Goal: Task Accomplishment & Management: Manage account settings

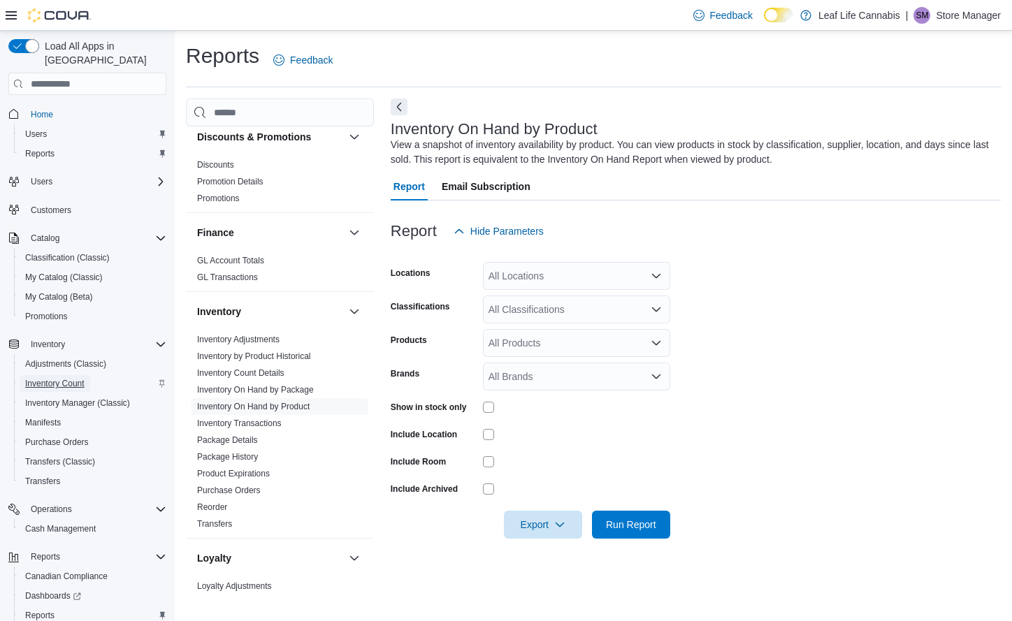
click at [51, 378] on span "Inventory Count" at bounding box center [54, 383] width 59 height 11
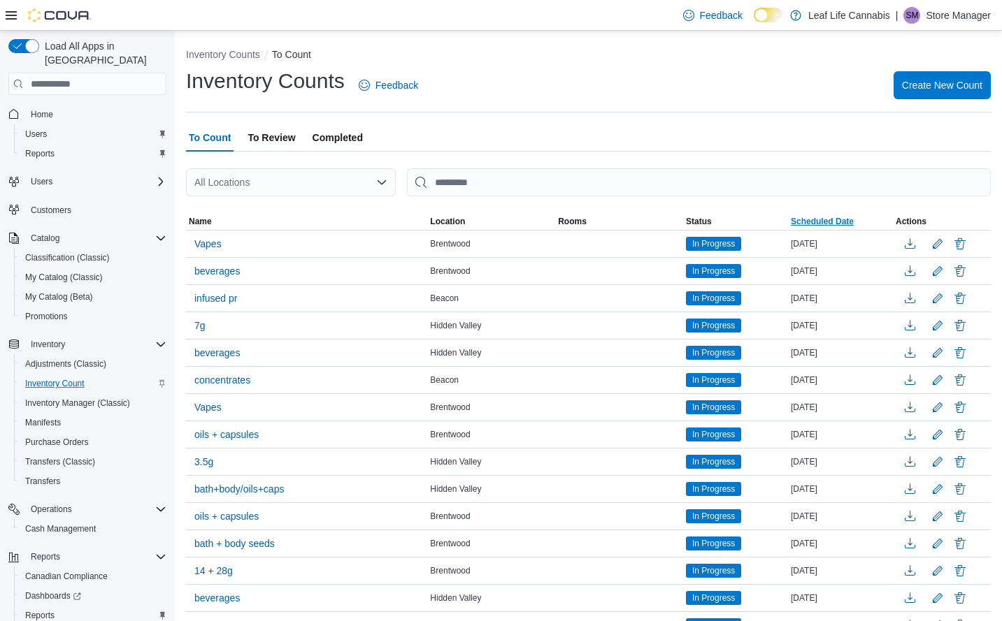
click at [841, 219] on span "Scheduled Date" at bounding box center [821, 221] width 63 height 11
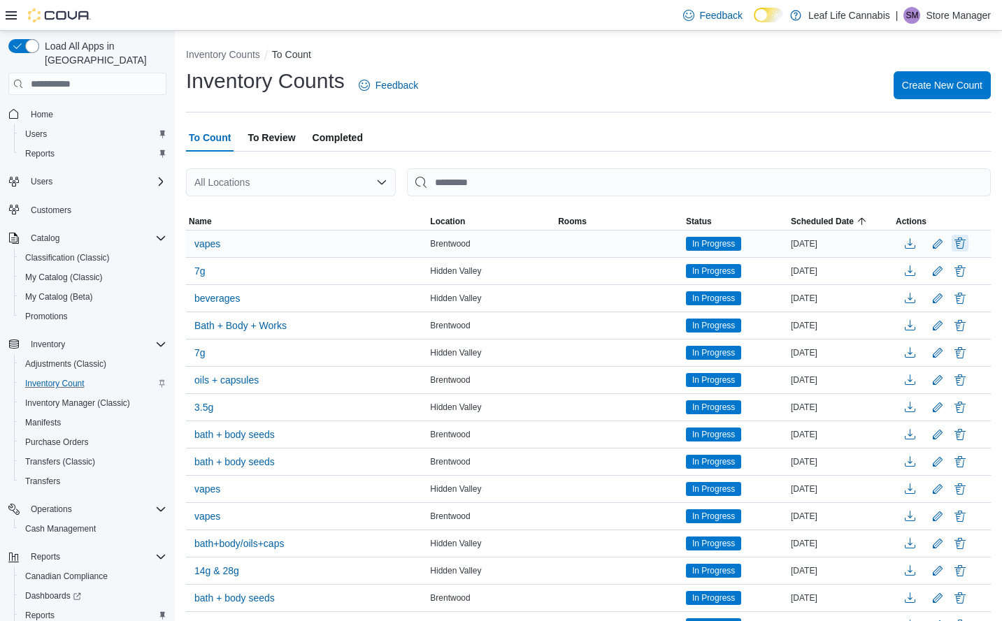
click at [968, 243] on button "Delete" at bounding box center [959, 243] width 17 height 17
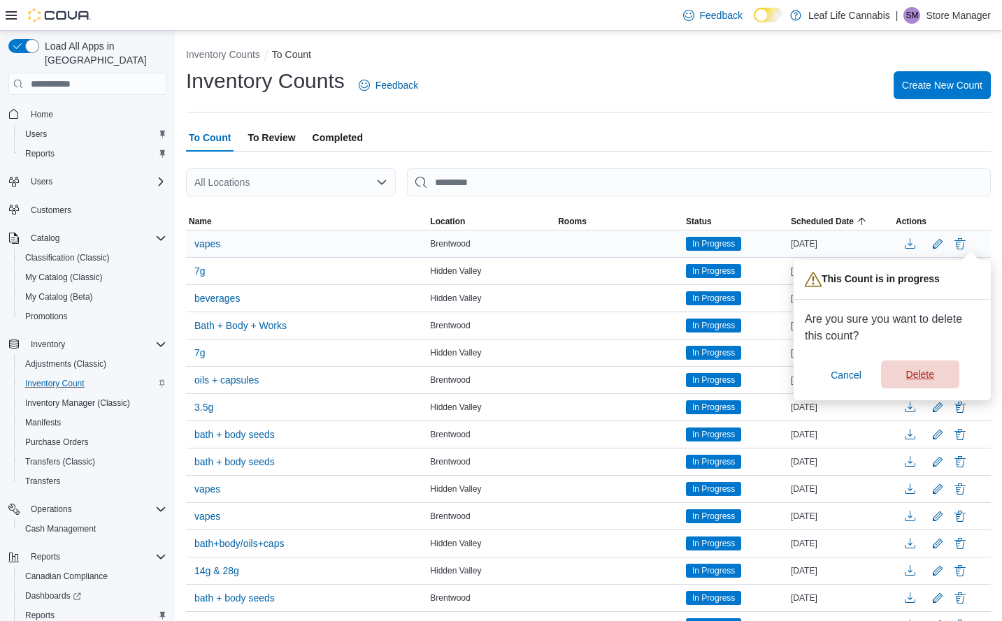
click at [948, 370] on span "Delete" at bounding box center [920, 375] width 62 height 28
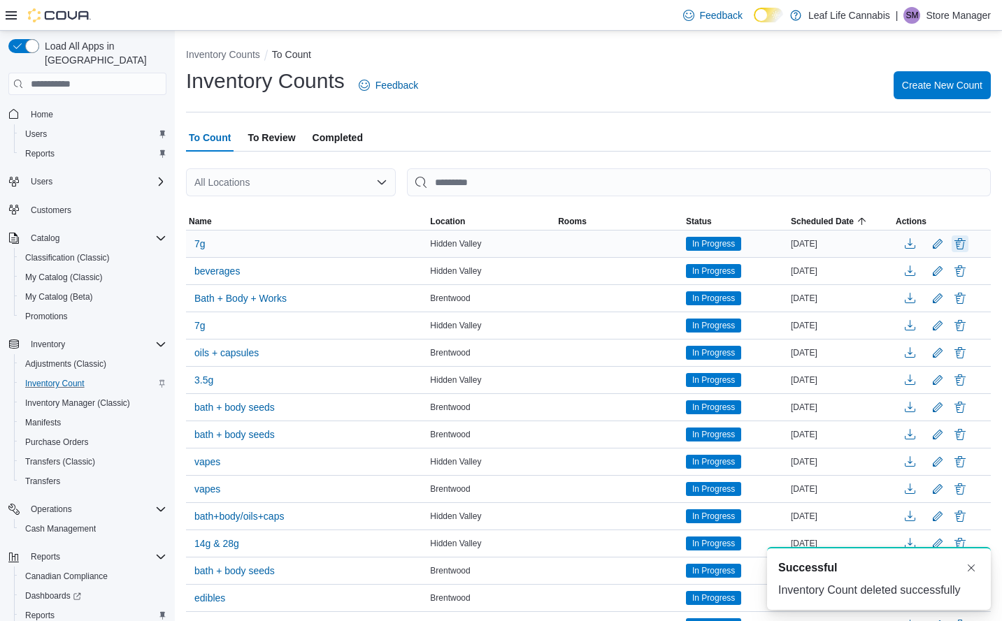
click at [968, 244] on button "Delete" at bounding box center [959, 244] width 17 height 17
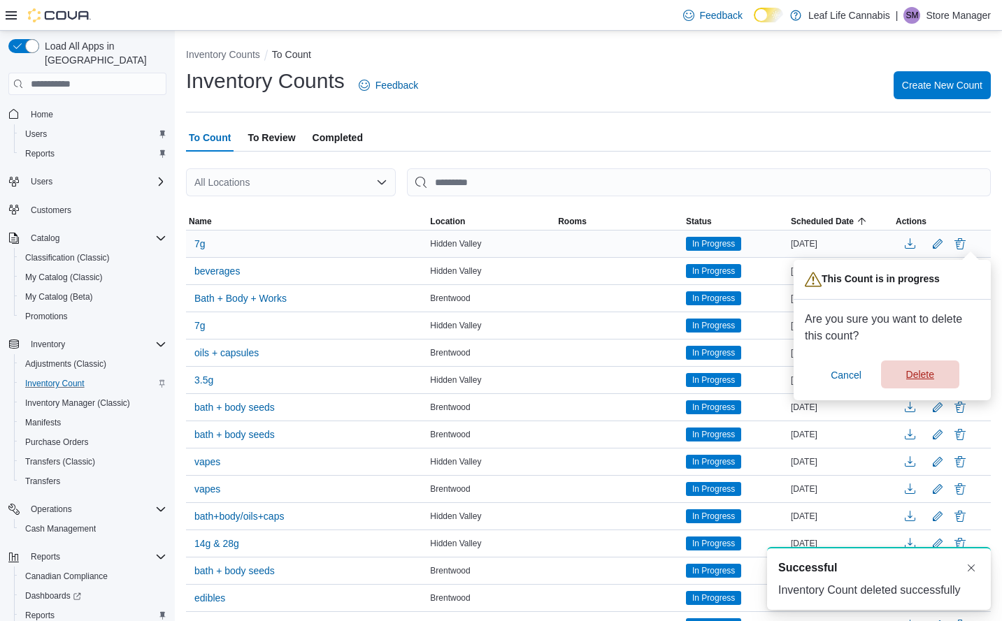
click at [932, 368] on span "Delete" at bounding box center [920, 375] width 62 height 28
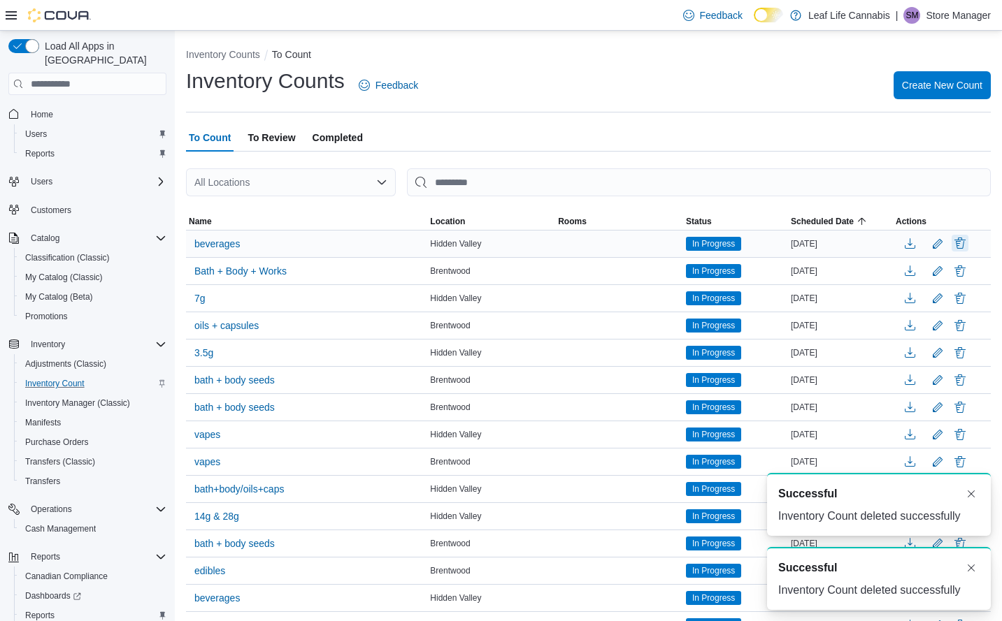
click at [968, 243] on button "Delete" at bounding box center [959, 243] width 17 height 17
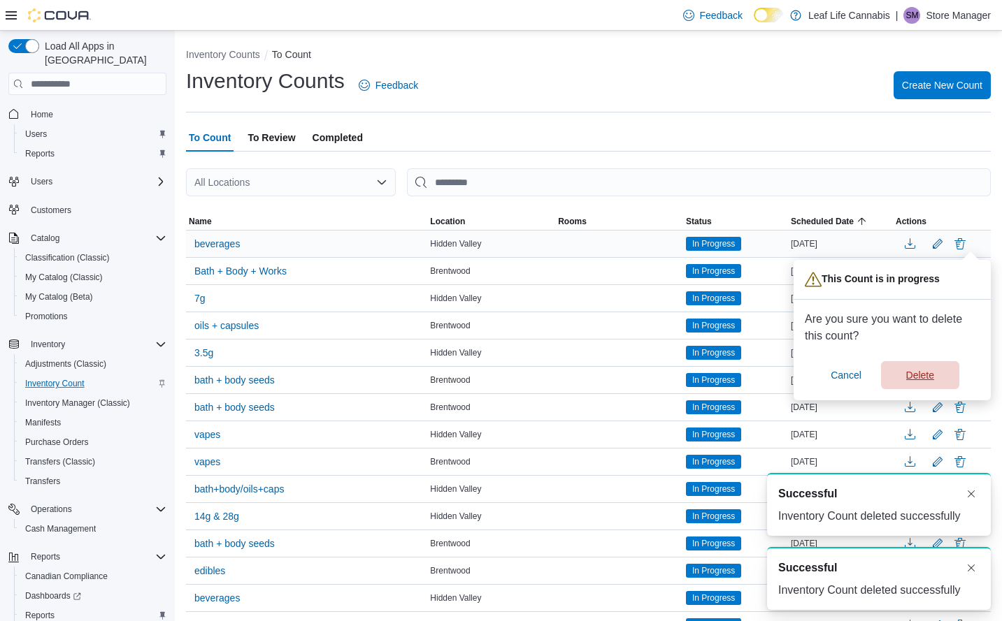
drag, startPoint x: 907, startPoint y: 371, endPoint x: 915, endPoint y: 360, distance: 13.6
click at [907, 373] on span "Delete" at bounding box center [920, 375] width 62 height 28
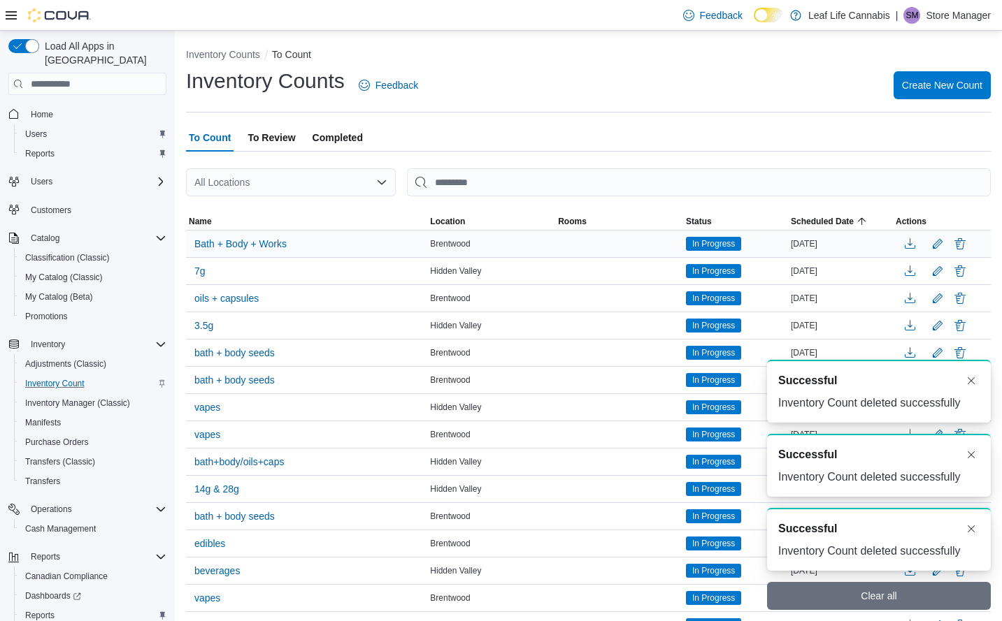
click at [923, 367] on div "A new notification appears Successful Inventory Count deleted successfully" at bounding box center [879, 391] width 224 height 63
click at [968, 243] on button "Delete" at bounding box center [959, 243] width 17 height 17
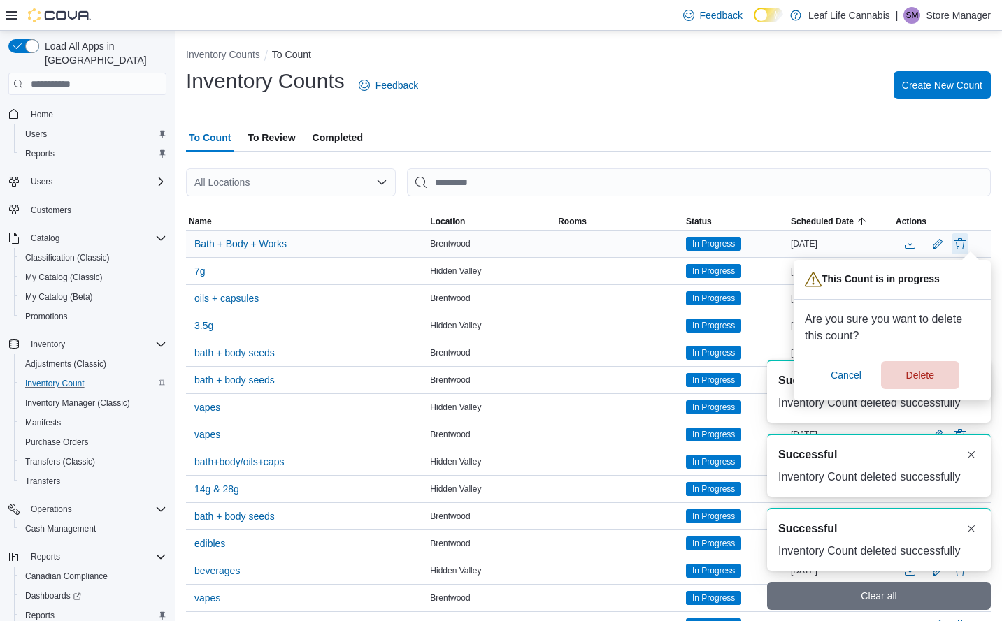
click at [968, 243] on button "Delete count" at bounding box center [959, 243] width 17 height 21
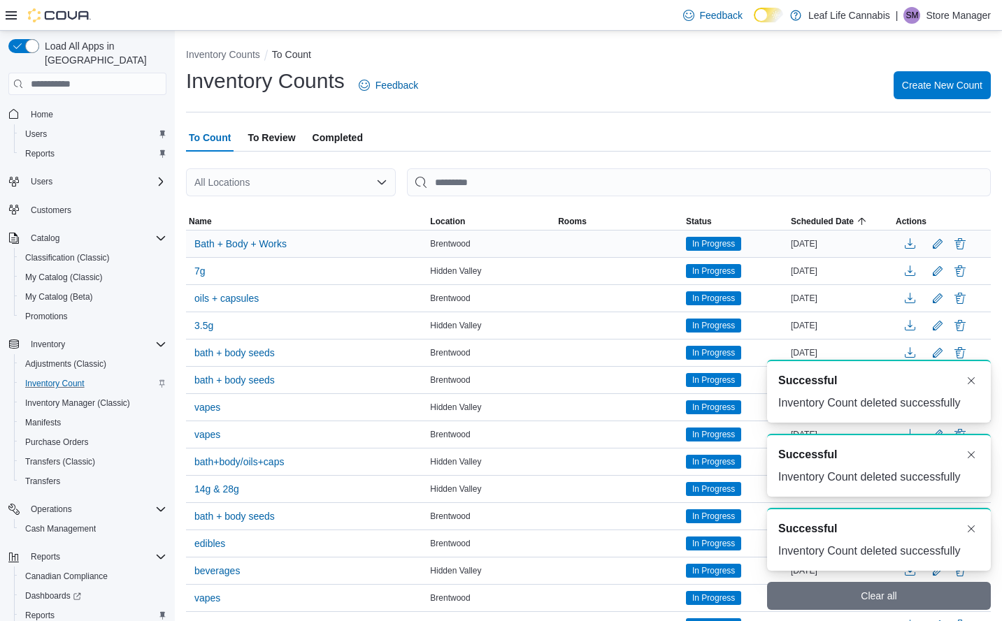
click at [968, 243] on button "Delete" at bounding box center [959, 244] width 17 height 17
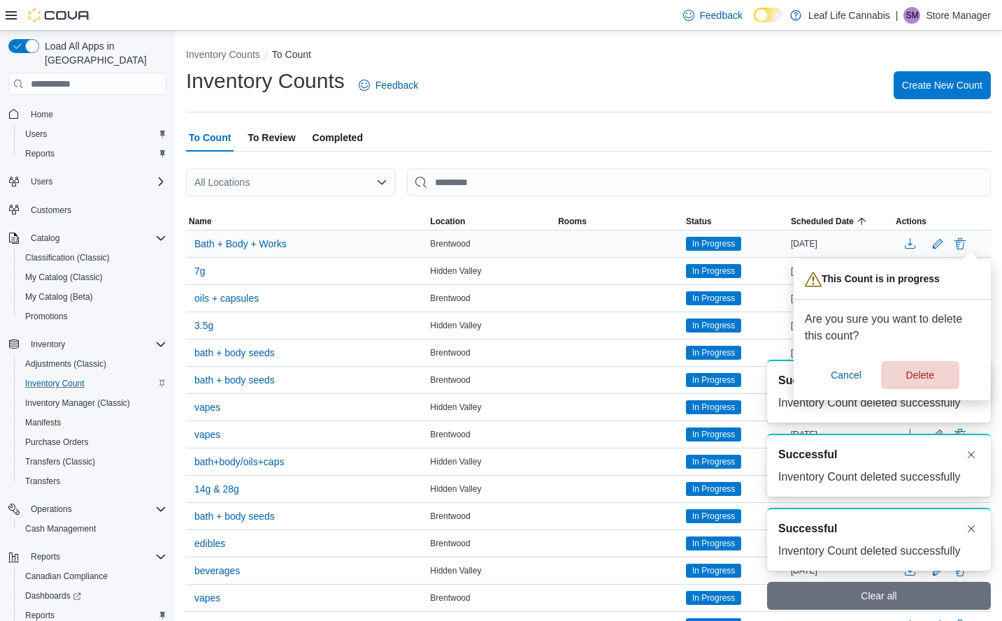
click at [968, 243] on button "Delete count" at bounding box center [959, 243] width 17 height 21
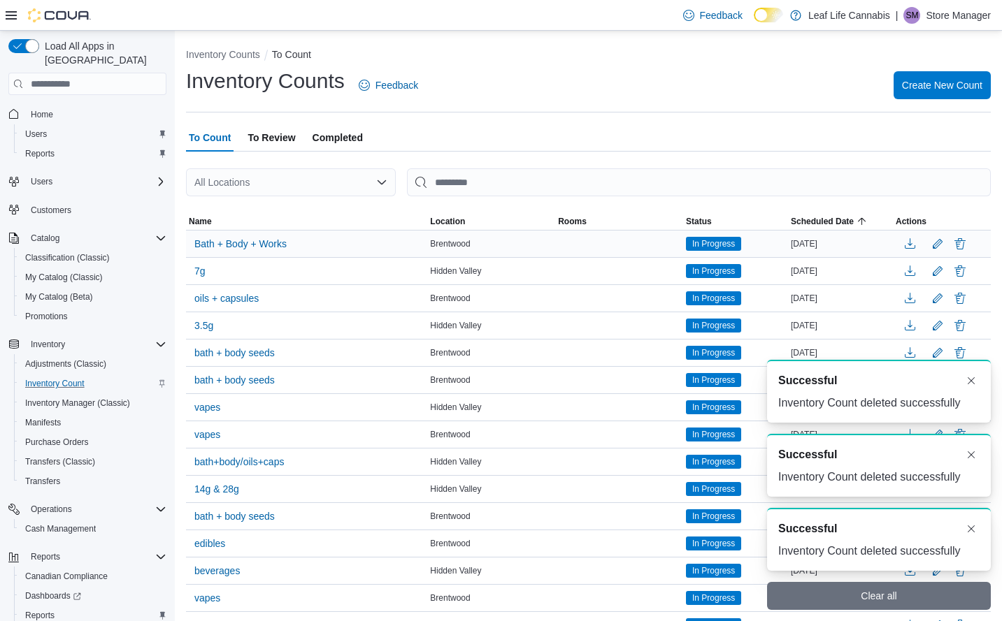
click at [968, 243] on button "Delete" at bounding box center [959, 244] width 17 height 17
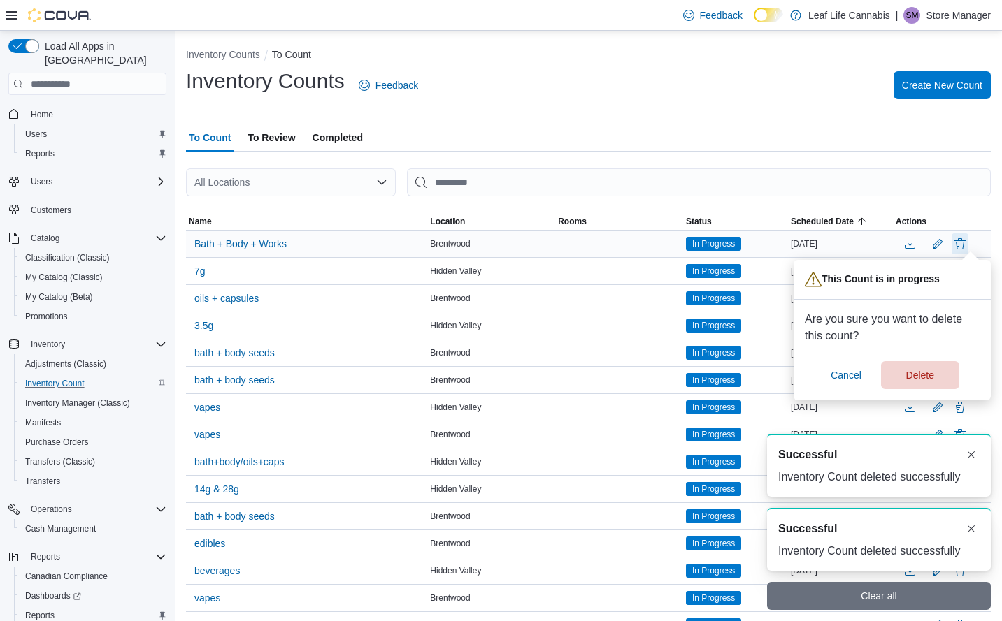
click at [968, 243] on button "Delete count" at bounding box center [959, 243] width 17 height 21
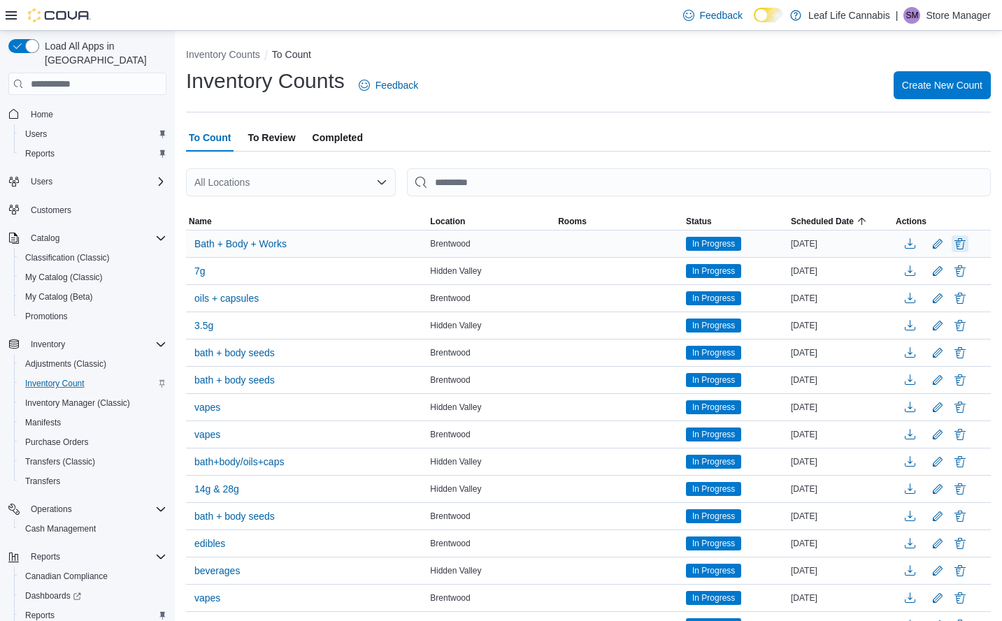
click at [968, 243] on button "Delete" at bounding box center [959, 244] width 17 height 17
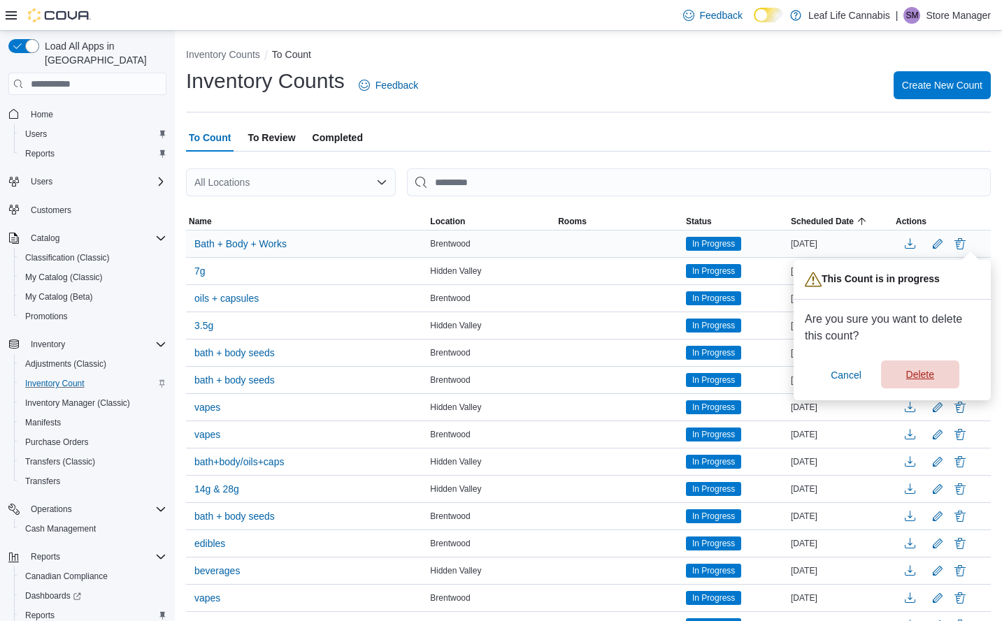
click at [937, 373] on span "Delete" at bounding box center [920, 375] width 62 height 28
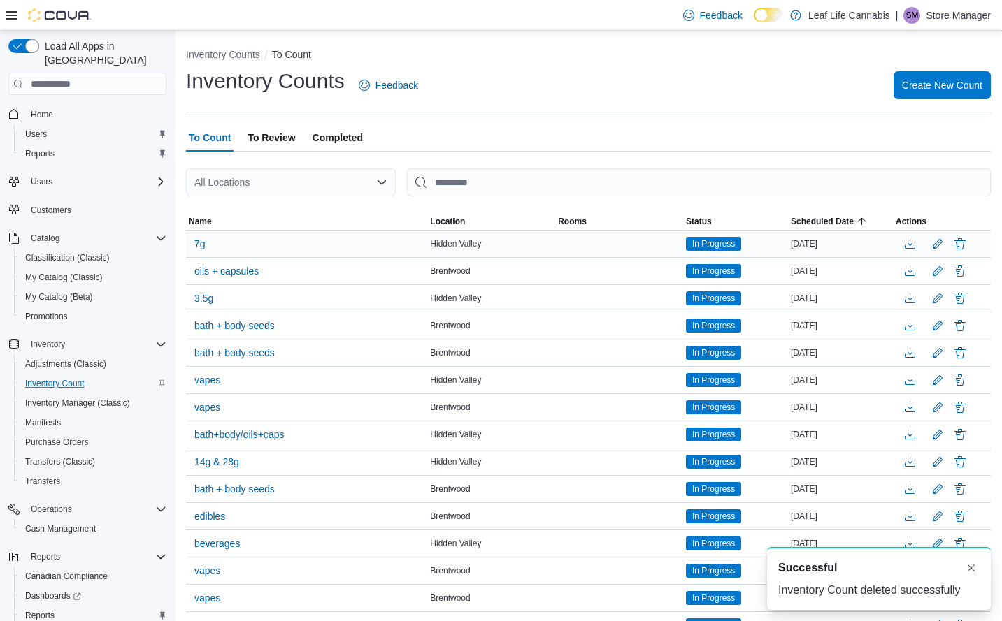
click at [968, 243] on button "Delete" at bounding box center [959, 244] width 17 height 17
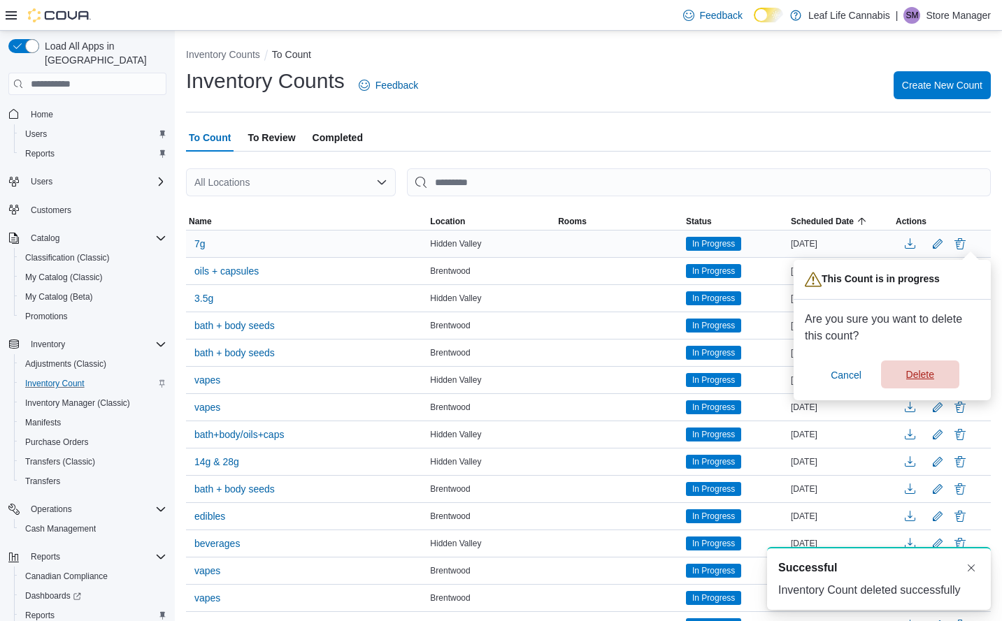
click at [911, 377] on span "Delete" at bounding box center [920, 375] width 28 height 14
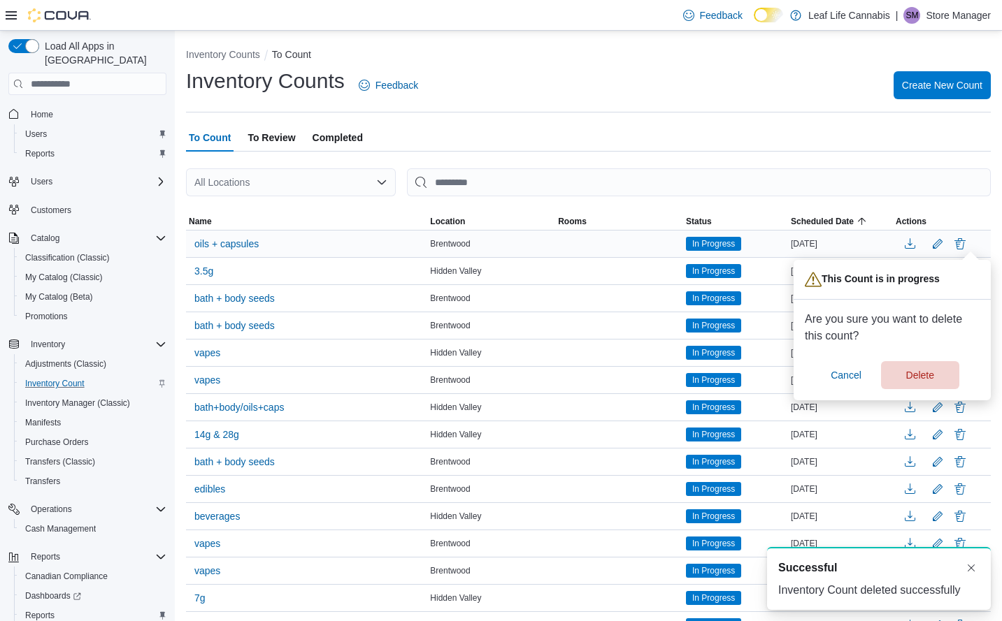
click at [926, 360] on div "Are you sure you want to delete this count? Cancel Delete" at bounding box center [891, 350] width 175 height 78
click at [916, 377] on span "Delete" at bounding box center [920, 375] width 28 height 14
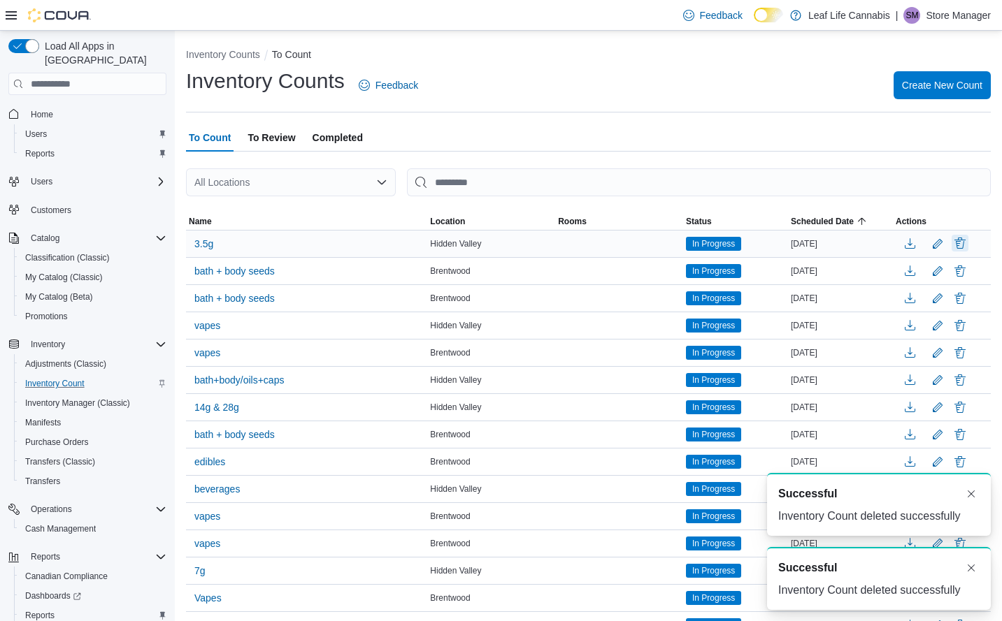
click at [968, 242] on button "Delete" at bounding box center [959, 243] width 17 height 17
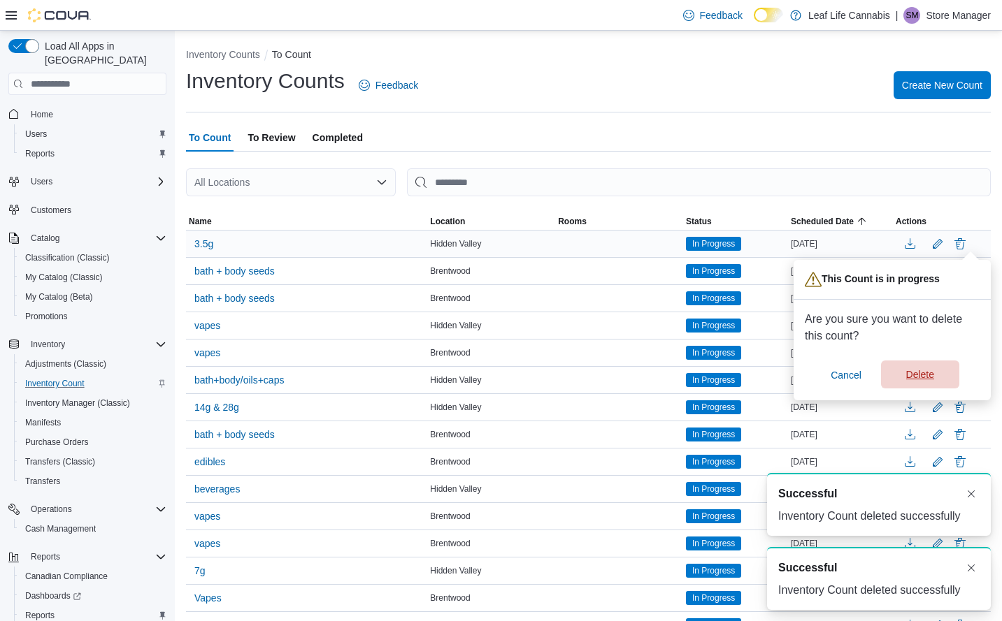
click at [923, 385] on span "Delete" at bounding box center [920, 375] width 62 height 28
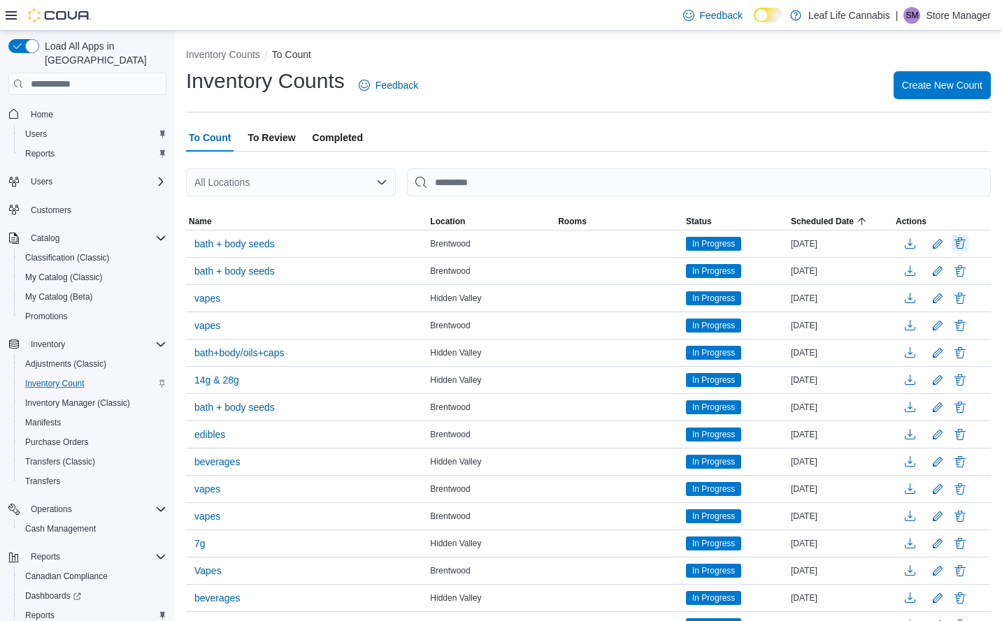
click at [968, 242] on button "Delete" at bounding box center [959, 243] width 17 height 17
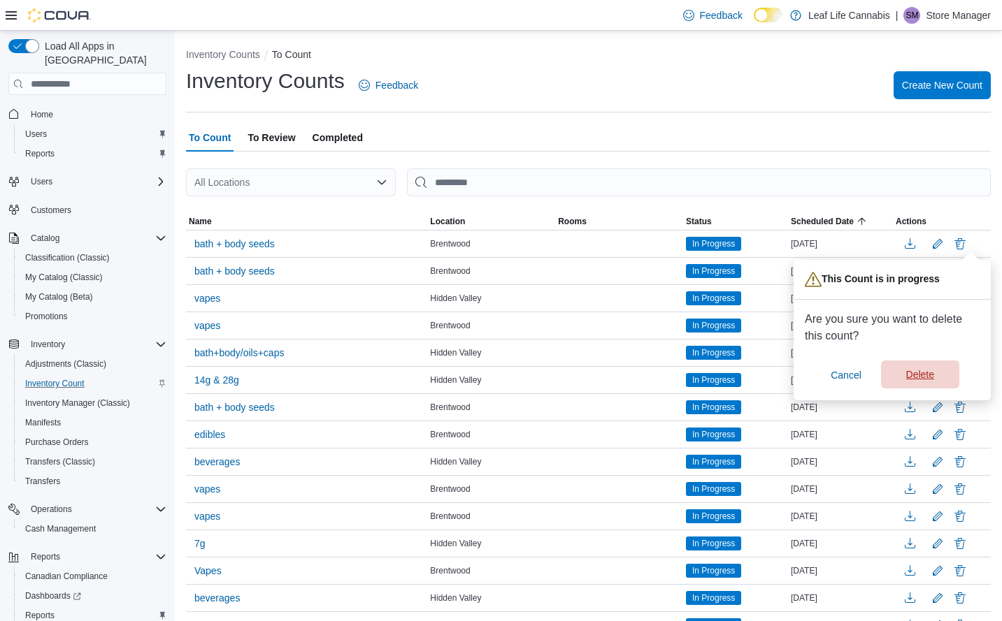
click at [934, 366] on span "Delete" at bounding box center [920, 375] width 62 height 28
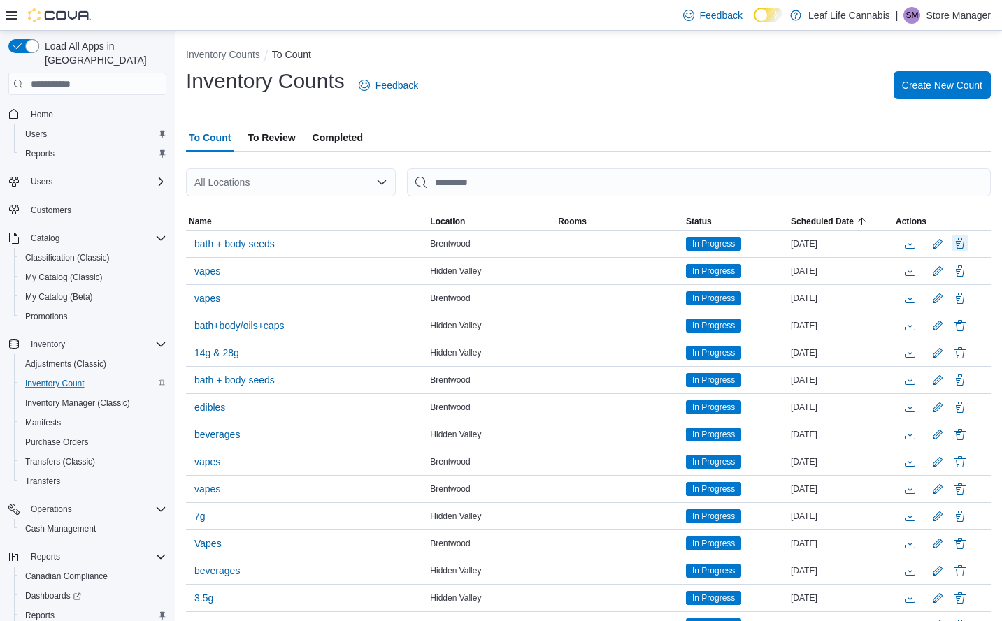
click at [968, 244] on button "Delete" at bounding box center [959, 243] width 17 height 17
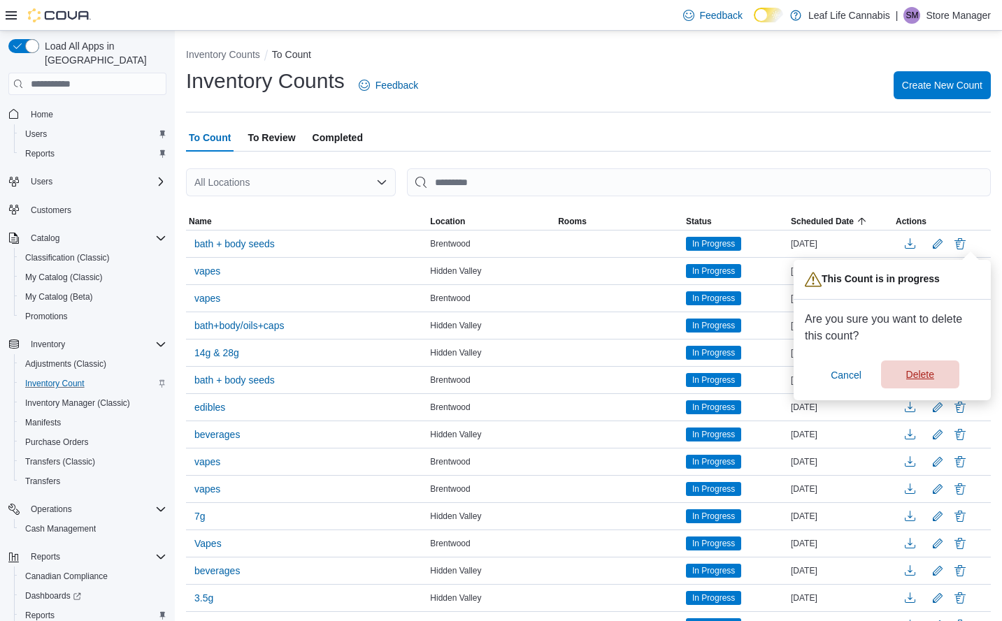
click at [923, 384] on span "Delete" at bounding box center [920, 375] width 62 height 28
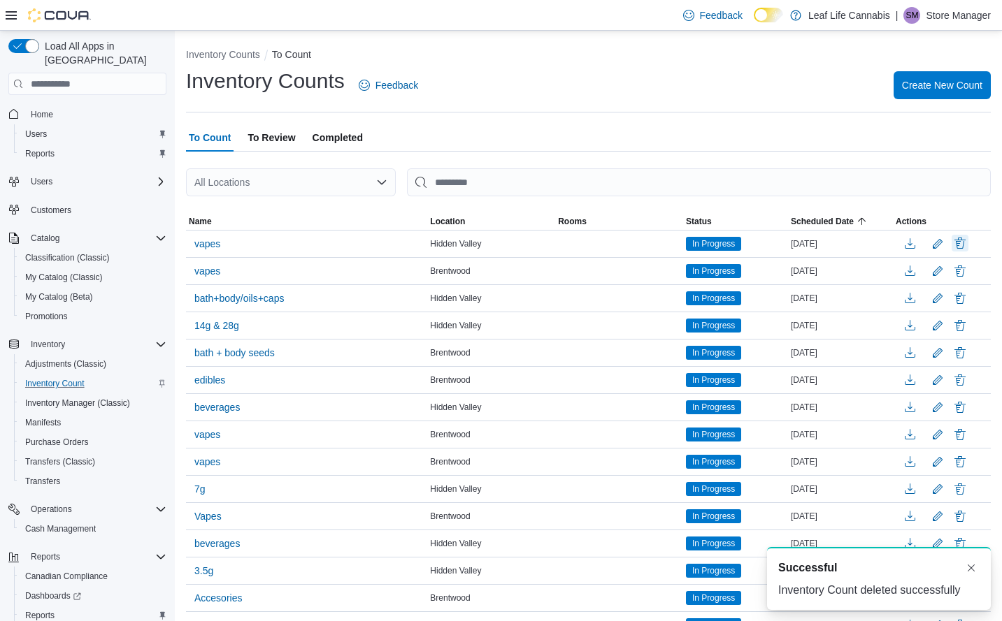
click at [968, 245] on button "Delete" at bounding box center [959, 243] width 17 height 17
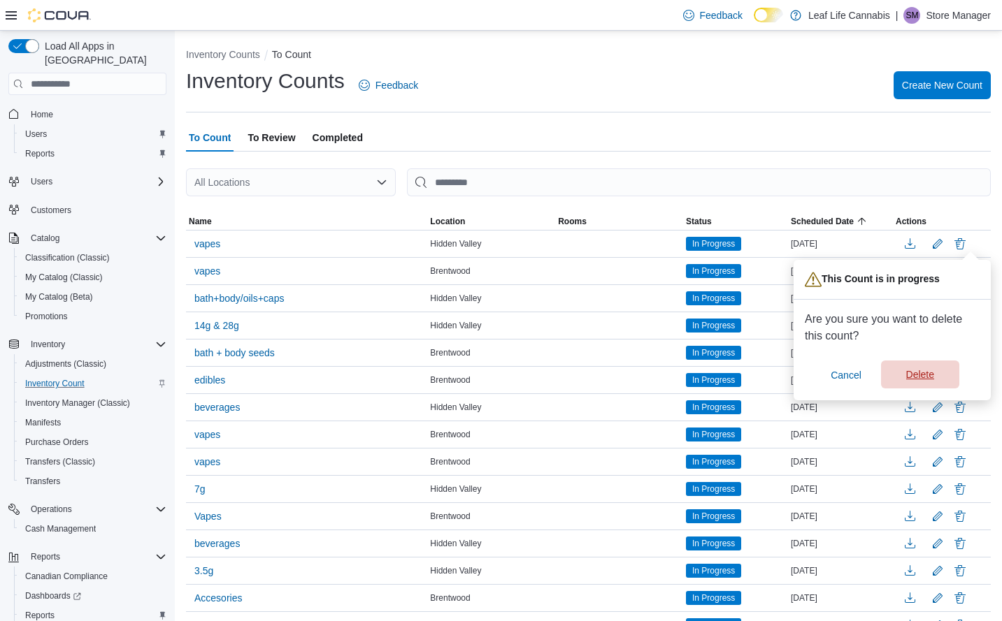
drag, startPoint x: 910, startPoint y: 373, endPoint x: 931, endPoint y: 309, distance: 67.6
click at [909, 373] on span "Delete" at bounding box center [920, 375] width 28 height 14
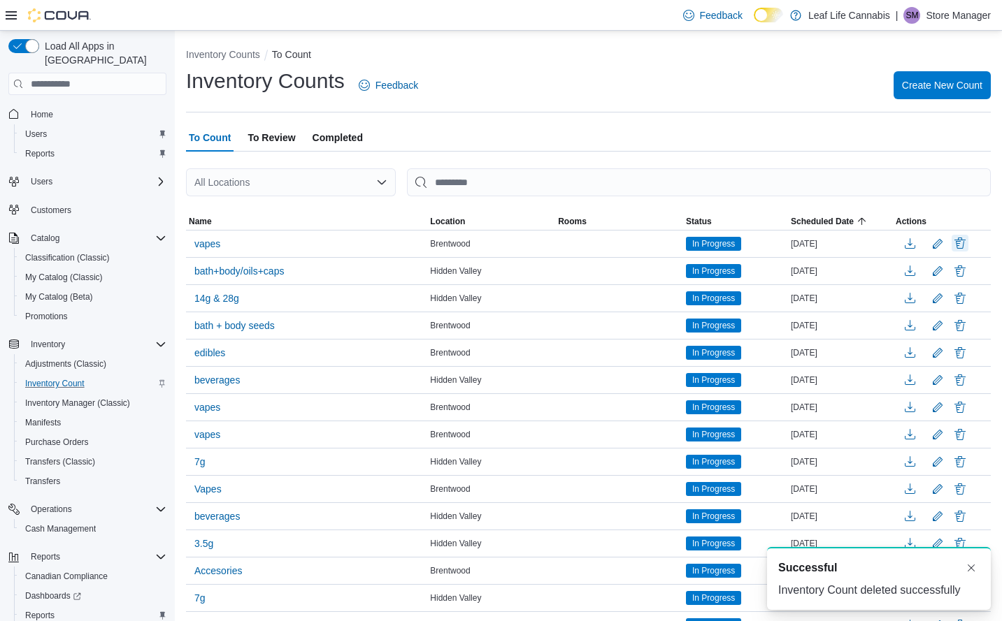
click at [968, 248] on button "Delete" at bounding box center [959, 243] width 17 height 17
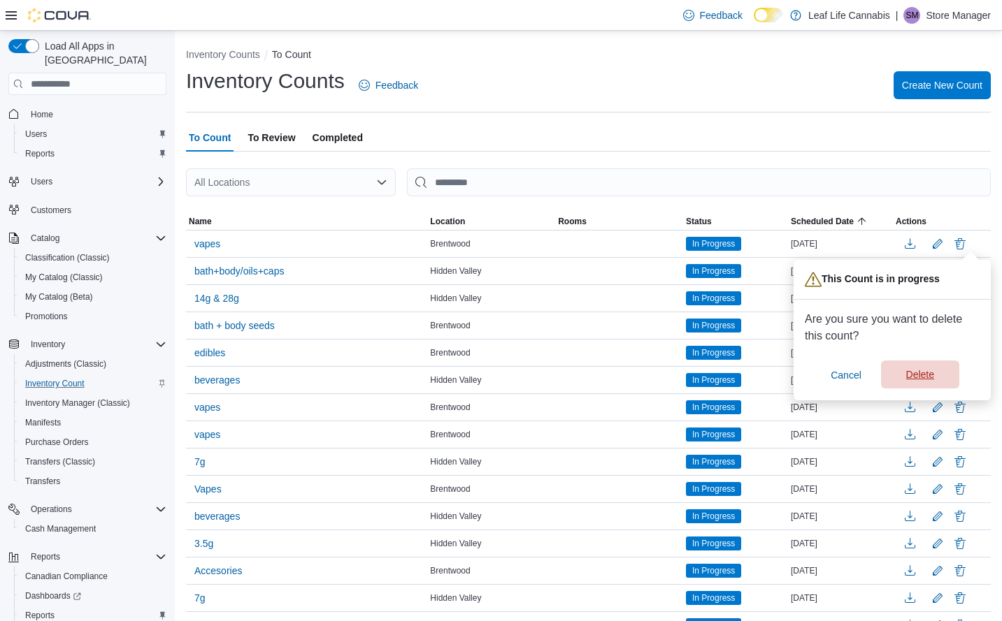
click at [926, 373] on span "Delete" at bounding box center [920, 375] width 28 height 14
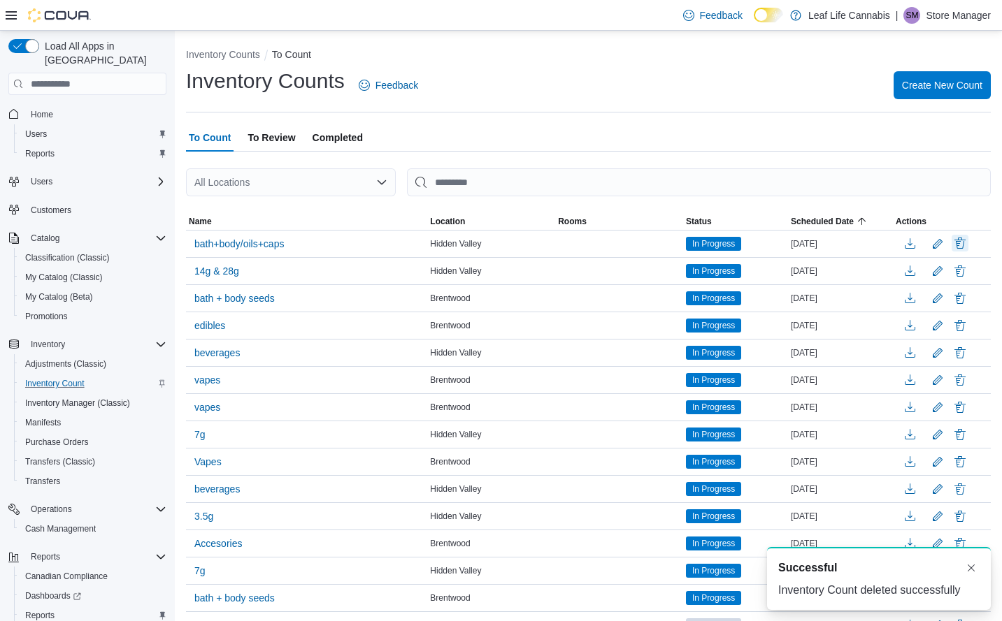
click at [968, 241] on button "Delete" at bounding box center [959, 243] width 17 height 17
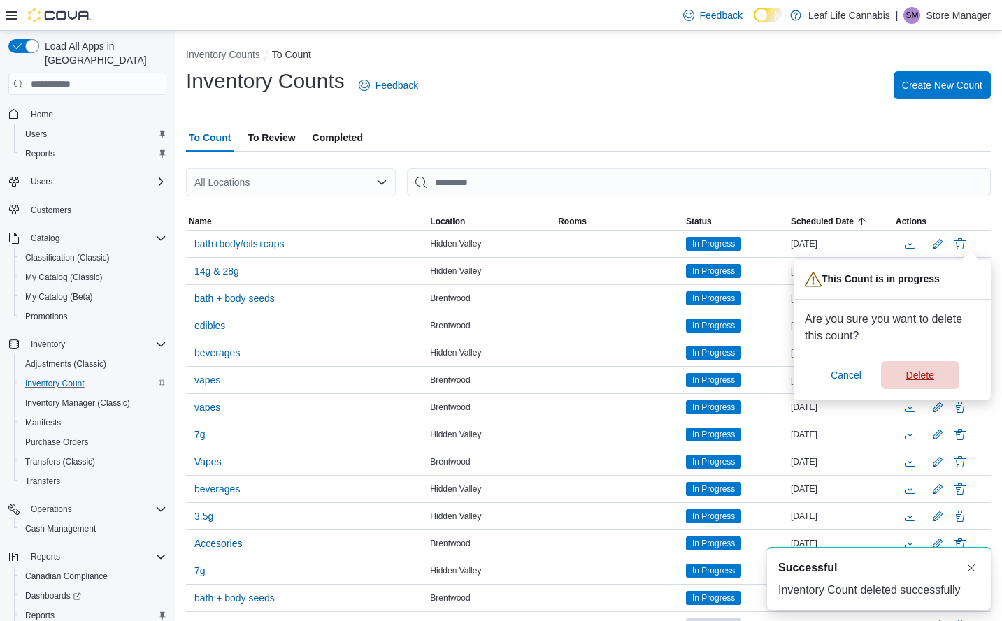
click at [931, 369] on span "Delete" at bounding box center [920, 375] width 28 height 14
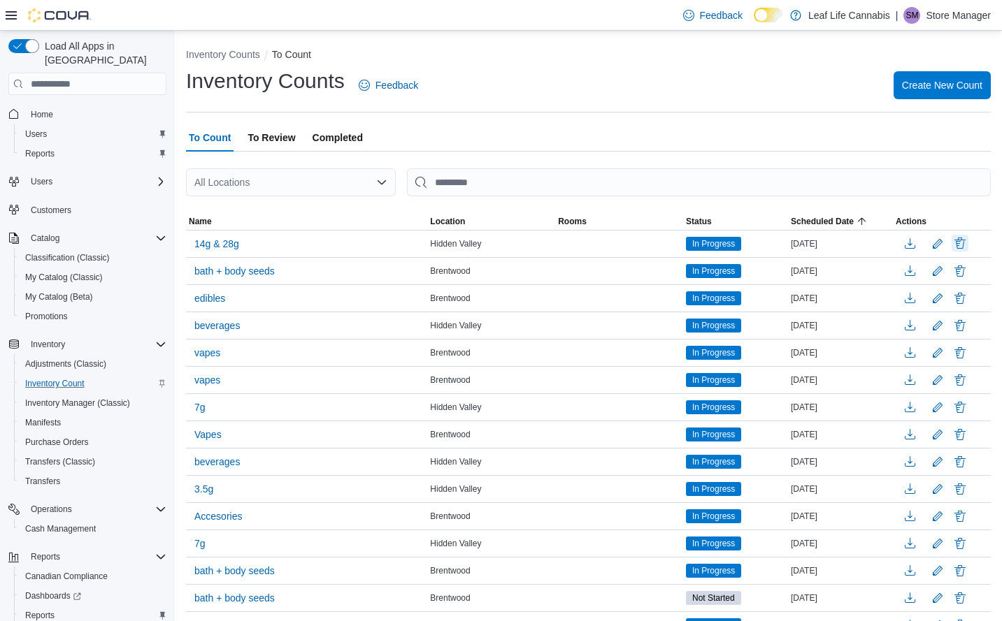
click at [968, 247] on button "Delete" at bounding box center [959, 243] width 17 height 17
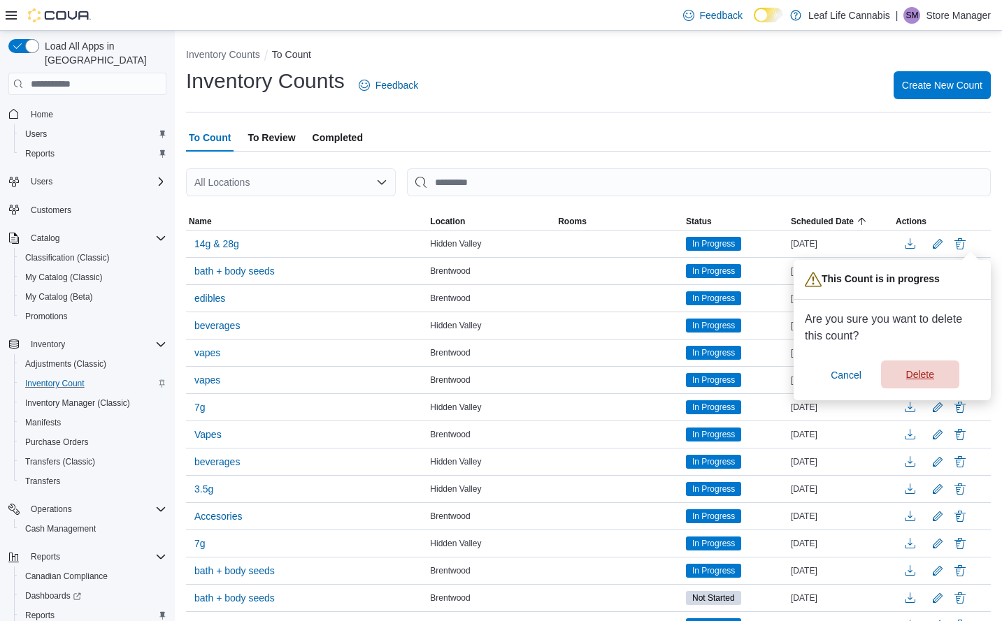
click at [921, 385] on span "Delete" at bounding box center [920, 375] width 62 height 28
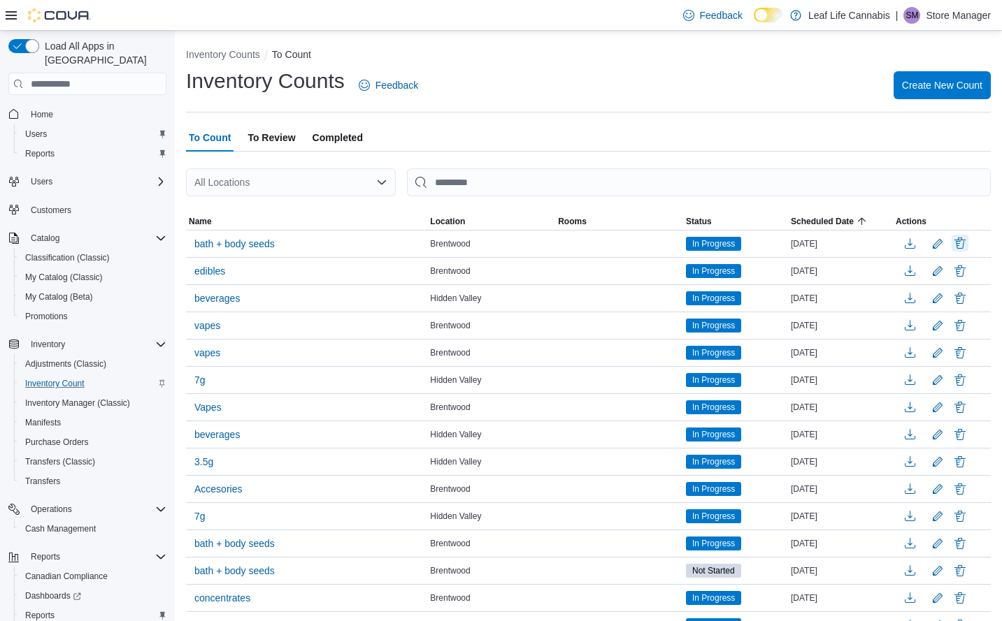
click at [968, 243] on button "Delete" at bounding box center [959, 243] width 17 height 17
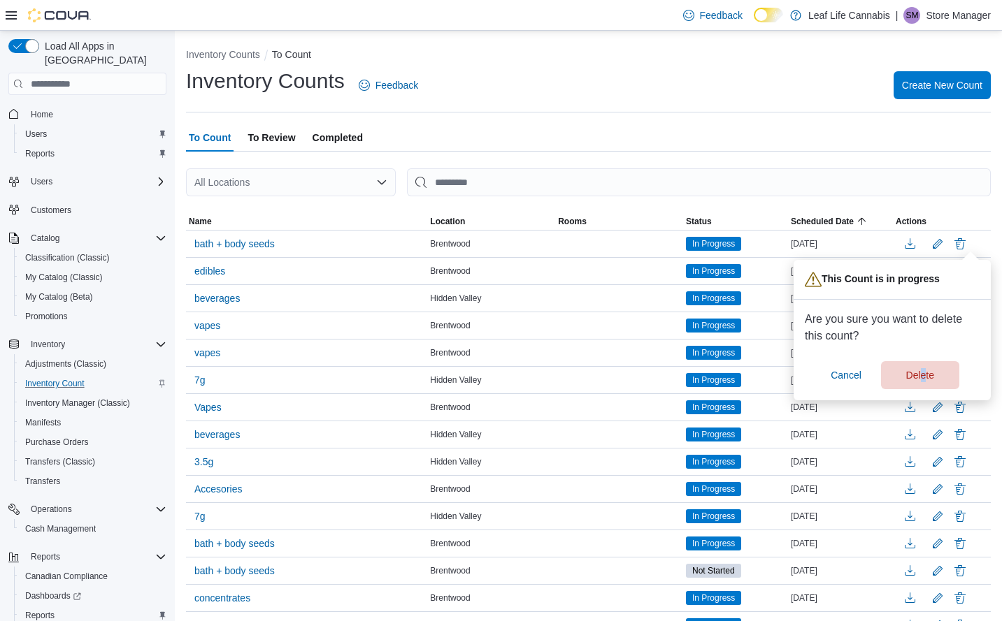
click at [922, 361] on div "Are you sure you want to delete this count? Cancel Delete" at bounding box center [891, 350] width 175 height 78
click at [918, 368] on span "Delete" at bounding box center [920, 375] width 62 height 28
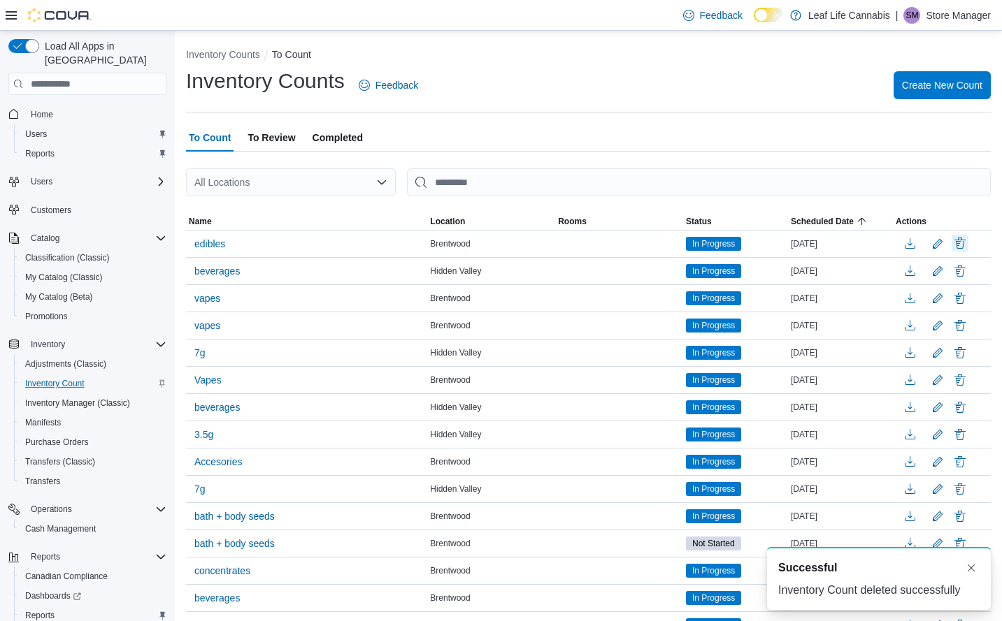
click at [968, 240] on button "Delete" at bounding box center [959, 243] width 17 height 17
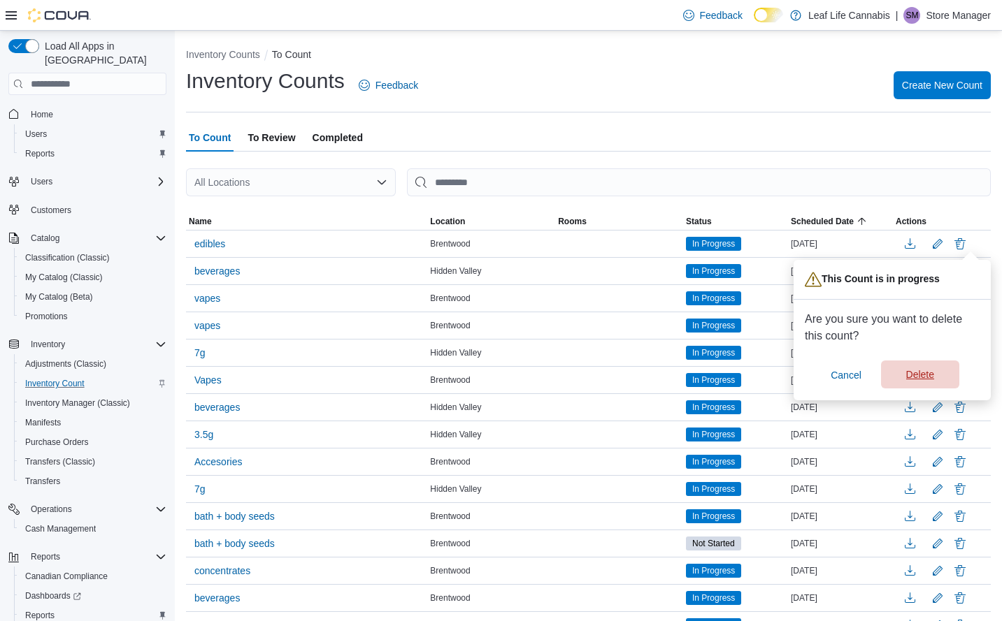
click at [920, 367] on span "Delete" at bounding box center [920, 375] width 62 height 28
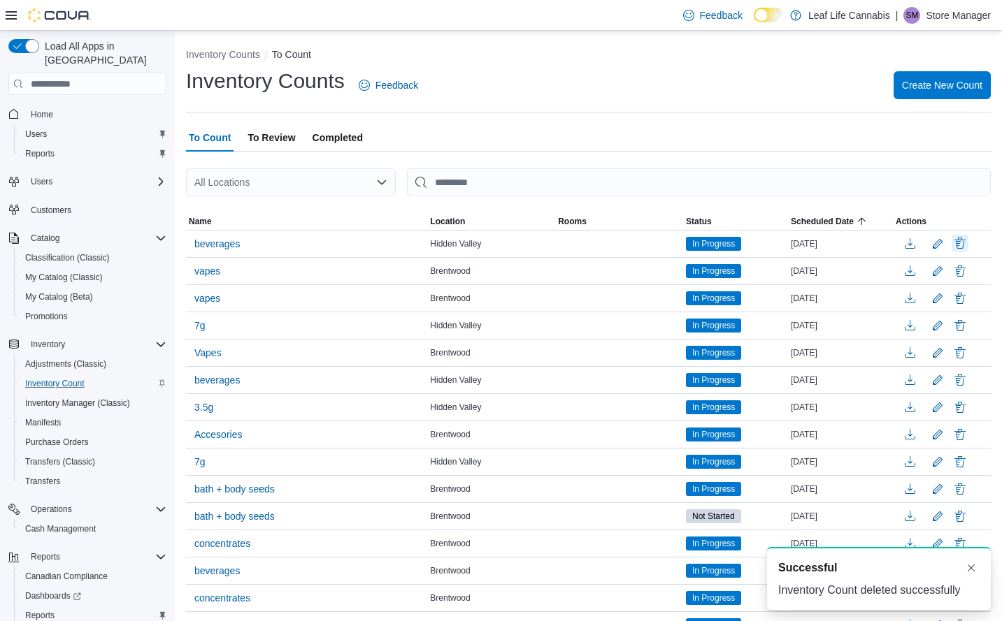
click at [968, 241] on button "Delete" at bounding box center [959, 243] width 17 height 17
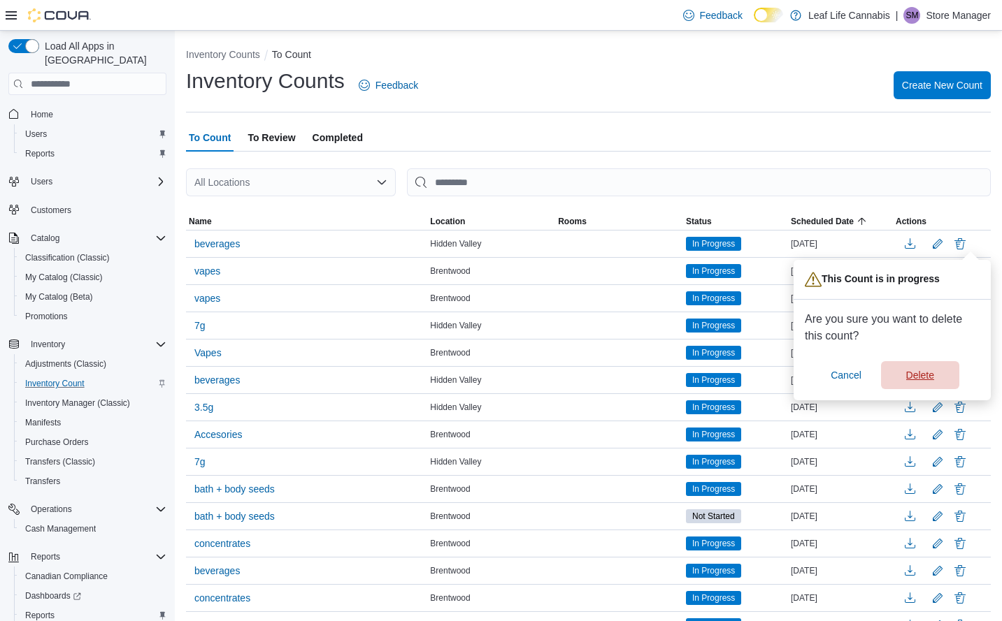
drag, startPoint x: 923, startPoint y: 371, endPoint x: 941, endPoint y: 316, distance: 58.1
click at [922, 371] on span "Delete" at bounding box center [920, 375] width 28 height 14
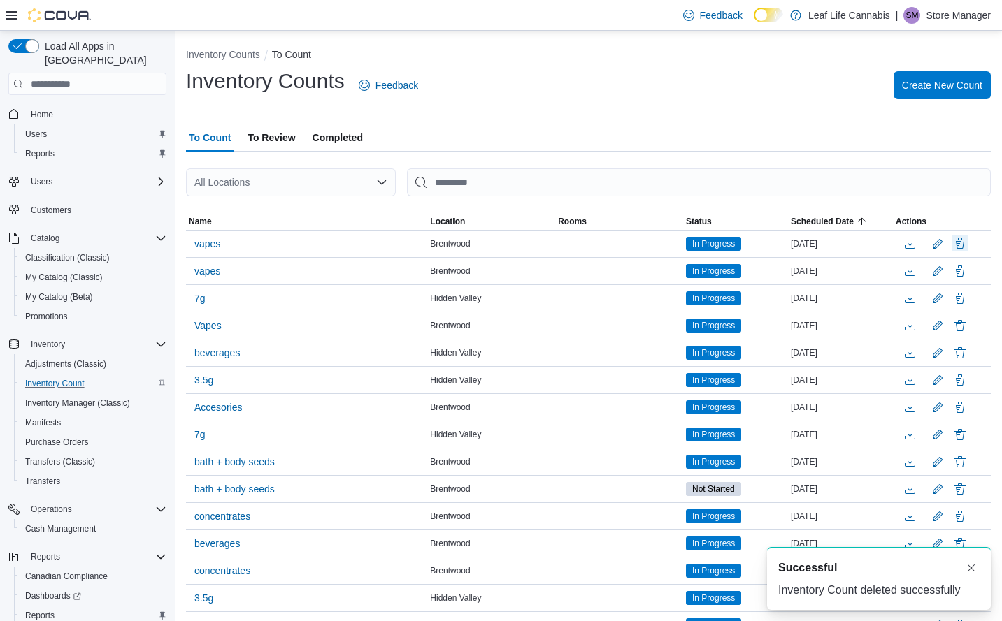
click at [968, 245] on button "Delete" at bounding box center [959, 243] width 17 height 17
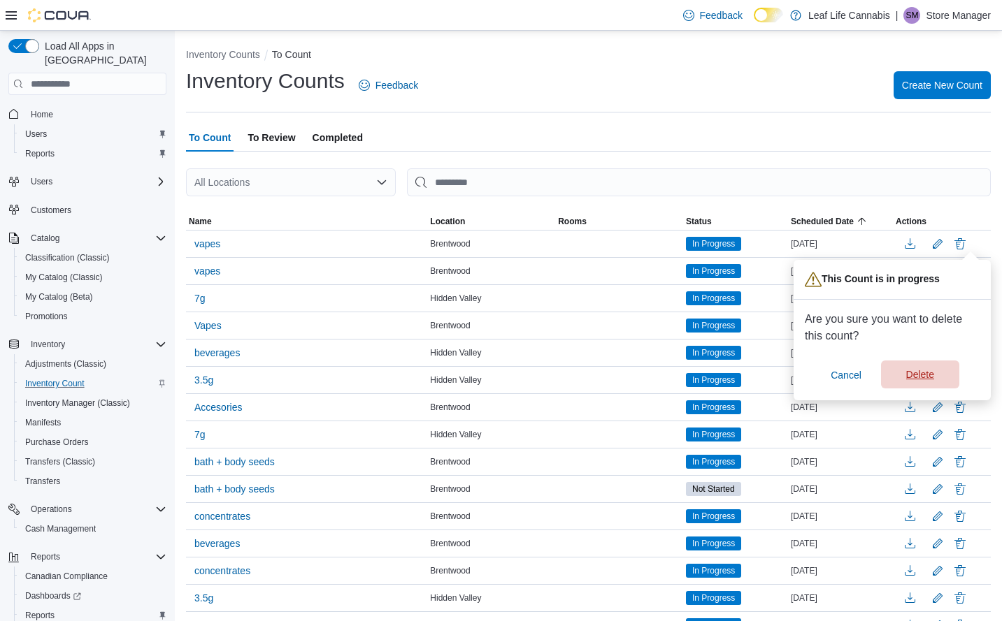
click at [927, 370] on span "Delete" at bounding box center [920, 375] width 28 height 14
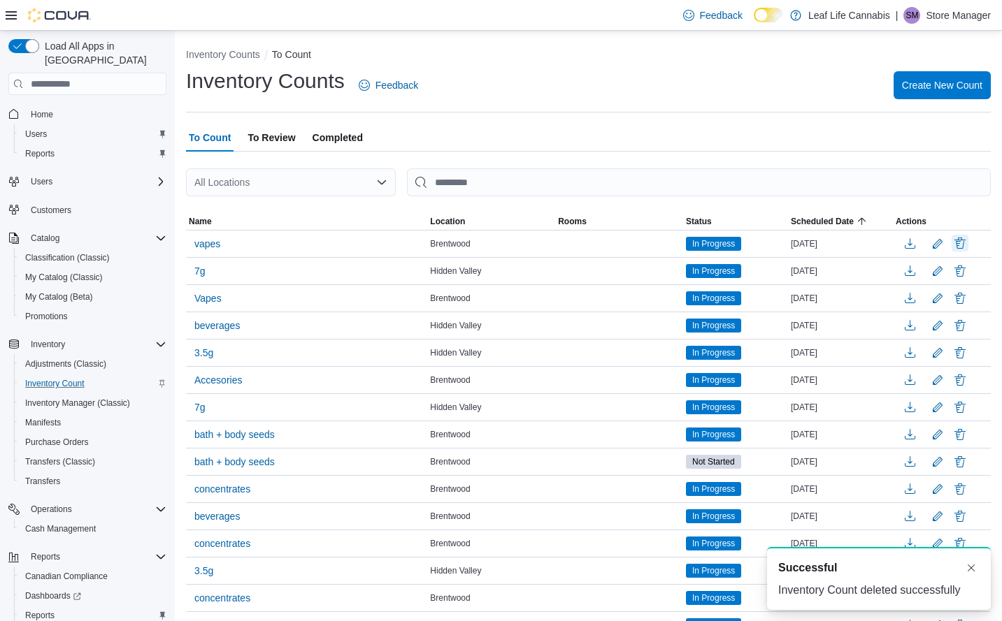
click at [968, 244] on button "Delete" at bounding box center [959, 243] width 17 height 17
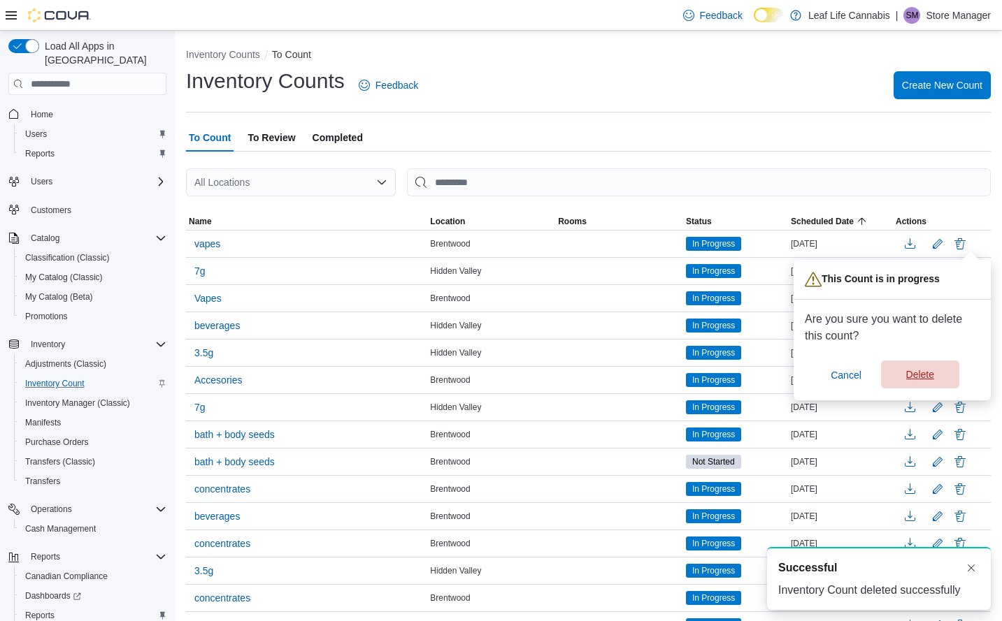
click at [927, 370] on span "Delete" at bounding box center [920, 375] width 28 height 14
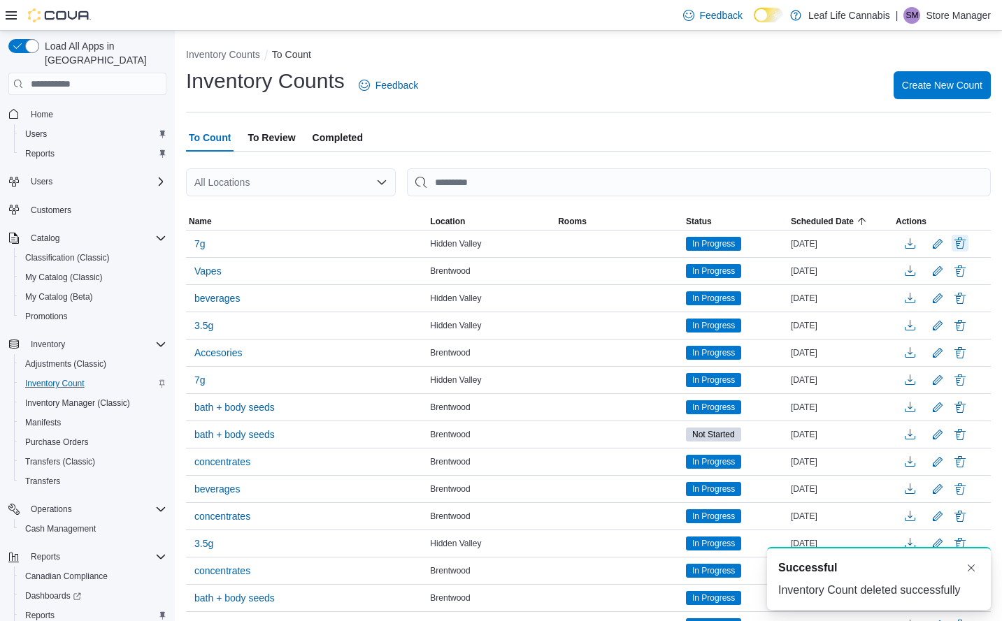
click at [968, 243] on button "Delete" at bounding box center [959, 243] width 17 height 17
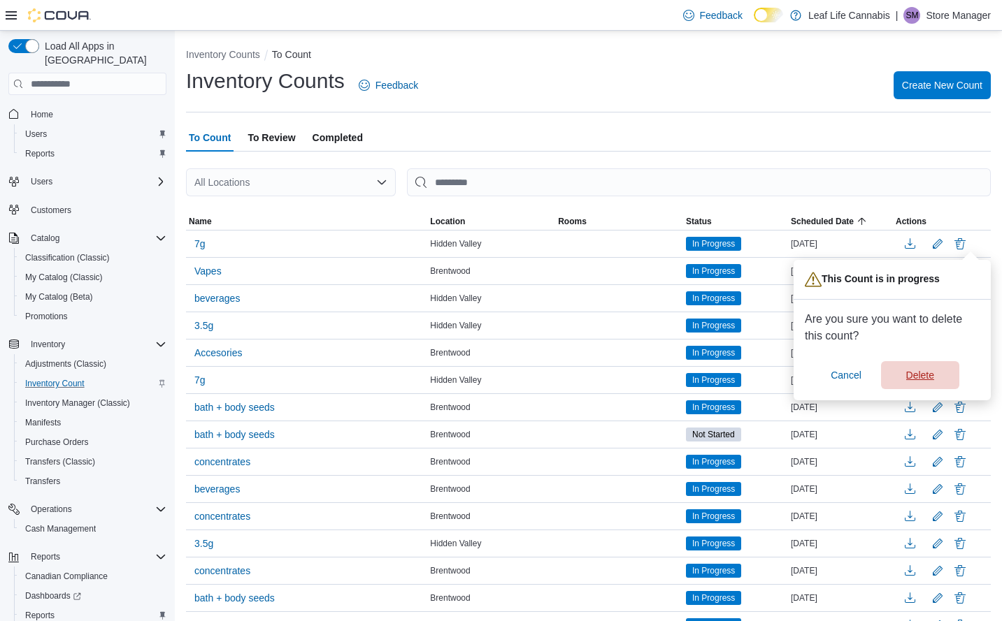
click at [911, 361] on div "Cancel Delete" at bounding box center [891, 375] width 175 height 28
click at [907, 364] on span "Delete" at bounding box center [920, 375] width 62 height 28
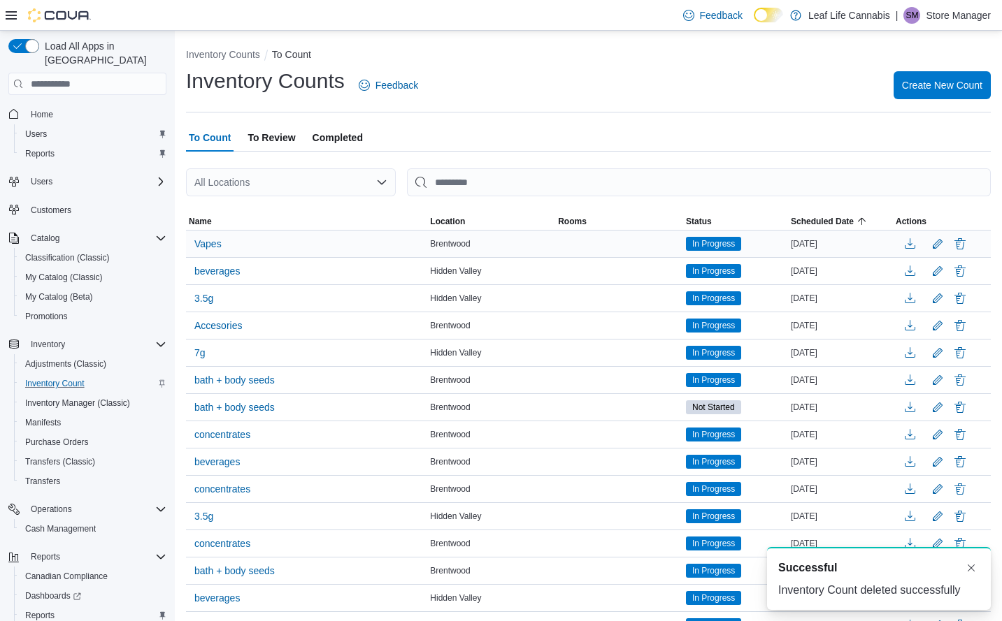
click at [979, 248] on div at bounding box center [941, 243] width 92 height 21
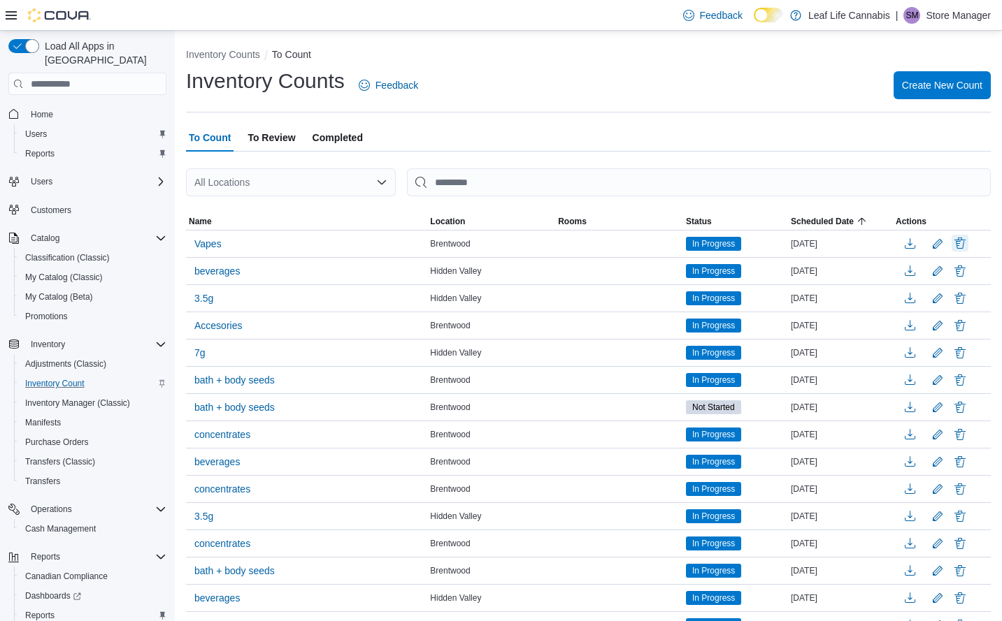
click at [968, 244] on button "Delete" at bounding box center [959, 243] width 17 height 17
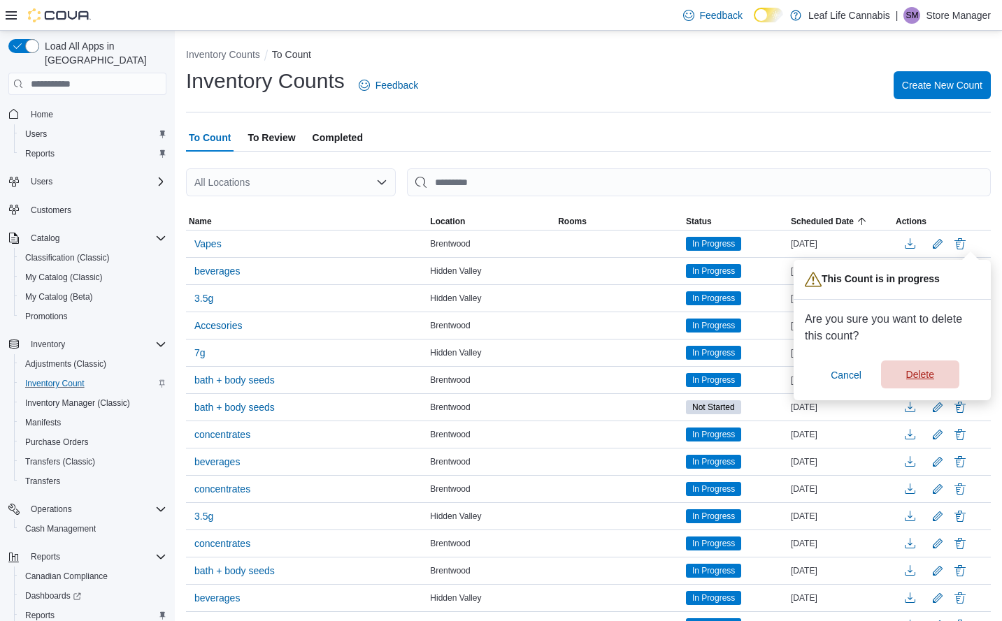
click at [929, 373] on span "Delete" at bounding box center [920, 375] width 28 height 14
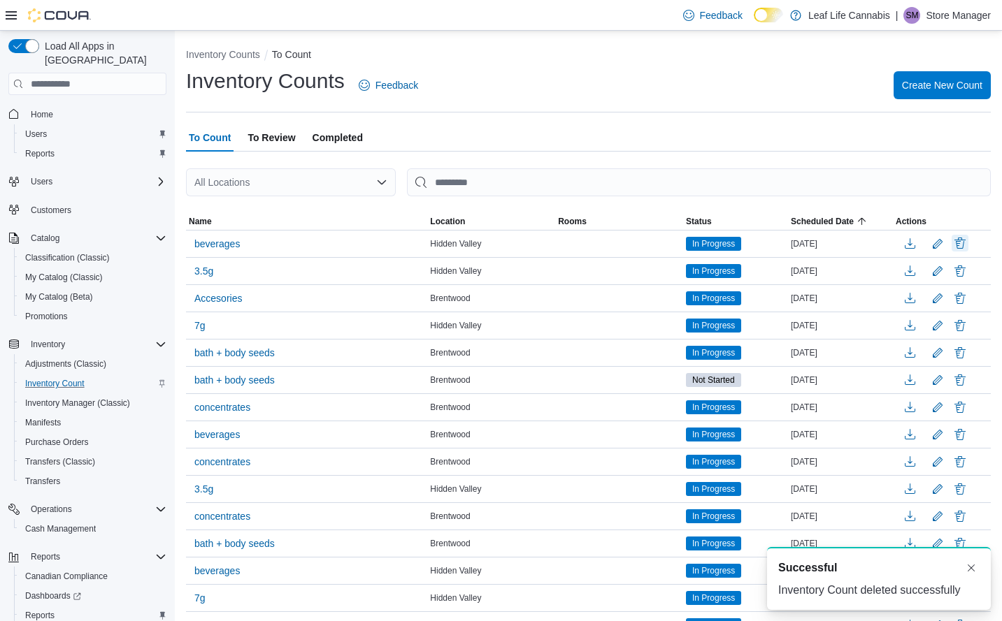
click at [968, 243] on button "Delete" at bounding box center [959, 243] width 17 height 17
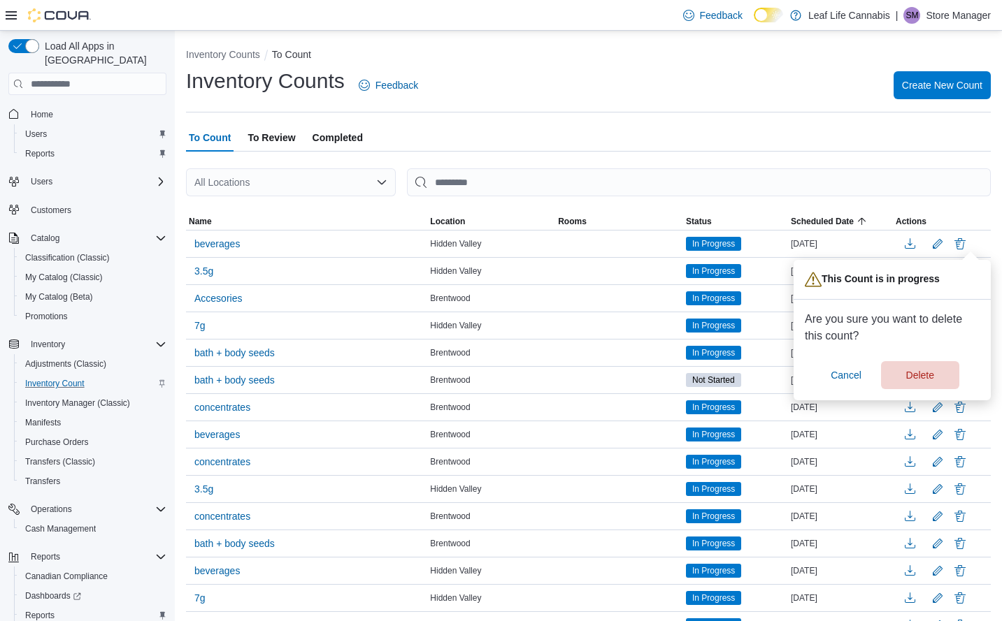
click at [930, 360] on div "Are you sure you want to delete this count? Cancel Delete" at bounding box center [891, 350] width 175 height 78
click at [927, 374] on span "Delete" at bounding box center [920, 375] width 28 height 14
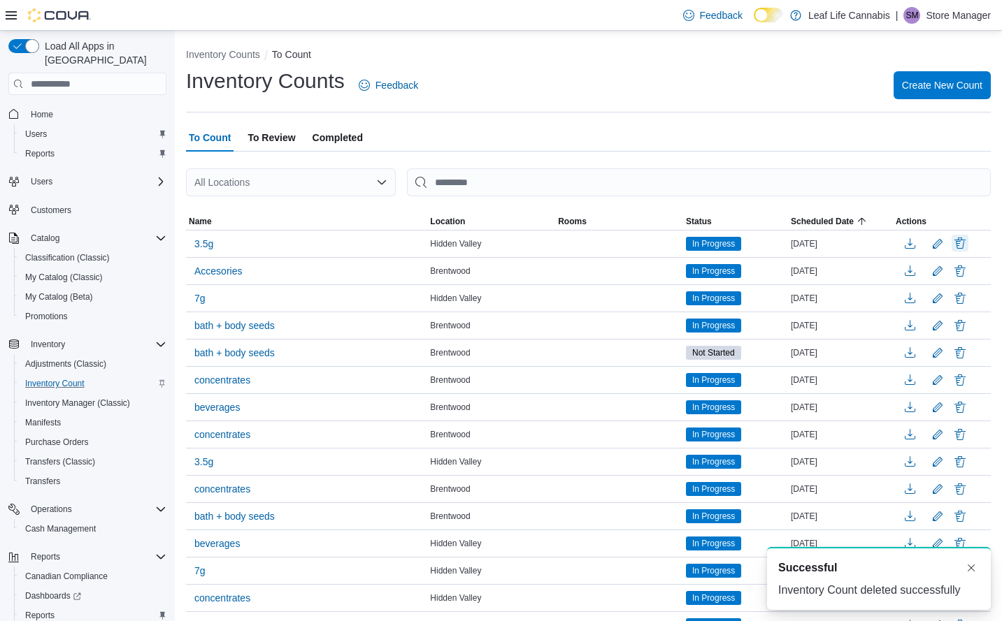
click at [968, 243] on button "Delete" at bounding box center [959, 243] width 17 height 17
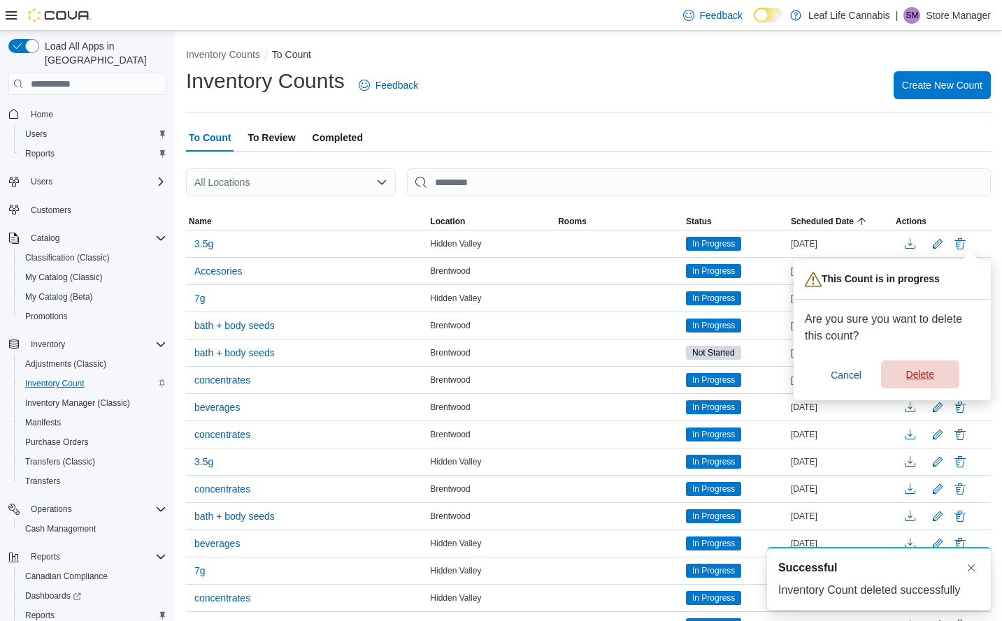
click at [941, 377] on span "Delete" at bounding box center [920, 375] width 62 height 28
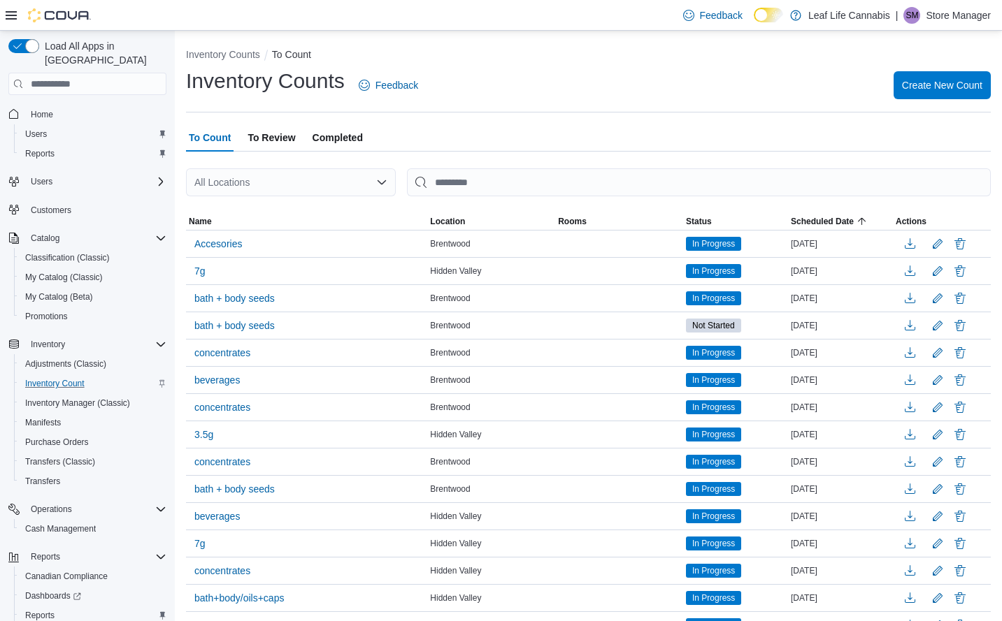
click at [267, 136] on span "To Review" at bounding box center [271, 138] width 48 height 28
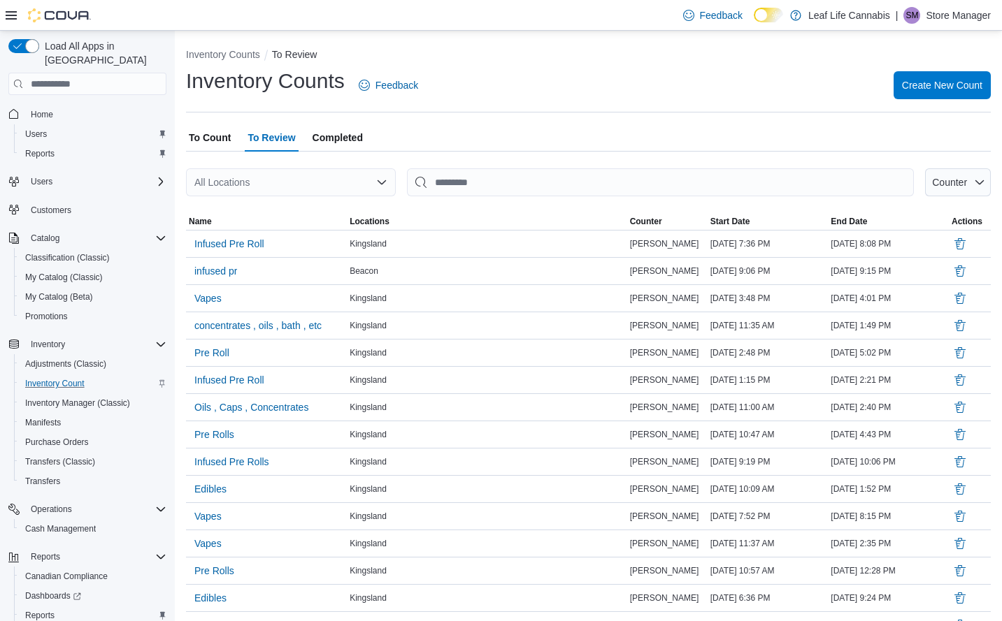
click at [344, 134] on span "Completed" at bounding box center [337, 138] width 50 height 28
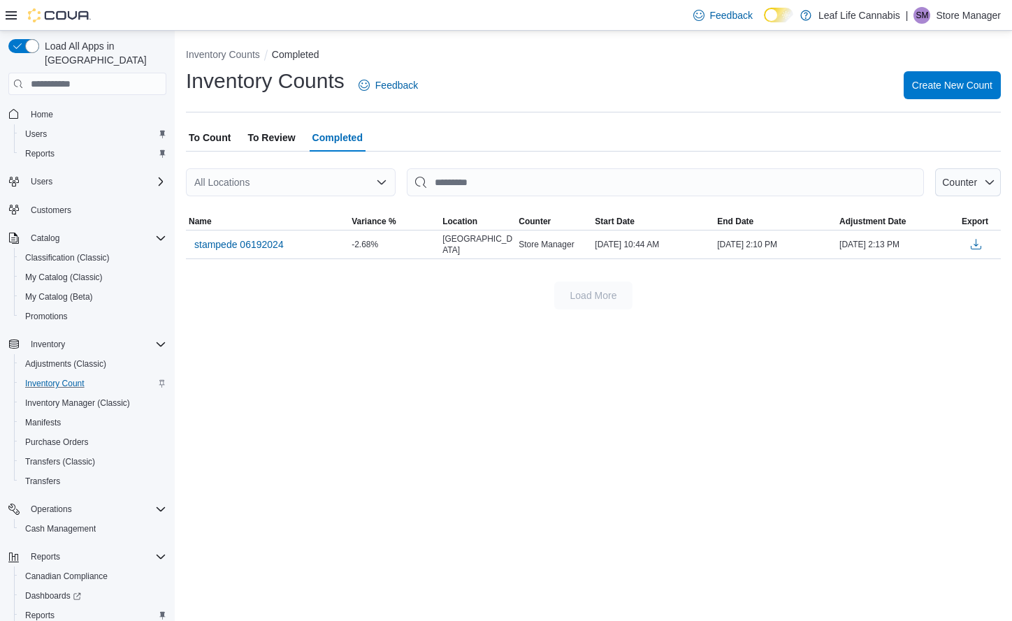
click at [289, 136] on span "To Review" at bounding box center [271, 138] width 48 height 28
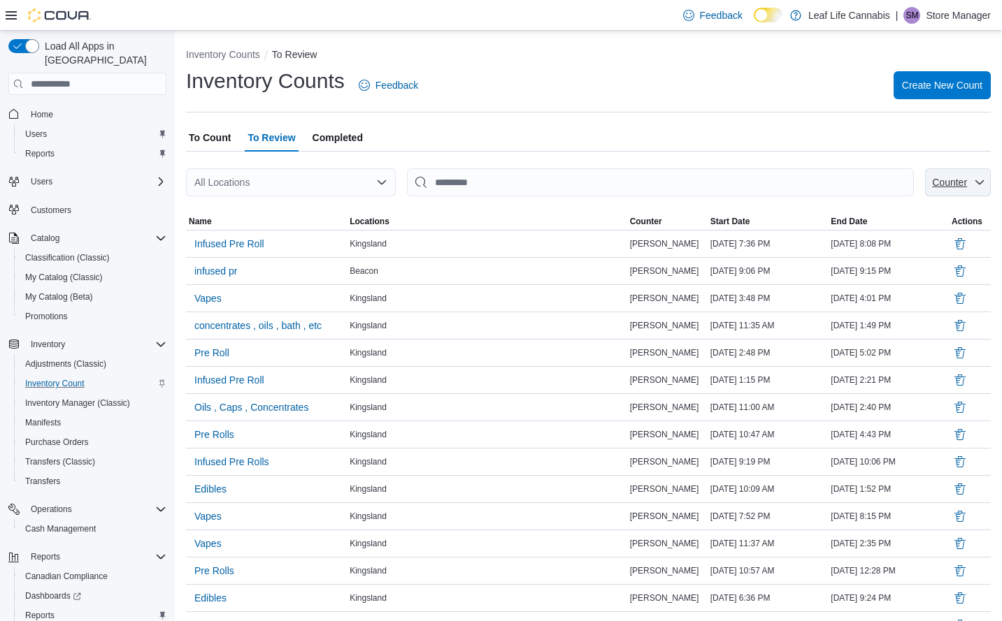
click at [966, 182] on span "Counter" at bounding box center [949, 182] width 35 height 11
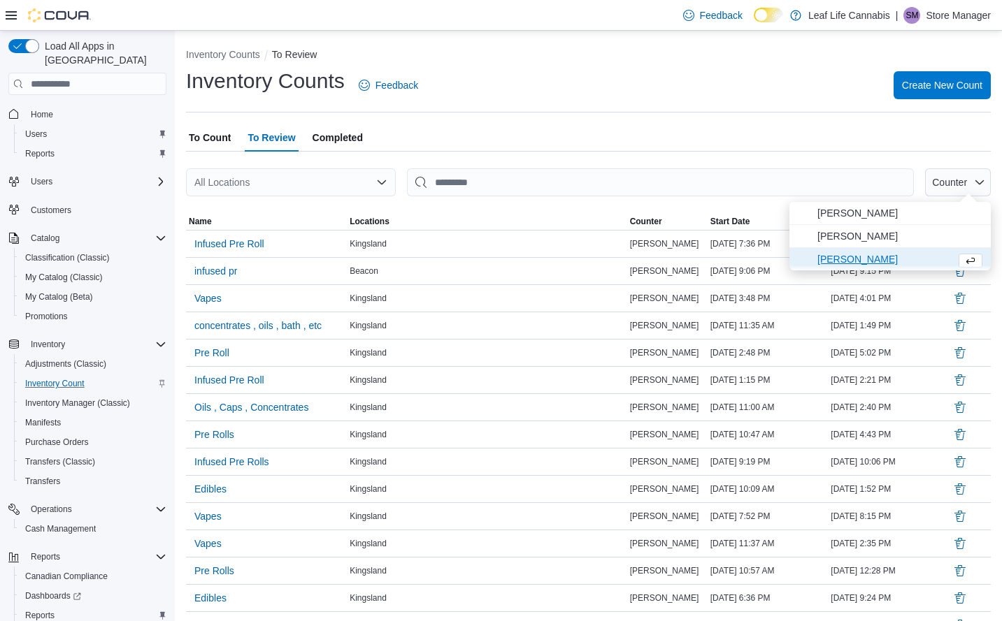
click at [874, 261] on span "[PERSON_NAME]" at bounding box center [883, 259] width 133 height 17
type input "**********"
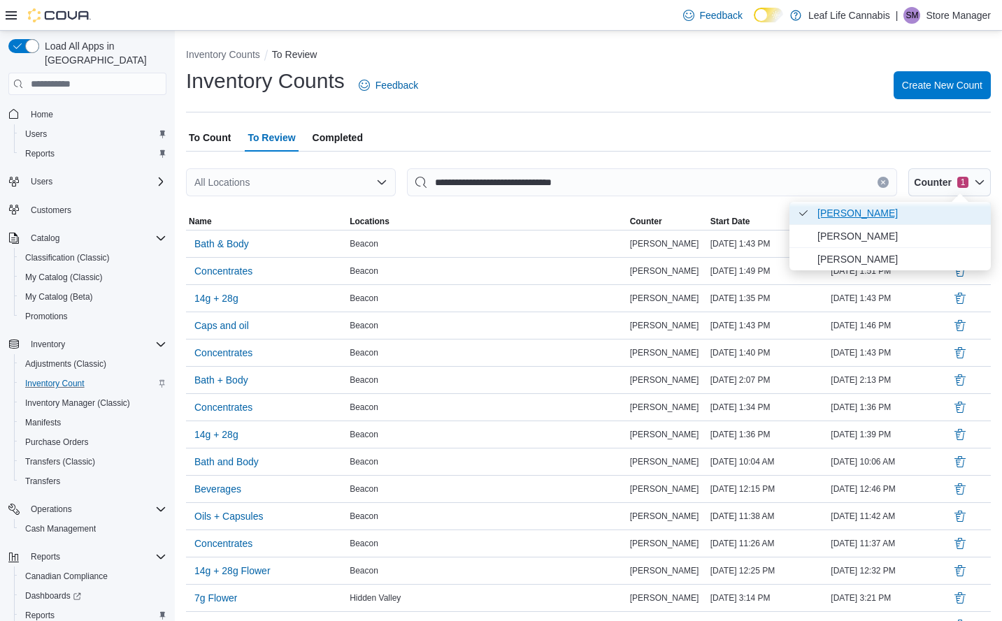
click at [849, 217] on span "[PERSON_NAME] . Checked option." at bounding box center [899, 213] width 165 height 17
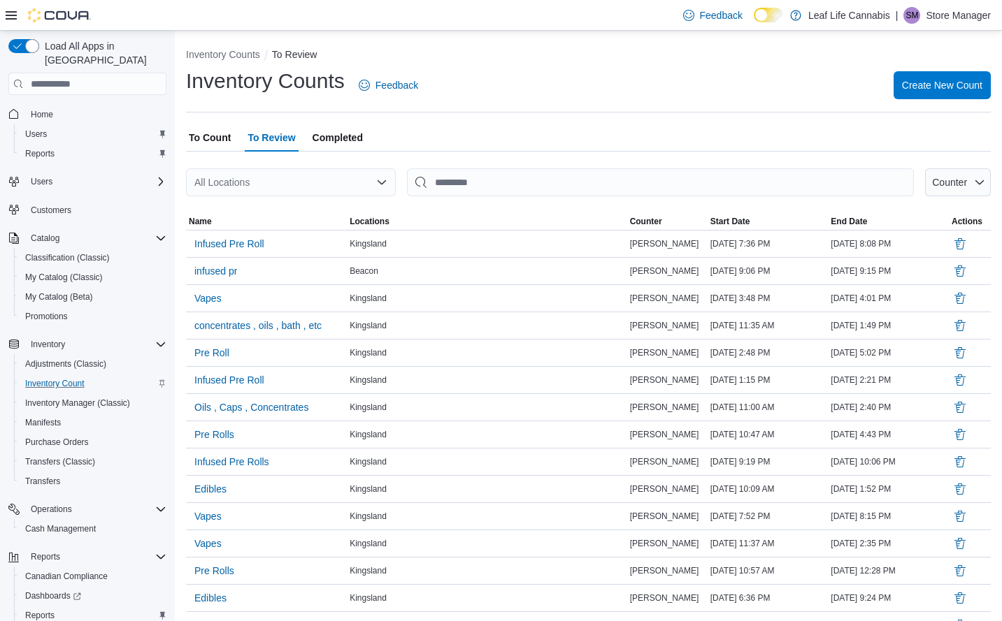
click at [660, 210] on div at bounding box center [588, 204] width 804 height 17
click at [204, 138] on span "To Count" at bounding box center [210, 138] width 42 height 28
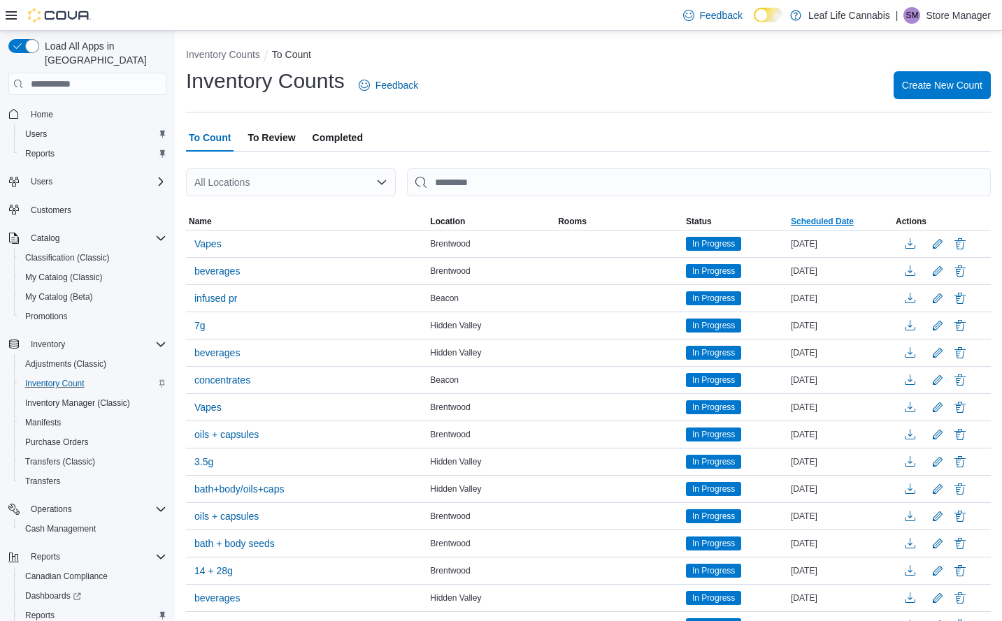
click at [829, 217] on span "Scheduled Date" at bounding box center [821, 221] width 63 height 11
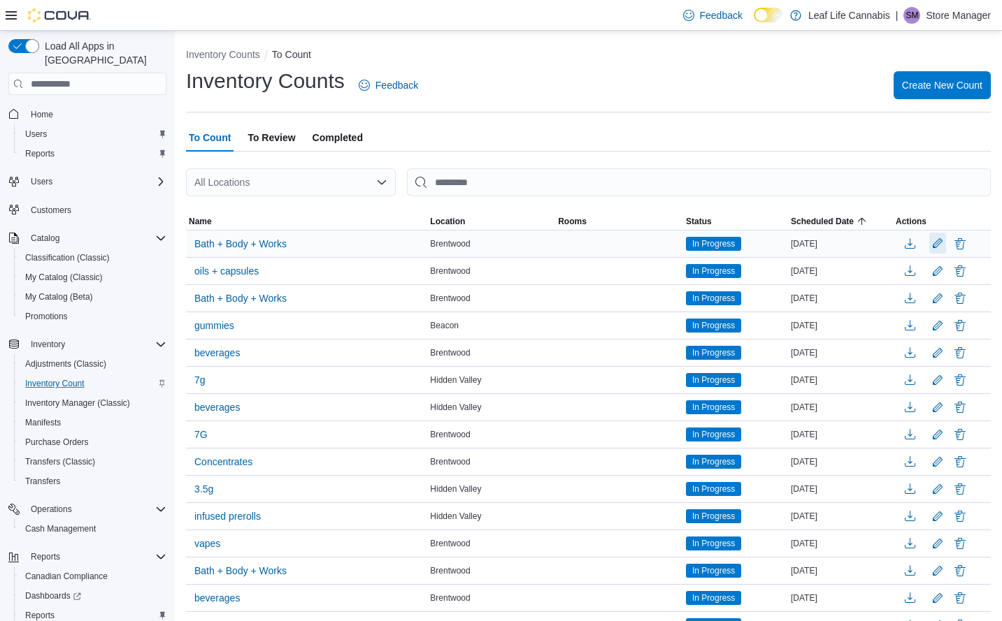
click at [946, 243] on button "Edit count details" at bounding box center [937, 243] width 17 height 21
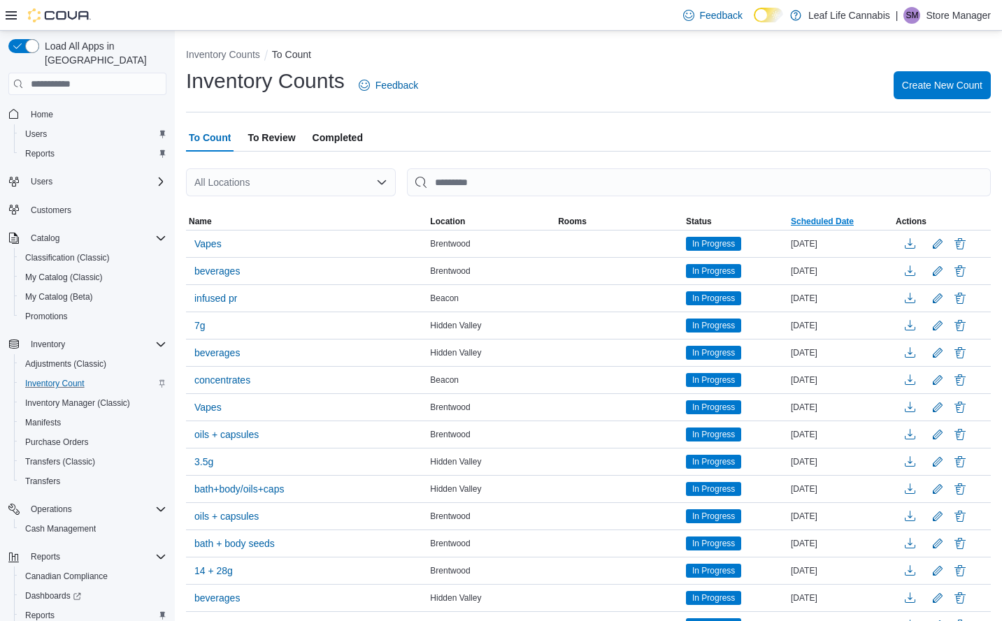
click at [829, 221] on span "Scheduled Date" at bounding box center [821, 221] width 63 height 11
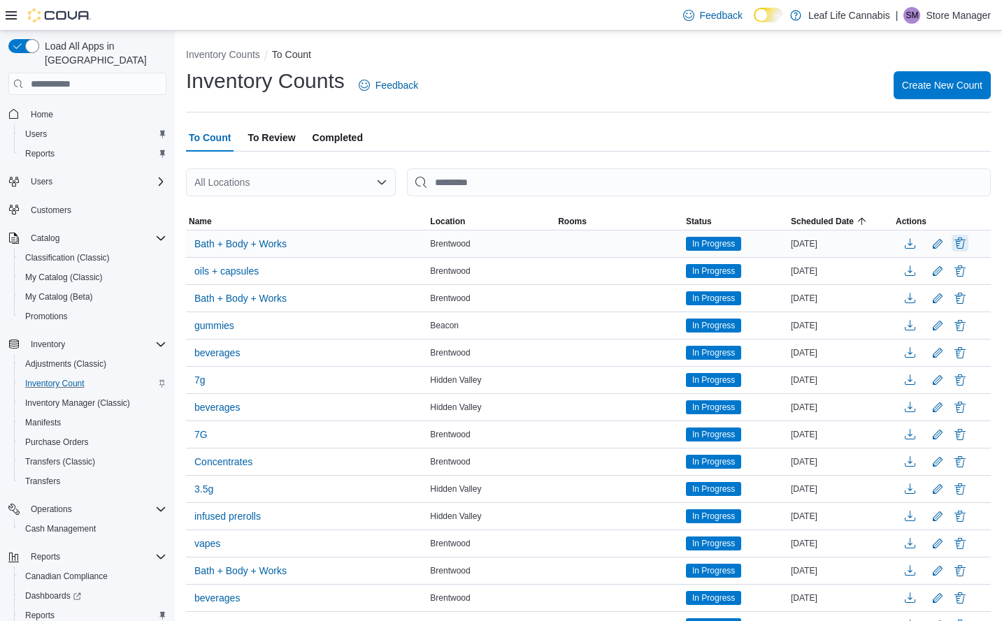
click at [968, 247] on button "Delete" at bounding box center [959, 243] width 17 height 17
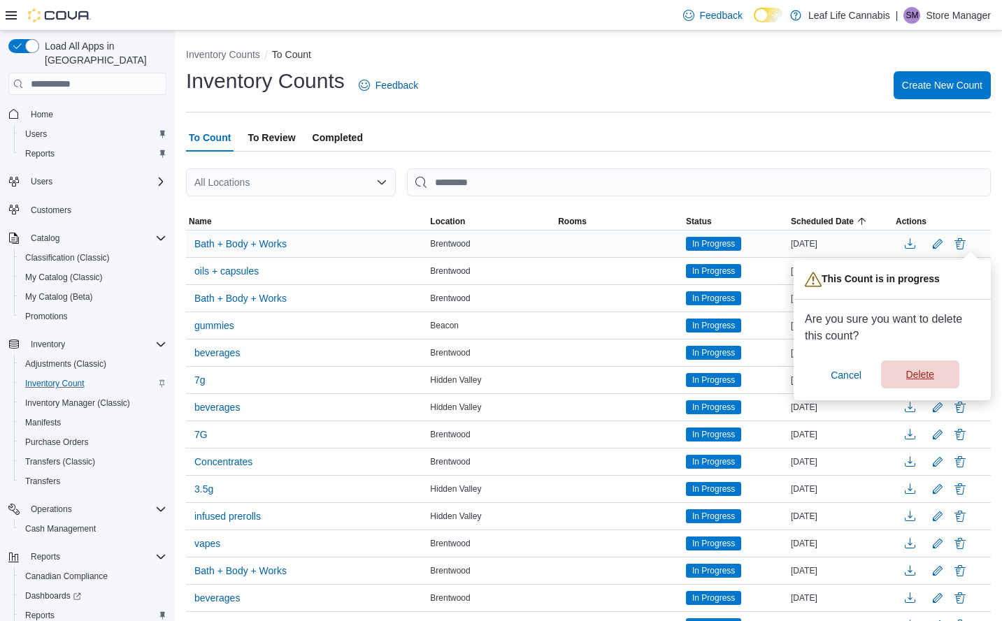
click at [914, 368] on span "Delete" at bounding box center [920, 375] width 62 height 28
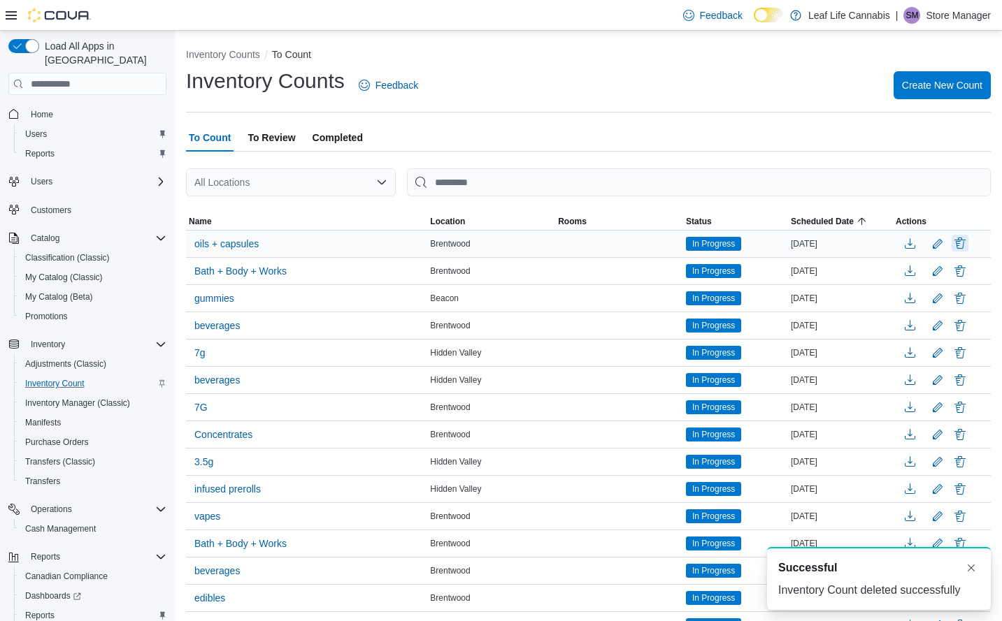
click at [968, 243] on button "Delete" at bounding box center [959, 243] width 17 height 17
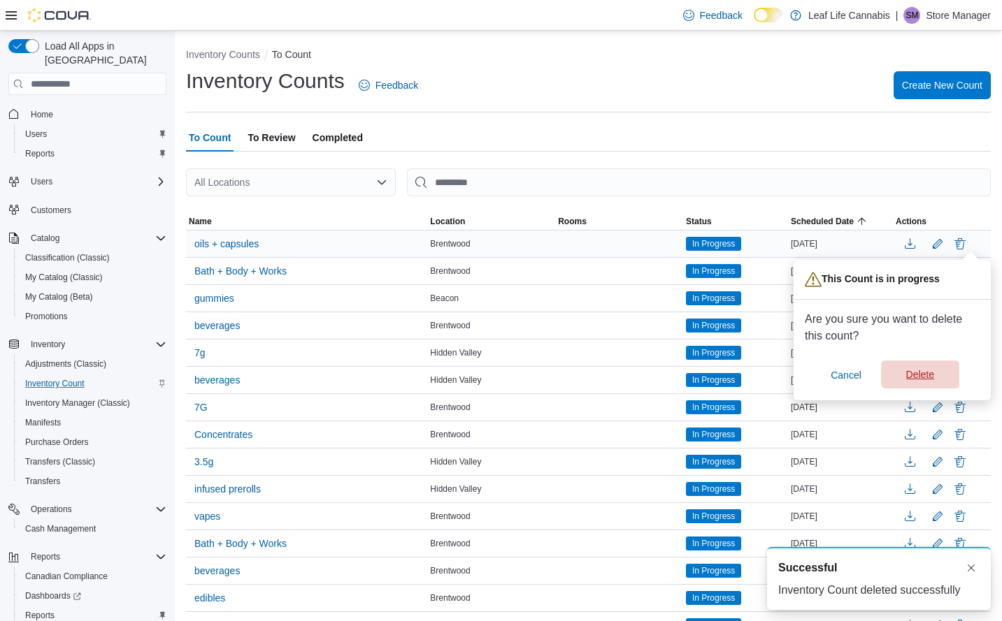
click at [939, 375] on span "Delete" at bounding box center [920, 375] width 62 height 28
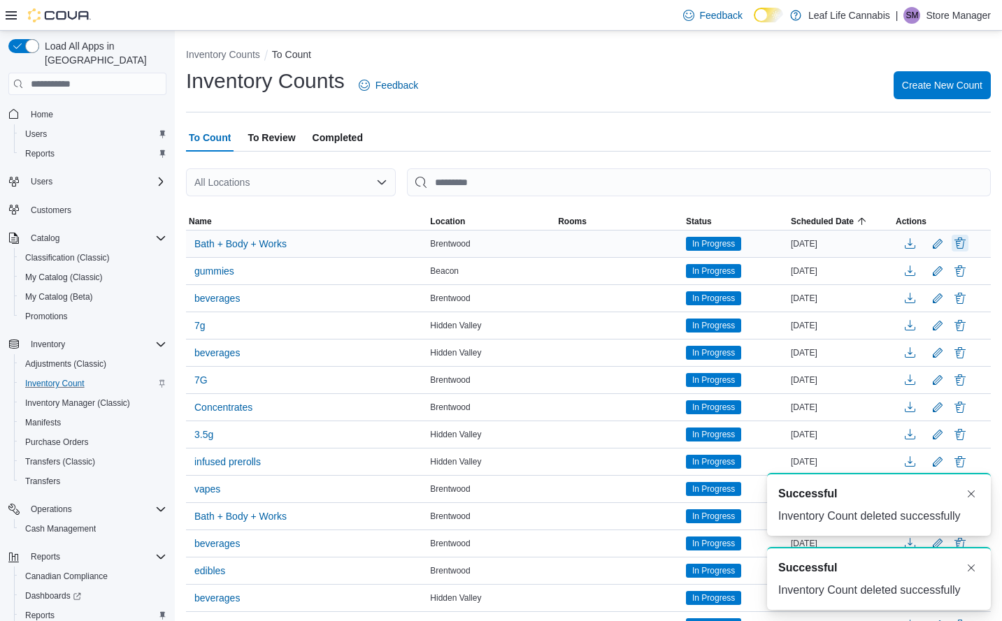
click at [968, 240] on button "Delete" at bounding box center [959, 243] width 17 height 17
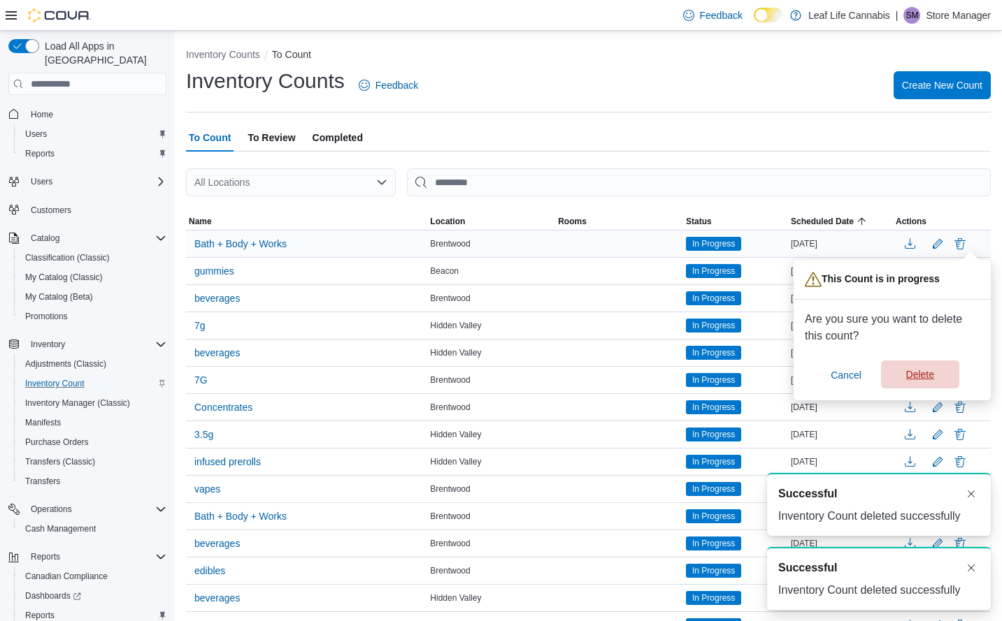
click at [940, 371] on span "Delete" at bounding box center [920, 375] width 62 height 28
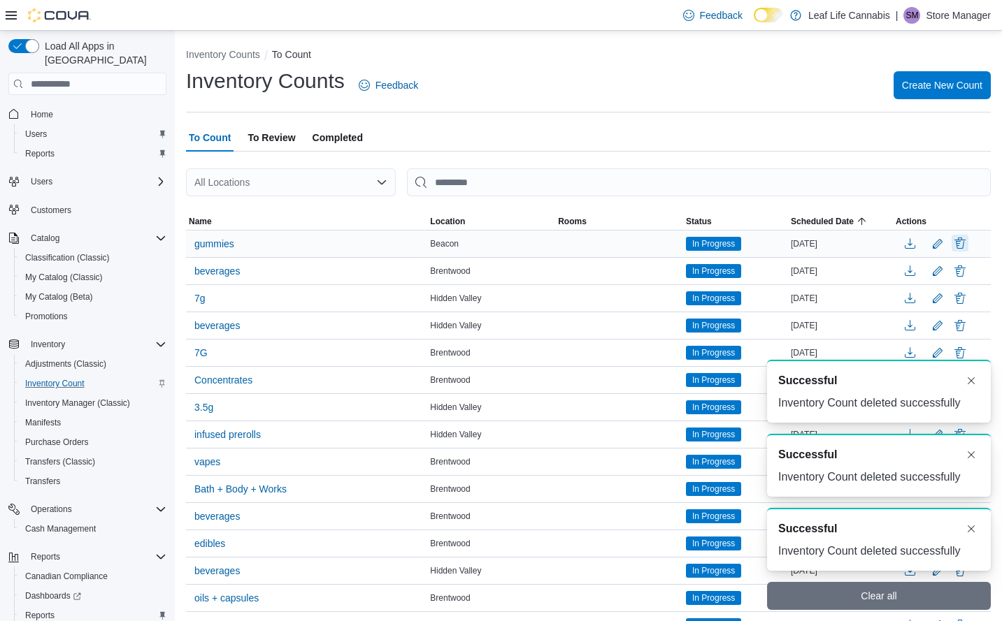
click at [968, 240] on button "Delete" at bounding box center [959, 243] width 17 height 17
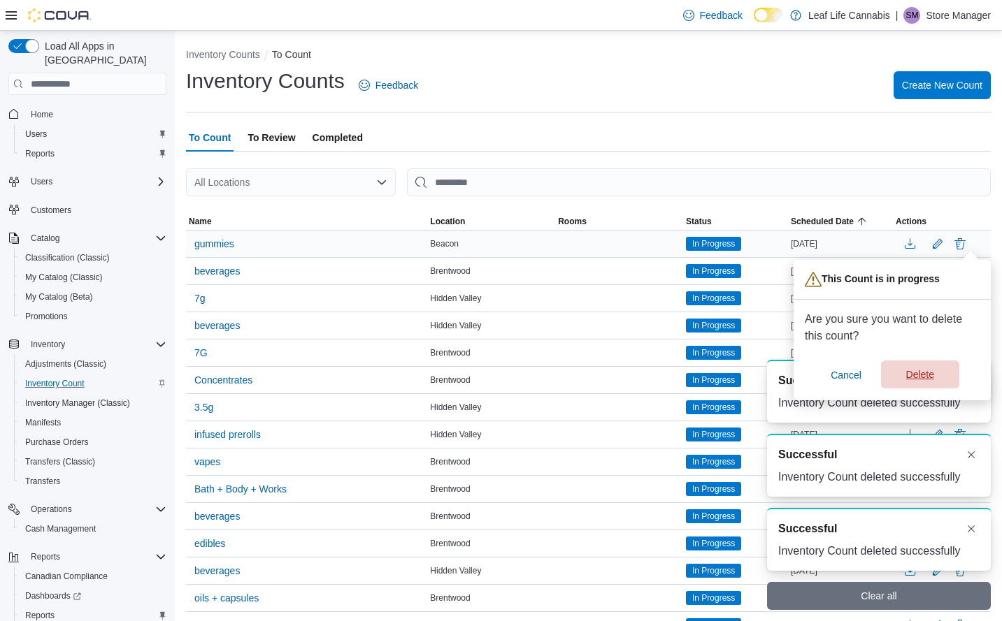
click at [926, 365] on span "Delete" at bounding box center [920, 375] width 62 height 28
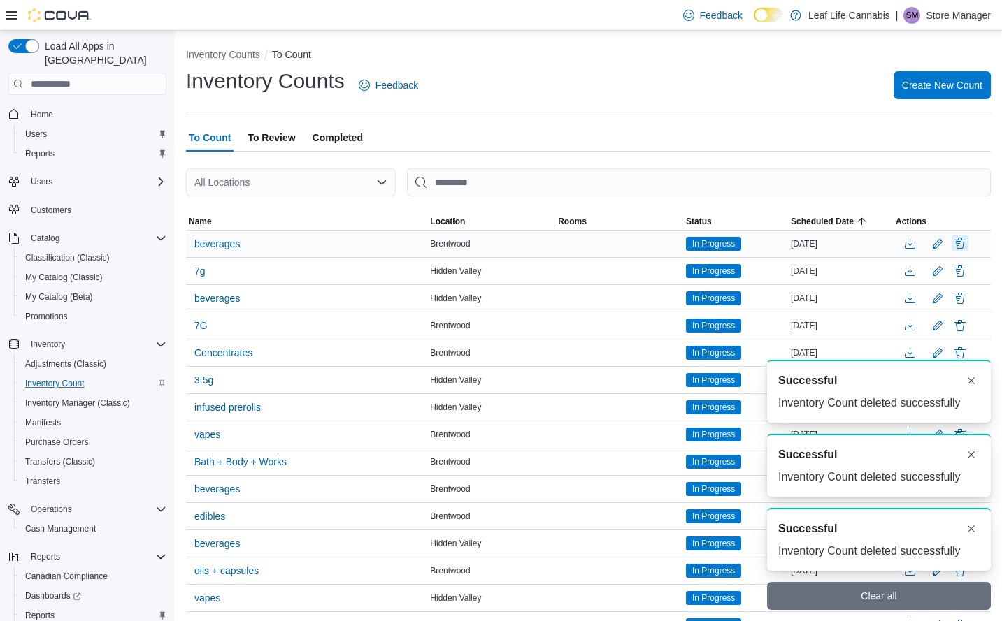
click at [968, 244] on button "Delete" at bounding box center [959, 243] width 17 height 17
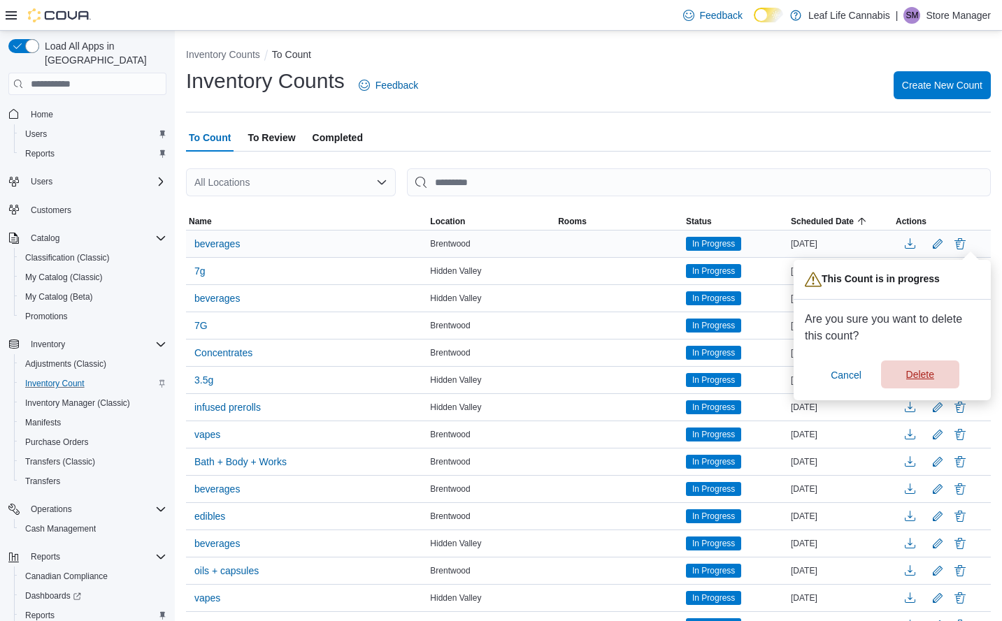
click at [921, 382] on span "Delete" at bounding box center [920, 375] width 28 height 14
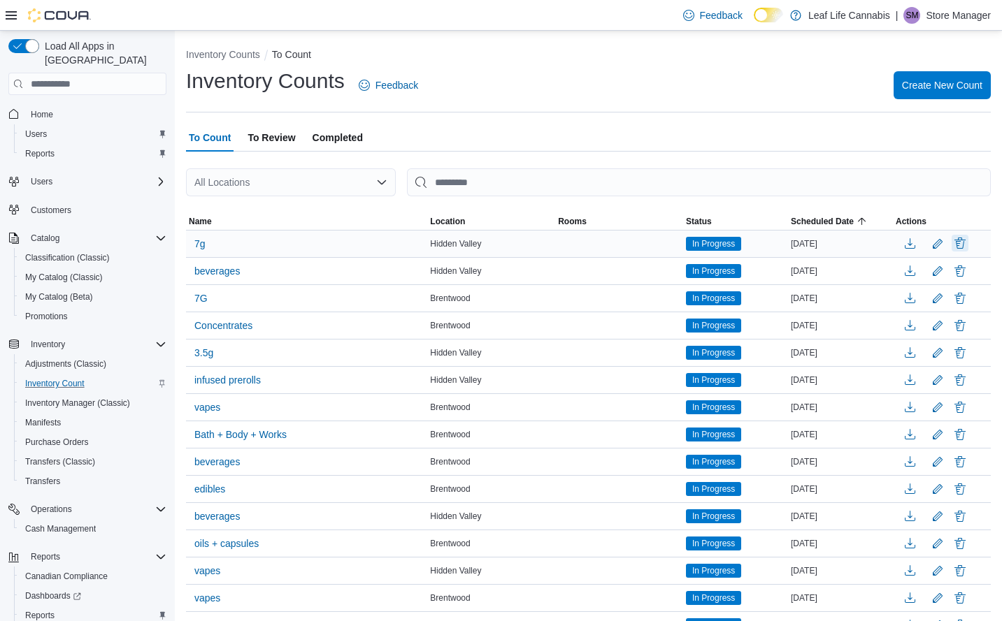
click at [968, 243] on button "Delete" at bounding box center [959, 243] width 17 height 17
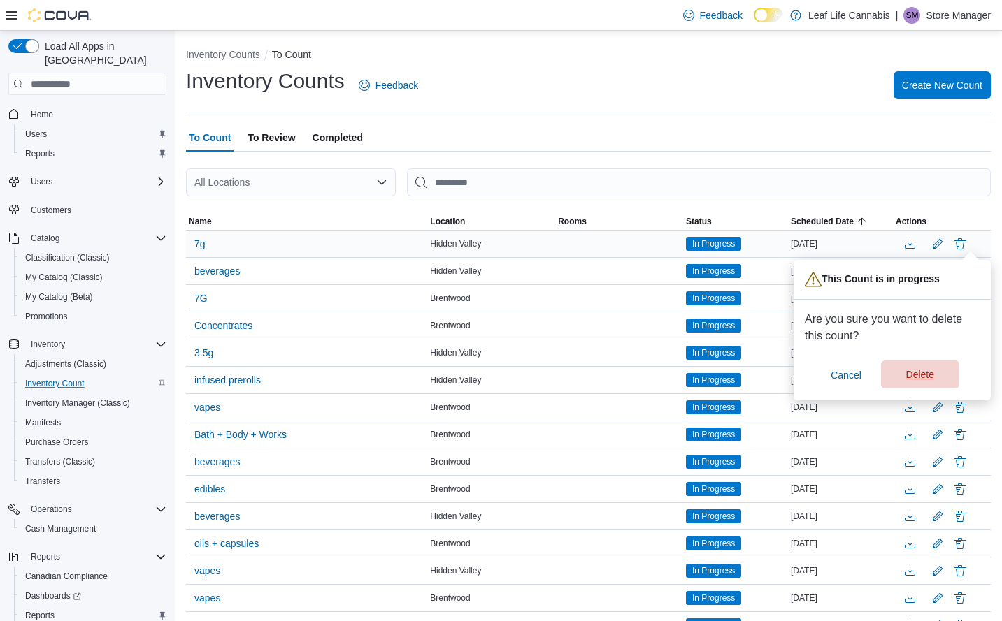
click at [917, 372] on span "Delete" at bounding box center [920, 375] width 28 height 14
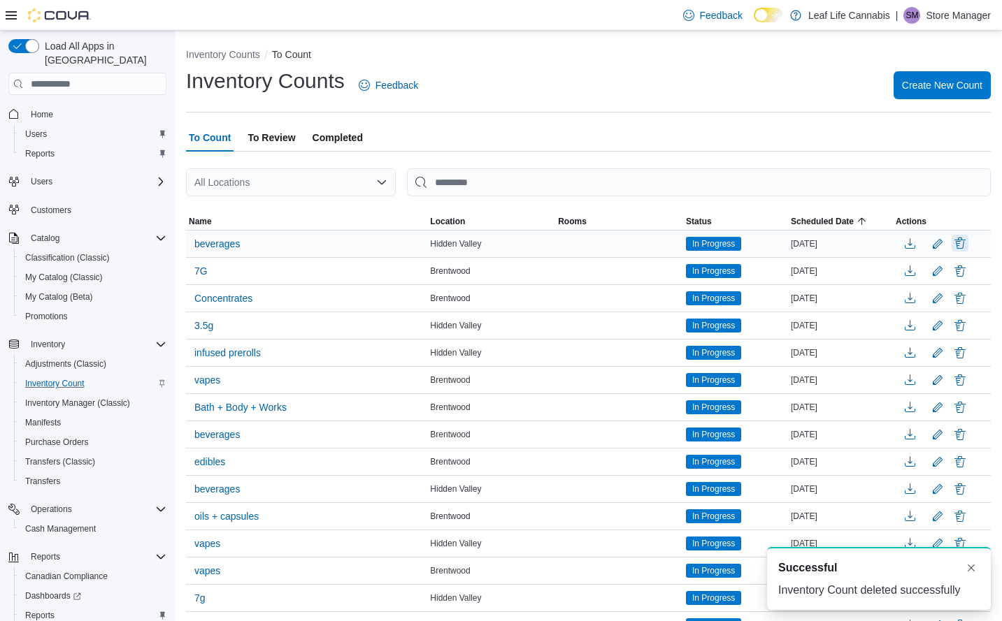
click at [968, 242] on button "Delete" at bounding box center [959, 243] width 17 height 17
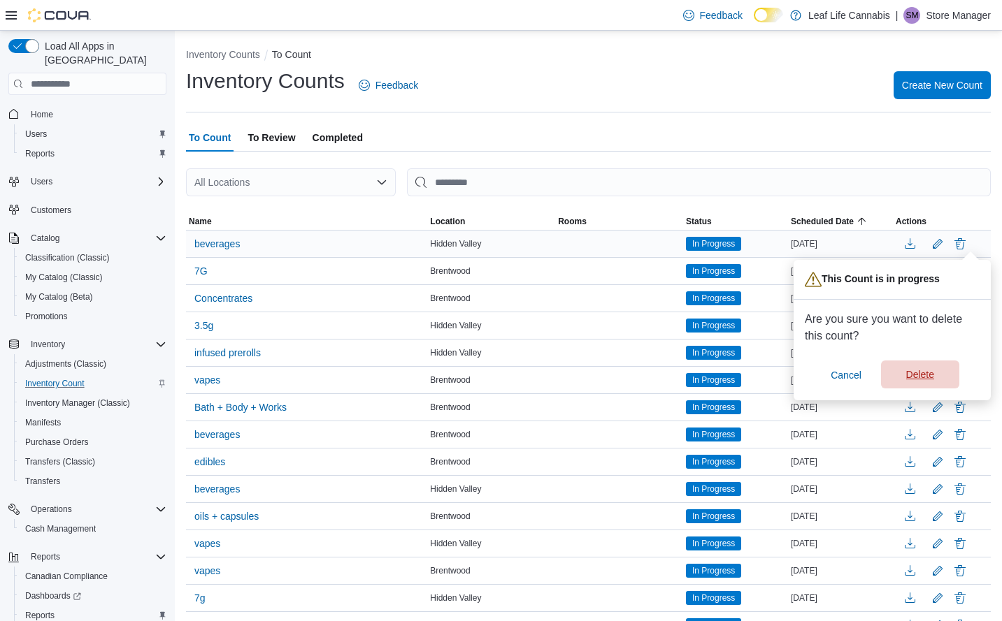
click at [941, 375] on span "Delete" at bounding box center [920, 375] width 62 height 28
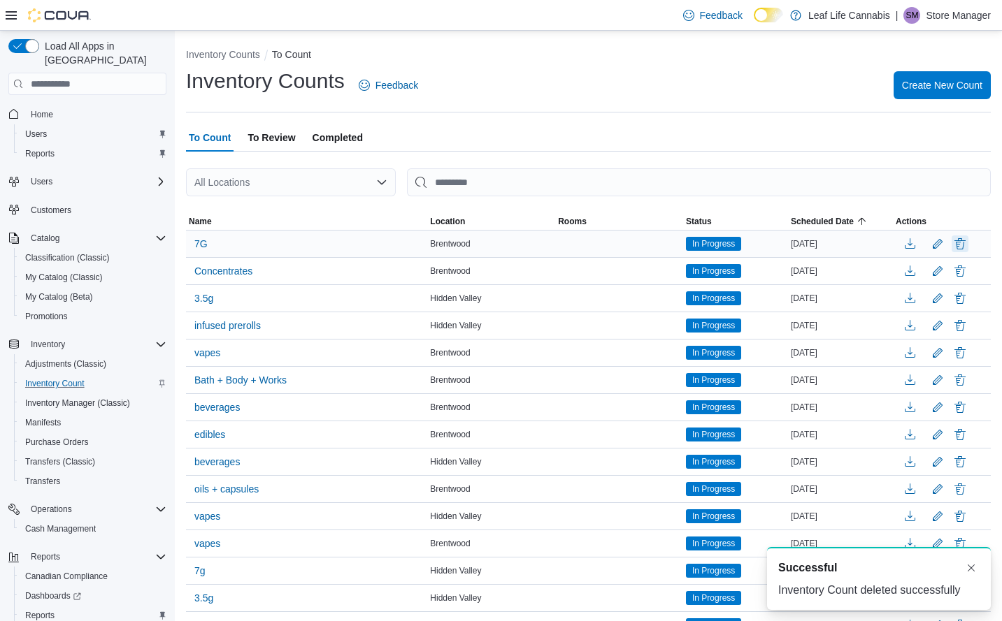
click at [968, 243] on button "Delete" at bounding box center [959, 244] width 17 height 17
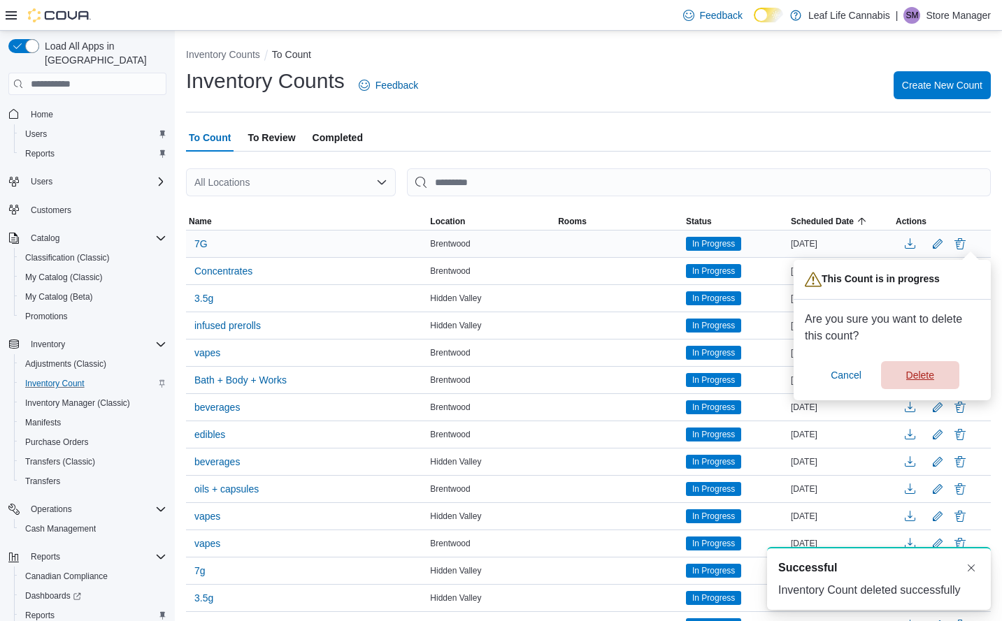
drag, startPoint x: 946, startPoint y: 368, endPoint x: 954, endPoint y: 352, distance: 18.5
click at [946, 369] on span "Delete" at bounding box center [920, 375] width 62 height 28
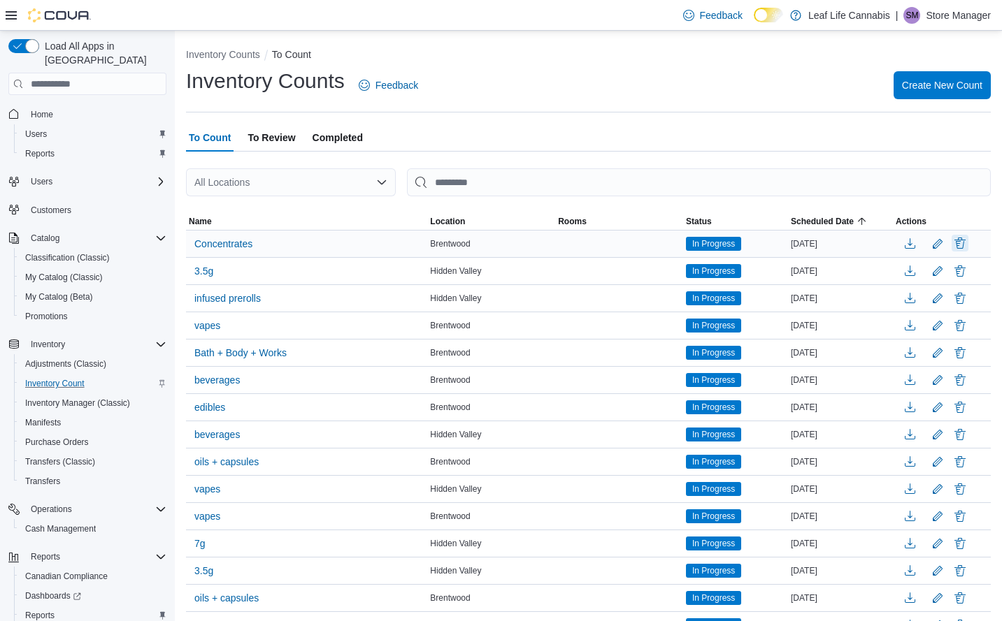
click at [968, 245] on button "Delete" at bounding box center [959, 243] width 17 height 17
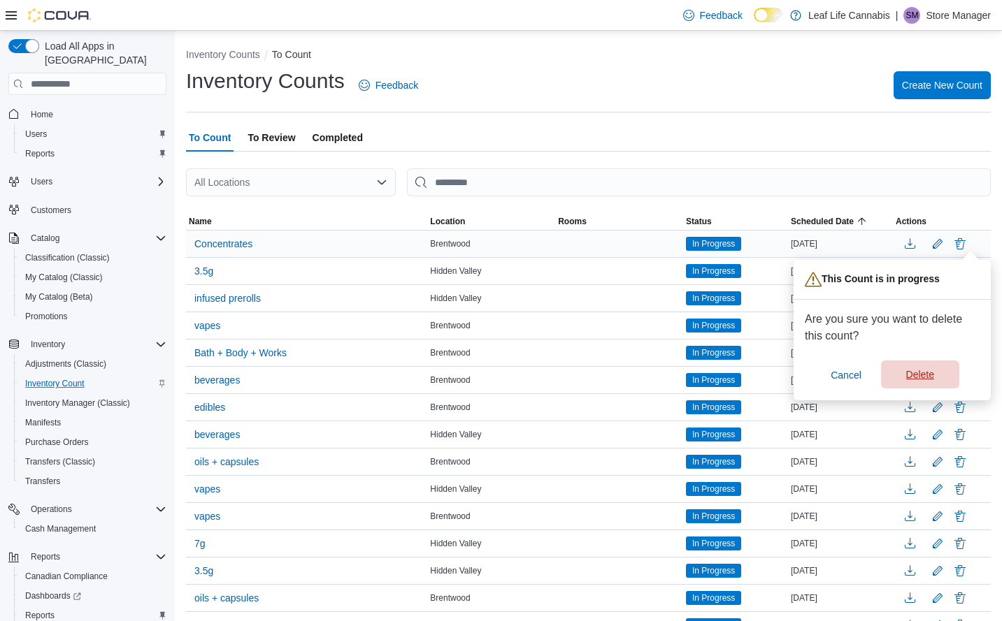
click at [918, 370] on span "Delete" at bounding box center [920, 375] width 28 height 14
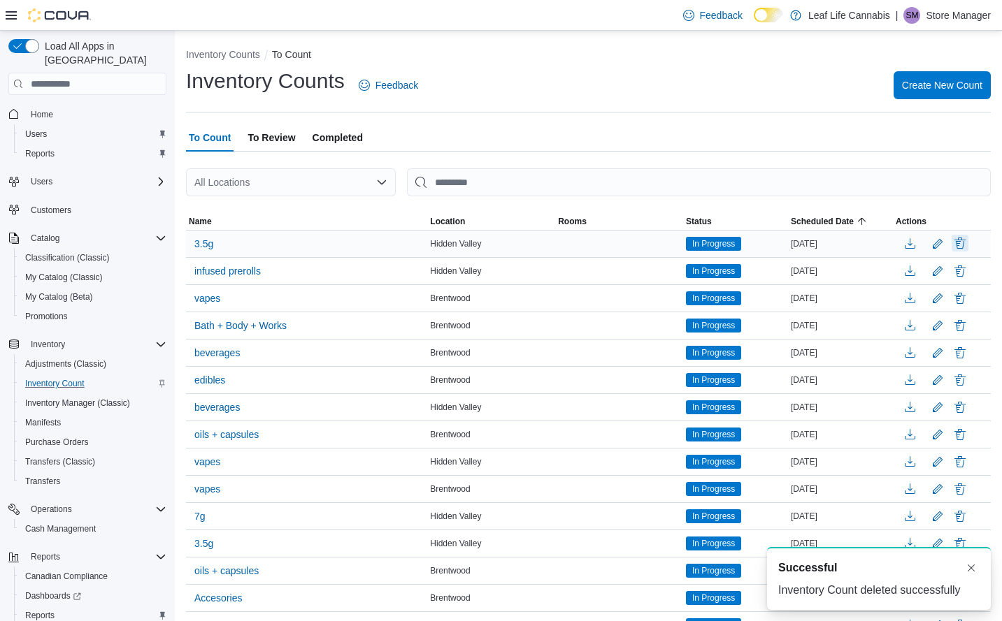
click at [968, 243] on button "Delete" at bounding box center [959, 243] width 17 height 17
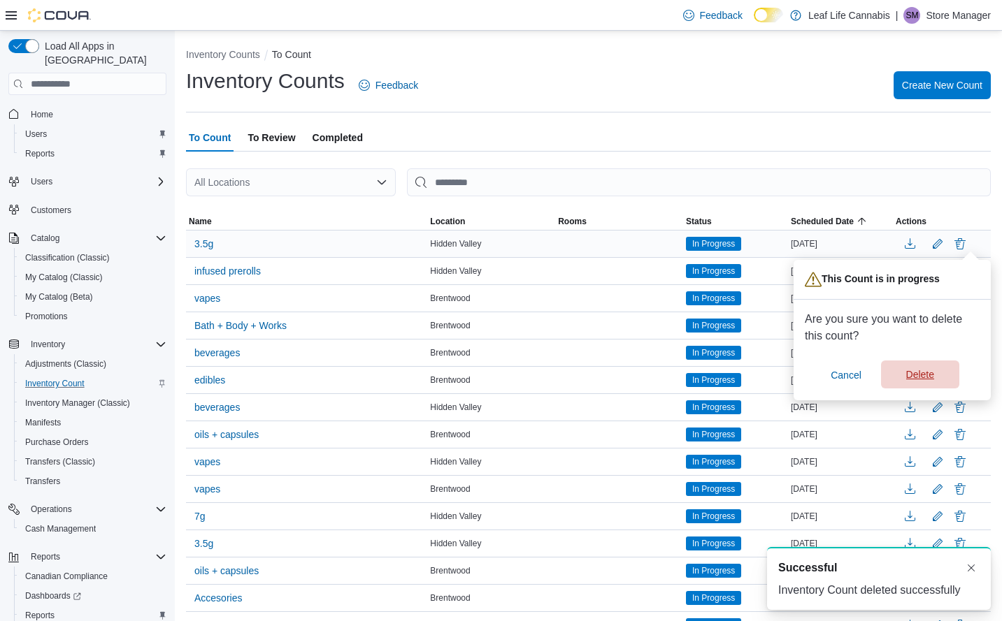
click at [926, 383] on span "Delete" at bounding box center [920, 375] width 62 height 28
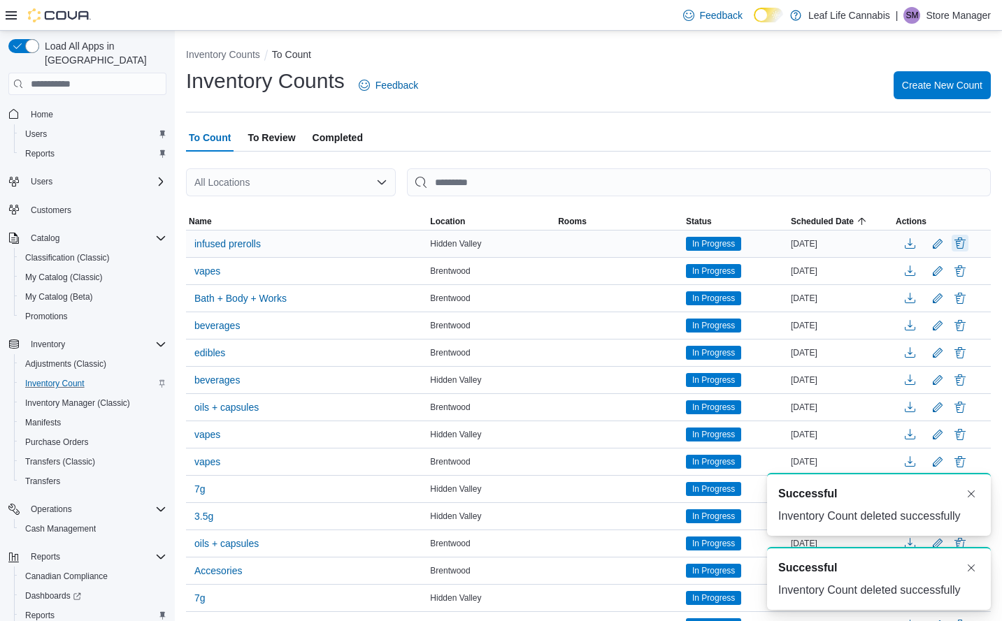
click at [968, 247] on button "Delete" at bounding box center [959, 243] width 17 height 17
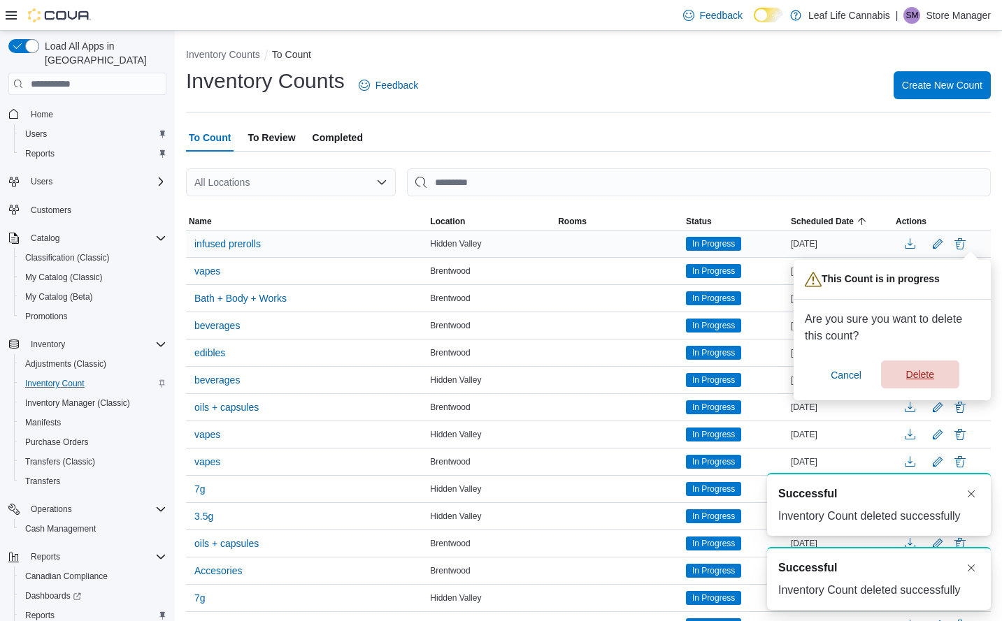
click at [925, 373] on span "Delete" at bounding box center [920, 375] width 28 height 14
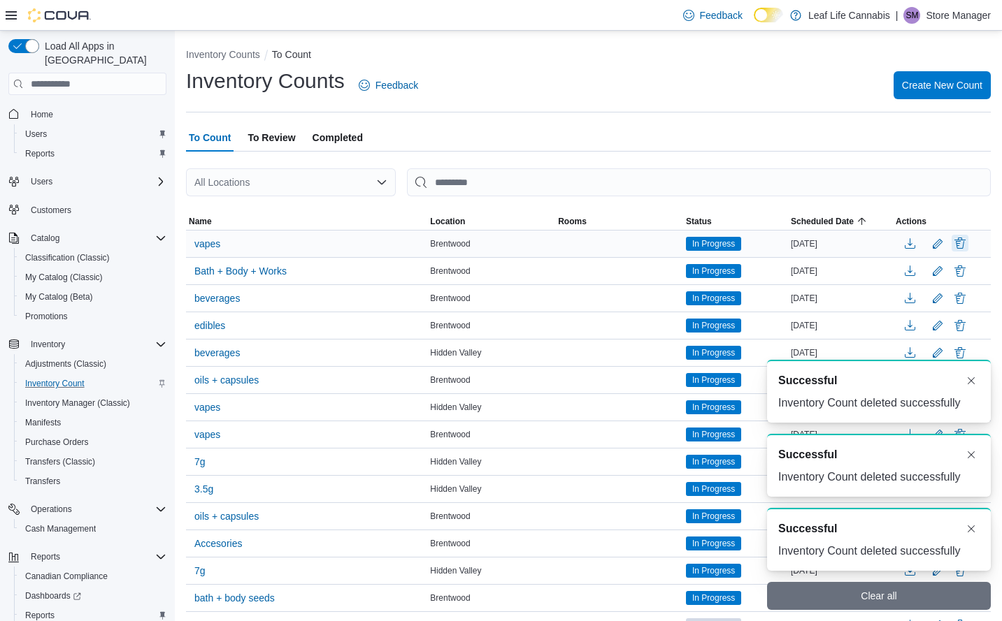
click at [968, 246] on button "Delete" at bounding box center [959, 243] width 17 height 17
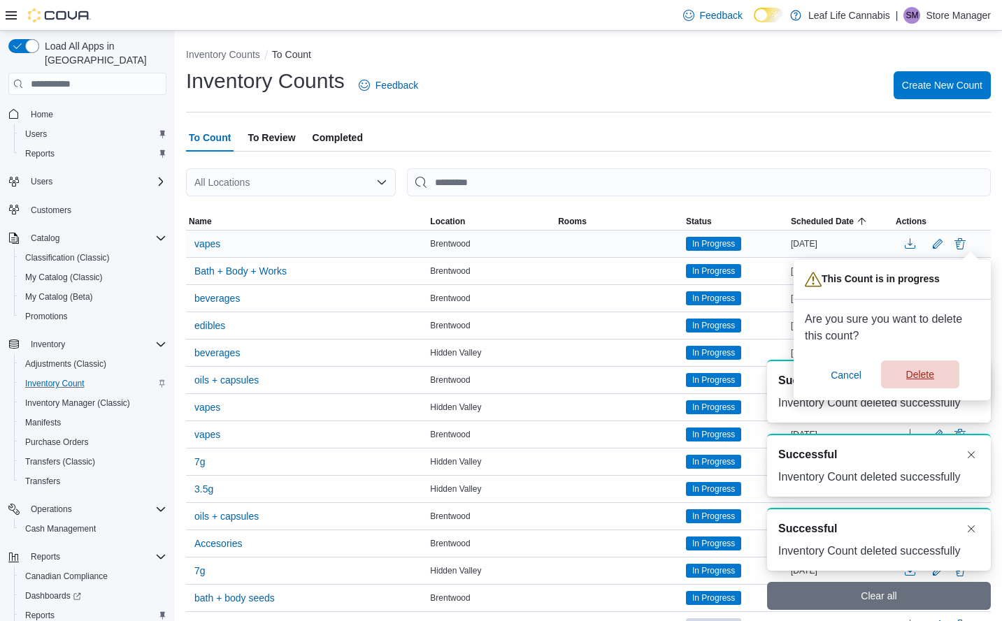
click at [916, 381] on span "Delete" at bounding box center [920, 375] width 28 height 14
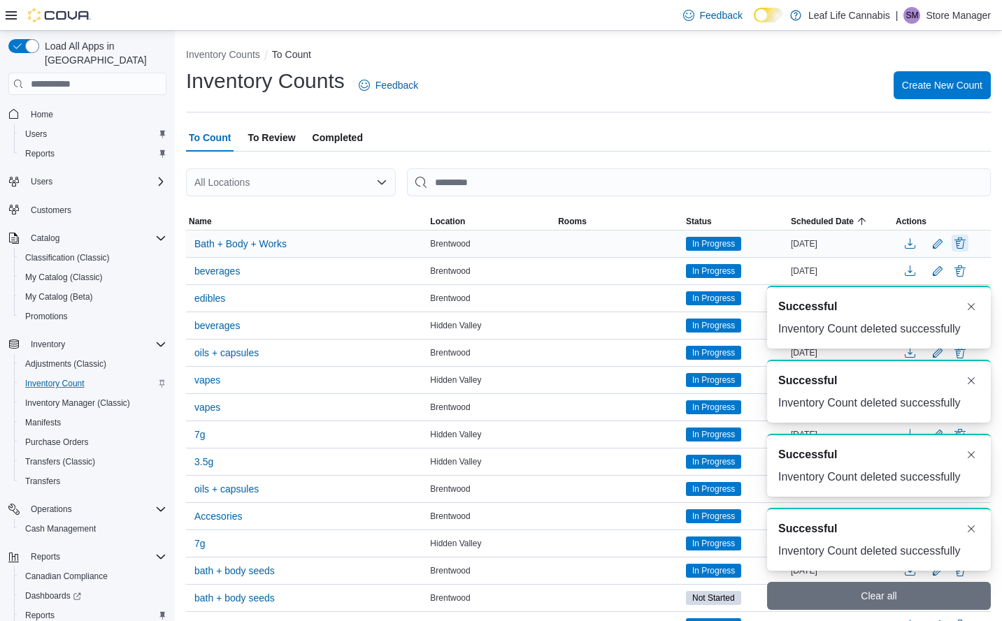
click at [968, 241] on button "Delete" at bounding box center [959, 243] width 17 height 17
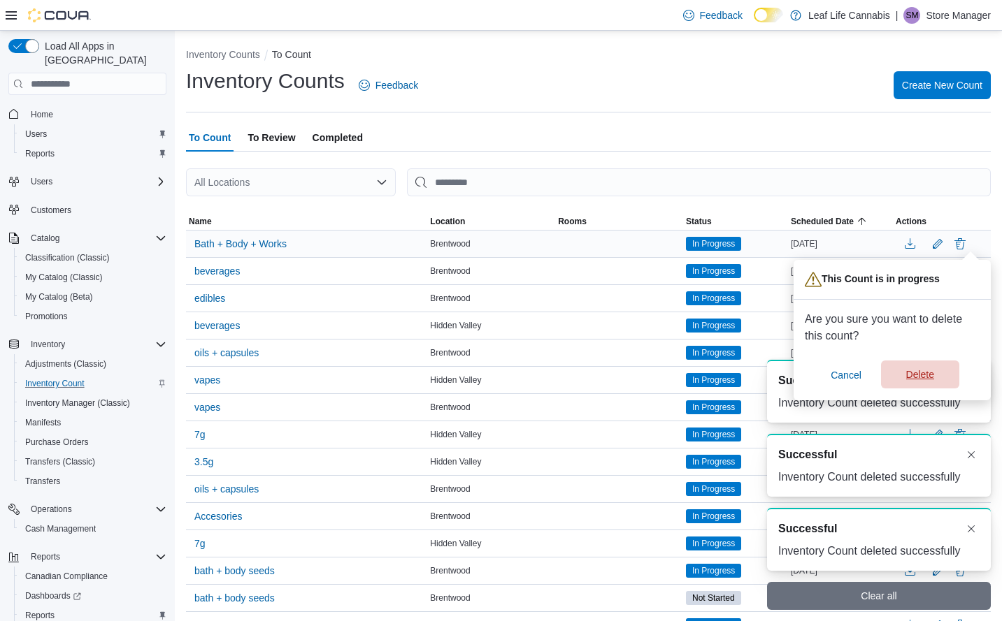
click at [914, 382] on span "Delete" at bounding box center [920, 375] width 28 height 14
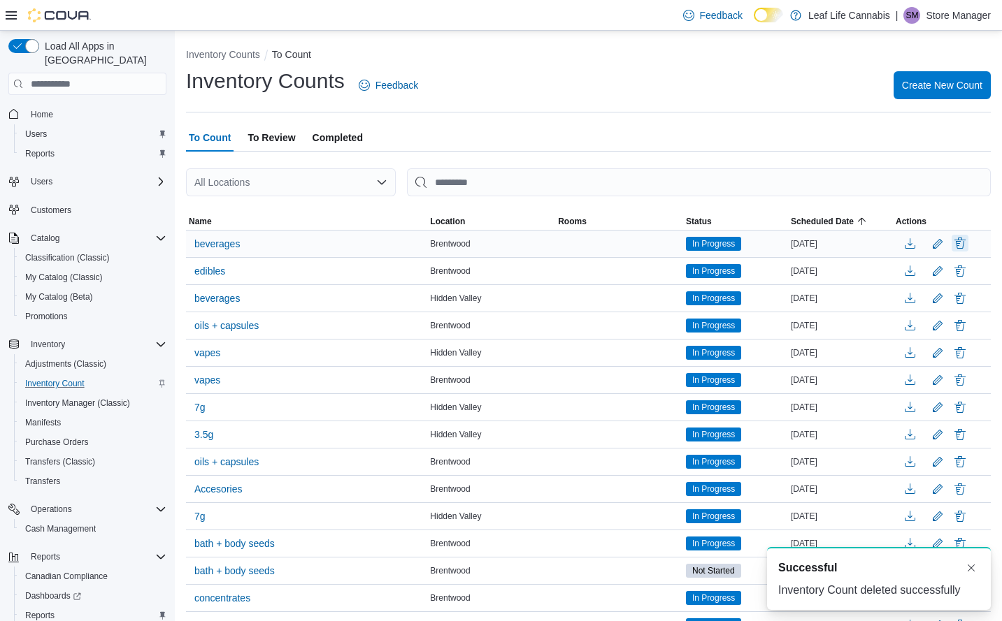
click at [968, 245] on button "Delete" at bounding box center [959, 243] width 17 height 17
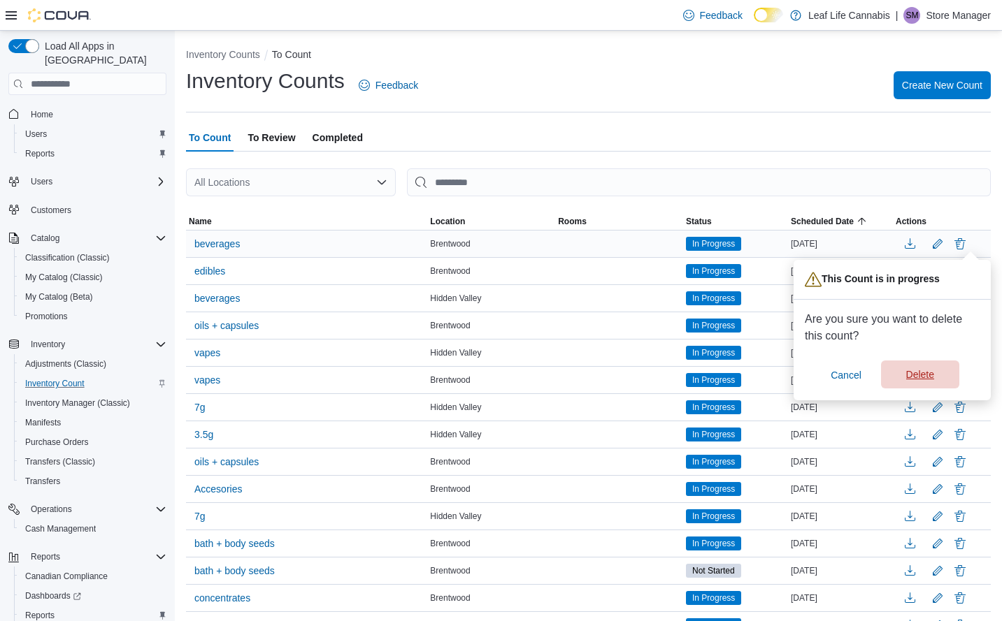
drag, startPoint x: 925, startPoint y: 378, endPoint x: 939, endPoint y: 354, distance: 27.2
click at [925, 377] on span "Delete" at bounding box center [920, 375] width 28 height 14
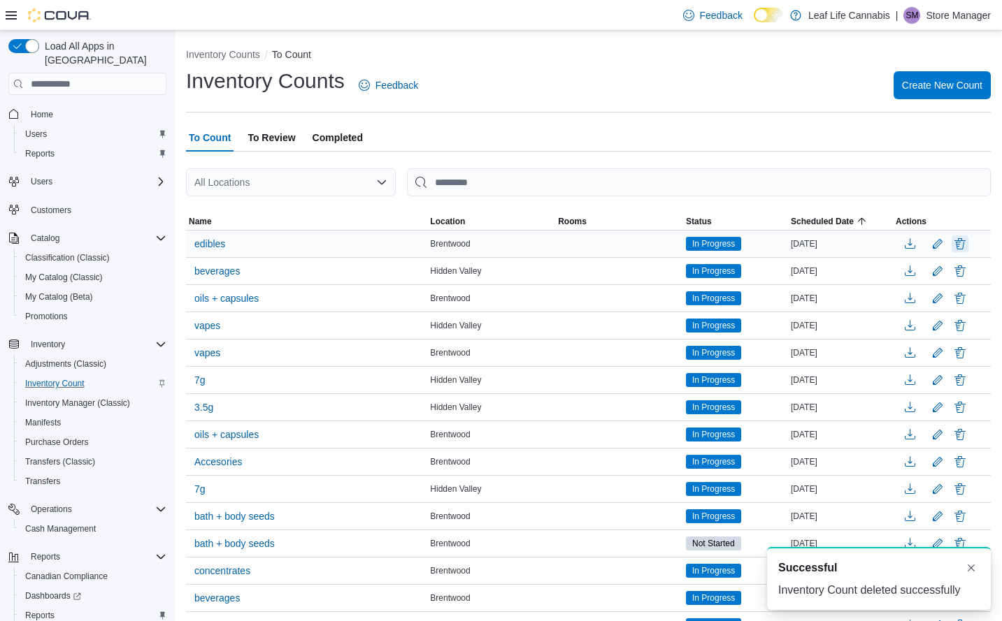
click at [968, 240] on button "Delete" at bounding box center [959, 244] width 17 height 17
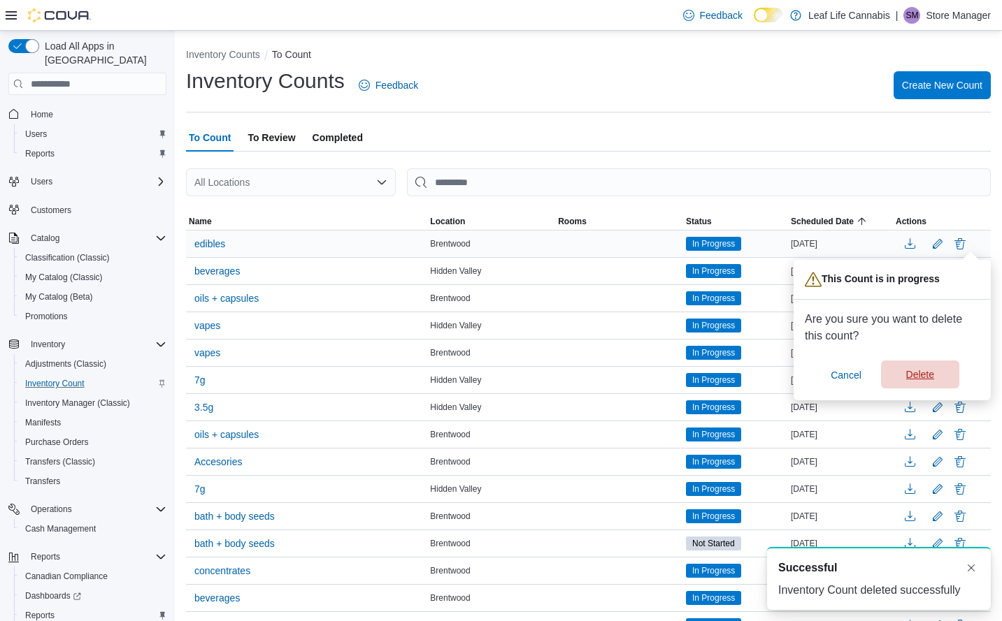
click at [916, 373] on span "Delete" at bounding box center [920, 375] width 28 height 14
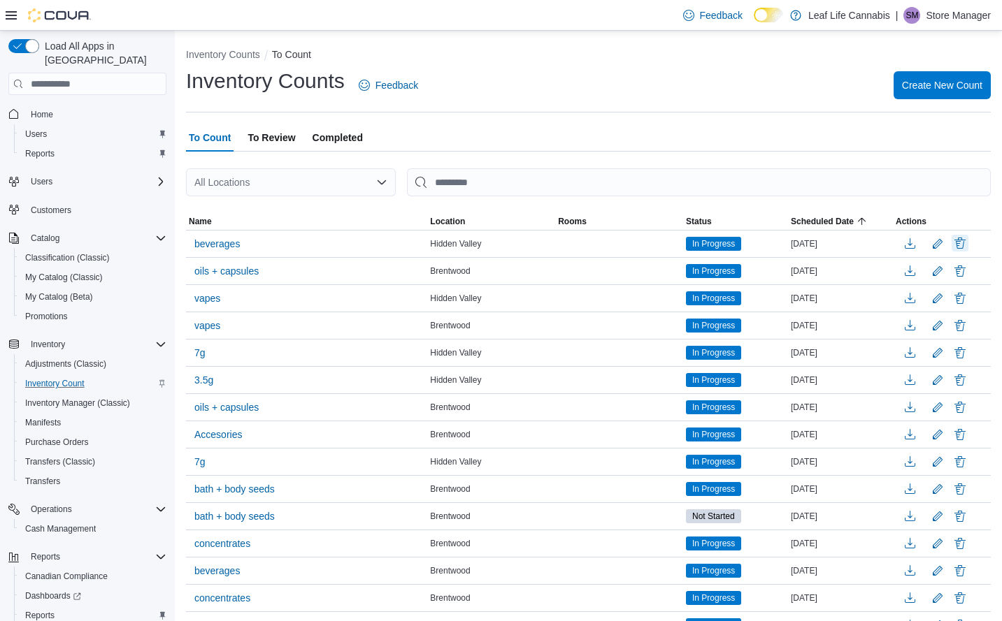
click at [964, 237] on button "Delete" at bounding box center [959, 243] width 17 height 17
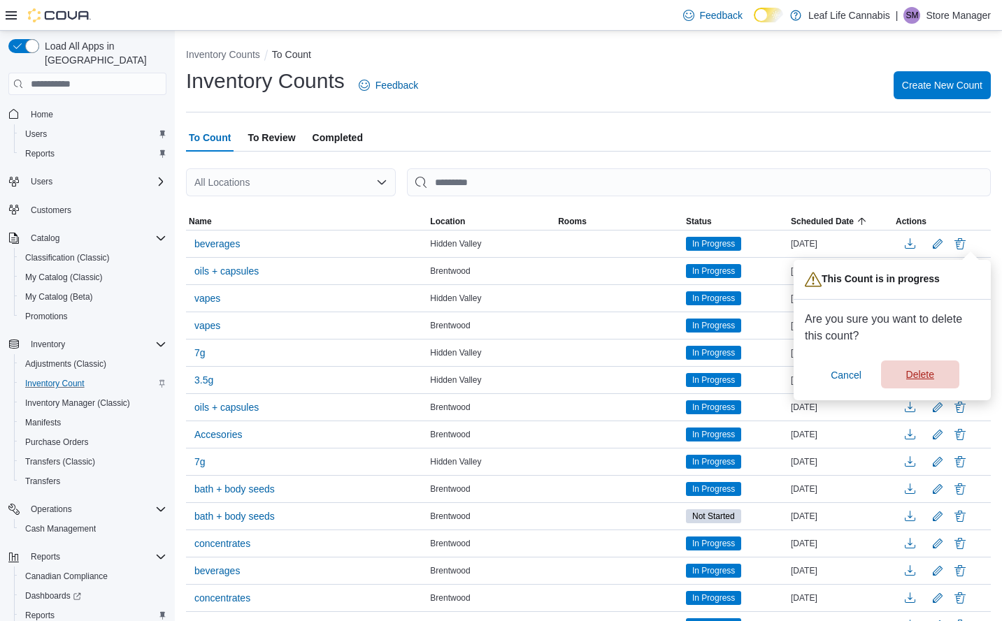
click at [921, 372] on span "Delete" at bounding box center [920, 375] width 28 height 14
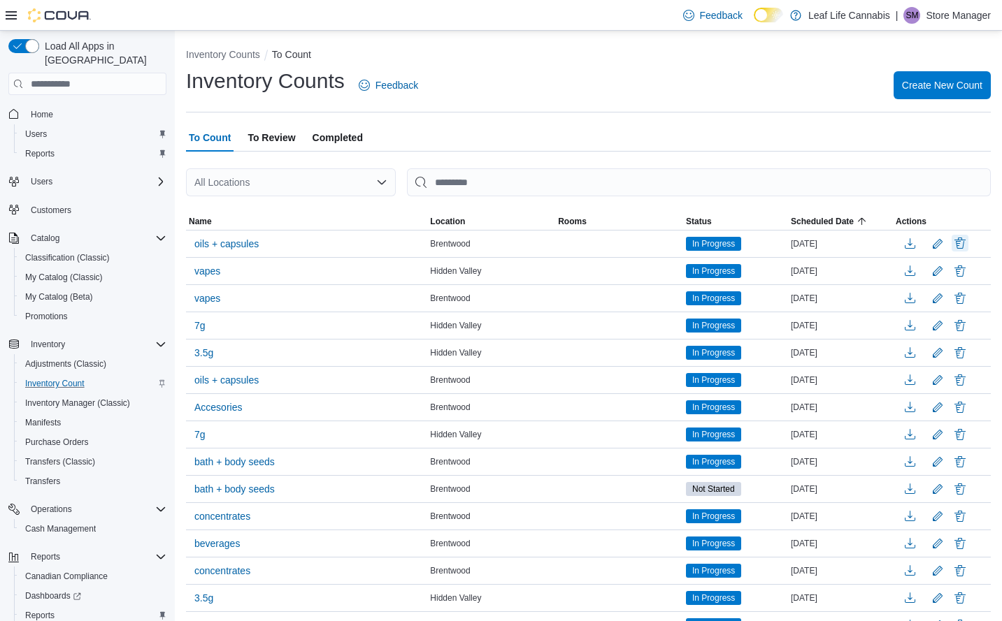
click at [968, 247] on button "Delete" at bounding box center [959, 243] width 17 height 17
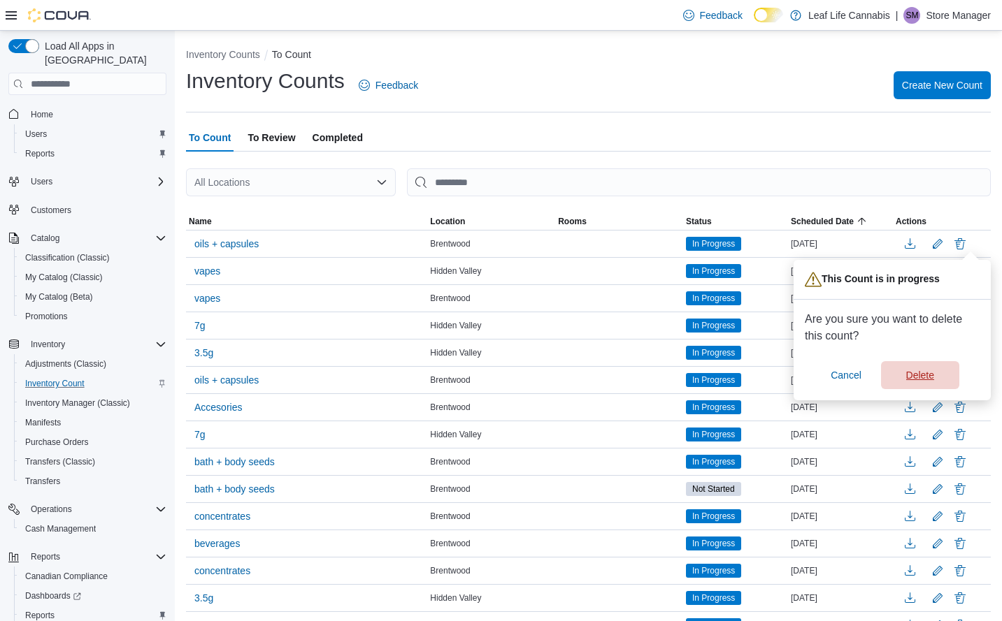
drag, startPoint x: 915, startPoint y: 368, endPoint x: 928, endPoint y: 347, distance: 24.8
click at [917, 366] on span "Delete" at bounding box center [920, 375] width 62 height 28
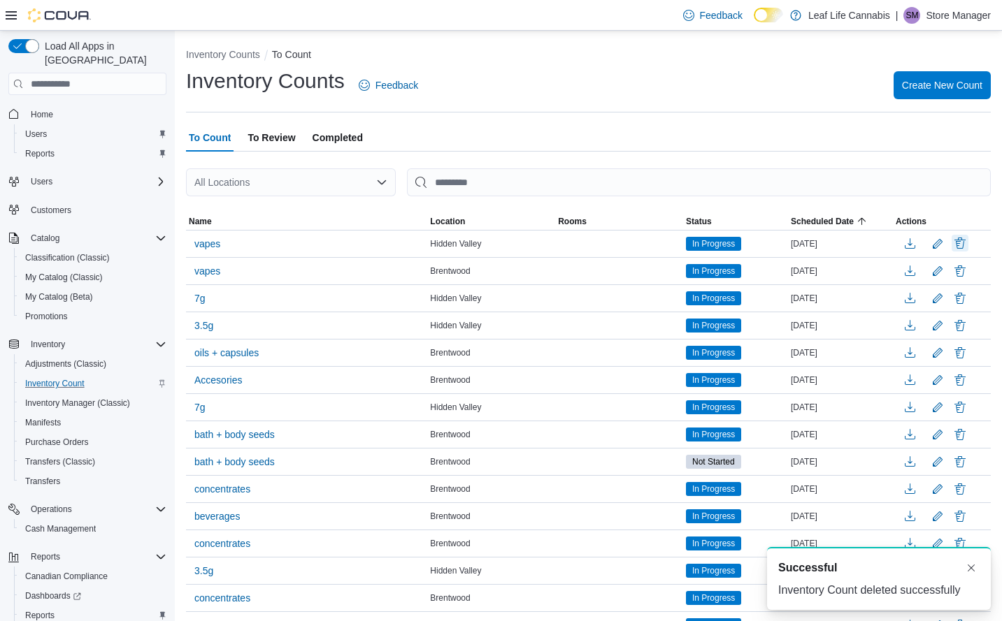
click at [968, 245] on button "Delete" at bounding box center [959, 243] width 17 height 17
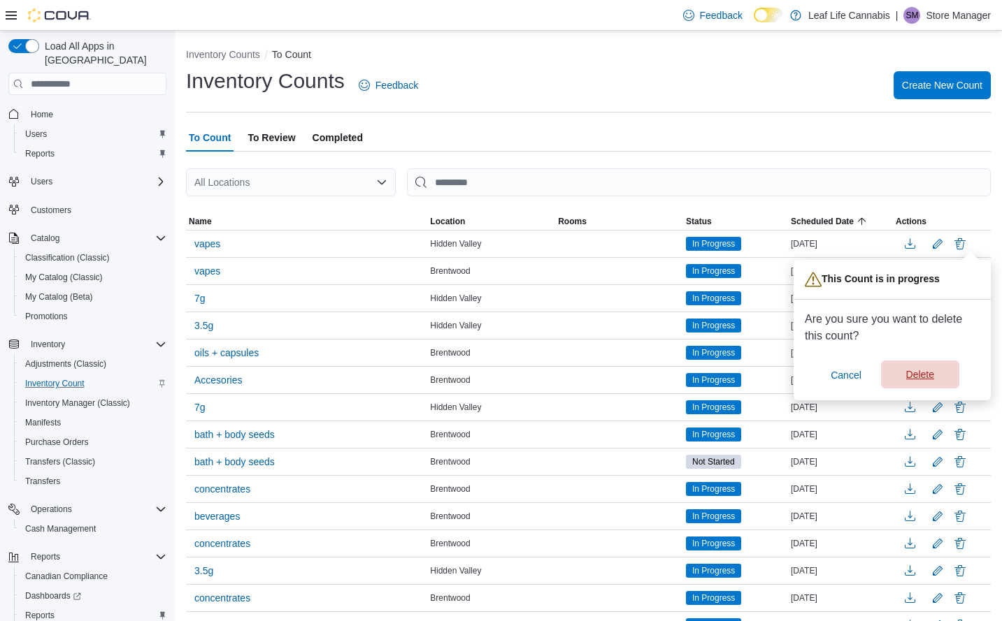
click at [931, 362] on span "Delete" at bounding box center [920, 375] width 62 height 28
click at [923, 373] on button "button" at bounding box center [909, 380] width 28 height 21
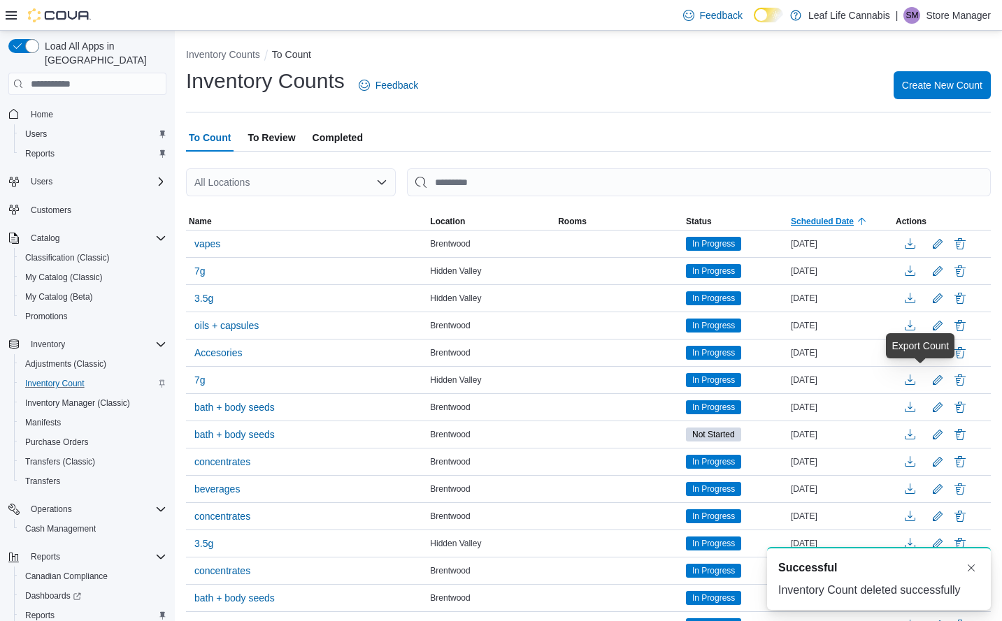
drag, startPoint x: 837, startPoint y: 210, endPoint x: 843, endPoint y: 222, distance: 13.4
click at [837, 210] on div at bounding box center [588, 204] width 804 height 17
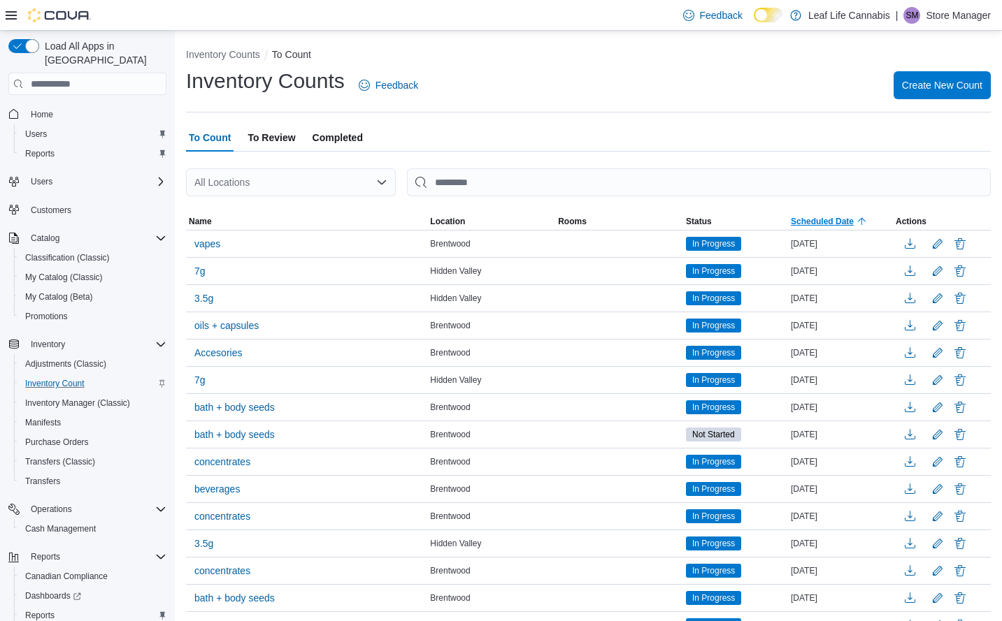
click at [843, 222] on span "Scheduled Date" at bounding box center [821, 221] width 63 height 11
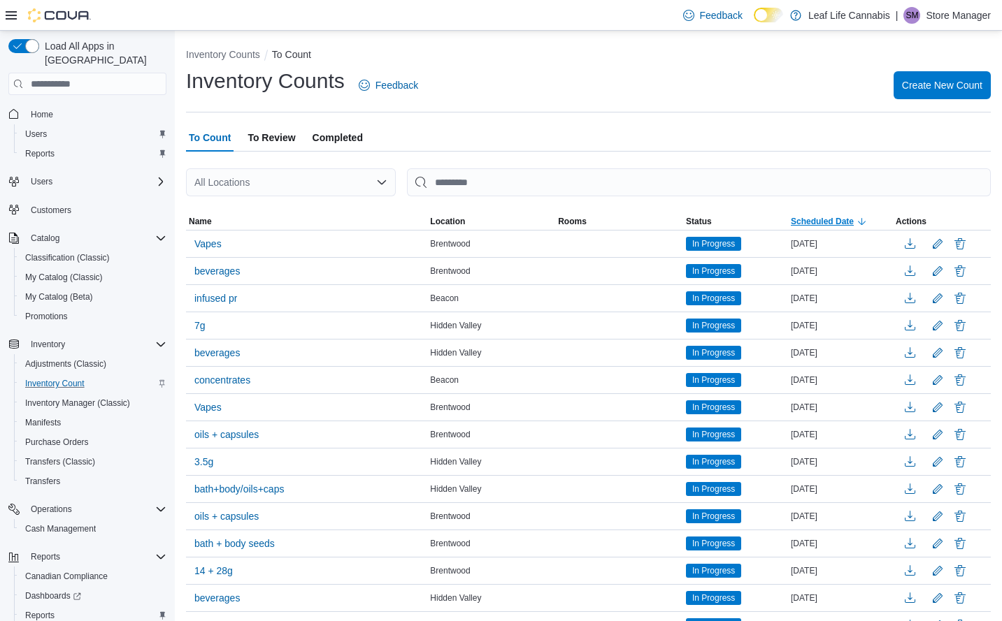
click at [840, 220] on span "Scheduled Date" at bounding box center [821, 221] width 63 height 11
click at [848, 220] on span "Scheduled Date" at bounding box center [821, 221] width 63 height 11
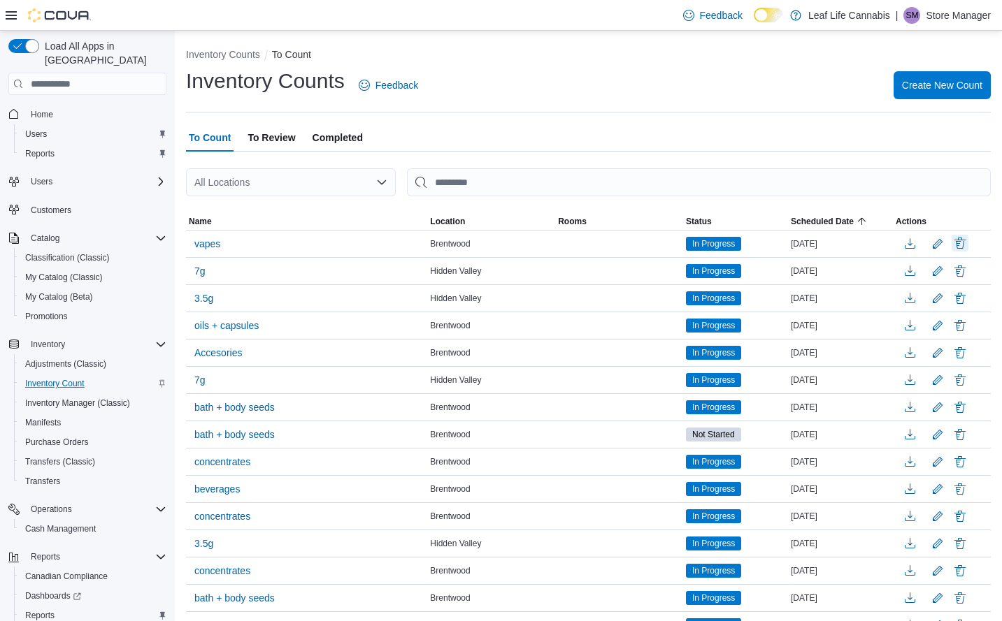
click at [968, 245] on button "Delete" at bounding box center [959, 243] width 17 height 17
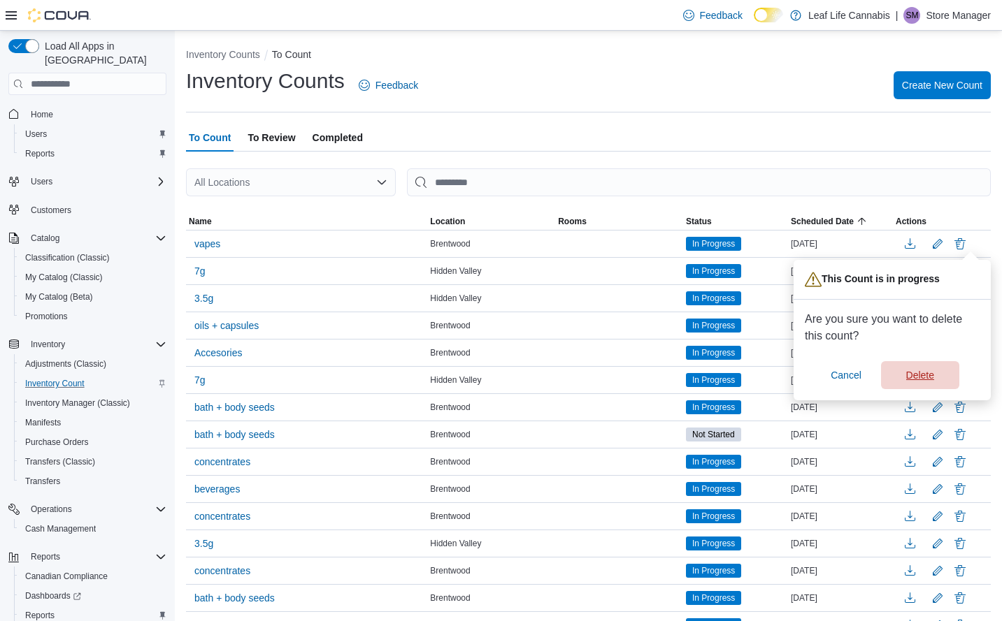
drag, startPoint x: 932, startPoint y: 364, endPoint x: 935, endPoint y: 358, distance: 7.2
click at [932, 364] on span "Delete" at bounding box center [920, 375] width 62 height 28
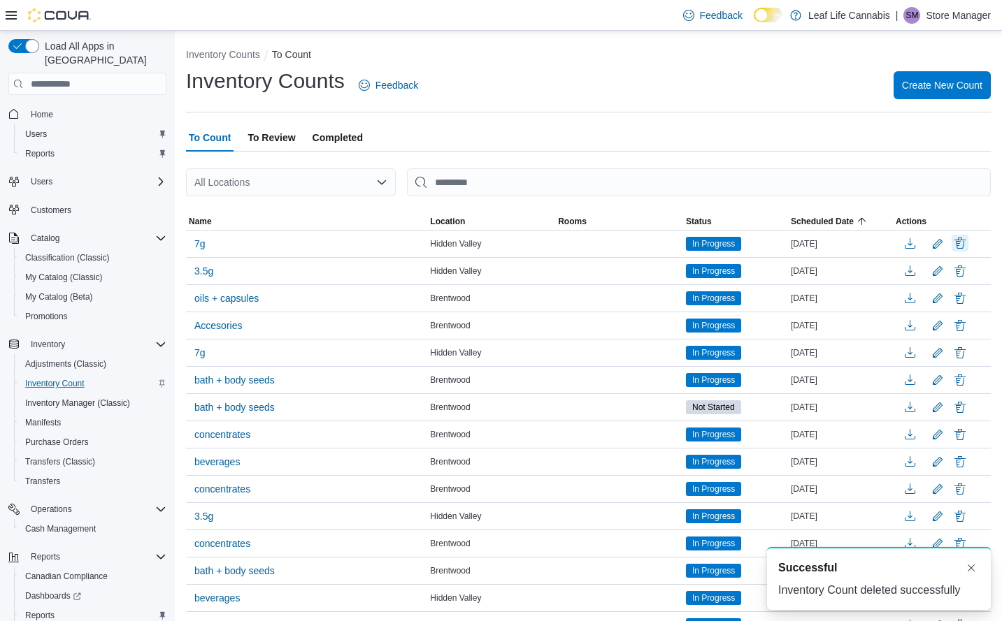
click at [968, 247] on button "Delete" at bounding box center [959, 243] width 17 height 17
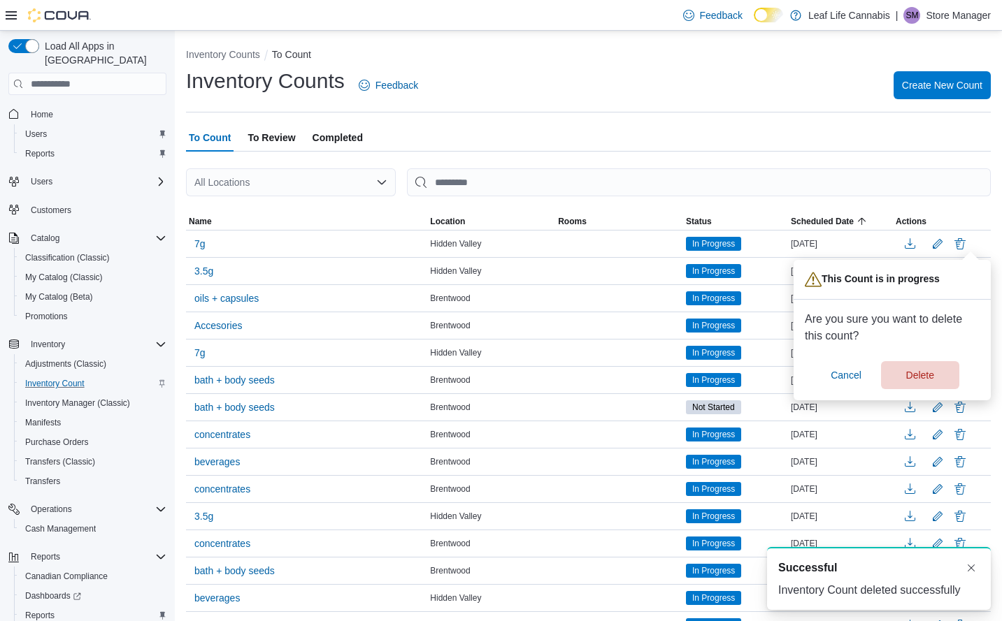
click at [932, 352] on div "Are you sure you want to delete this count? Cancel Delete" at bounding box center [891, 350] width 175 height 78
click at [922, 367] on span "Delete" at bounding box center [920, 375] width 62 height 28
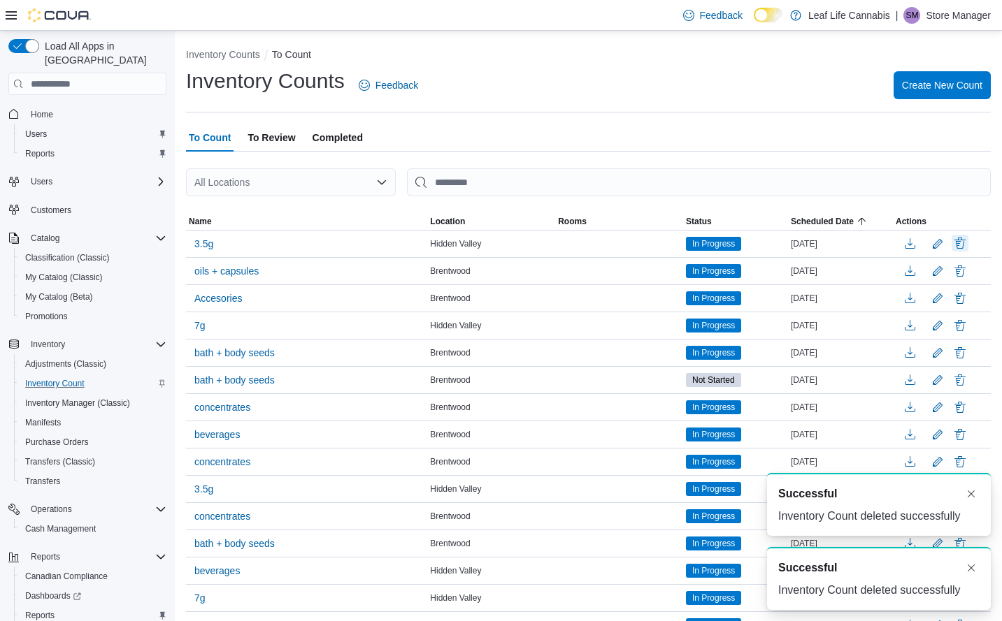
click at [968, 247] on button "Delete" at bounding box center [959, 243] width 17 height 17
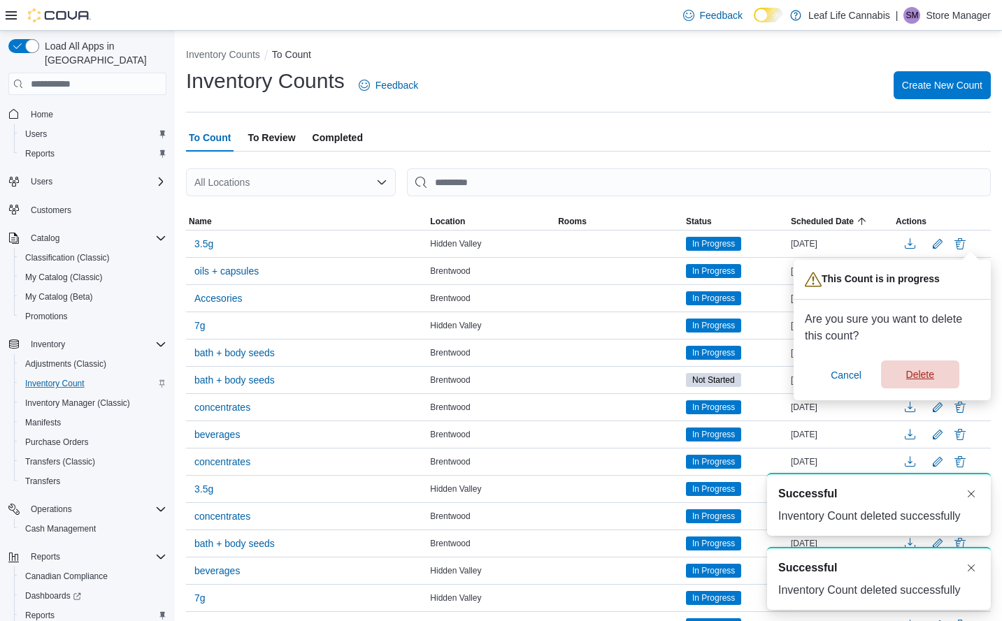
click at [941, 364] on span "Delete" at bounding box center [920, 375] width 62 height 28
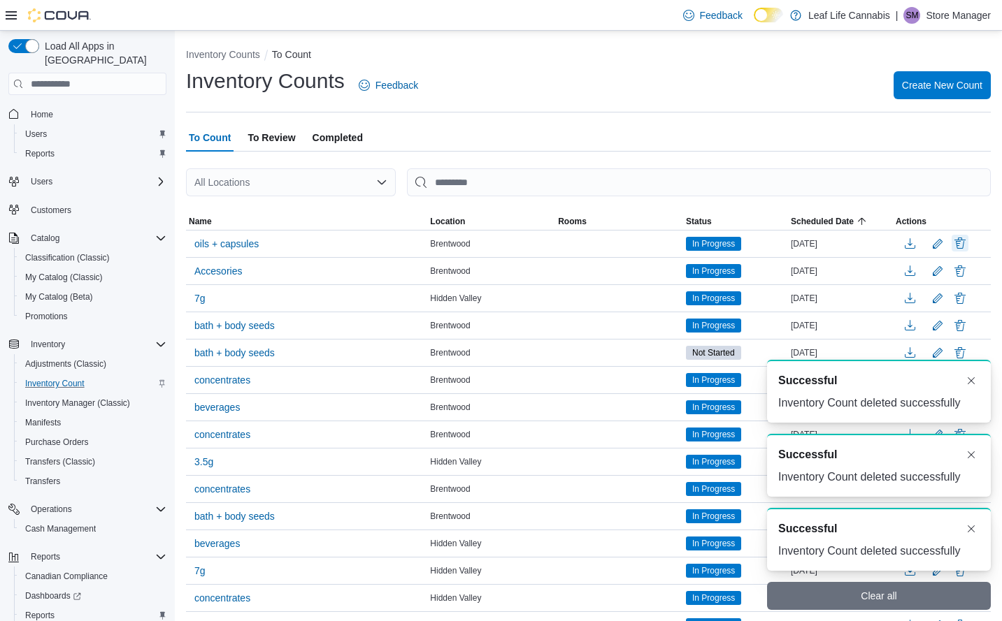
scroll to position [2, 0]
click at [968, 243] on button "Delete" at bounding box center [959, 243] width 17 height 17
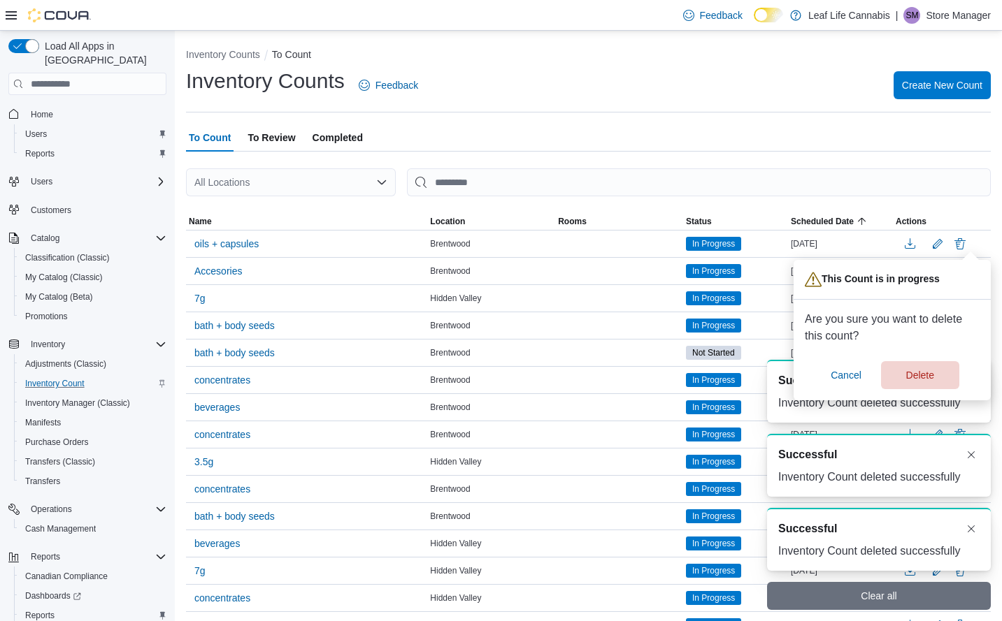
click at [934, 359] on div "Are you sure you want to delete this count? Cancel Delete" at bounding box center [891, 350] width 175 height 78
click at [925, 368] on span "Delete" at bounding box center [920, 375] width 62 height 28
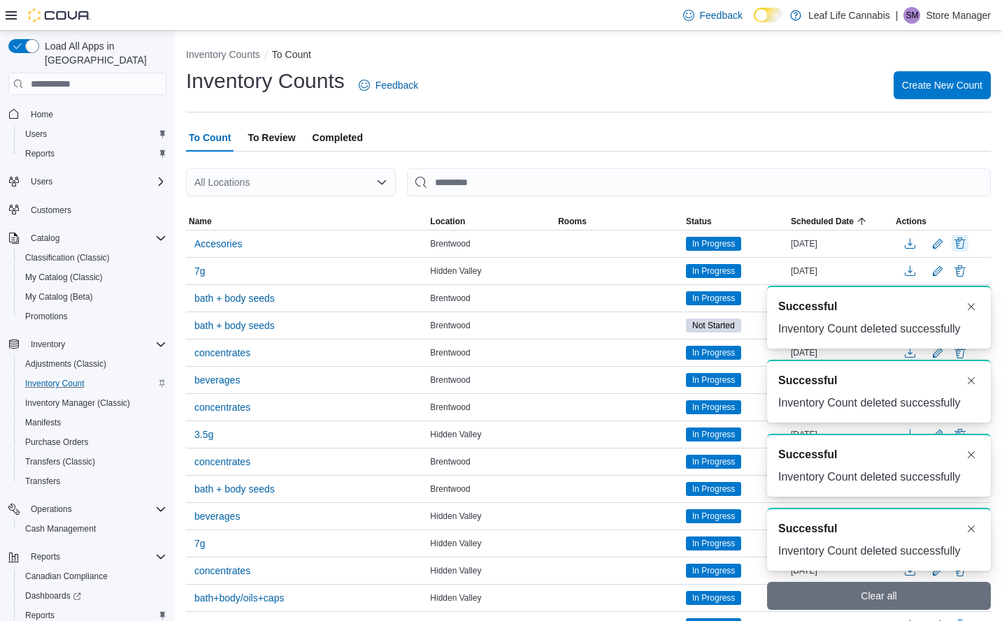
click at [968, 241] on button "Delete" at bounding box center [959, 243] width 17 height 17
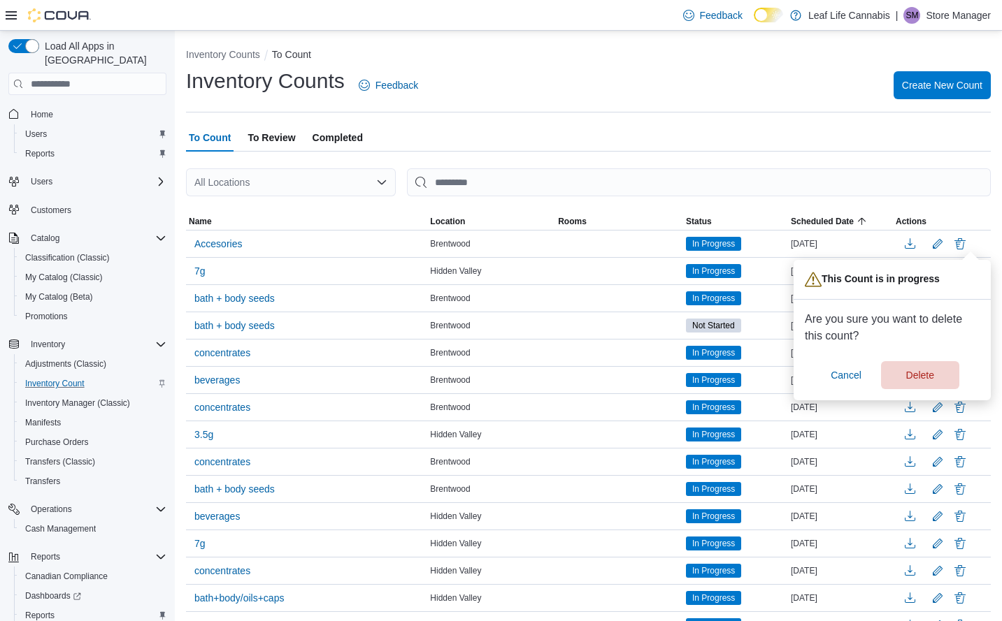
click at [936, 354] on div "Are you sure you want to delete this count? Cancel Delete" at bounding box center [891, 350] width 175 height 78
click at [926, 370] on span "Delete" at bounding box center [920, 375] width 28 height 14
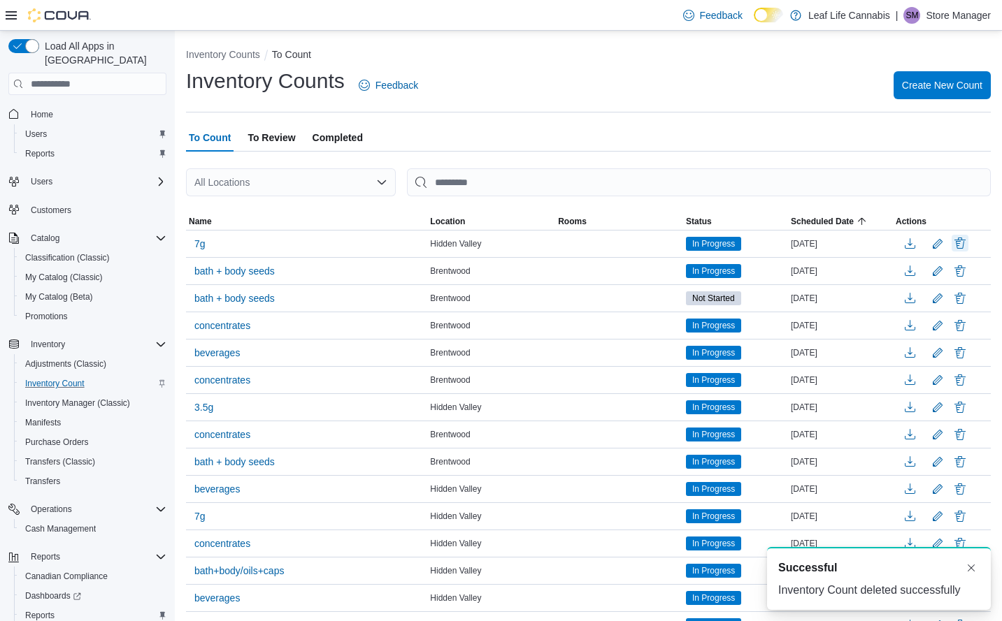
click at [968, 246] on button "Delete" at bounding box center [959, 243] width 17 height 17
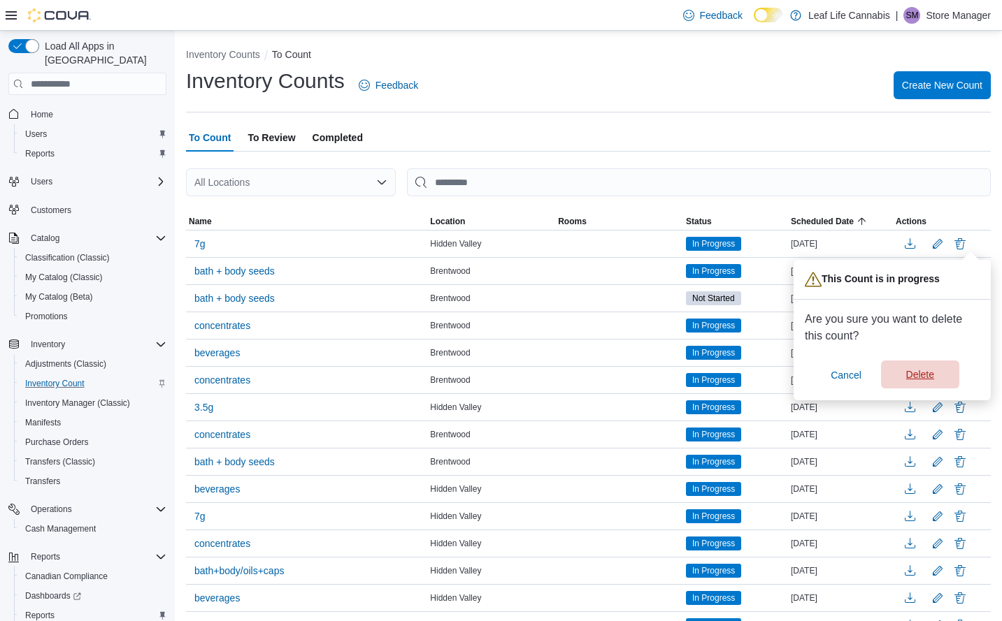
click at [925, 371] on span "Delete" at bounding box center [920, 375] width 28 height 14
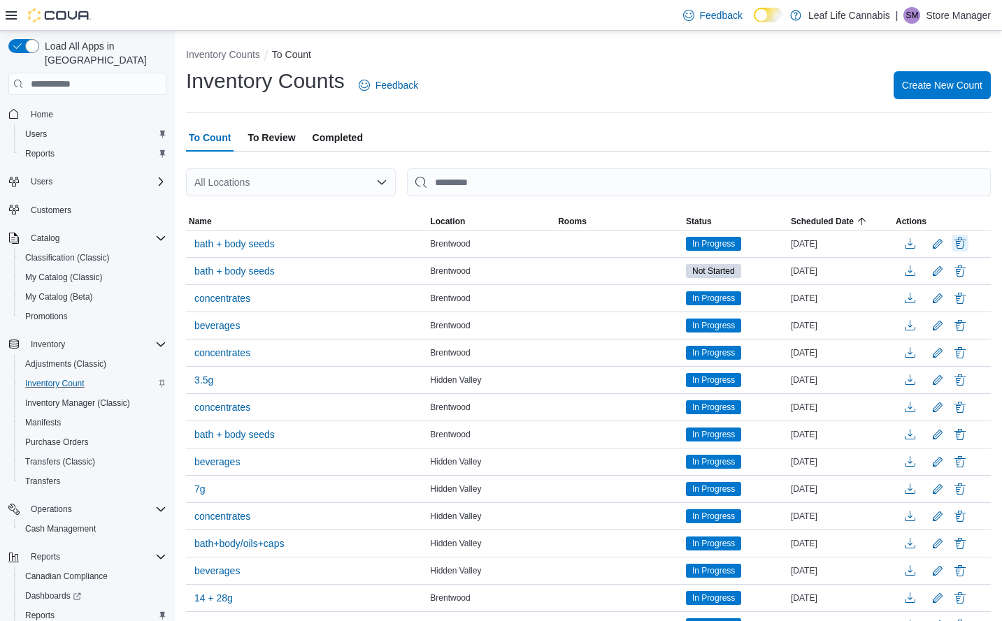
click at [968, 251] on button "Delete" at bounding box center [959, 243] width 17 height 17
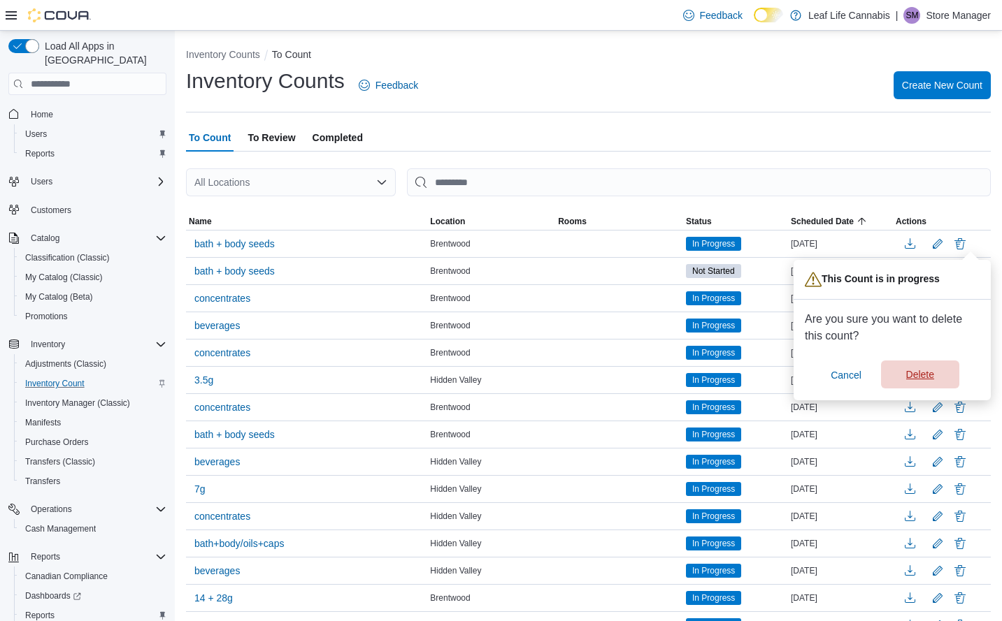
click at [899, 377] on span "Delete" at bounding box center [920, 375] width 62 height 28
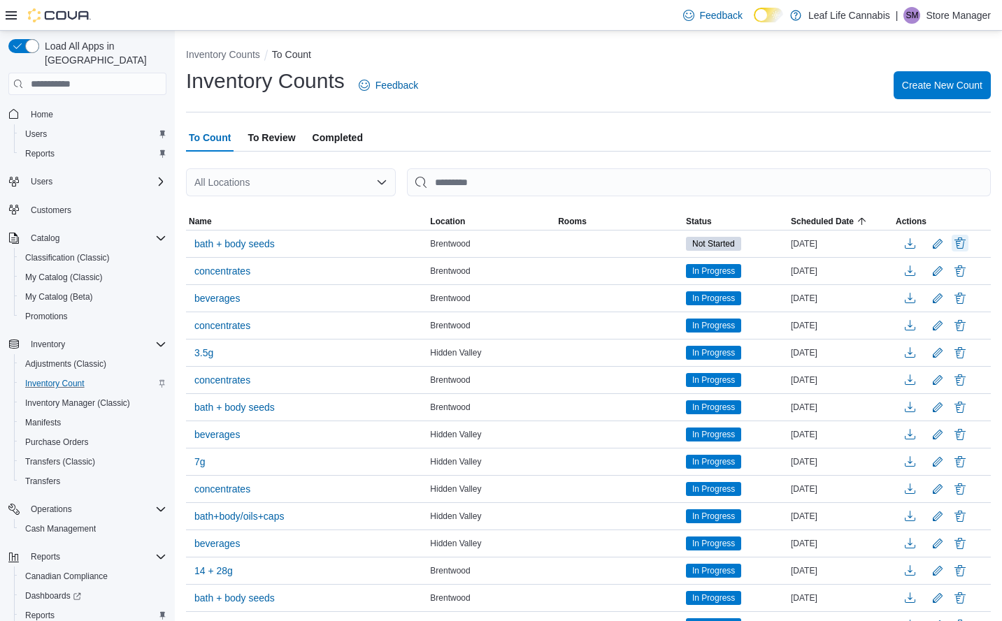
click at [968, 242] on button "Delete" at bounding box center [959, 243] width 17 height 17
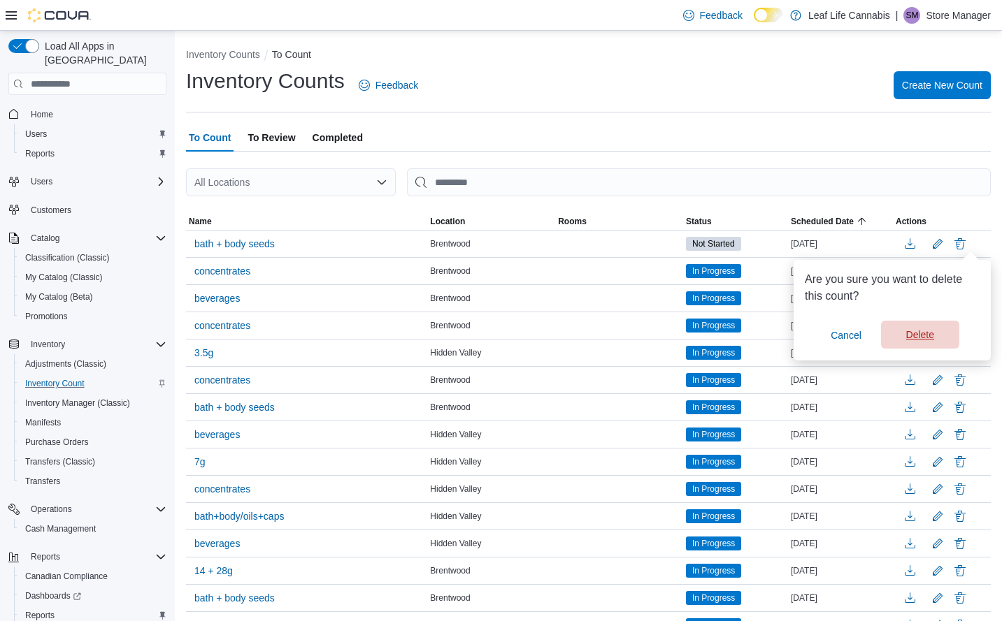
click at [942, 340] on span "Delete" at bounding box center [920, 335] width 62 height 28
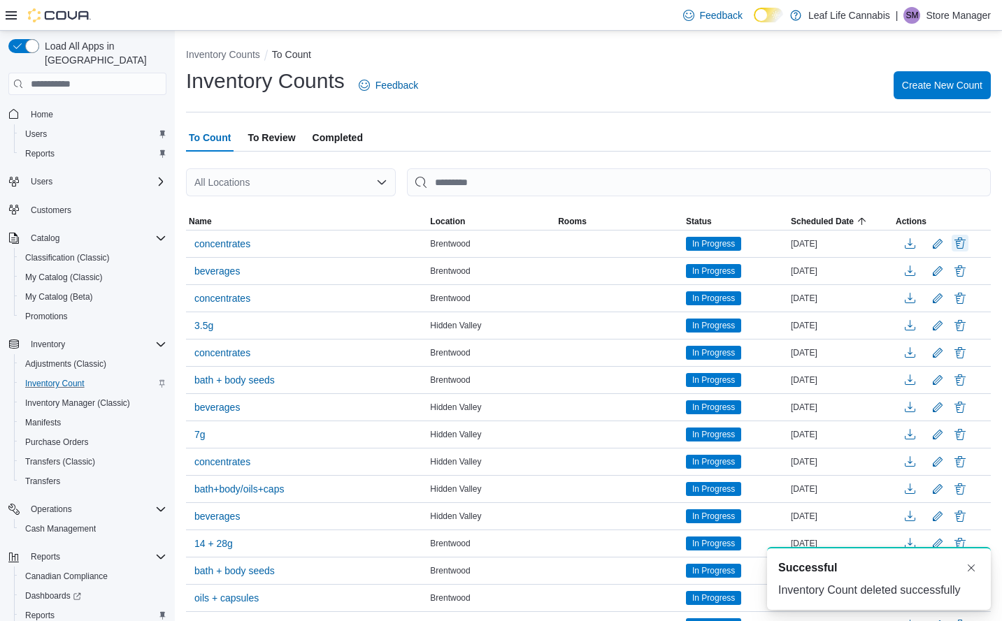
click at [968, 243] on button "Delete" at bounding box center [959, 243] width 17 height 17
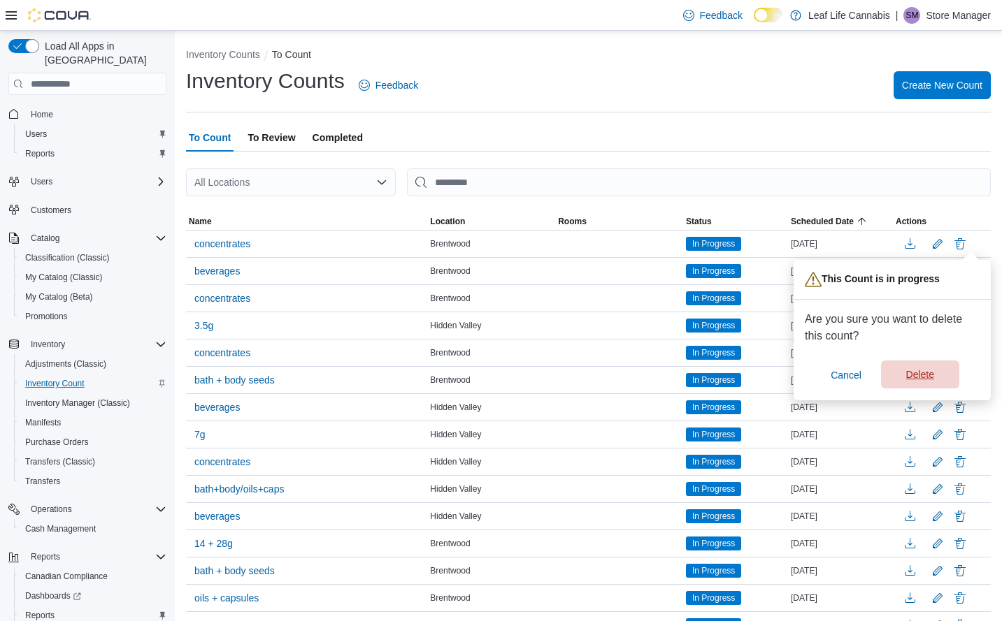
click at [914, 377] on span "Delete" at bounding box center [920, 375] width 28 height 14
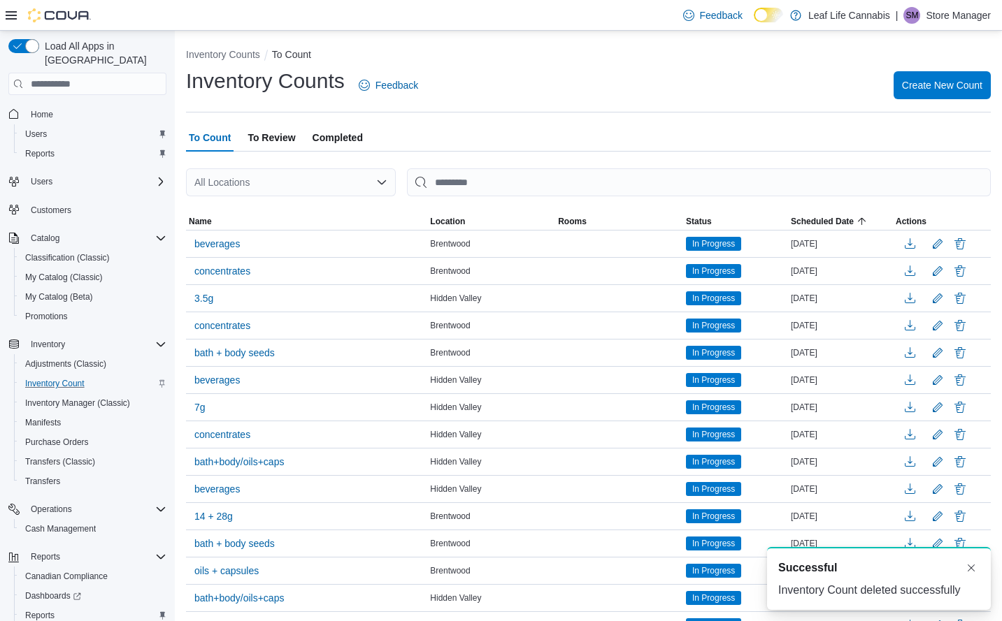
click at [979, 243] on div at bounding box center [941, 243] width 92 height 21
click at [968, 244] on button "Delete" at bounding box center [959, 243] width 17 height 17
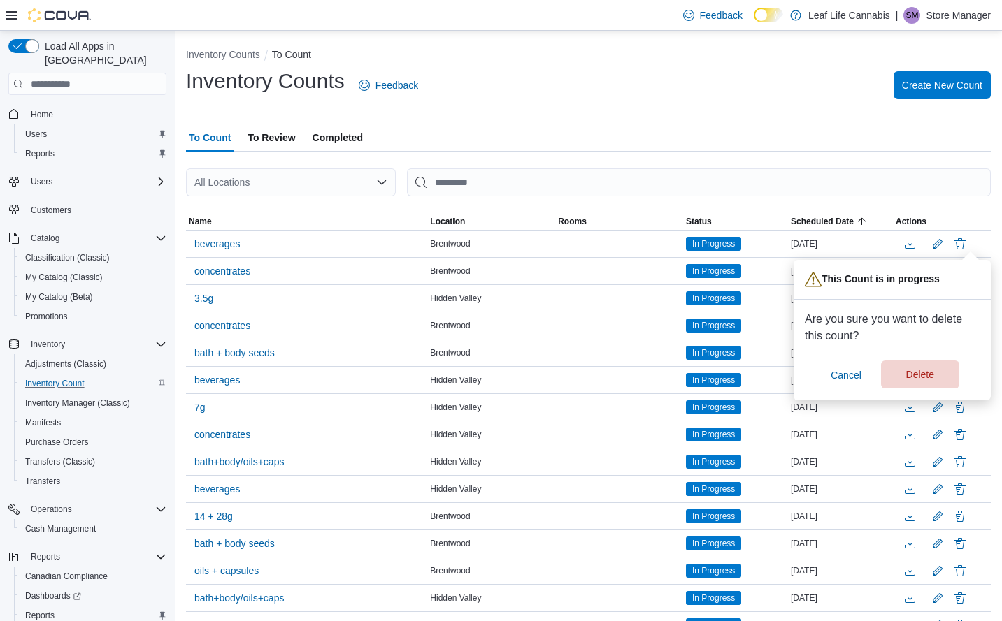
click at [904, 382] on span "Delete" at bounding box center [920, 375] width 62 height 28
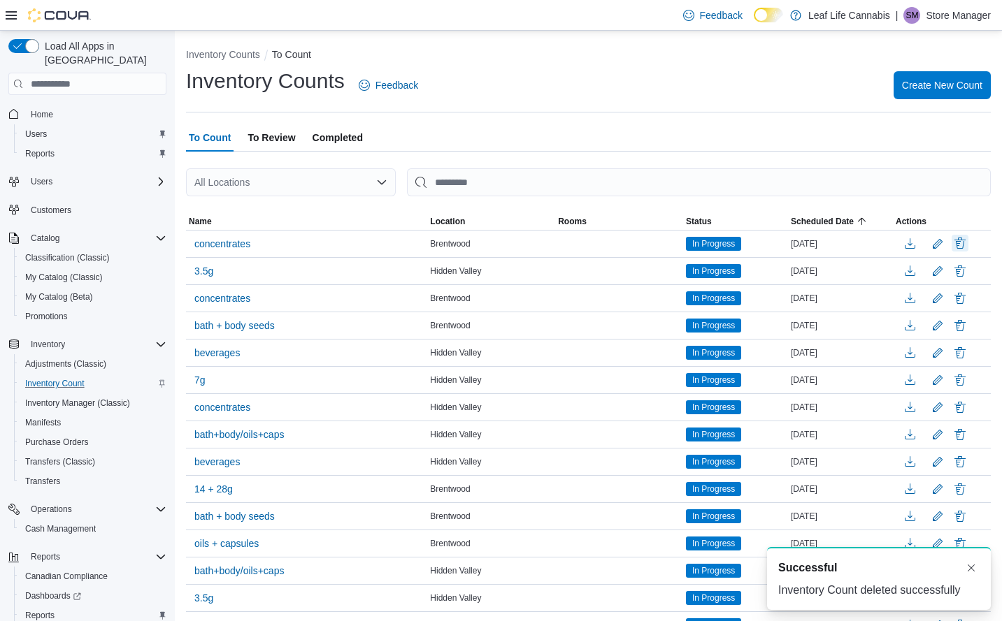
click at [968, 244] on button "Delete" at bounding box center [959, 243] width 17 height 17
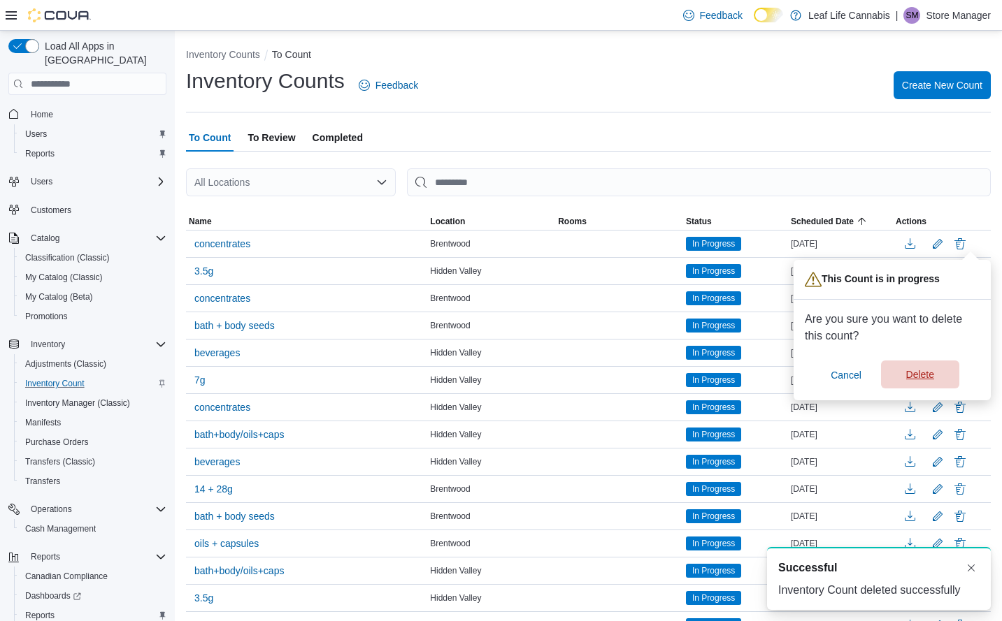
click at [941, 373] on span "Delete" at bounding box center [920, 375] width 62 height 28
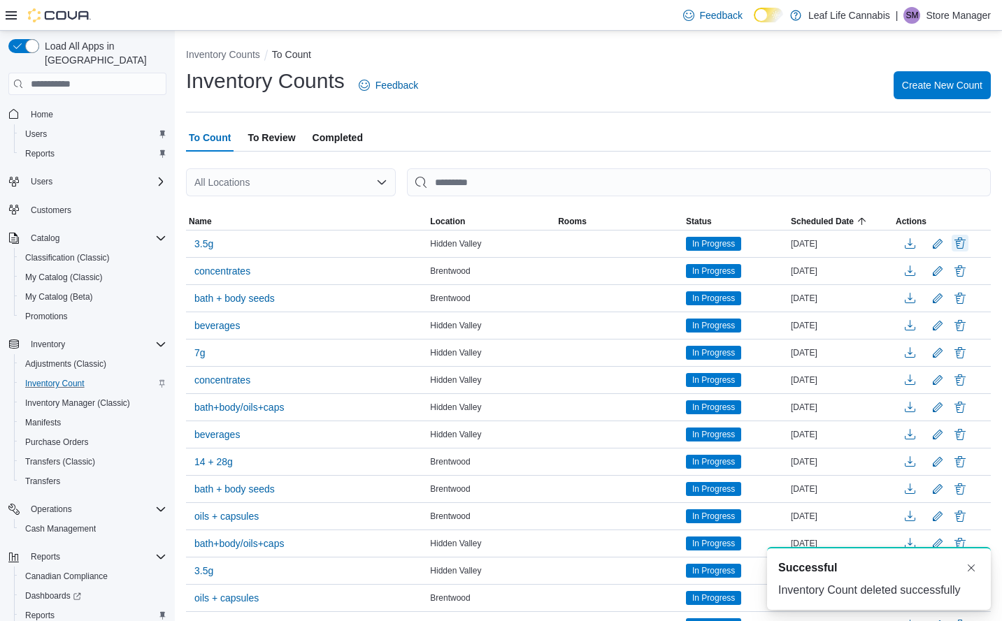
click at [968, 249] on button "Delete" at bounding box center [959, 243] width 17 height 17
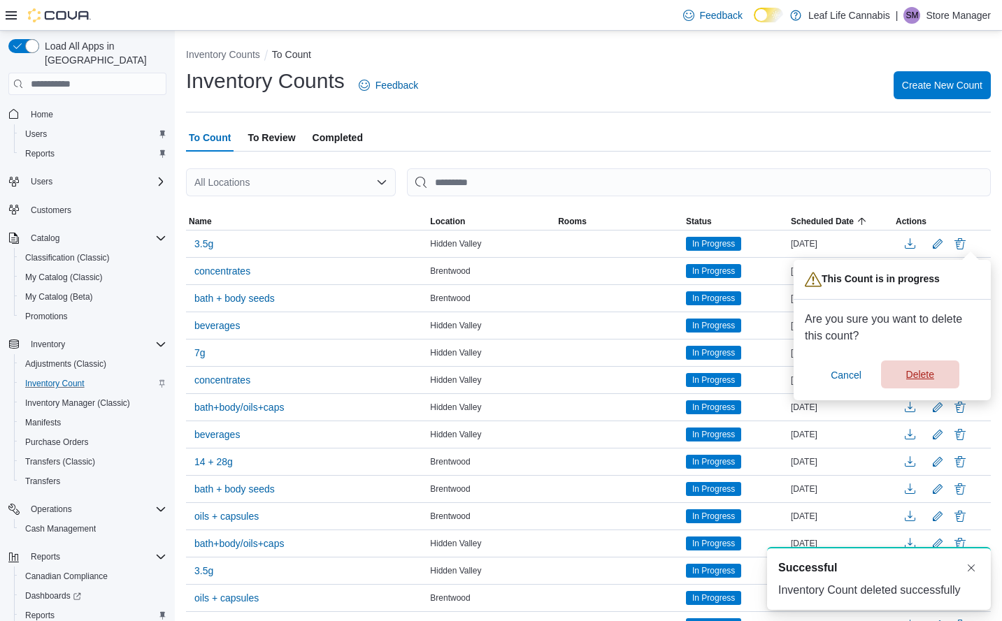
click at [925, 371] on span "Delete" at bounding box center [920, 375] width 62 height 28
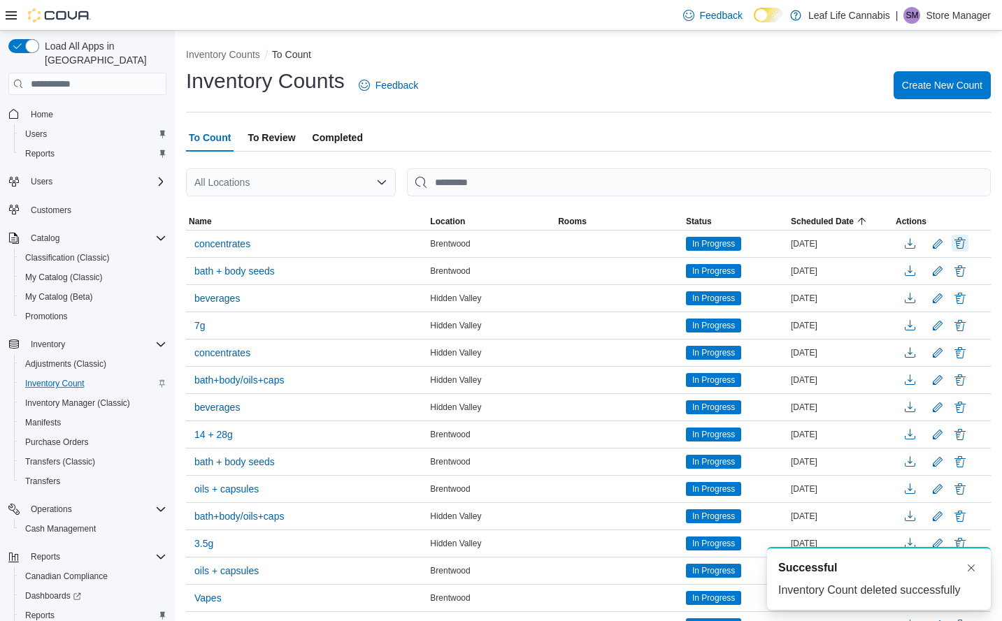
click at [968, 244] on button "Delete" at bounding box center [959, 243] width 17 height 17
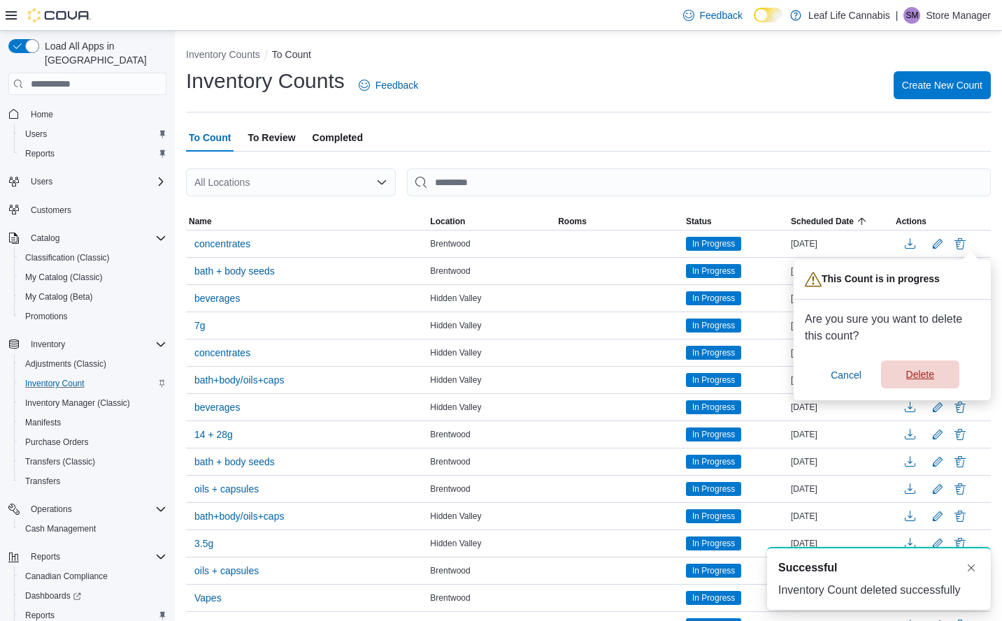
click at [932, 370] on span "Delete" at bounding box center [920, 375] width 28 height 14
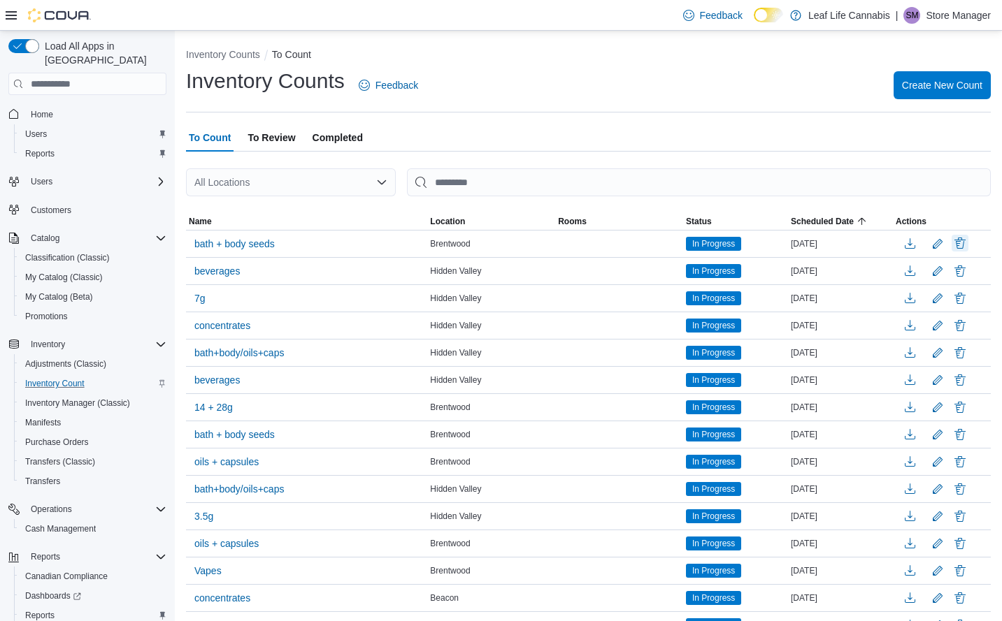
click at [967, 243] on button "Delete" at bounding box center [959, 243] width 17 height 17
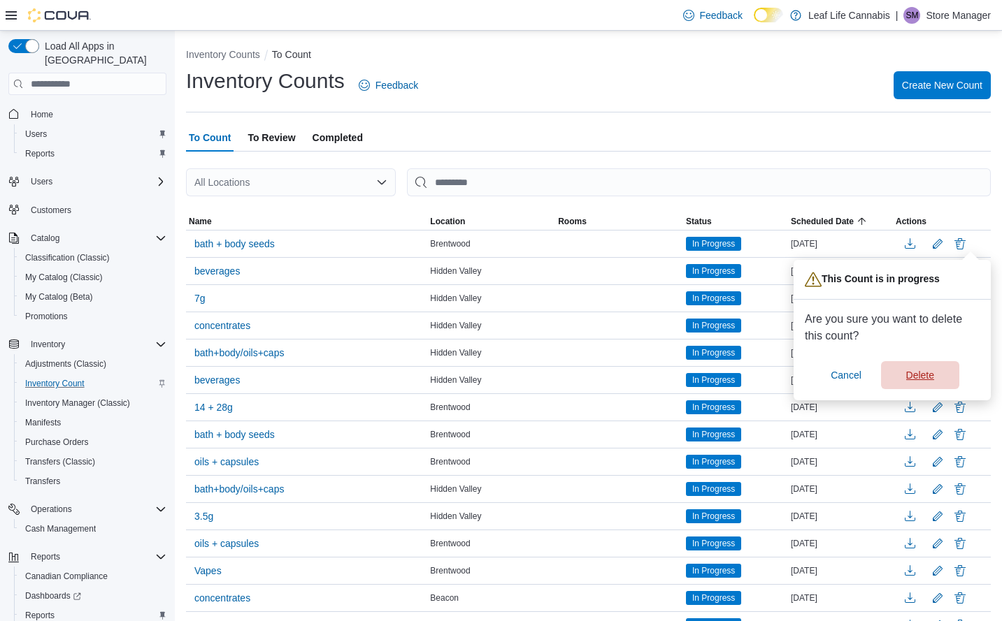
drag, startPoint x: 932, startPoint y: 375, endPoint x: 958, endPoint y: 286, distance: 93.3
click at [932, 373] on span "Delete" at bounding box center [920, 375] width 28 height 14
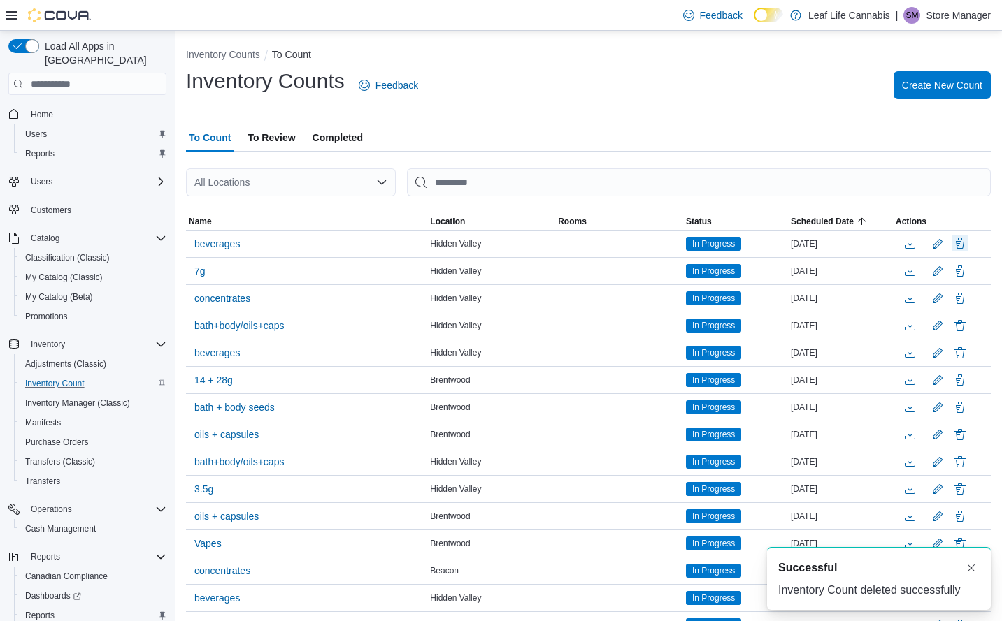
click at [968, 240] on button "Delete" at bounding box center [959, 243] width 17 height 17
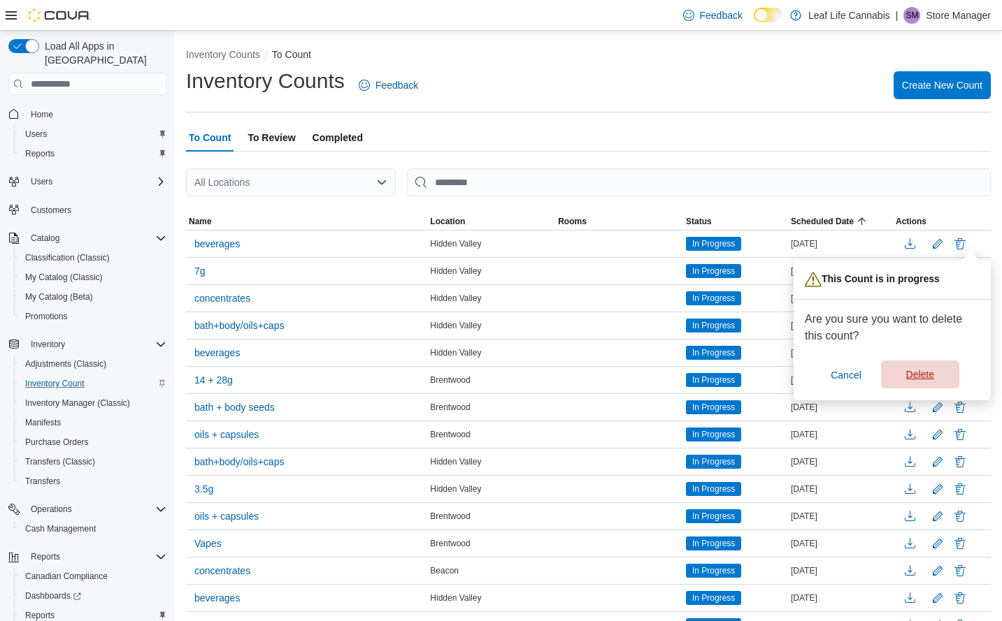
click at [939, 366] on span "Delete" at bounding box center [920, 375] width 62 height 28
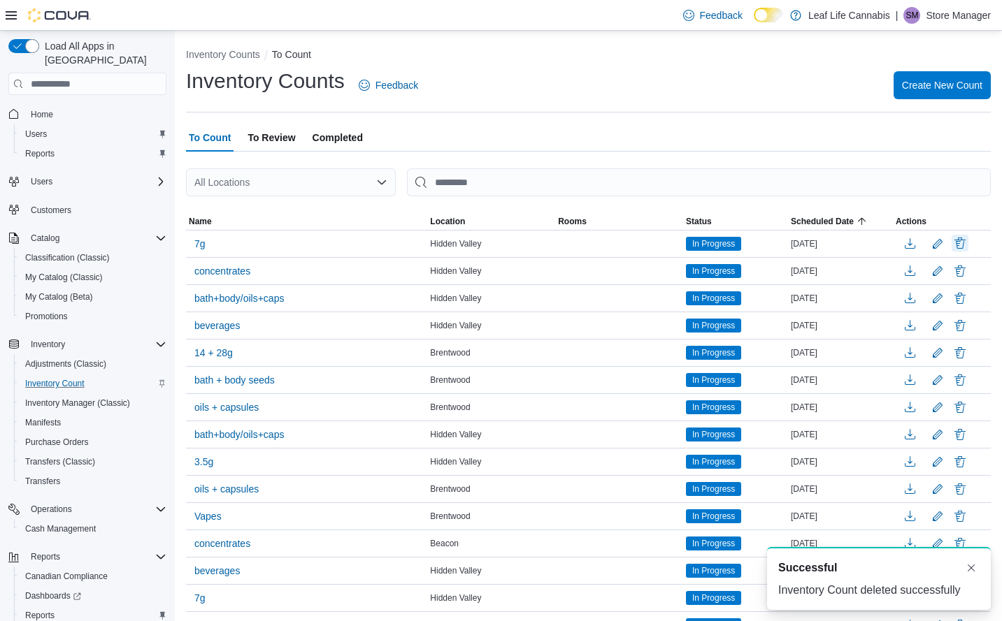
click at [968, 244] on button "Delete" at bounding box center [959, 243] width 17 height 17
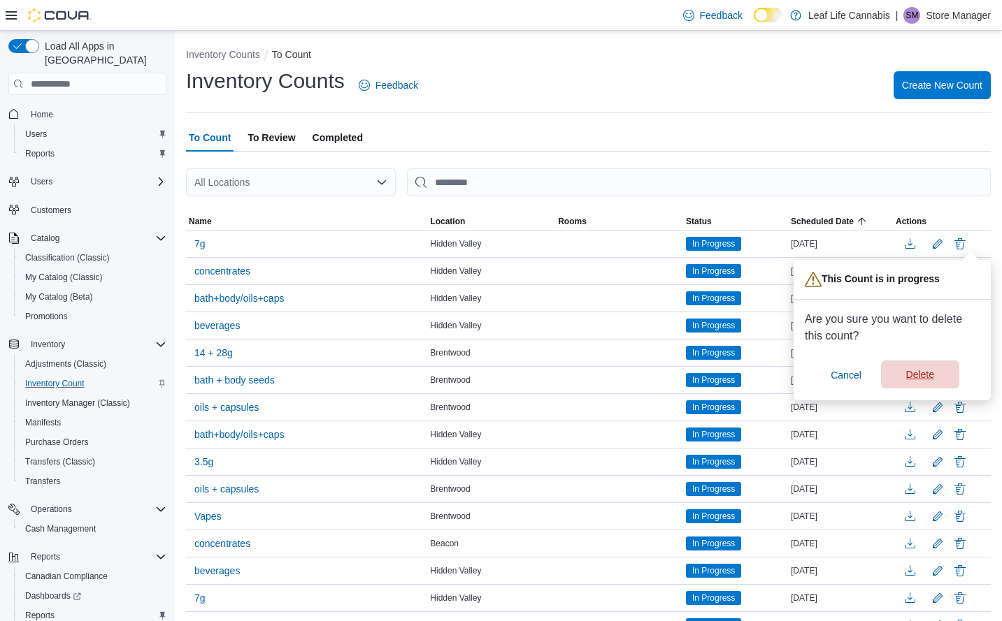
click at [931, 371] on span "Delete" at bounding box center [920, 375] width 28 height 14
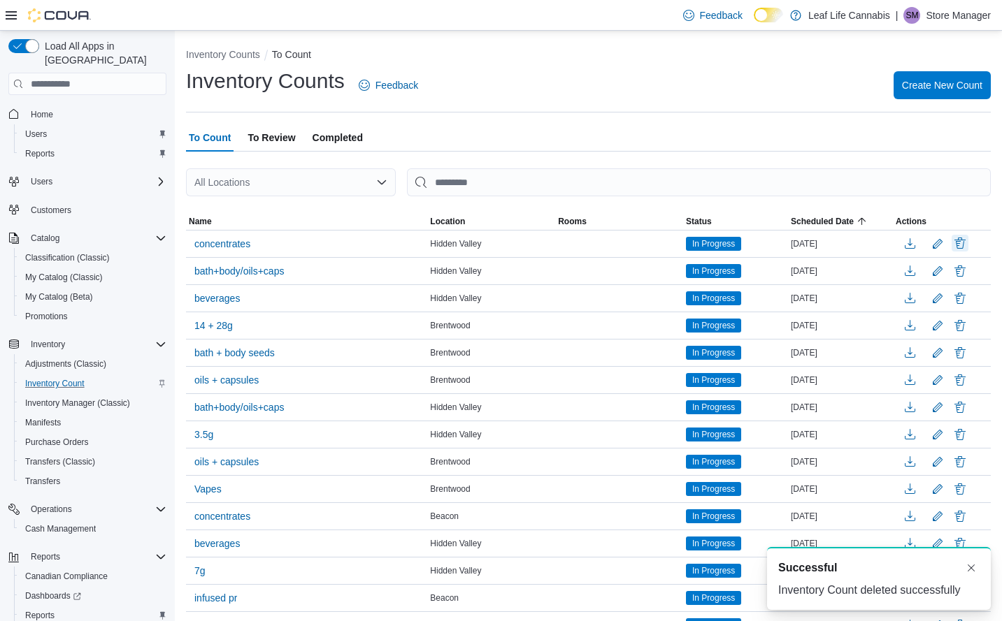
click at [968, 241] on button "Delete" at bounding box center [959, 243] width 17 height 17
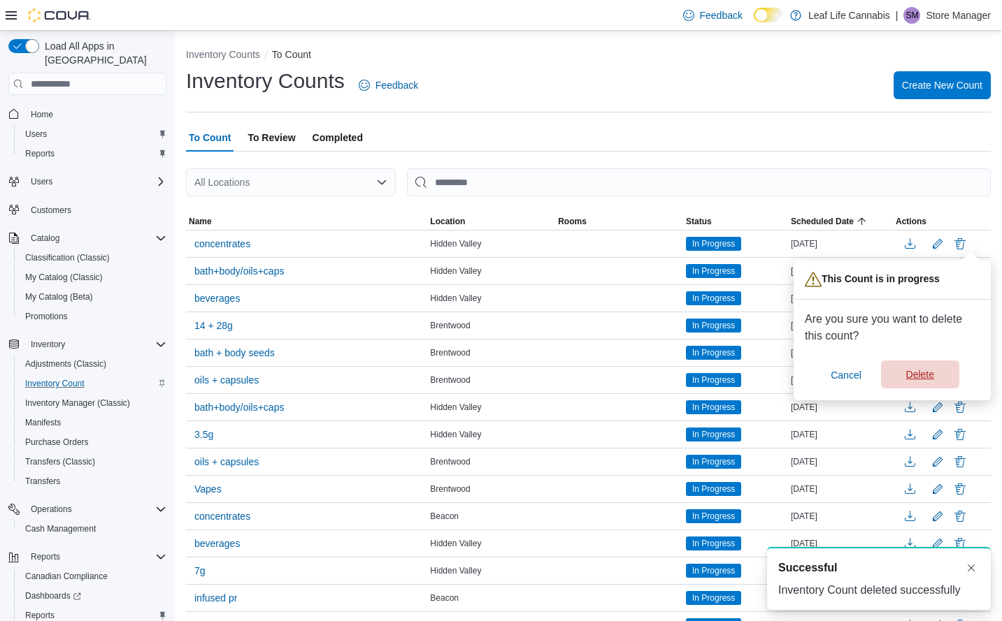
drag, startPoint x: 925, startPoint y: 369, endPoint x: 948, endPoint y: 244, distance: 127.3
click at [924, 368] on span "Delete" at bounding box center [920, 375] width 62 height 28
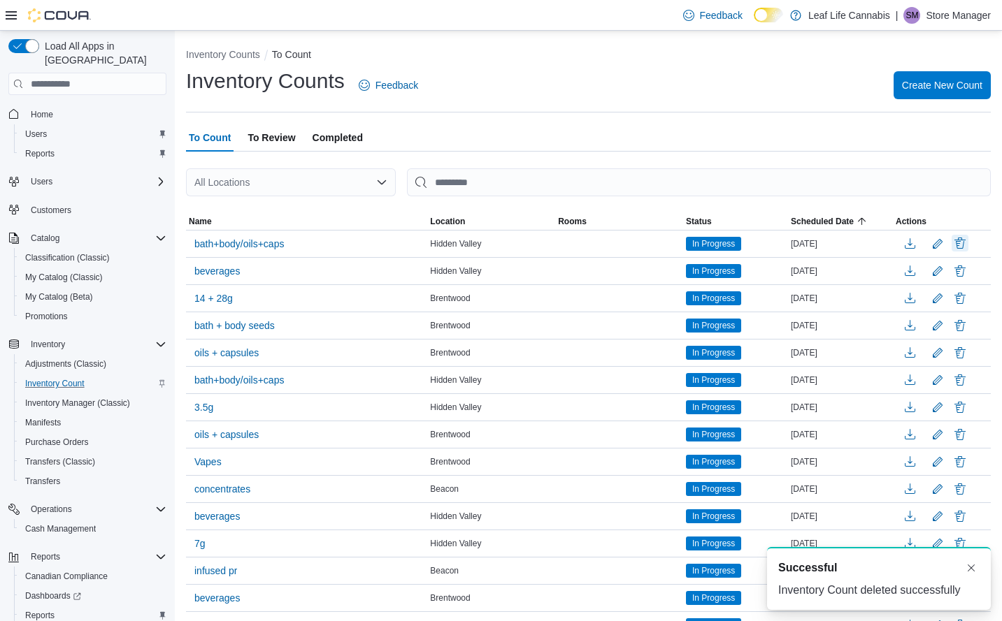
click at [968, 245] on button "Delete" at bounding box center [959, 243] width 17 height 17
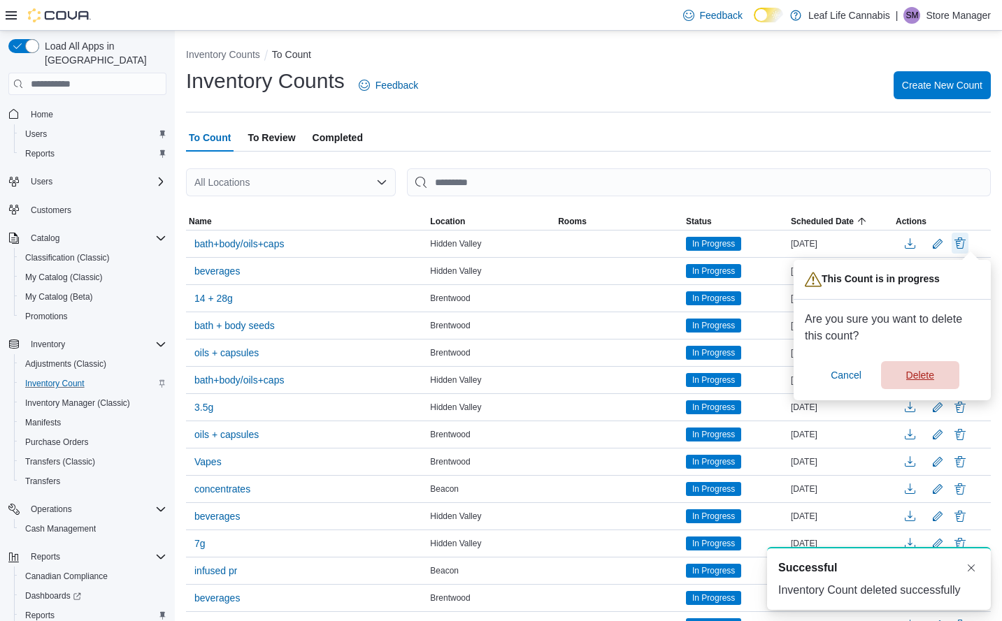
drag, startPoint x: 933, startPoint y: 370, endPoint x: 962, endPoint y: 249, distance: 124.3
click at [931, 370] on span "Delete" at bounding box center [920, 375] width 28 height 14
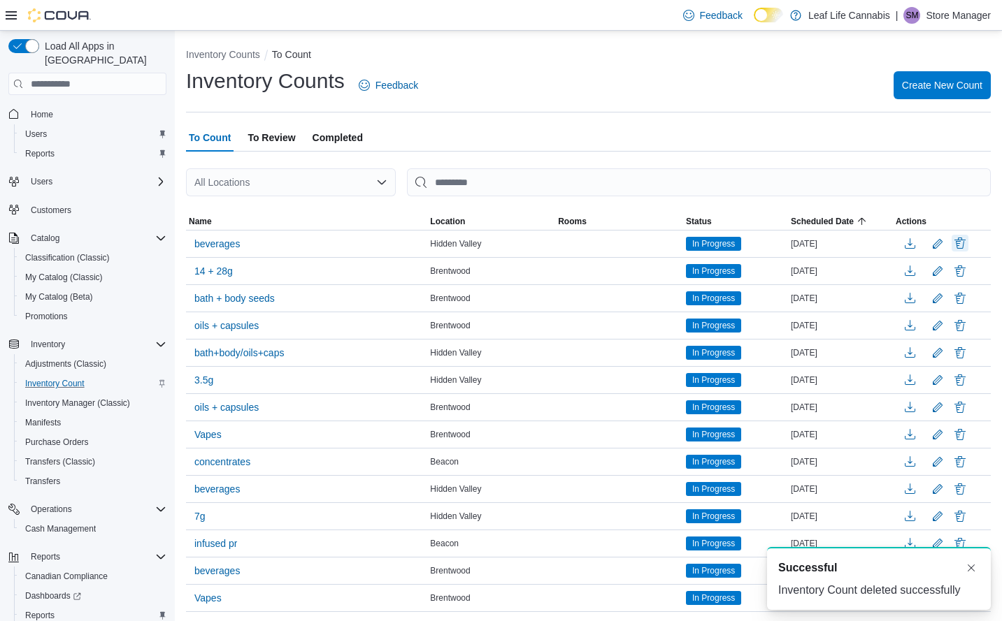
click at [968, 244] on button "Delete" at bounding box center [959, 243] width 17 height 17
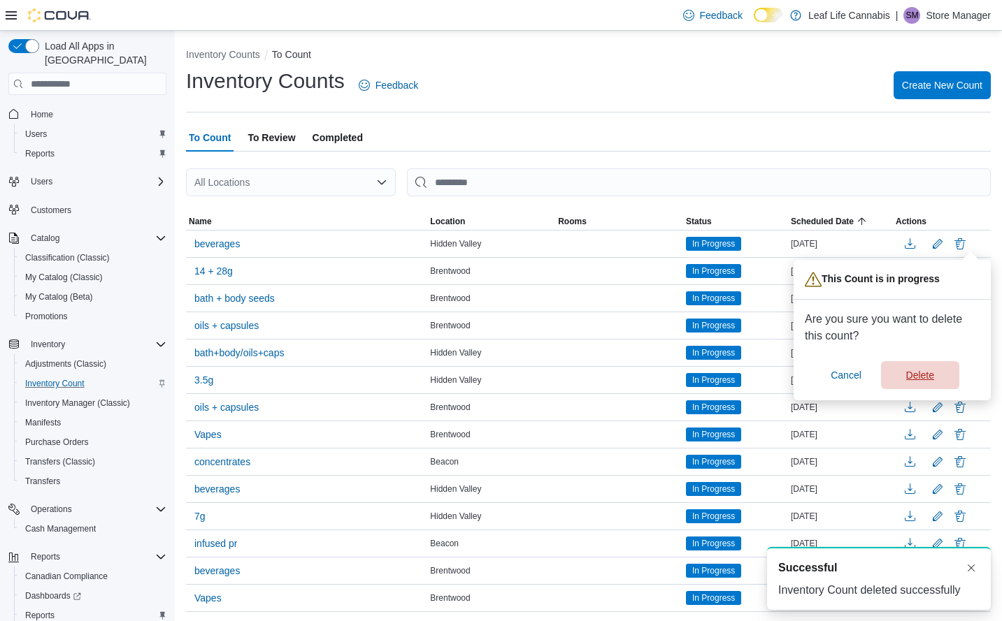
drag, startPoint x: 937, startPoint y: 369, endPoint x: 966, endPoint y: 263, distance: 110.0
click at [937, 367] on span "Delete" at bounding box center [920, 375] width 62 height 28
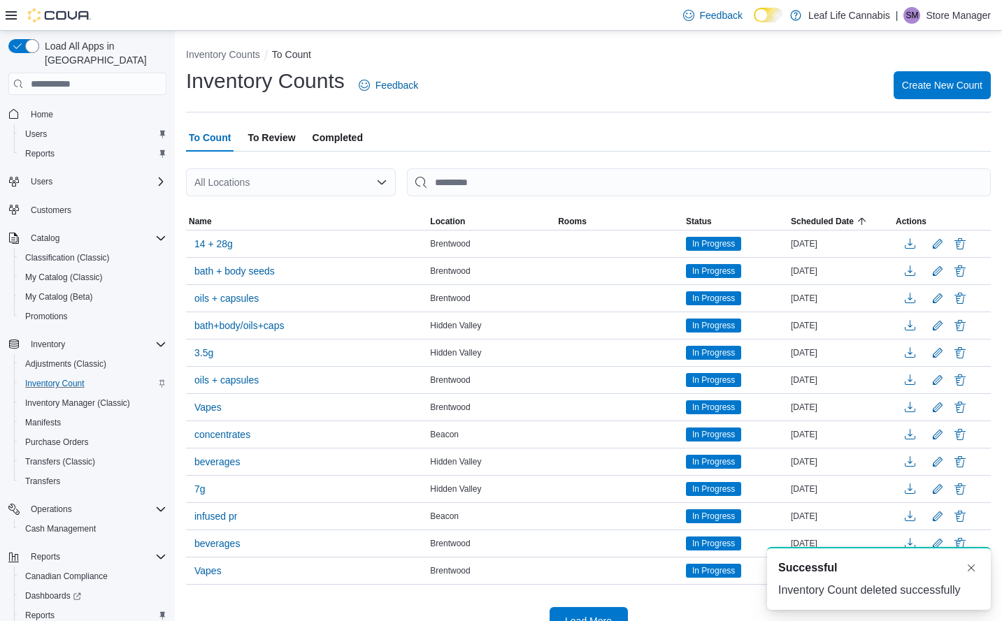
click at [977, 234] on div at bounding box center [941, 243] width 92 height 21
click at [968, 242] on button "Delete" at bounding box center [959, 243] width 17 height 17
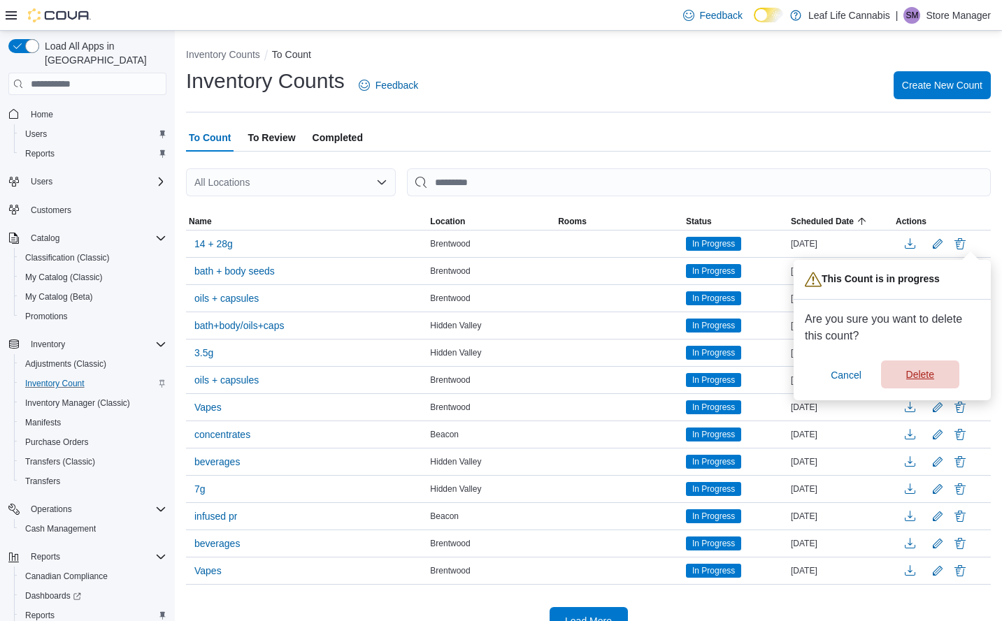
click at [930, 375] on span "Delete" at bounding box center [920, 375] width 28 height 14
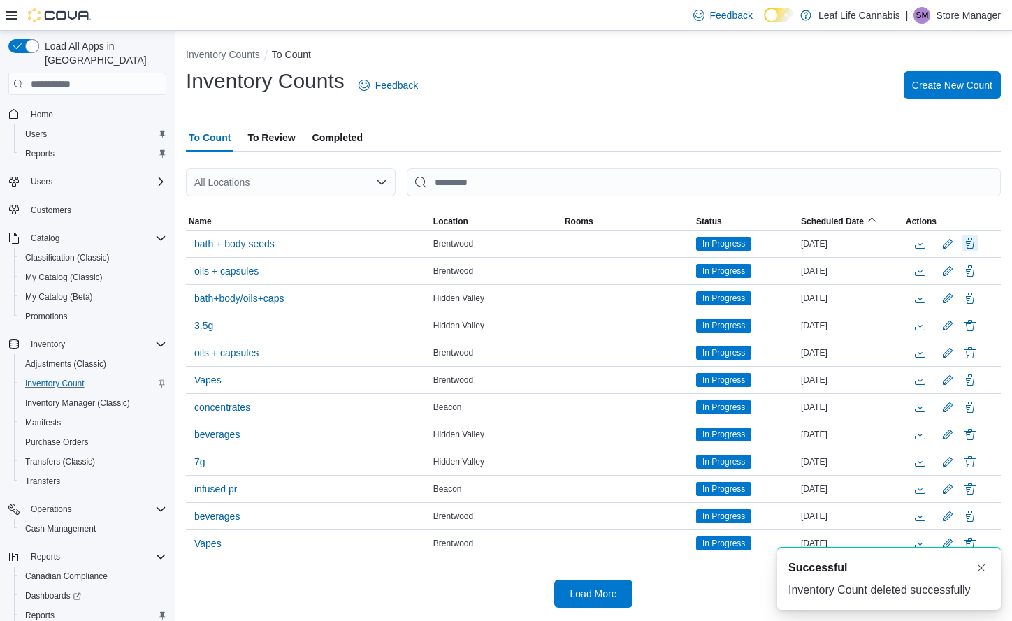
click at [973, 242] on button "Delete" at bounding box center [970, 243] width 17 height 17
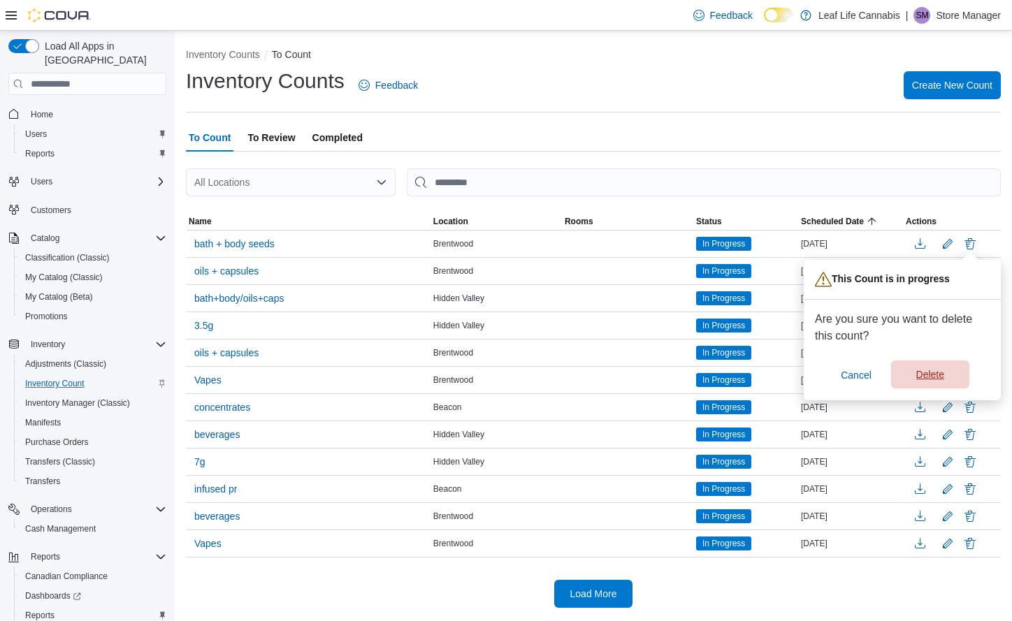
drag, startPoint x: 920, startPoint y: 375, endPoint x: 960, endPoint y: 247, distance: 134.0
click at [920, 372] on span "Delete" at bounding box center [930, 375] width 28 height 14
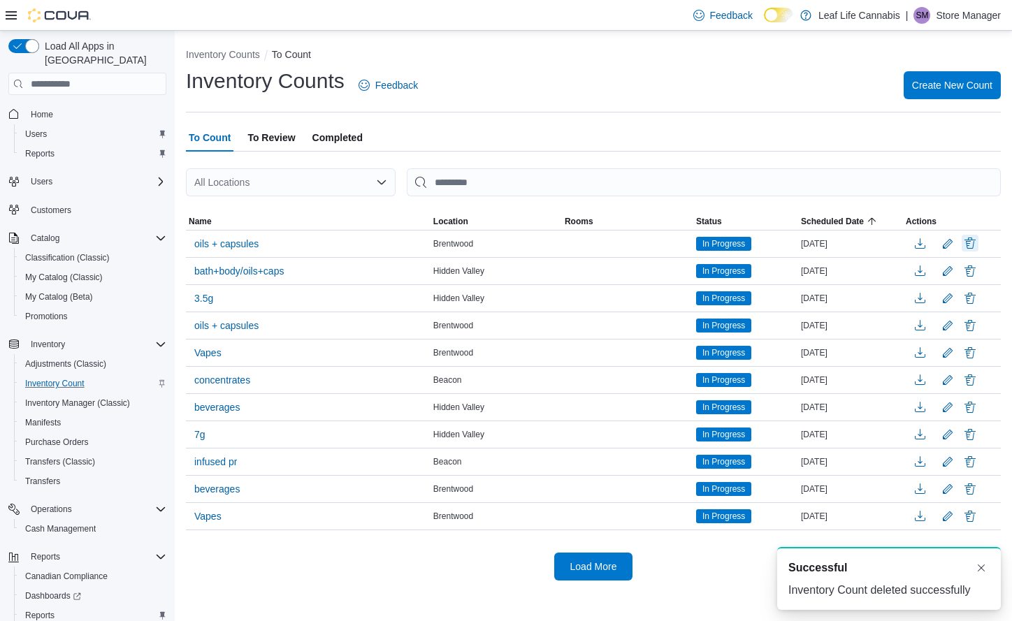
click at [964, 240] on button "Delete" at bounding box center [970, 243] width 17 height 17
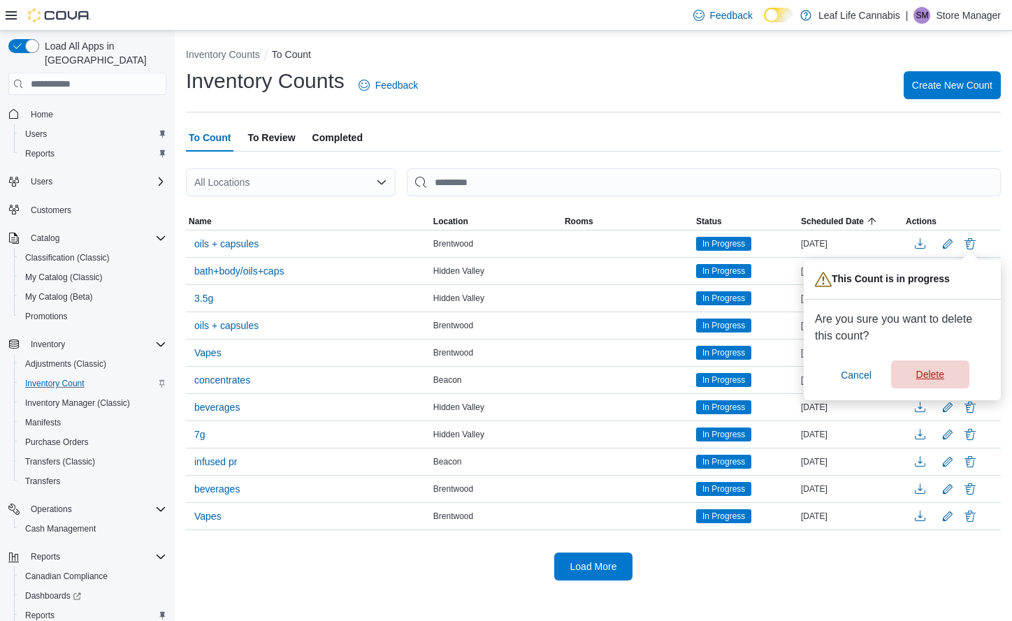
click at [923, 376] on span "Delete" at bounding box center [930, 375] width 28 height 14
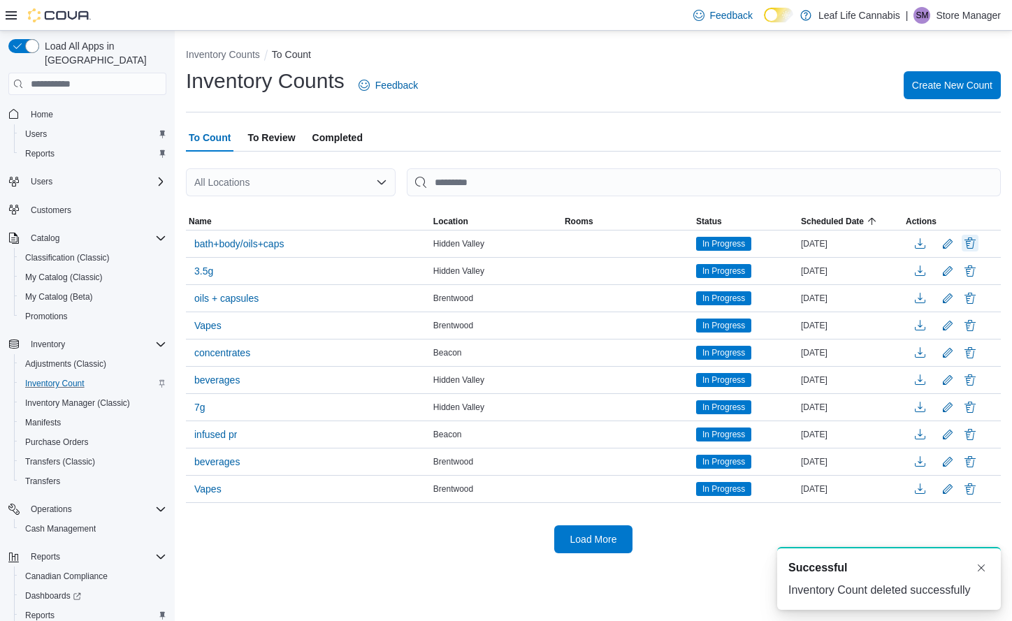
click at [976, 241] on button "Delete" at bounding box center [970, 243] width 17 height 17
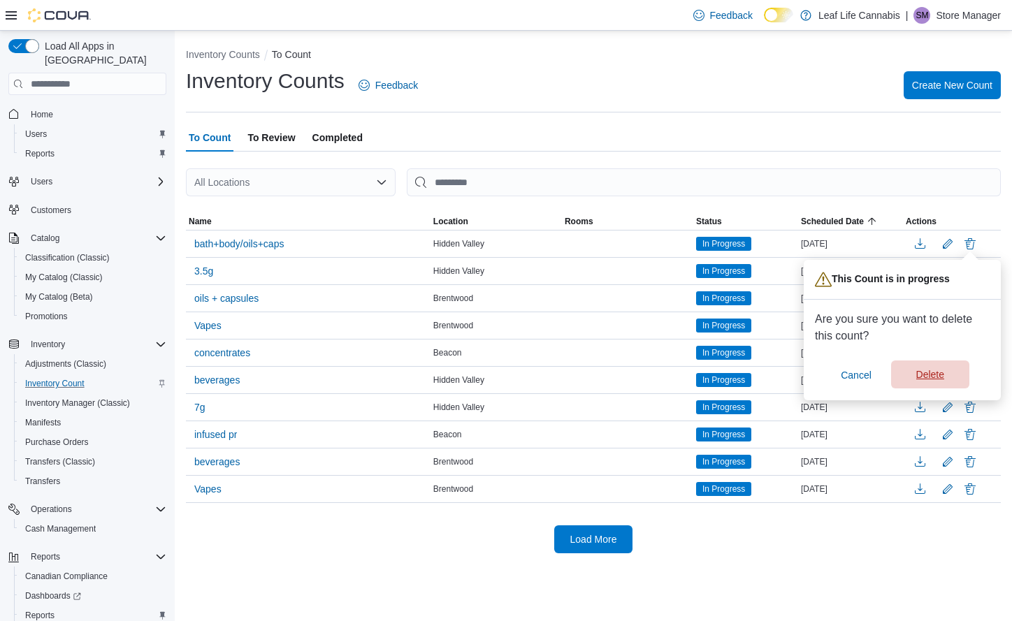
click at [920, 372] on span "Delete" at bounding box center [930, 375] width 28 height 14
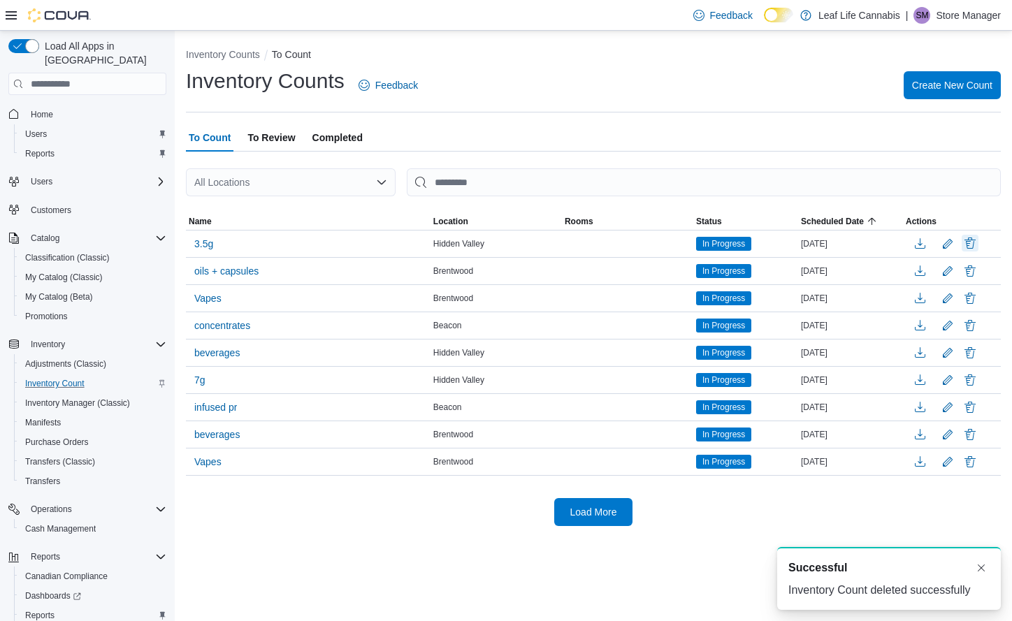
click at [967, 245] on button "Delete" at bounding box center [970, 243] width 17 height 17
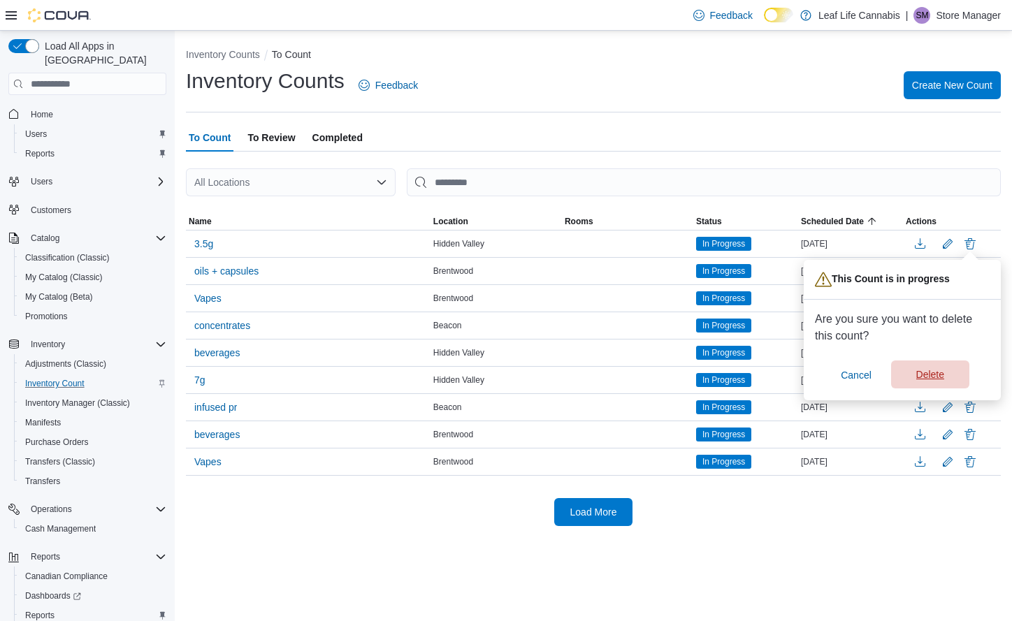
click at [939, 377] on span "Delete" at bounding box center [930, 375] width 28 height 14
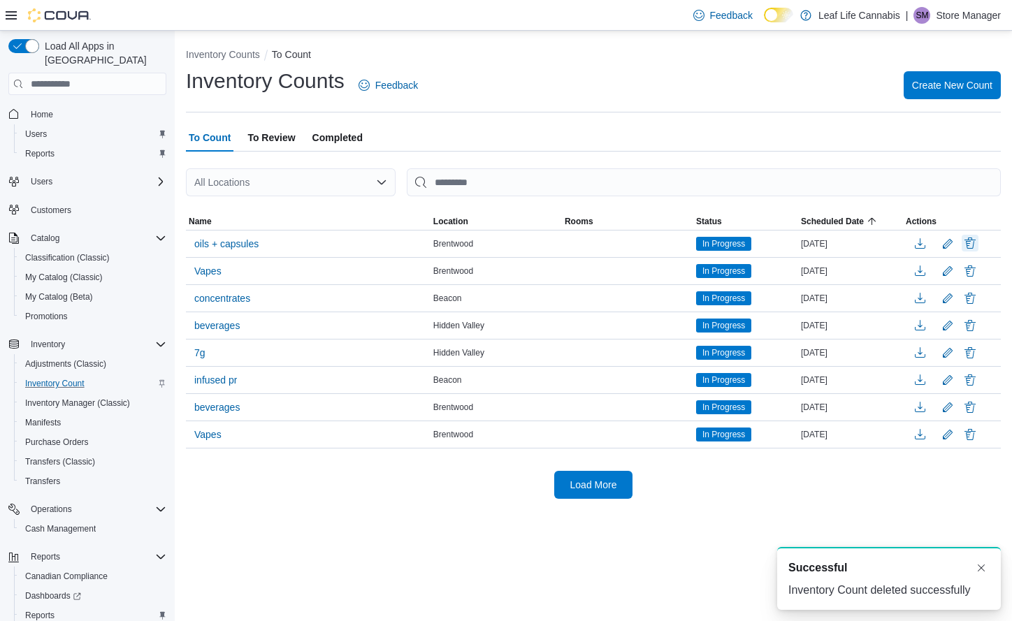
click at [974, 245] on button "Delete" at bounding box center [970, 243] width 17 height 17
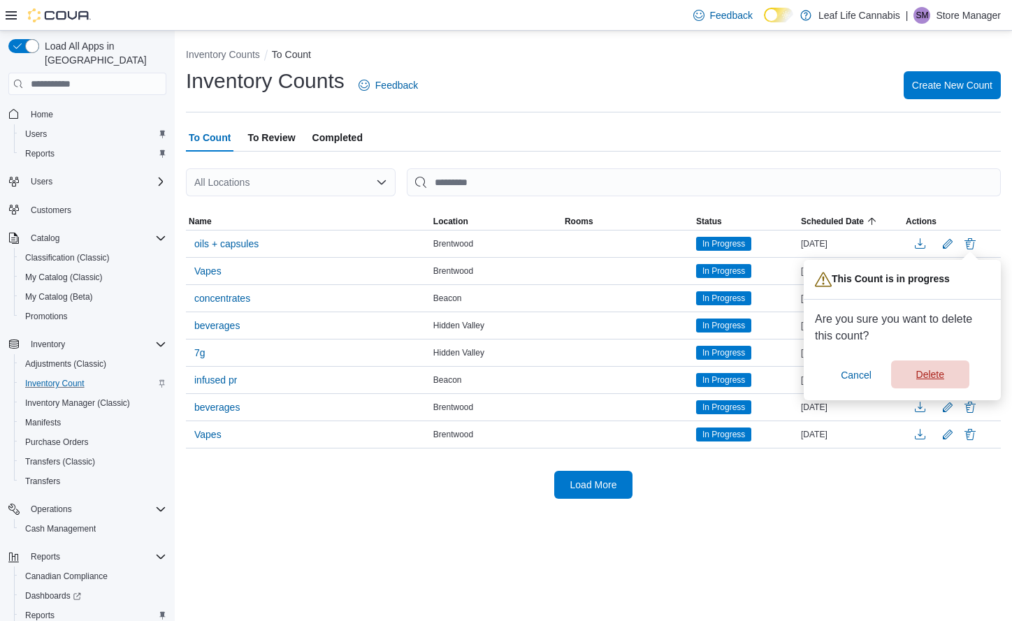
click at [930, 382] on span "Delete" at bounding box center [930, 375] width 28 height 14
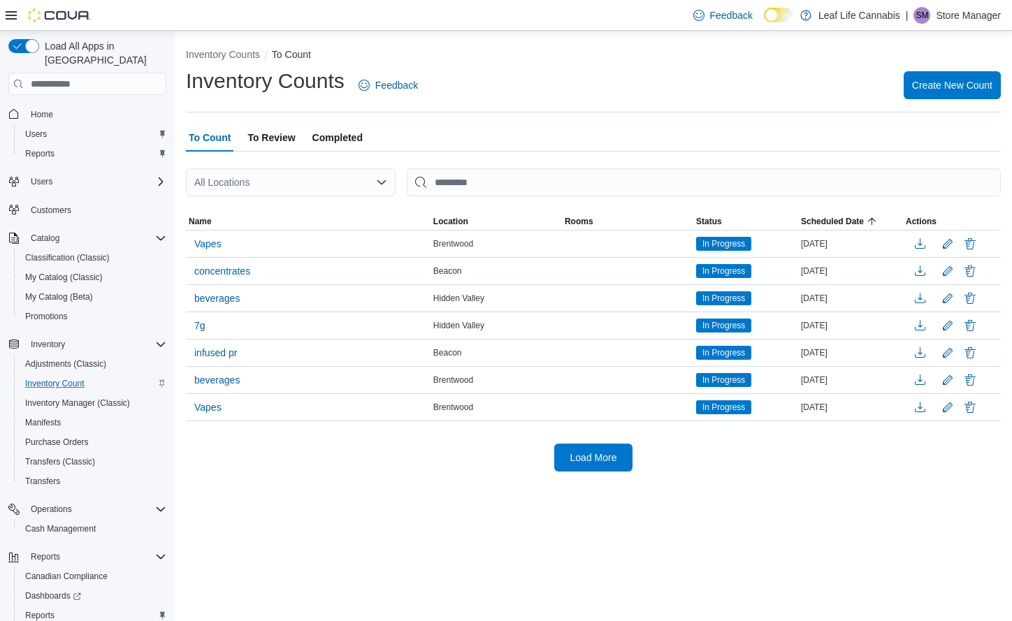
click at [865, 448] on div "Load More" at bounding box center [593, 458] width 815 height 28
click at [200, 407] on span "Vapes" at bounding box center [207, 407] width 27 height 14
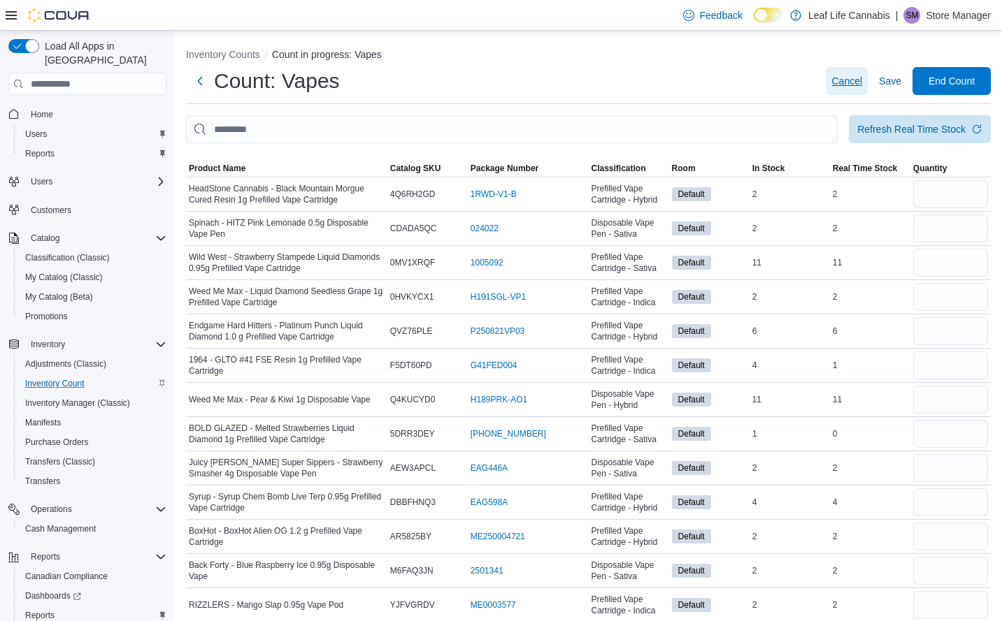
click at [854, 85] on span "Cancel" at bounding box center [846, 81] width 31 height 14
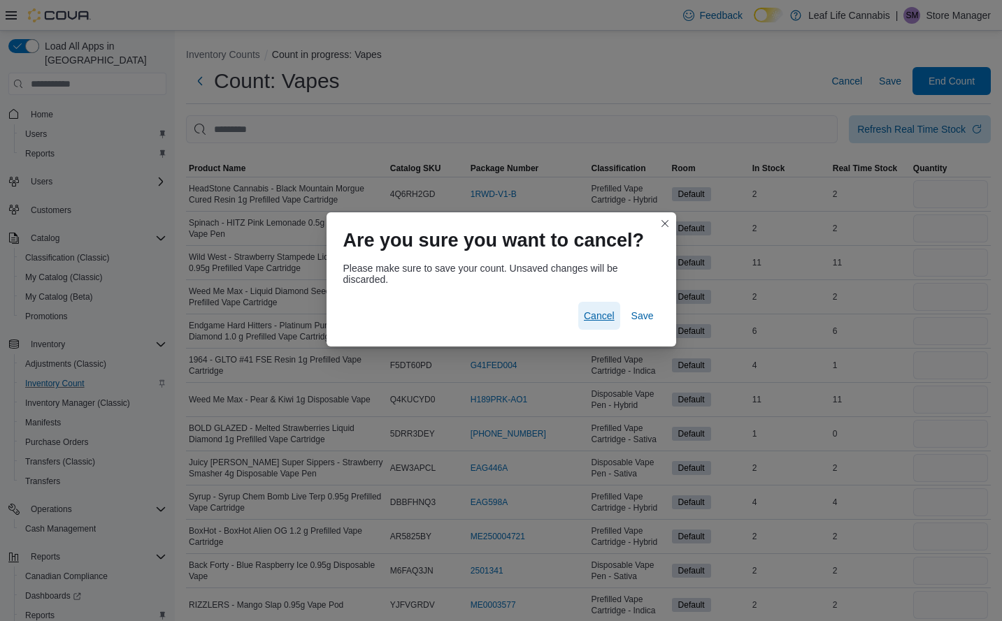
click at [600, 321] on span "Cancel" at bounding box center [599, 316] width 31 height 14
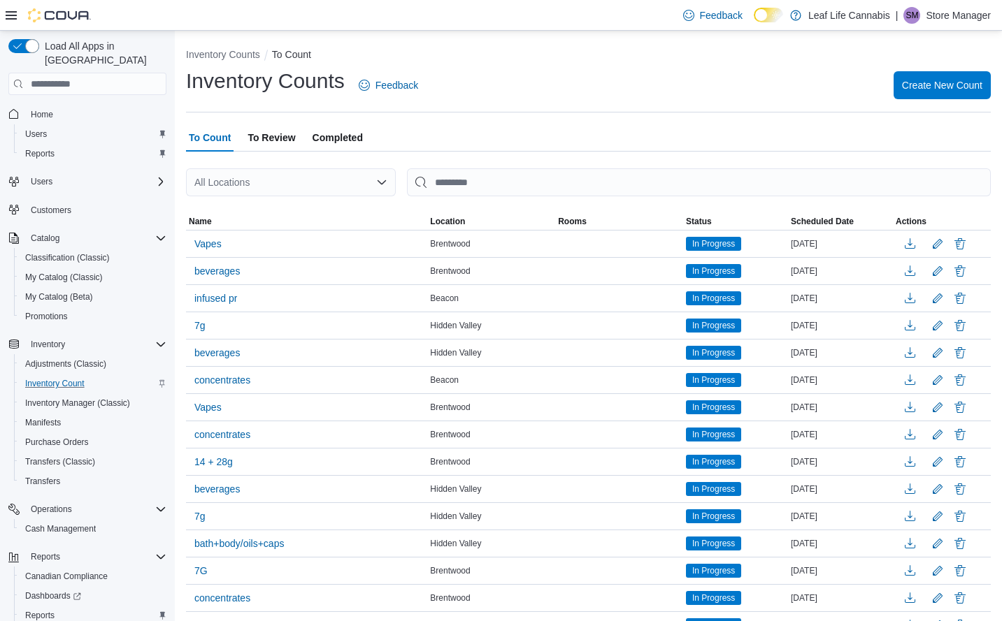
click at [278, 137] on span "To Review" at bounding box center [271, 138] width 48 height 28
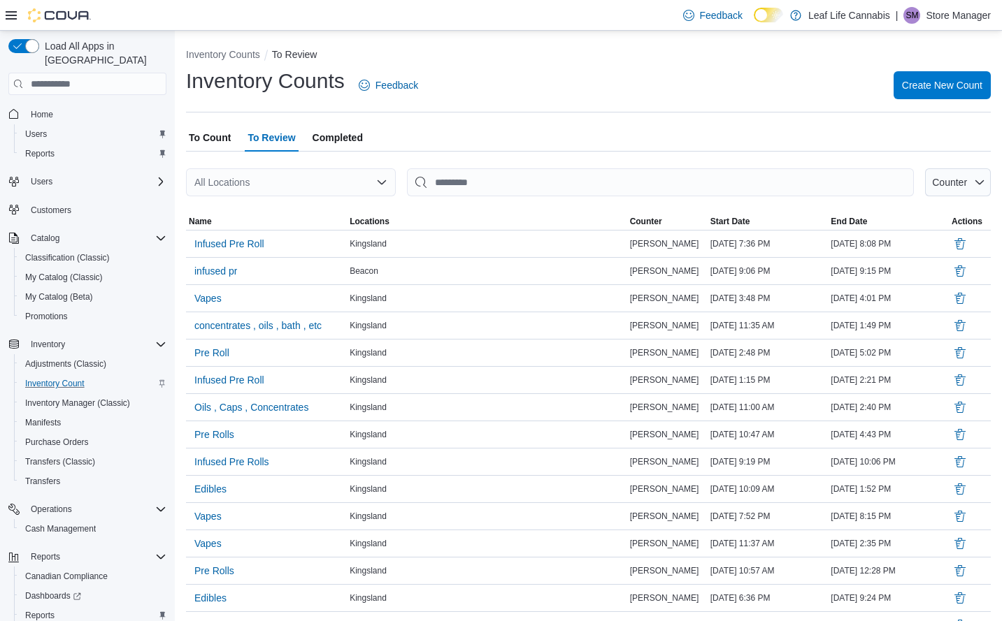
click at [234, 140] on div "To Count To Review Completed" at bounding box center [588, 138] width 804 height 28
click at [224, 140] on span "To Count" at bounding box center [210, 138] width 42 height 28
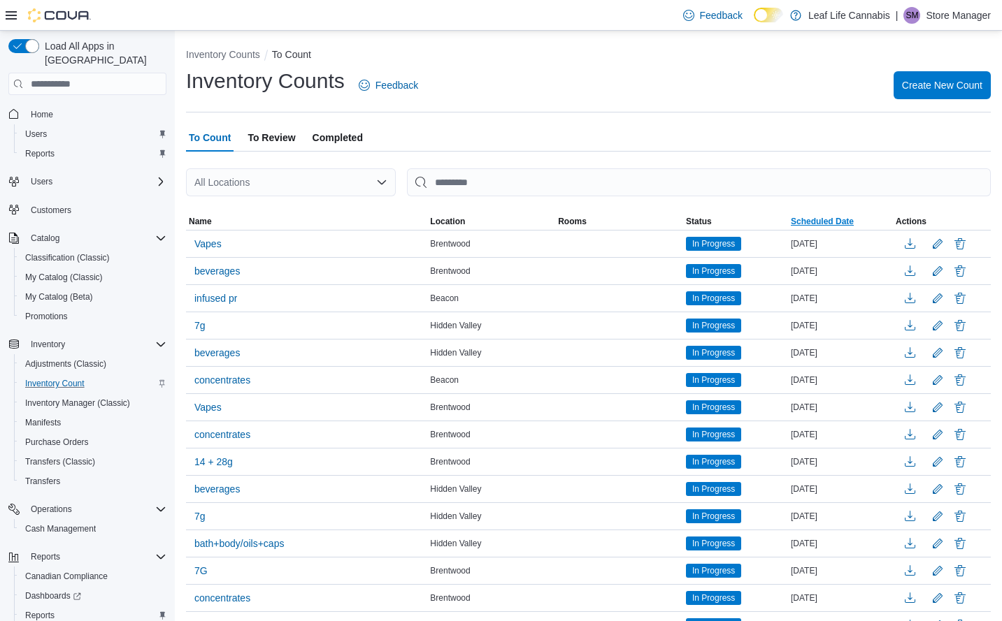
click at [836, 223] on span "Scheduled Date" at bounding box center [821, 221] width 63 height 11
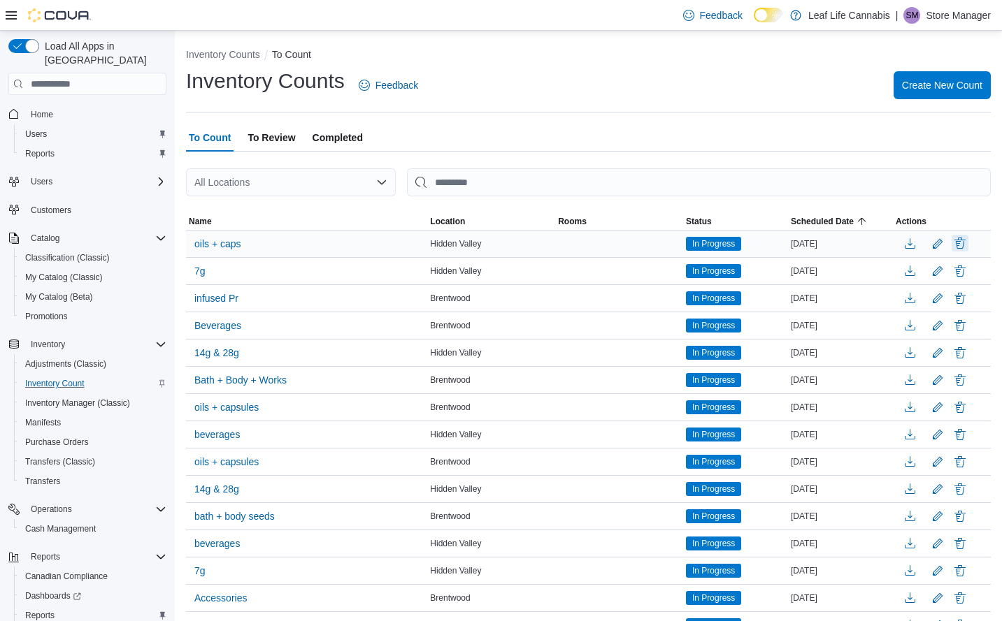
click at [968, 246] on button "Delete" at bounding box center [959, 243] width 17 height 17
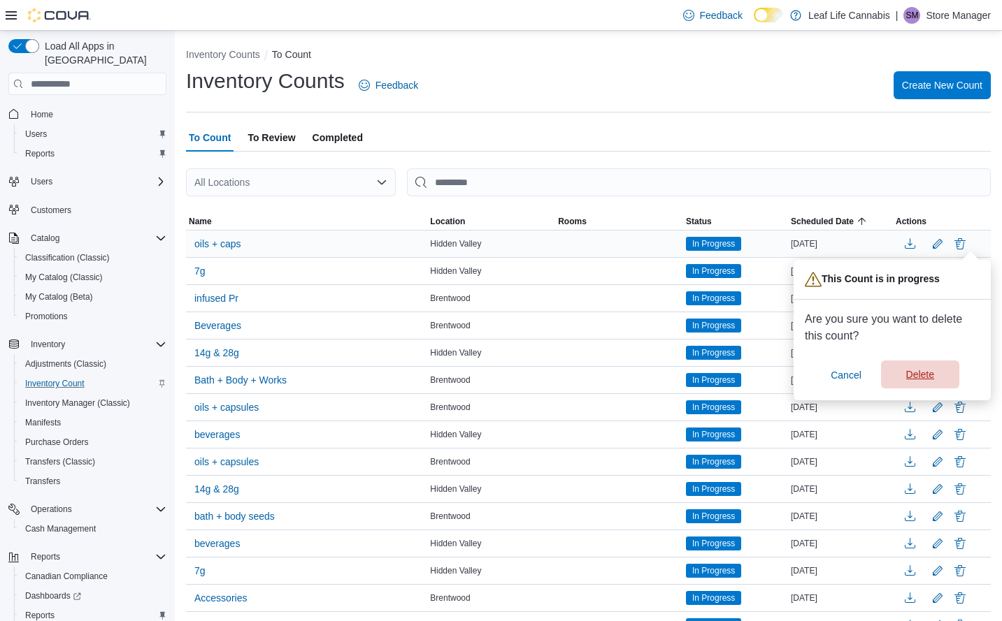
click at [934, 375] on span "Delete" at bounding box center [920, 375] width 28 height 14
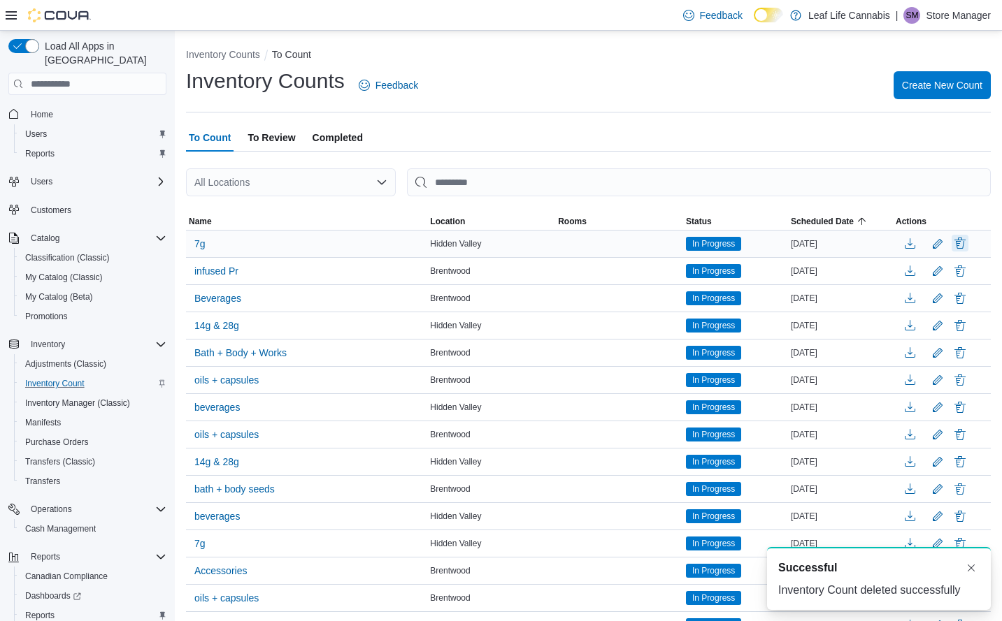
click at [968, 245] on button "Delete" at bounding box center [959, 243] width 17 height 17
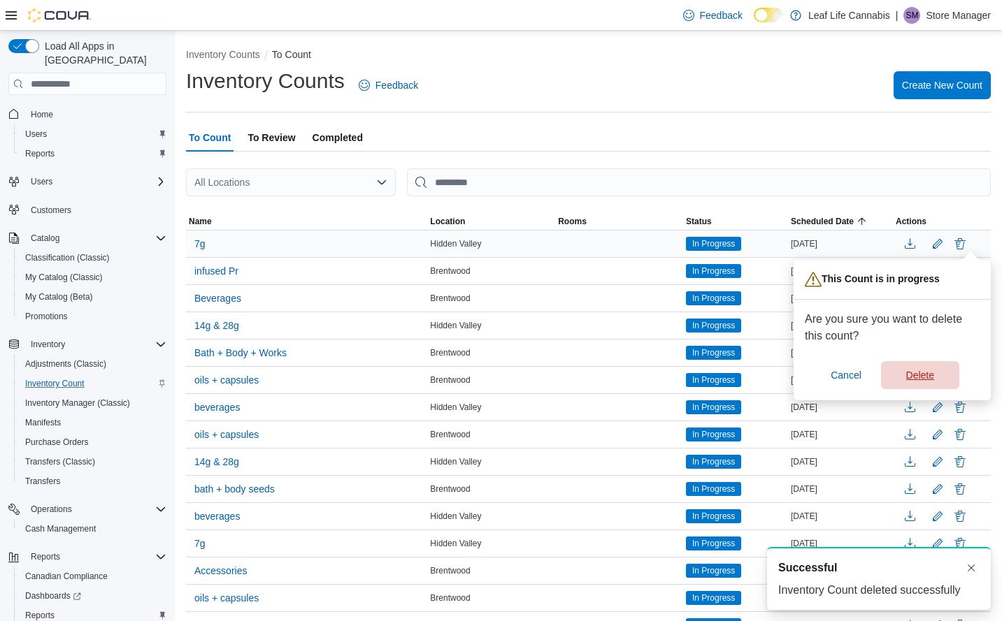
drag, startPoint x: 927, startPoint y: 371, endPoint x: 934, endPoint y: 346, distance: 25.9
click at [927, 370] on span "Delete" at bounding box center [920, 375] width 28 height 14
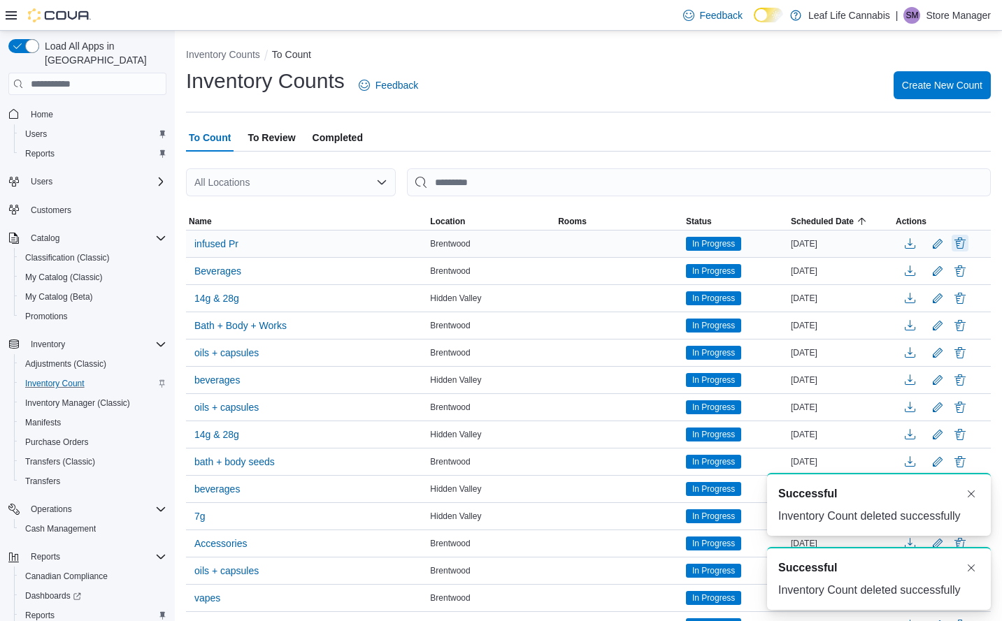
scroll to position [1, 0]
click at [968, 245] on button "Delete" at bounding box center [959, 243] width 17 height 17
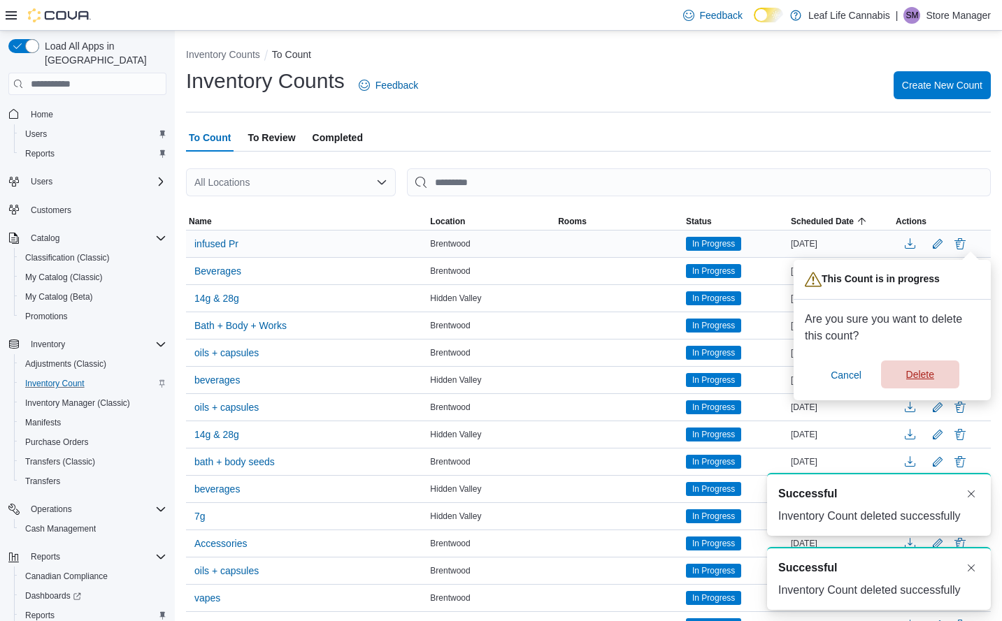
click at [924, 374] on span "Delete" at bounding box center [920, 375] width 28 height 14
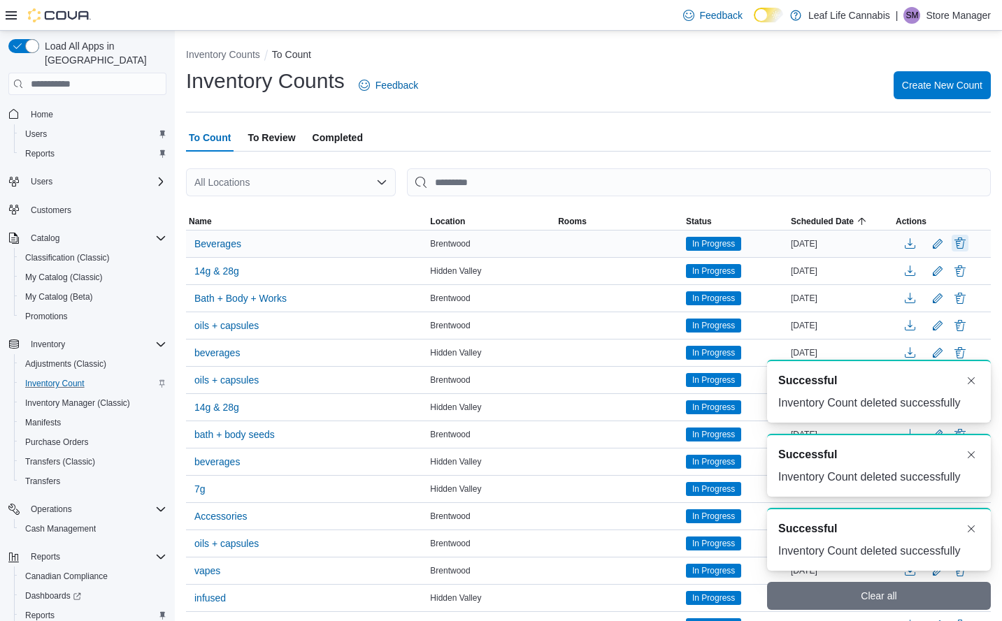
scroll to position [1, 0]
click at [968, 244] on button "Delete" at bounding box center [959, 243] width 17 height 17
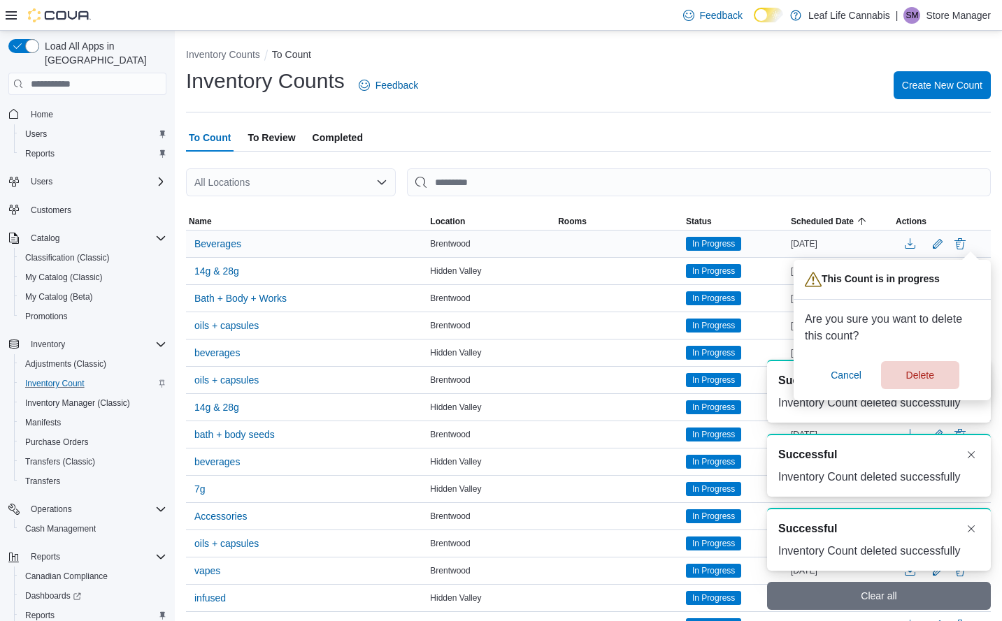
scroll to position [0, 0]
drag, startPoint x: 927, startPoint y: 372, endPoint x: 934, endPoint y: 355, distance: 18.2
click at [927, 370] on span "Delete" at bounding box center [920, 375] width 28 height 14
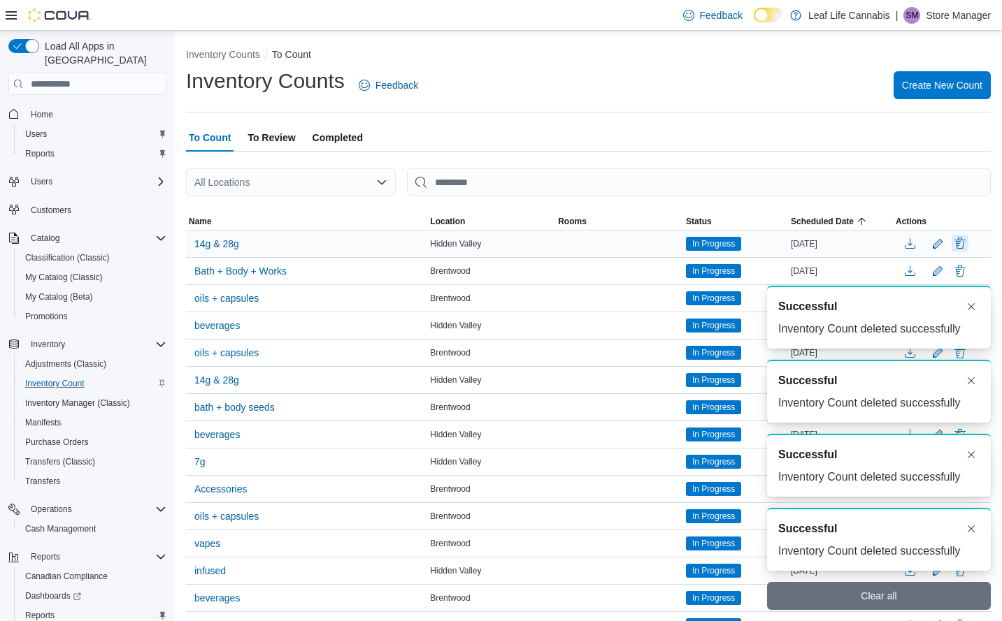
click at [968, 247] on button "Delete" at bounding box center [959, 243] width 17 height 17
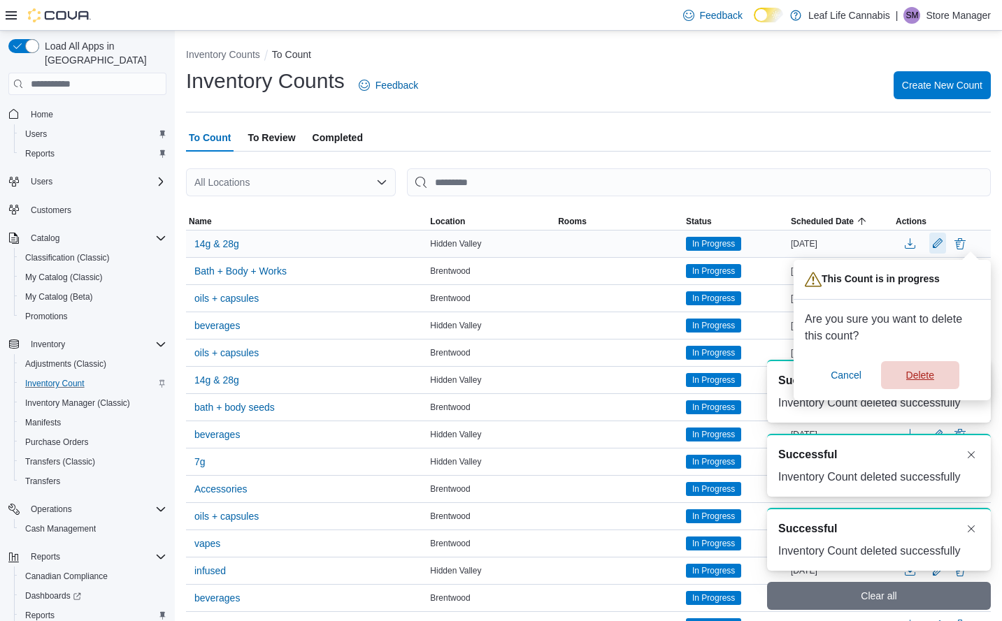
drag, startPoint x: 923, startPoint y: 380, endPoint x: 953, endPoint y: 250, distance: 133.4
click at [924, 380] on span "Delete" at bounding box center [920, 375] width 28 height 14
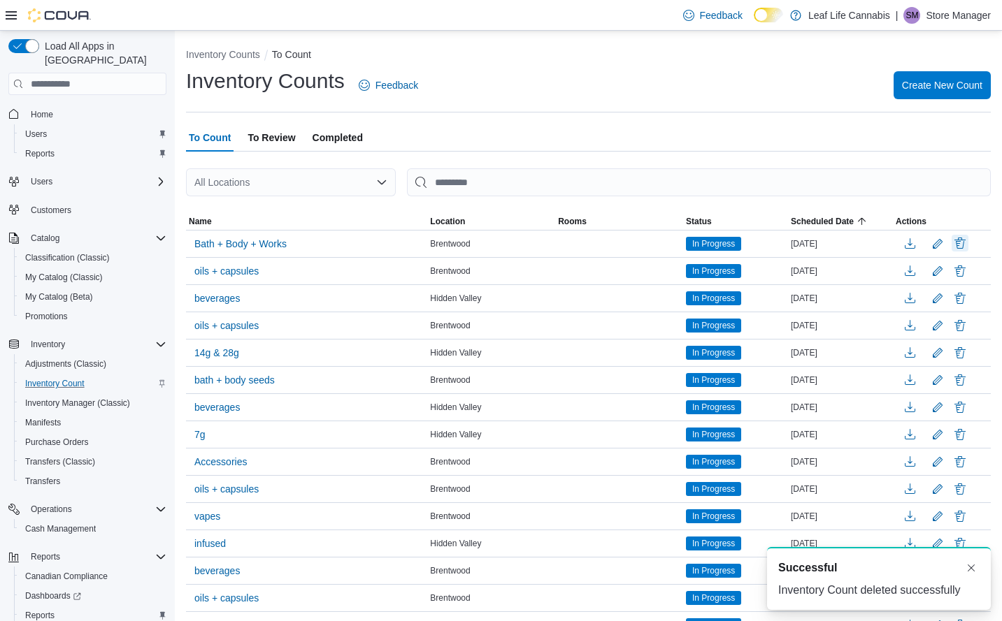
click at [968, 242] on button "Delete" at bounding box center [959, 243] width 17 height 17
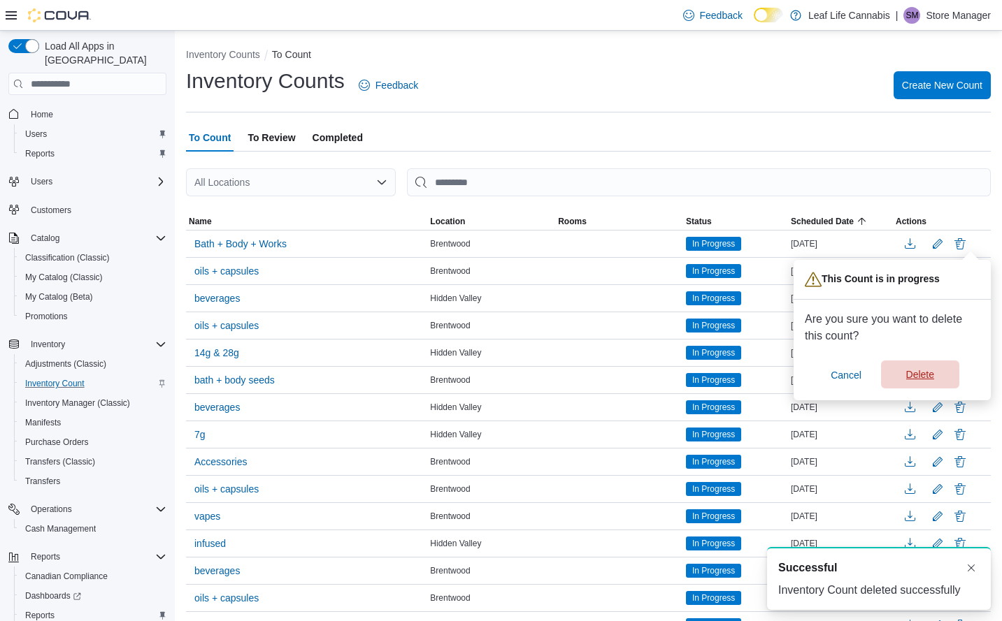
click at [925, 367] on span "Delete" at bounding box center [920, 375] width 62 height 28
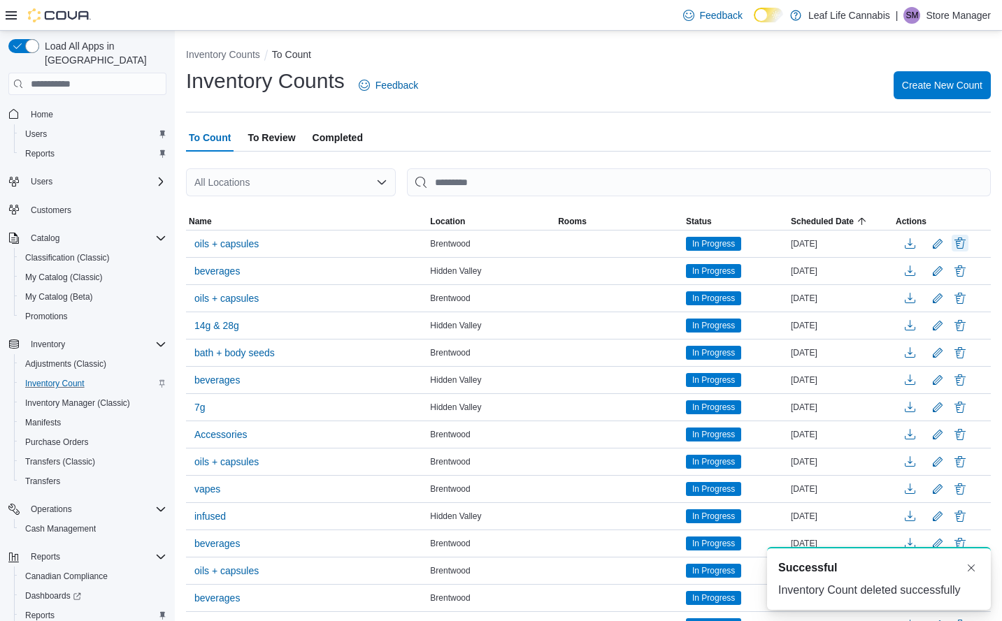
click at [968, 244] on button "Delete" at bounding box center [959, 243] width 17 height 17
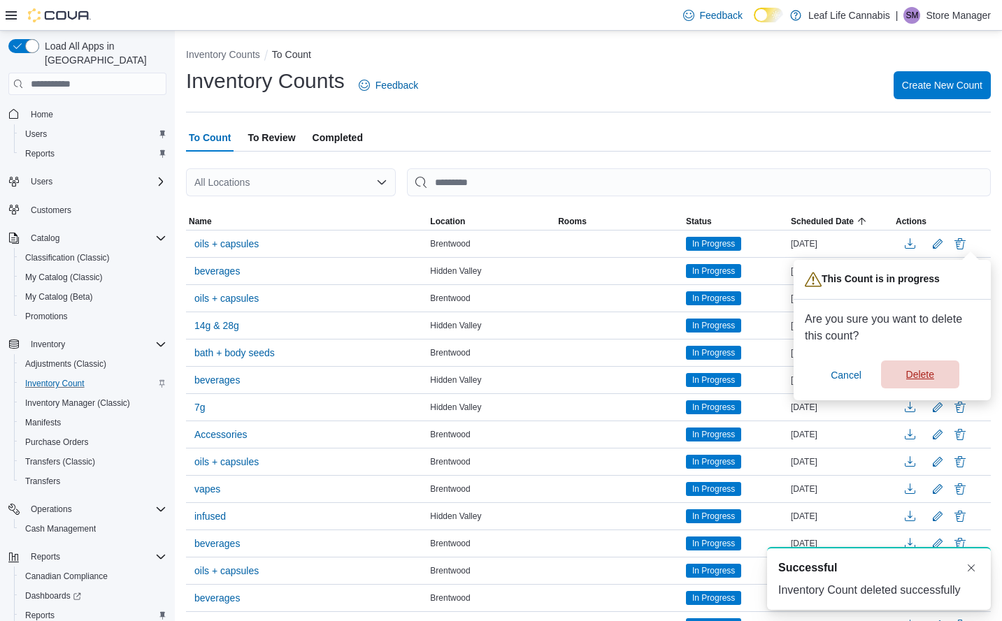
click at [921, 377] on span "Delete" at bounding box center [920, 375] width 28 height 14
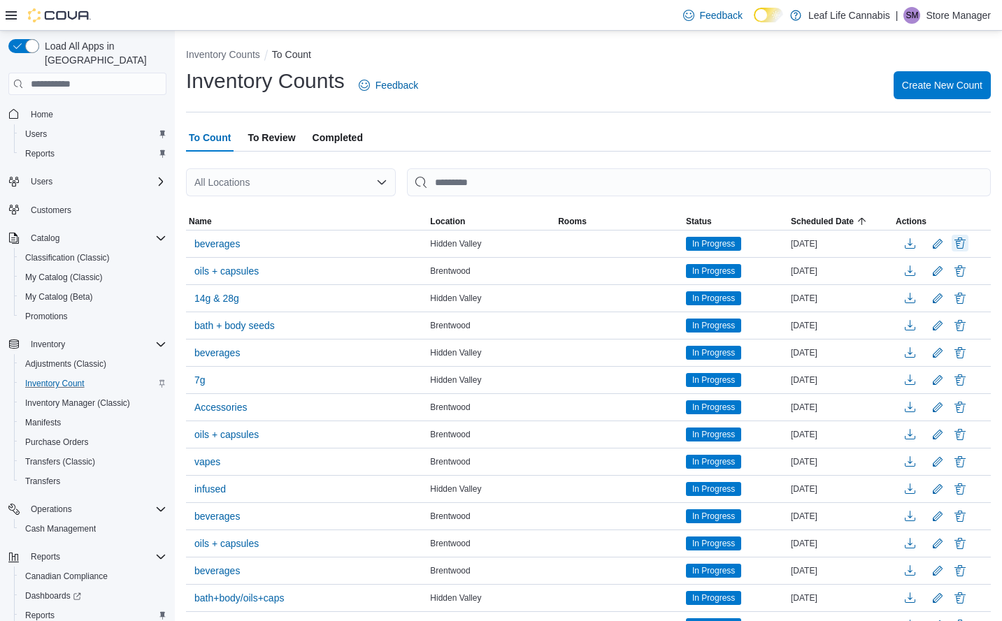
click at [968, 247] on button "Delete" at bounding box center [959, 243] width 17 height 17
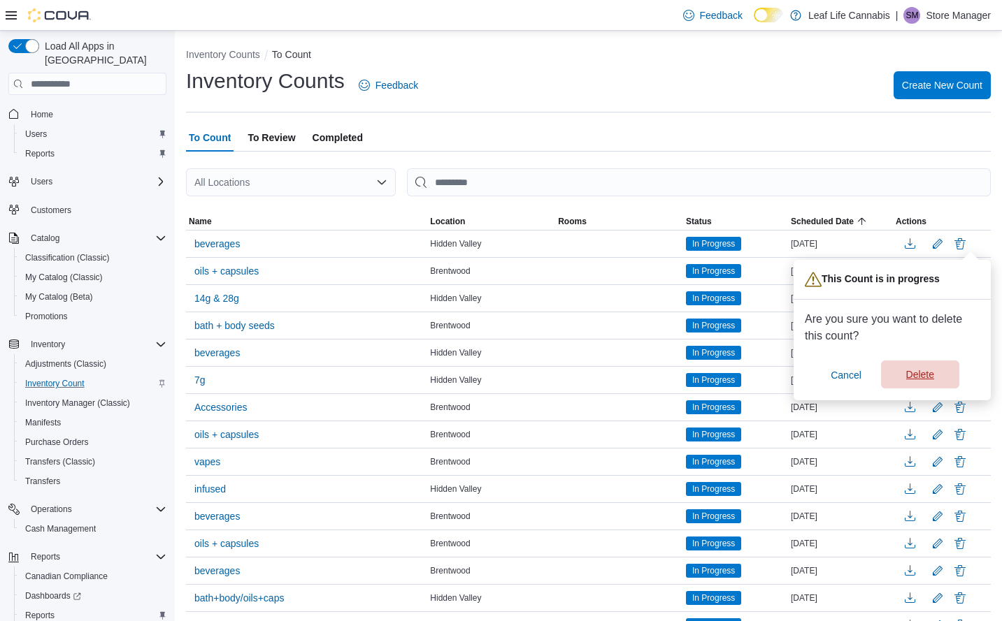
click at [933, 377] on span "Delete" at bounding box center [920, 375] width 28 height 14
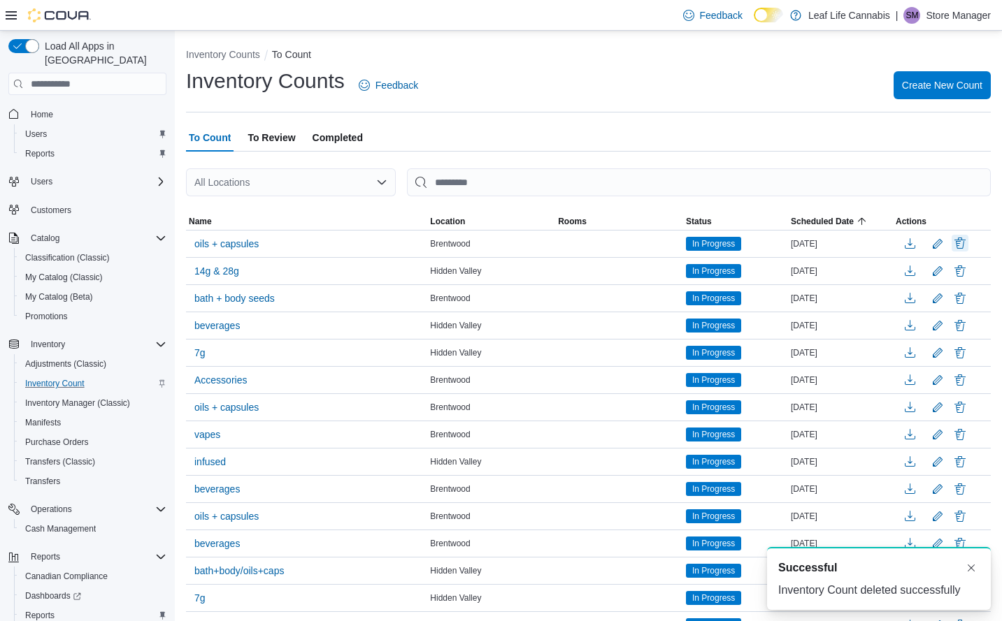
click at [968, 248] on button "Delete" at bounding box center [959, 243] width 17 height 17
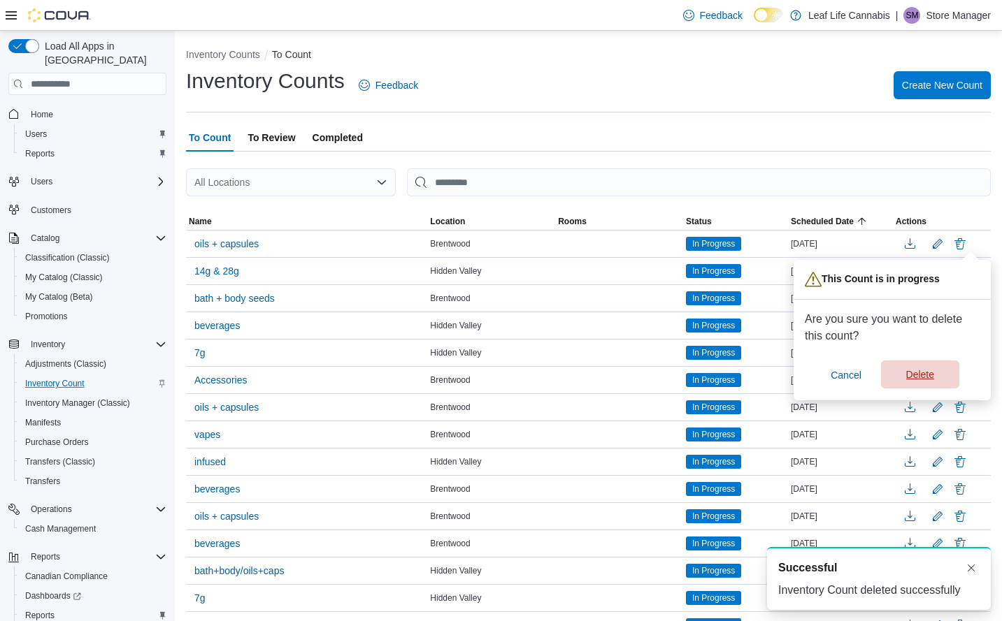
click at [934, 366] on span "Delete" at bounding box center [920, 375] width 62 height 28
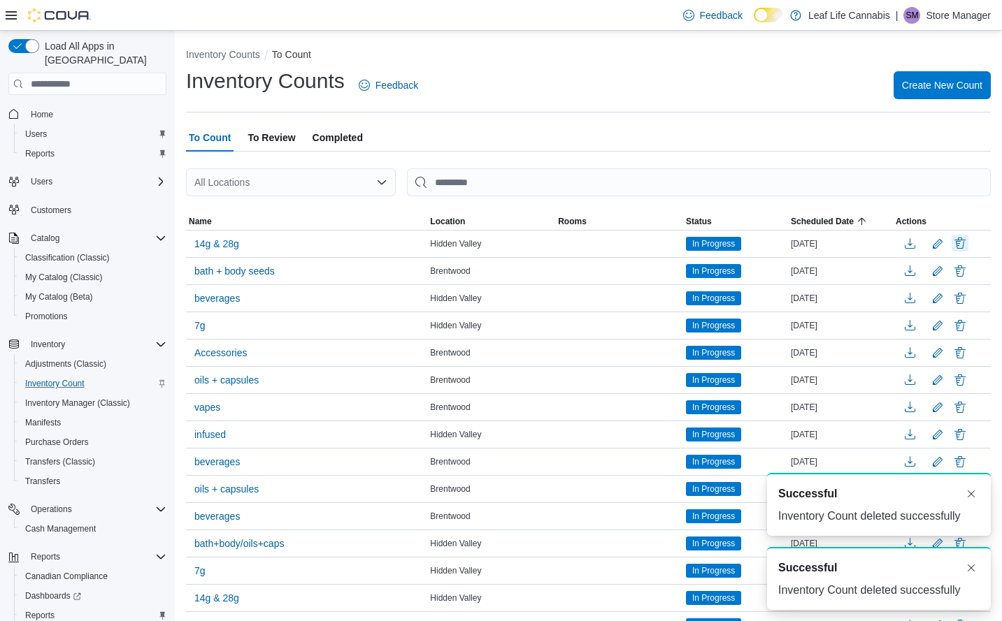
click at [968, 243] on button "Delete" at bounding box center [959, 243] width 17 height 17
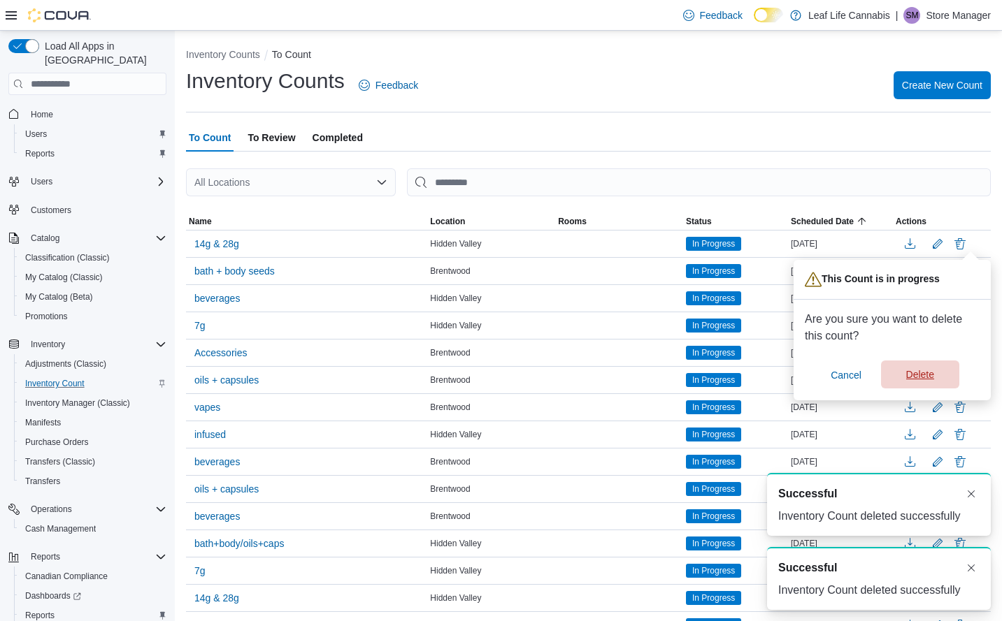
click at [942, 376] on span "Delete" at bounding box center [920, 375] width 62 height 28
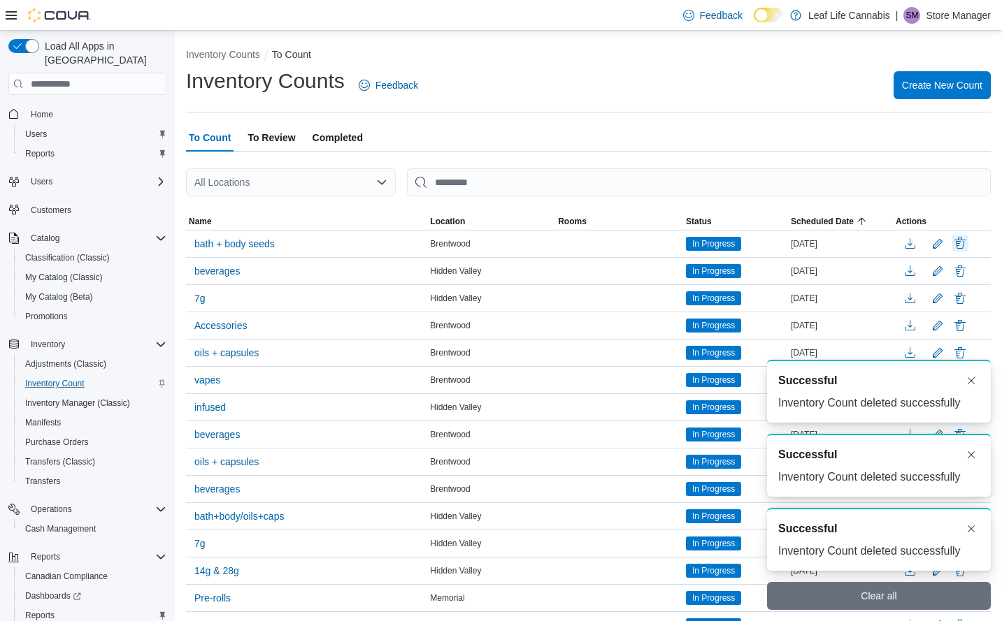
click at [968, 243] on button "Delete" at bounding box center [959, 243] width 17 height 17
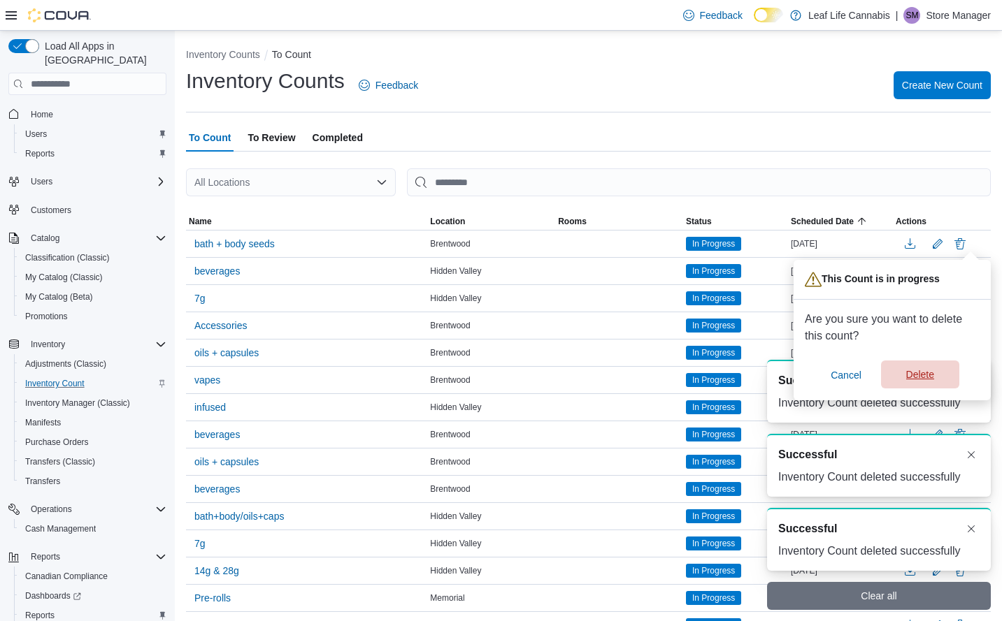
click at [927, 373] on span "Delete" at bounding box center [920, 375] width 28 height 14
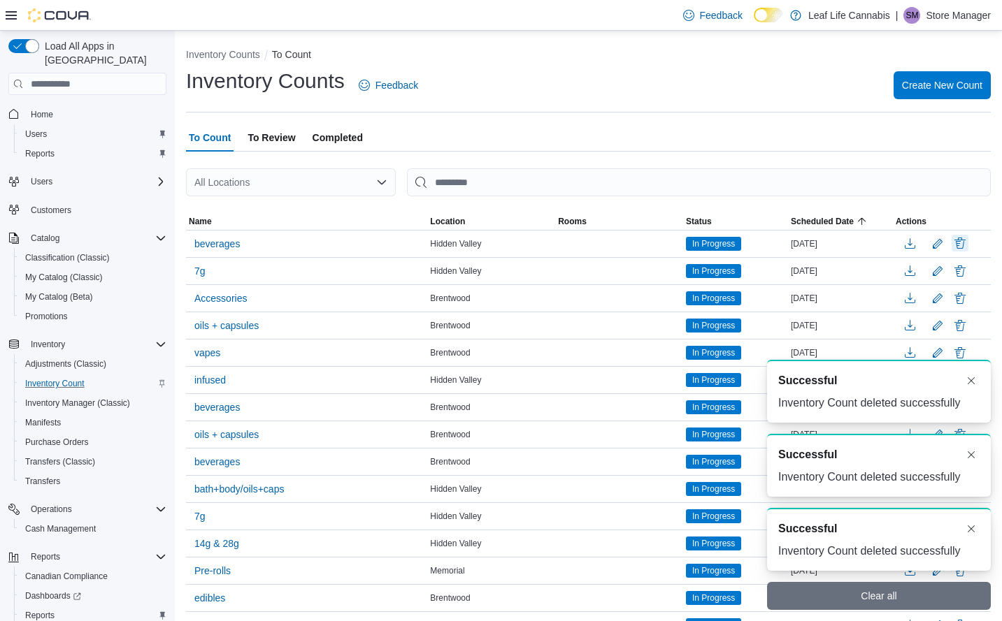
click at [968, 245] on button "Delete" at bounding box center [959, 243] width 17 height 17
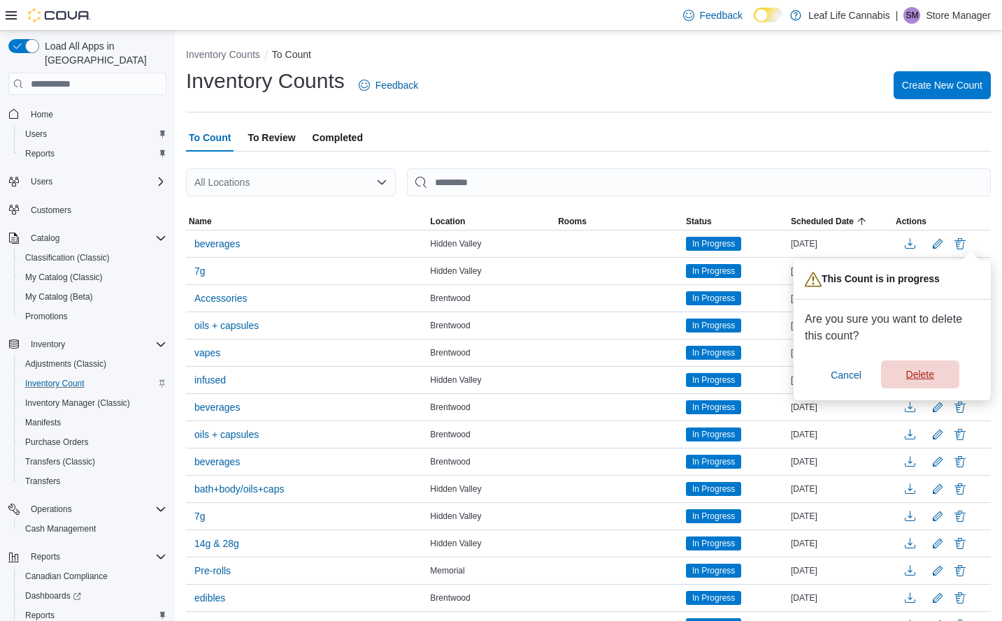
click at [935, 379] on span "Delete" at bounding box center [920, 375] width 62 height 28
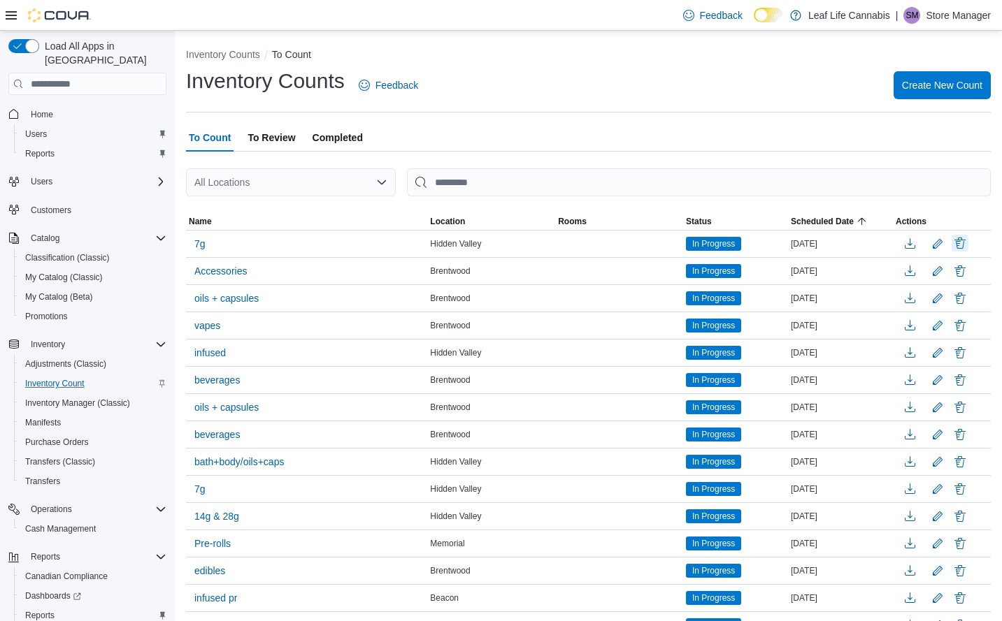
drag, startPoint x: 952, startPoint y: 301, endPoint x: 969, endPoint y: 249, distance: 54.6
click at [968, 249] on button "Delete" at bounding box center [959, 243] width 17 height 17
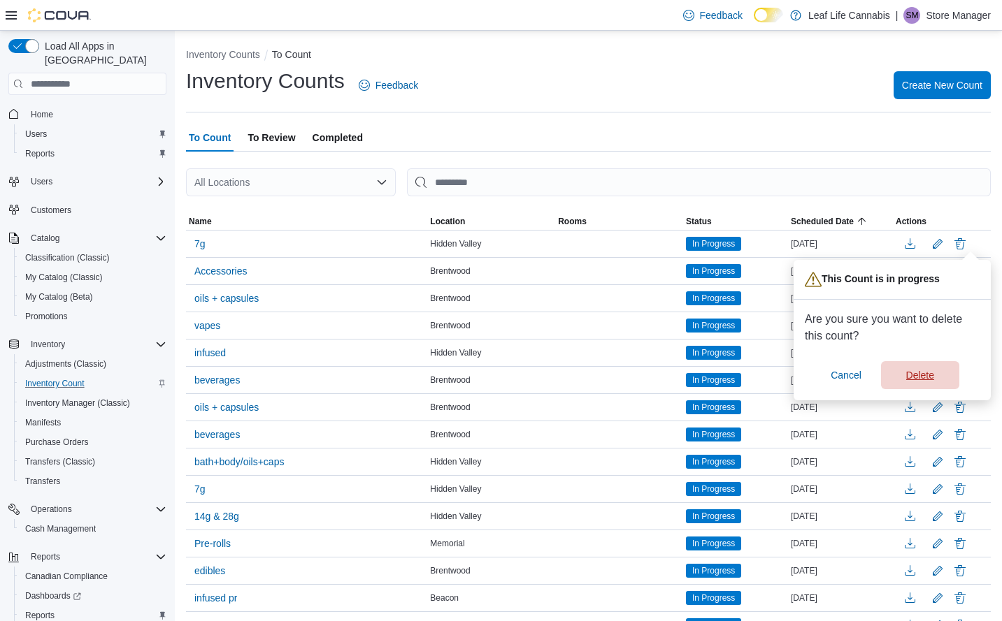
drag, startPoint x: 919, startPoint y: 375, endPoint x: 923, endPoint y: 361, distance: 14.6
click at [920, 375] on span "Delete" at bounding box center [920, 375] width 28 height 14
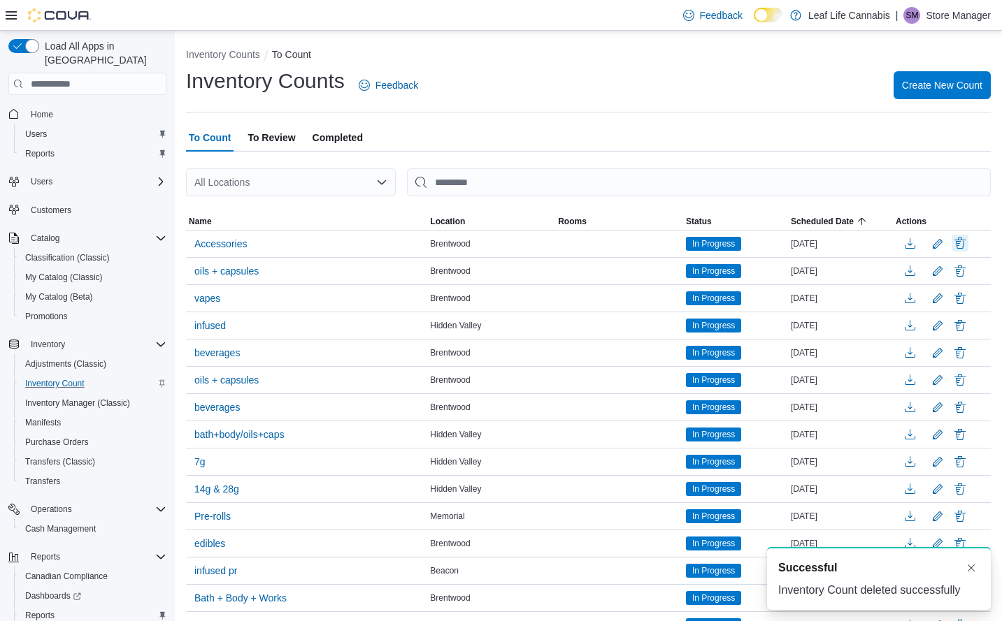
click at [968, 246] on button "Delete" at bounding box center [959, 243] width 17 height 17
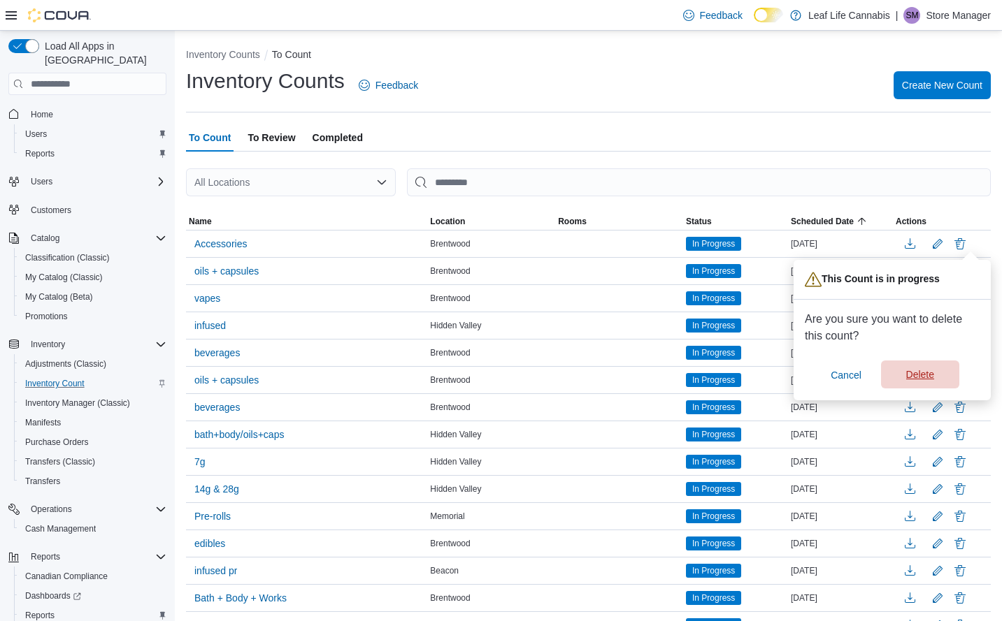
click at [927, 364] on span "Delete" at bounding box center [920, 375] width 62 height 28
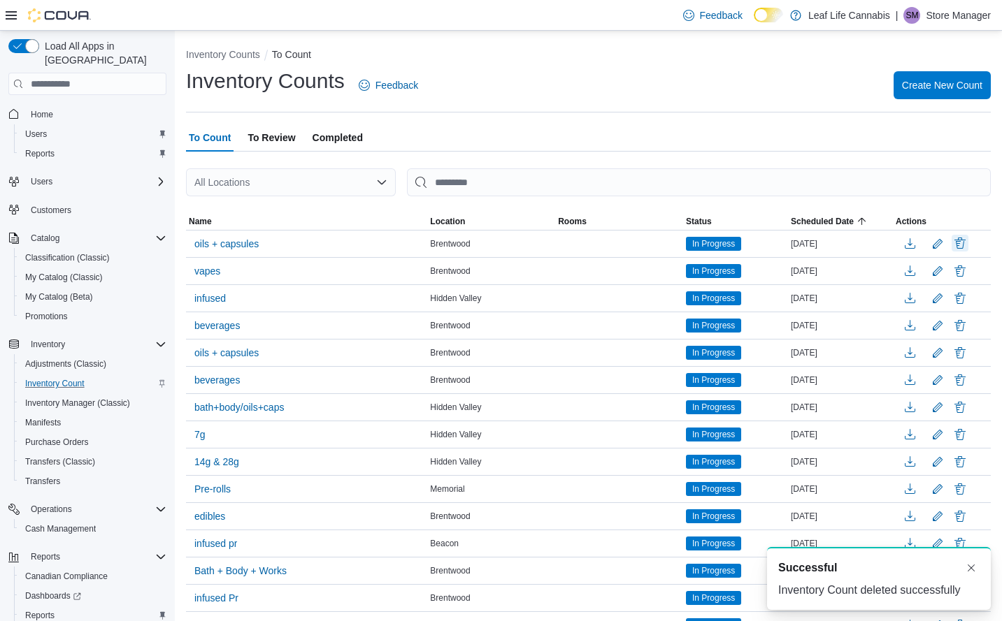
click at [968, 247] on button "Delete" at bounding box center [959, 243] width 17 height 17
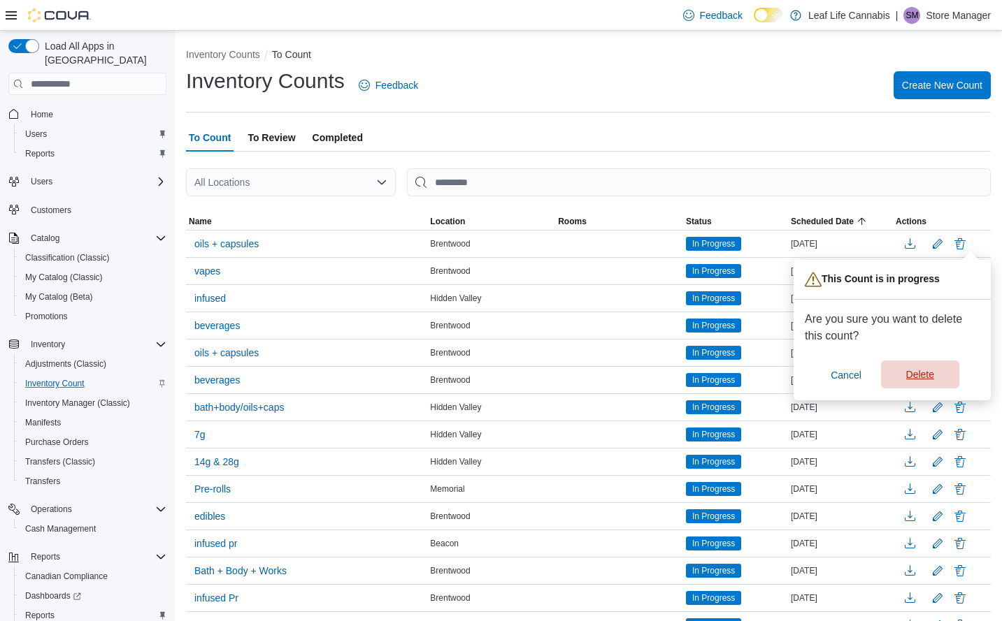
click at [918, 368] on span "Delete" at bounding box center [920, 375] width 62 height 28
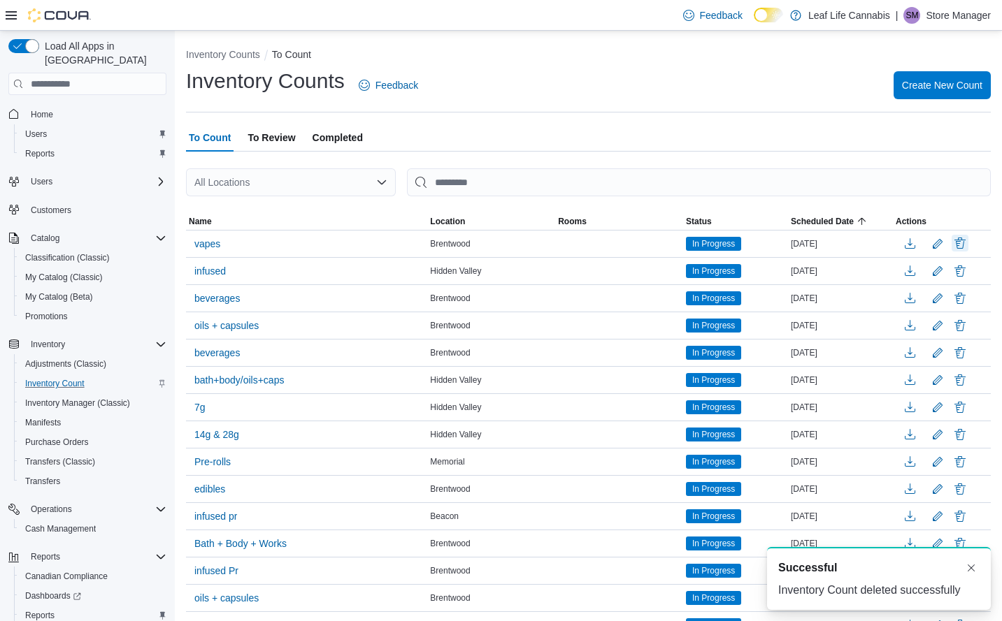
click at [968, 242] on button "Delete" at bounding box center [959, 243] width 17 height 17
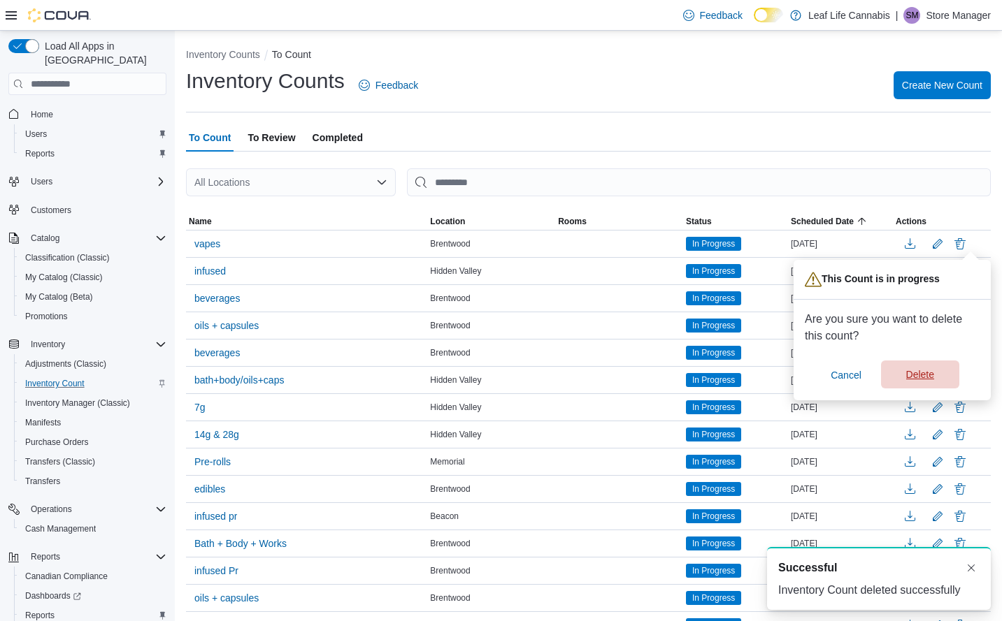
click at [908, 368] on span "Delete" at bounding box center [920, 375] width 62 height 28
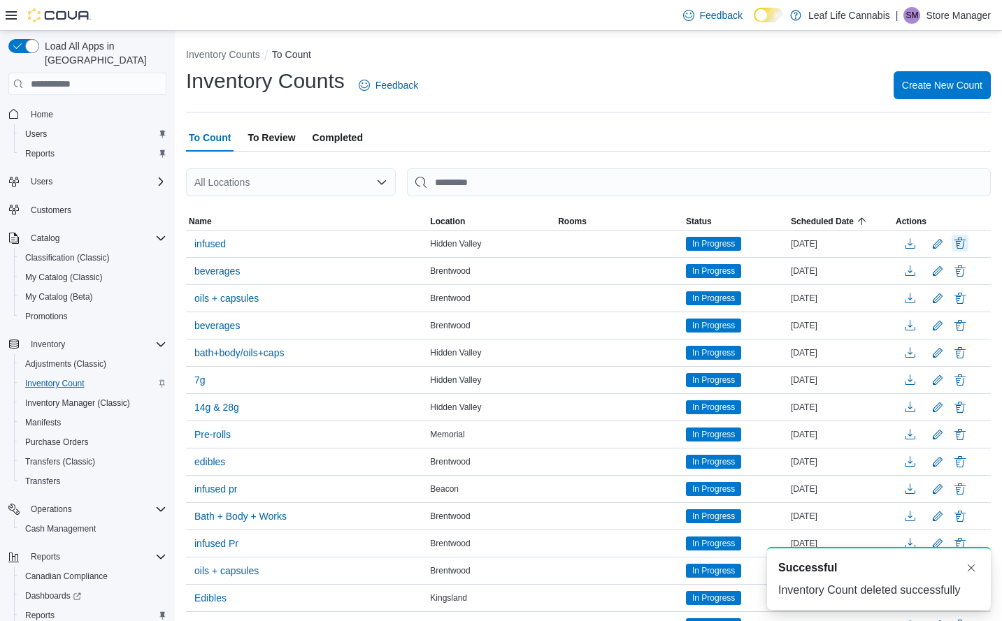
click at [968, 244] on button "Delete" at bounding box center [959, 243] width 17 height 17
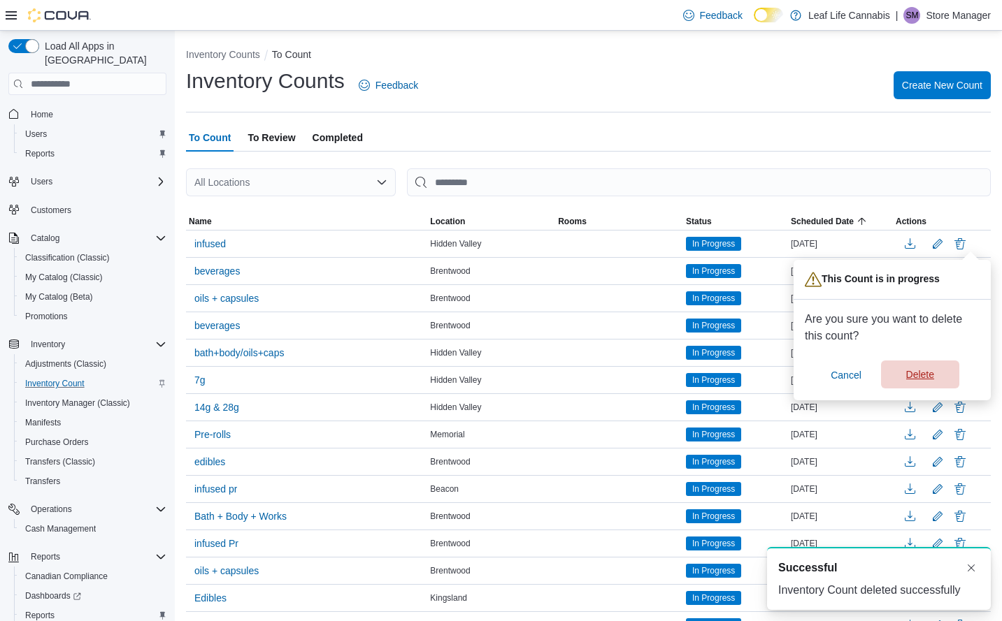
click at [928, 384] on span "Delete" at bounding box center [920, 375] width 62 height 28
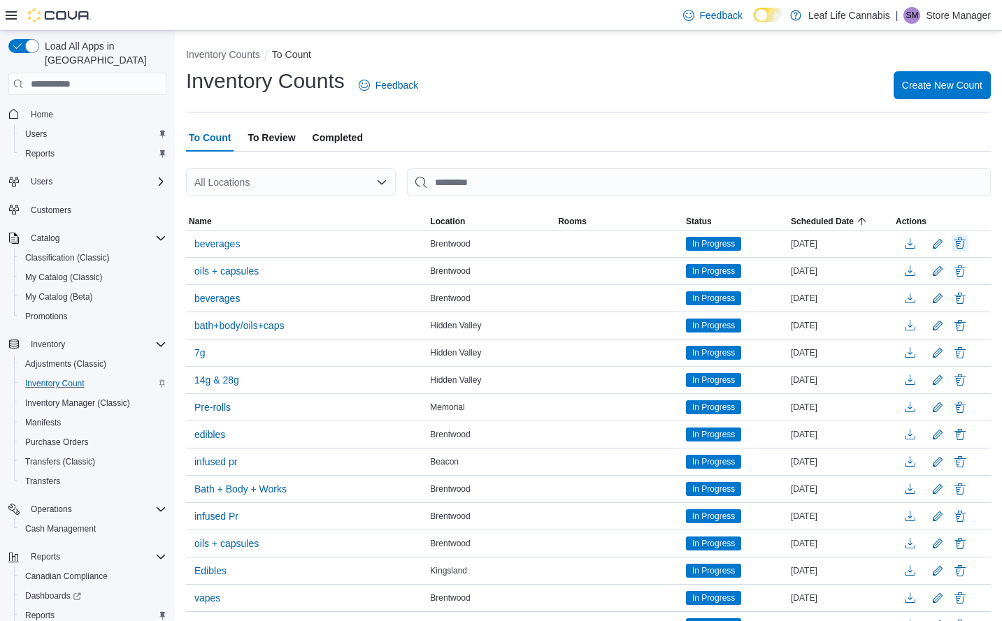
click at [968, 243] on button "Delete" at bounding box center [959, 243] width 17 height 17
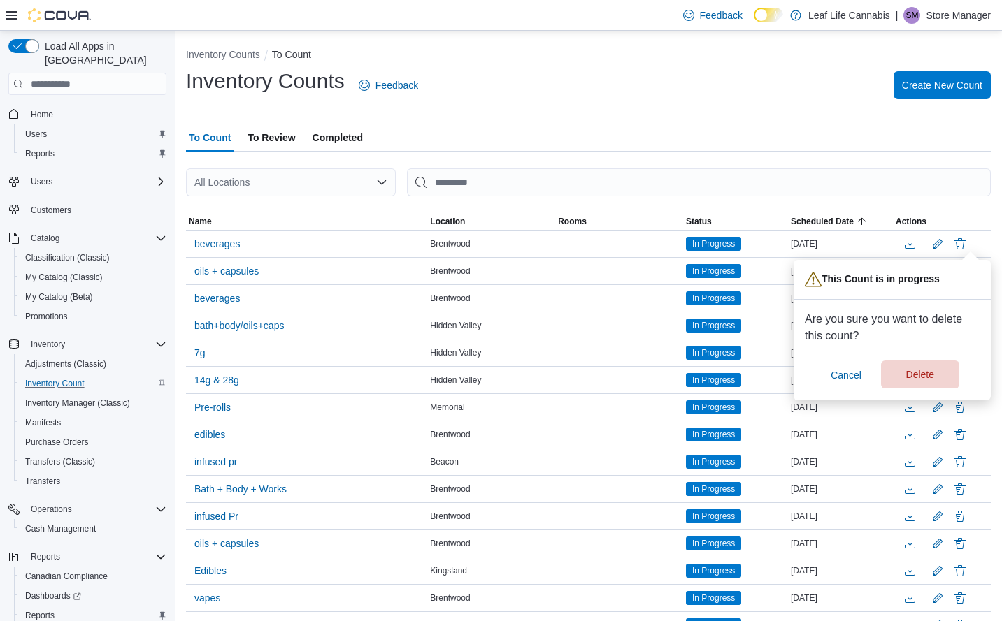
click at [911, 378] on span "Delete" at bounding box center [920, 375] width 28 height 14
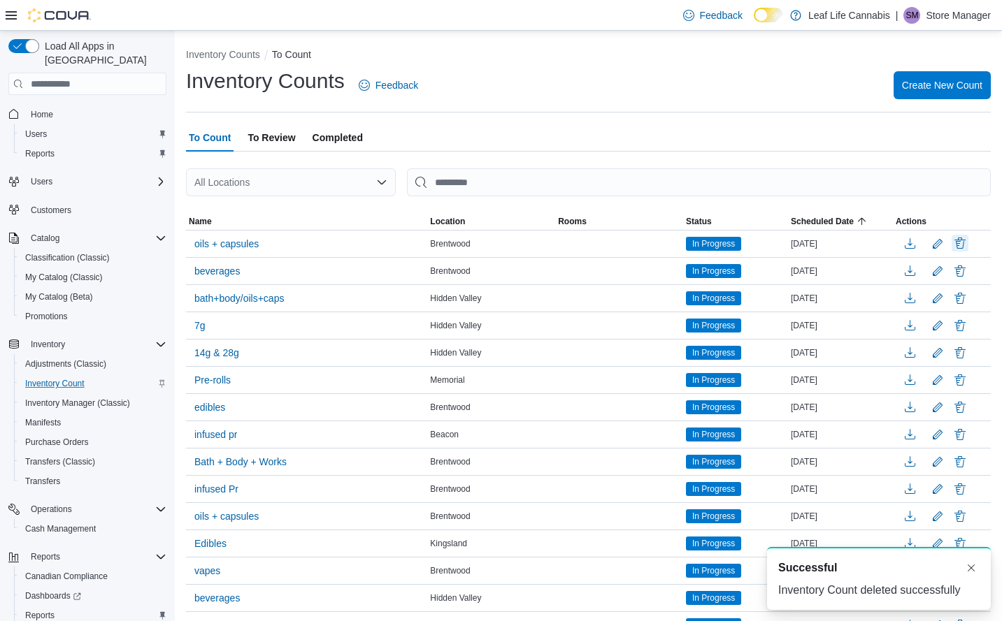
click at [968, 240] on button "Delete" at bounding box center [959, 243] width 17 height 17
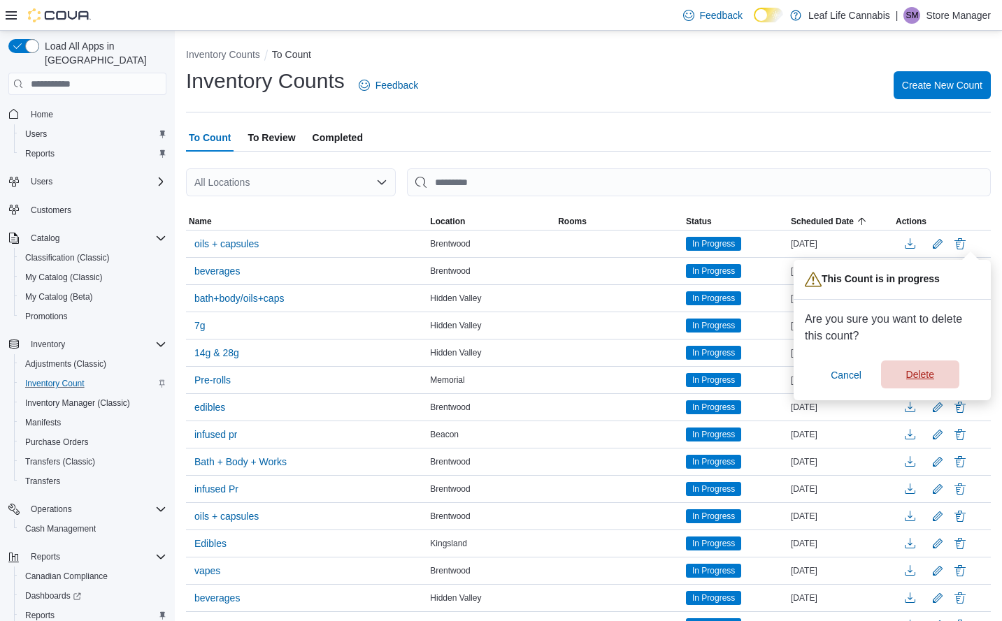
click at [930, 369] on span "Delete" at bounding box center [920, 375] width 28 height 14
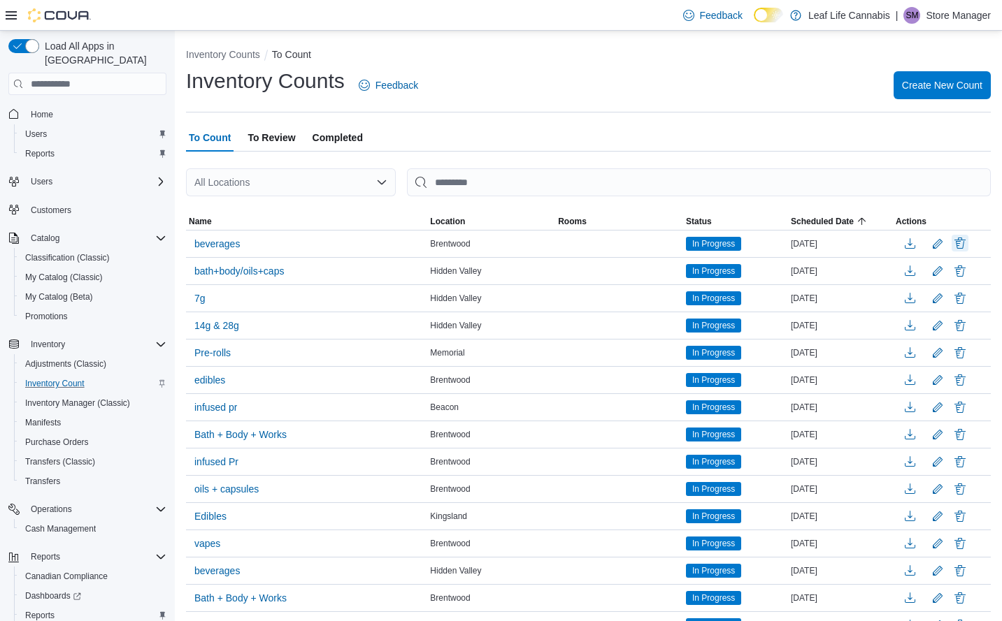
click at [968, 236] on button "Delete" at bounding box center [959, 243] width 17 height 17
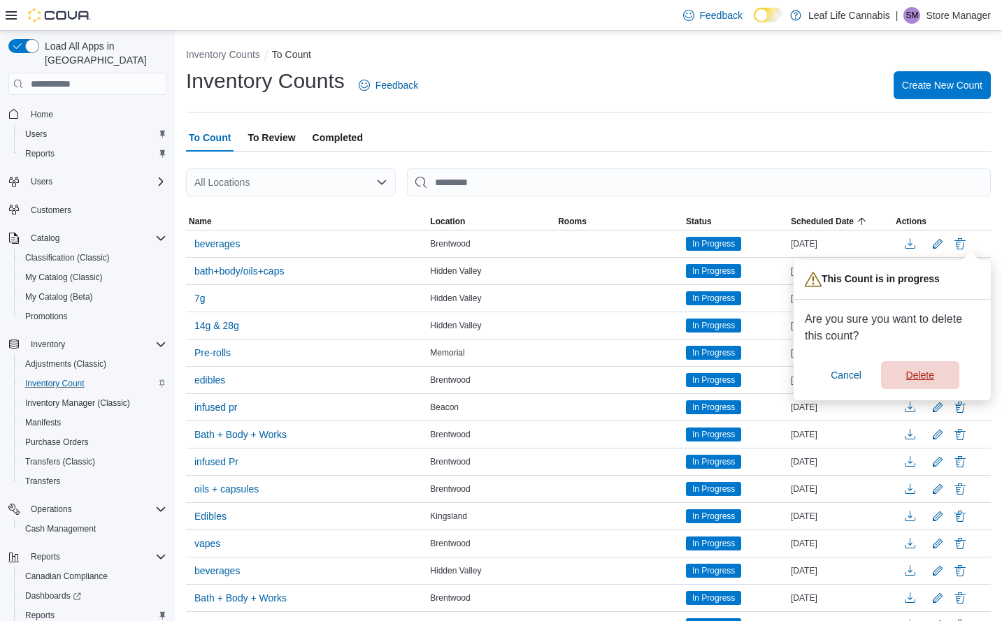
drag, startPoint x: 920, startPoint y: 373, endPoint x: 960, endPoint y: 310, distance: 75.4
click at [921, 373] on span "Delete" at bounding box center [920, 375] width 28 height 14
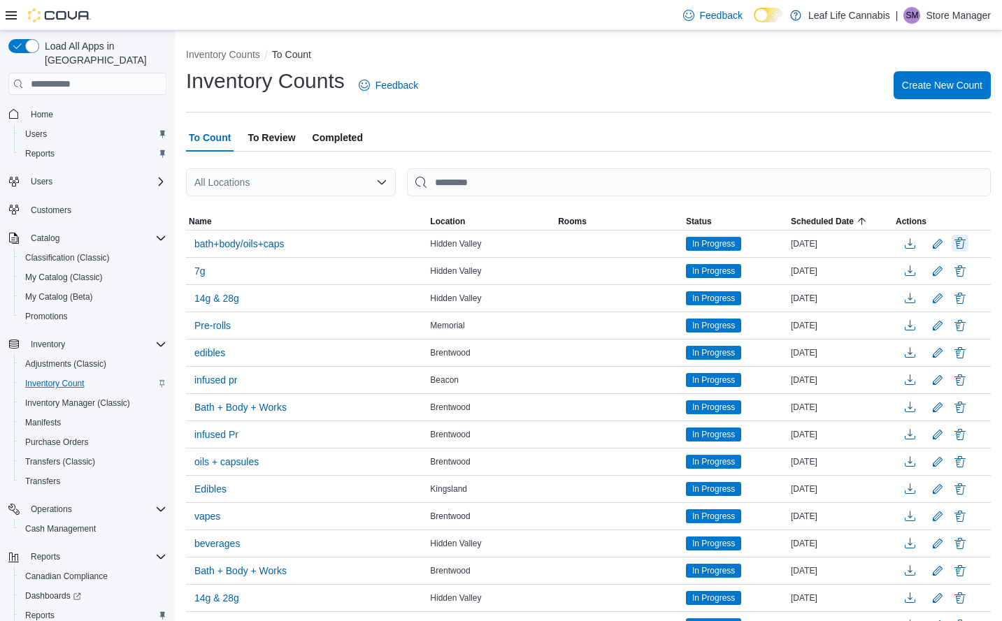
click at [968, 241] on button "Delete" at bounding box center [959, 243] width 17 height 17
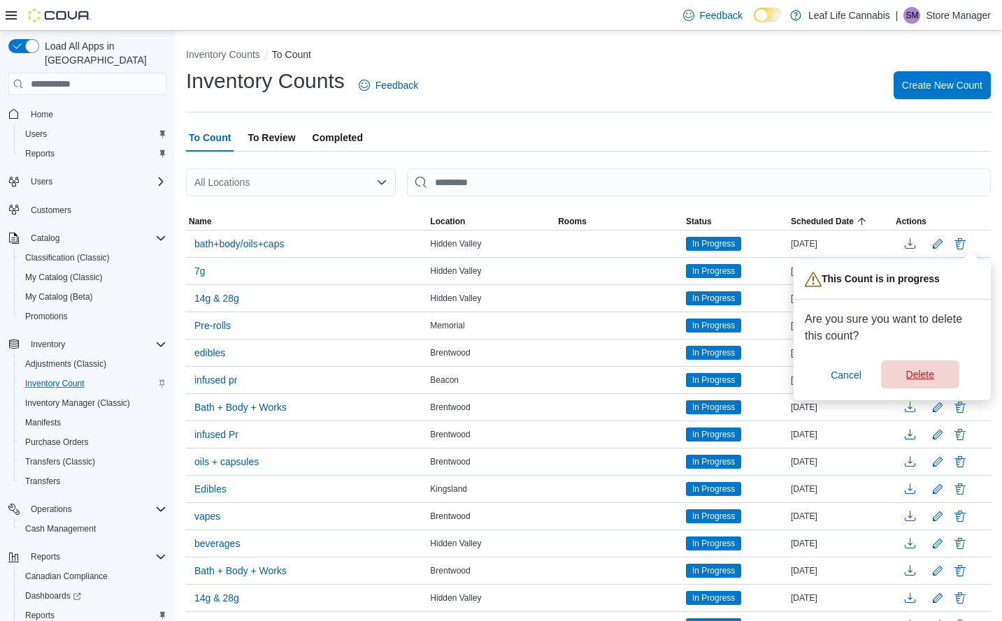
click at [932, 372] on span "Delete" at bounding box center [920, 375] width 28 height 14
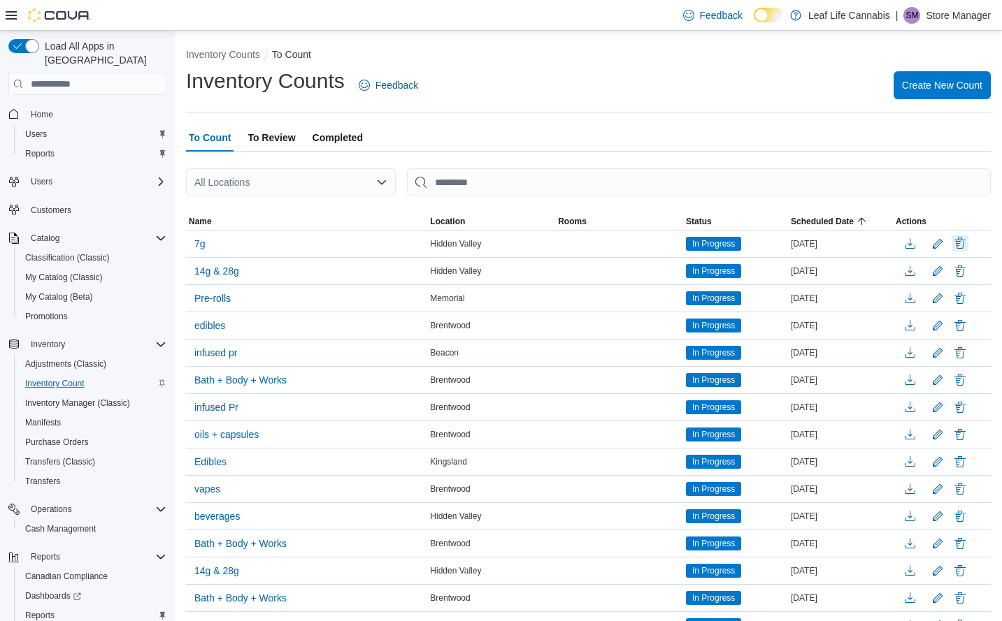
click at [968, 243] on button "Delete" at bounding box center [959, 243] width 17 height 17
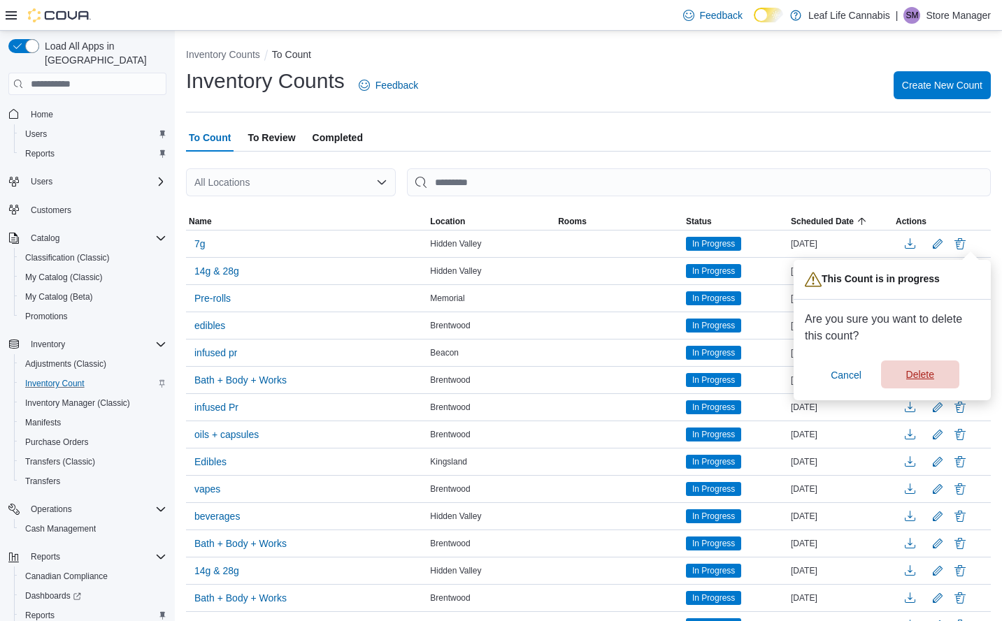
click at [930, 371] on span "Delete" at bounding box center [920, 375] width 28 height 14
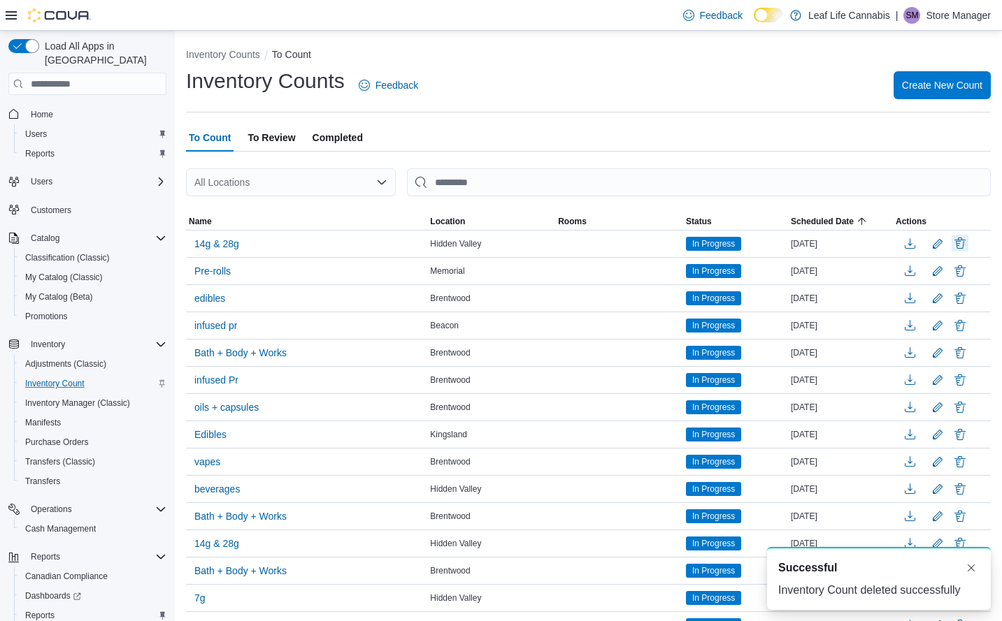
click at [968, 246] on button "Delete" at bounding box center [959, 243] width 17 height 17
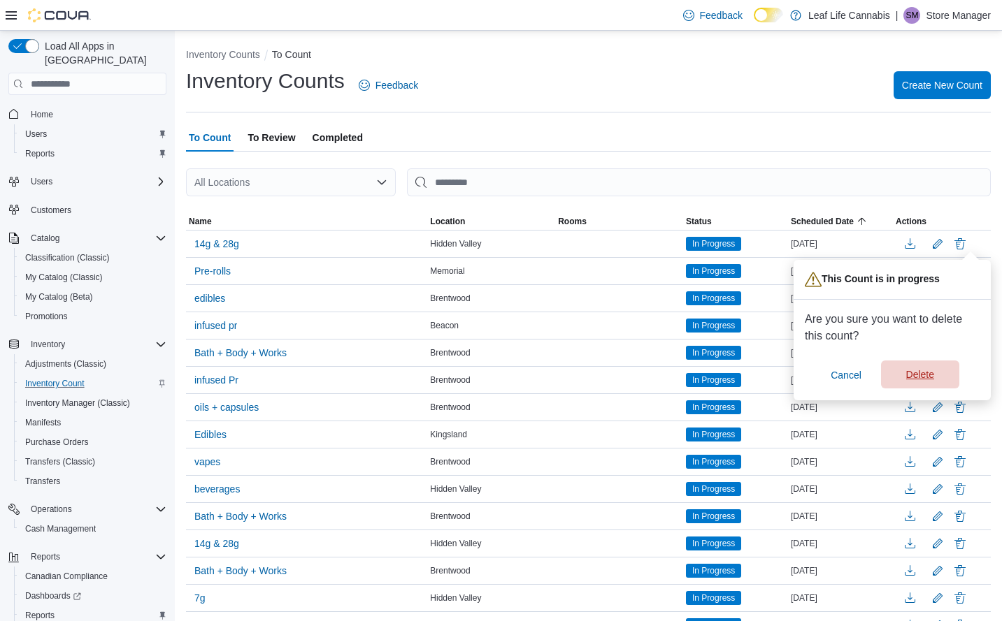
click at [917, 379] on span "Delete" at bounding box center [920, 375] width 28 height 14
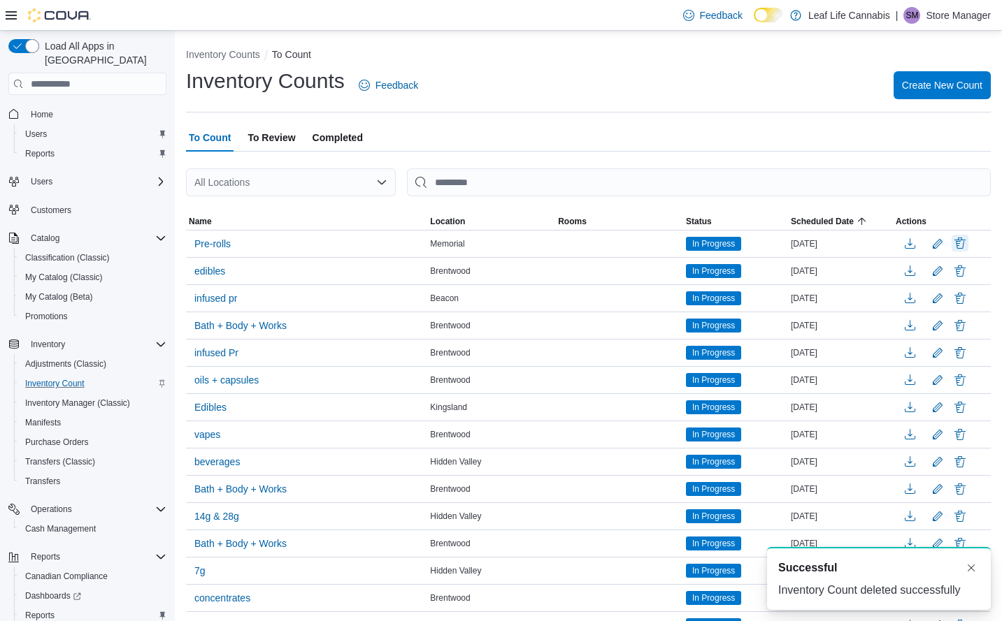
click at [968, 241] on button "Delete" at bounding box center [959, 243] width 17 height 17
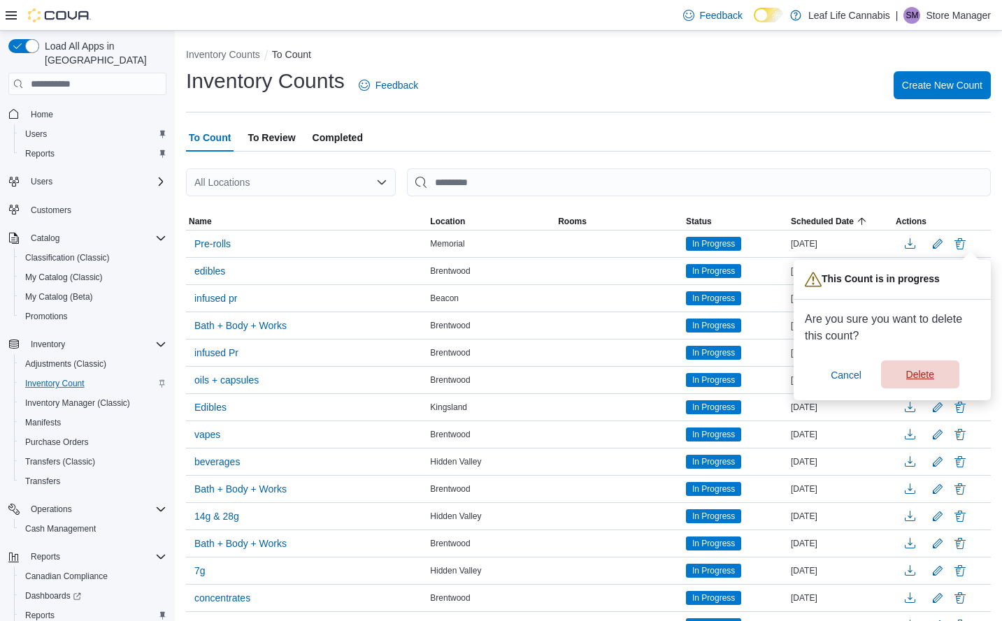
click at [927, 375] on span "Delete" at bounding box center [920, 375] width 28 height 14
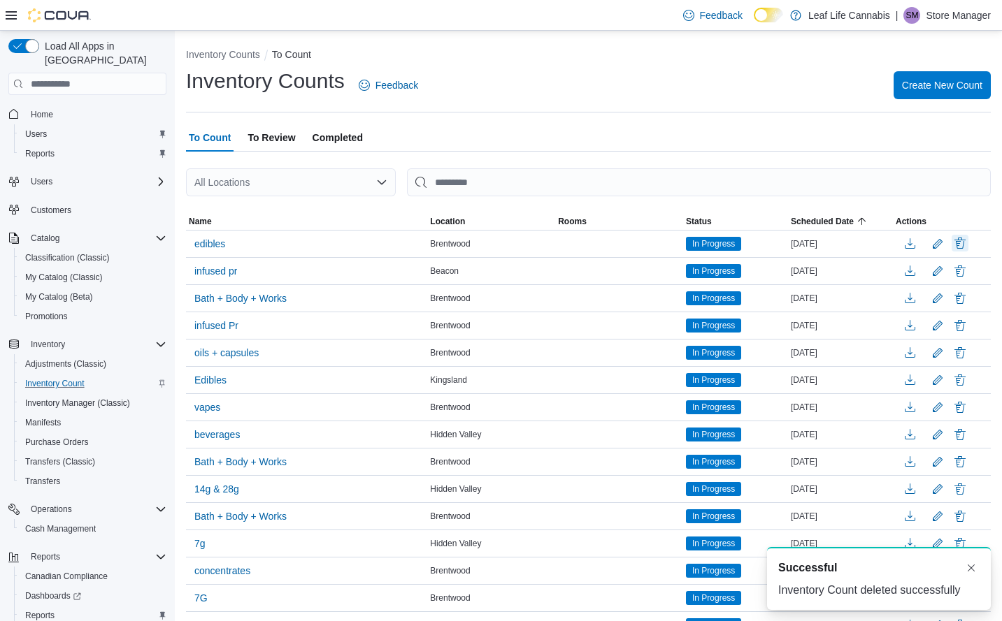
click at [968, 243] on button "Delete" at bounding box center [959, 243] width 17 height 17
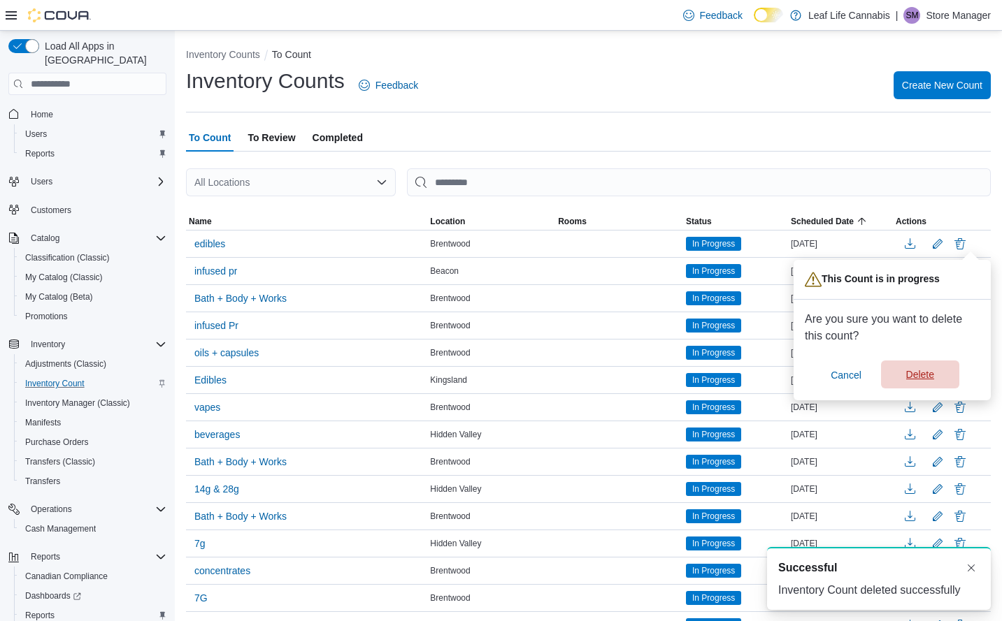
click at [932, 368] on span "Delete" at bounding box center [920, 375] width 62 height 28
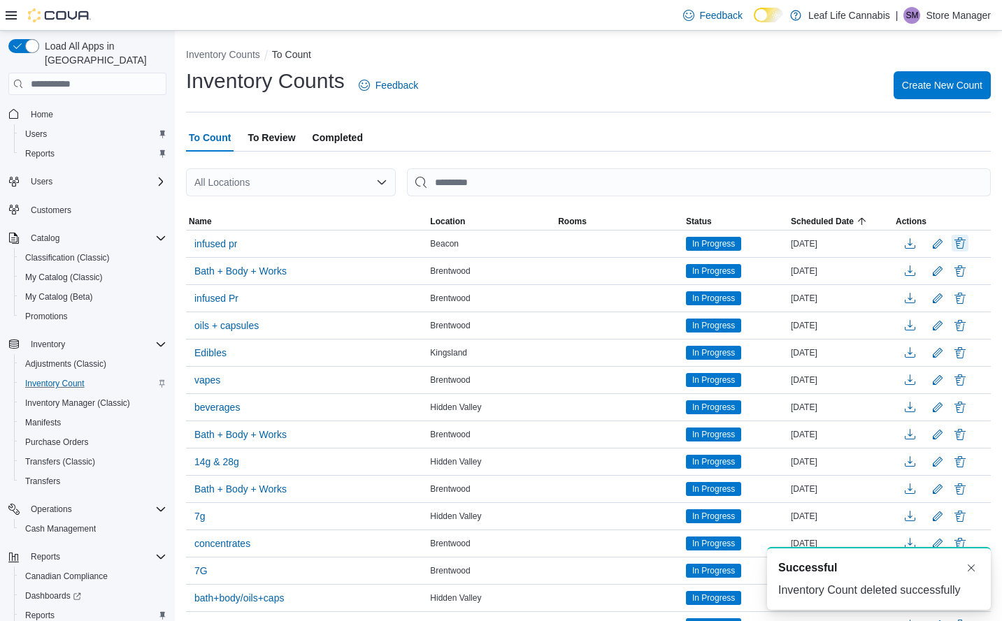
click at [968, 241] on button "Delete" at bounding box center [959, 243] width 17 height 17
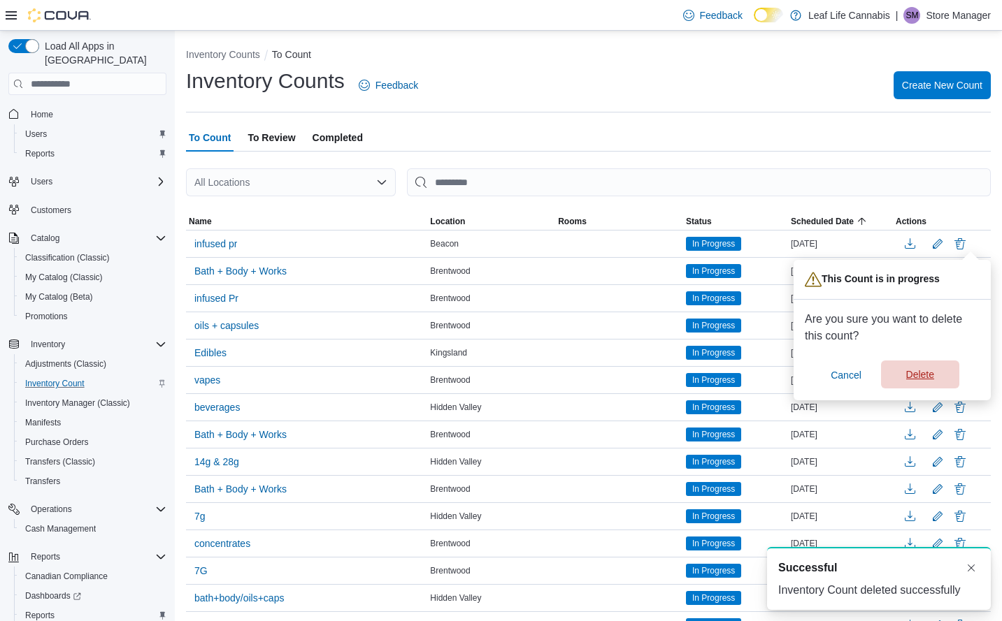
click at [923, 373] on span "Delete" at bounding box center [920, 375] width 28 height 14
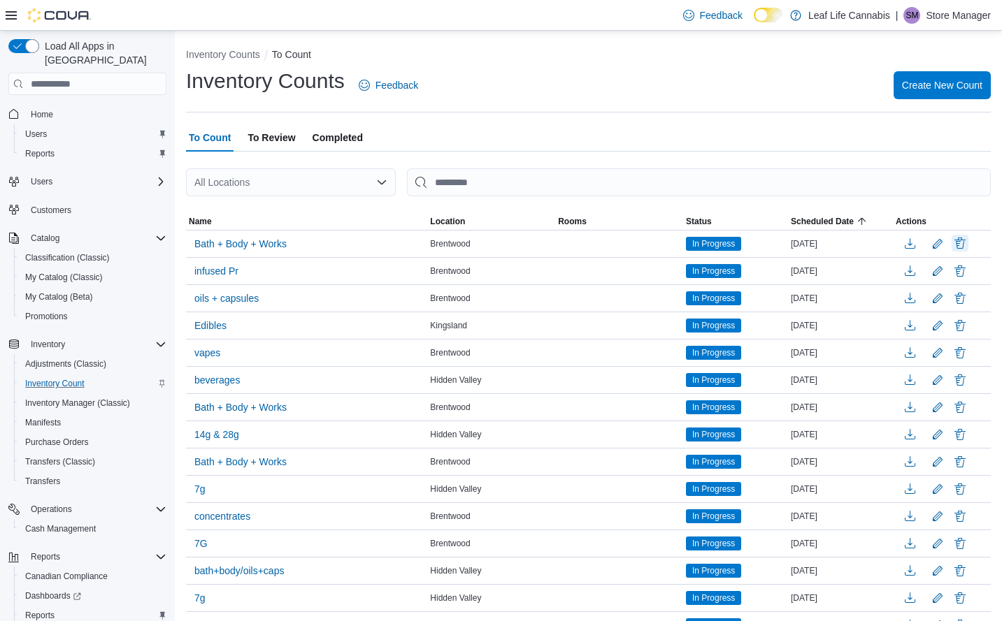
click at [968, 243] on button "Delete" at bounding box center [959, 243] width 17 height 17
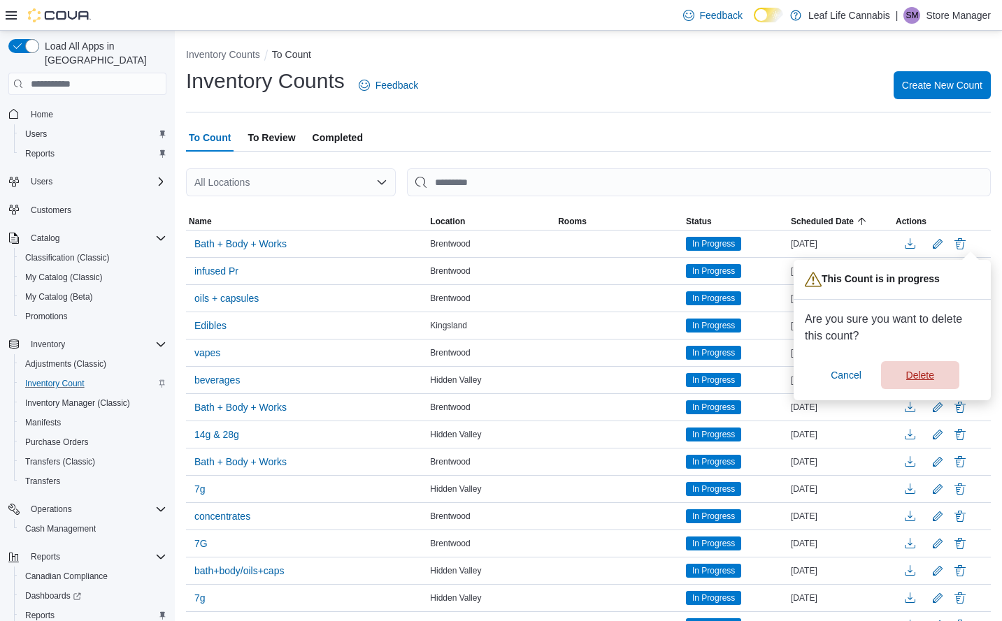
drag, startPoint x: 918, startPoint y: 376, endPoint x: 960, endPoint y: 281, distance: 103.9
click at [919, 376] on span "Delete" at bounding box center [920, 375] width 28 height 14
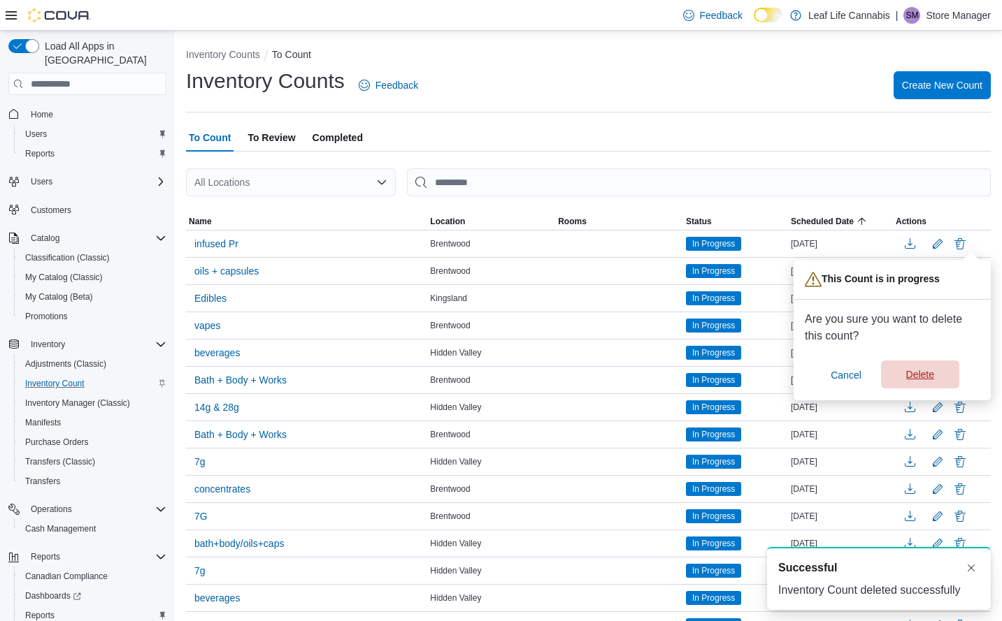
click at [915, 378] on span "Delete" at bounding box center [920, 375] width 28 height 14
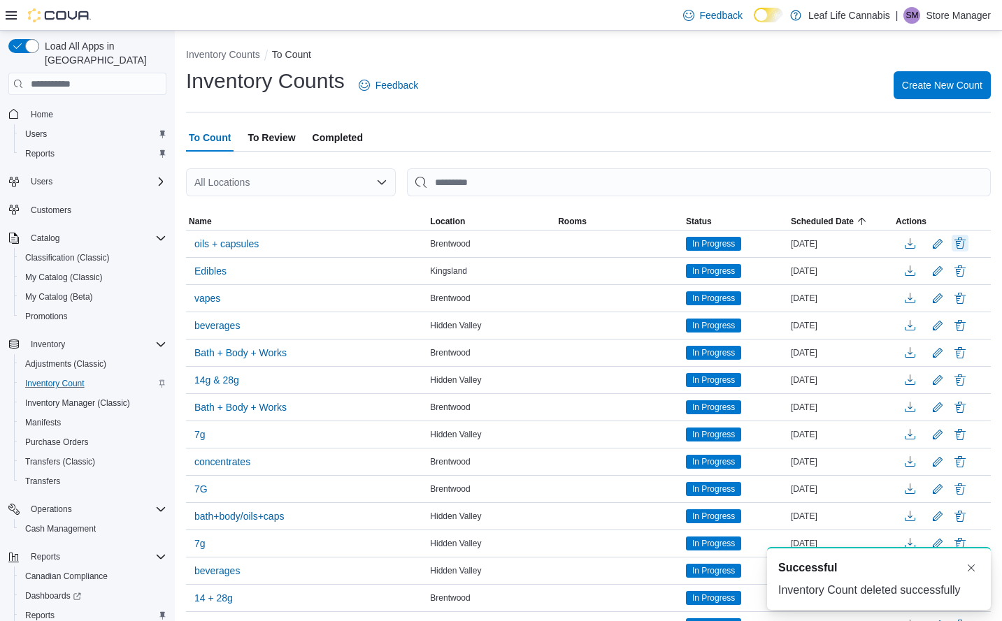
scroll to position [1, 0]
click at [968, 243] on button "Delete" at bounding box center [959, 243] width 17 height 17
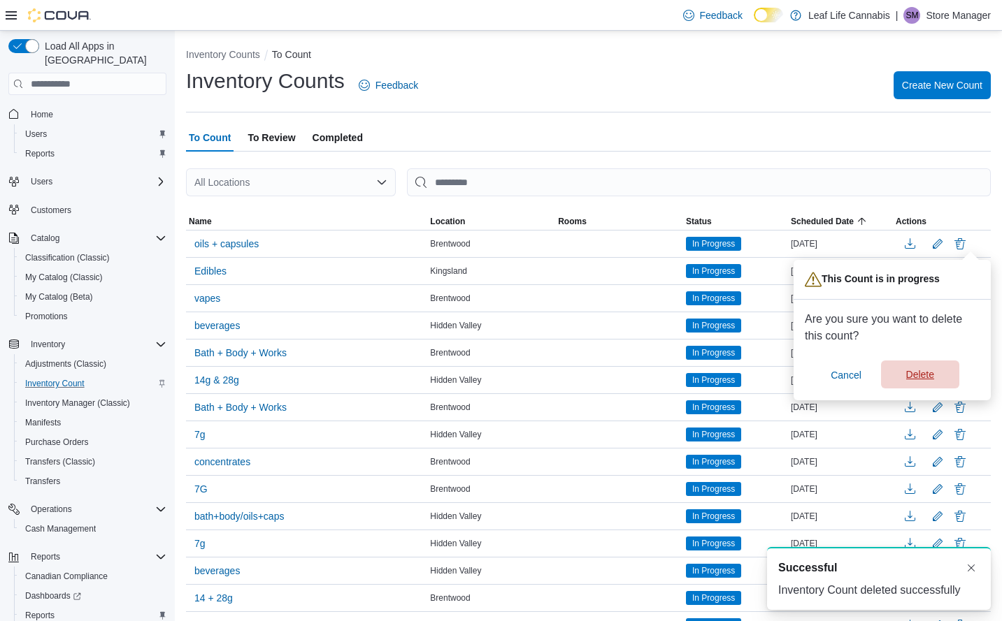
click at [918, 382] on span "Delete" at bounding box center [920, 375] width 28 height 14
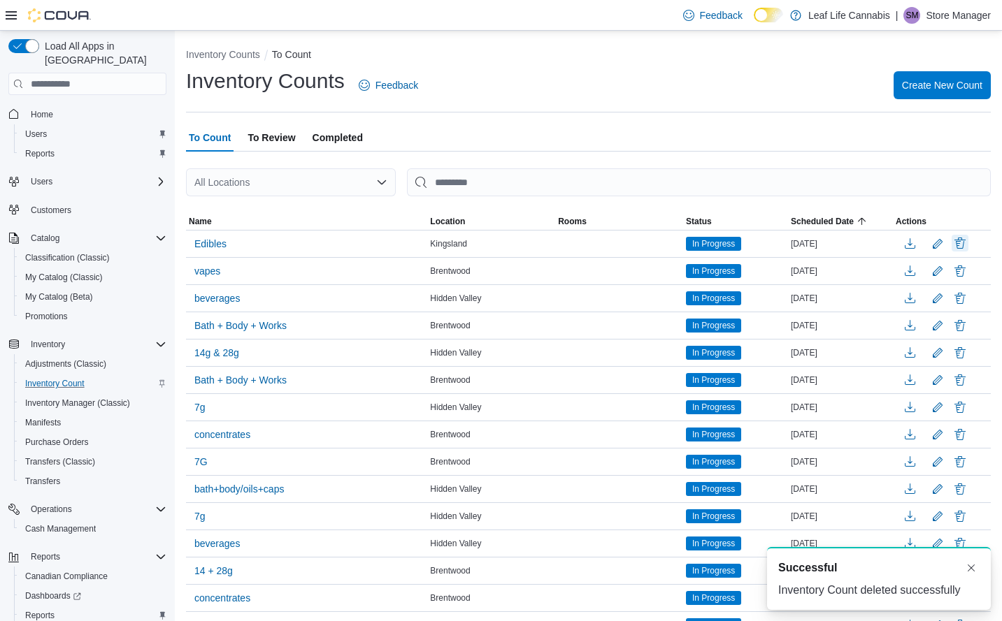
click at [968, 243] on button "Delete" at bounding box center [959, 243] width 17 height 17
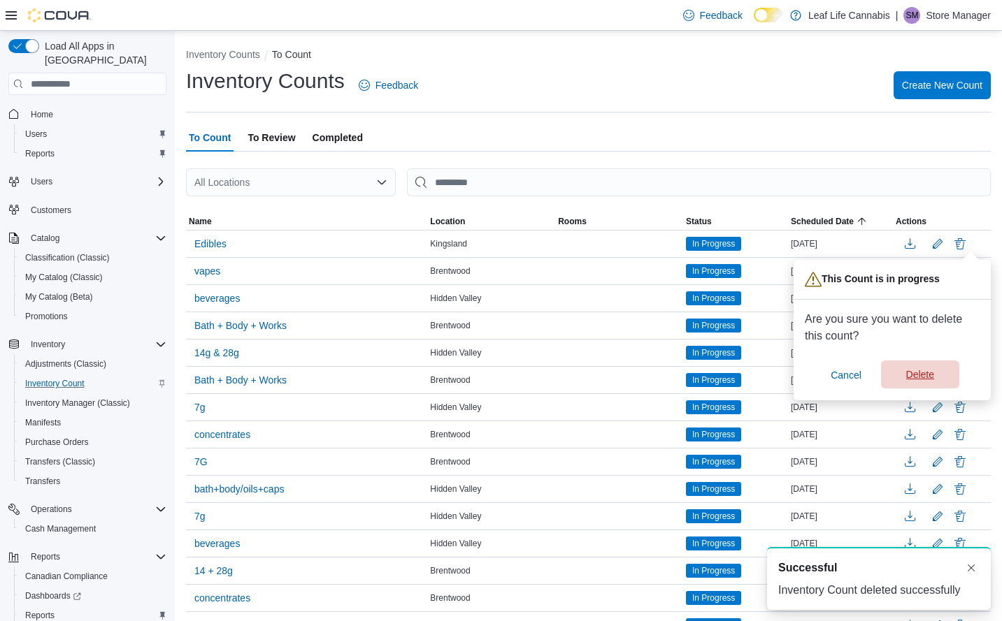
drag, startPoint x: 908, startPoint y: 378, endPoint x: 916, endPoint y: 364, distance: 16.3
click at [908, 377] on span "Delete" at bounding box center [920, 375] width 28 height 14
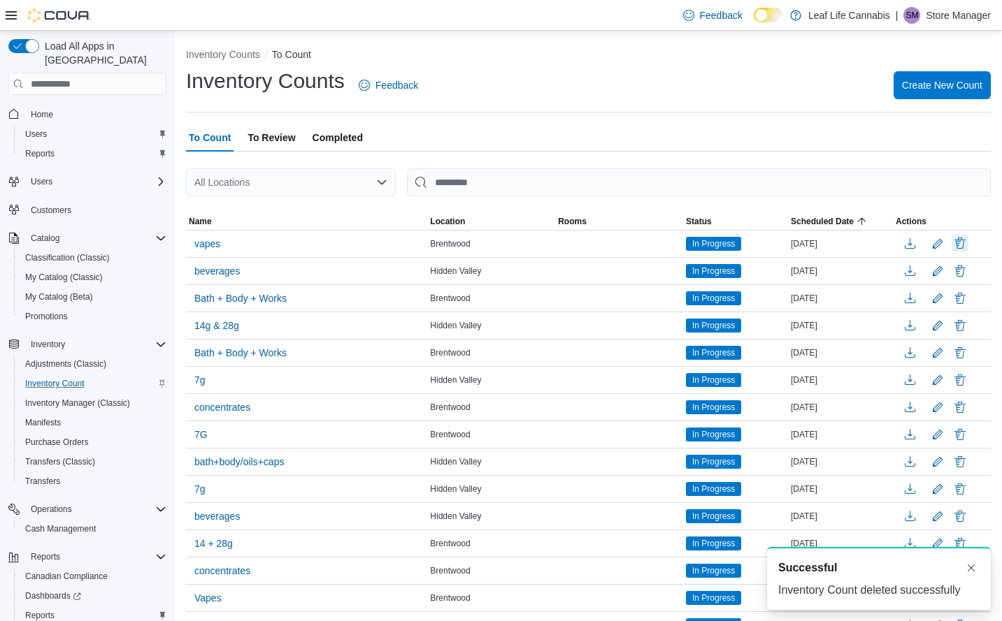
click at [968, 242] on button "Delete" at bounding box center [959, 243] width 17 height 17
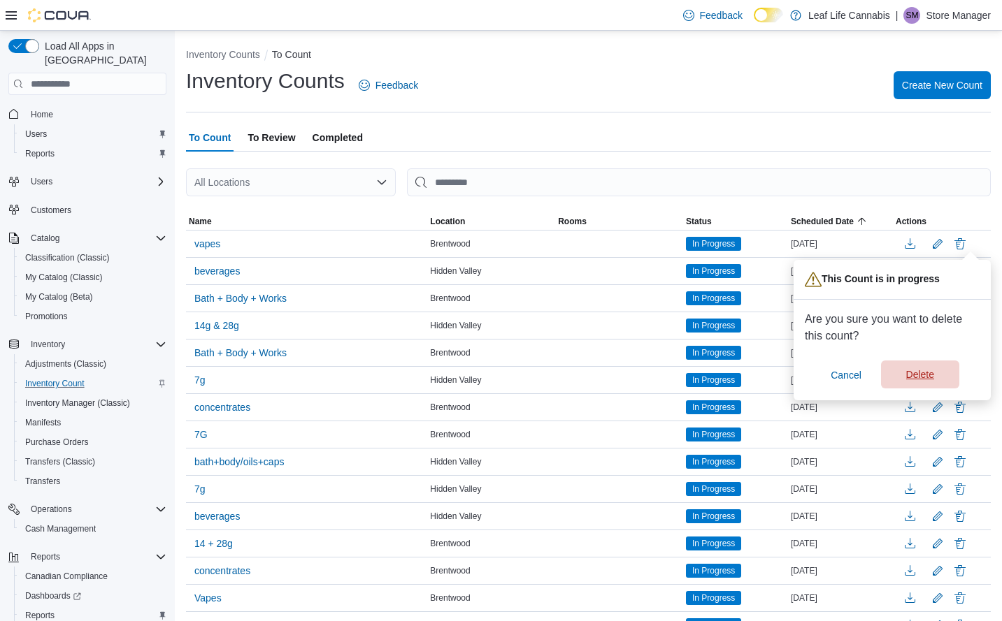
click at [921, 376] on span "Delete" at bounding box center [920, 375] width 28 height 14
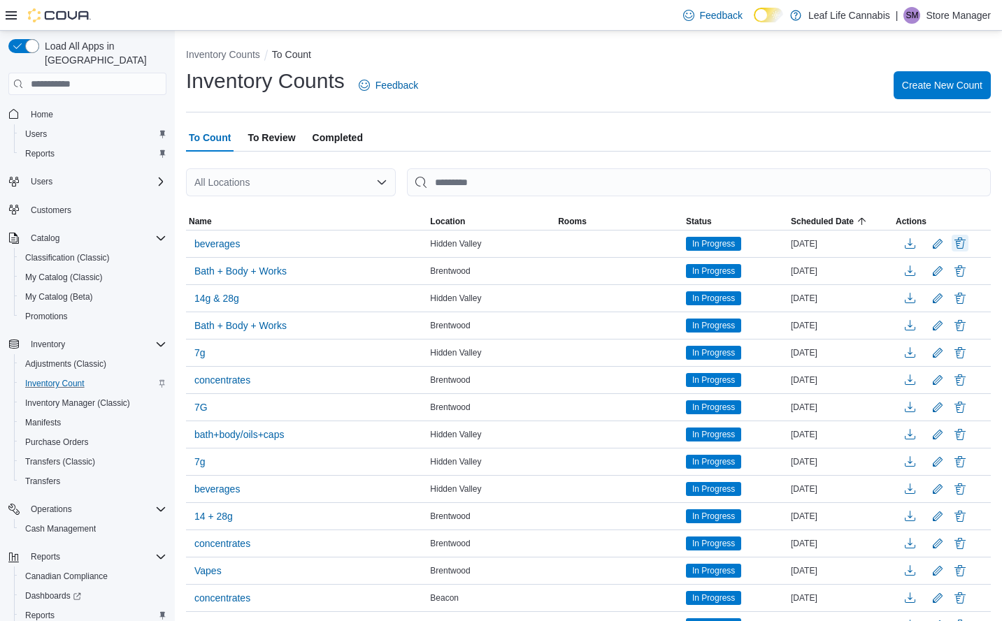
click at [968, 245] on button "Delete" at bounding box center [959, 243] width 17 height 17
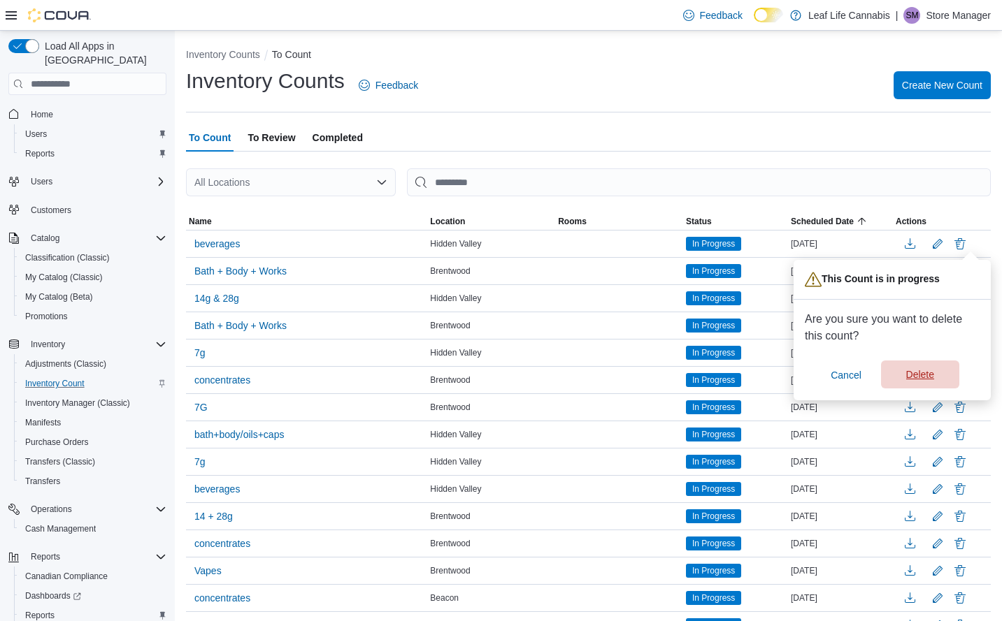
click at [927, 375] on span "Delete" at bounding box center [920, 375] width 28 height 14
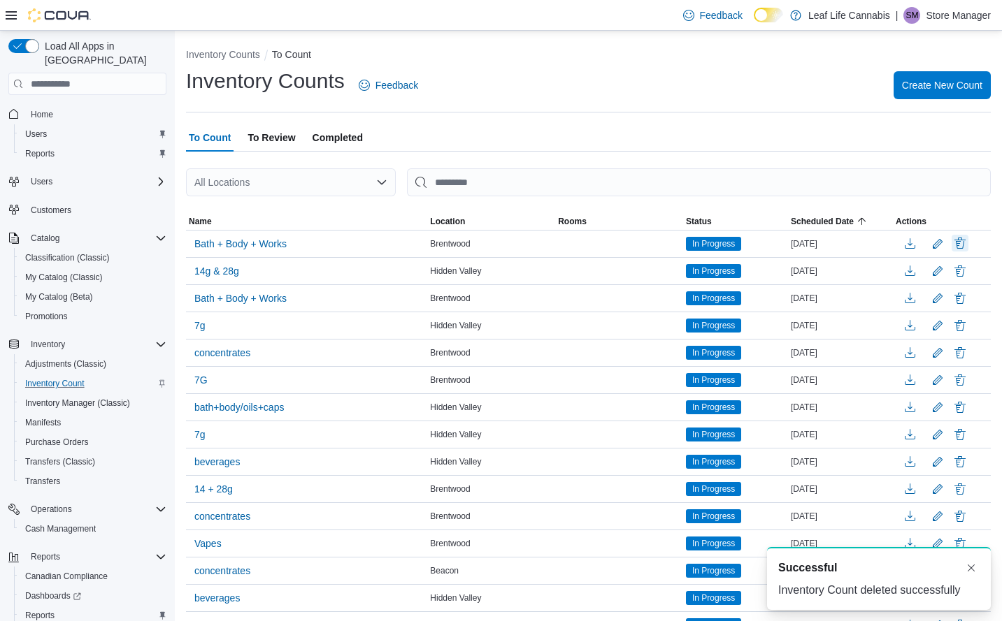
click at [968, 243] on button "Delete" at bounding box center [959, 243] width 17 height 17
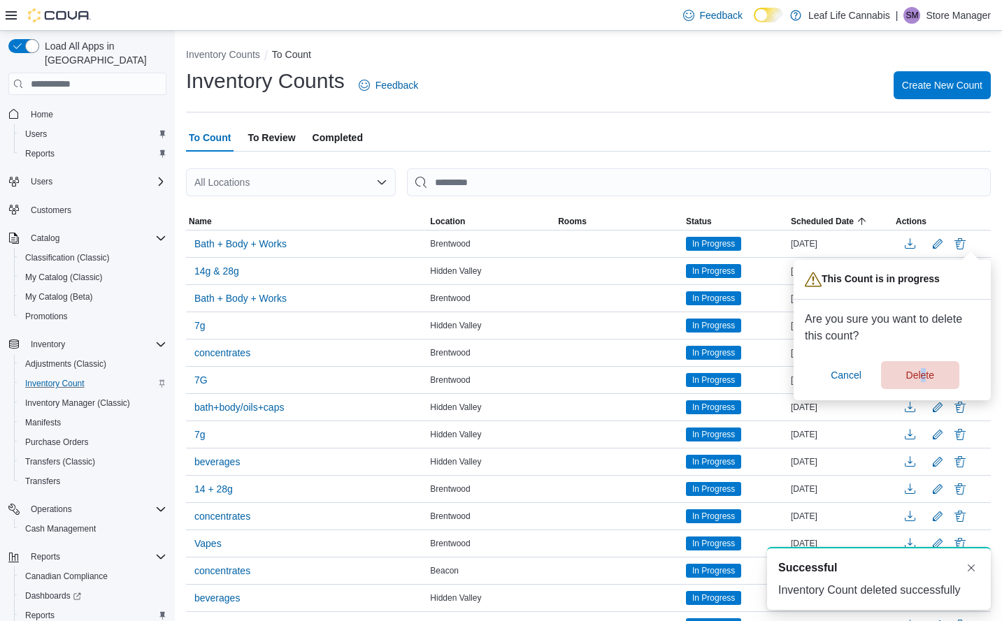
click at [923, 360] on div "Are you sure you want to delete this count? Cancel Delete" at bounding box center [891, 350] width 175 height 78
click at [918, 366] on span "Delete" at bounding box center [920, 375] width 62 height 28
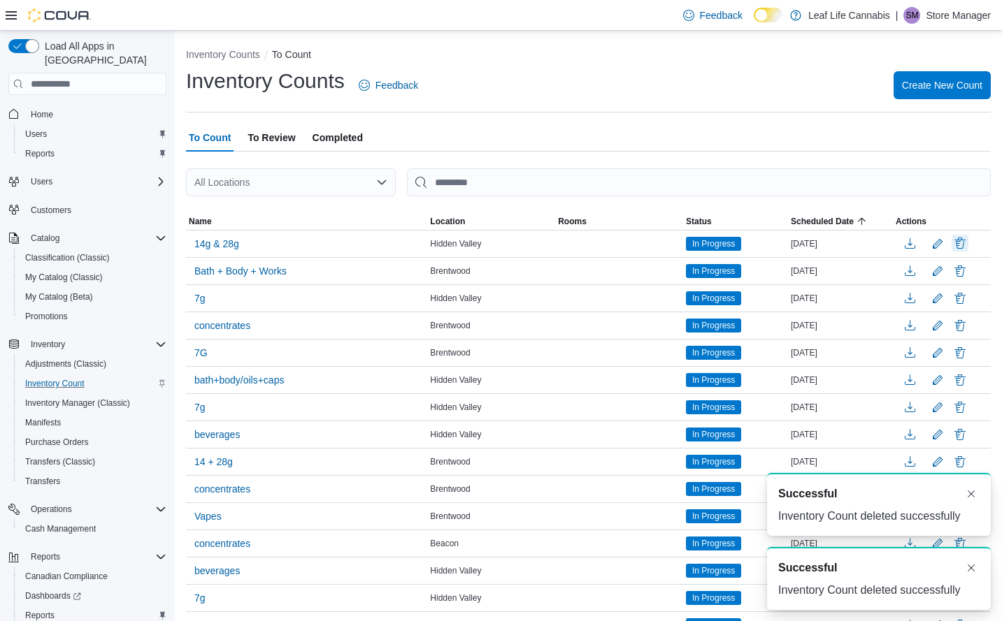
click at [968, 239] on button "Delete" at bounding box center [959, 243] width 17 height 17
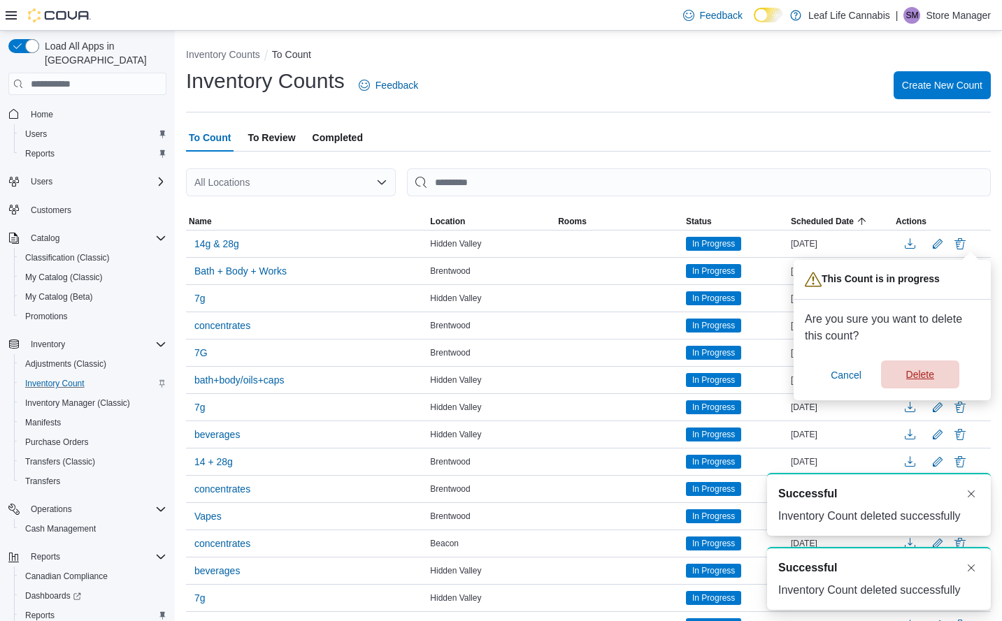
click at [935, 369] on span "Delete" at bounding box center [920, 375] width 62 height 28
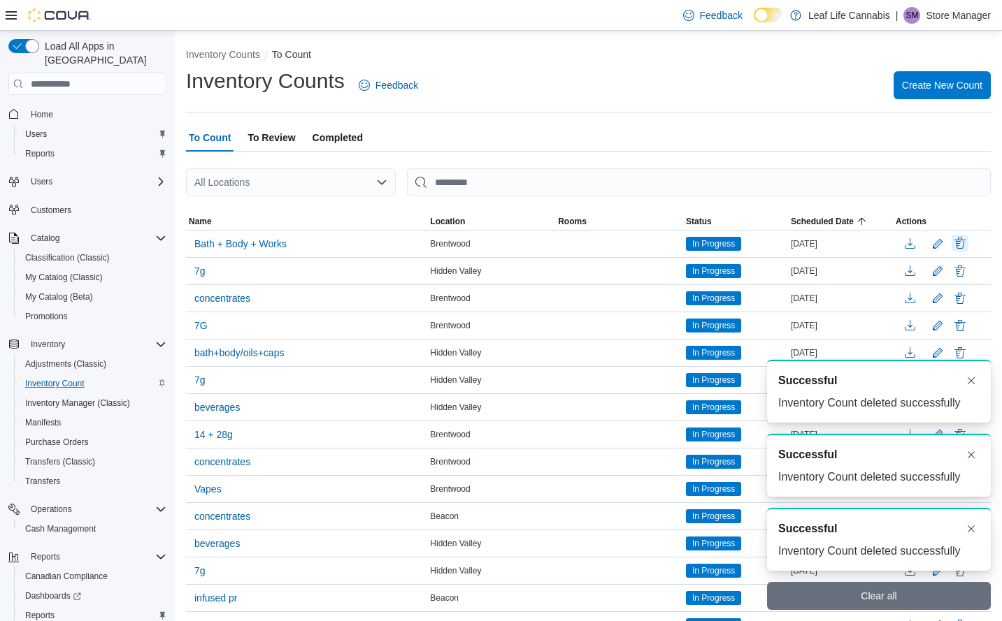
click at [968, 245] on button "Delete" at bounding box center [959, 243] width 17 height 17
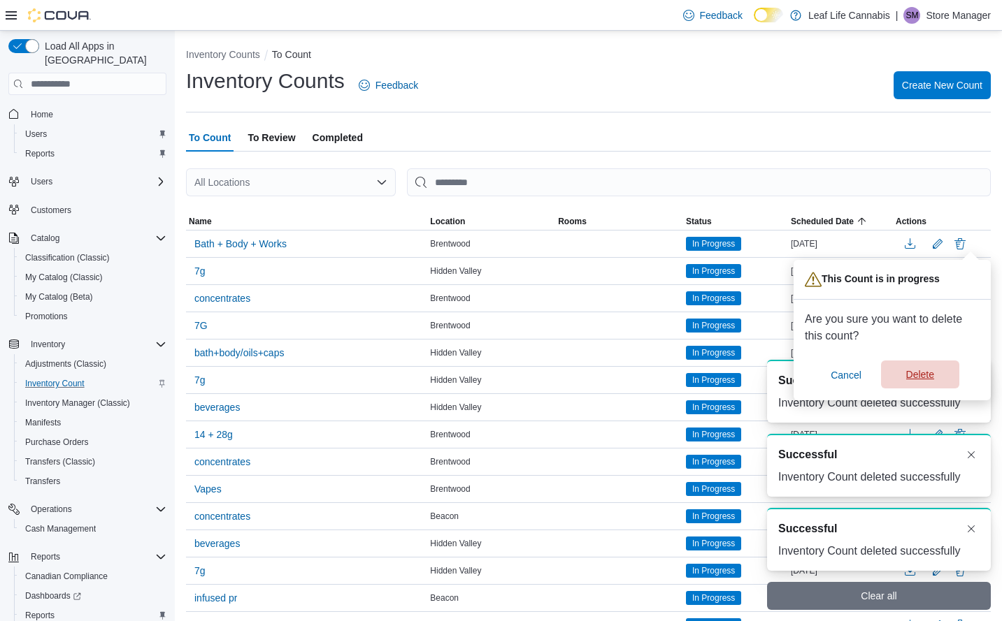
click at [923, 362] on span "Delete" at bounding box center [920, 375] width 62 height 28
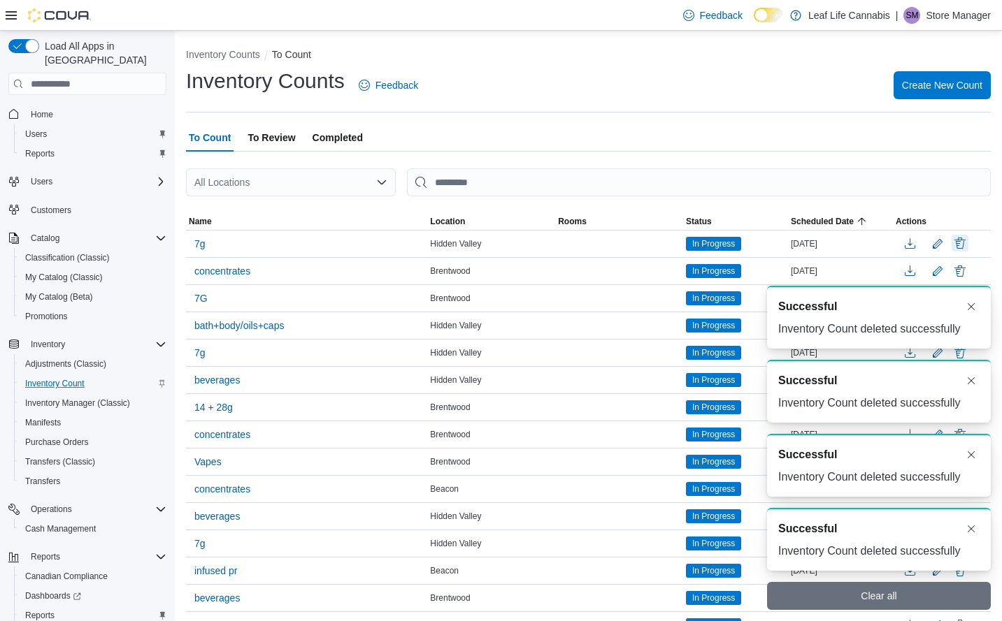
click at [968, 246] on button "Delete" at bounding box center [959, 243] width 17 height 17
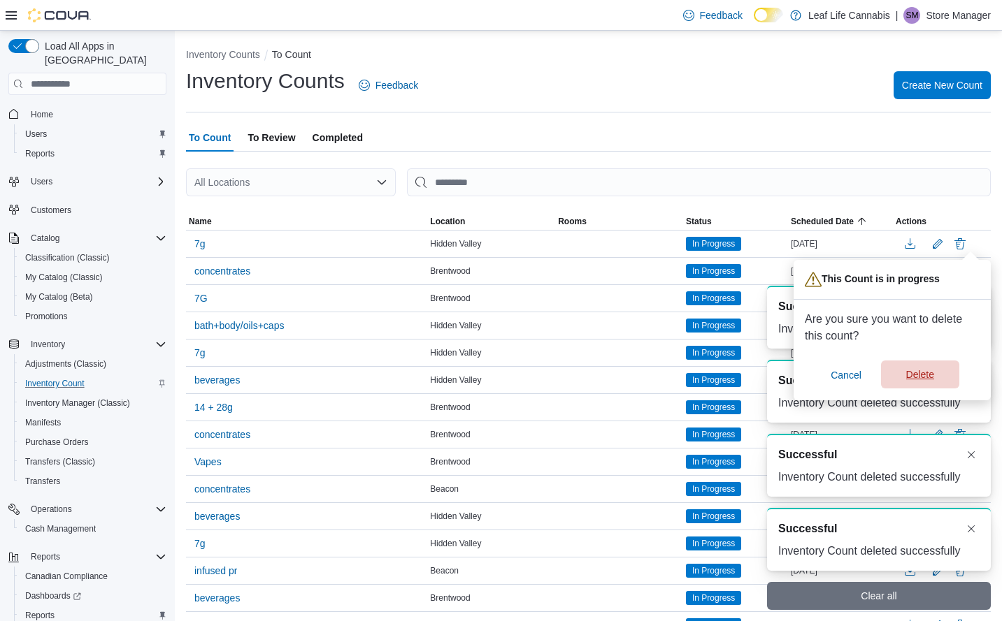
click at [934, 373] on span "Delete" at bounding box center [920, 375] width 28 height 14
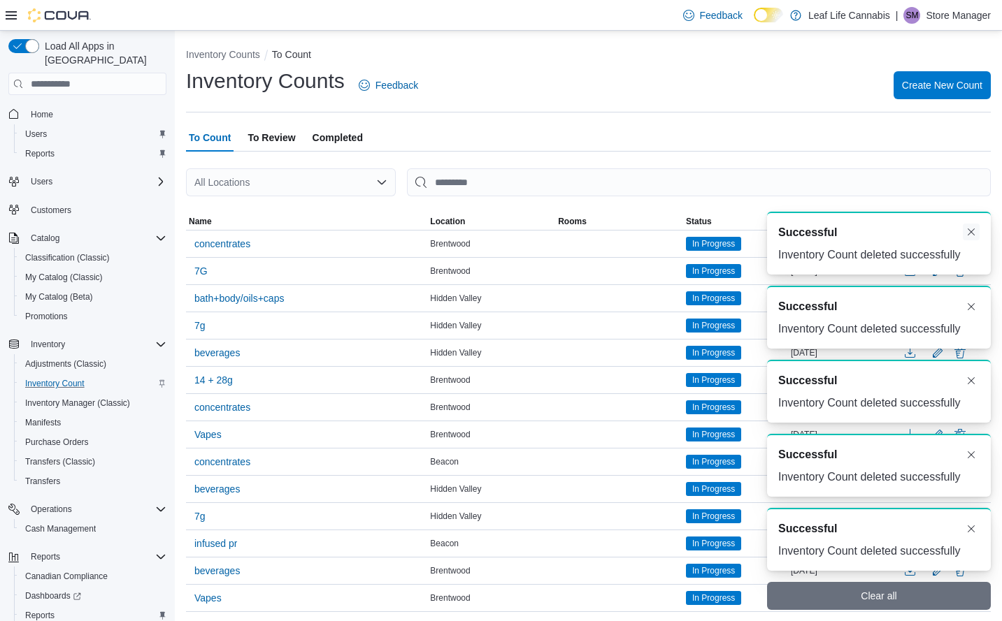
click at [974, 240] on button "Dismiss toast" at bounding box center [970, 232] width 17 height 17
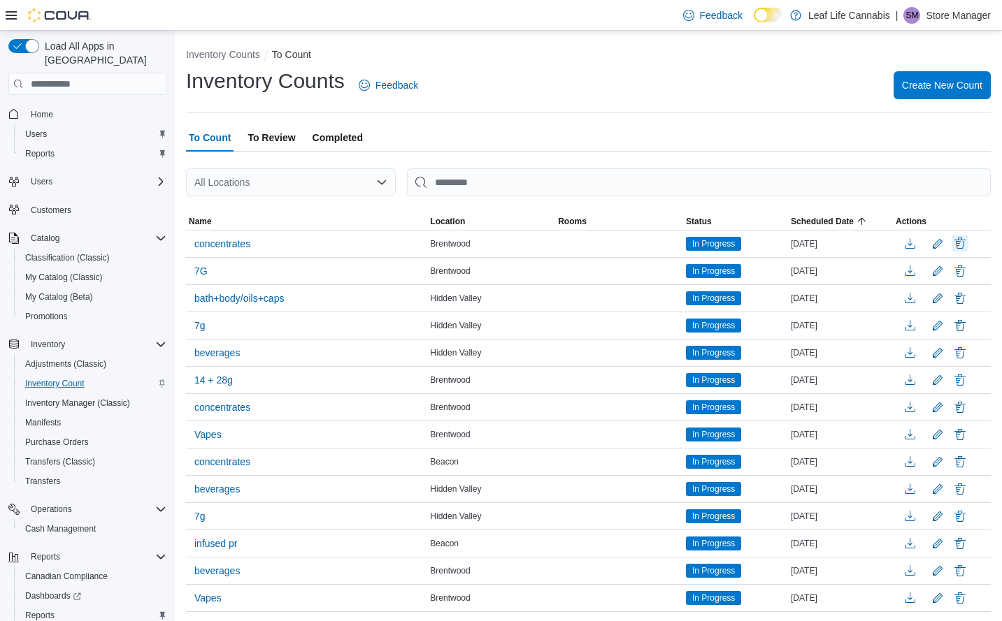
click at [968, 242] on button "Delete" at bounding box center [959, 243] width 17 height 17
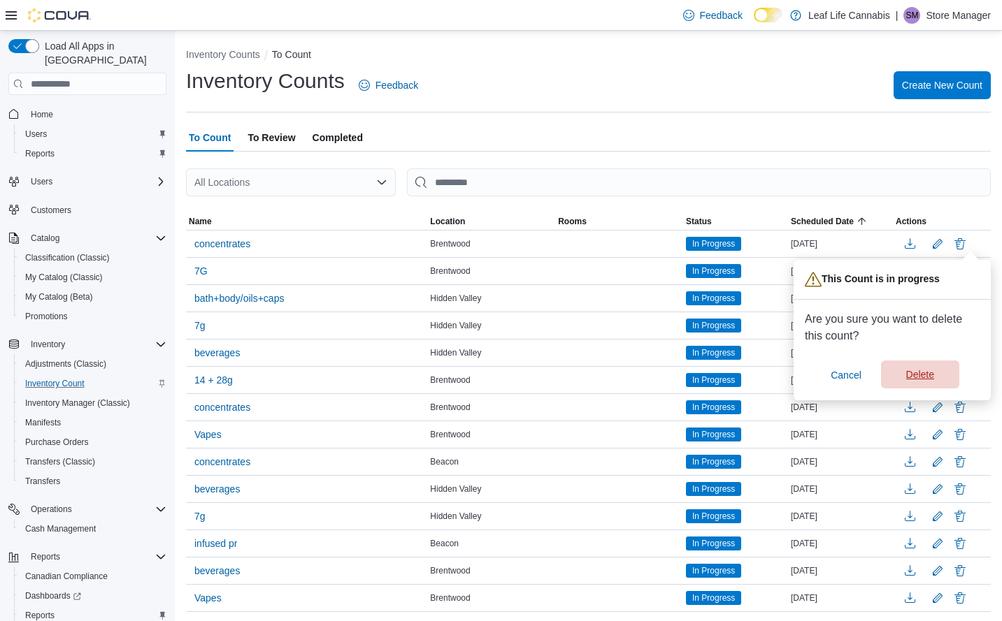
click at [933, 370] on span "Delete" at bounding box center [920, 375] width 28 height 14
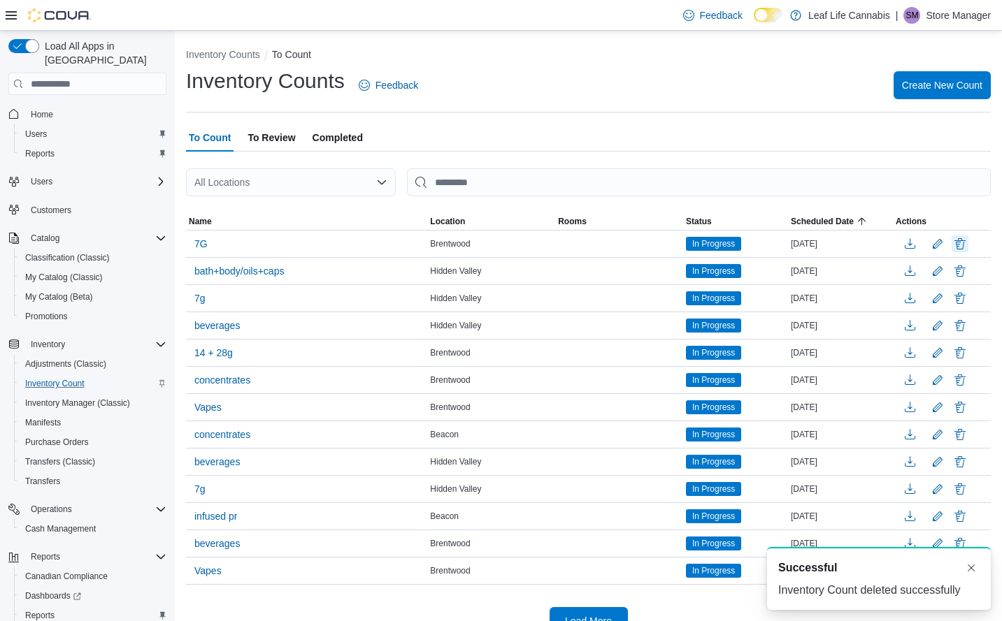
click at [968, 242] on button "Delete" at bounding box center [959, 244] width 17 height 17
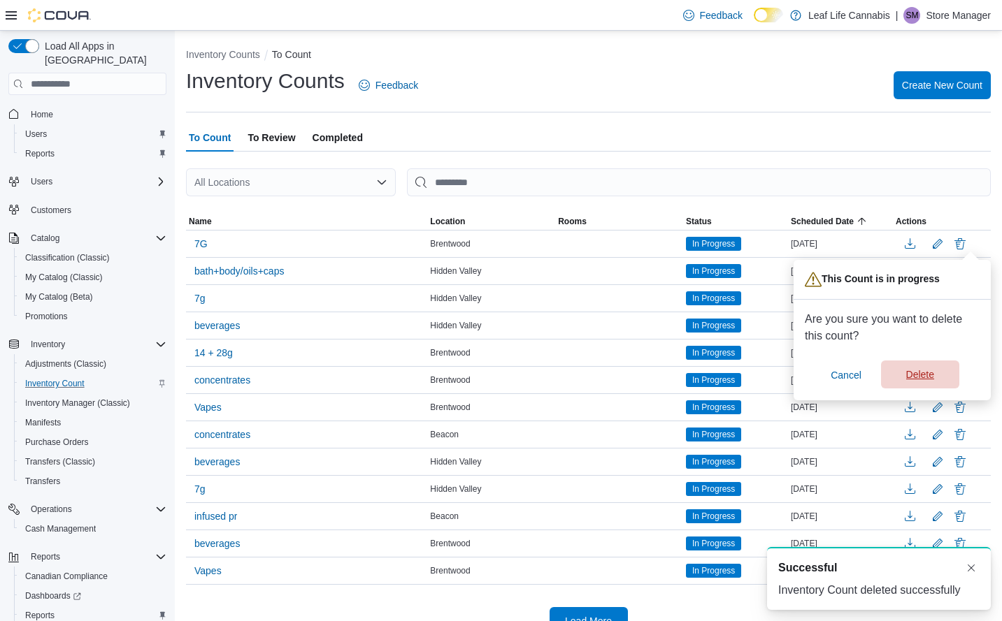
click at [924, 371] on span "Delete" at bounding box center [920, 375] width 28 height 14
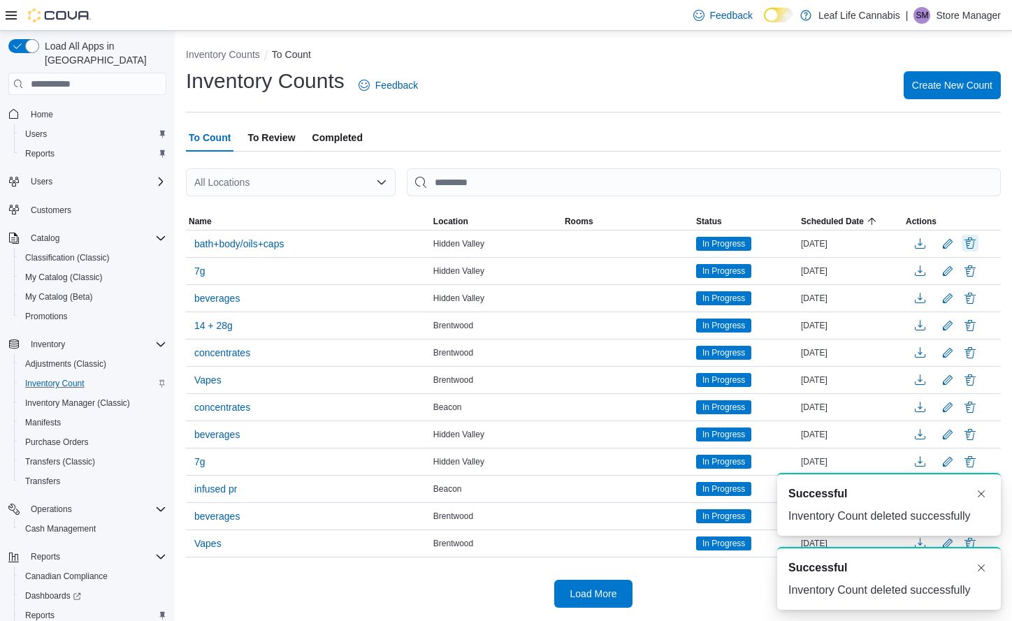
click at [969, 245] on button "Delete" at bounding box center [970, 243] width 17 height 17
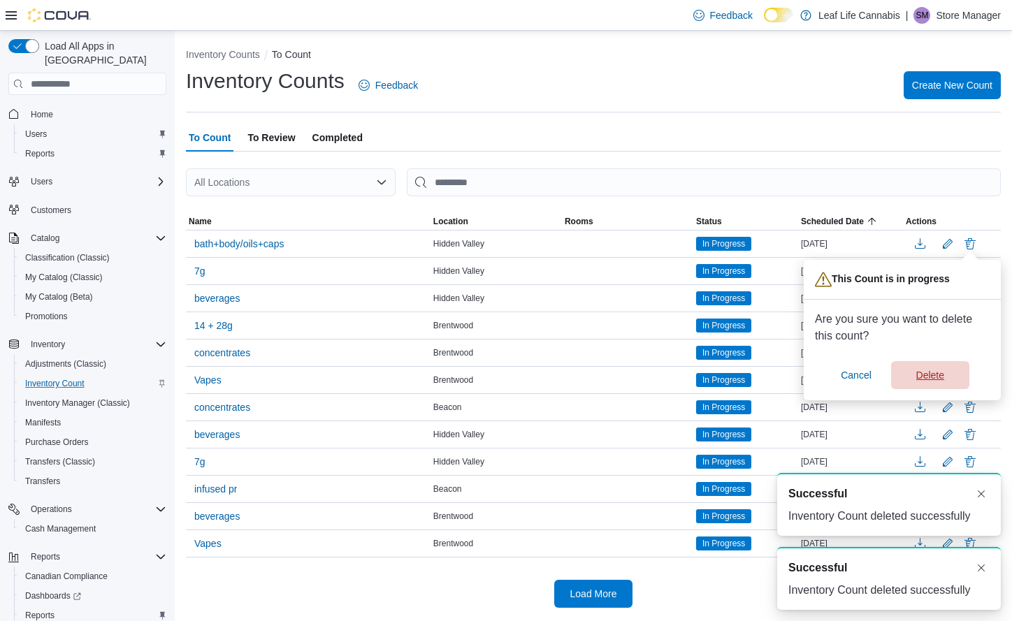
click at [923, 362] on span "Delete" at bounding box center [931, 375] width 62 height 28
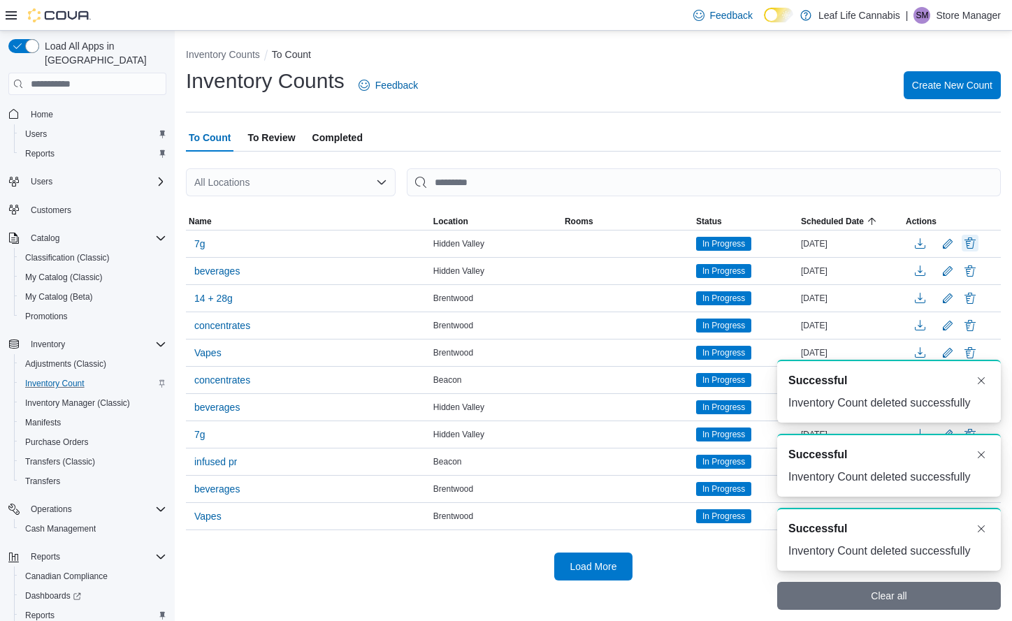
click at [970, 245] on button "Delete" at bounding box center [970, 243] width 17 height 17
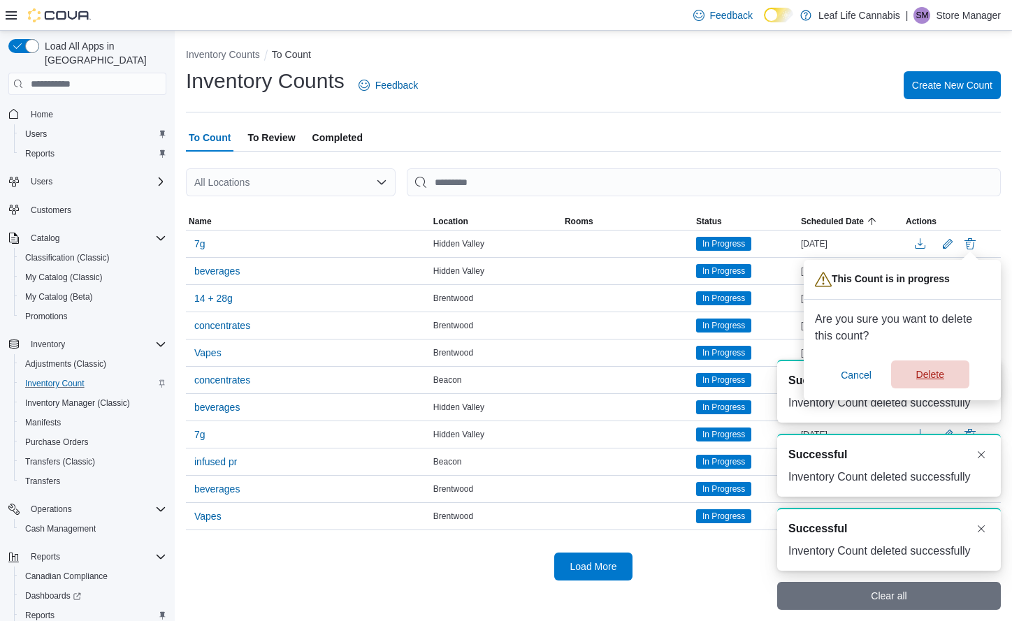
click at [932, 369] on span "Delete" at bounding box center [930, 375] width 28 height 14
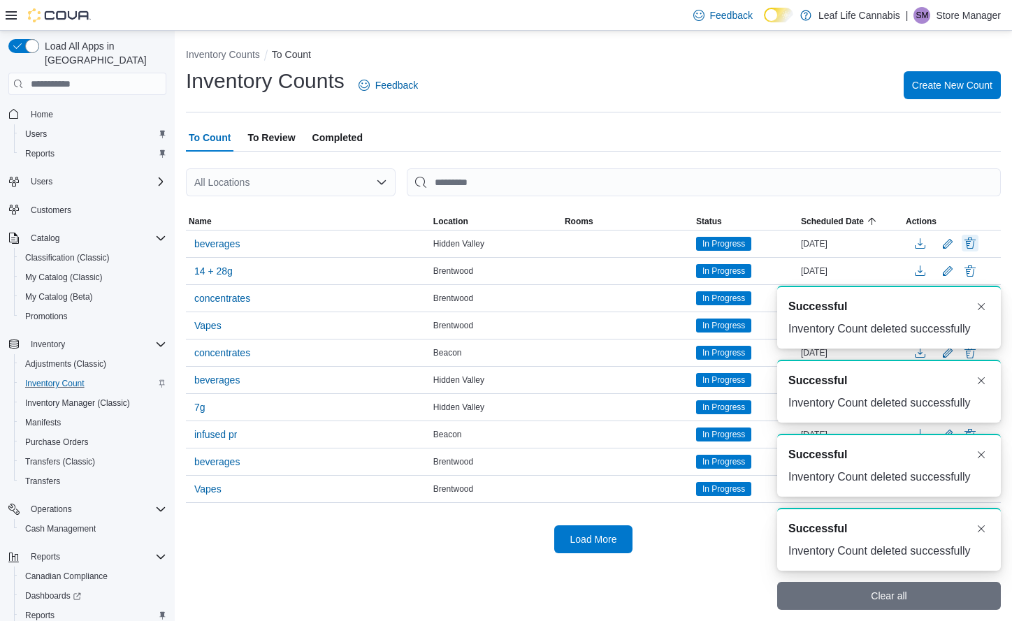
click at [974, 242] on button "Delete" at bounding box center [970, 243] width 17 height 17
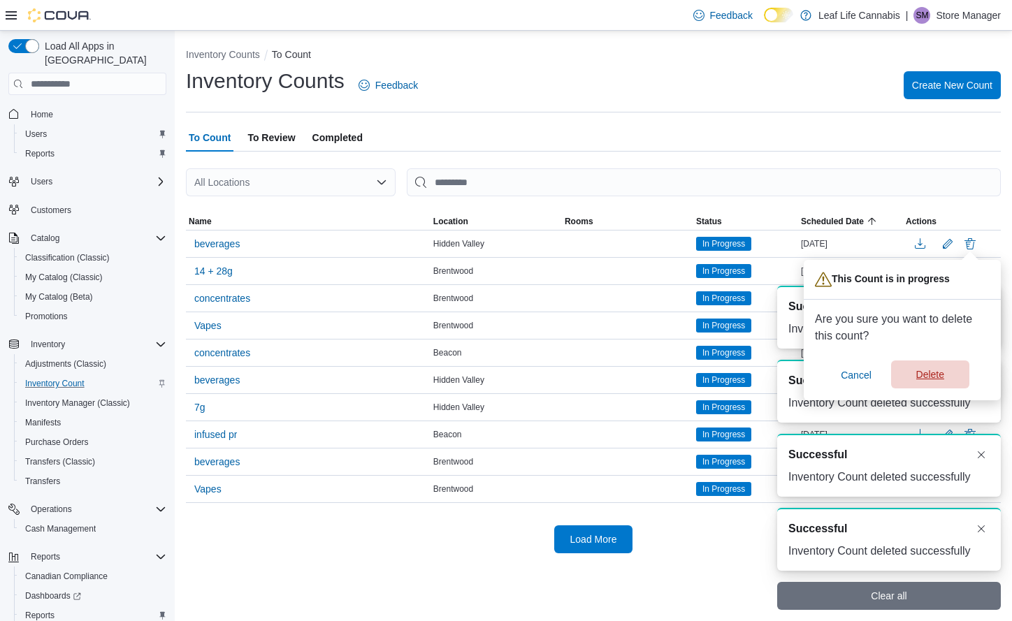
drag, startPoint x: 932, startPoint y: 374, endPoint x: 937, endPoint y: 368, distance: 7.4
click at [932, 375] on span "Delete" at bounding box center [930, 375] width 28 height 14
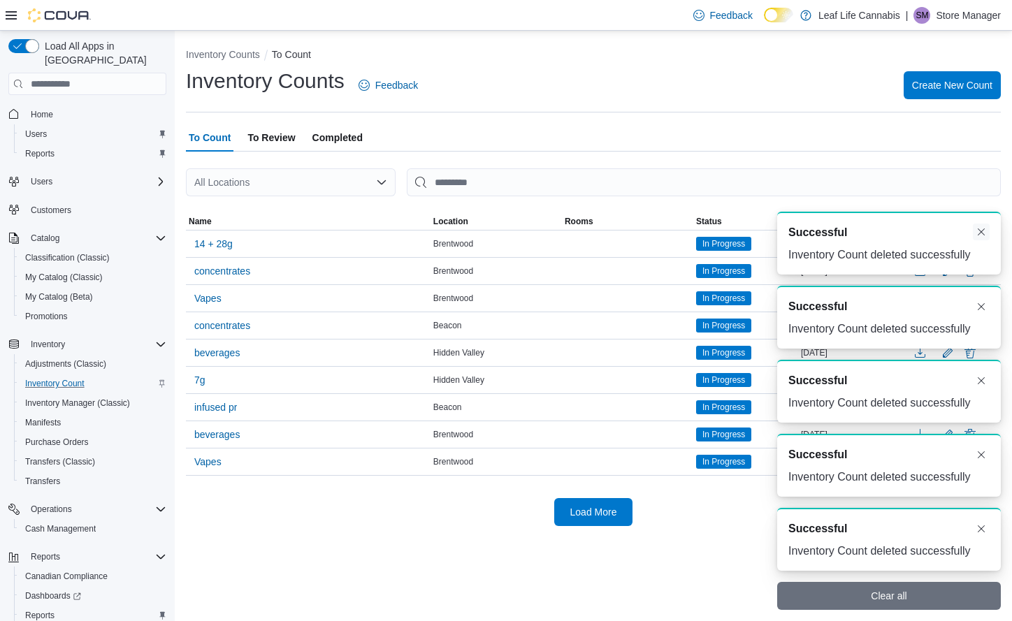
click at [983, 229] on button "Dismiss toast" at bounding box center [981, 232] width 17 height 17
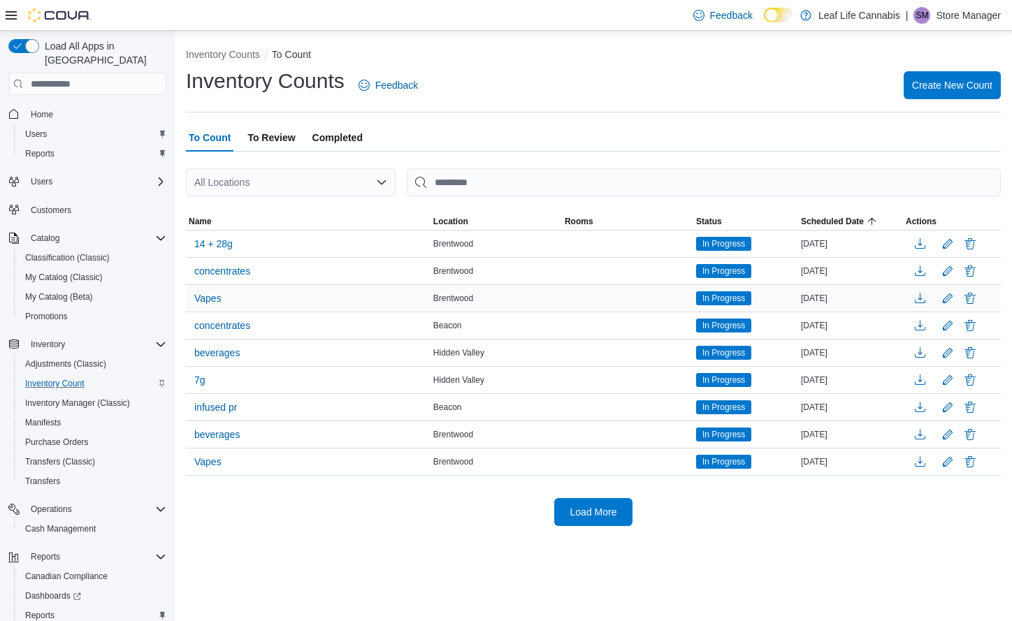
click at [977, 309] on div at bounding box center [952, 298] width 92 height 21
click at [972, 240] on button "Delete" at bounding box center [970, 243] width 17 height 17
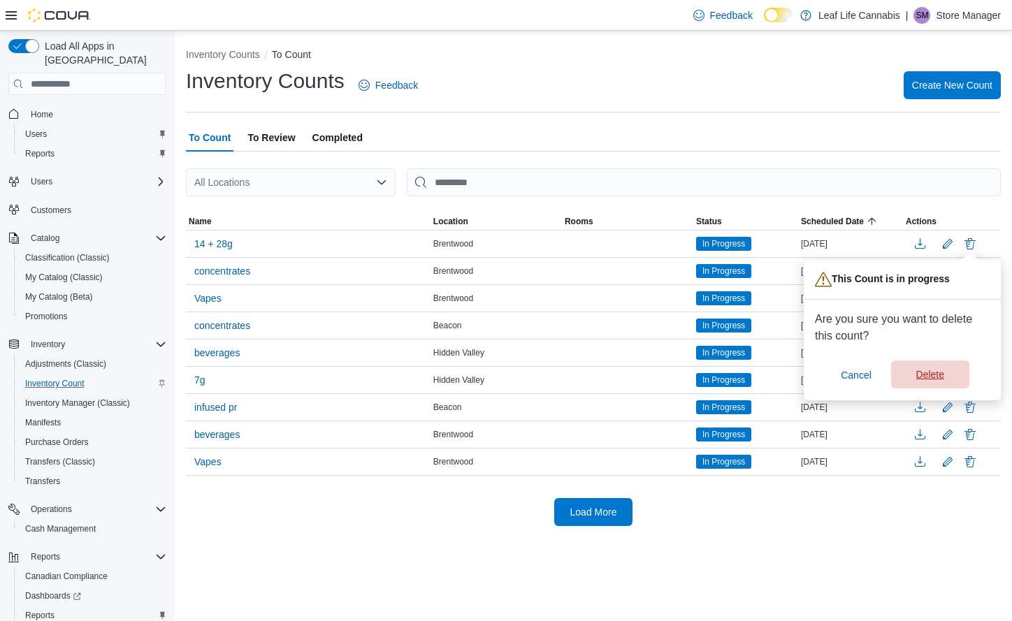
click at [944, 375] on span "Delete" at bounding box center [931, 375] width 62 height 28
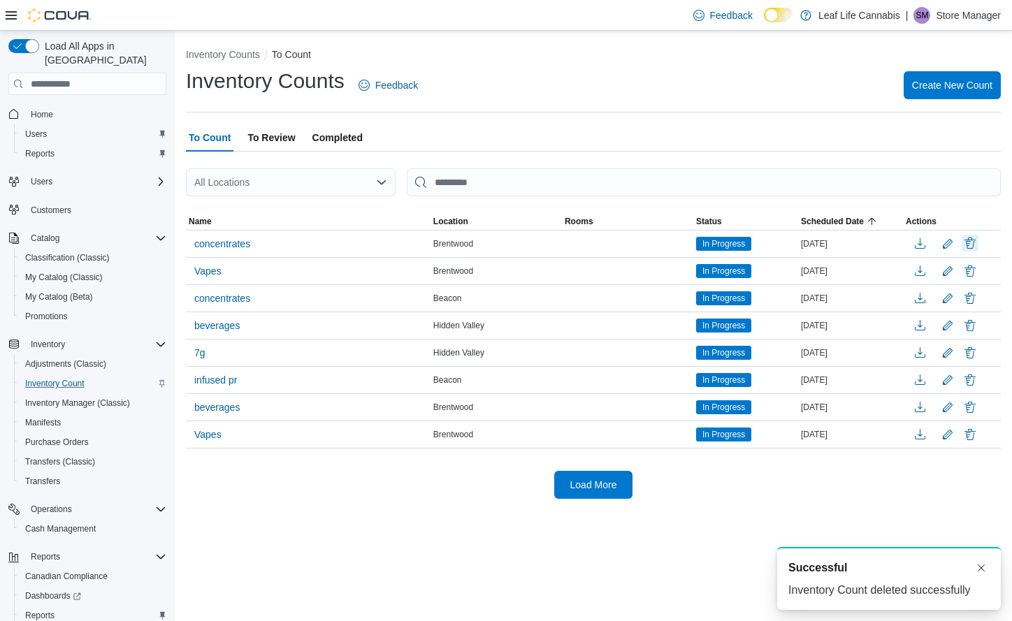
click at [969, 244] on button "Delete" at bounding box center [970, 243] width 17 height 17
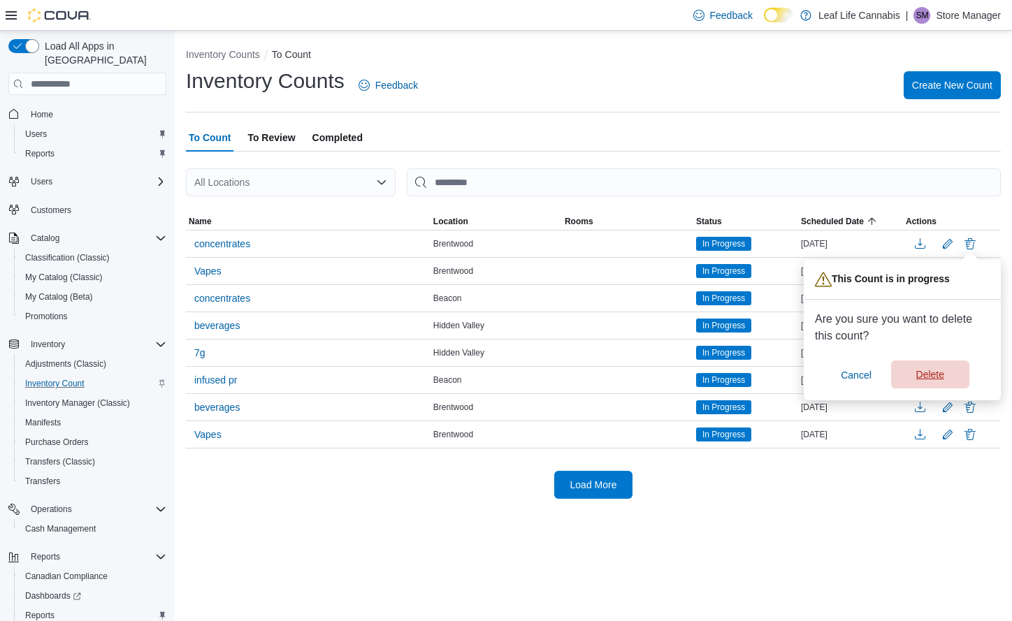
drag, startPoint x: 930, startPoint y: 382, endPoint x: 922, endPoint y: 382, distance: 7.7
click at [929, 382] on span "Delete" at bounding box center [930, 375] width 28 height 14
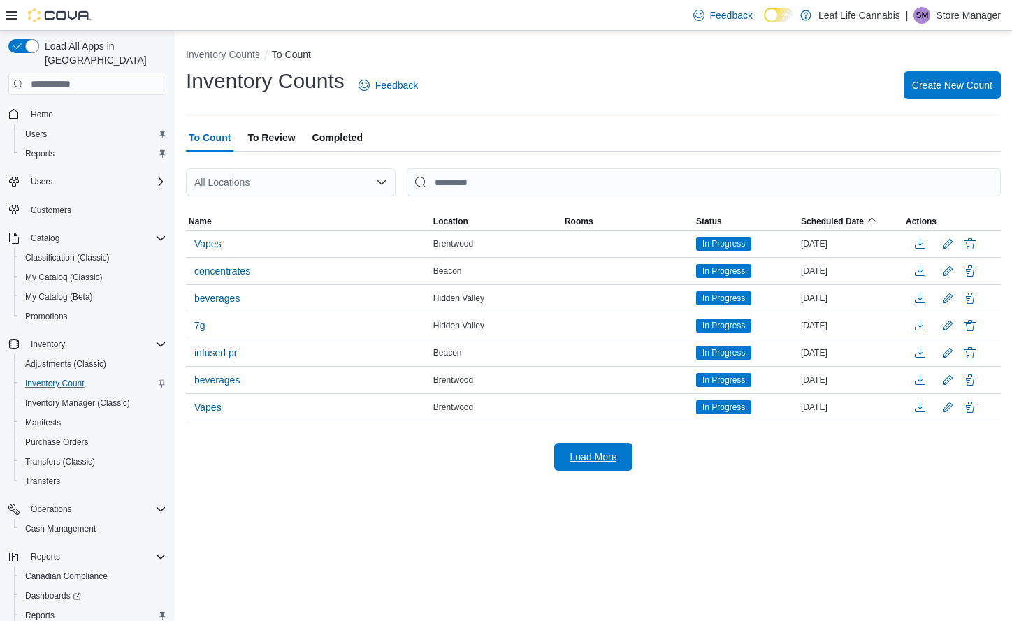
click at [598, 465] on span "Load More" at bounding box center [594, 457] width 62 height 28
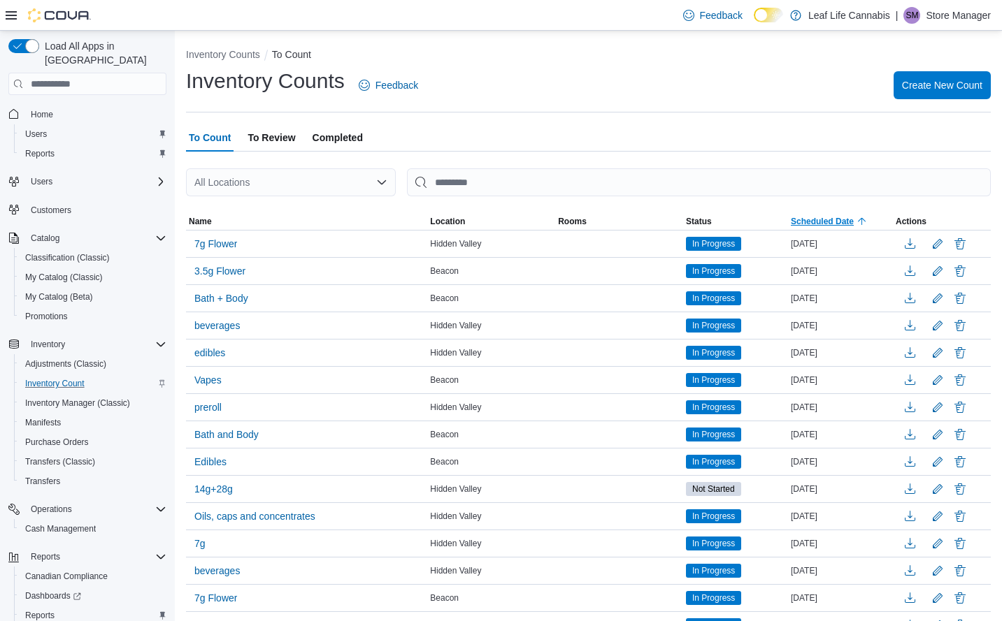
click at [828, 215] on span "Scheduled Date" at bounding box center [840, 221] width 105 height 17
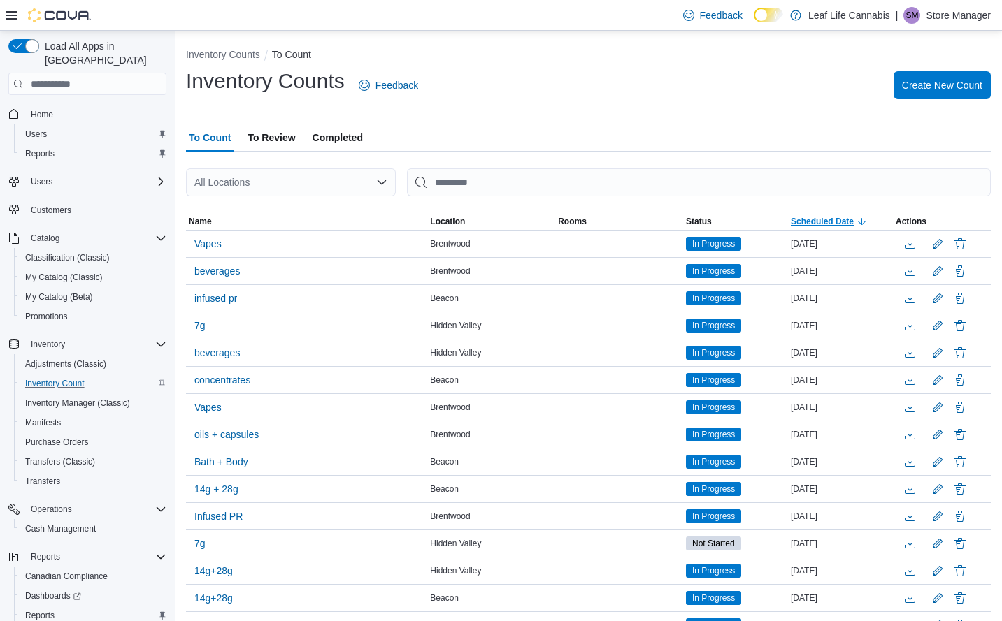
click at [828, 215] on span "Scheduled Date" at bounding box center [840, 221] width 105 height 17
click at [837, 224] on span "Scheduled Date" at bounding box center [821, 221] width 63 height 11
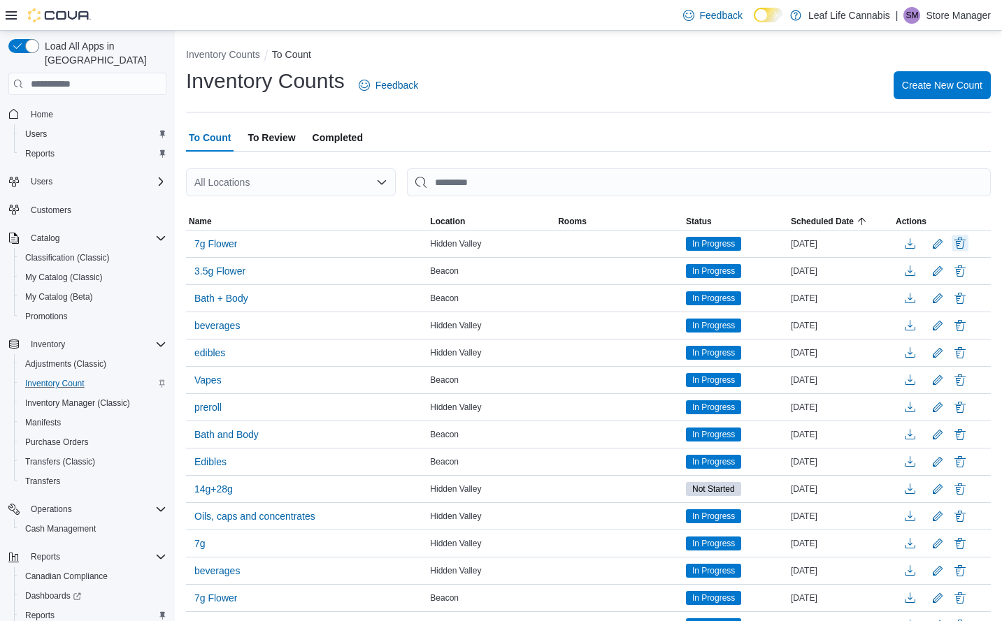
click at [968, 241] on button "Delete" at bounding box center [959, 243] width 17 height 17
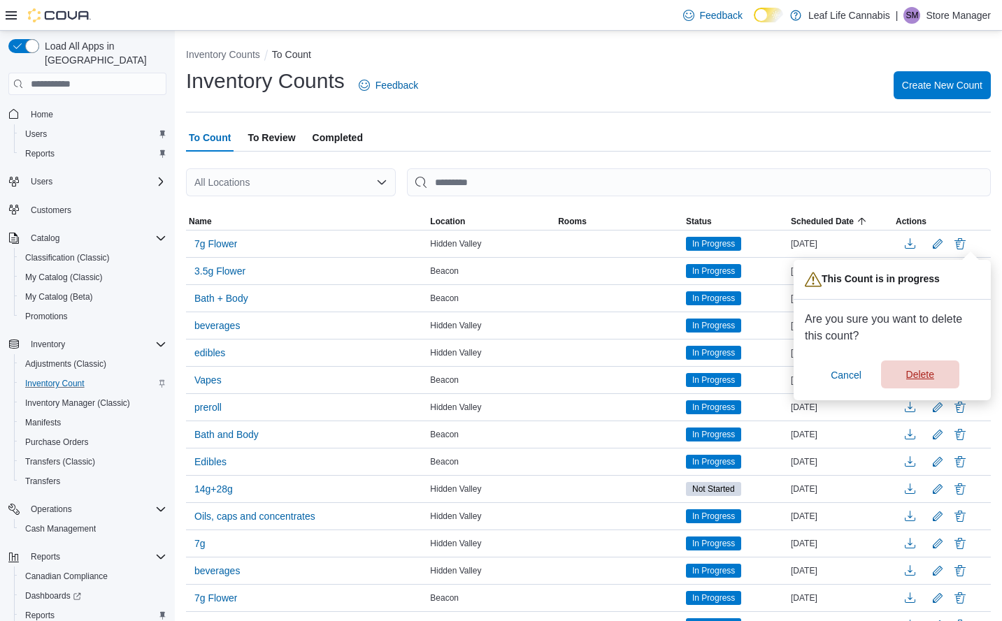
click at [906, 375] on span "Delete" at bounding box center [920, 375] width 28 height 14
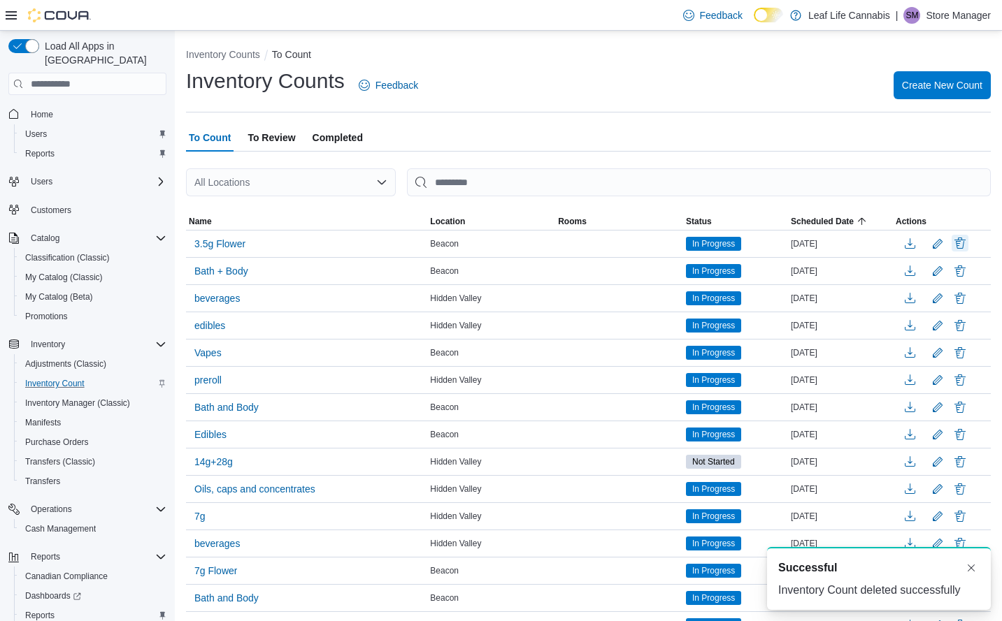
click at [967, 240] on button "Delete" at bounding box center [959, 243] width 17 height 17
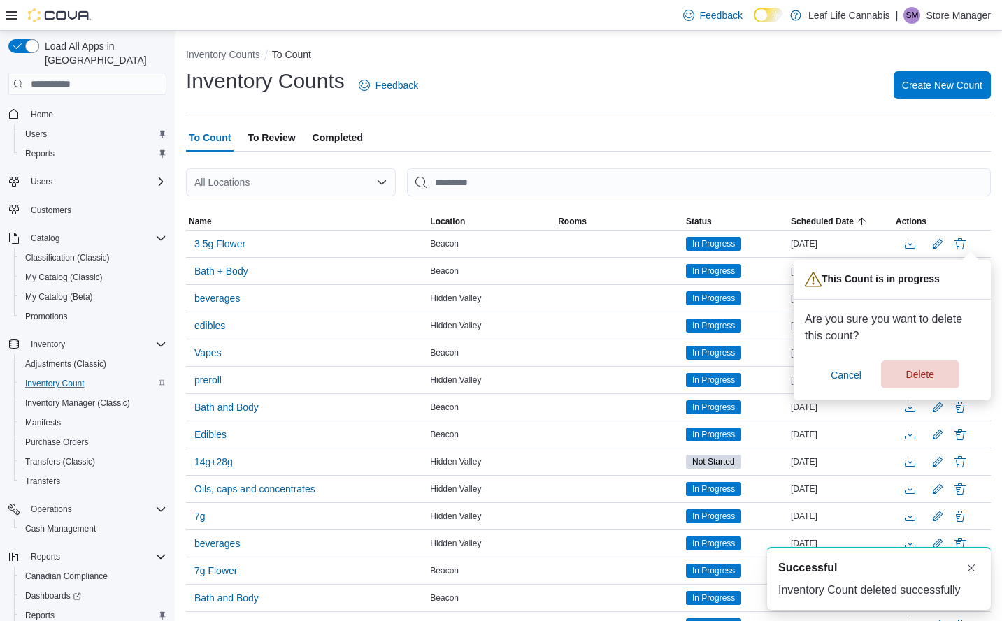
click at [934, 376] on span "Delete" at bounding box center [920, 375] width 62 height 28
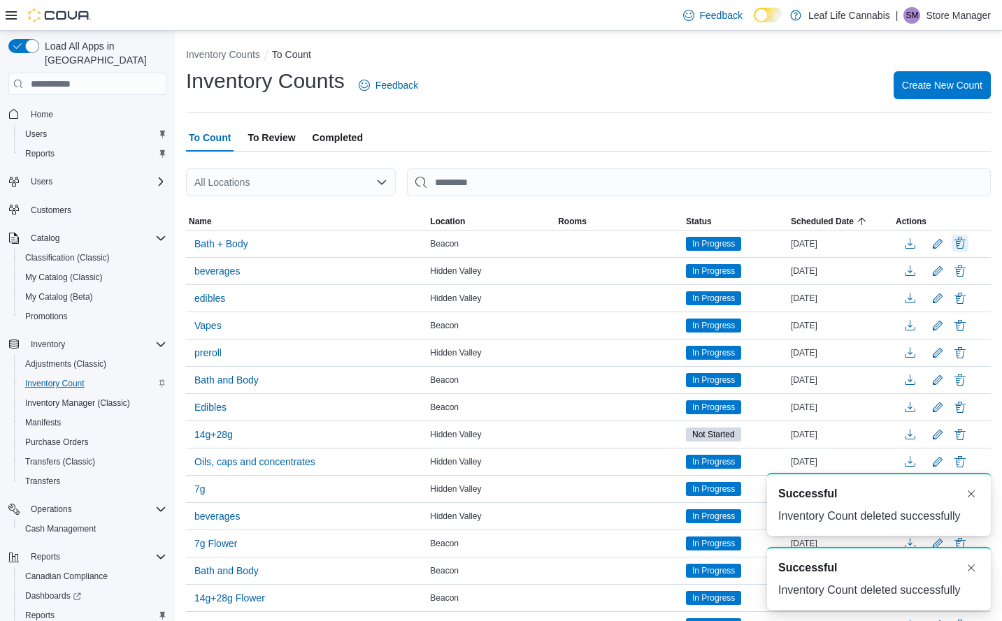
click at [968, 242] on button "Delete" at bounding box center [959, 243] width 17 height 17
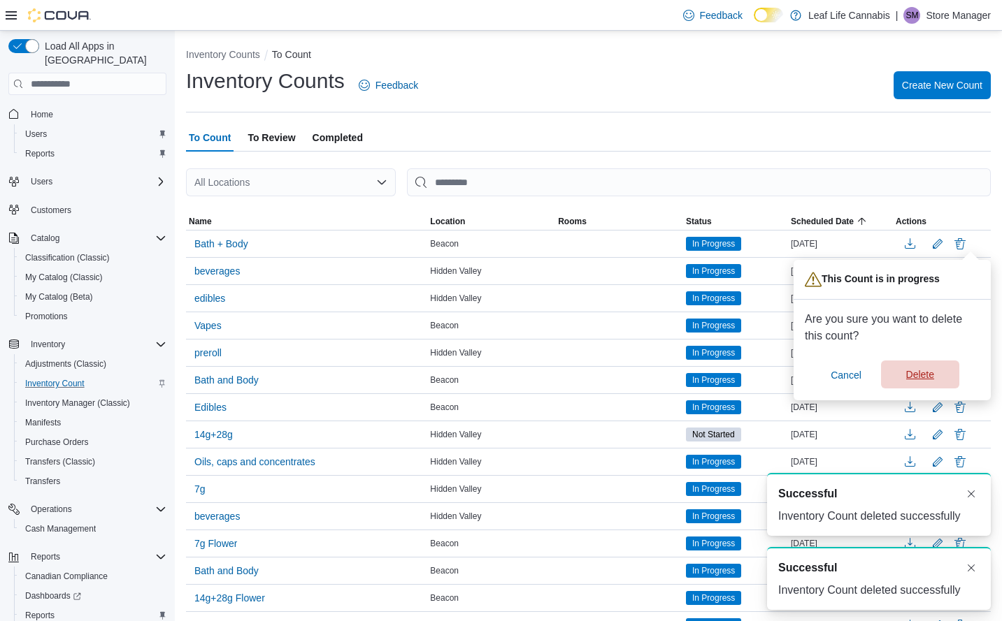
click at [916, 382] on span "Delete" at bounding box center [920, 375] width 28 height 14
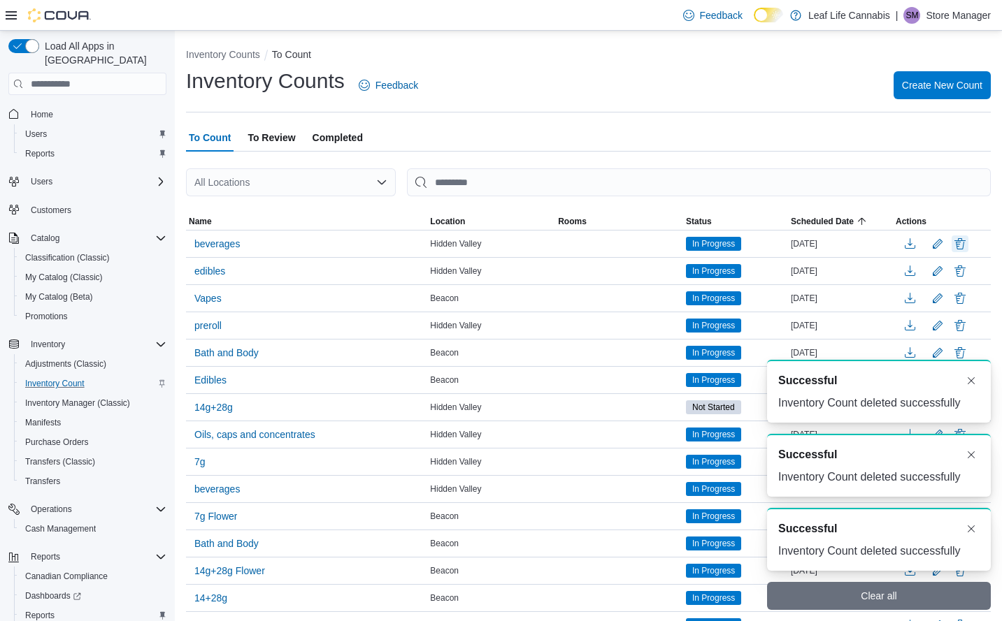
click at [968, 243] on button "Delete" at bounding box center [959, 244] width 17 height 17
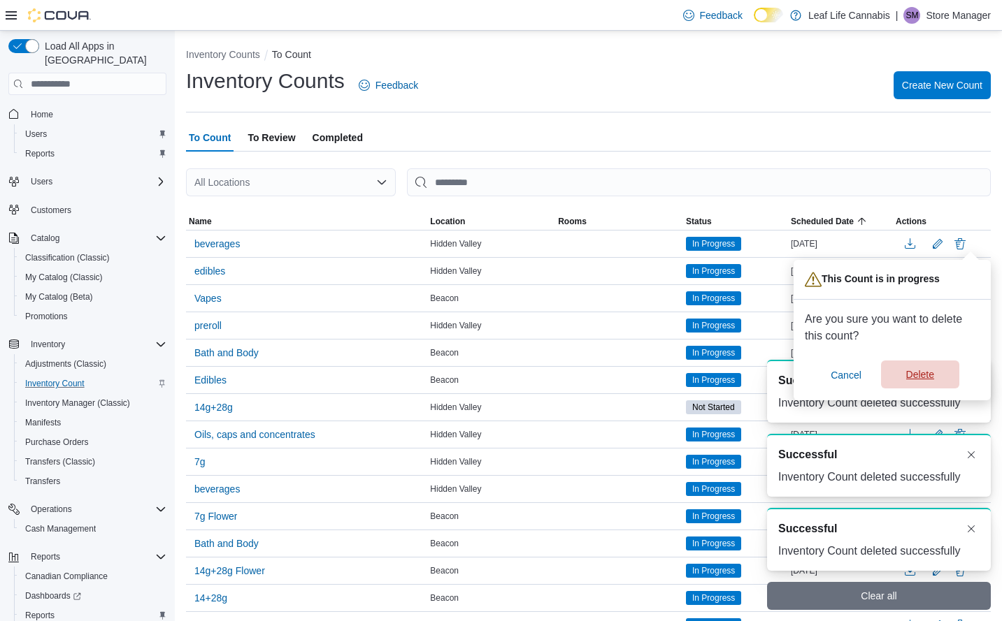
click at [930, 373] on span "Delete" at bounding box center [920, 375] width 62 height 28
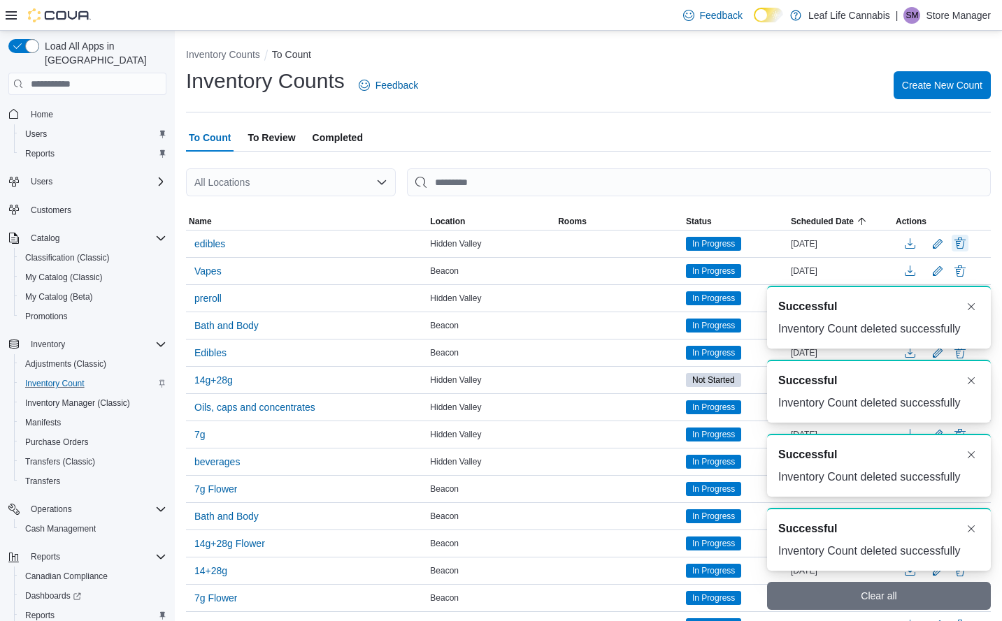
click at [968, 241] on button "Delete" at bounding box center [959, 243] width 17 height 17
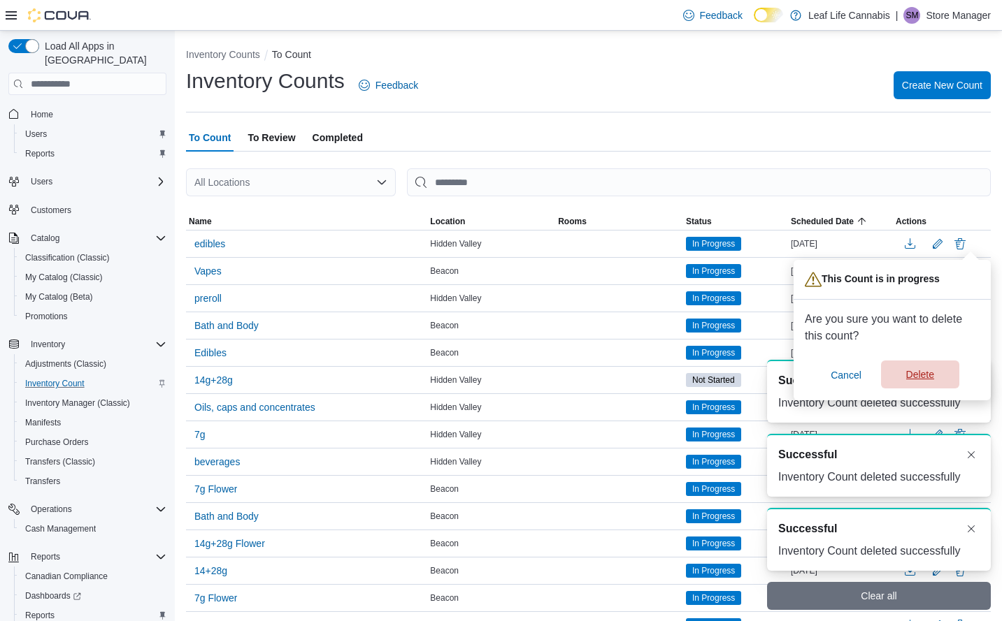
click at [926, 374] on span "Delete" at bounding box center [920, 375] width 28 height 14
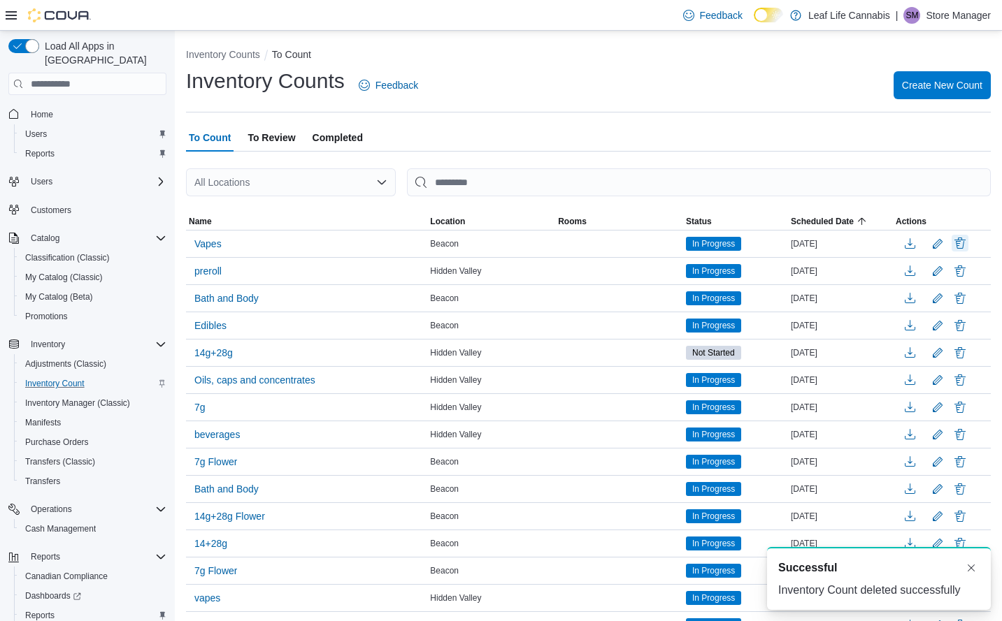
click at [968, 240] on button "Delete" at bounding box center [959, 243] width 17 height 17
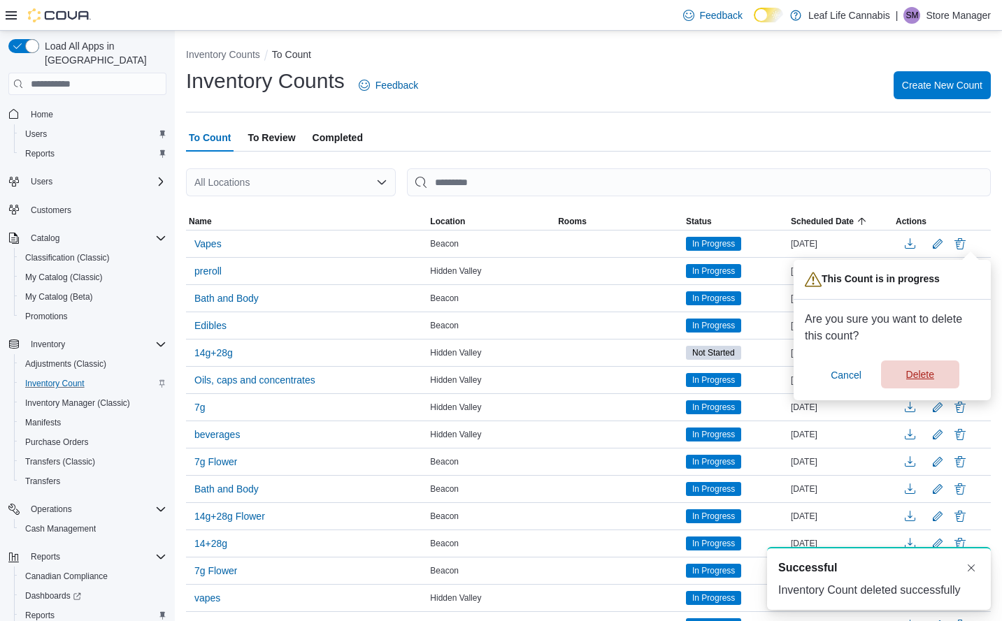
drag, startPoint x: 925, startPoint y: 373, endPoint x: 969, endPoint y: 253, distance: 127.4
click at [924, 373] on span "Delete" at bounding box center [920, 375] width 28 height 14
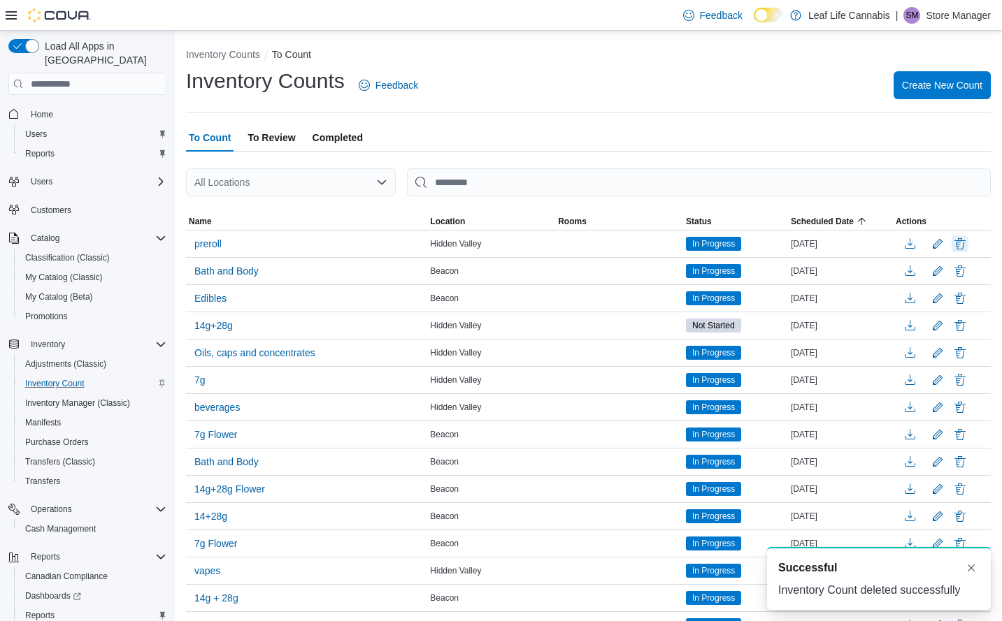
click at [968, 243] on button "Delete" at bounding box center [959, 244] width 17 height 17
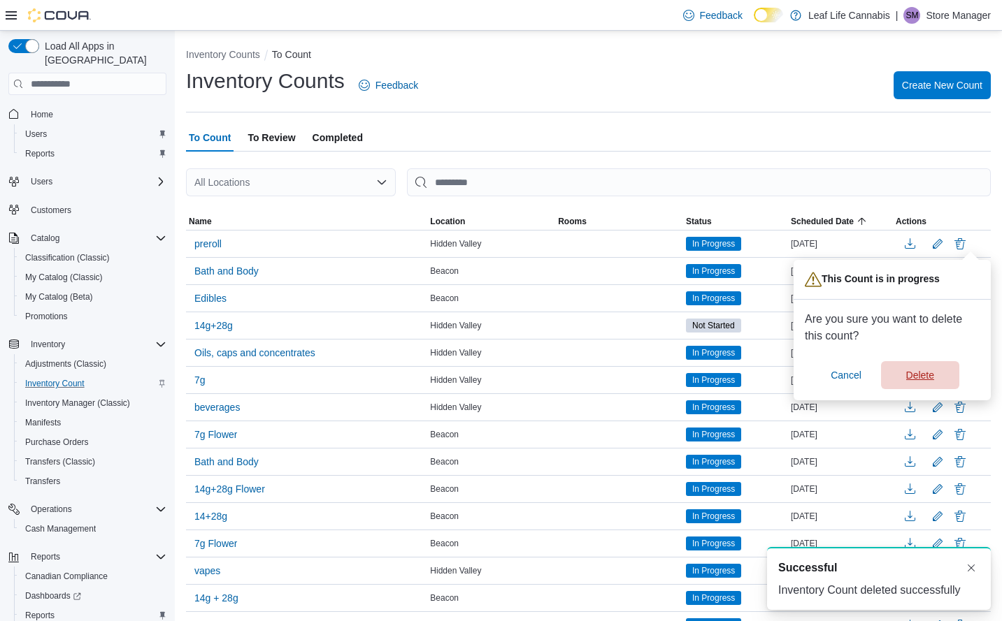
click at [917, 379] on span "Delete" at bounding box center [920, 375] width 28 height 14
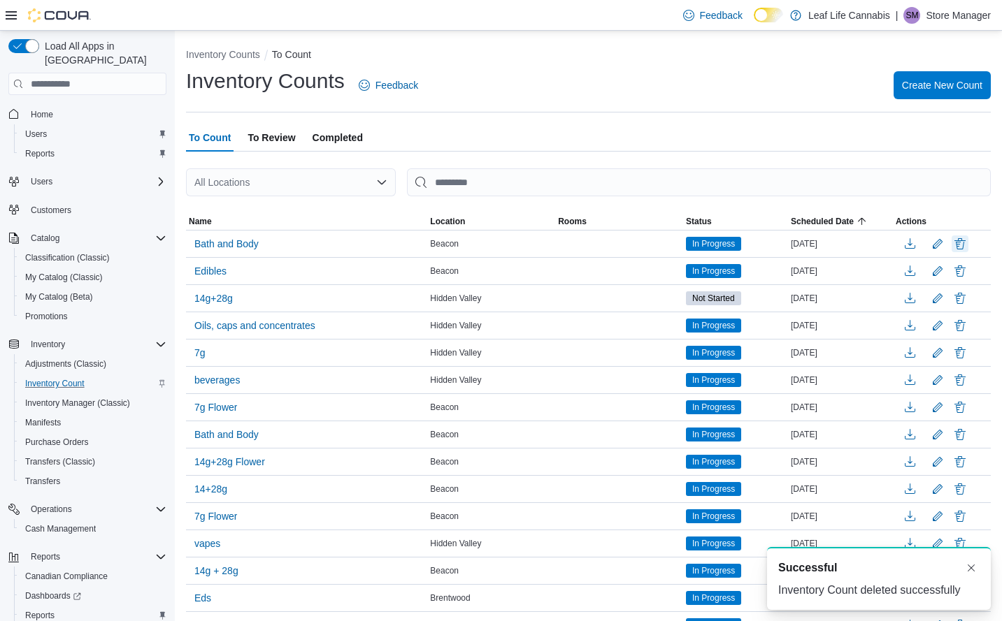
click at [968, 243] on button "Delete" at bounding box center [959, 244] width 17 height 17
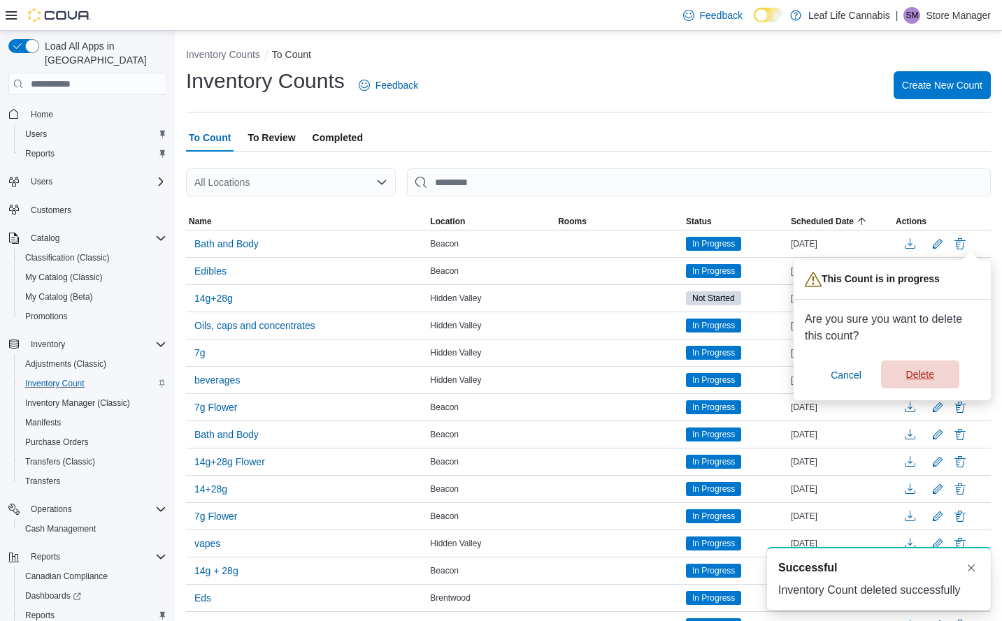
click at [918, 387] on span "Delete" at bounding box center [920, 375] width 62 height 28
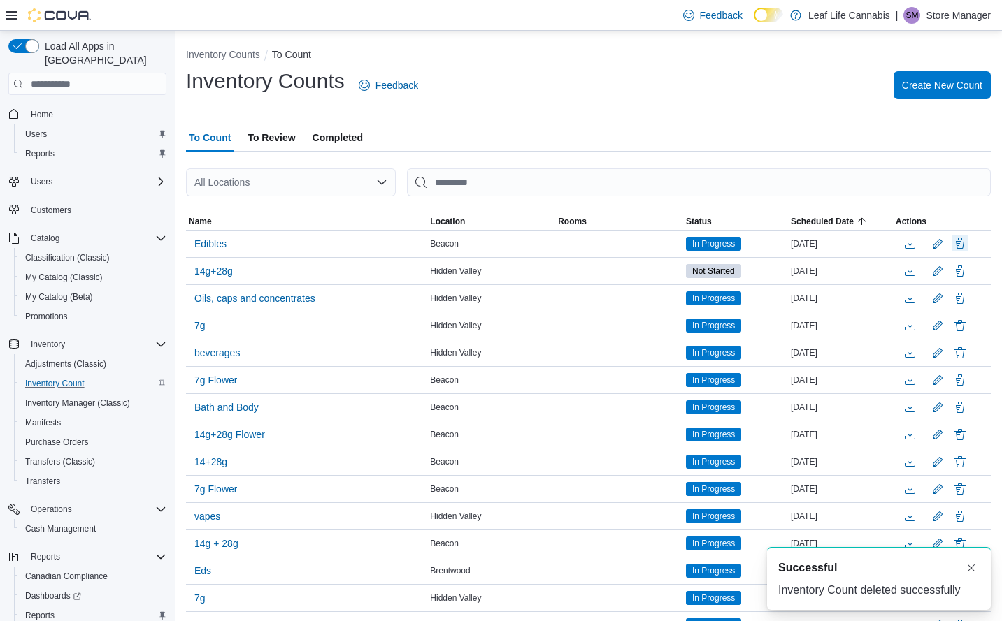
click at [968, 240] on button "Delete" at bounding box center [959, 243] width 17 height 17
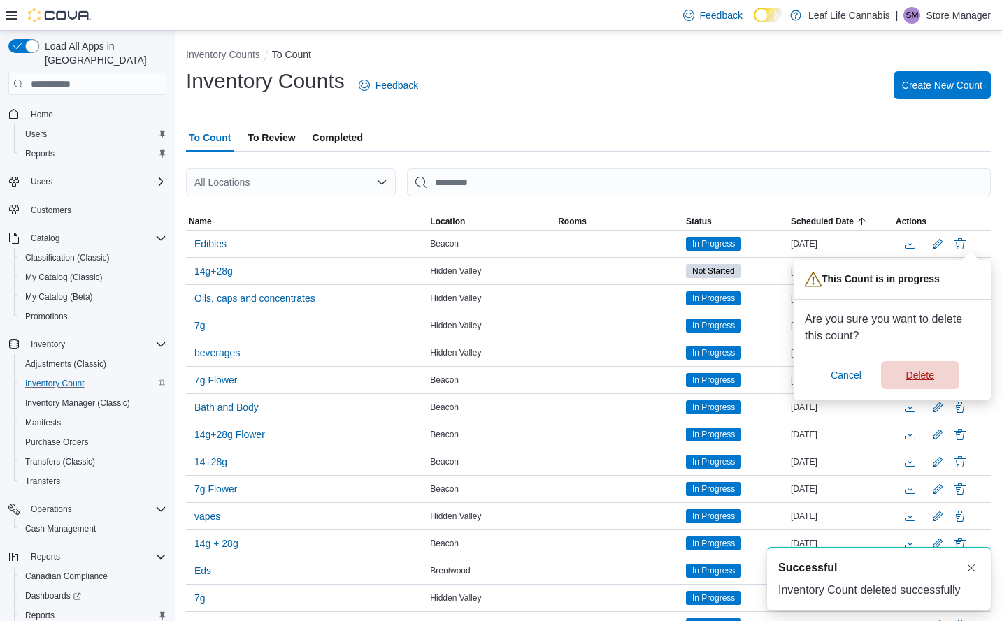
click at [934, 376] on span "Delete" at bounding box center [920, 375] width 28 height 14
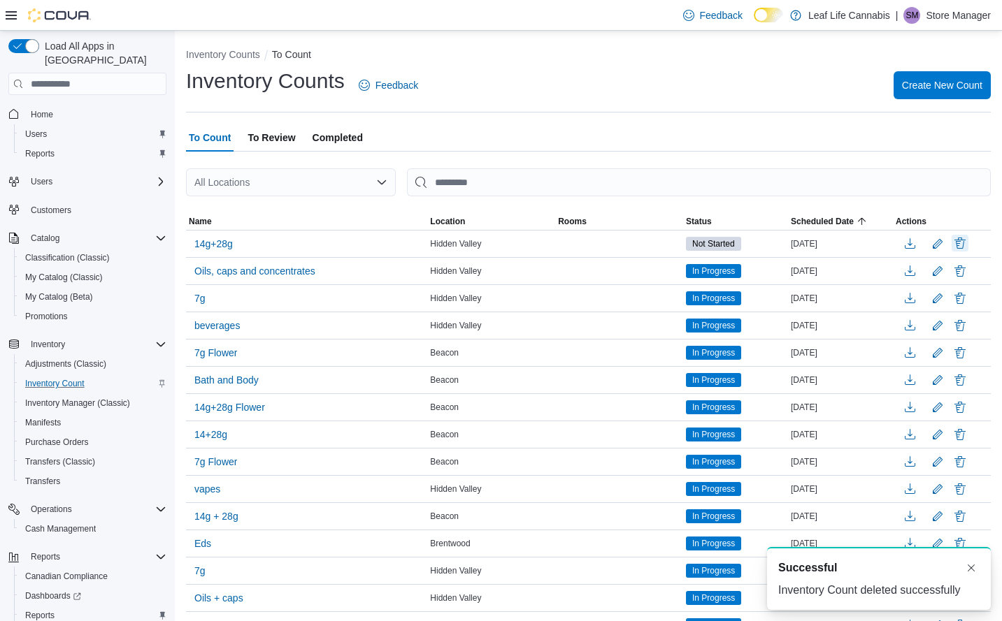
click at [968, 245] on button "Delete" at bounding box center [959, 243] width 17 height 17
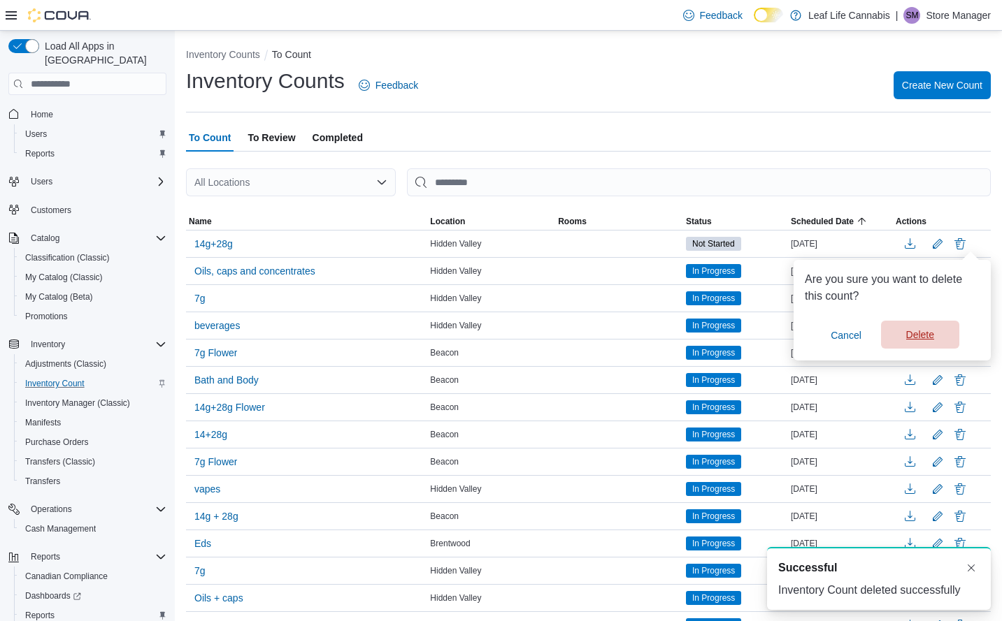
click at [944, 352] on div "You are in a dialog. Press Escape, or tap/click outside the dialog to close. Ar…" at bounding box center [891, 310] width 197 height 101
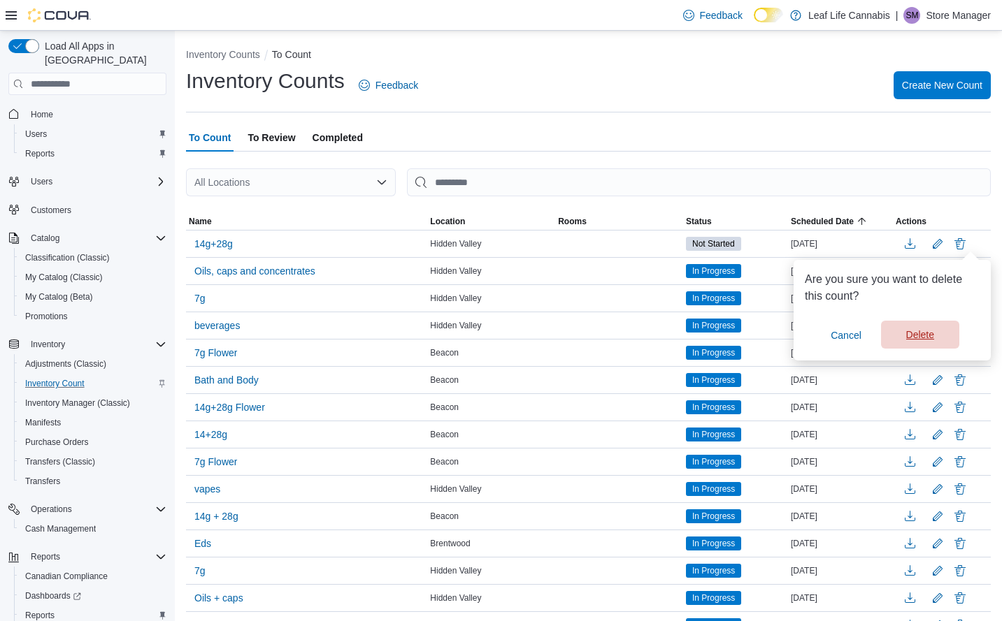
click at [935, 335] on span "Delete" at bounding box center [920, 335] width 62 height 28
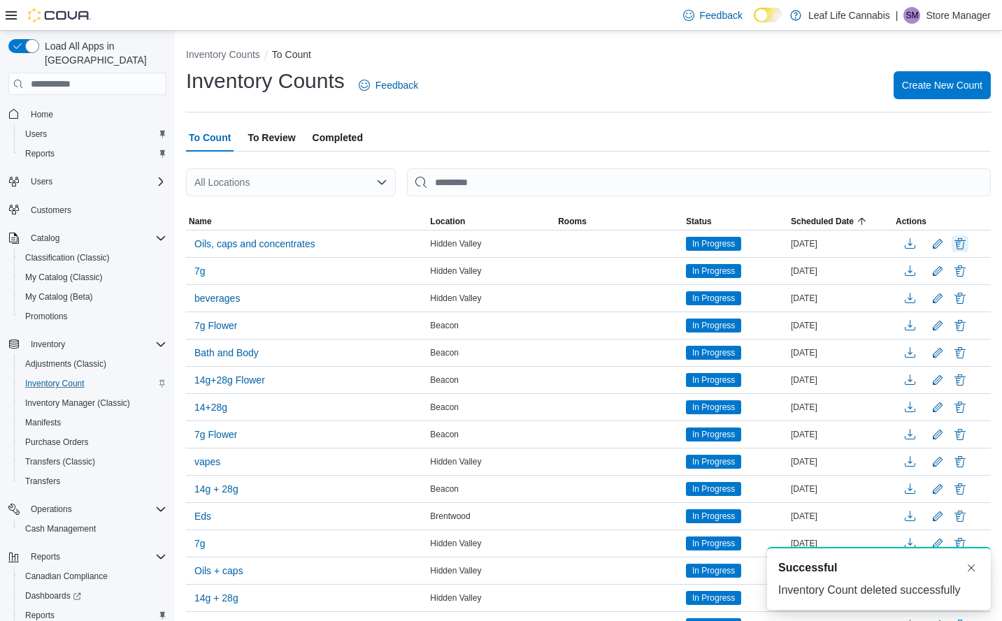
click at [968, 241] on button "Delete" at bounding box center [959, 244] width 17 height 17
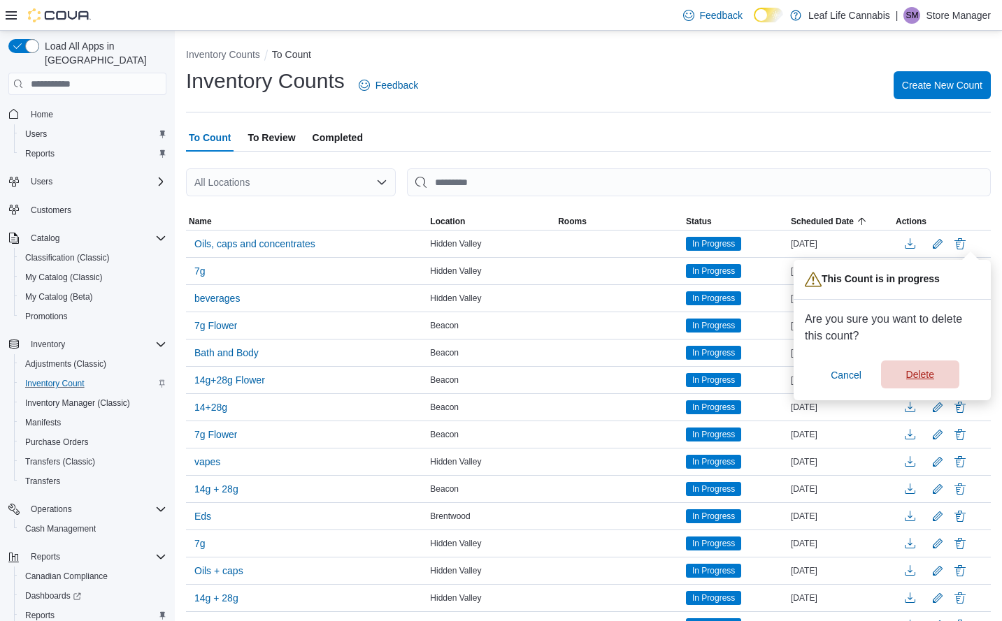
click at [906, 377] on span "Delete" at bounding box center [920, 375] width 28 height 14
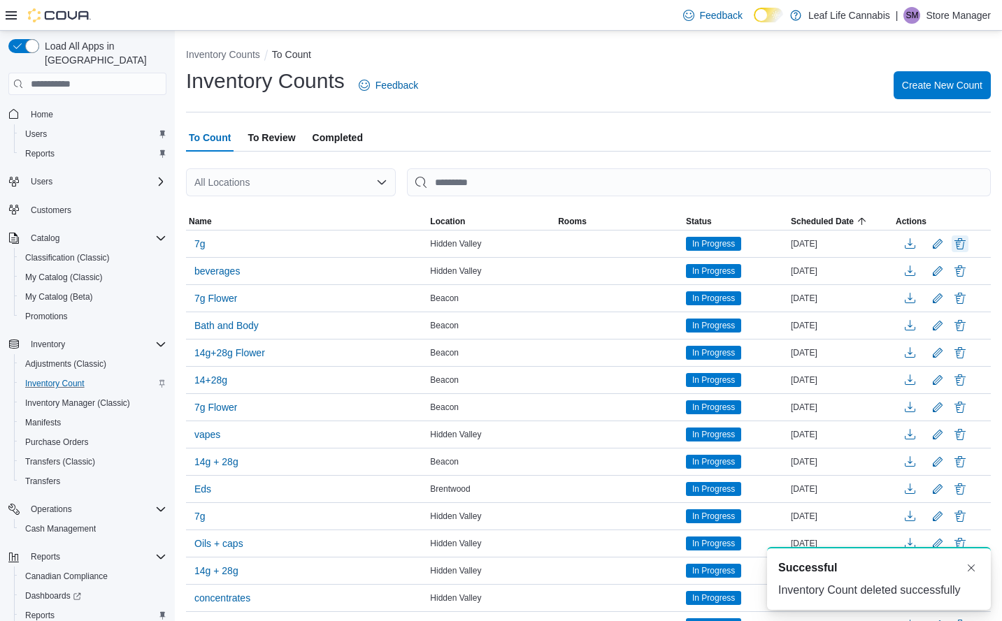
click at [968, 241] on button "Delete" at bounding box center [959, 244] width 17 height 17
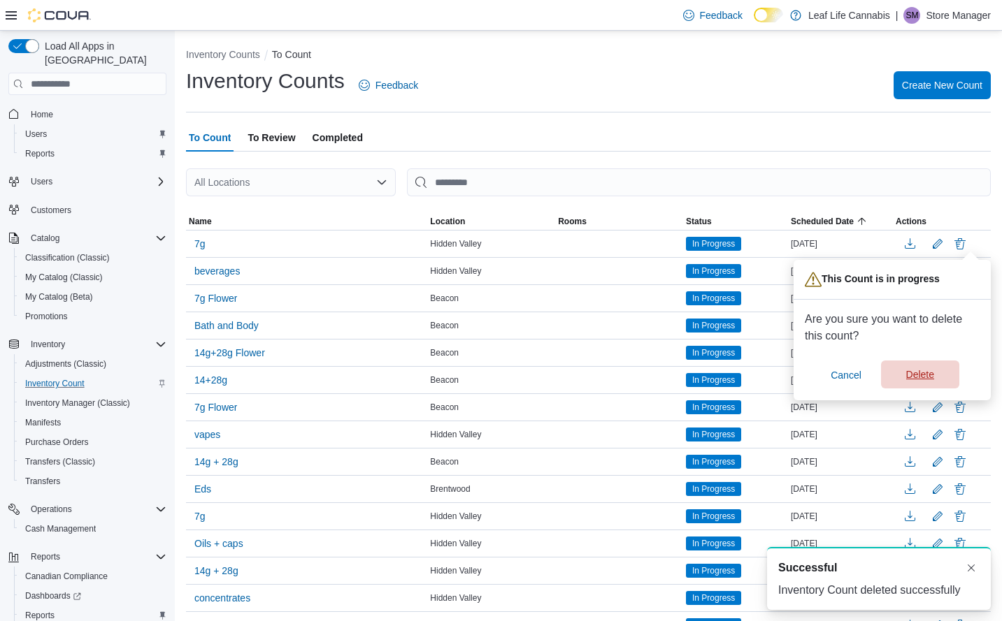
click at [920, 371] on span "Delete" at bounding box center [920, 375] width 28 height 14
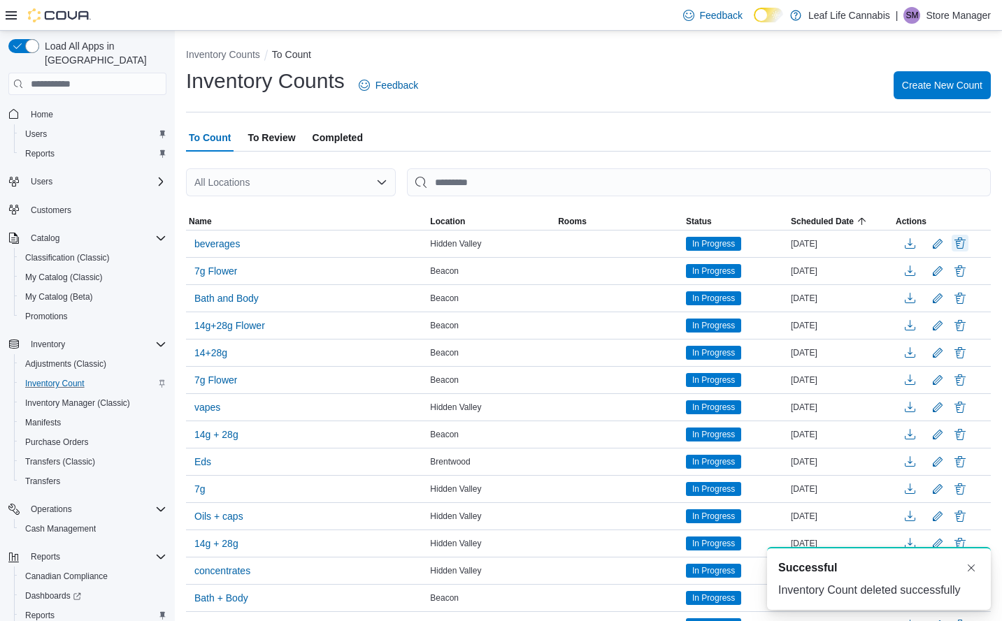
click at [968, 245] on button "Delete" at bounding box center [959, 243] width 17 height 17
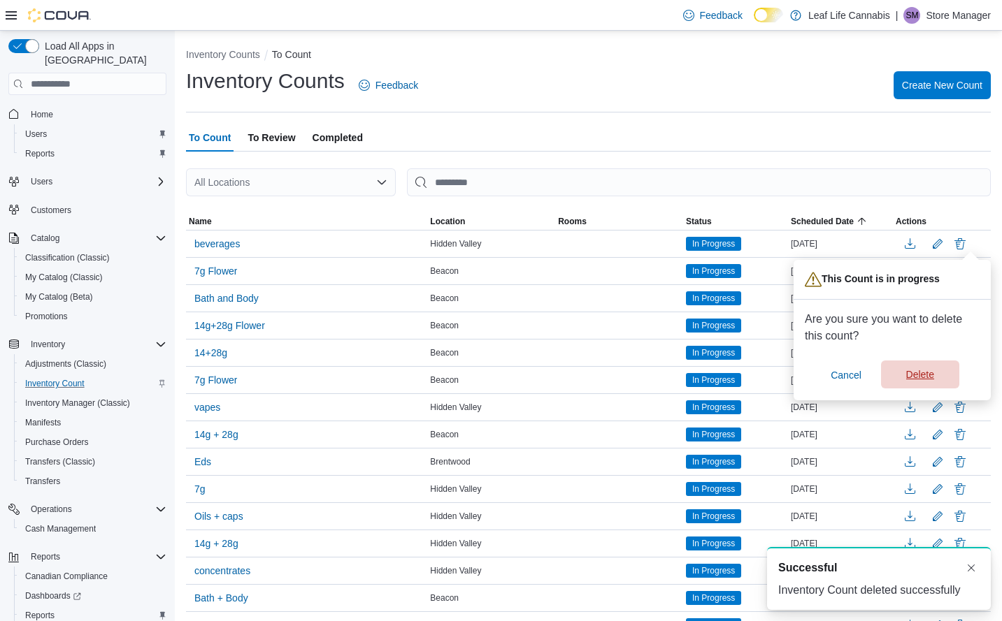
click at [926, 371] on span "Delete" at bounding box center [920, 375] width 28 height 14
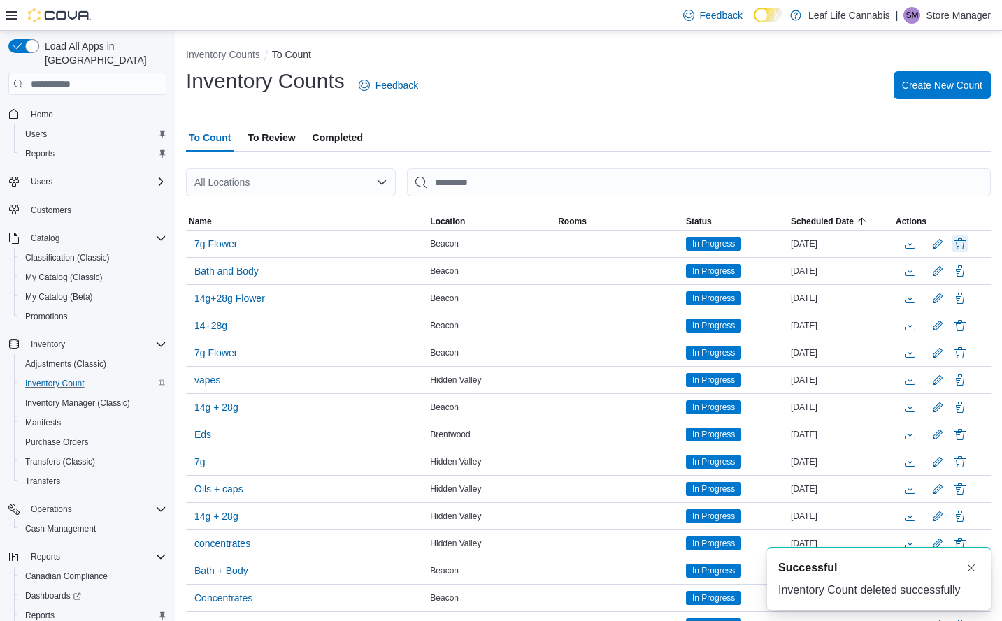
click at [968, 242] on button "Delete" at bounding box center [959, 244] width 17 height 17
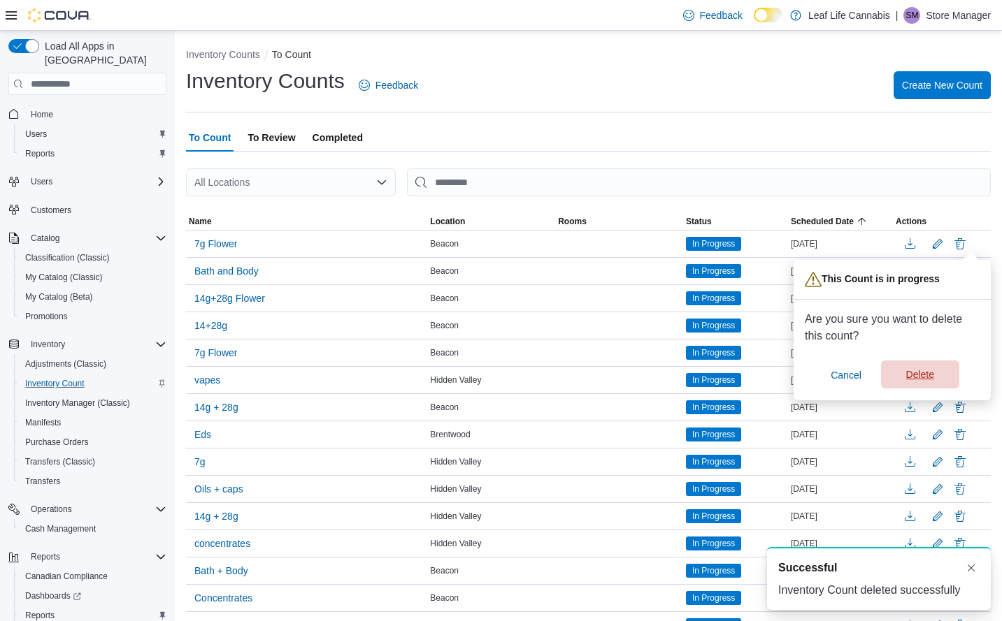
click at [923, 366] on span "Delete" at bounding box center [920, 375] width 62 height 28
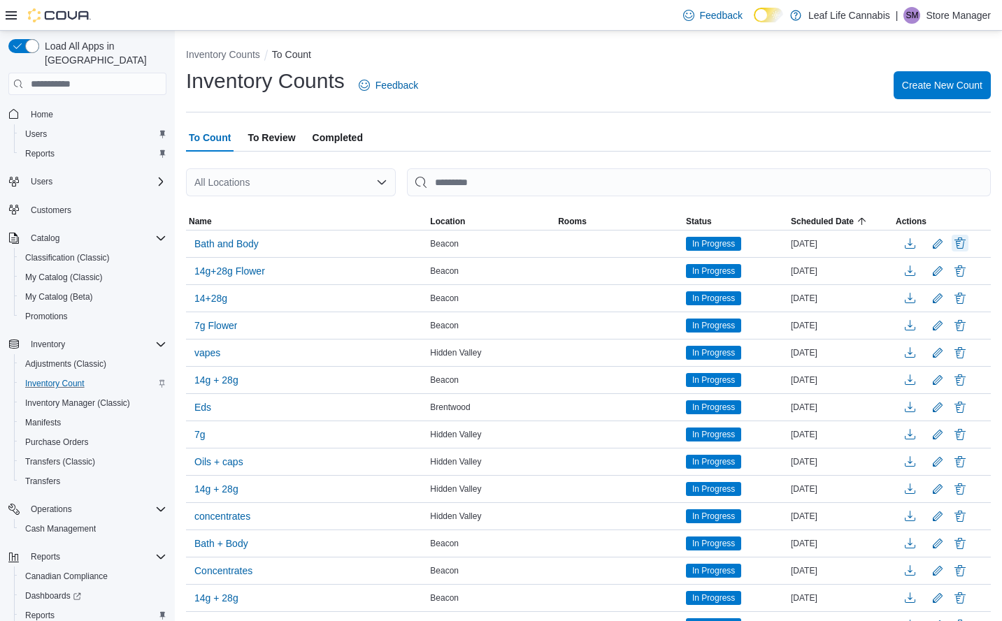
click at [968, 245] on button "Delete" at bounding box center [959, 243] width 17 height 17
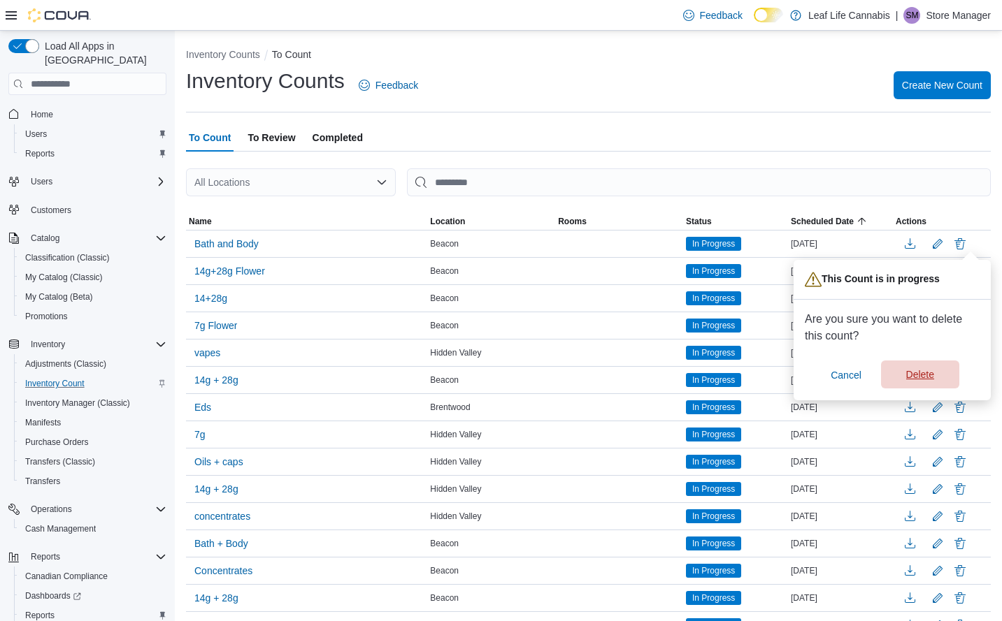
click at [925, 377] on span "Delete" at bounding box center [920, 375] width 28 height 14
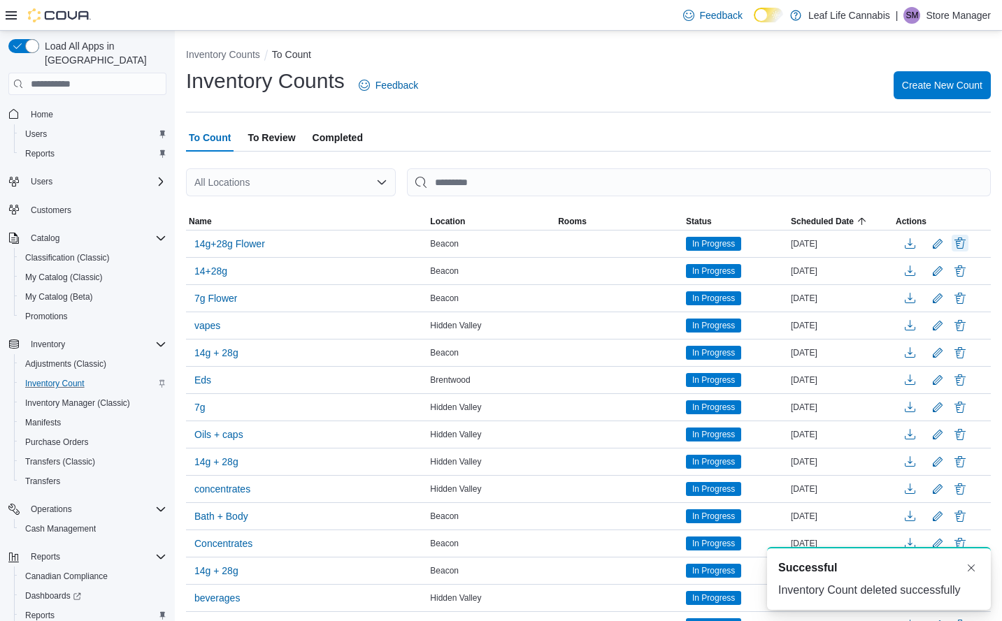
drag, startPoint x: 947, startPoint y: 332, endPoint x: 969, endPoint y: 247, distance: 88.2
click at [968, 247] on button "Delete" at bounding box center [959, 243] width 17 height 17
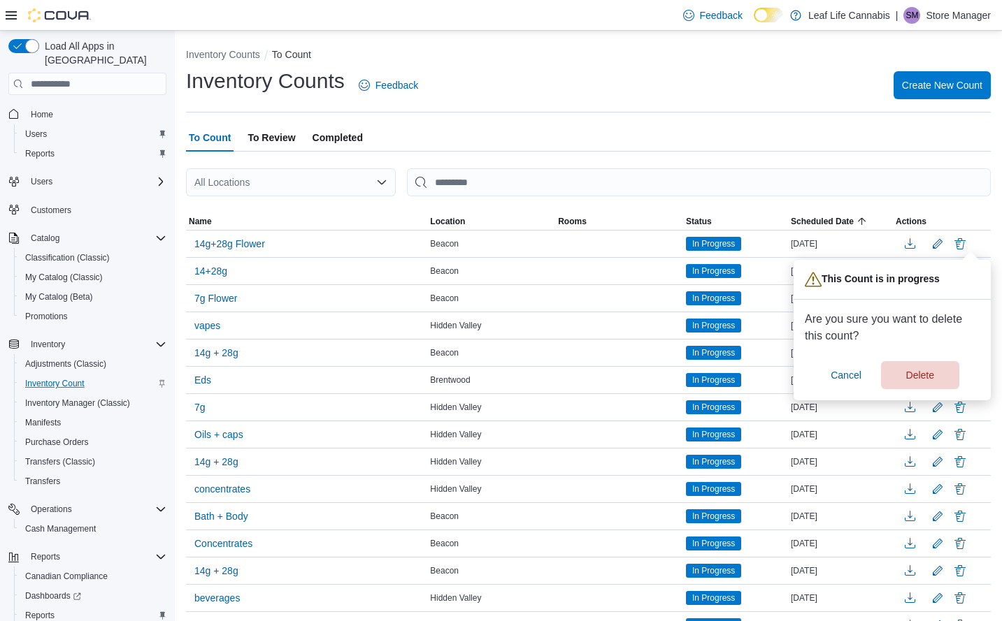
click at [926, 392] on div "You are in a dialog. Press Escape, or tap/click outside the dialog to close. Th…" at bounding box center [891, 330] width 197 height 140
click at [927, 378] on span "Delete" at bounding box center [920, 375] width 28 height 14
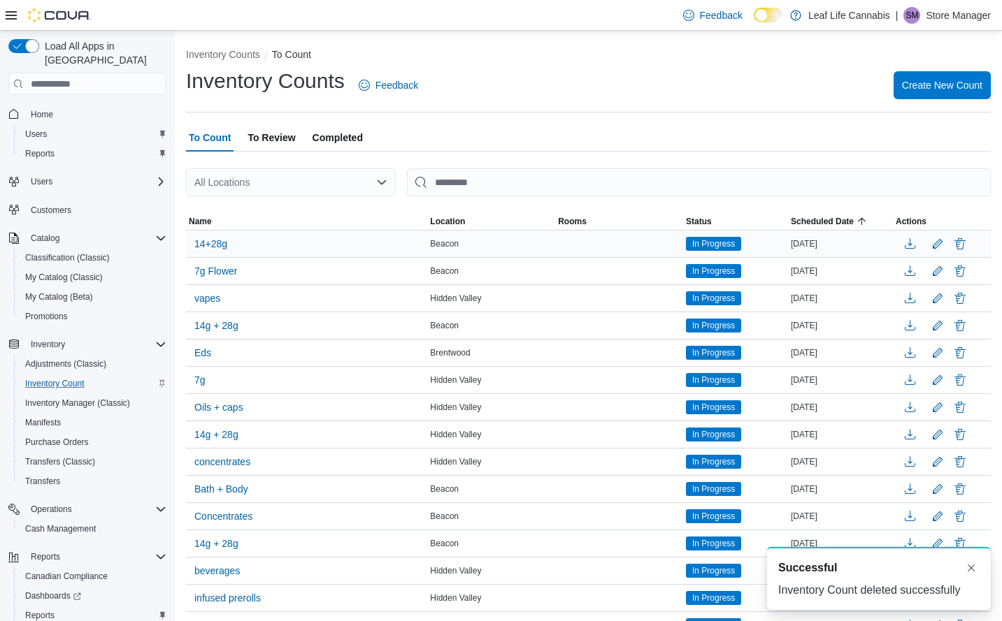
click at [968, 244] on button "Delete" at bounding box center [959, 244] width 17 height 17
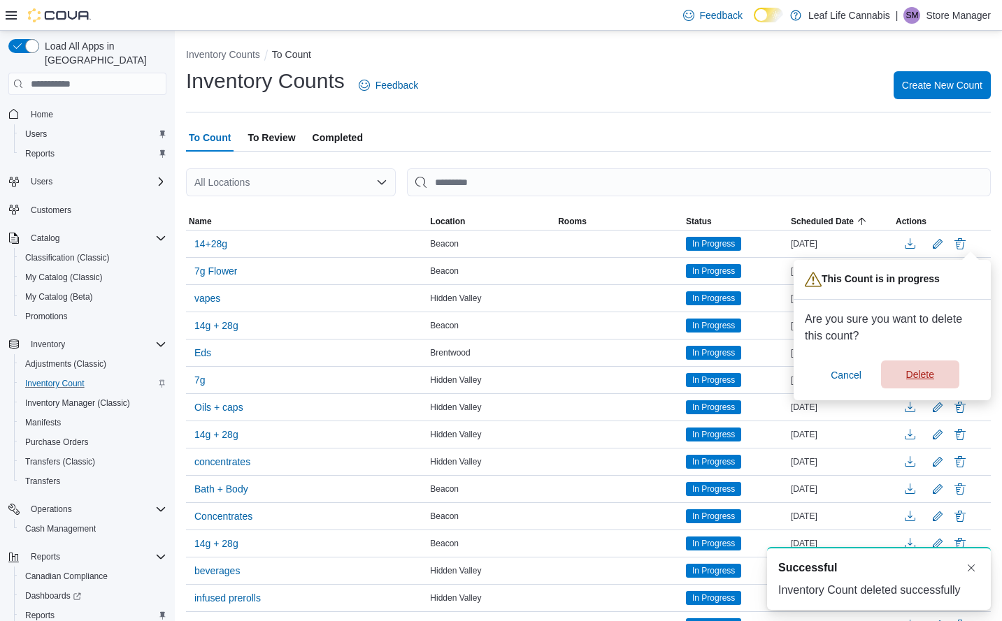
click at [910, 365] on span "Delete" at bounding box center [920, 375] width 62 height 28
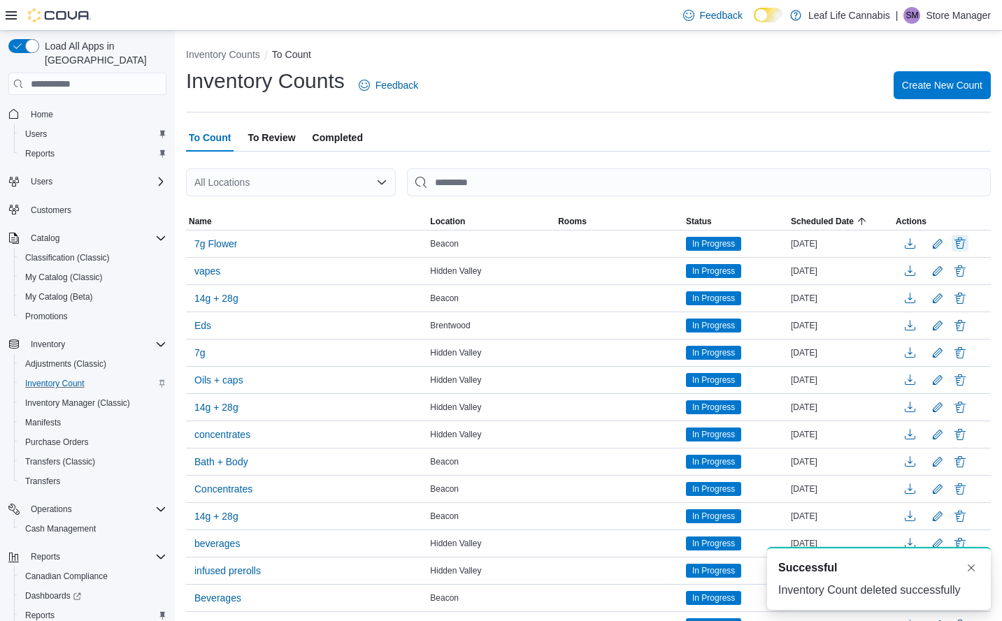
click at [968, 243] on button "Delete" at bounding box center [959, 243] width 17 height 17
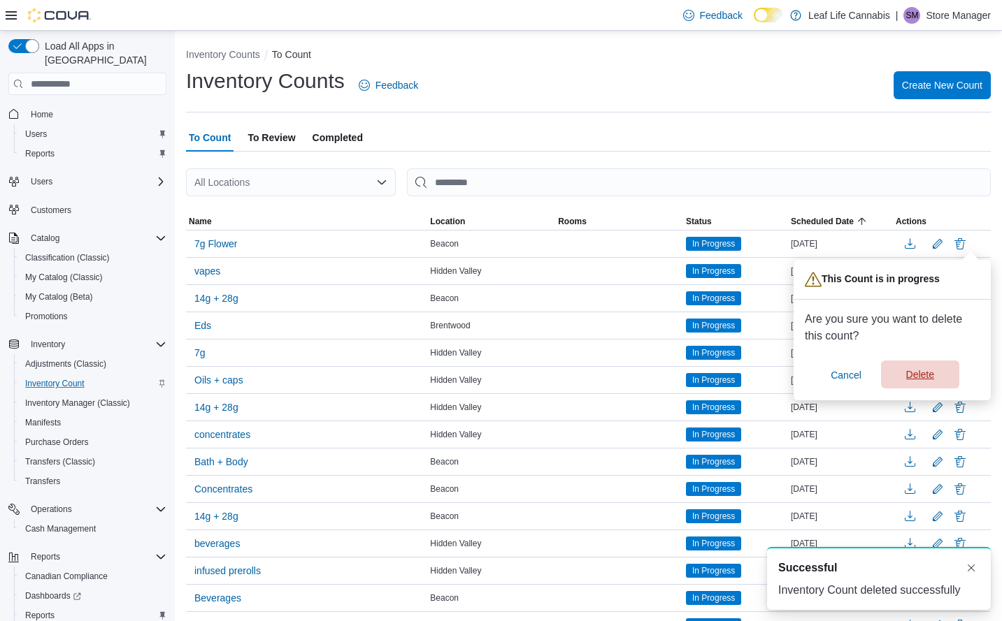
click at [916, 375] on span "Delete" at bounding box center [920, 375] width 28 height 14
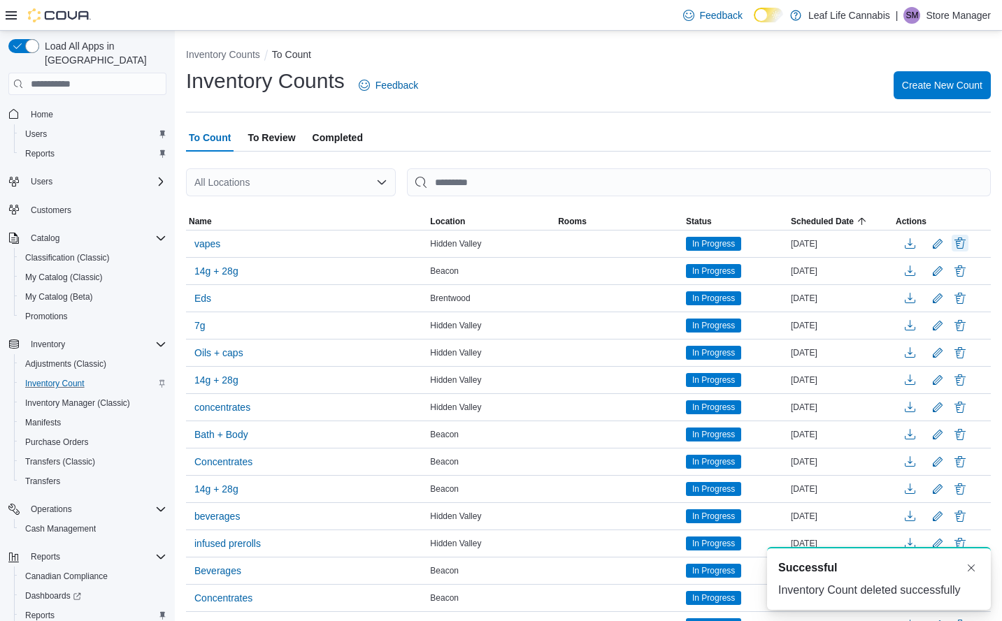
click at [968, 240] on button "Delete" at bounding box center [959, 243] width 17 height 17
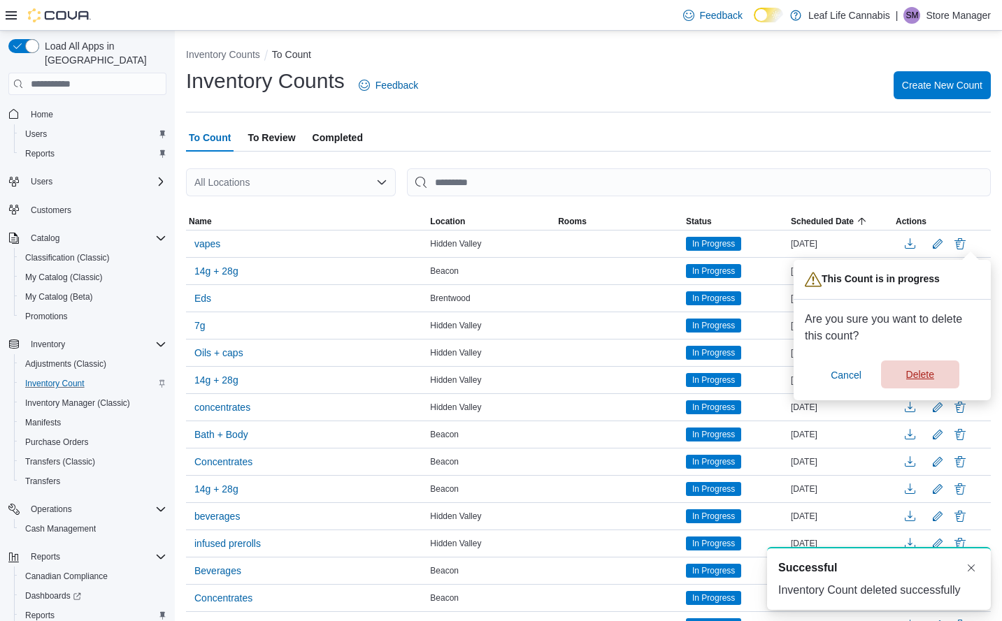
click at [916, 380] on span "Delete" at bounding box center [920, 375] width 28 height 14
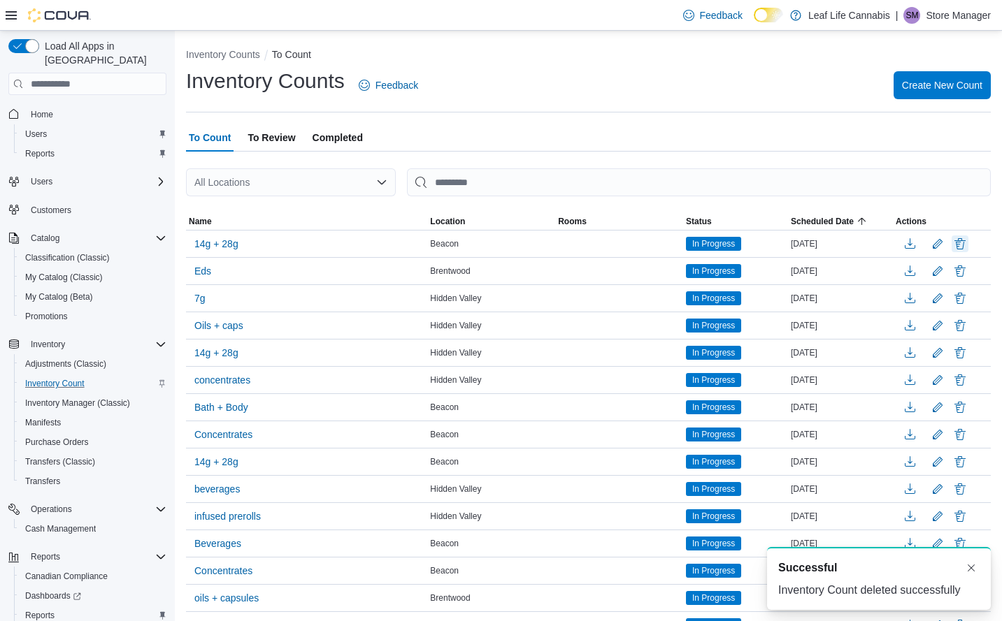
click at [968, 243] on button "Delete" at bounding box center [959, 244] width 17 height 17
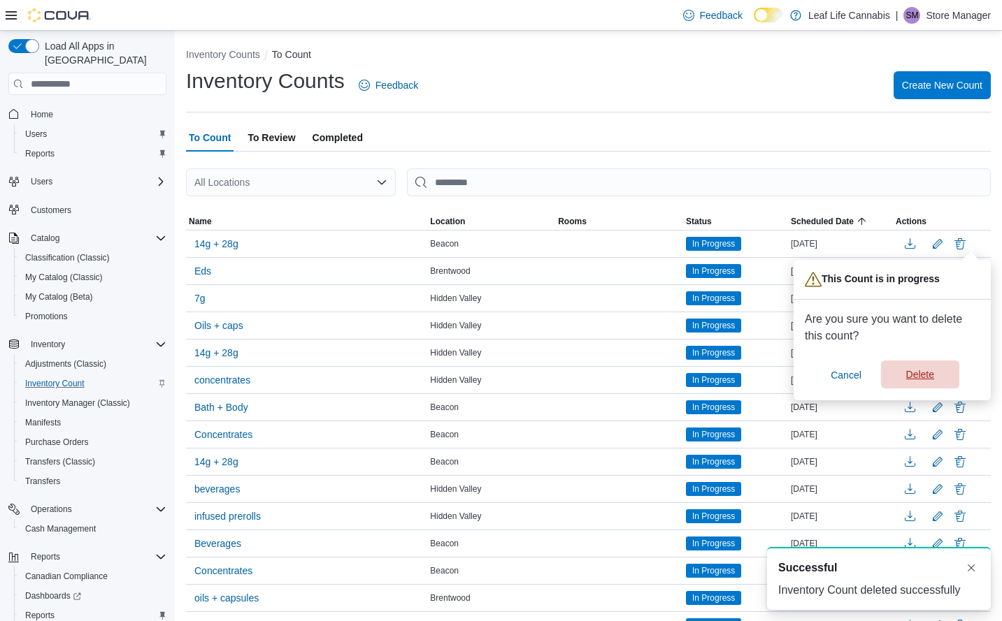
click at [924, 373] on span "Delete" at bounding box center [920, 375] width 28 height 14
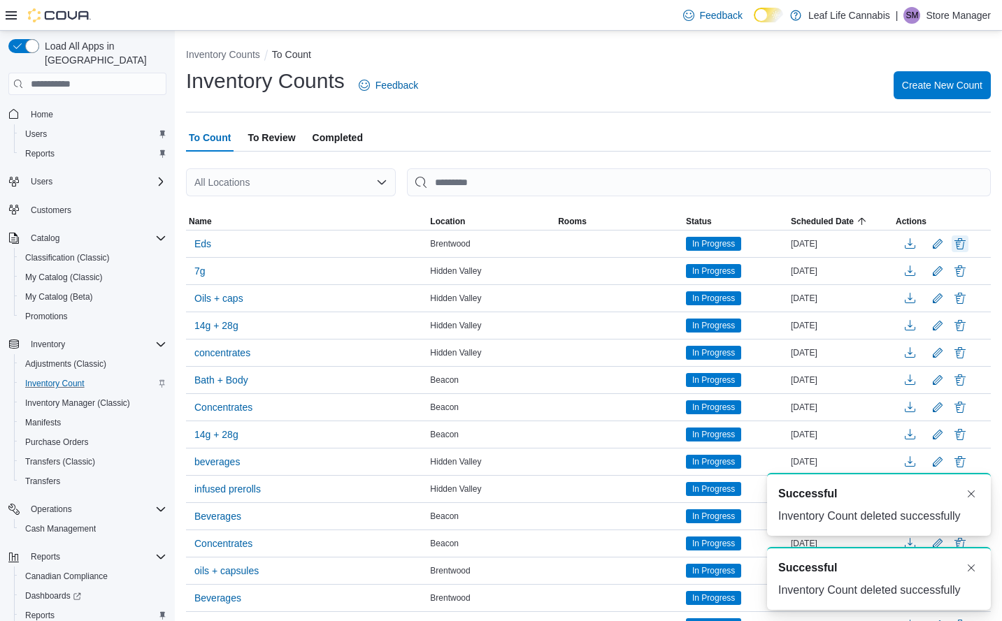
click at [968, 240] on button "Delete" at bounding box center [959, 244] width 17 height 17
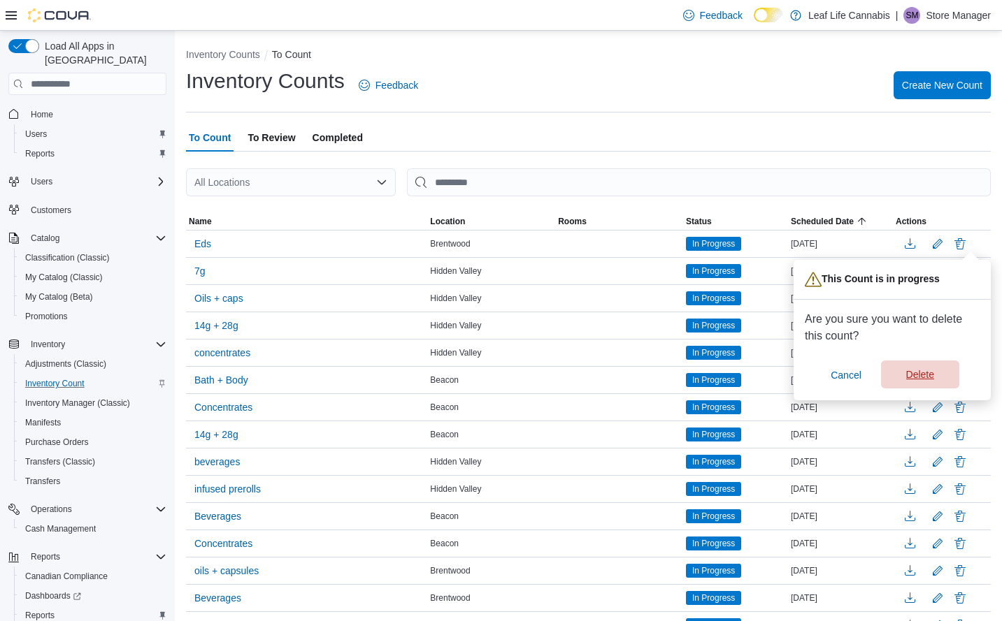
click at [925, 372] on span "Delete" at bounding box center [920, 375] width 28 height 14
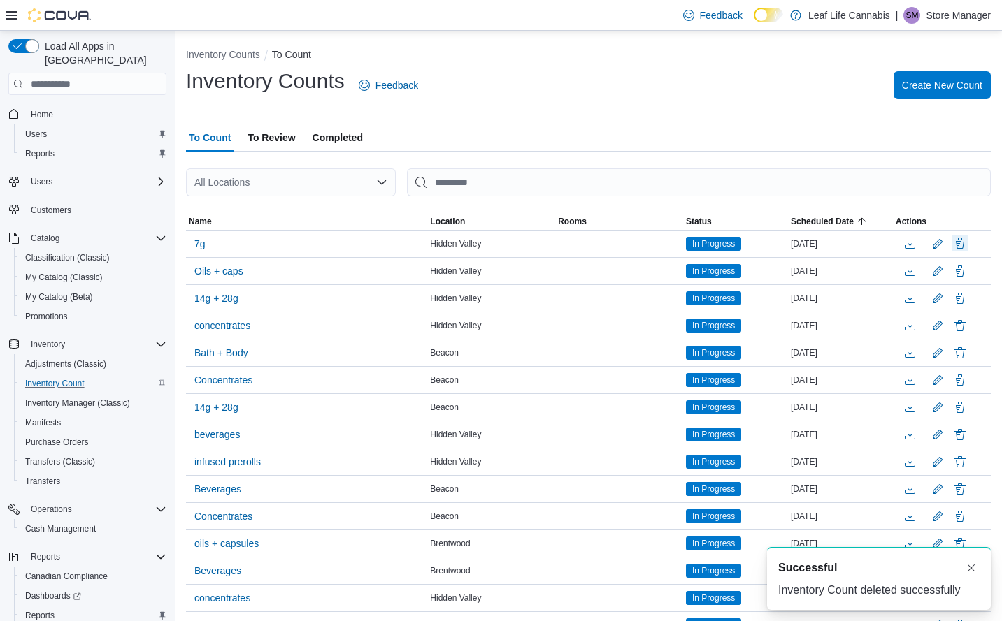
click at [968, 244] on button "Delete" at bounding box center [959, 243] width 17 height 17
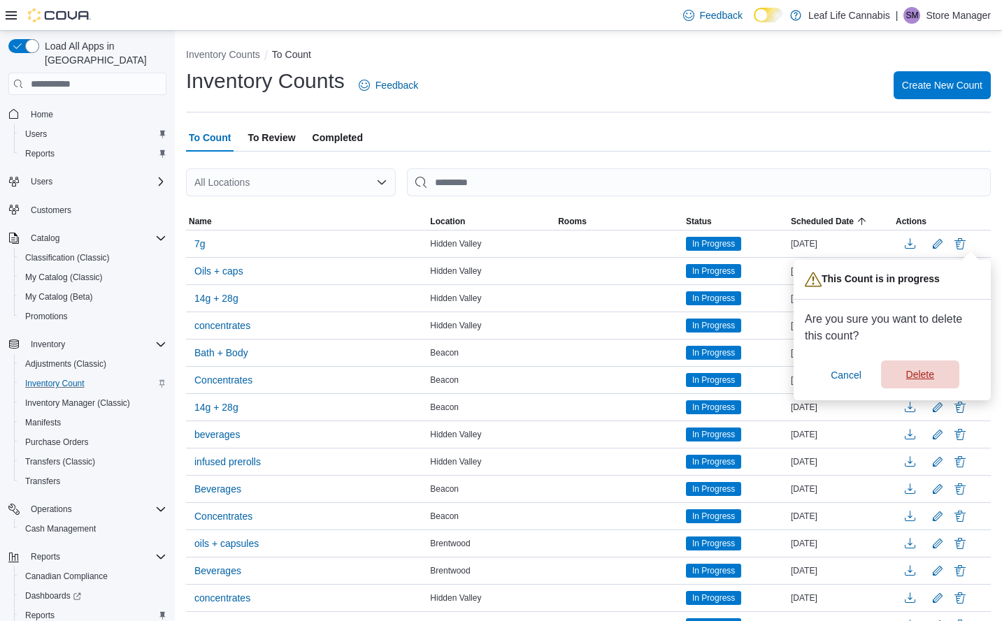
click at [932, 373] on span "Delete" at bounding box center [920, 375] width 28 height 14
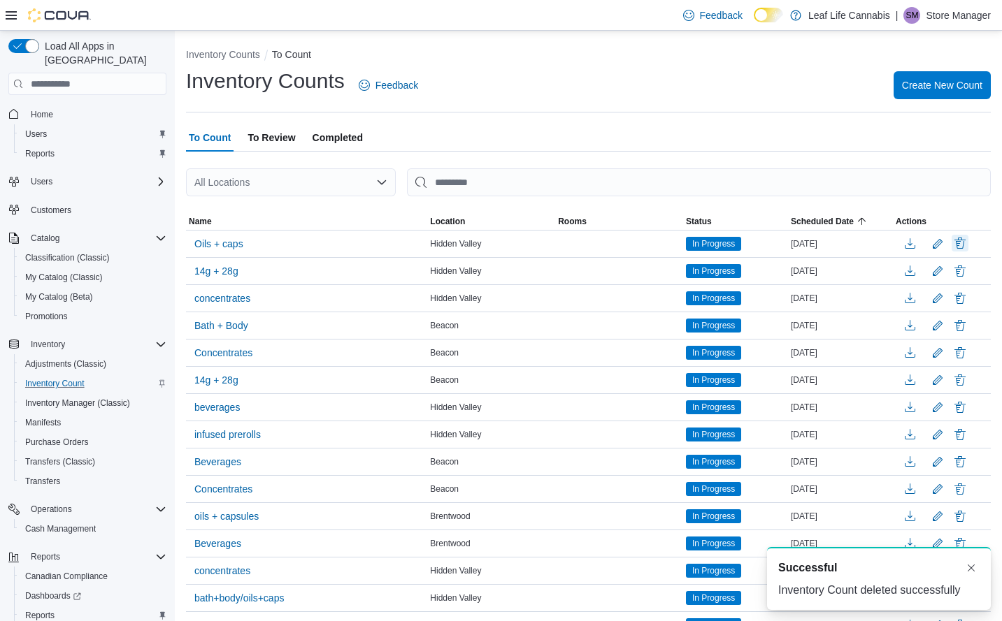
click at [968, 243] on button "Delete" at bounding box center [959, 243] width 17 height 17
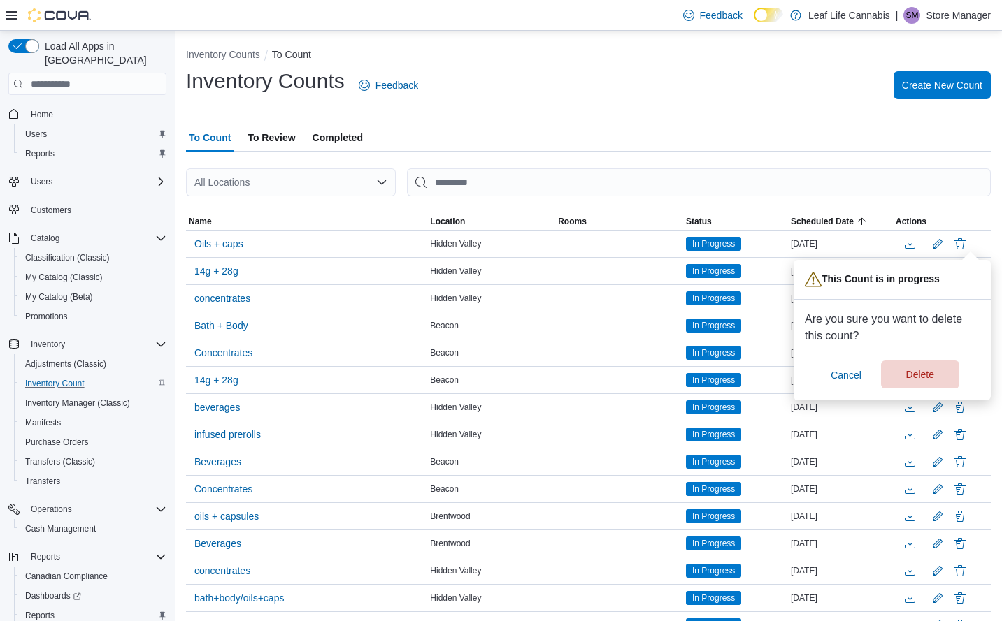
click at [927, 372] on span "Delete" at bounding box center [920, 375] width 28 height 14
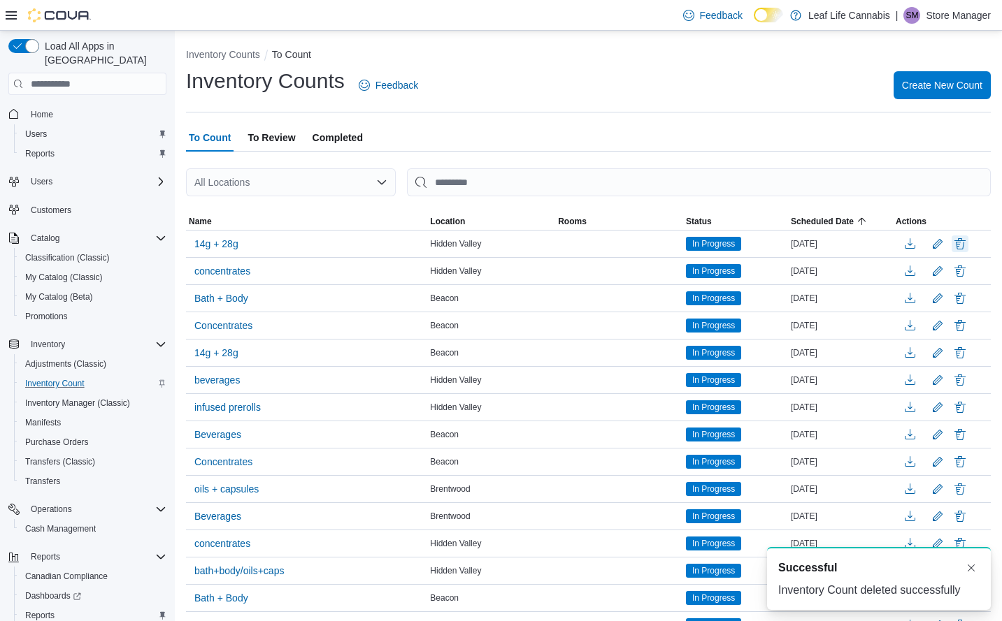
click at [968, 241] on button "Delete" at bounding box center [959, 244] width 17 height 17
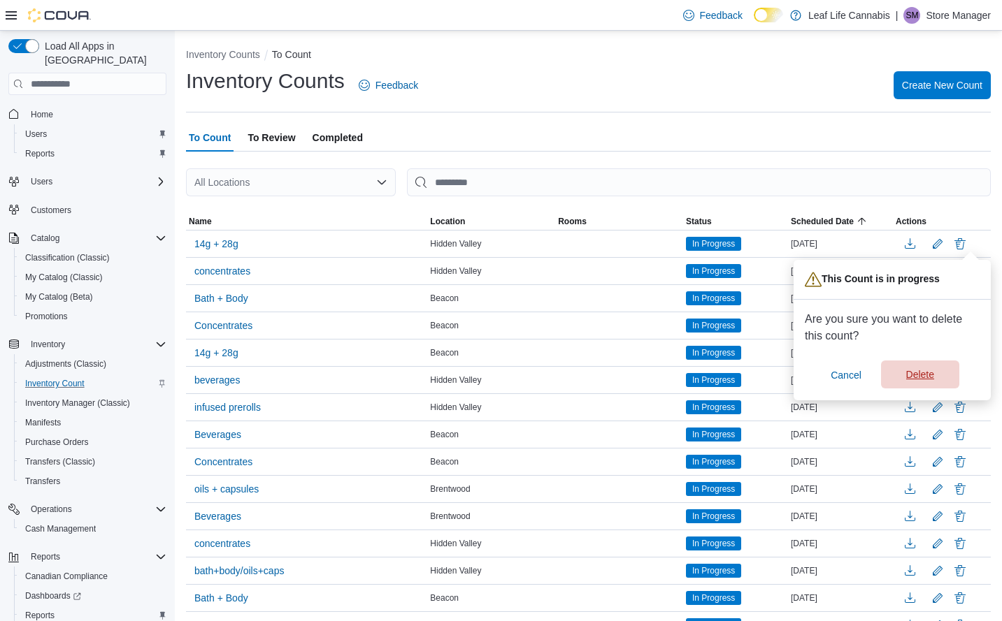
click at [918, 374] on span "Delete" at bounding box center [920, 375] width 28 height 14
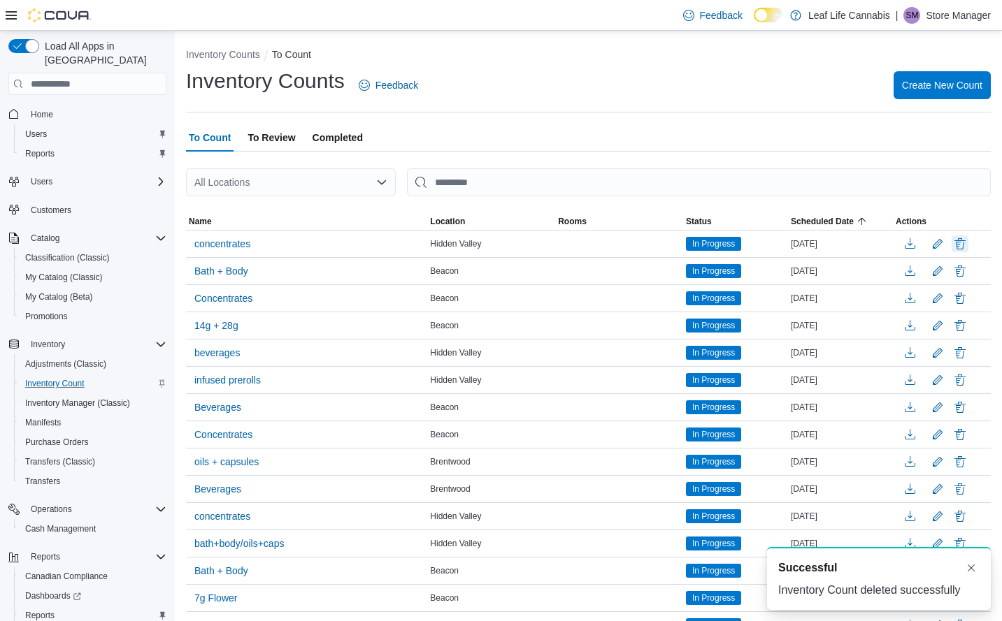
click at [965, 243] on button "Delete" at bounding box center [959, 244] width 17 height 17
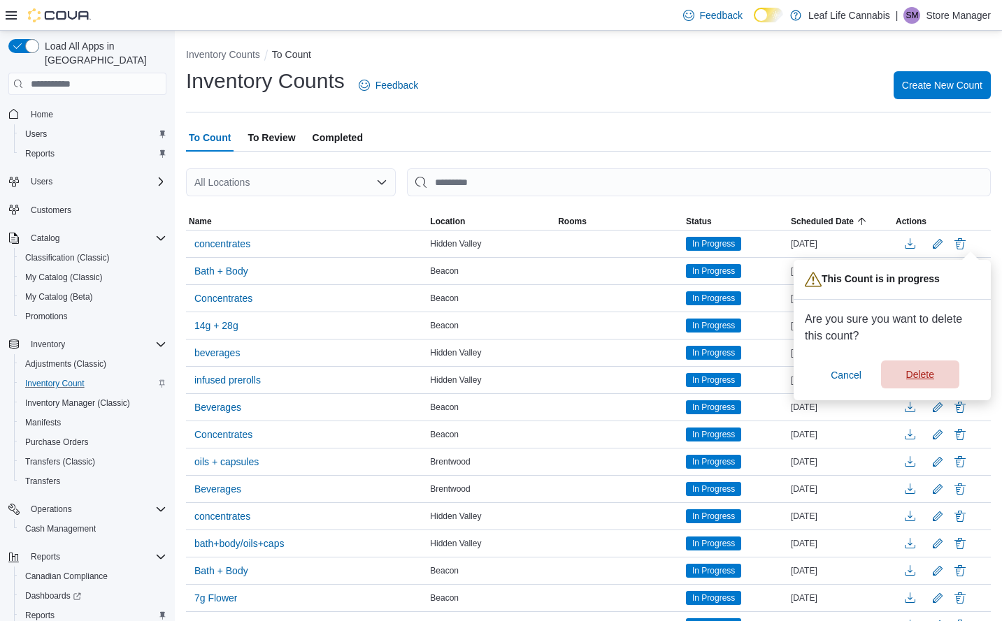
click at [929, 377] on span "Delete" at bounding box center [920, 375] width 28 height 14
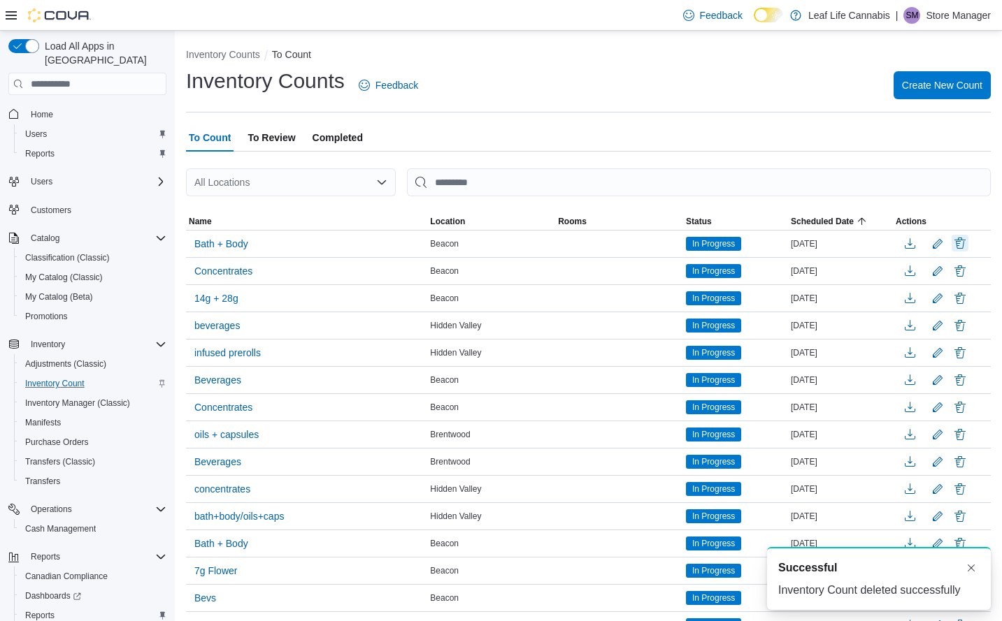
click at [968, 250] on button "Delete" at bounding box center [959, 243] width 17 height 17
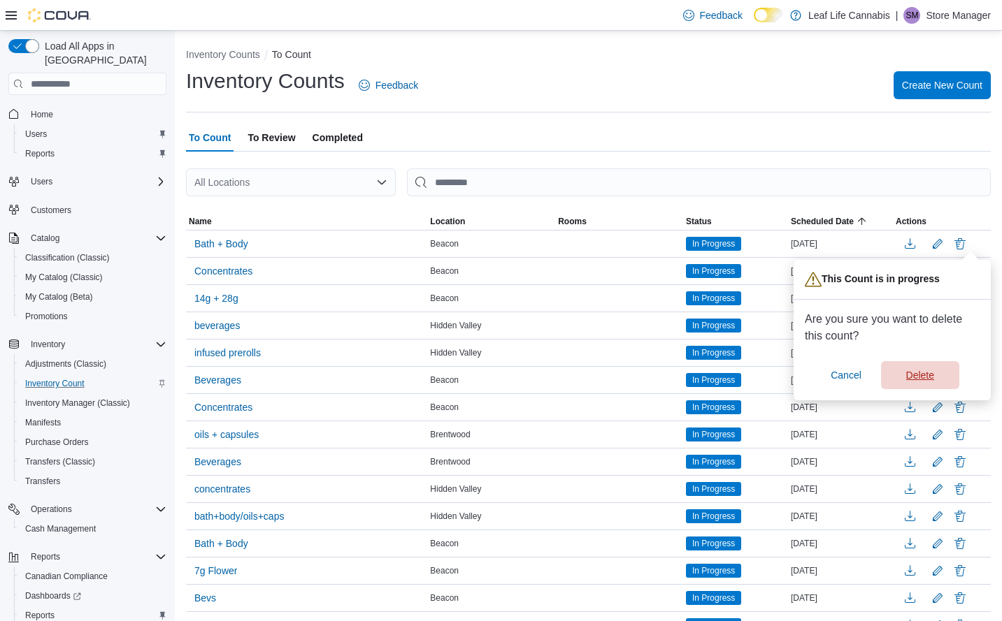
drag, startPoint x: 918, startPoint y: 379, endPoint x: 924, endPoint y: 357, distance: 22.4
click at [918, 379] on span "Delete" at bounding box center [920, 375] width 28 height 14
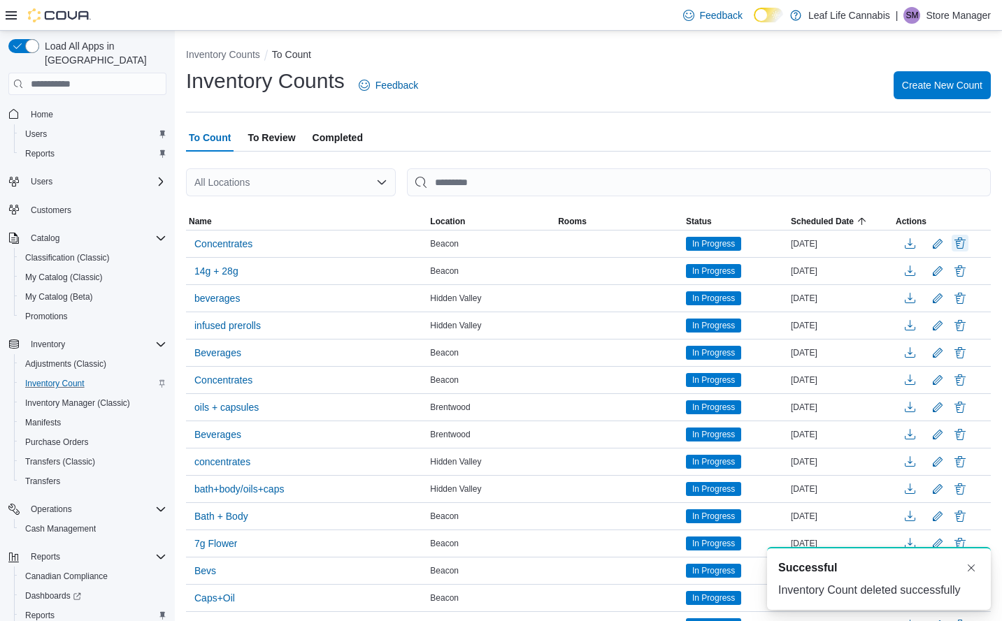
click at [968, 242] on button "Delete" at bounding box center [959, 243] width 17 height 17
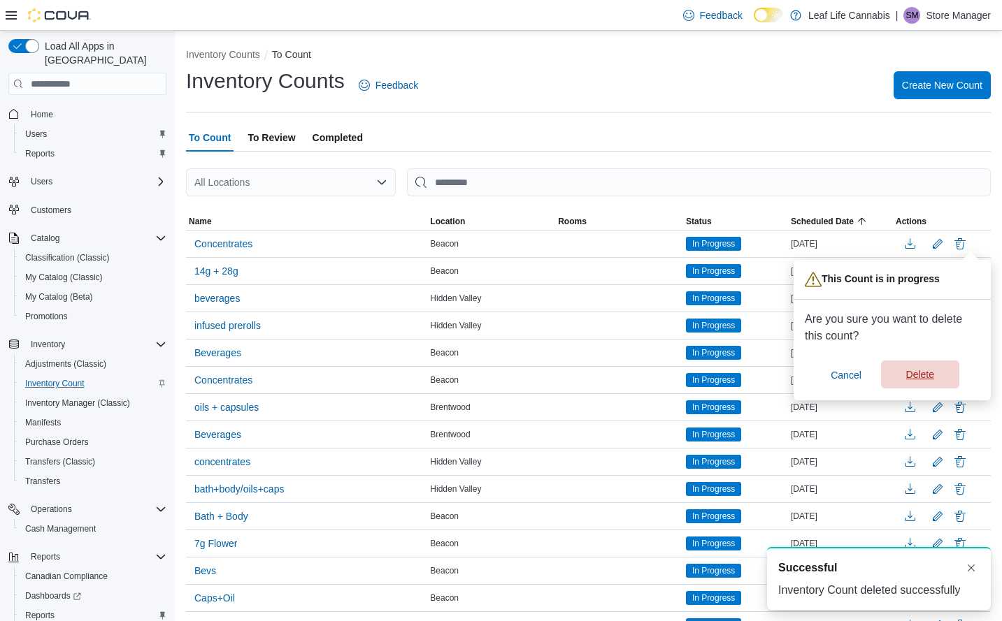
click at [913, 370] on span "Delete" at bounding box center [920, 375] width 28 height 14
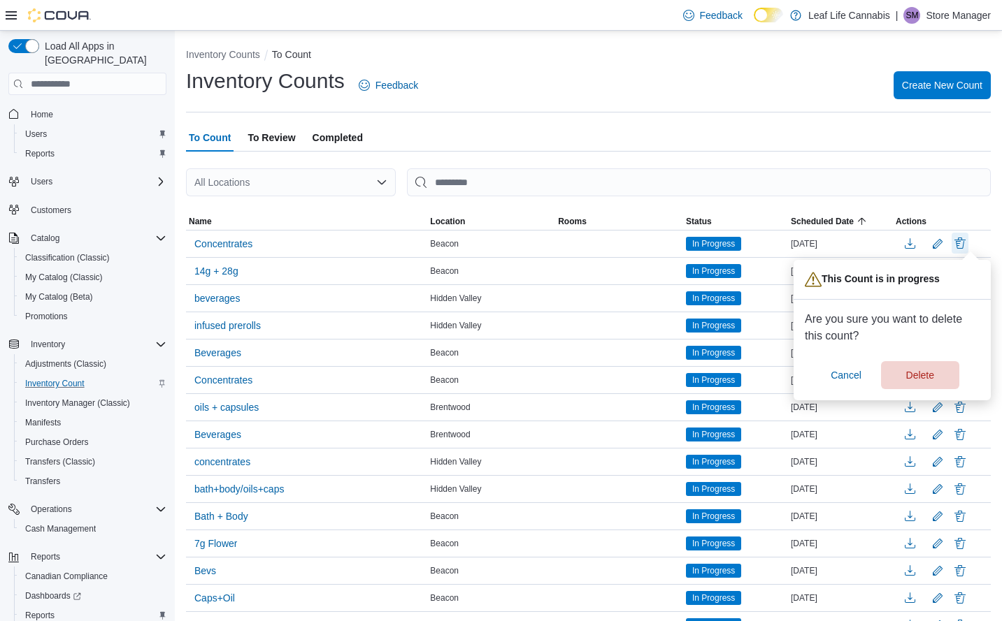
click at [968, 237] on button "Delete count" at bounding box center [959, 243] width 17 height 21
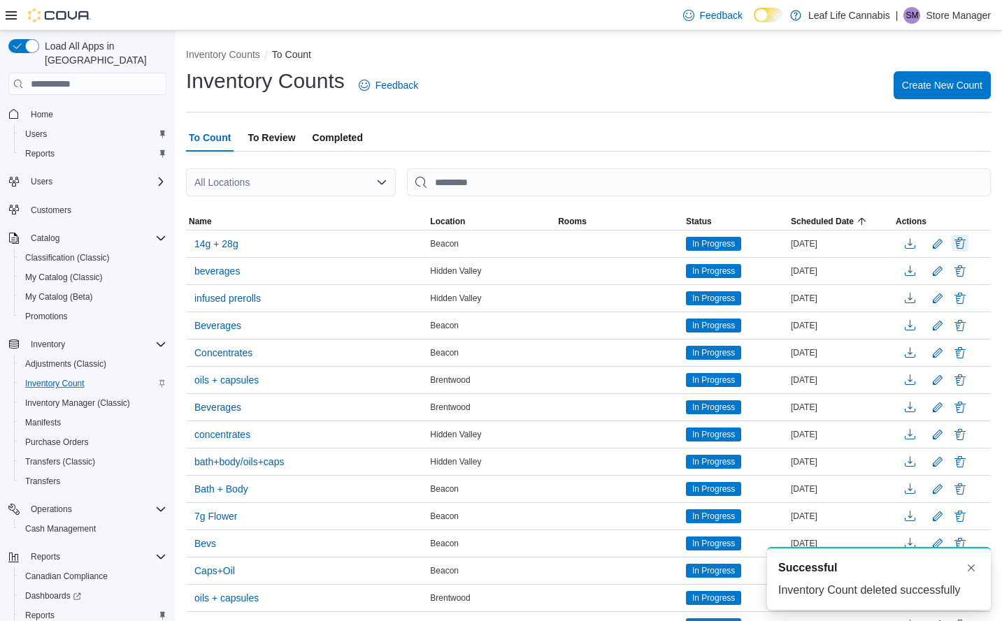
click at [968, 241] on button "Delete" at bounding box center [959, 243] width 17 height 17
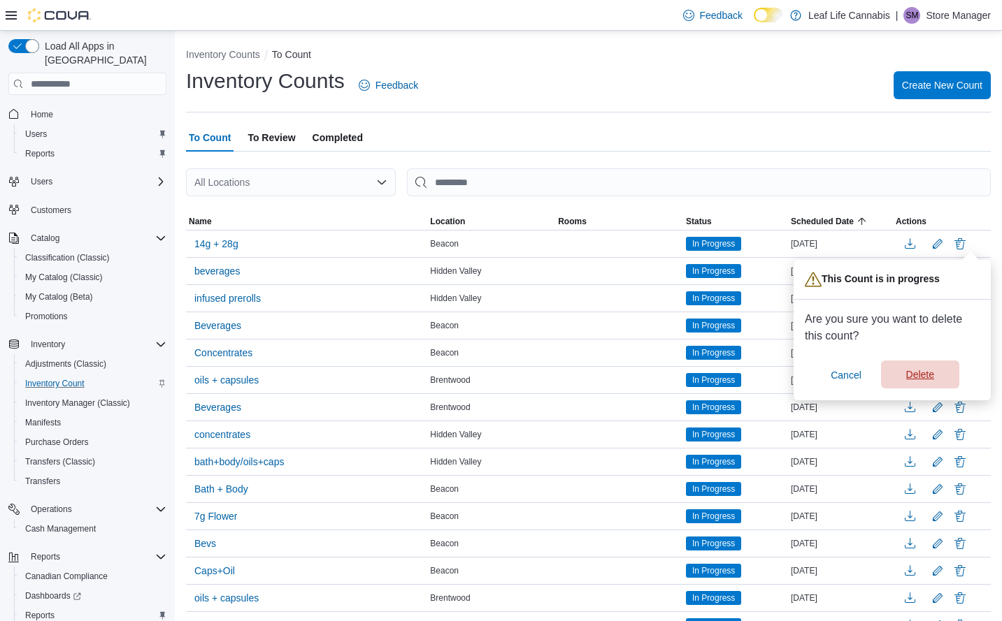
click at [922, 366] on span "Delete" at bounding box center [920, 375] width 62 height 28
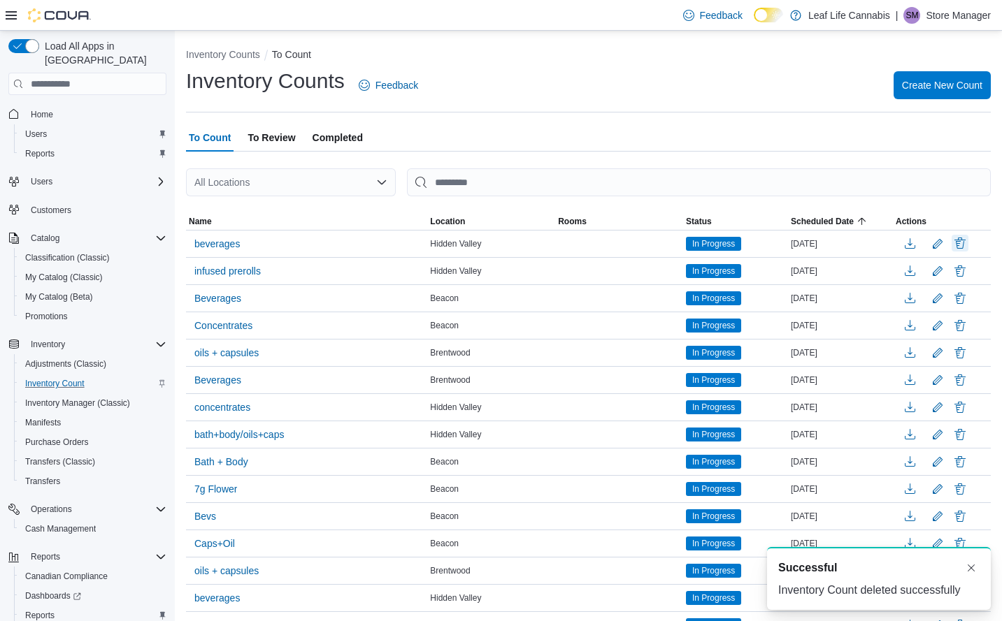
click at [967, 238] on button "Delete" at bounding box center [959, 243] width 17 height 17
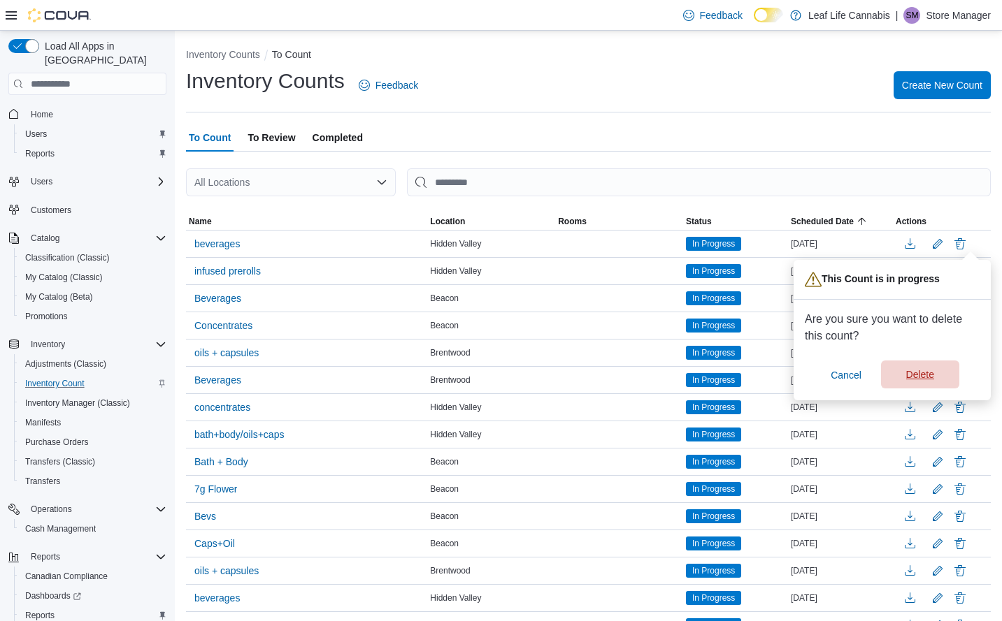
click at [921, 379] on span "Delete" at bounding box center [920, 375] width 28 height 14
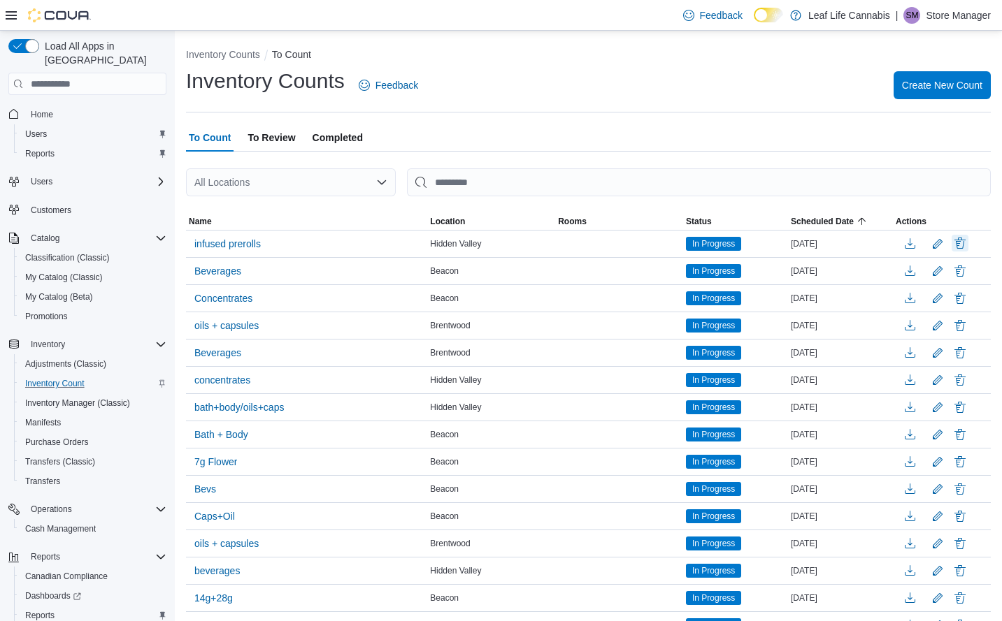
click at [968, 246] on button "Delete" at bounding box center [959, 243] width 17 height 17
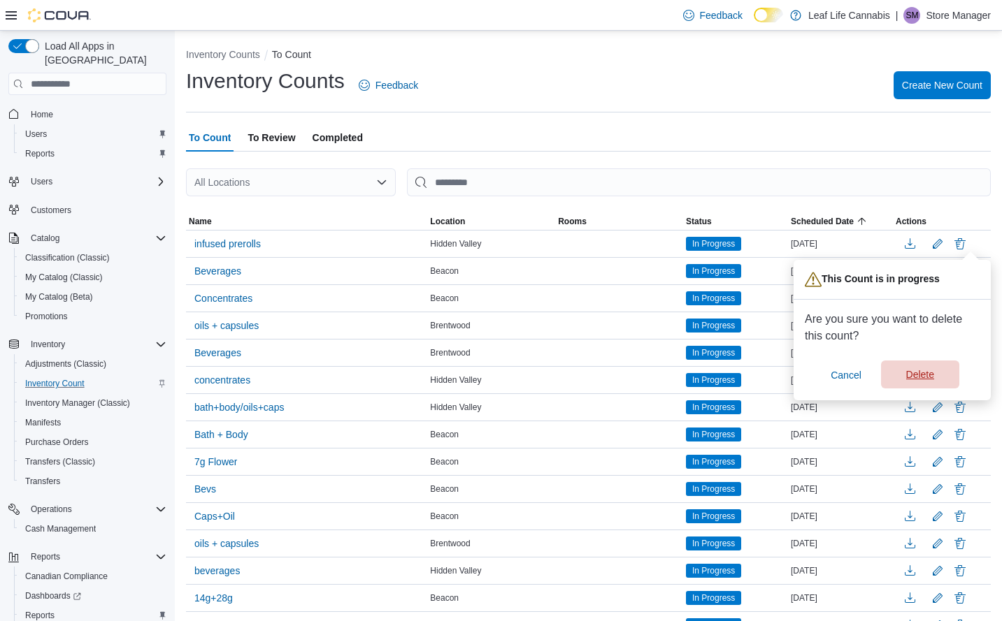
click at [914, 387] on span "Delete" at bounding box center [920, 375] width 62 height 28
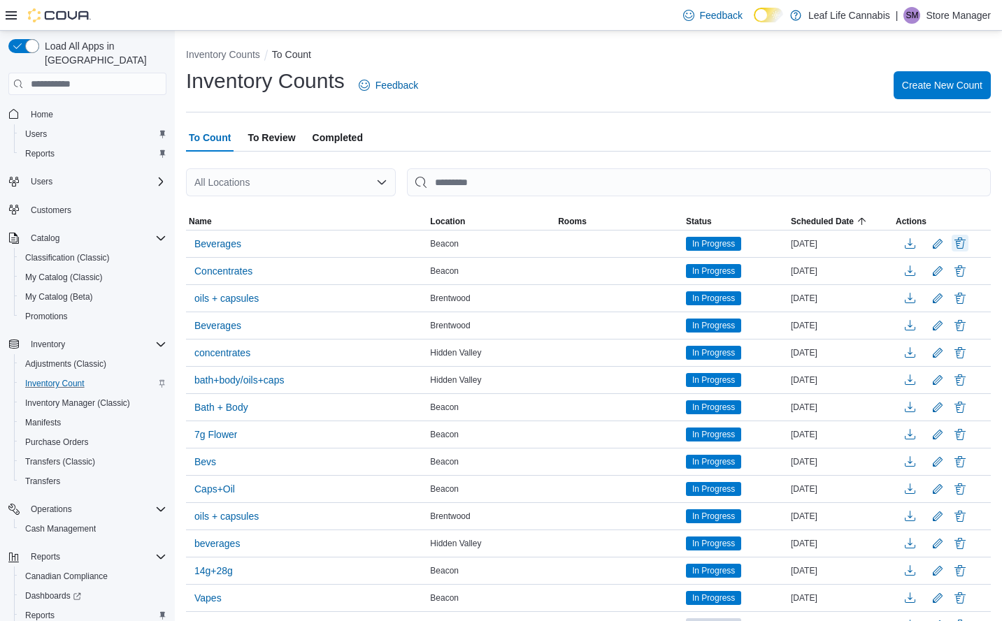
click at [968, 242] on button "Delete" at bounding box center [959, 243] width 17 height 17
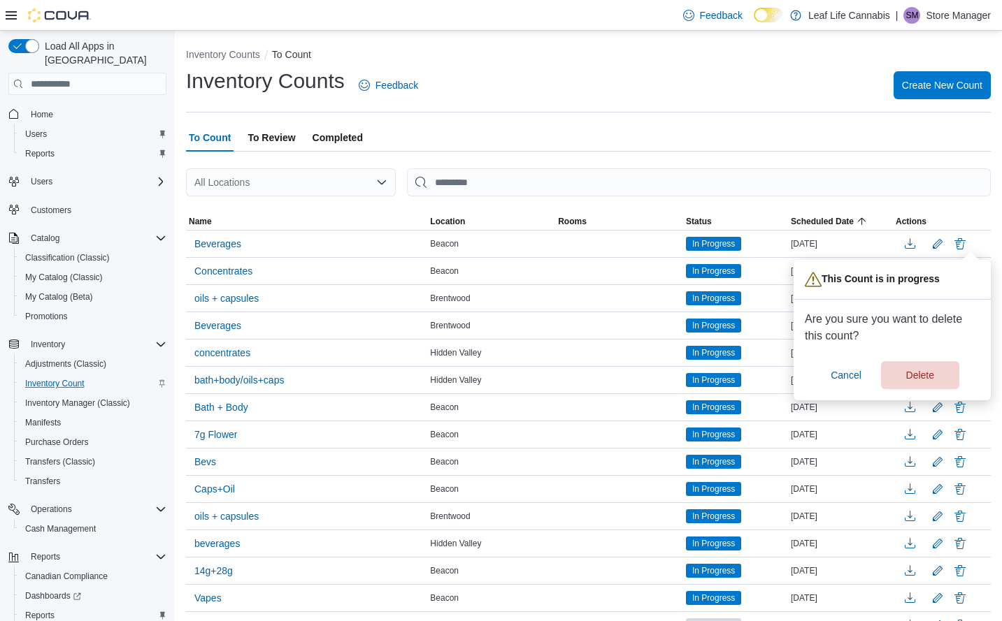
click at [921, 361] on div "Are you sure you want to delete this count? Cancel Delete" at bounding box center [891, 350] width 175 height 78
click at [918, 367] on span "Delete" at bounding box center [920, 375] width 62 height 28
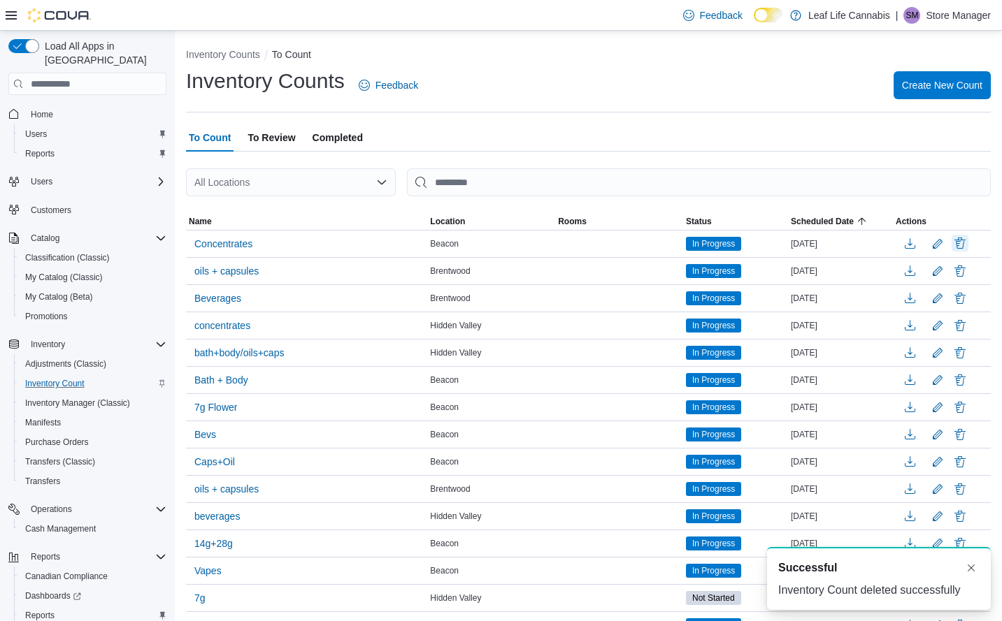
click at [968, 243] on button "Delete" at bounding box center [959, 243] width 17 height 17
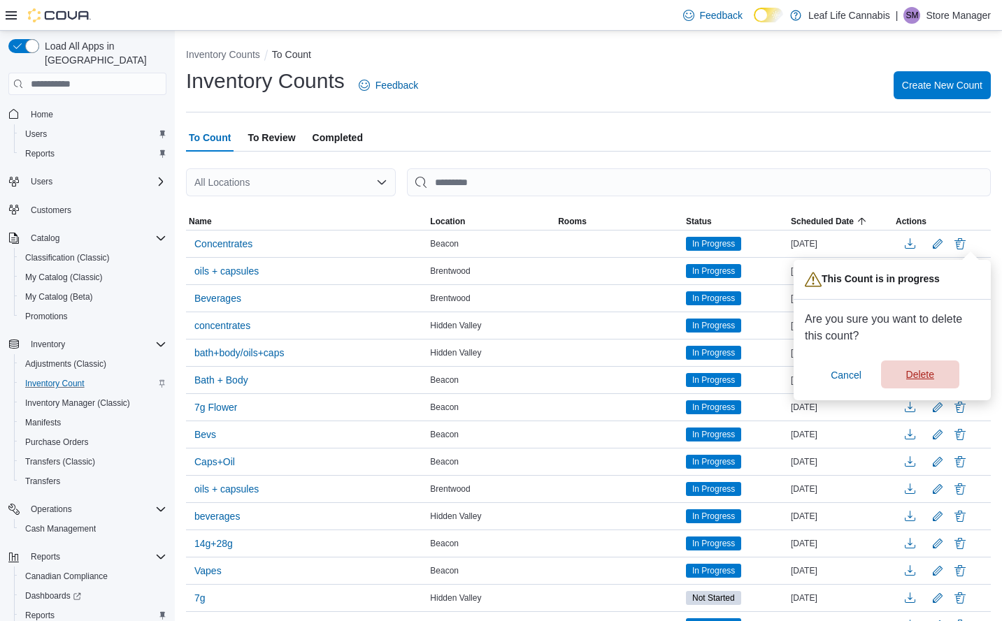
click at [921, 367] on span "Delete" at bounding box center [920, 375] width 62 height 28
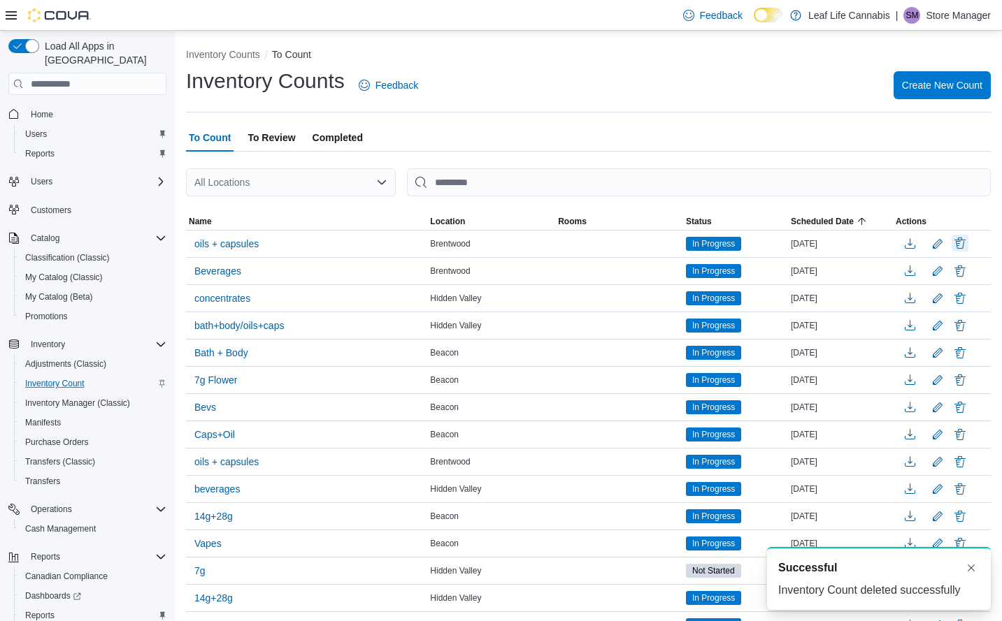
click at [968, 240] on button "Delete" at bounding box center [959, 243] width 17 height 17
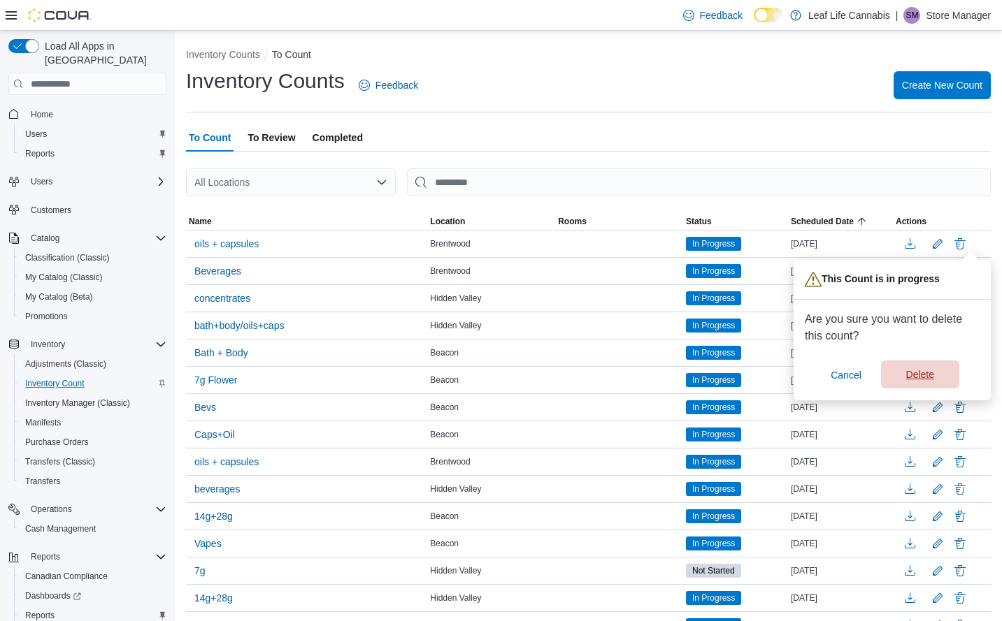
click at [923, 361] on div "Cancel Delete" at bounding box center [891, 375] width 175 height 28
click at [921, 367] on span "Delete" at bounding box center [920, 375] width 62 height 28
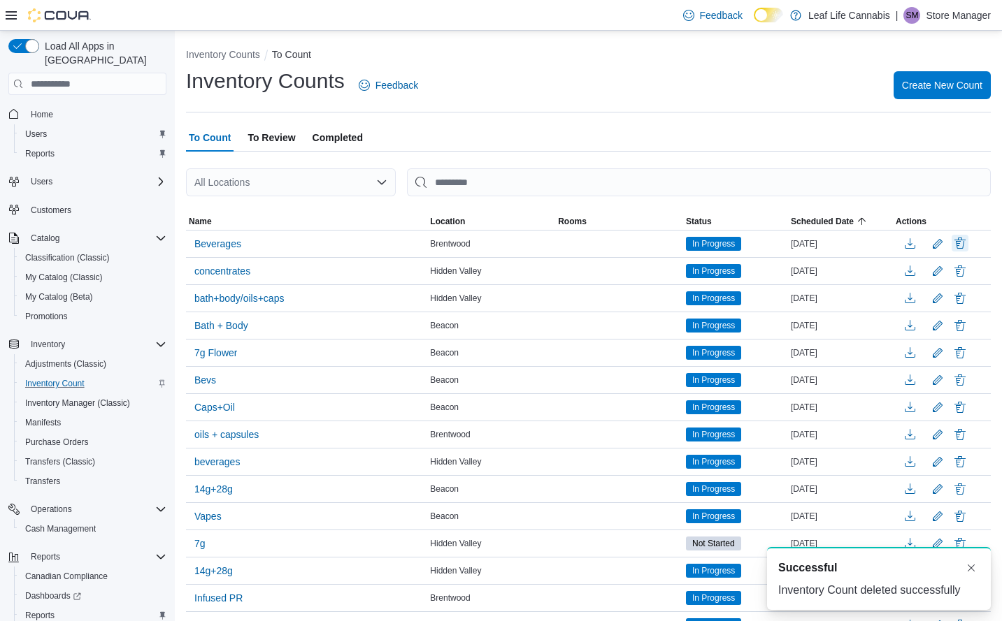
click at [968, 246] on button "Delete" at bounding box center [959, 243] width 17 height 17
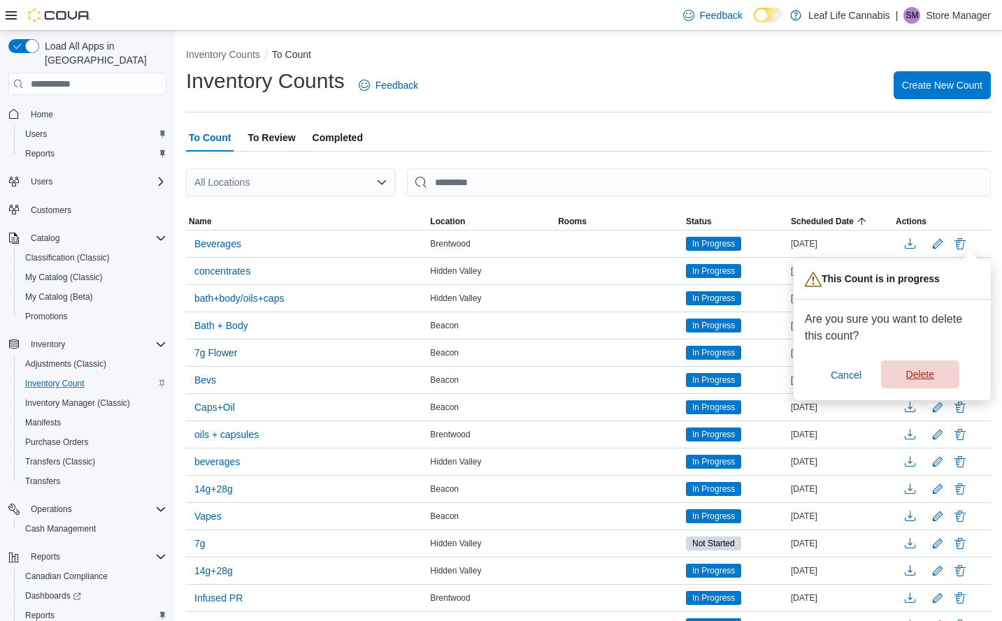
click at [923, 371] on span "Delete" at bounding box center [920, 375] width 28 height 14
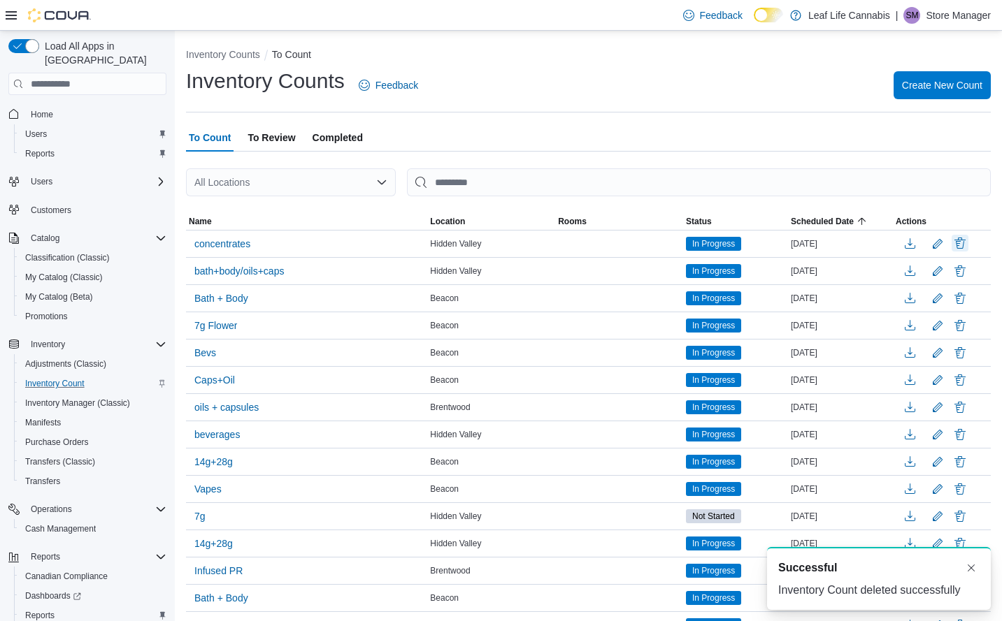
click at [968, 244] on button "Delete" at bounding box center [959, 243] width 17 height 17
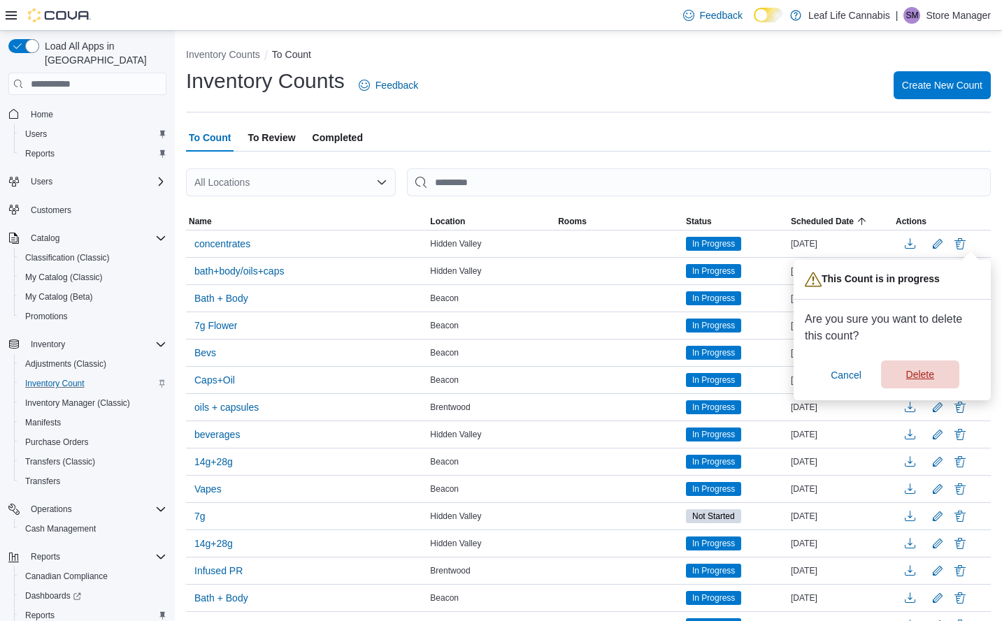
click at [923, 368] on span "Delete" at bounding box center [920, 375] width 62 height 28
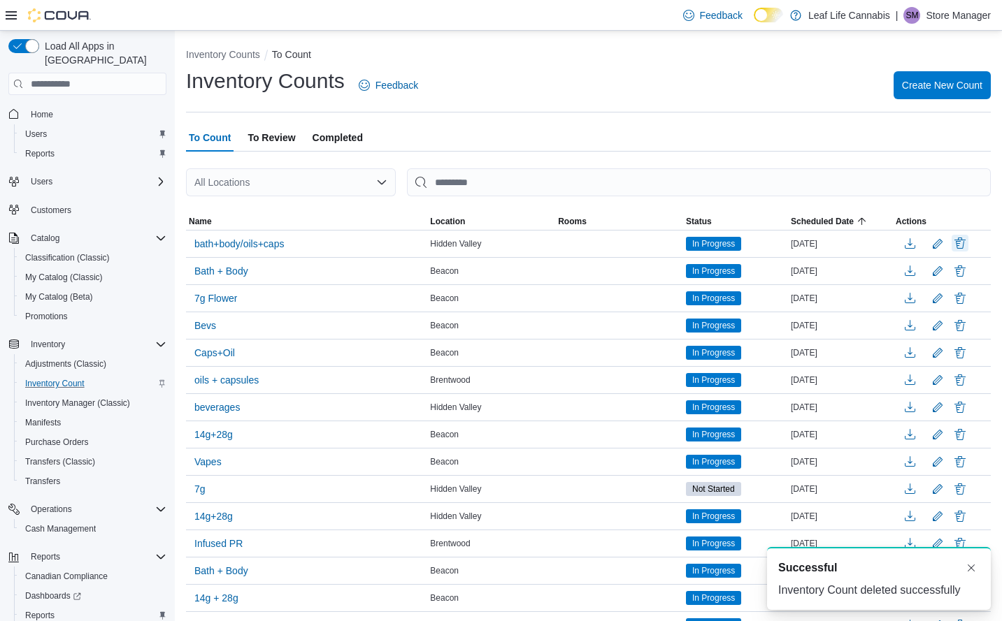
click at [968, 238] on button "Delete" at bounding box center [959, 243] width 17 height 17
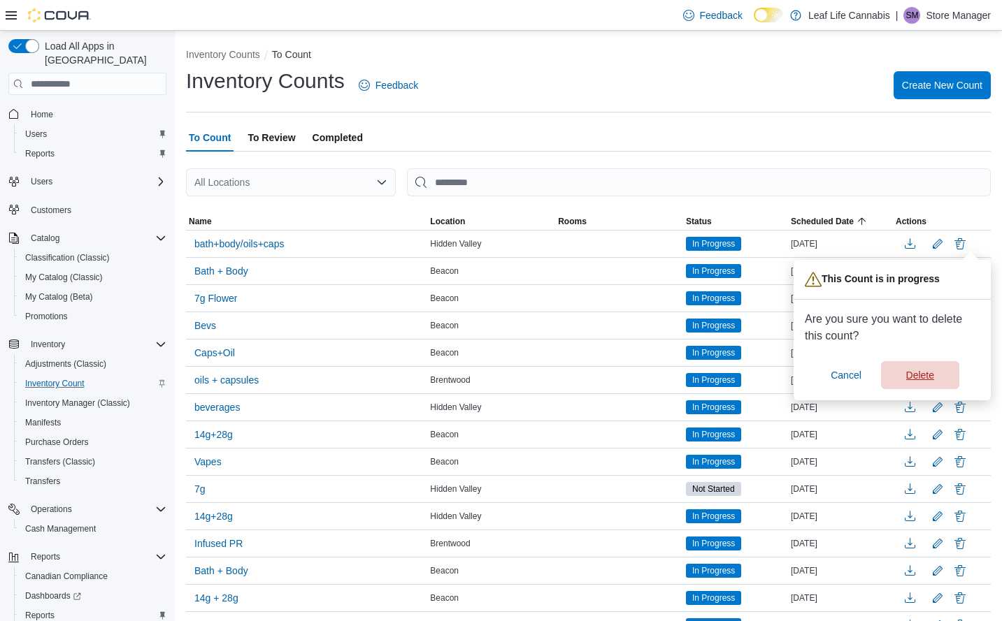
drag, startPoint x: 919, startPoint y: 377, endPoint x: 930, endPoint y: 356, distance: 23.8
click at [919, 377] on span "Delete" at bounding box center [920, 375] width 28 height 14
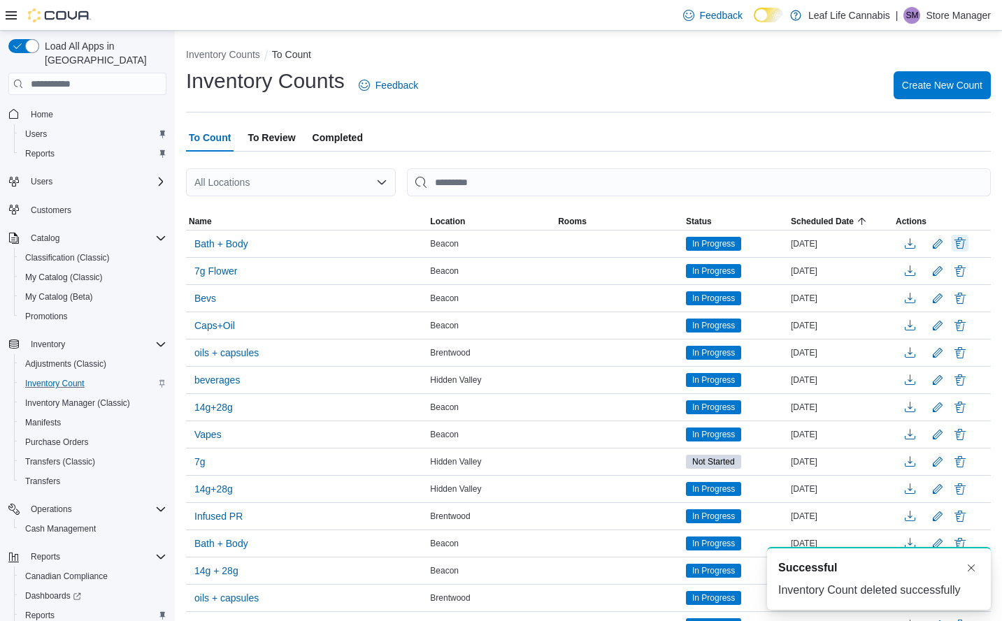
click at [968, 247] on button "Delete" at bounding box center [959, 243] width 17 height 17
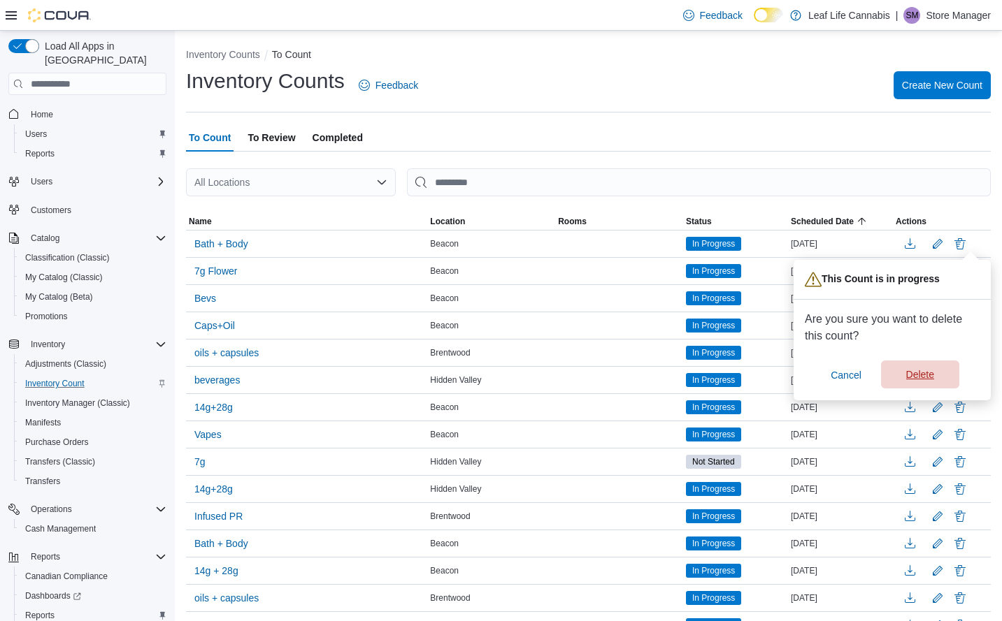
click at [916, 381] on span "Delete" at bounding box center [920, 375] width 28 height 14
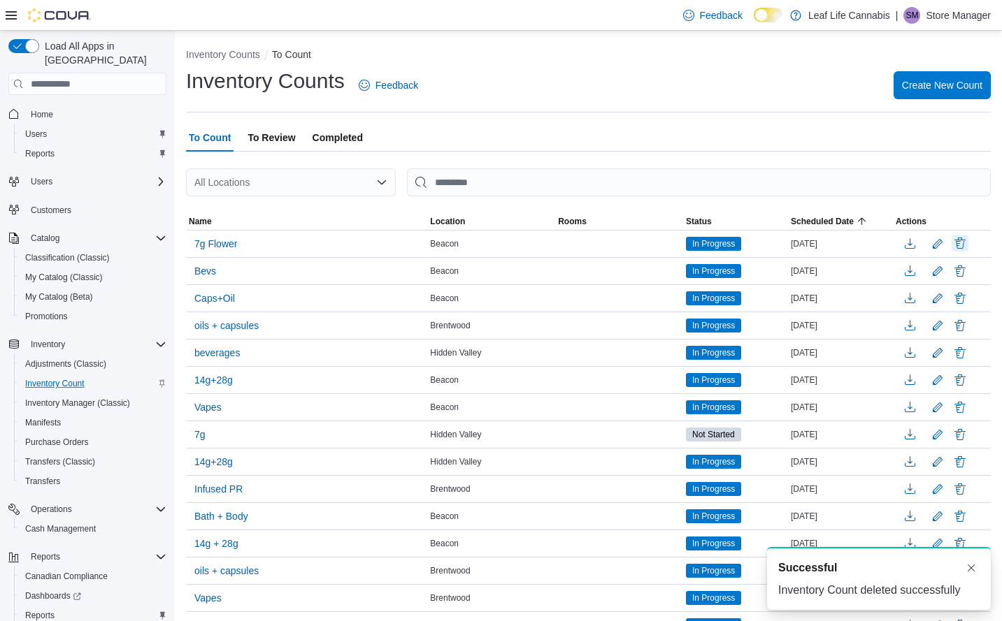
click at [965, 246] on button "Delete" at bounding box center [959, 243] width 17 height 17
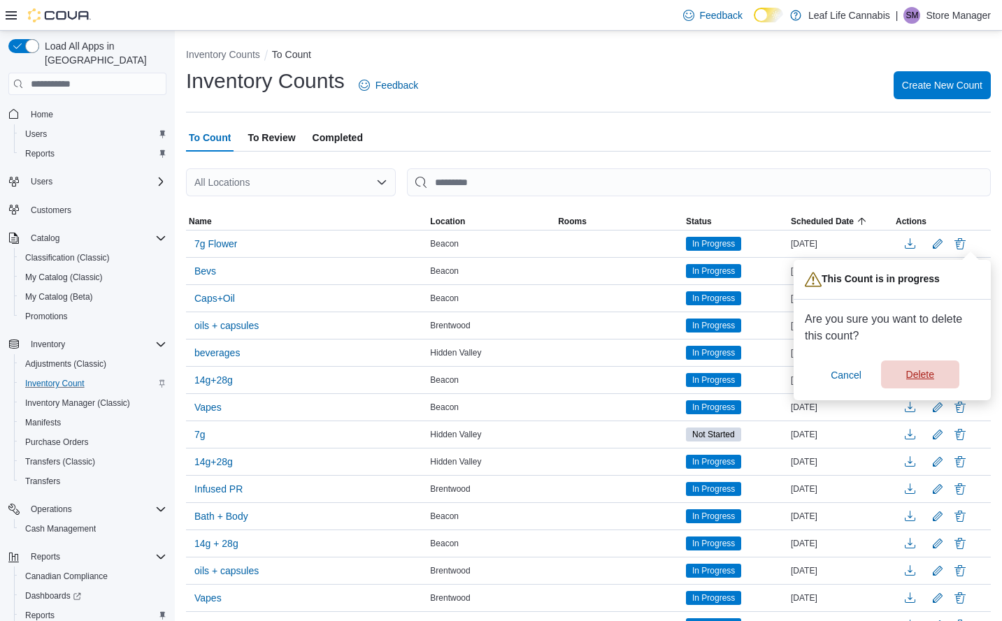
click at [923, 382] on span "Delete" at bounding box center [920, 375] width 28 height 14
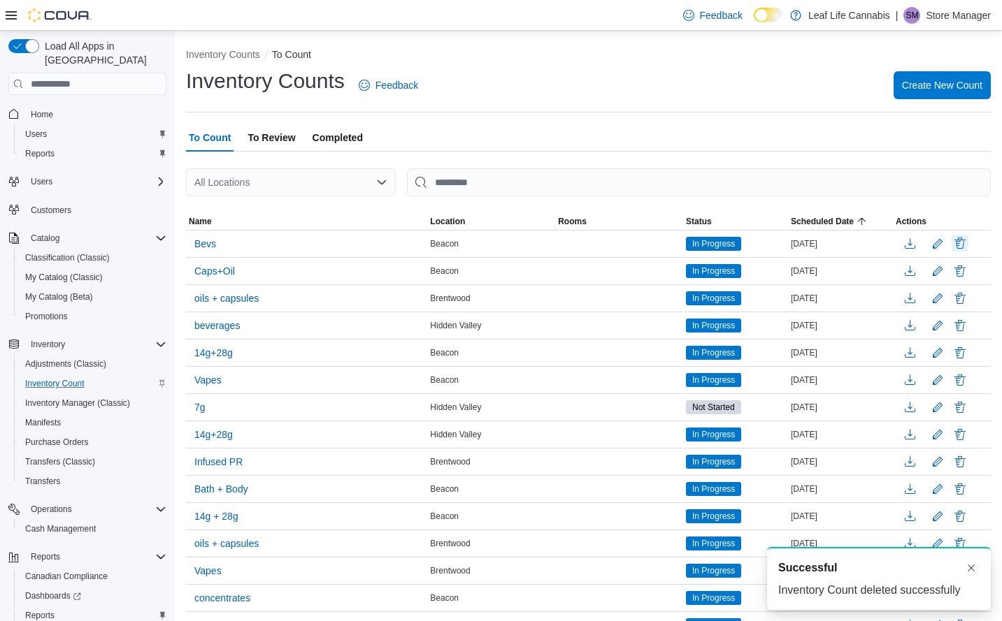
click at [968, 240] on button "Delete" at bounding box center [959, 243] width 17 height 17
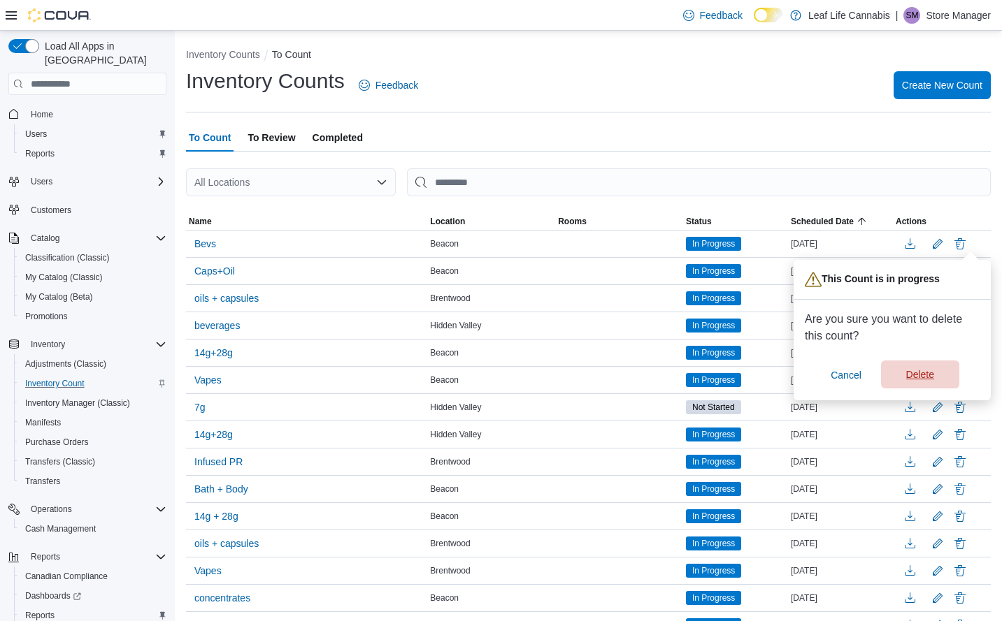
click at [919, 371] on span "Delete" at bounding box center [920, 375] width 28 height 14
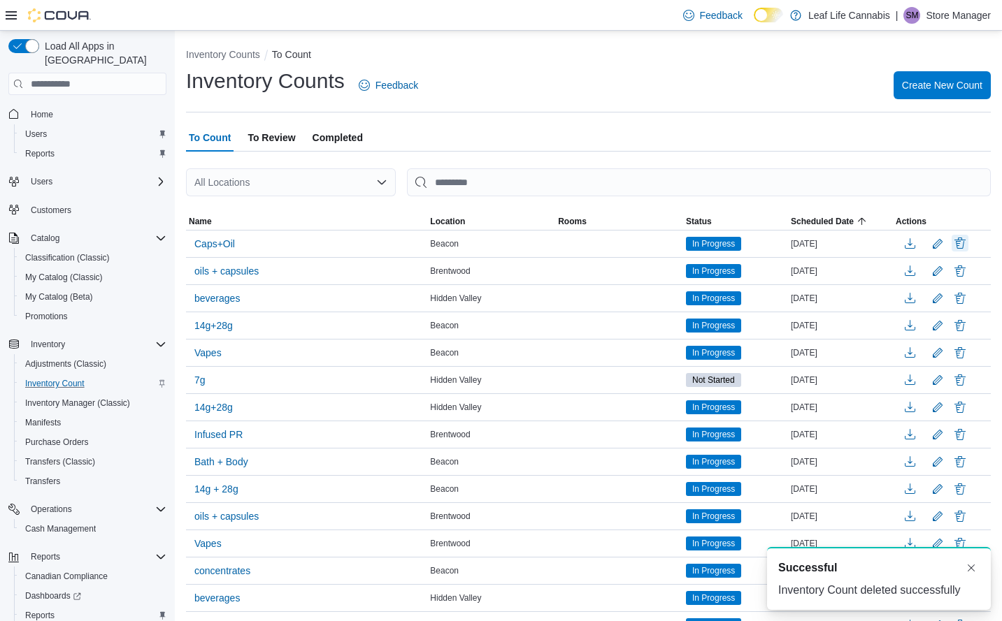
click at [965, 238] on button "Delete" at bounding box center [959, 243] width 17 height 17
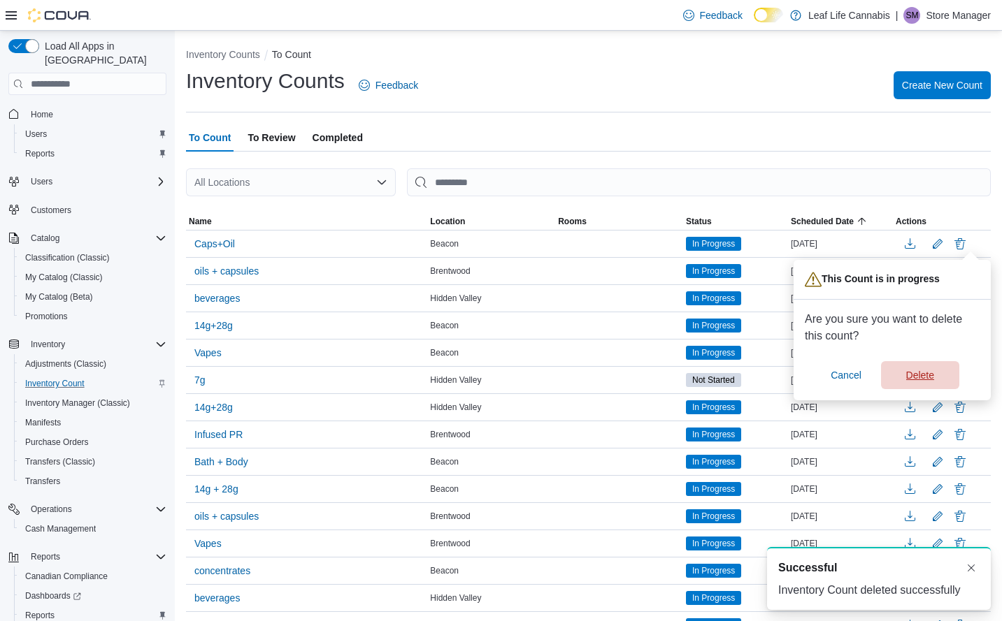
click at [921, 375] on span "Delete" at bounding box center [920, 375] width 28 height 14
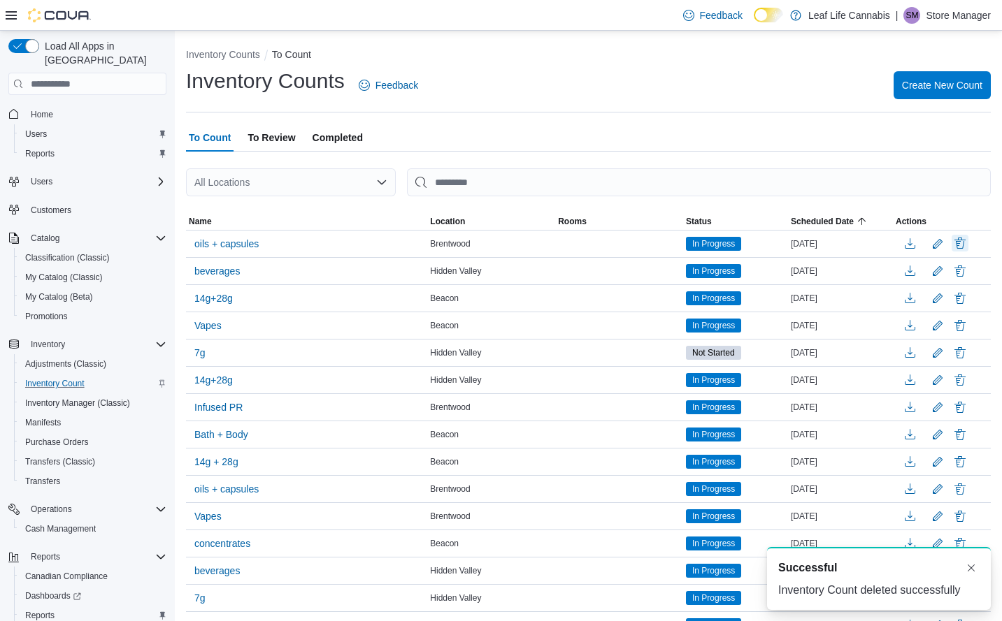
click at [968, 243] on button "Delete" at bounding box center [959, 243] width 17 height 17
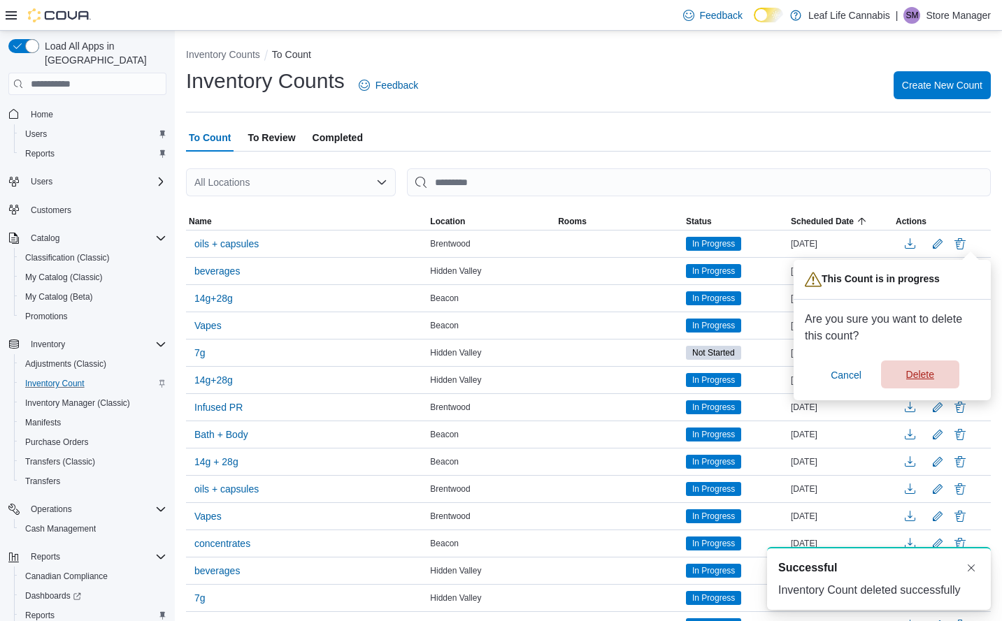
click at [929, 373] on span "Delete" at bounding box center [920, 375] width 28 height 14
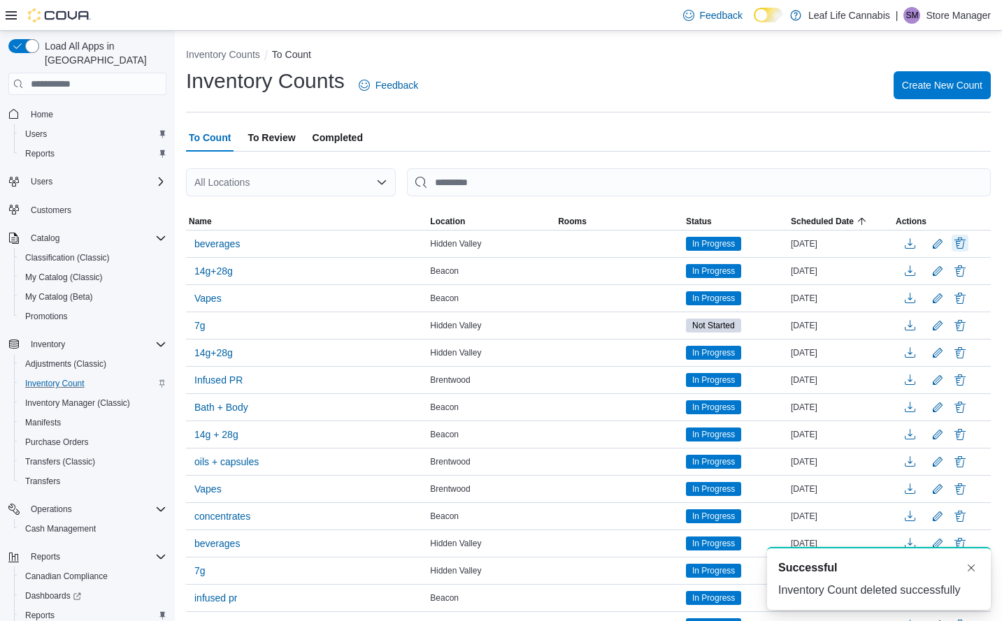
click at [968, 244] on button "Delete" at bounding box center [959, 243] width 17 height 17
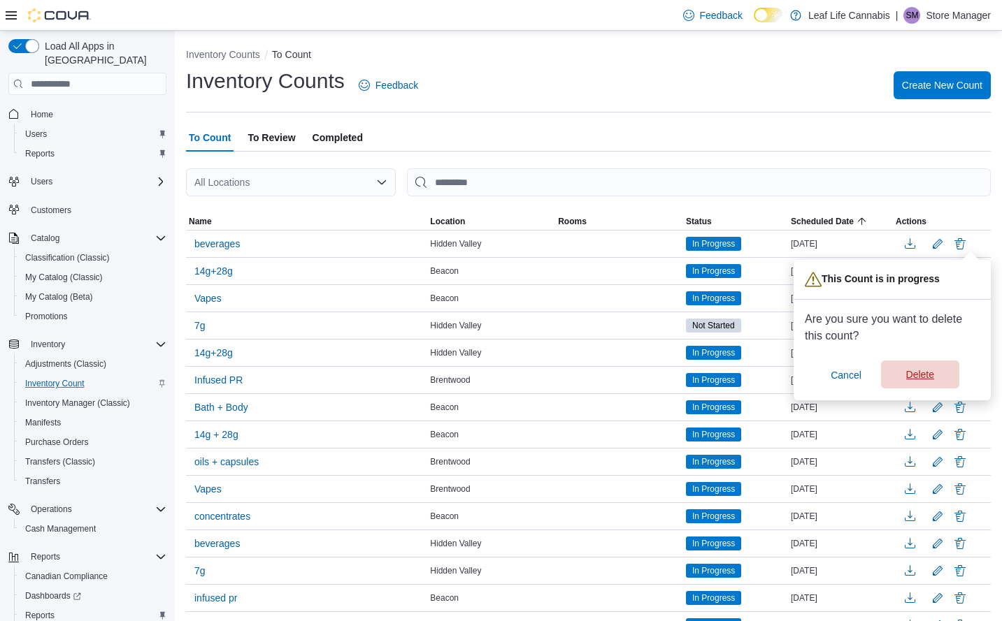
click at [932, 373] on span "Delete" at bounding box center [920, 375] width 28 height 14
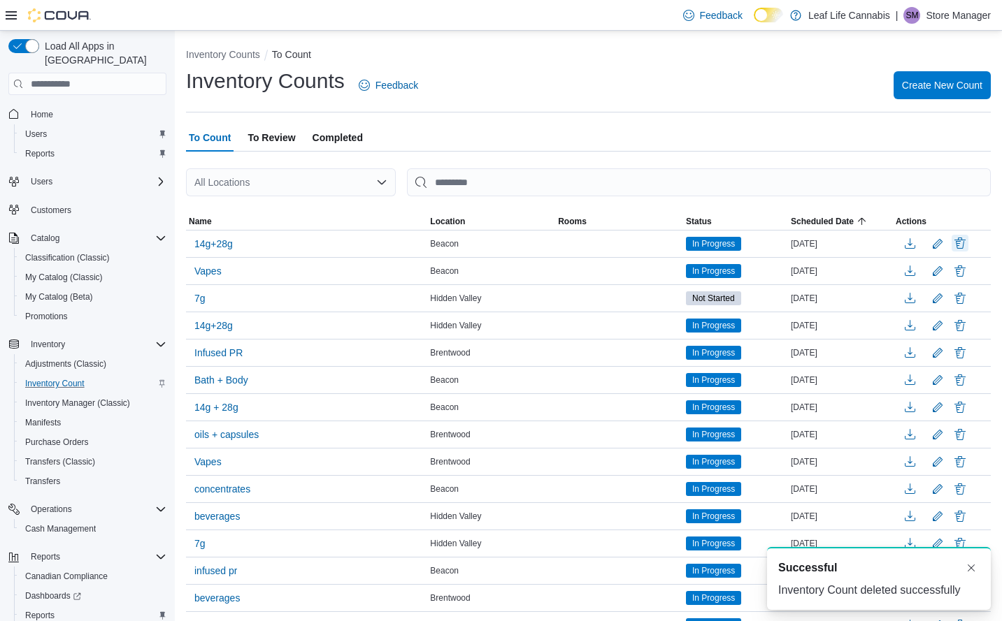
click at [967, 243] on button "Delete" at bounding box center [959, 243] width 17 height 17
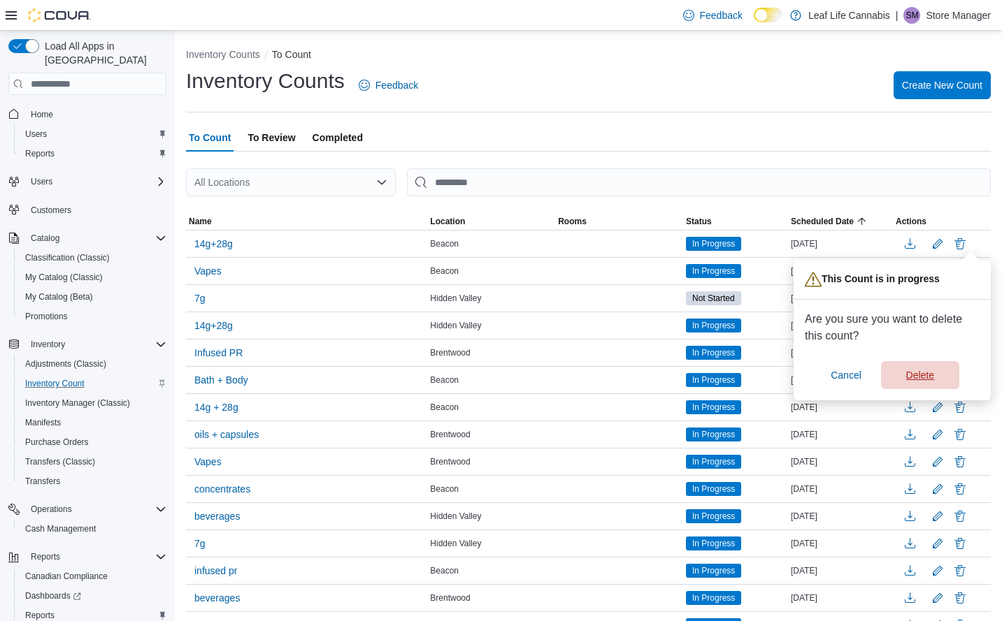
drag, startPoint x: 930, startPoint y: 368, endPoint x: 936, endPoint y: 350, distance: 19.2
click at [930, 369] on span "Delete" at bounding box center [920, 375] width 28 height 14
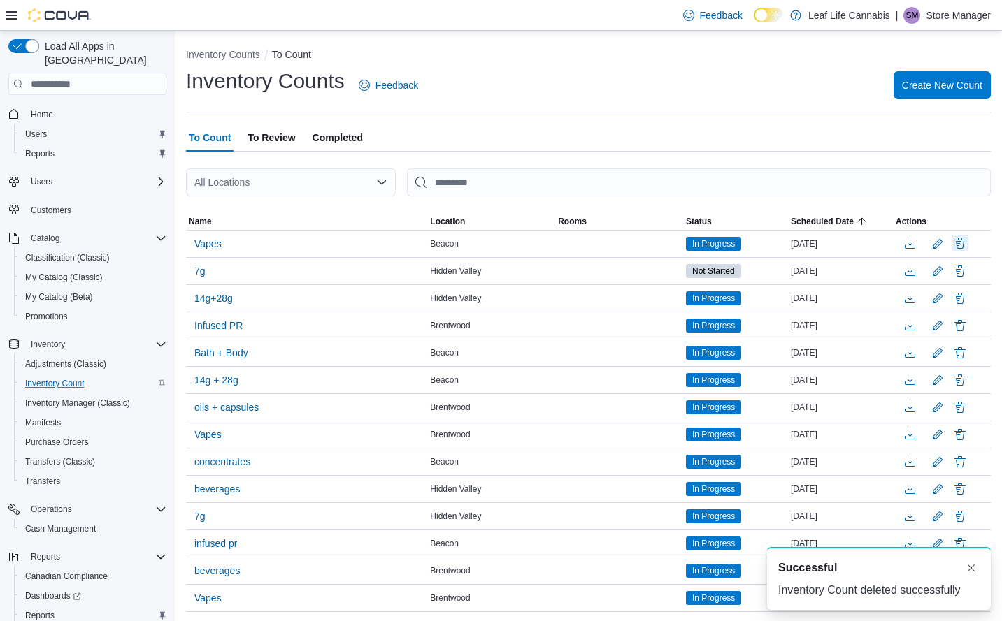
click at [968, 244] on button "Delete" at bounding box center [959, 243] width 17 height 17
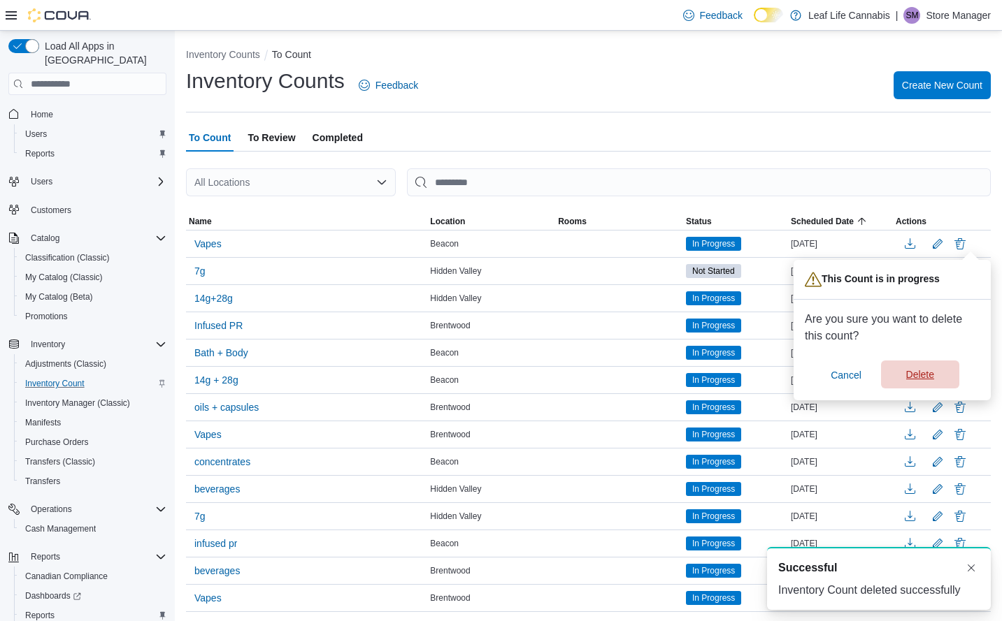
click at [934, 368] on span "Delete" at bounding box center [920, 375] width 62 height 28
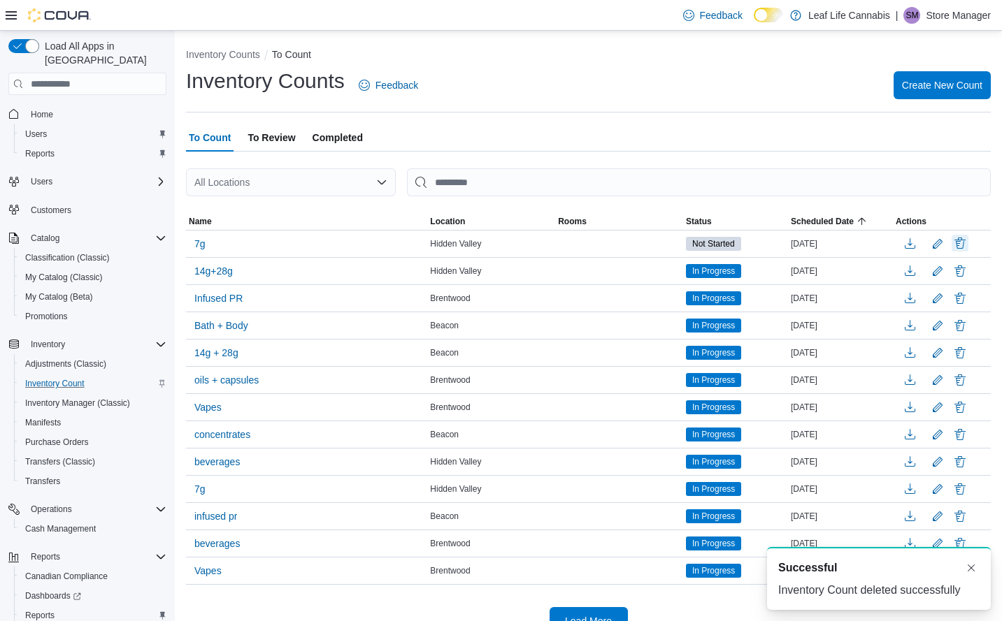
click at [968, 245] on button "Delete" at bounding box center [959, 243] width 17 height 17
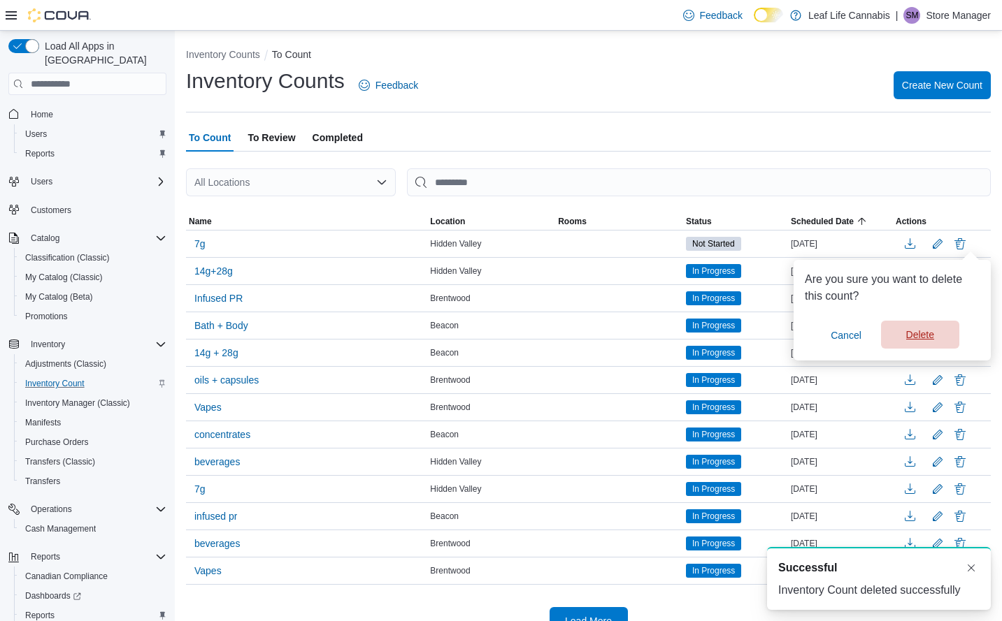
drag, startPoint x: 945, startPoint y: 350, endPoint x: 937, endPoint y: 340, distance: 12.4
click at [944, 350] on div "You are in a dialog. Press Escape, or tap/click outside the dialog to close. Ar…" at bounding box center [891, 310] width 197 height 101
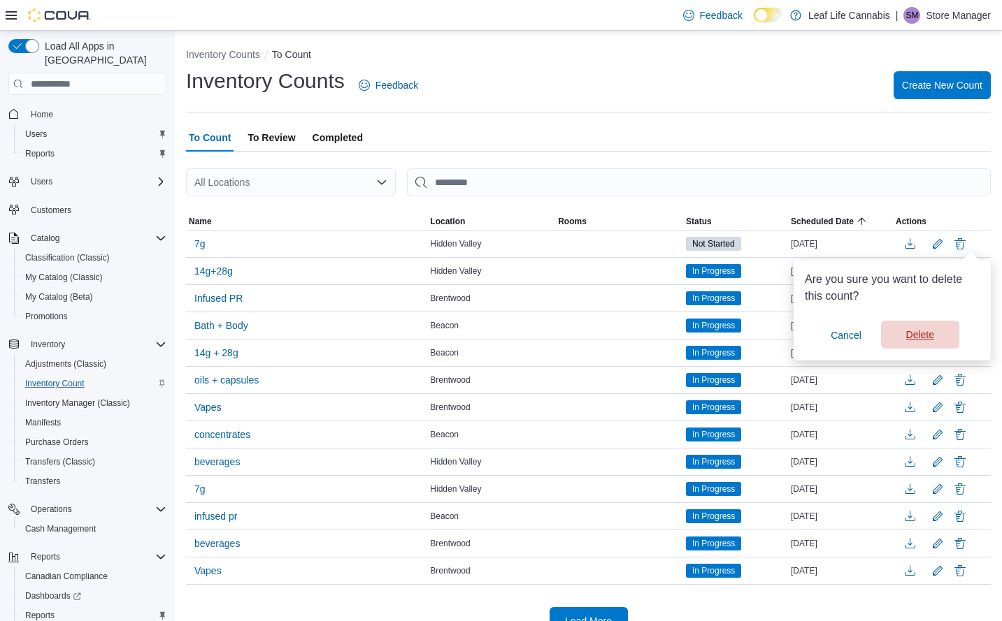
click at [932, 333] on span "Delete" at bounding box center [920, 335] width 28 height 14
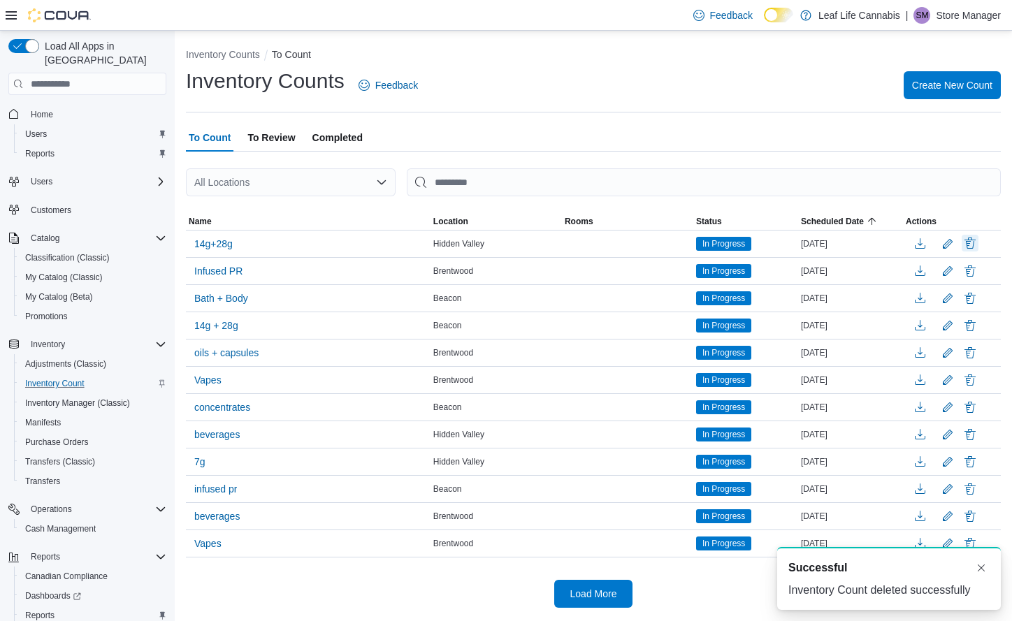
click at [970, 241] on button "Delete" at bounding box center [970, 243] width 17 height 17
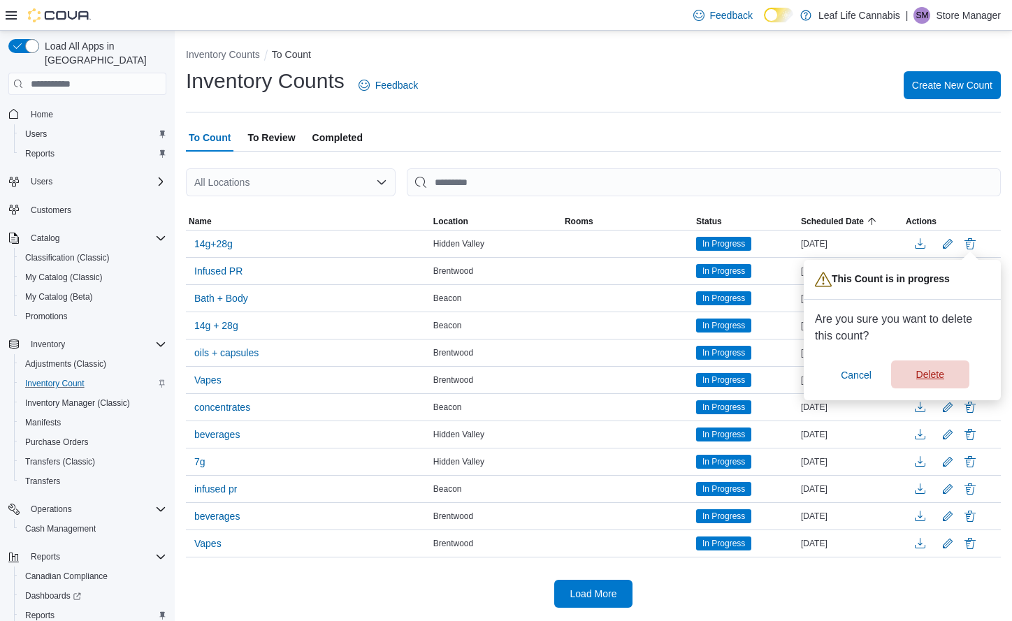
click at [927, 364] on span "Delete" at bounding box center [931, 375] width 62 height 28
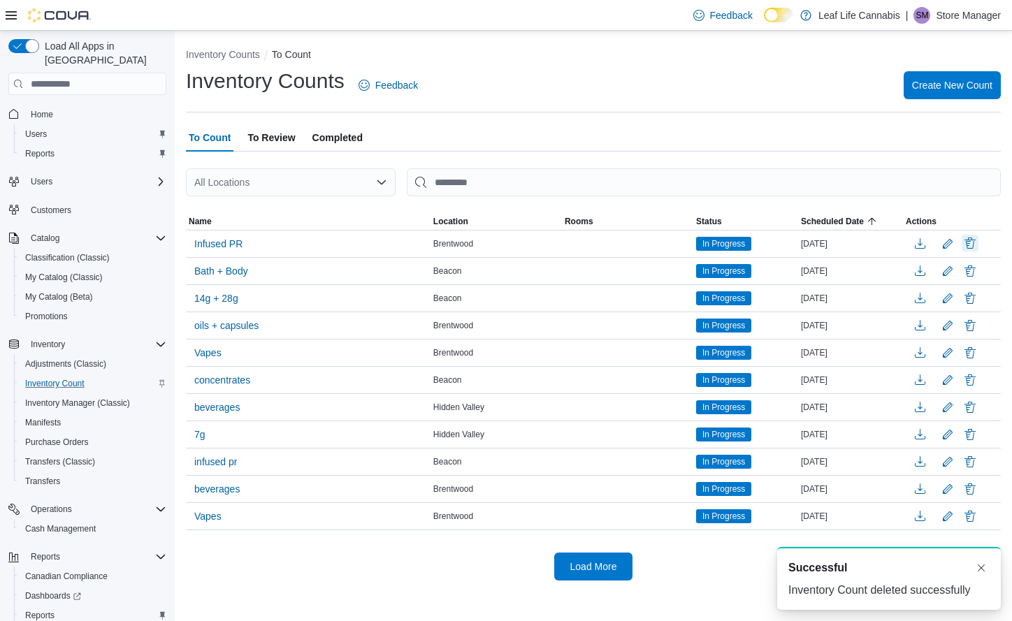
click at [970, 242] on button "Delete" at bounding box center [970, 243] width 17 height 17
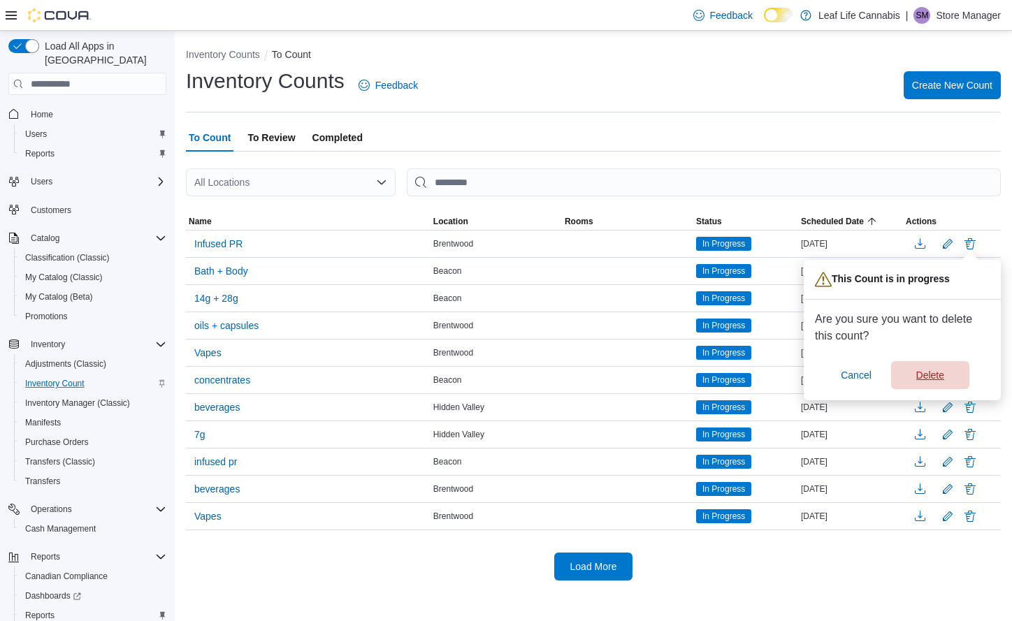
drag, startPoint x: 917, startPoint y: 364, endPoint x: 921, endPoint y: 356, distance: 9.4
click at [916, 366] on span "Delete" at bounding box center [931, 375] width 62 height 28
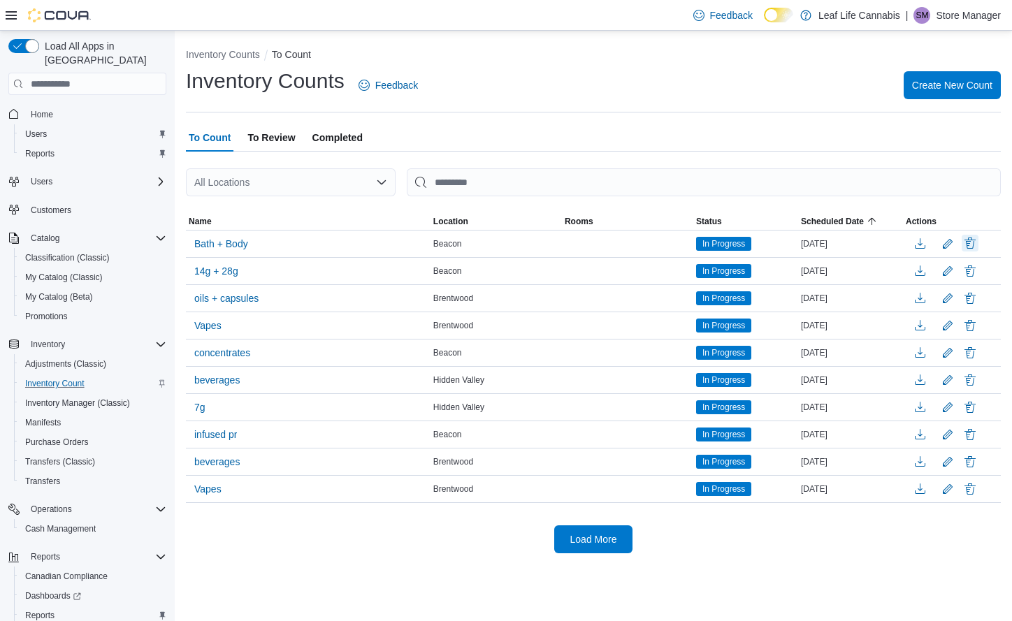
click at [965, 243] on button "Delete" at bounding box center [970, 243] width 17 height 17
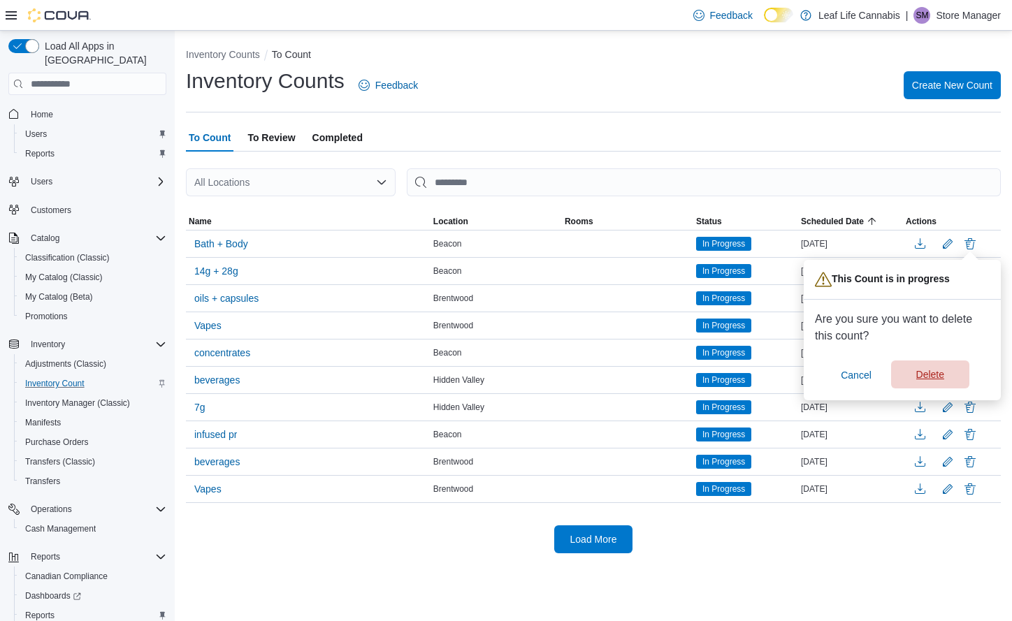
click at [923, 366] on span "Delete" at bounding box center [931, 375] width 62 height 28
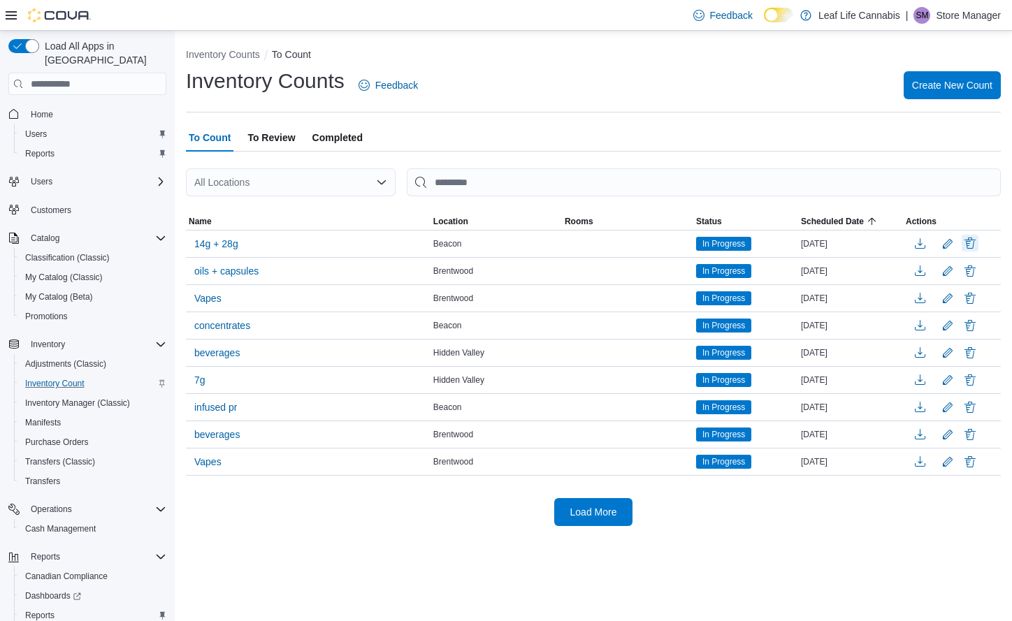
click at [972, 247] on button "Delete" at bounding box center [970, 243] width 17 height 17
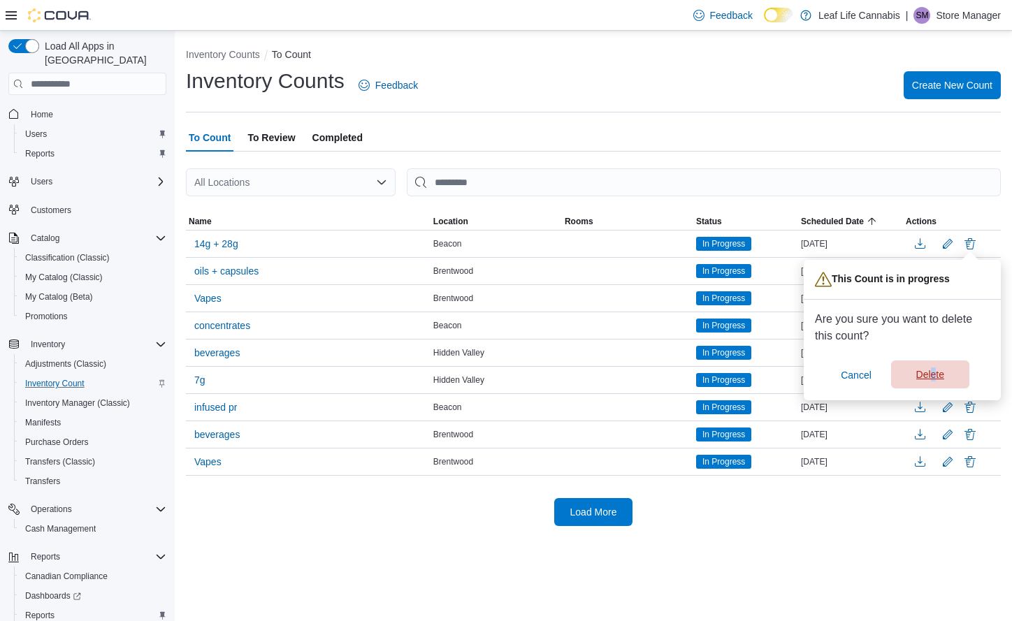
drag, startPoint x: 934, startPoint y: 358, endPoint x: 932, endPoint y: 366, distance: 8.2
click at [932, 366] on div "Are you sure you want to delete this count? Cancel Delete" at bounding box center [902, 350] width 175 height 78
click at [931, 366] on span "Delete" at bounding box center [931, 375] width 62 height 28
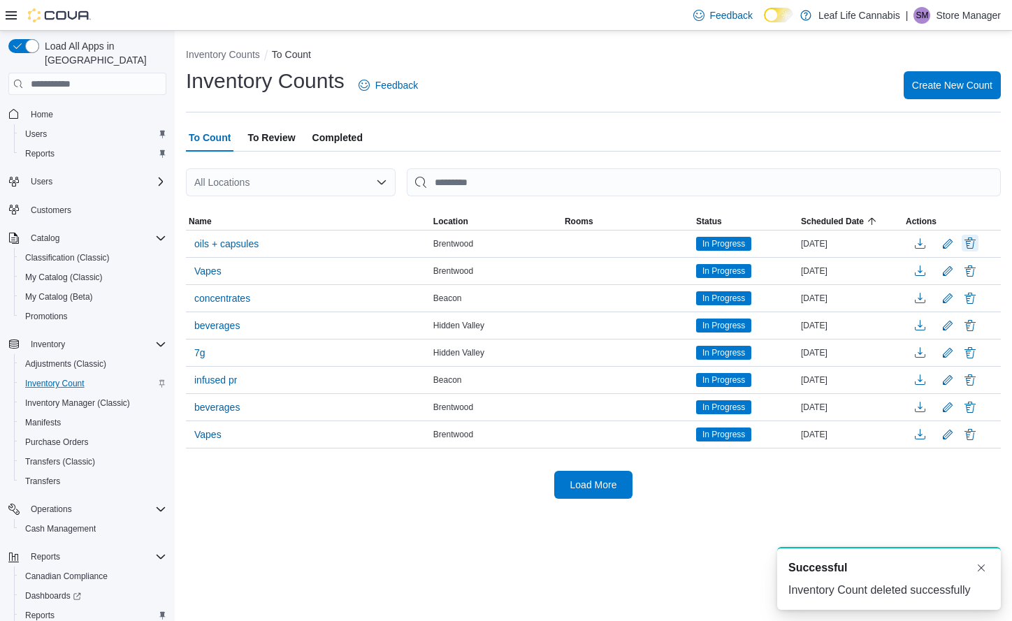
click at [972, 247] on button "Delete" at bounding box center [970, 243] width 17 height 17
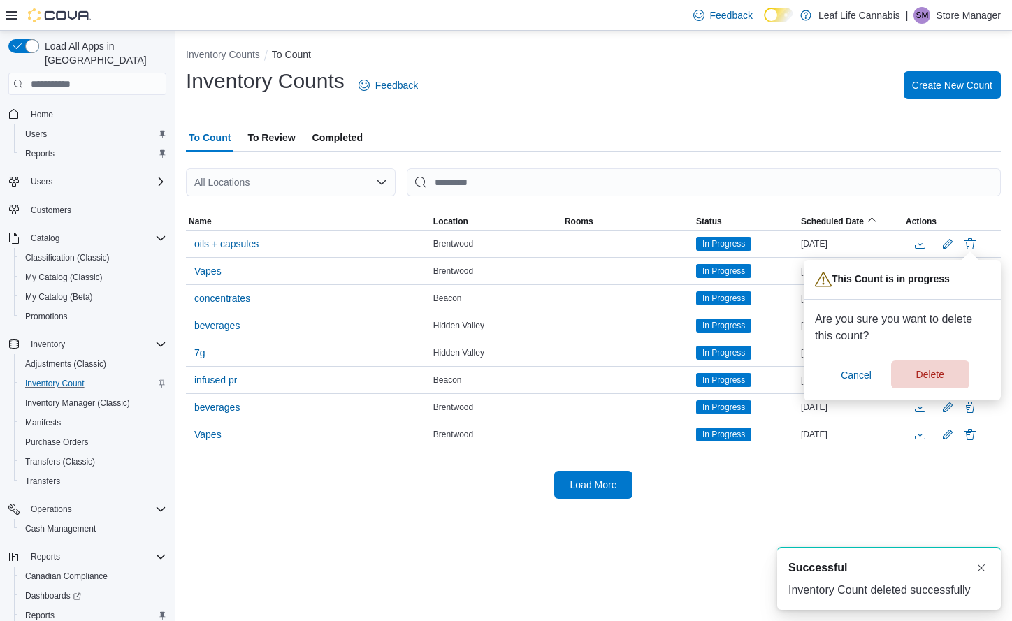
click at [921, 362] on span "Delete" at bounding box center [931, 375] width 62 height 28
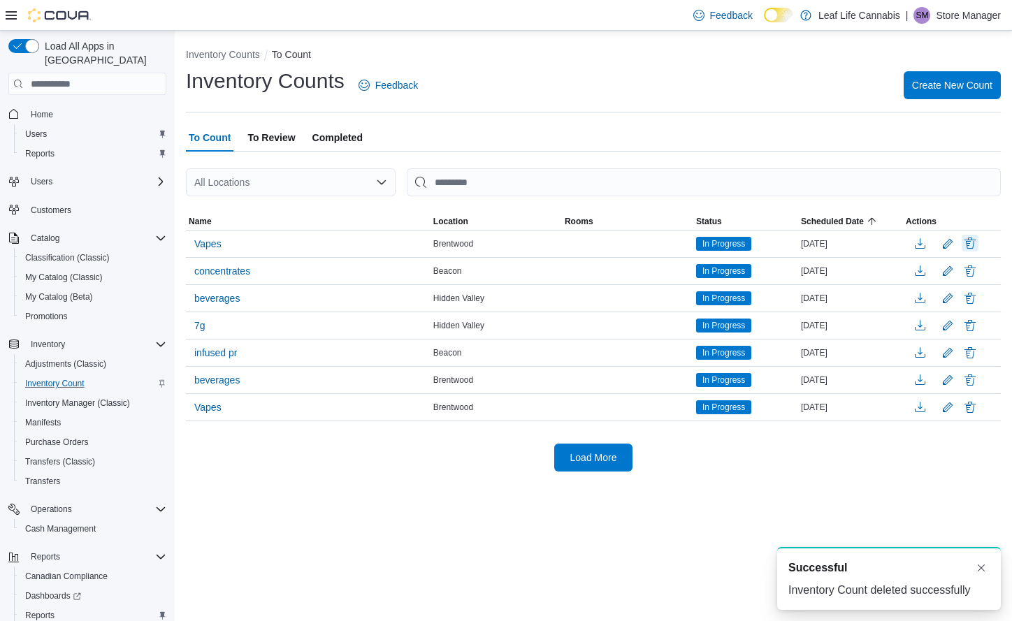
click at [970, 239] on button "Delete" at bounding box center [970, 243] width 17 height 17
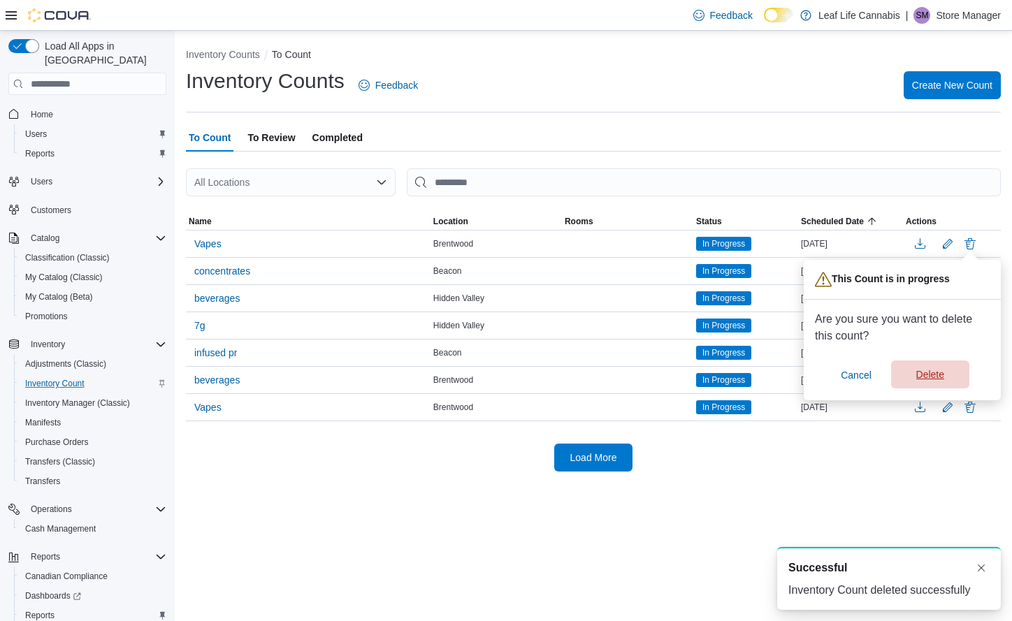
click at [924, 375] on span "Delete" at bounding box center [930, 375] width 28 height 14
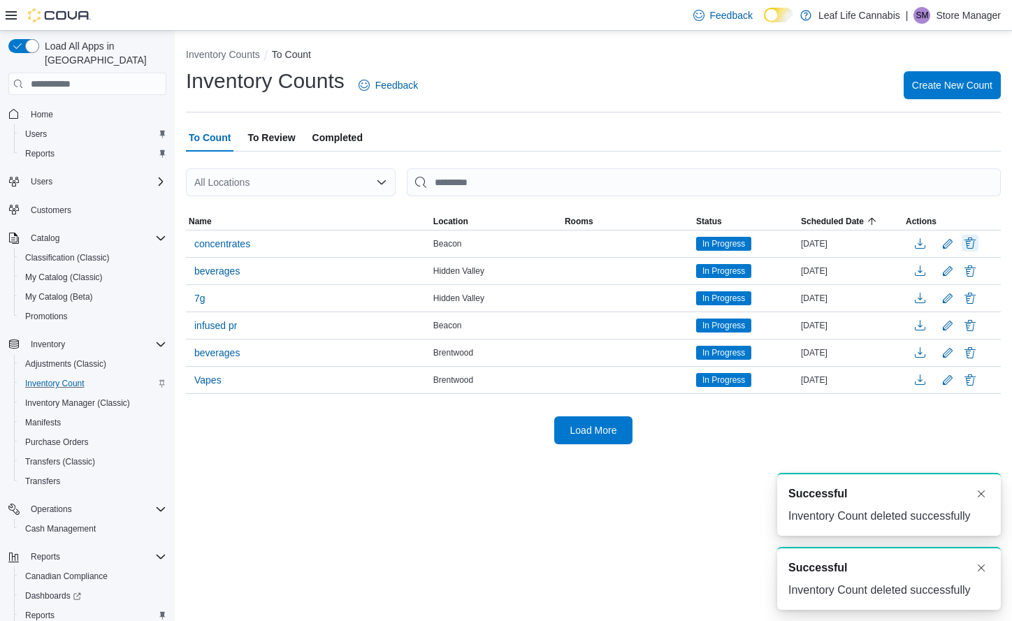
click at [967, 243] on button "Delete" at bounding box center [970, 243] width 17 height 17
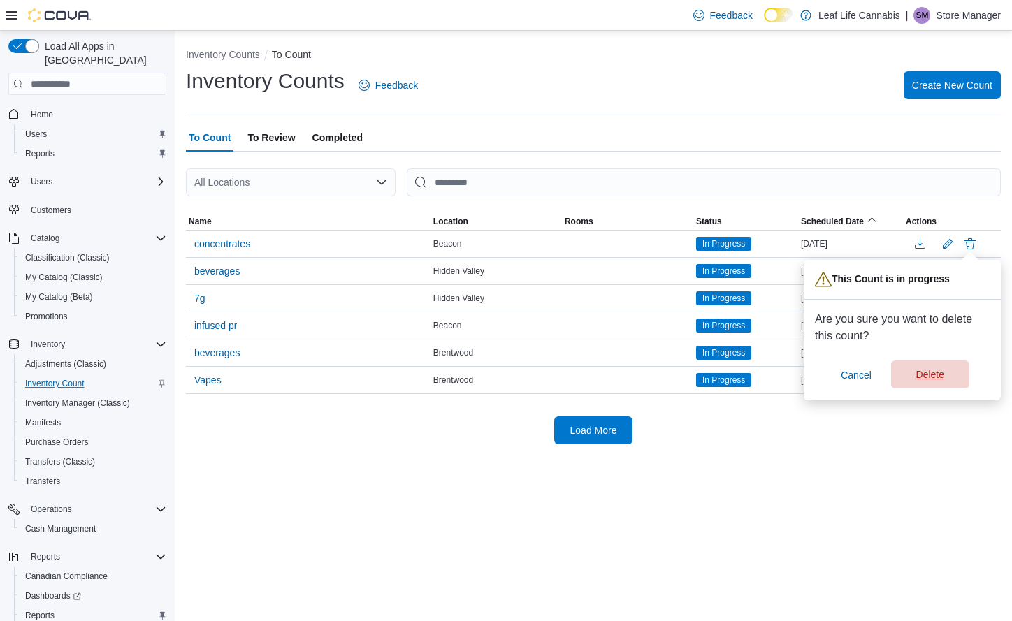
drag, startPoint x: 920, startPoint y: 380, endPoint x: 923, endPoint y: 372, distance: 8.4
click at [920, 379] on span "Delete" at bounding box center [930, 375] width 28 height 14
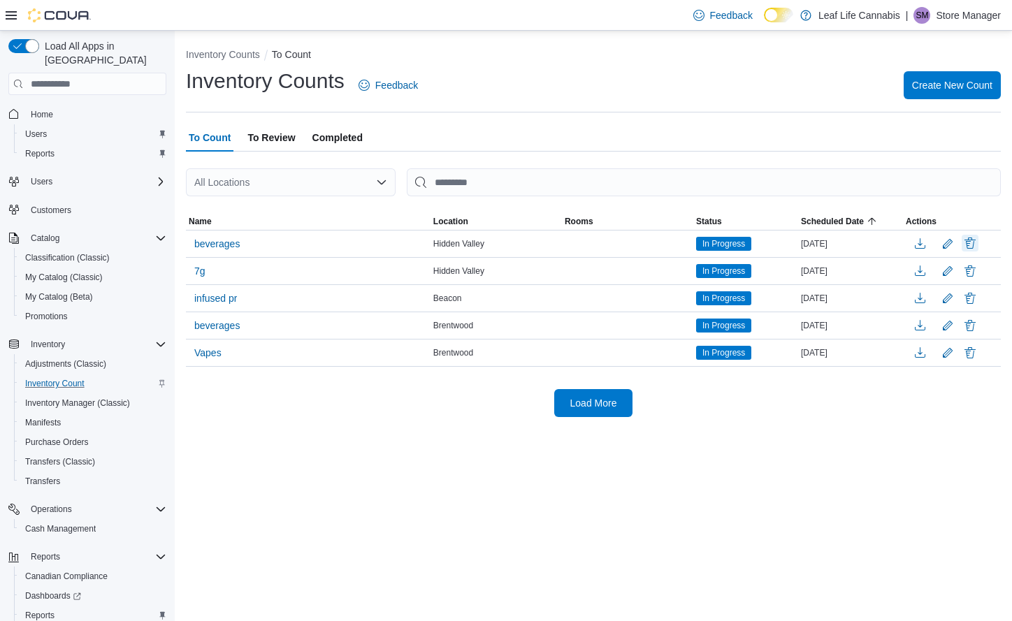
click at [969, 245] on button "Delete" at bounding box center [970, 243] width 17 height 17
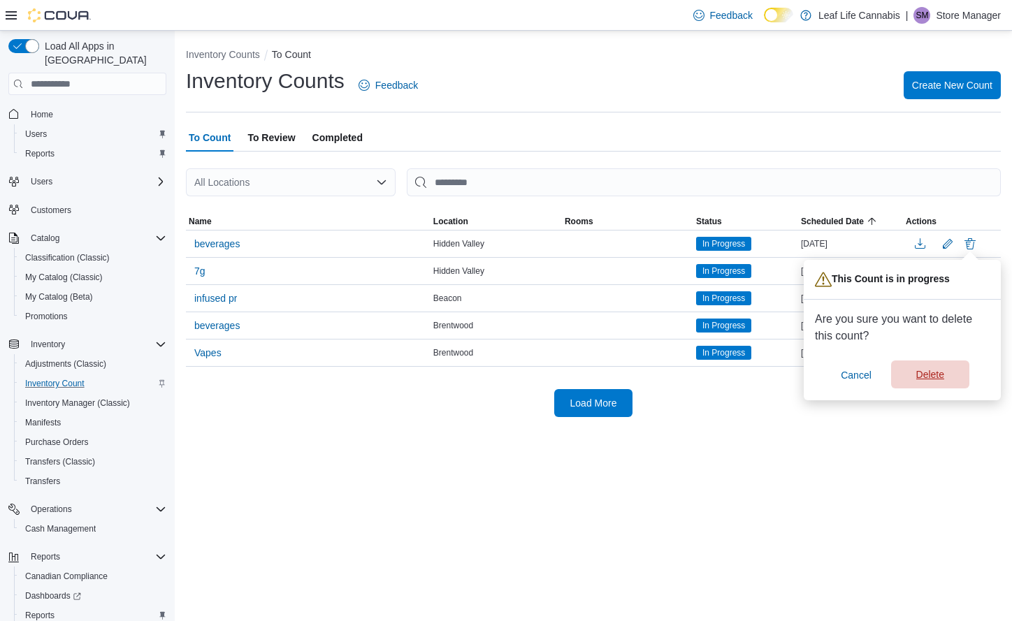
click at [925, 375] on span "Delete" at bounding box center [930, 375] width 28 height 14
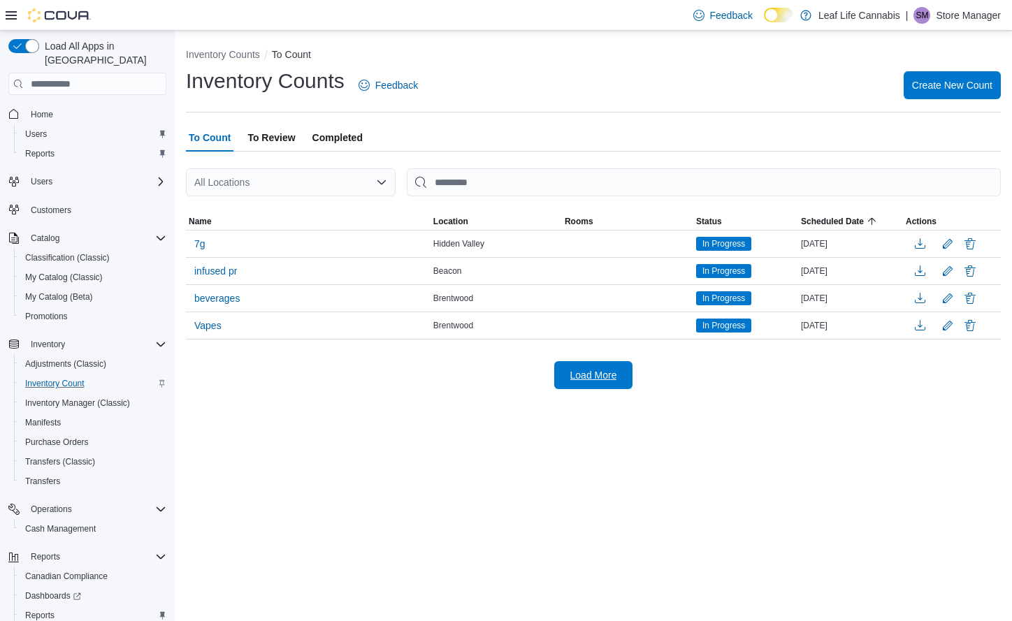
click at [622, 376] on button "Load More" at bounding box center [593, 375] width 78 height 28
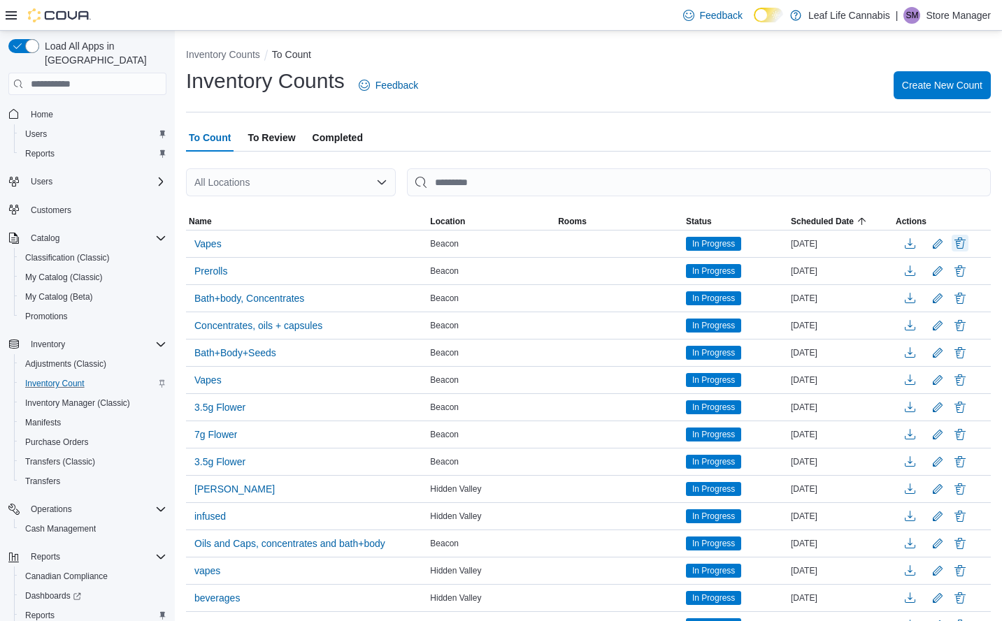
click at [967, 241] on button "Delete" at bounding box center [959, 243] width 17 height 17
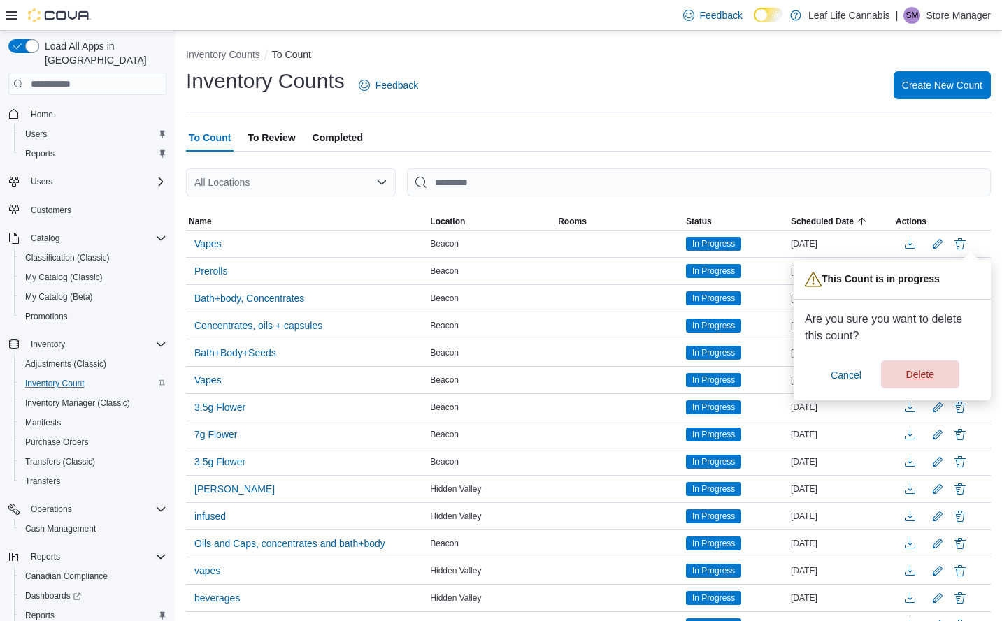
click at [914, 380] on span "Delete" at bounding box center [920, 375] width 28 height 14
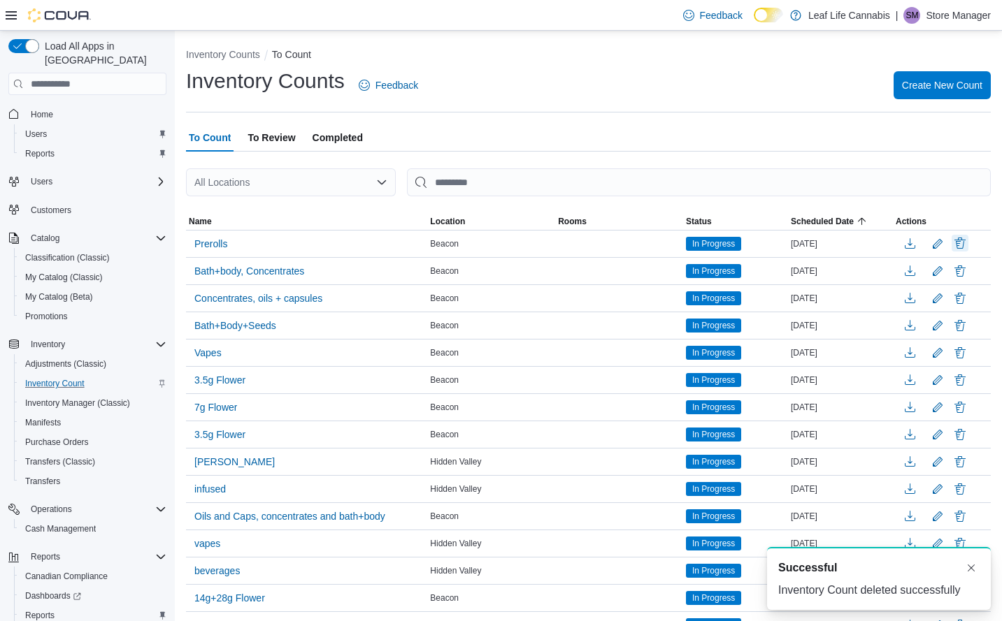
click at [968, 247] on button "Delete" at bounding box center [959, 243] width 17 height 17
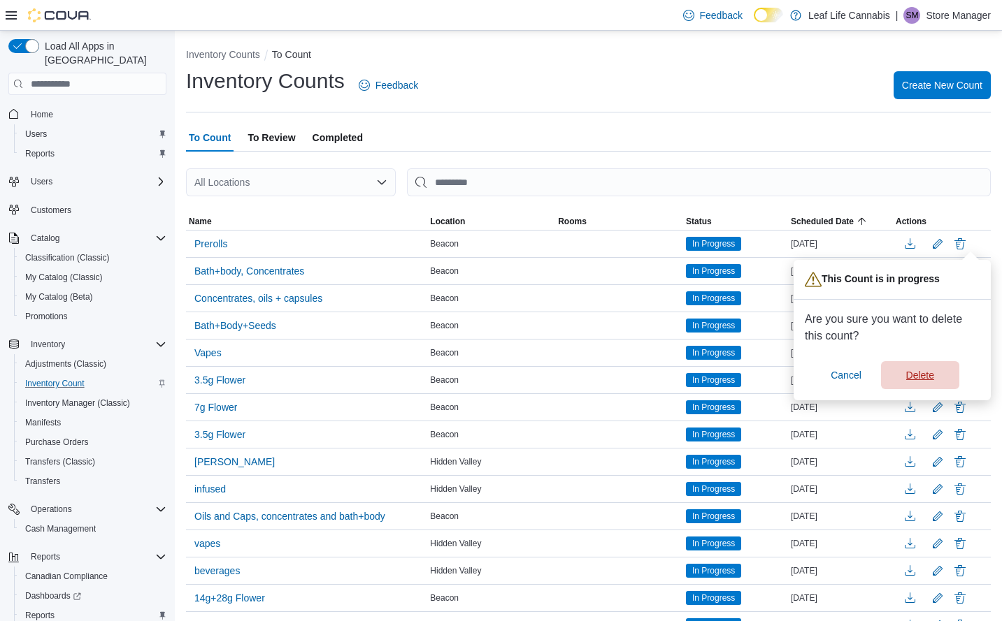
click at [937, 361] on div "Cancel Delete" at bounding box center [891, 375] width 175 height 28
click at [920, 362] on span "Delete" at bounding box center [920, 375] width 62 height 28
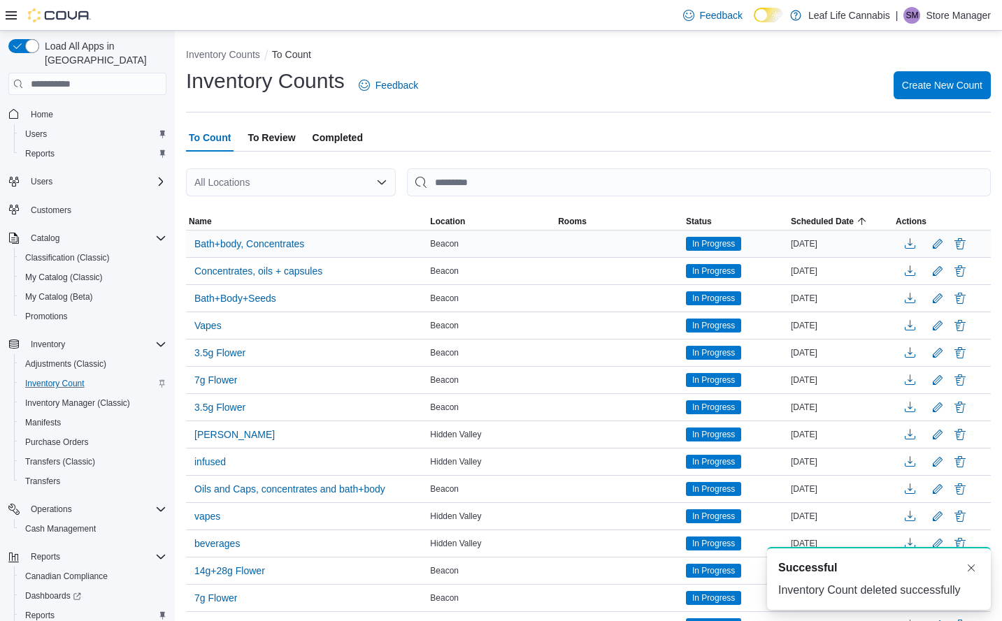
click at [962, 257] on div at bounding box center [942, 244] width 98 height 27
click at [968, 248] on button "Delete" at bounding box center [959, 243] width 17 height 17
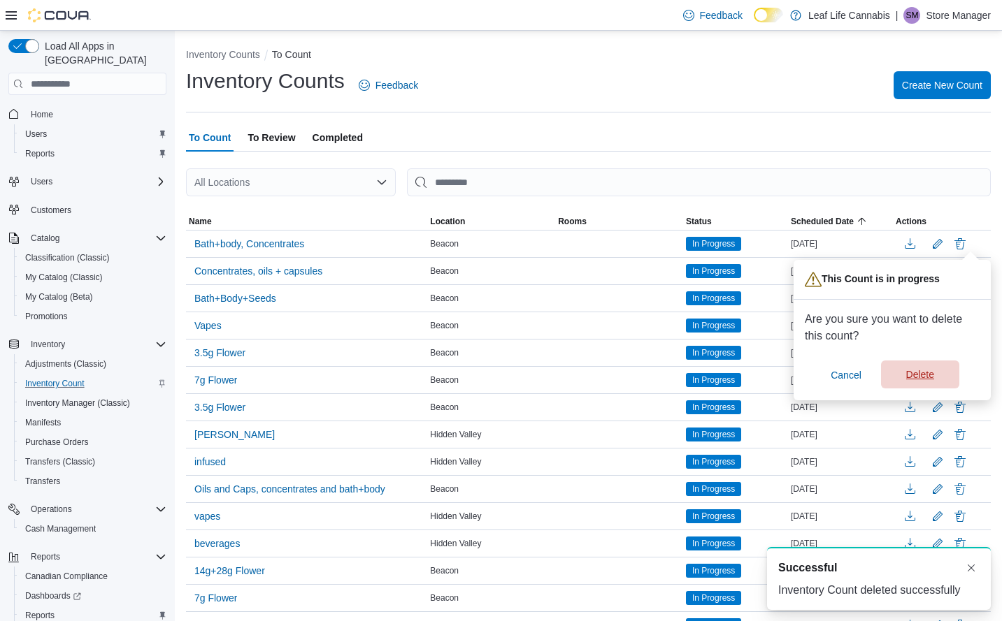
click at [927, 374] on span "Delete" at bounding box center [920, 375] width 28 height 14
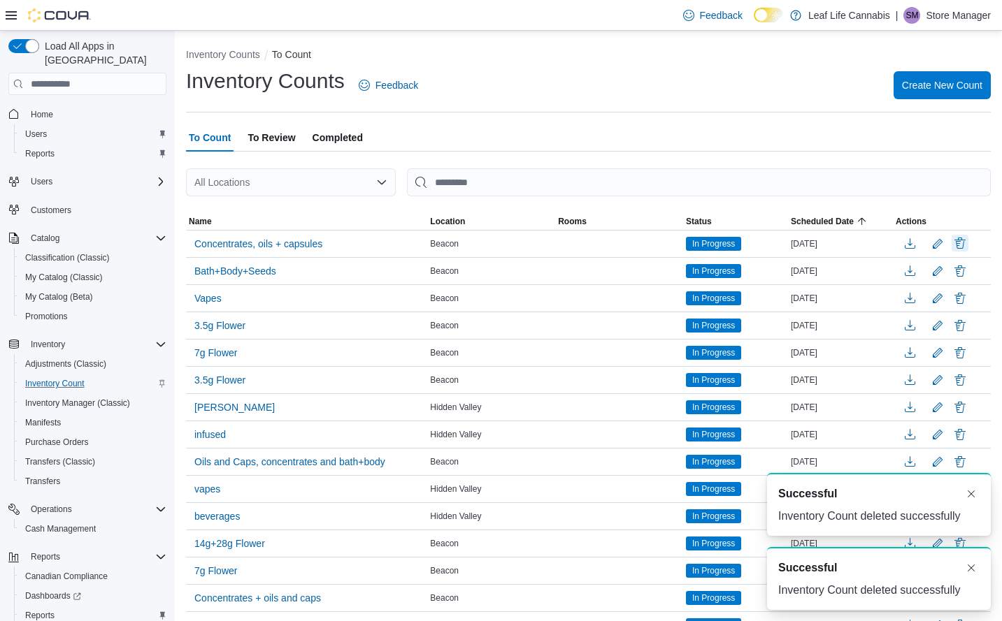
click at [968, 243] on button "Delete" at bounding box center [959, 243] width 17 height 17
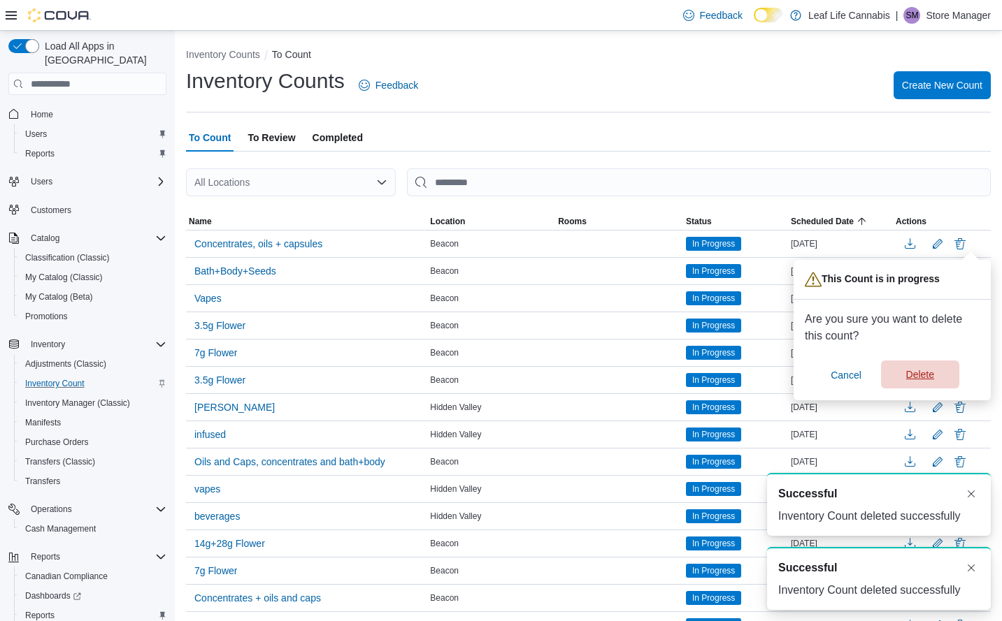
click at [917, 371] on span "Delete" at bounding box center [920, 375] width 28 height 14
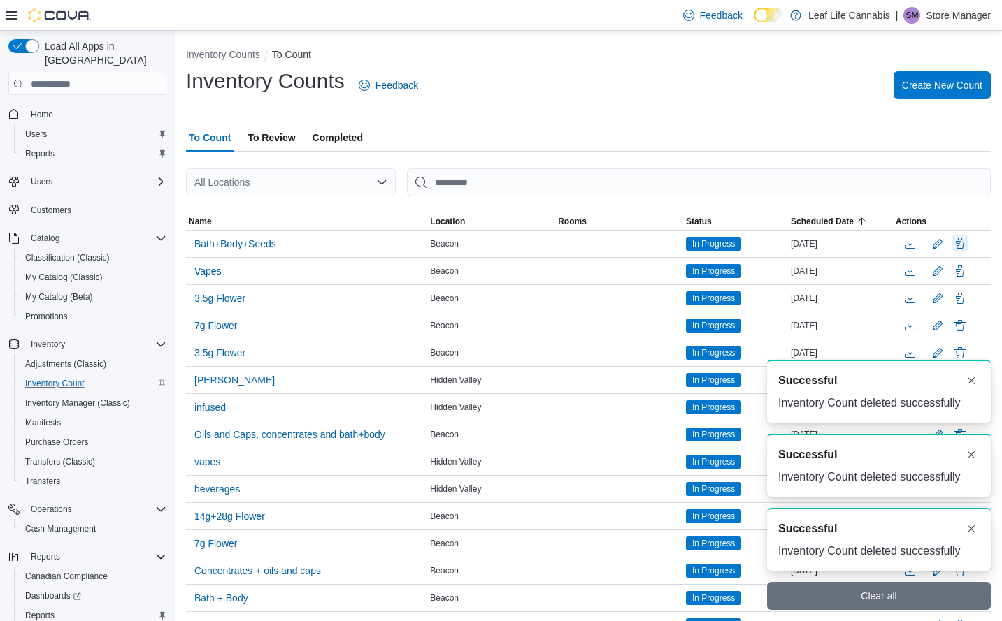
click at [968, 242] on button "Delete" at bounding box center [959, 243] width 17 height 17
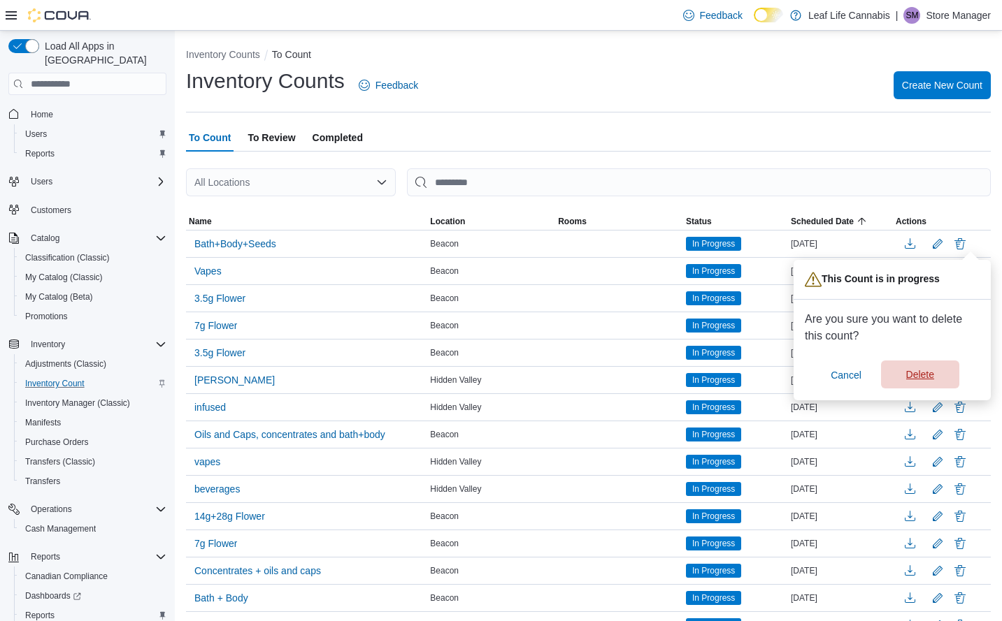
click at [923, 371] on span "Delete" at bounding box center [920, 375] width 62 height 28
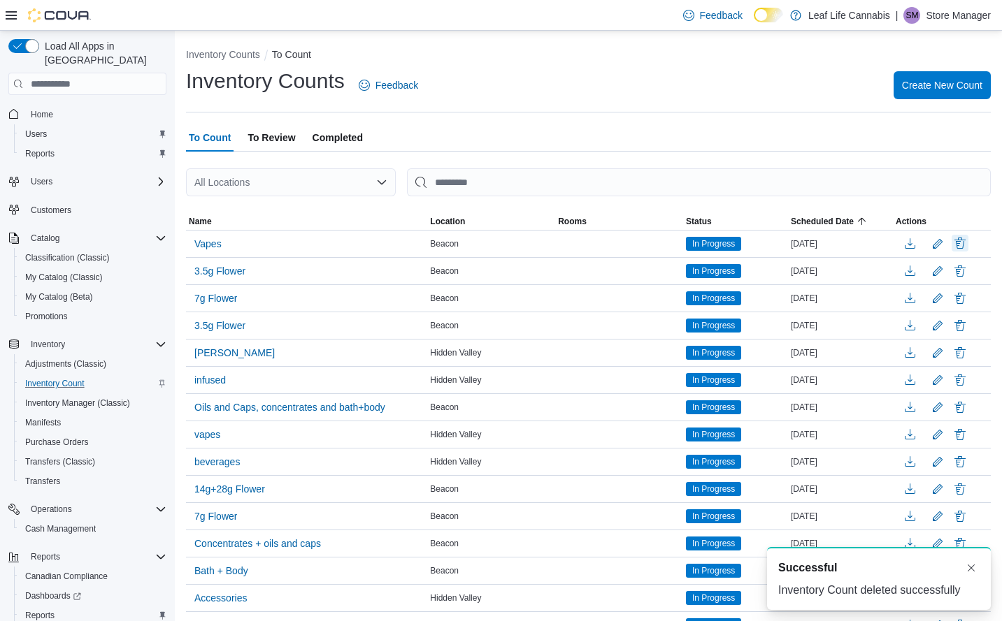
click at [968, 243] on button "Delete" at bounding box center [959, 243] width 17 height 17
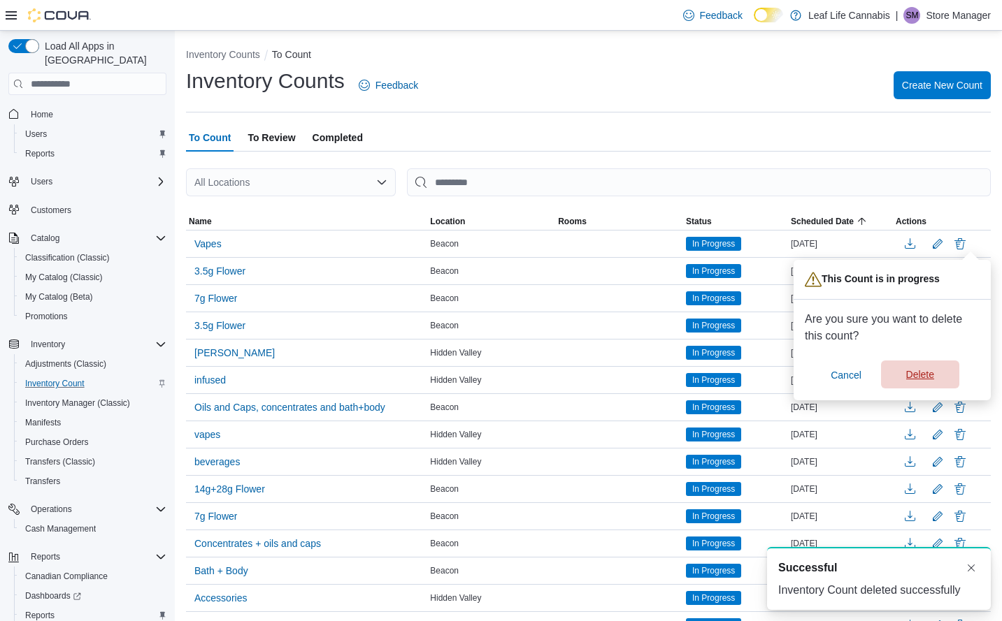
click at [927, 375] on span "Delete" at bounding box center [920, 375] width 28 height 14
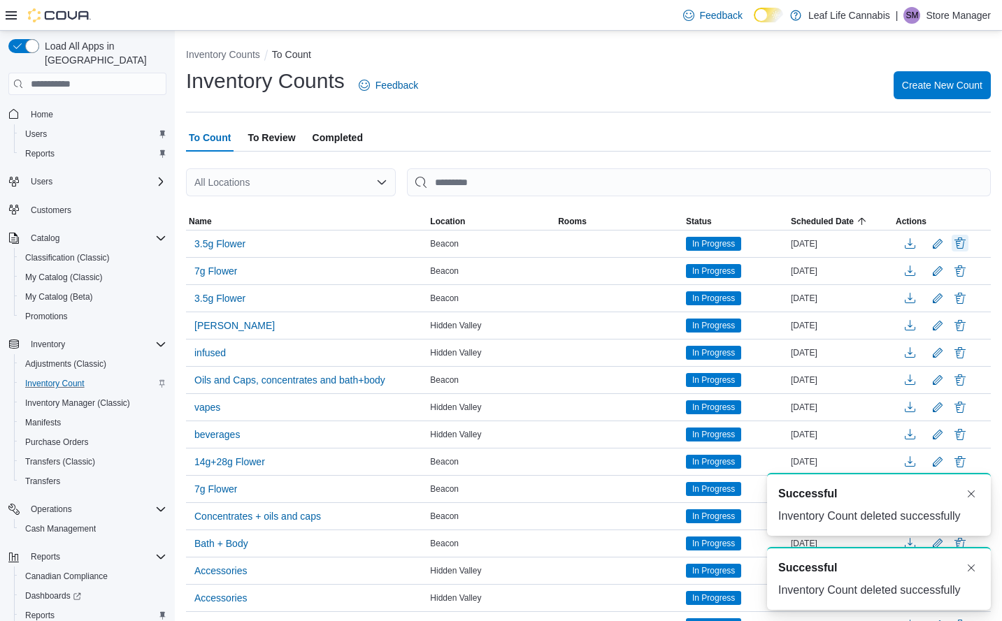
click at [968, 242] on button "Delete" at bounding box center [959, 243] width 17 height 17
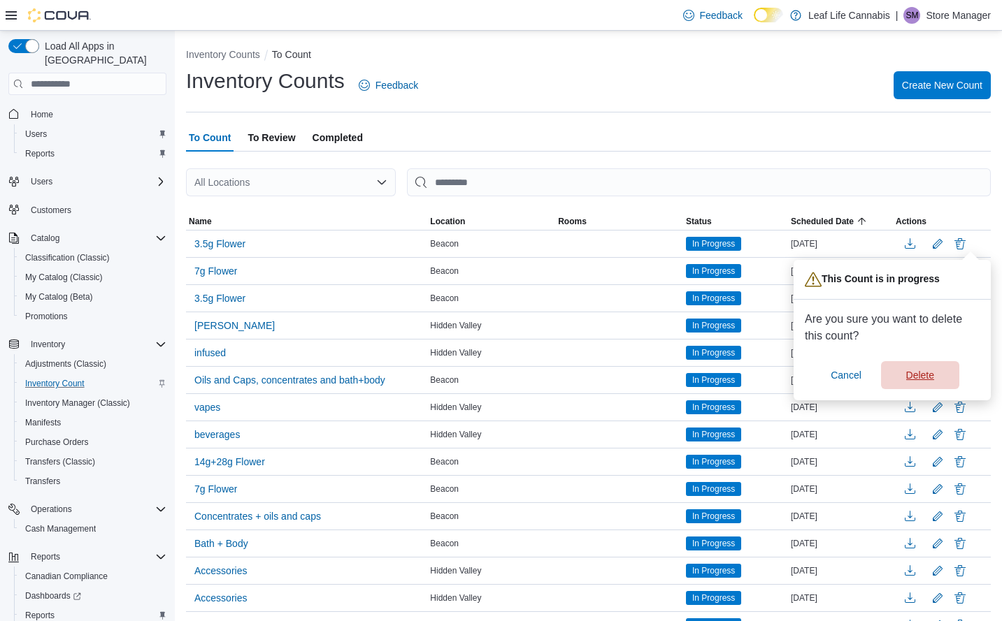
drag, startPoint x: 930, startPoint y: 374, endPoint x: 940, endPoint y: 348, distance: 27.9
click at [930, 375] on span "Delete" at bounding box center [920, 375] width 28 height 14
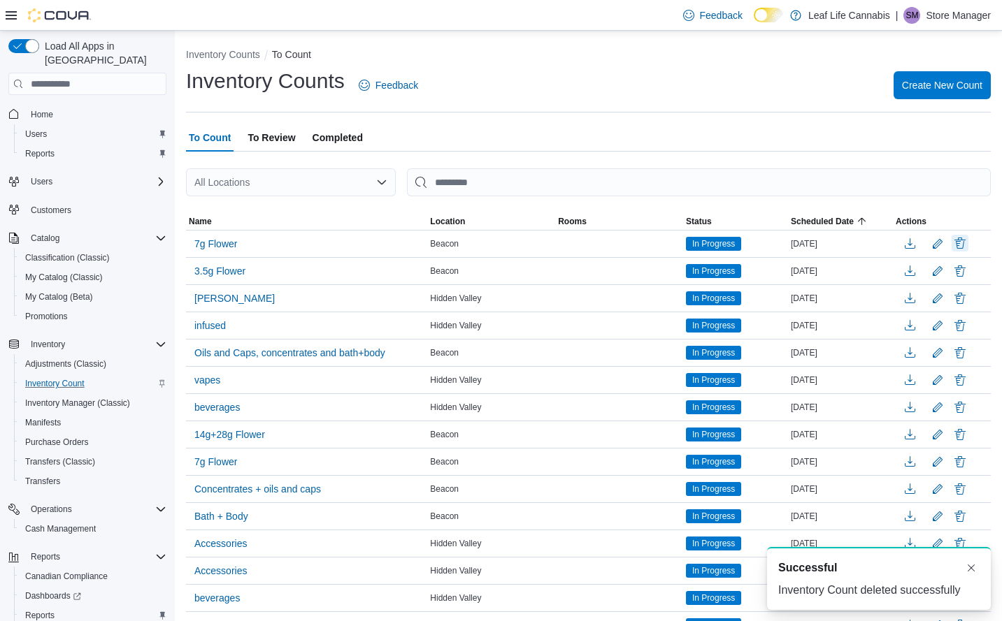
click at [968, 246] on button "Delete" at bounding box center [959, 243] width 17 height 17
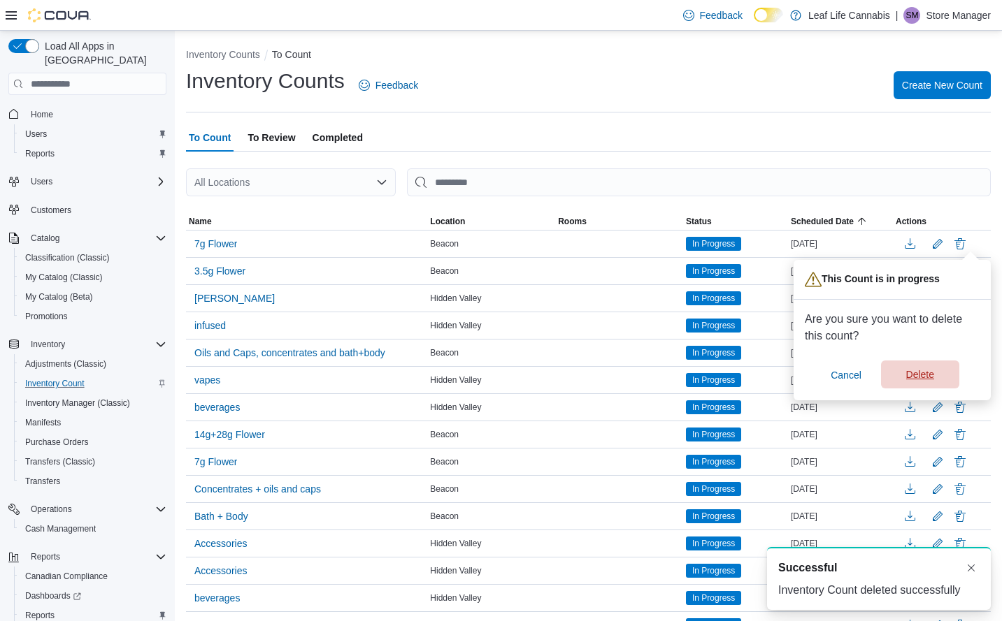
click at [932, 373] on span "Delete" at bounding box center [920, 375] width 28 height 14
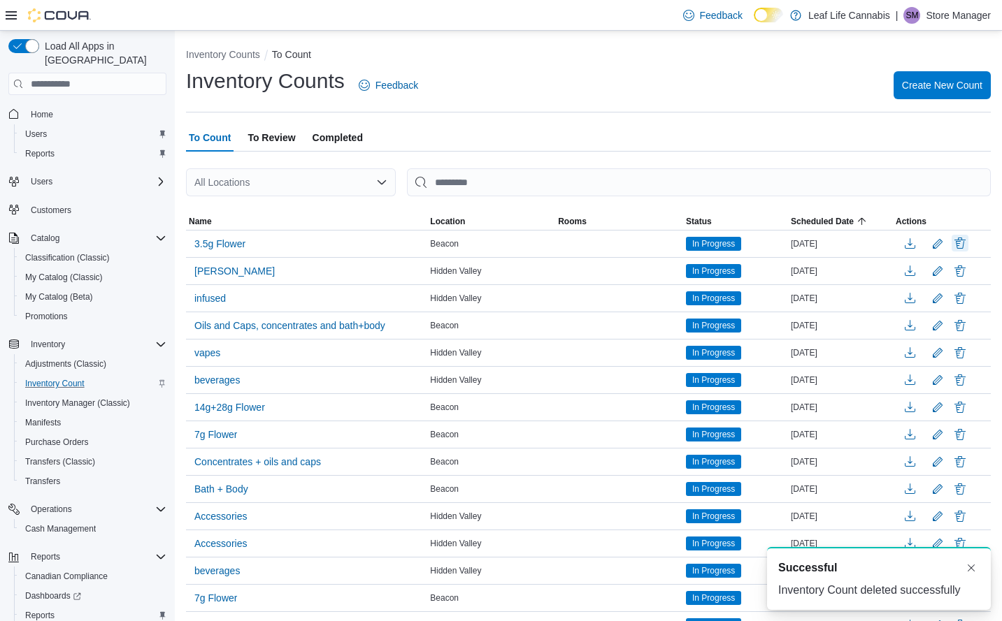
click at [968, 244] on button "Delete" at bounding box center [959, 243] width 17 height 17
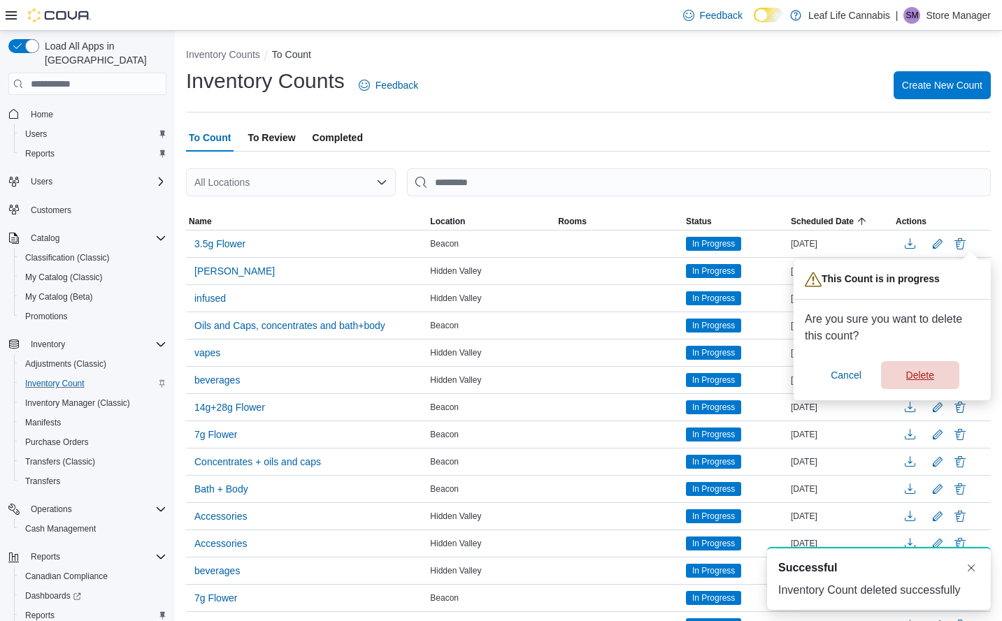
drag, startPoint x: 923, startPoint y: 373, endPoint x: 935, endPoint y: 352, distance: 24.1
click at [923, 374] on span "Delete" at bounding box center [920, 375] width 28 height 14
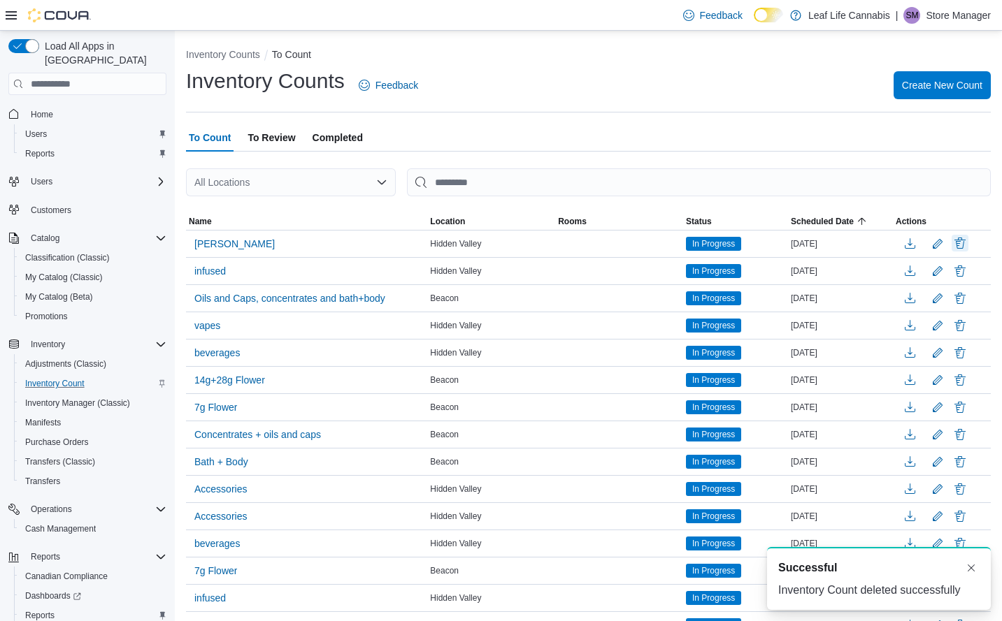
click at [967, 244] on button "Delete" at bounding box center [959, 243] width 17 height 17
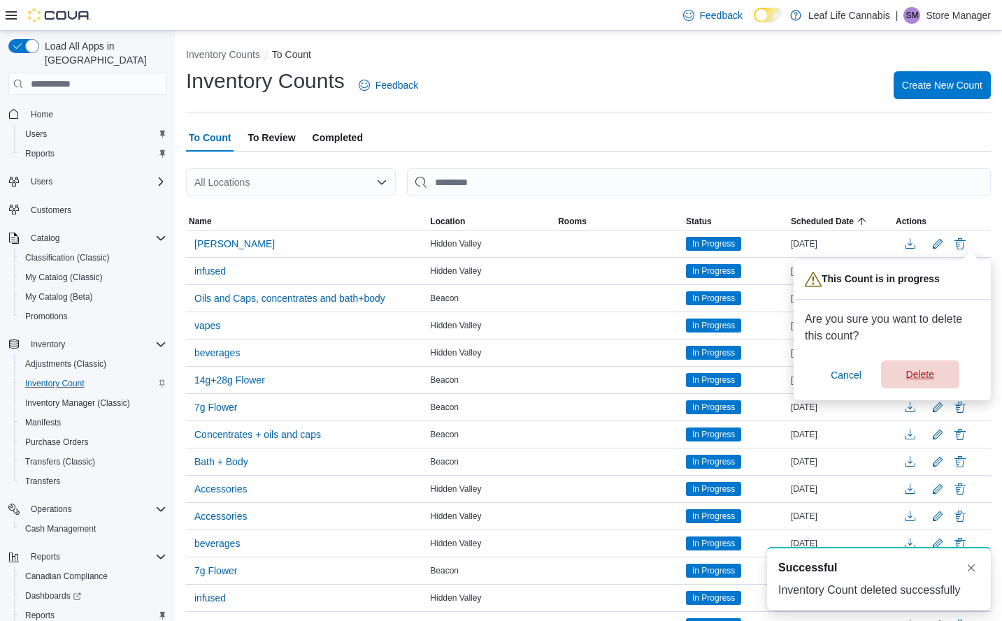
click at [930, 374] on span "Delete" at bounding box center [920, 375] width 28 height 14
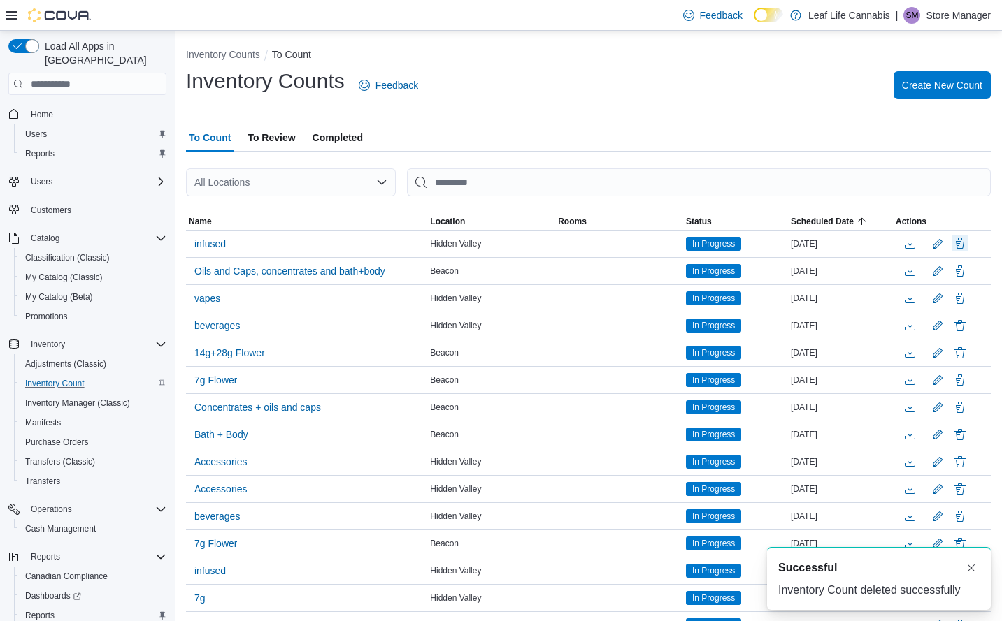
click at [968, 245] on button "Delete" at bounding box center [959, 243] width 17 height 17
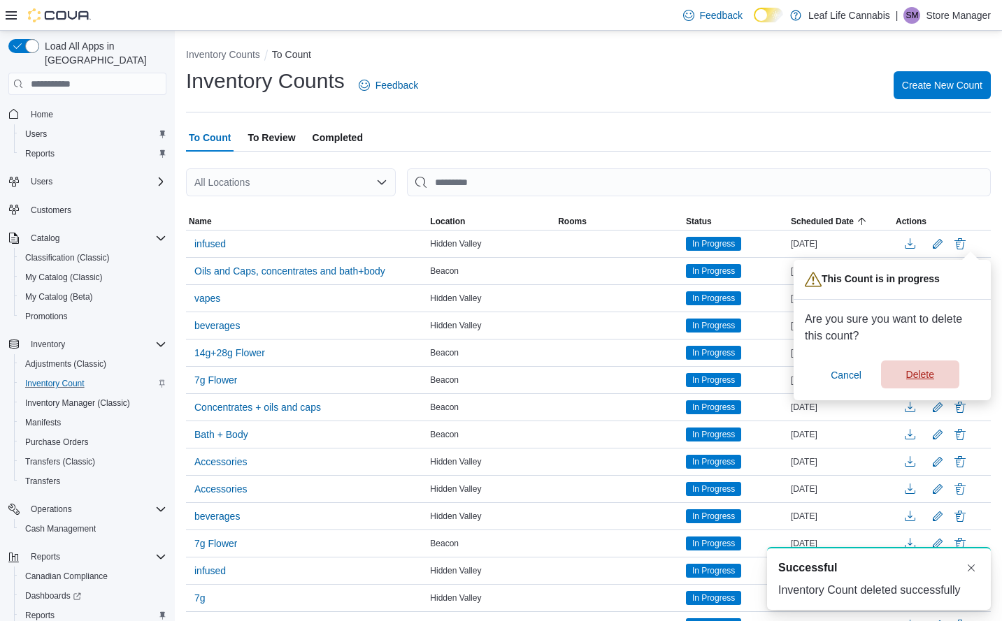
click at [931, 373] on span "Delete" at bounding box center [920, 375] width 28 height 14
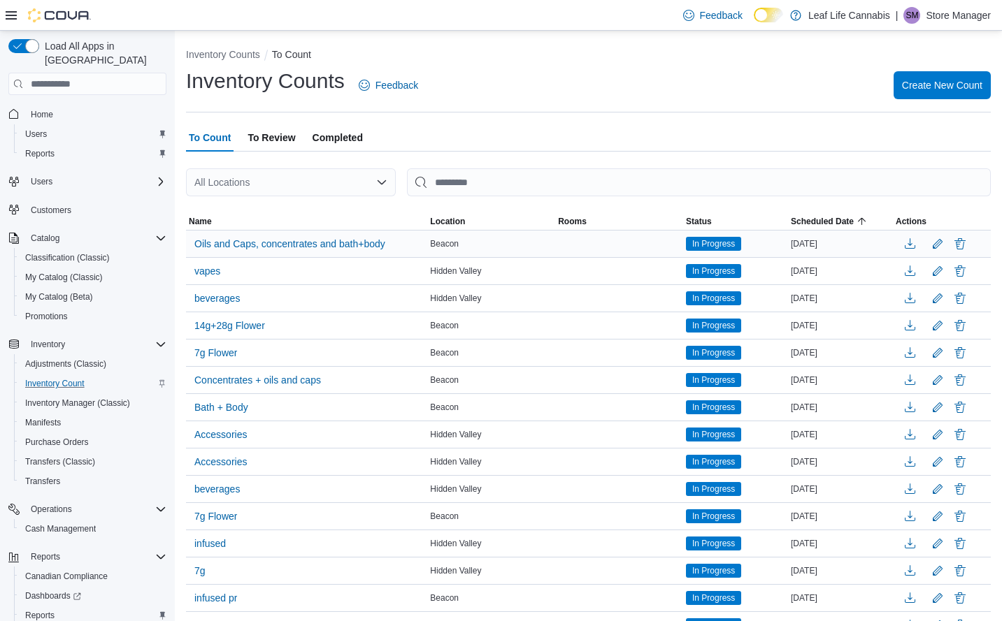
click at [974, 235] on div at bounding box center [941, 243] width 92 height 21
click at [968, 245] on button "Delete" at bounding box center [959, 243] width 17 height 17
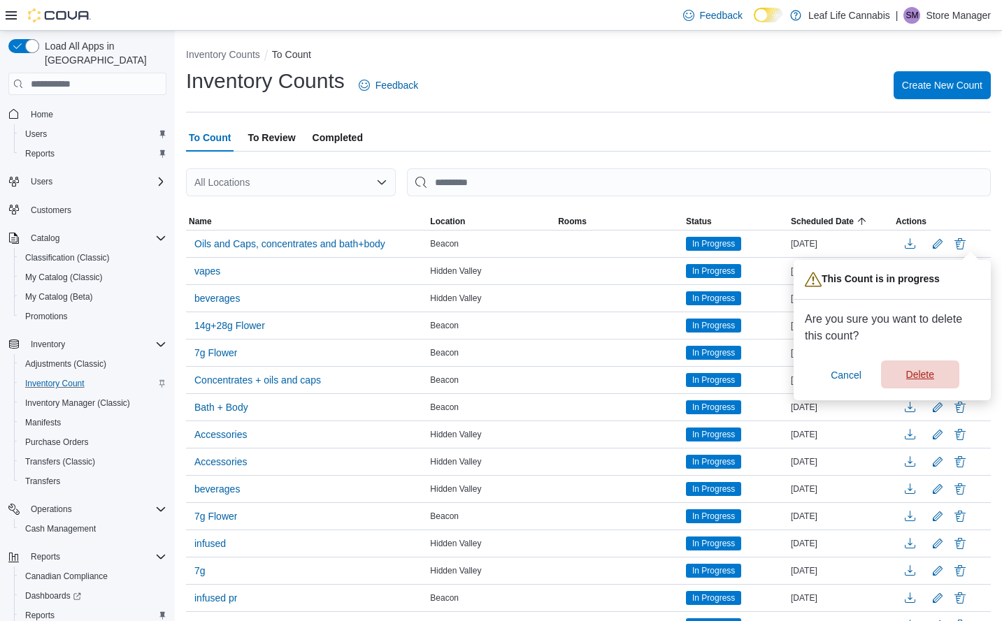
click at [918, 373] on span "Delete" at bounding box center [920, 375] width 28 height 14
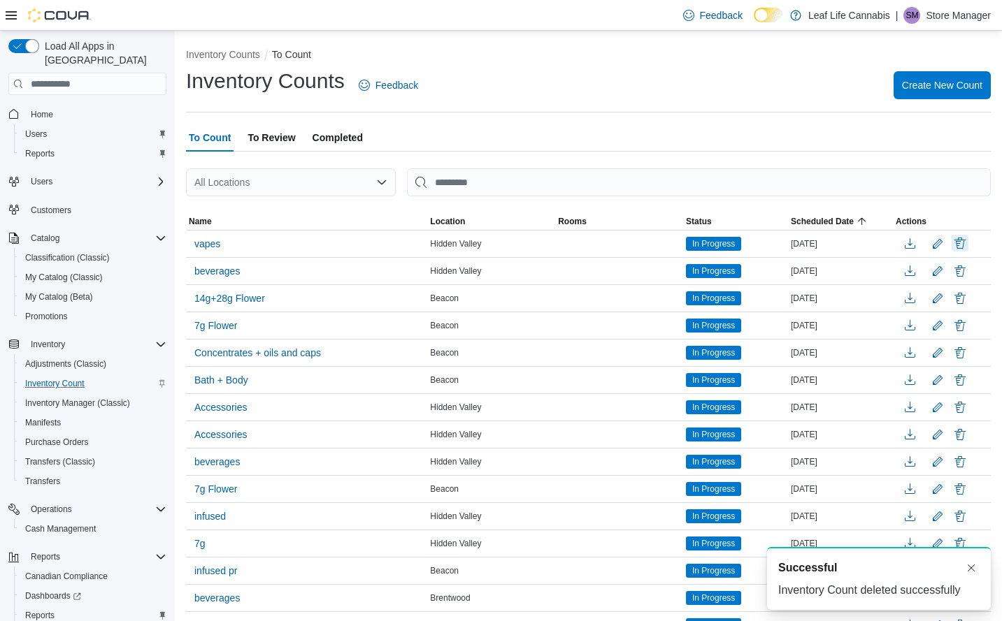
click at [968, 240] on button "Delete" at bounding box center [959, 243] width 17 height 17
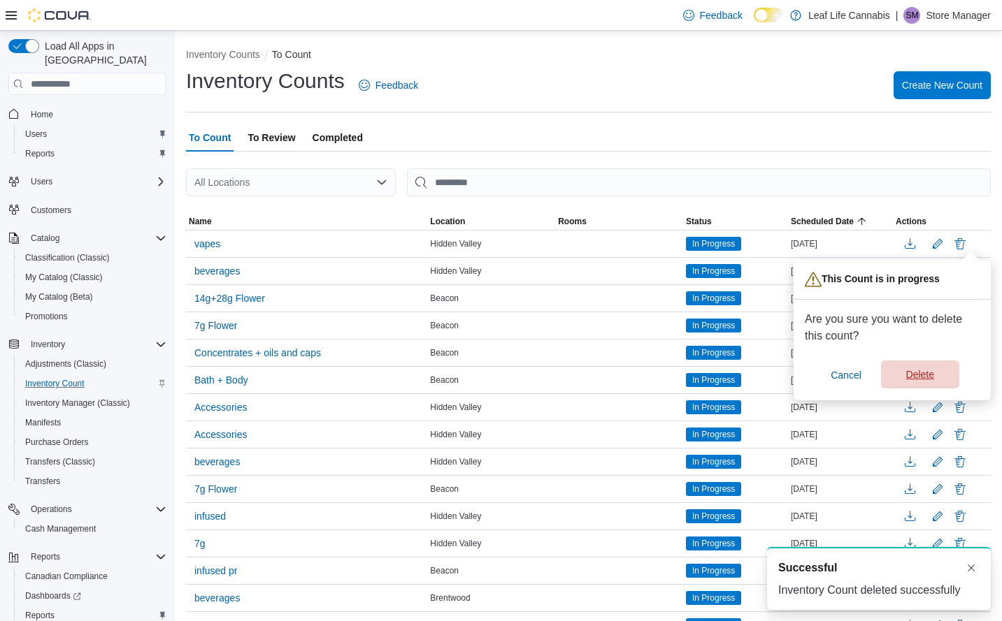
click at [924, 366] on span "Delete" at bounding box center [920, 375] width 62 height 28
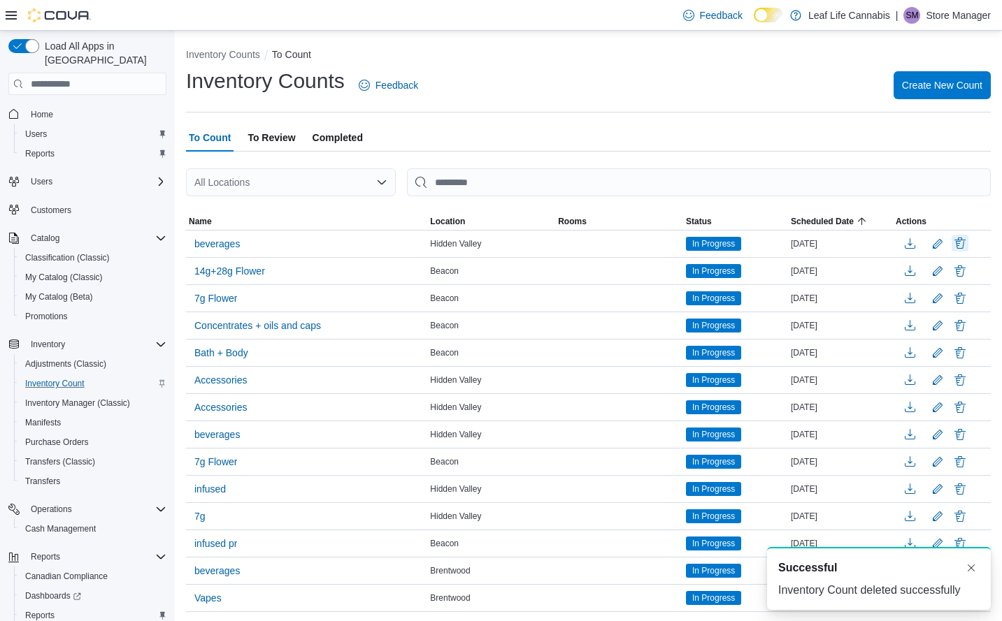
click at [968, 242] on button "Delete" at bounding box center [959, 243] width 17 height 17
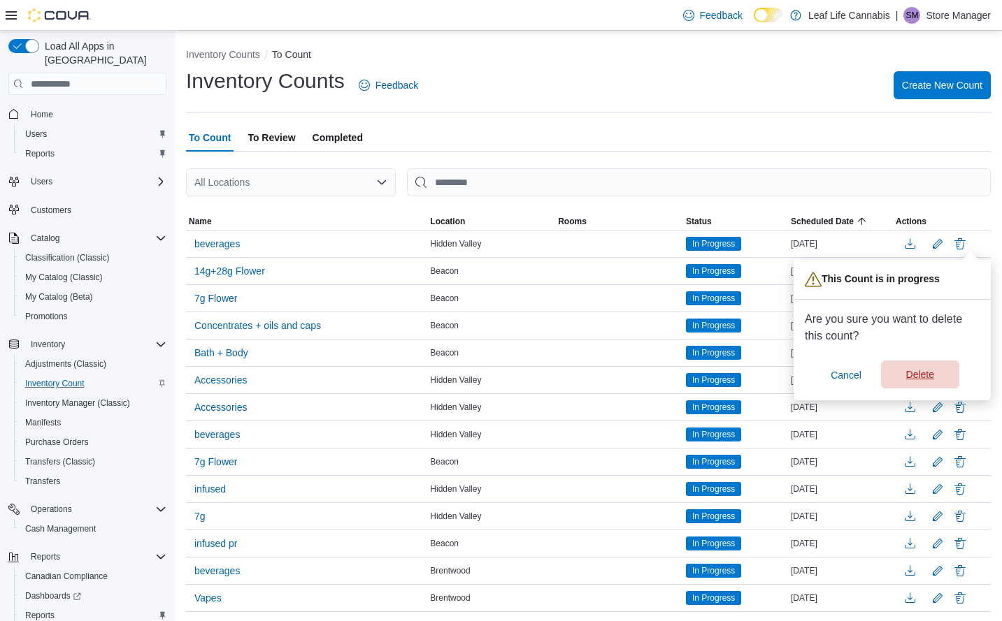
click at [930, 370] on span "Delete" at bounding box center [920, 375] width 62 height 28
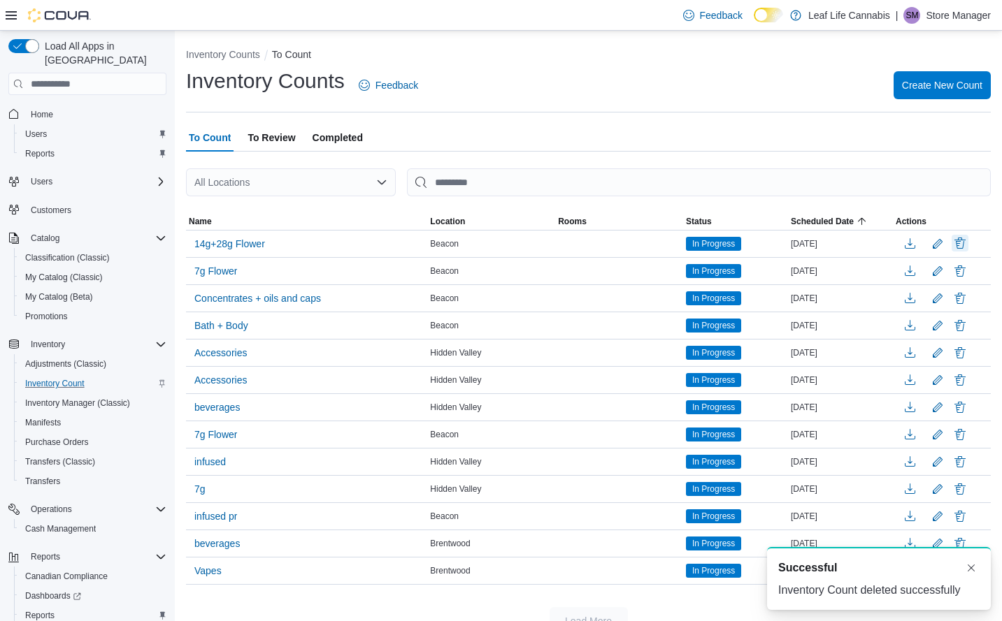
click at [968, 241] on button "Delete" at bounding box center [959, 243] width 17 height 17
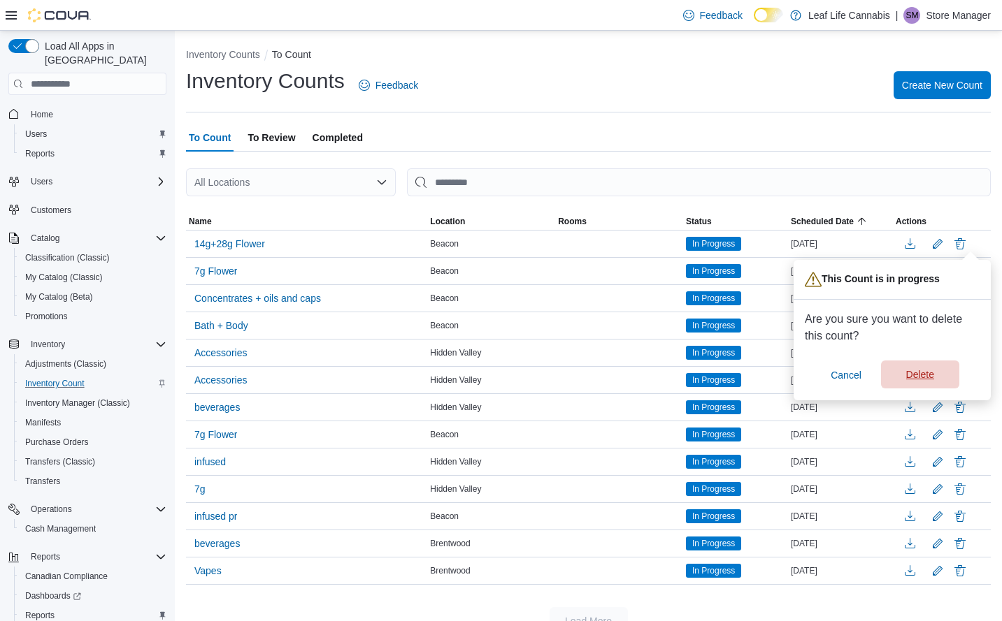
click at [913, 369] on span "Delete" at bounding box center [920, 375] width 28 height 14
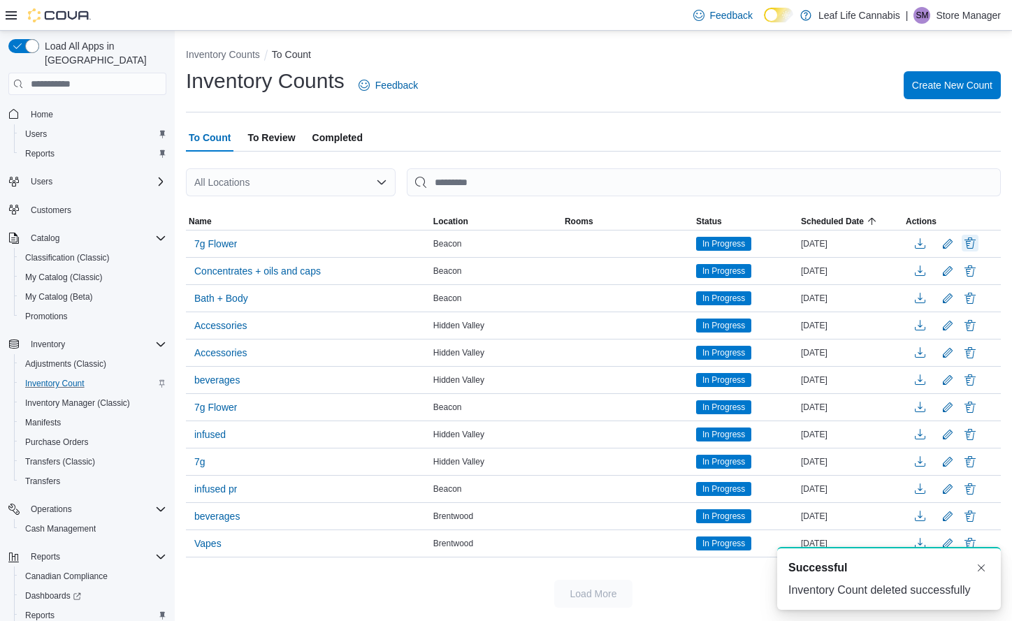
click at [967, 241] on button "Delete" at bounding box center [970, 243] width 17 height 17
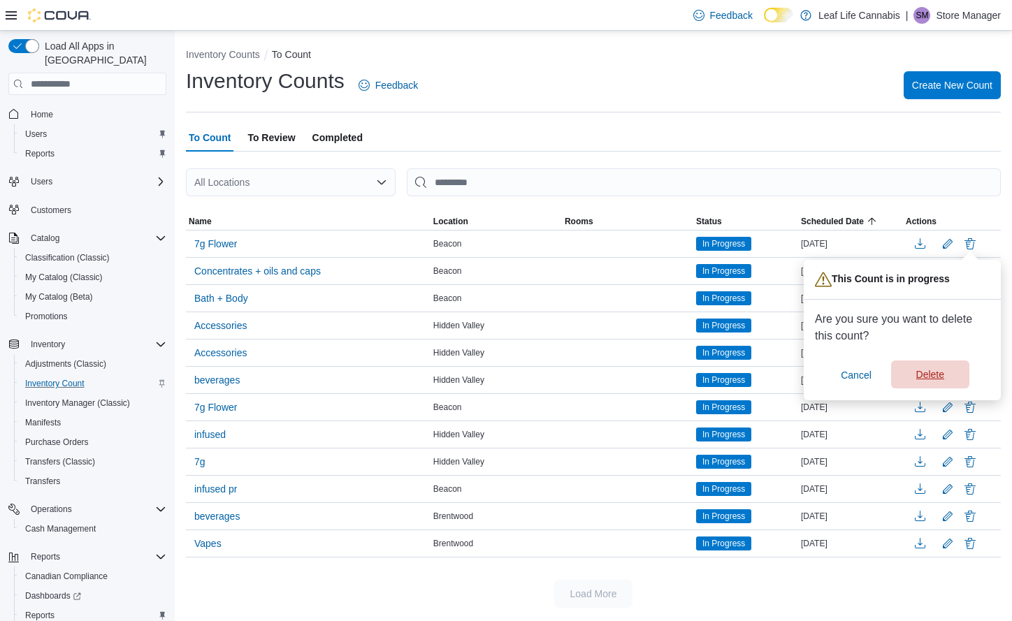
click at [916, 375] on span "Delete" at bounding box center [930, 375] width 28 height 14
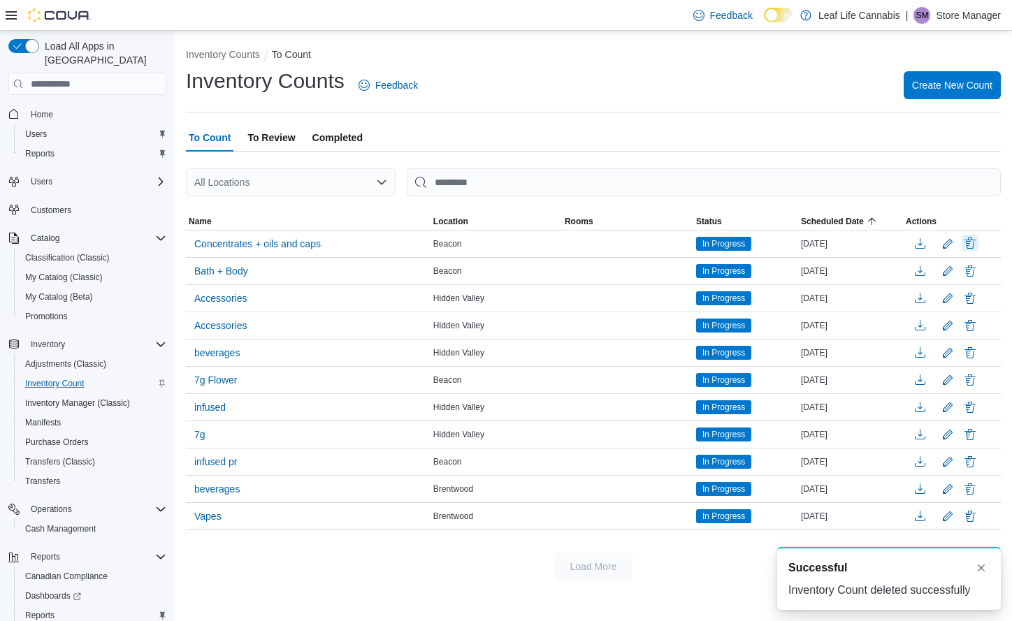
click at [966, 243] on button "Delete" at bounding box center [970, 243] width 17 height 17
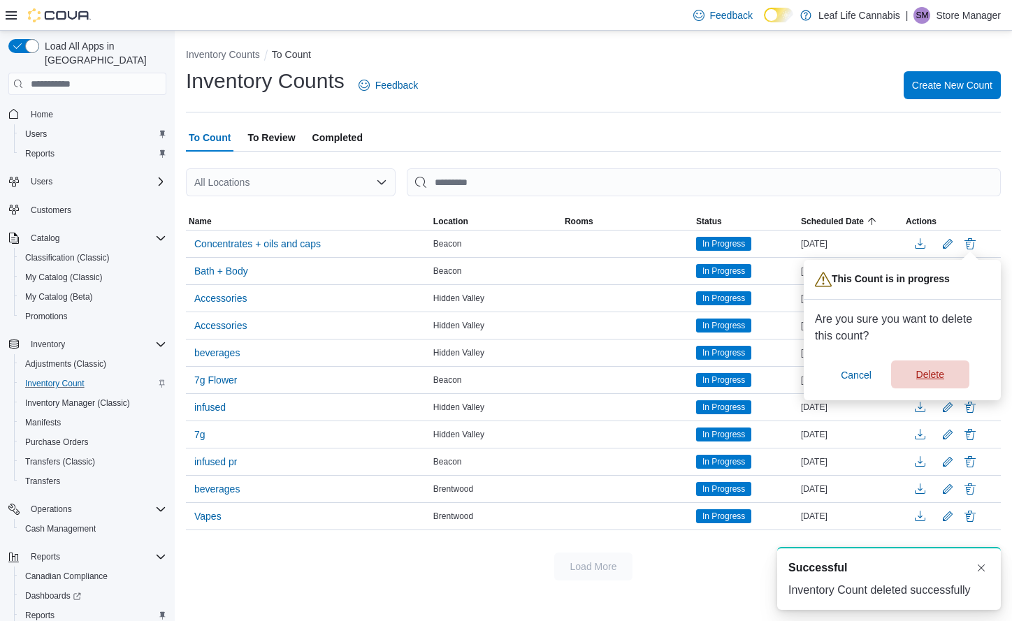
click at [927, 375] on span "Delete" at bounding box center [930, 375] width 28 height 14
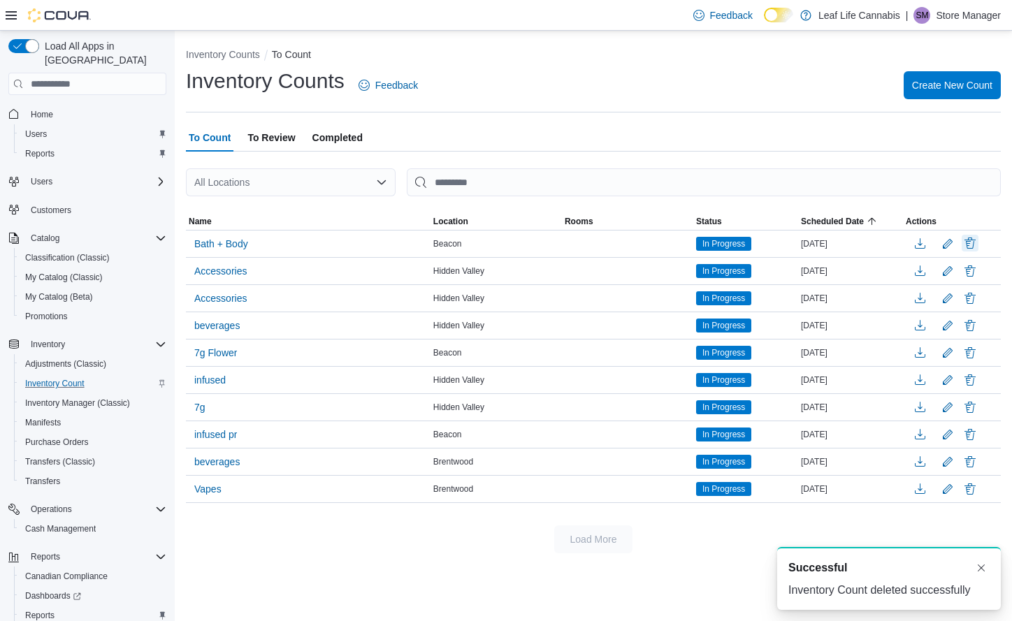
click at [970, 243] on button "Delete" at bounding box center [970, 243] width 17 height 17
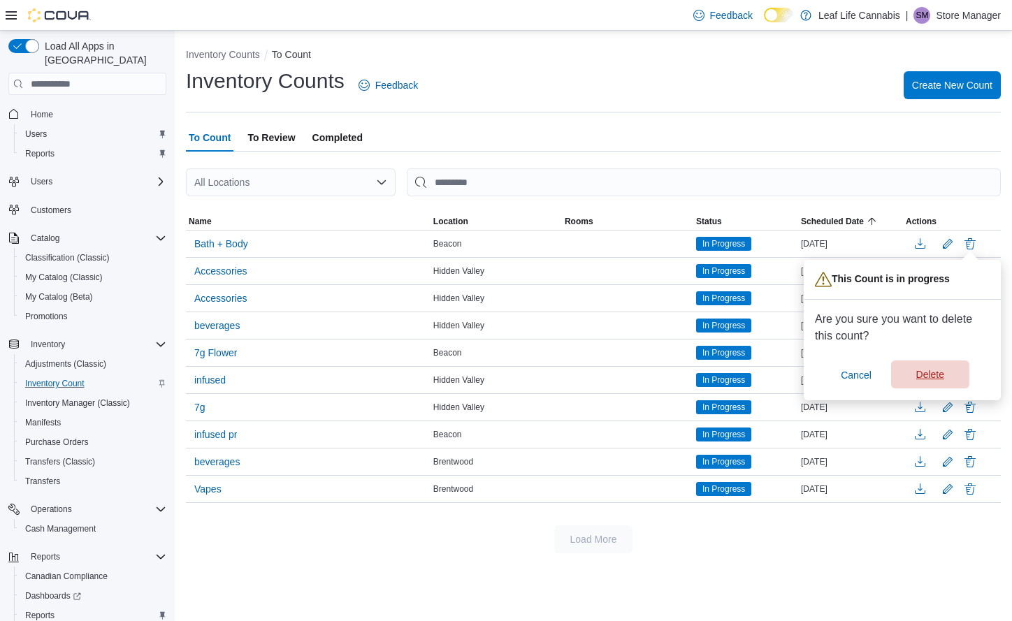
drag, startPoint x: 933, startPoint y: 371, endPoint x: 960, endPoint y: 261, distance: 113.6
click at [933, 370] on span "Delete" at bounding box center [930, 375] width 28 height 14
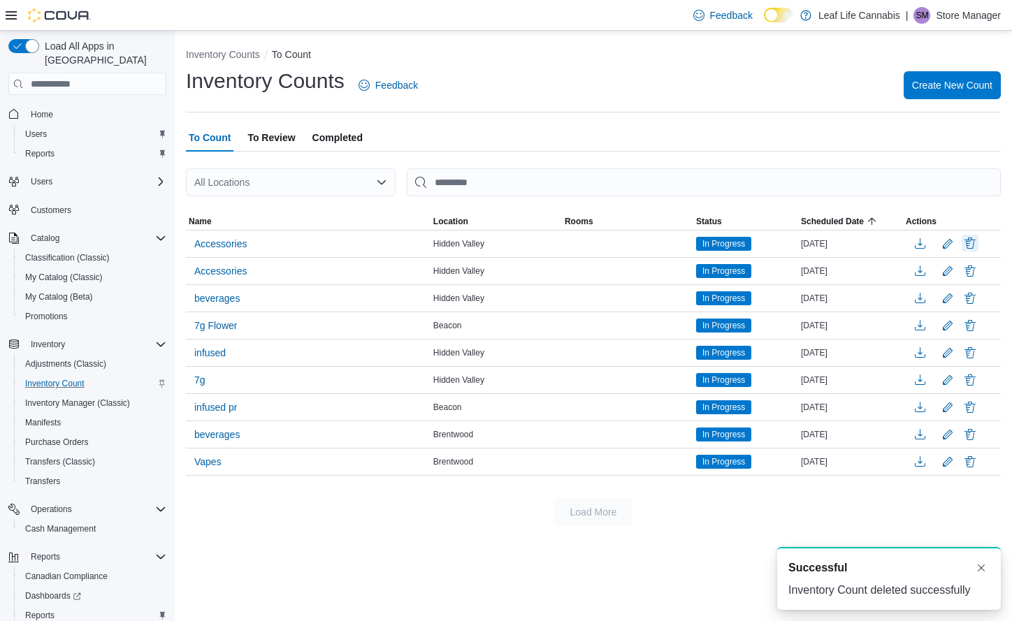
click at [971, 238] on button "Delete" at bounding box center [970, 243] width 17 height 17
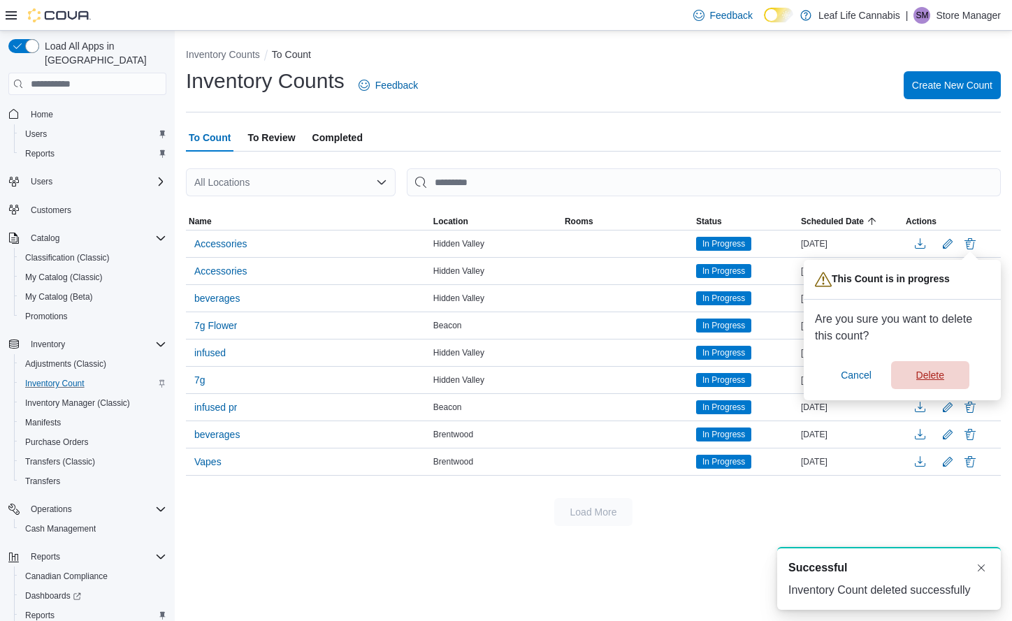
drag, startPoint x: 928, startPoint y: 377, endPoint x: 941, endPoint y: 345, distance: 35.2
click at [928, 377] on span "Delete" at bounding box center [930, 375] width 28 height 14
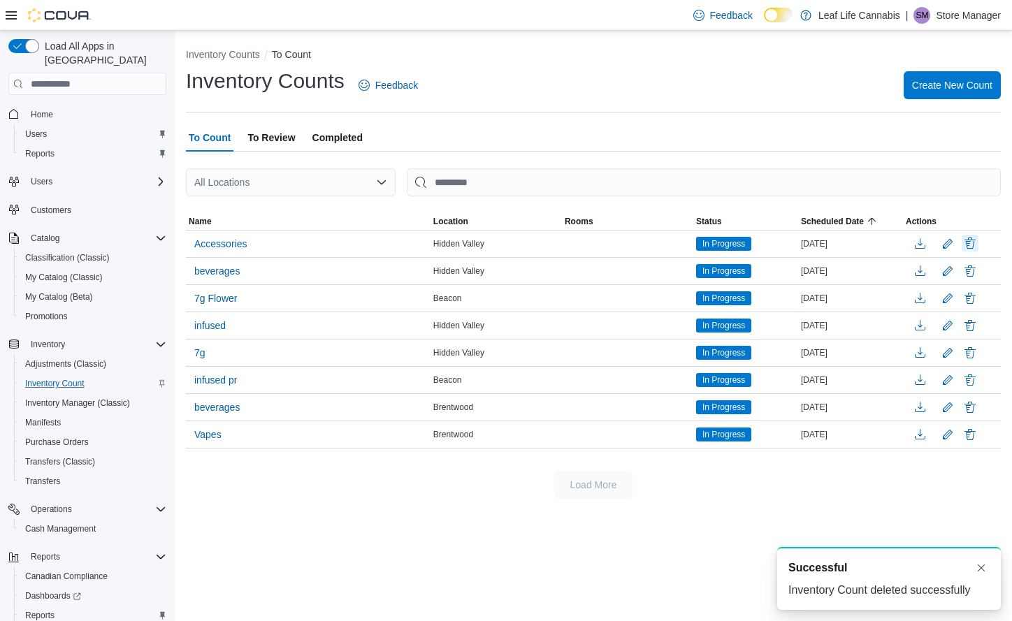
click at [972, 245] on button "Delete" at bounding box center [970, 243] width 17 height 17
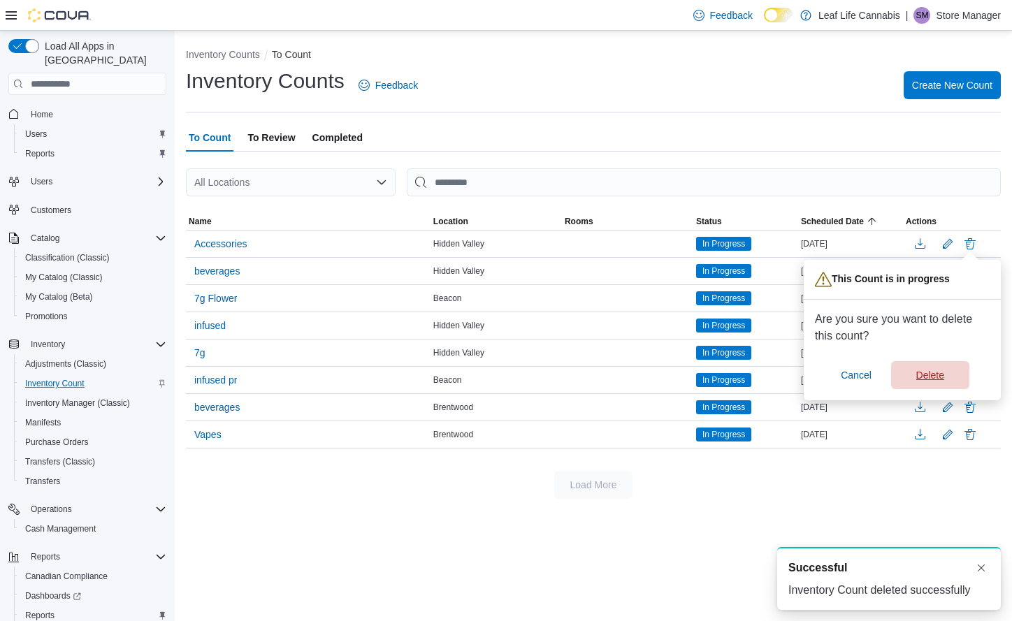
drag, startPoint x: 930, startPoint y: 372, endPoint x: 943, endPoint y: 324, distance: 49.2
click at [930, 369] on span "Delete" at bounding box center [930, 375] width 28 height 14
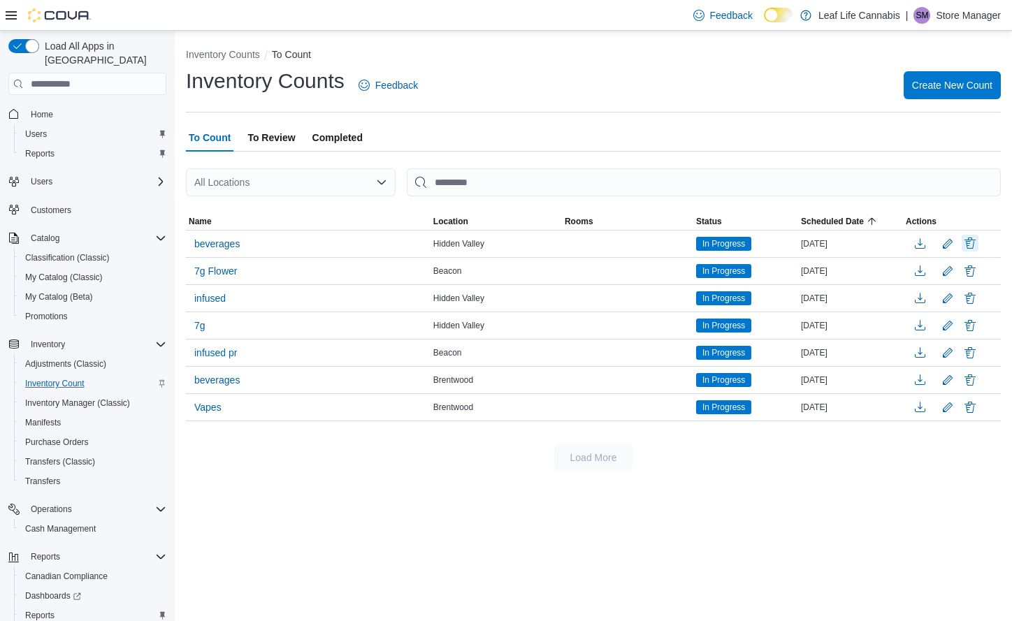
click at [968, 242] on button "Delete" at bounding box center [970, 243] width 17 height 17
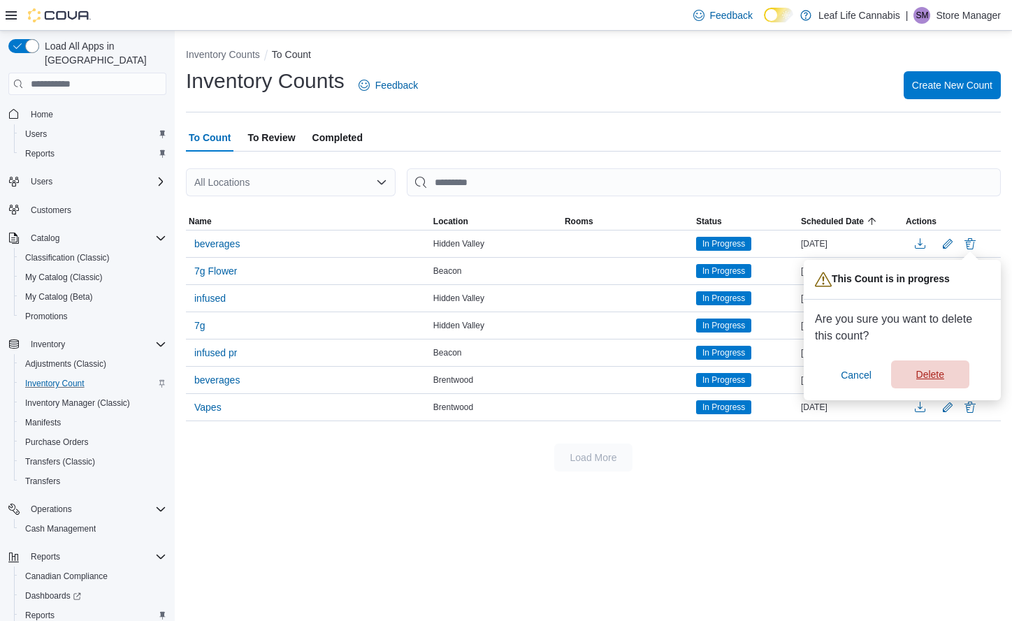
click at [933, 366] on span "Delete" at bounding box center [931, 375] width 62 height 28
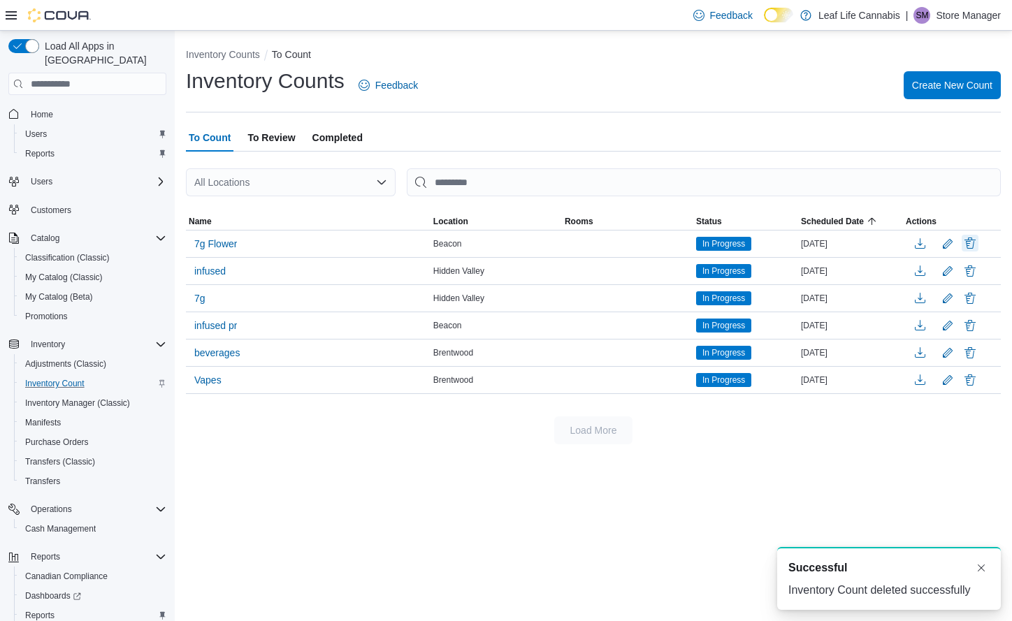
click at [972, 247] on button "Delete" at bounding box center [970, 243] width 17 height 17
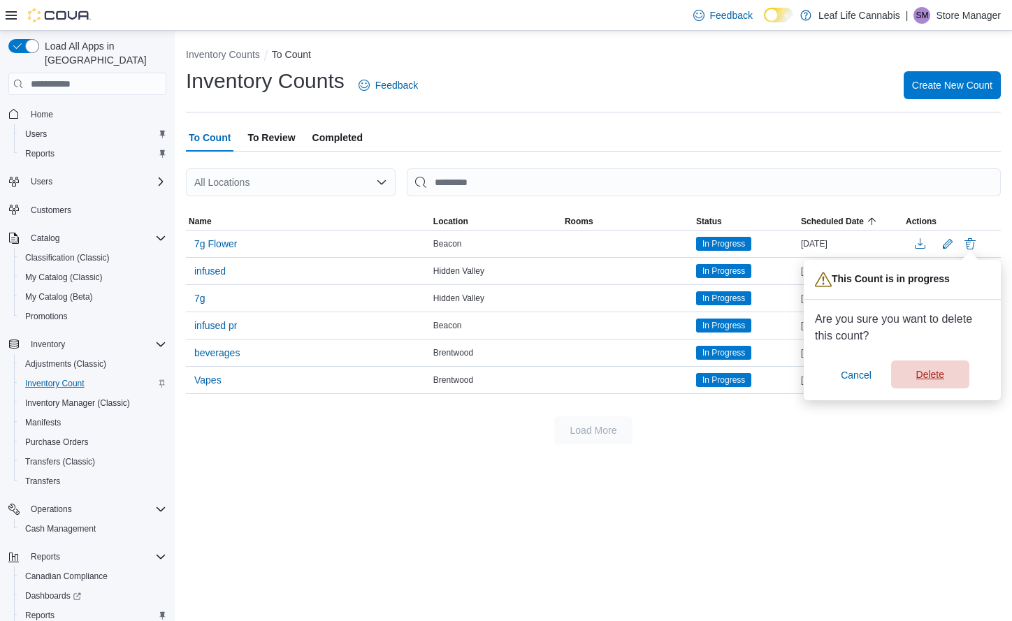
click at [933, 379] on span "Delete" at bounding box center [930, 375] width 28 height 14
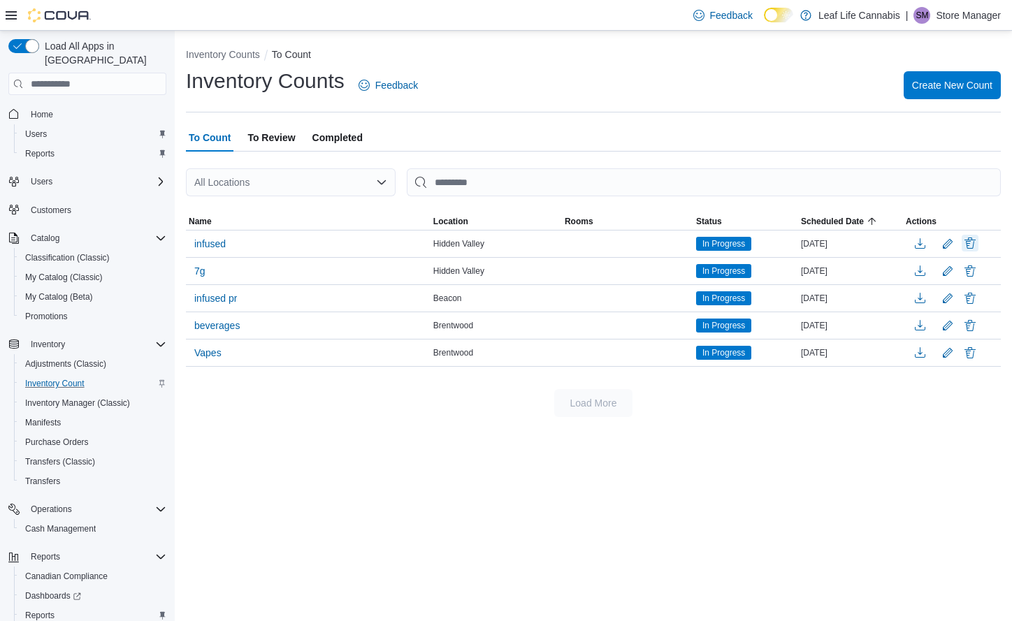
click at [966, 241] on button "Delete" at bounding box center [970, 243] width 17 height 17
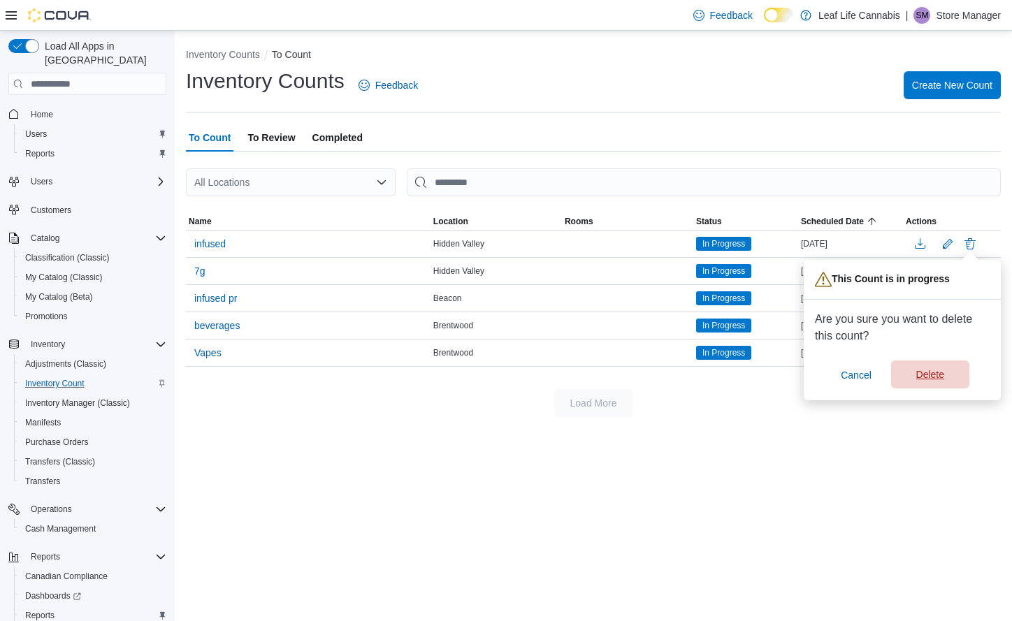
click at [919, 366] on span "Delete" at bounding box center [931, 375] width 62 height 28
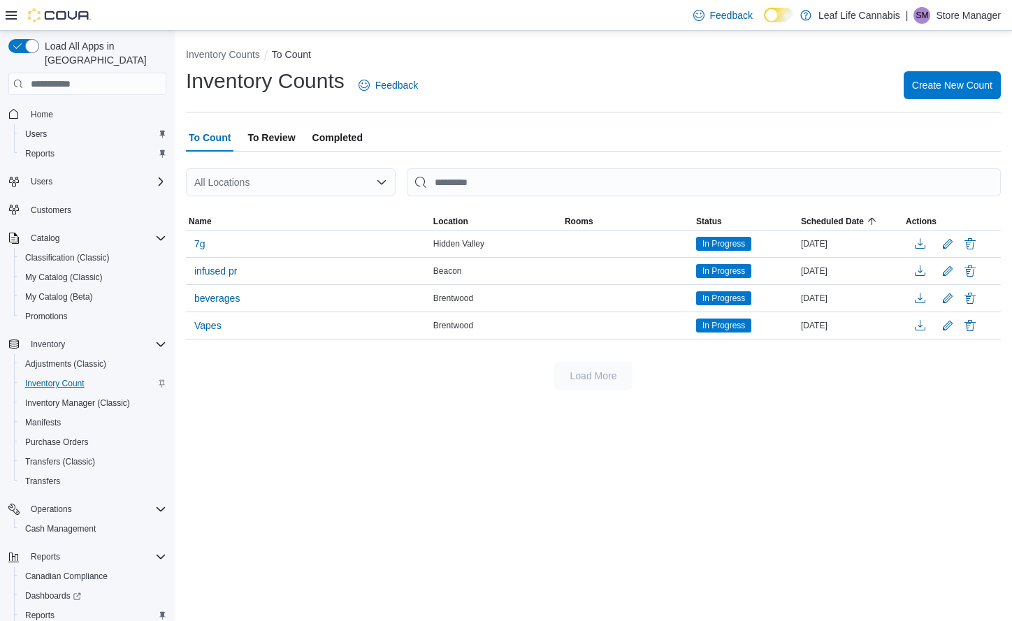
click at [252, 140] on span "To Review" at bounding box center [271, 138] width 48 height 28
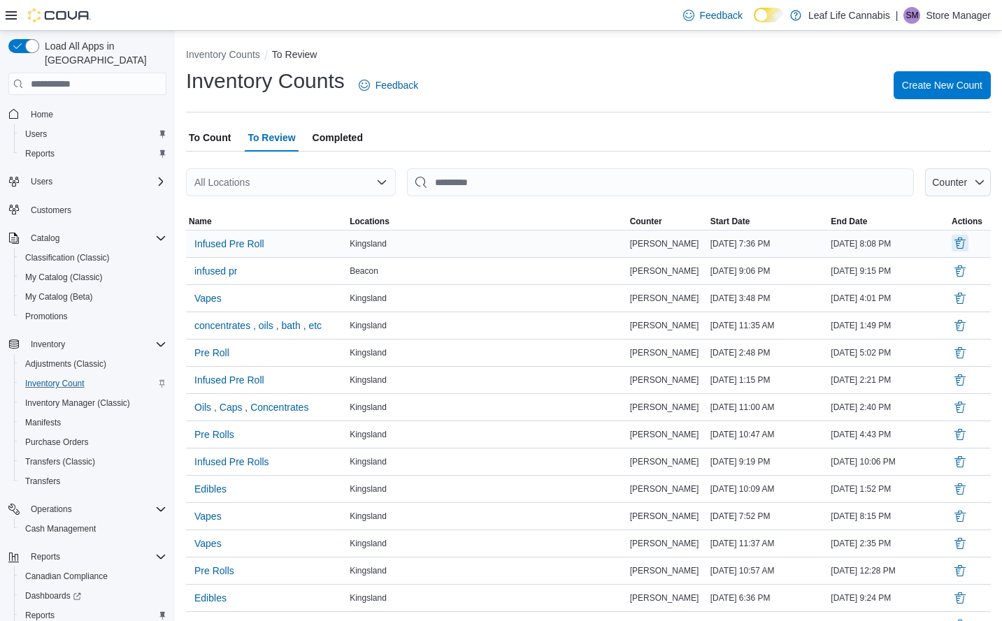
click at [962, 240] on div at bounding box center [969, 244] width 42 height 22
click at [964, 240] on button "Delete" at bounding box center [959, 243] width 17 height 17
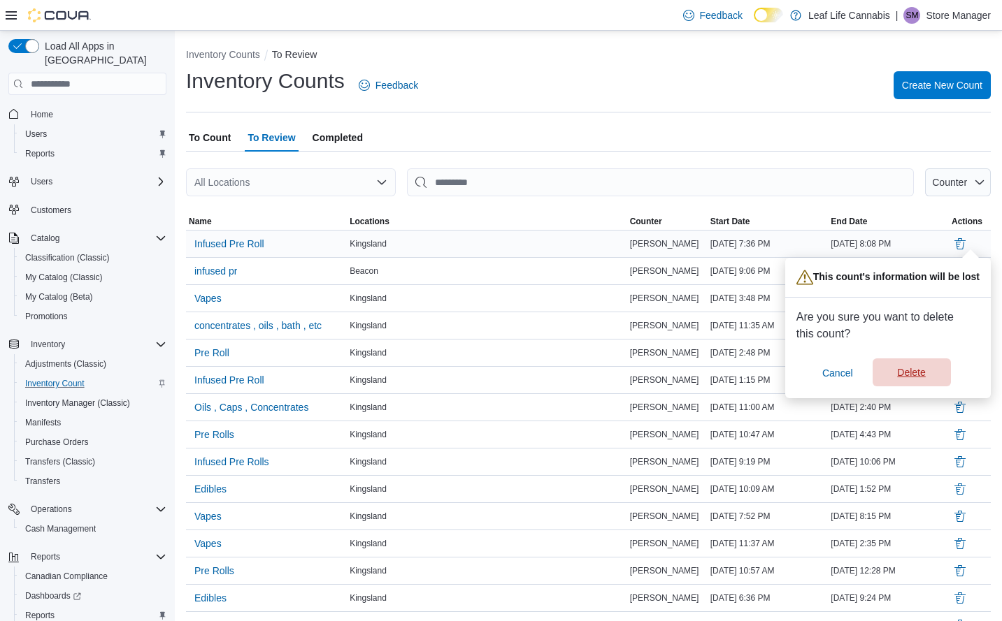
click at [914, 373] on span "Delete" at bounding box center [911, 373] width 28 height 14
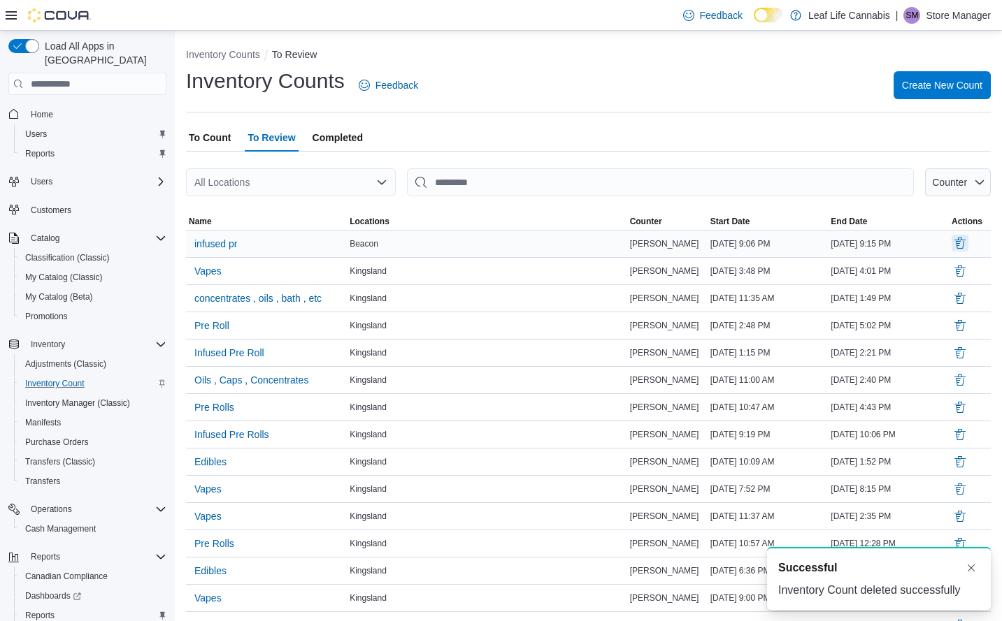
click at [968, 243] on button "Delete" at bounding box center [959, 243] width 17 height 17
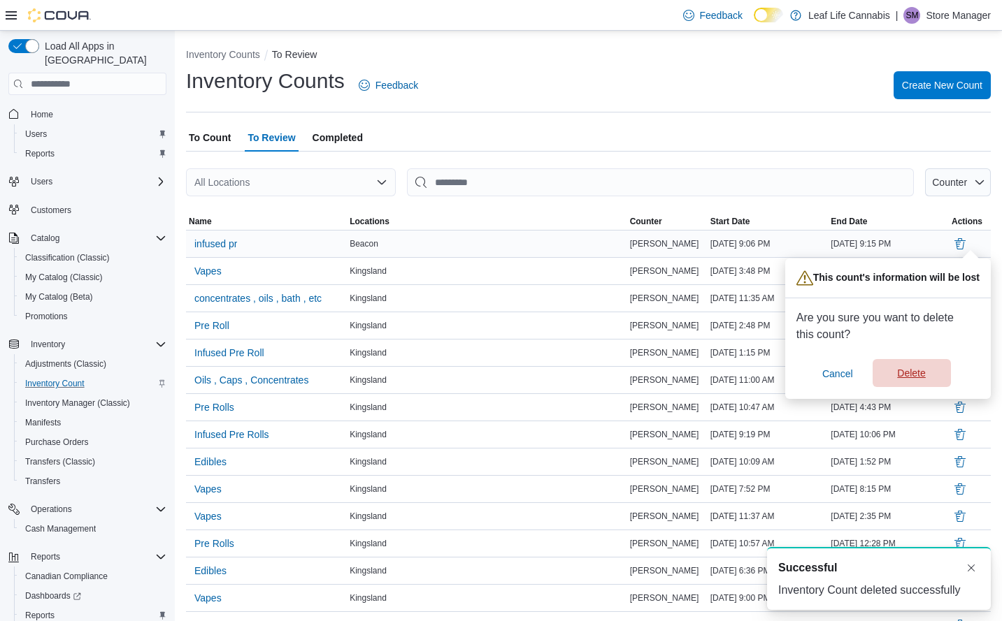
click at [925, 367] on span "Delete" at bounding box center [912, 373] width 62 height 28
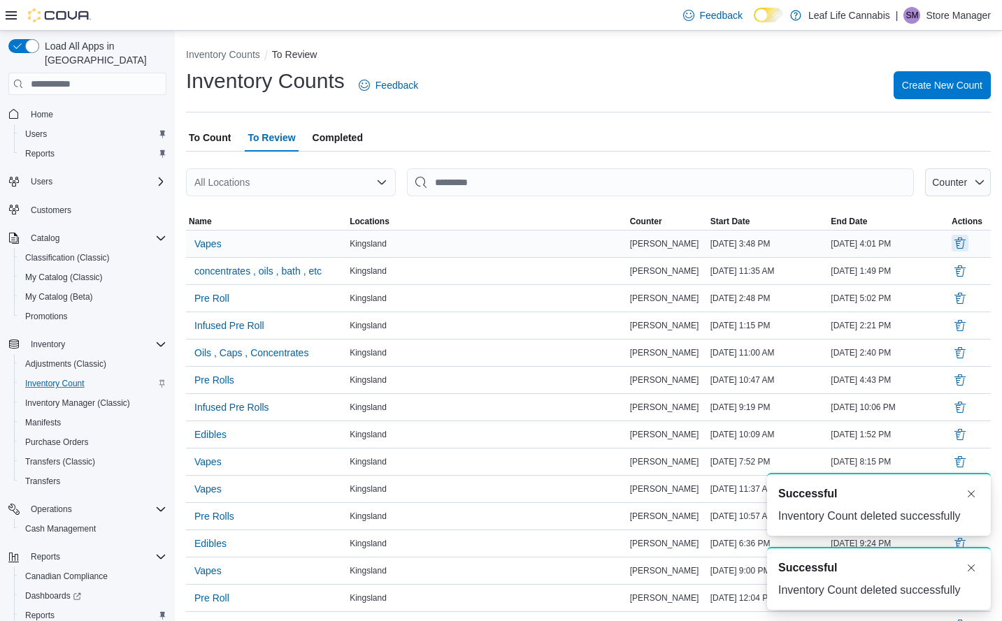
click at [964, 239] on button "Delete" at bounding box center [959, 243] width 17 height 17
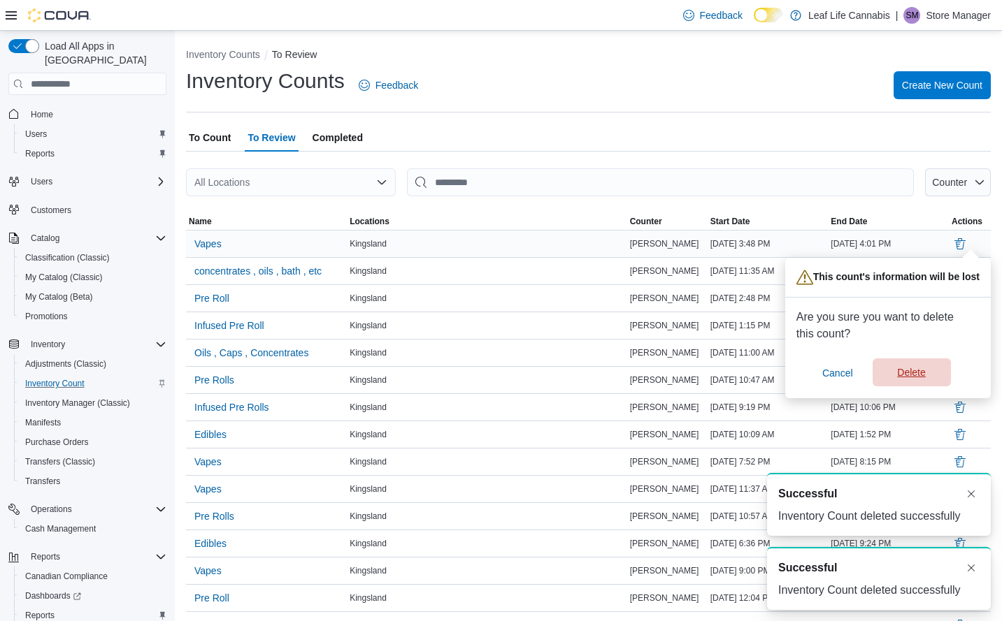
click at [911, 365] on span "Delete" at bounding box center [912, 373] width 62 height 28
click at [968, 243] on button "Delete" at bounding box center [959, 243] width 17 height 17
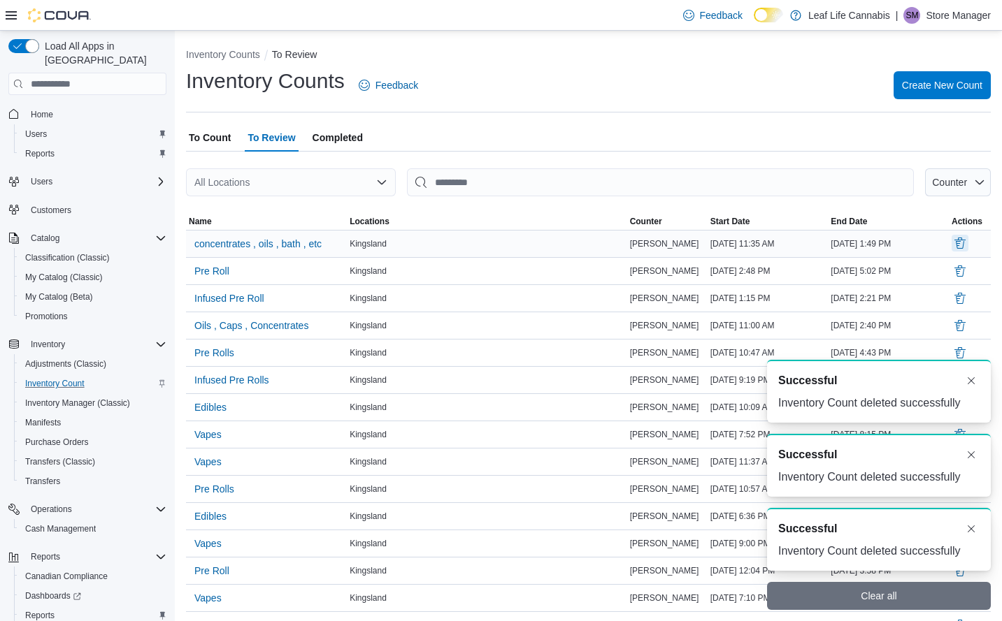
click at [968, 247] on button "Delete" at bounding box center [959, 243] width 17 height 17
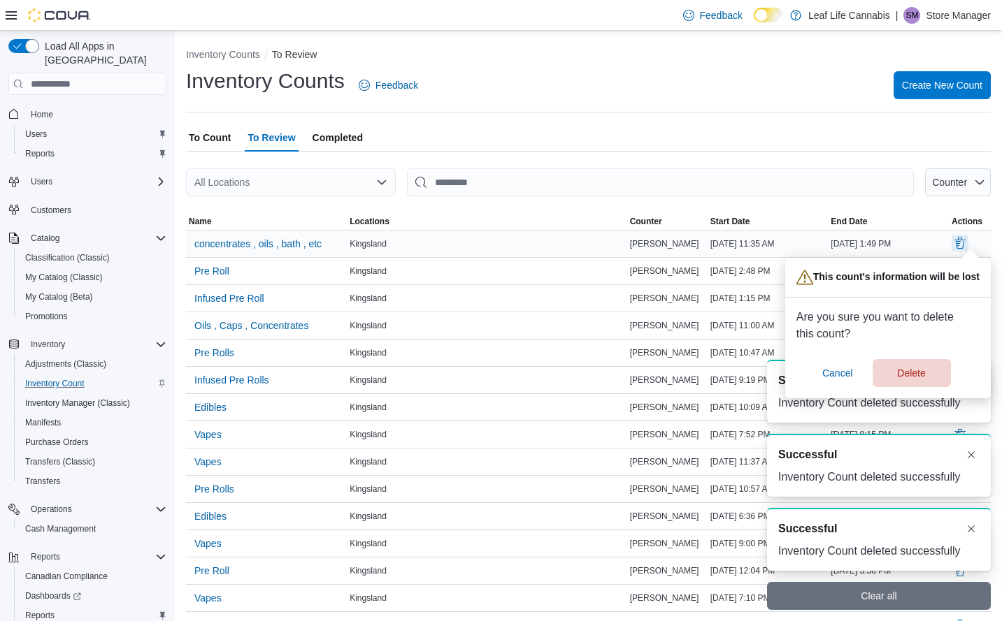
click at [968, 245] on button "Delete" at bounding box center [959, 243] width 17 height 17
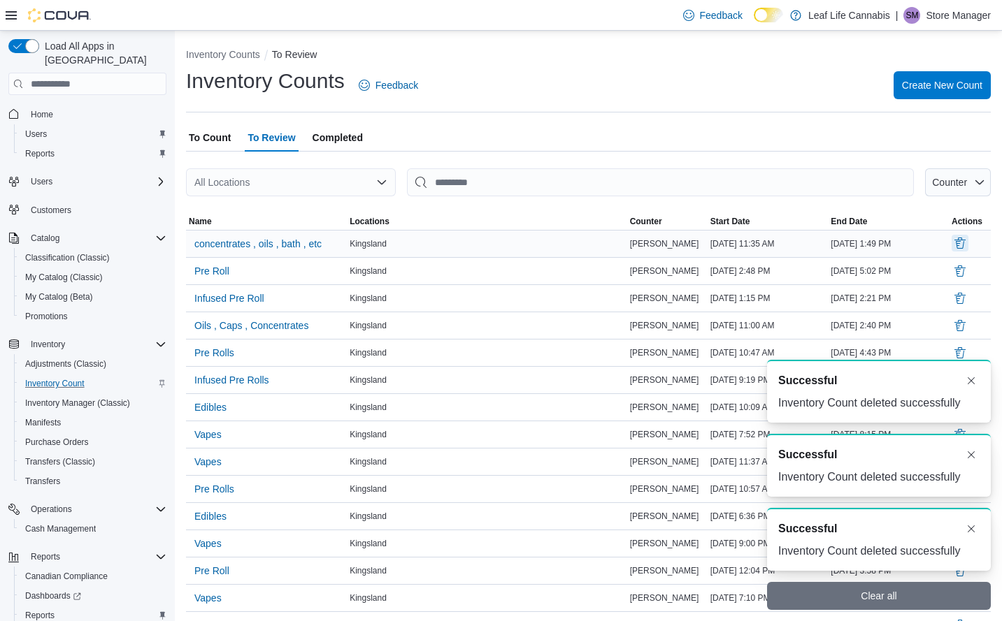
click at [968, 245] on button "Delete" at bounding box center [959, 243] width 17 height 17
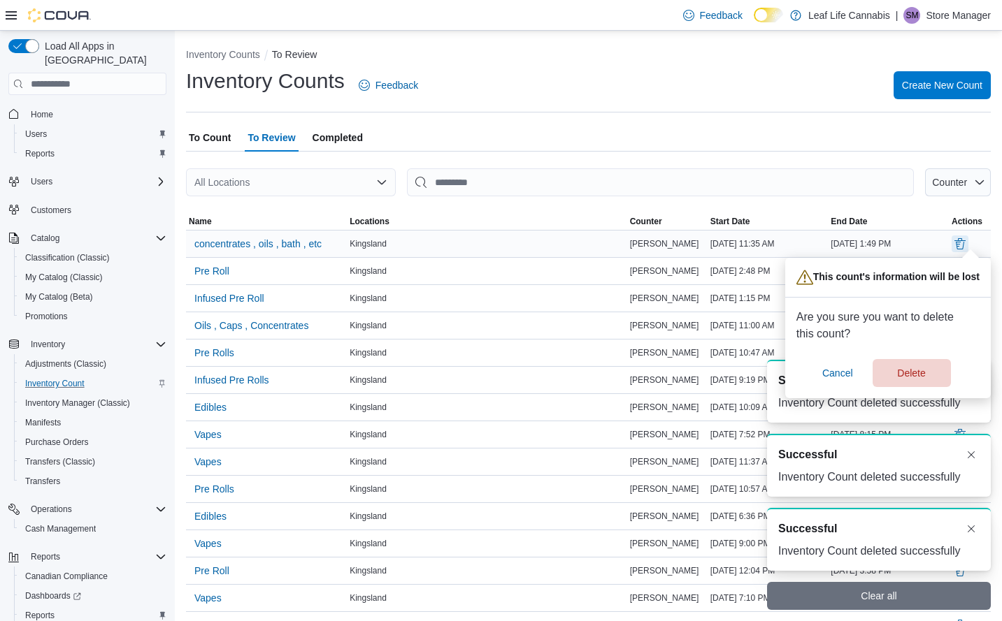
click at [968, 245] on button "Delete" at bounding box center [959, 244] width 17 height 17
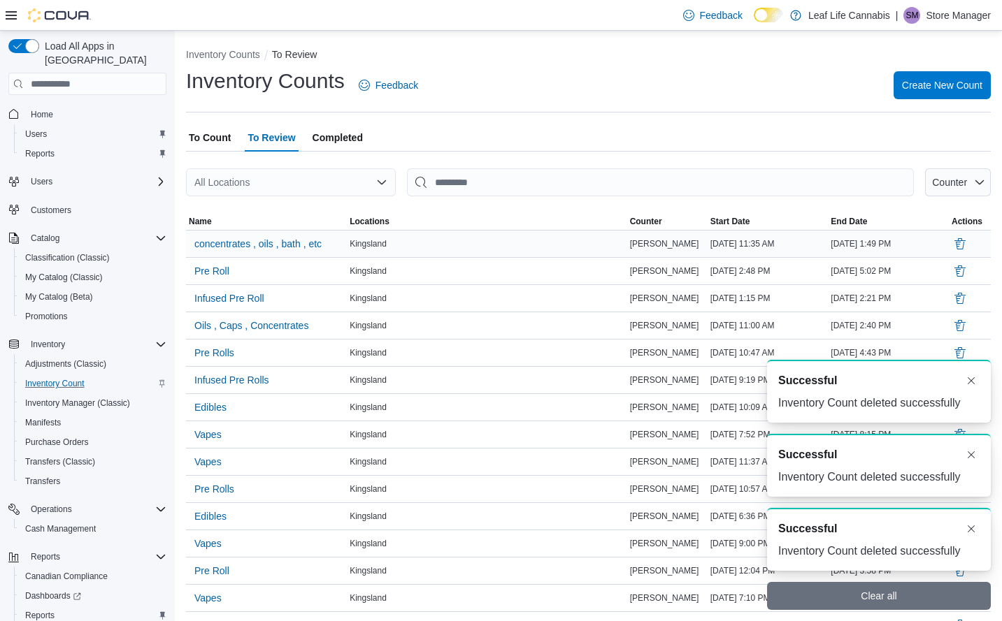
click at [968, 245] on button "Delete" at bounding box center [959, 244] width 17 height 17
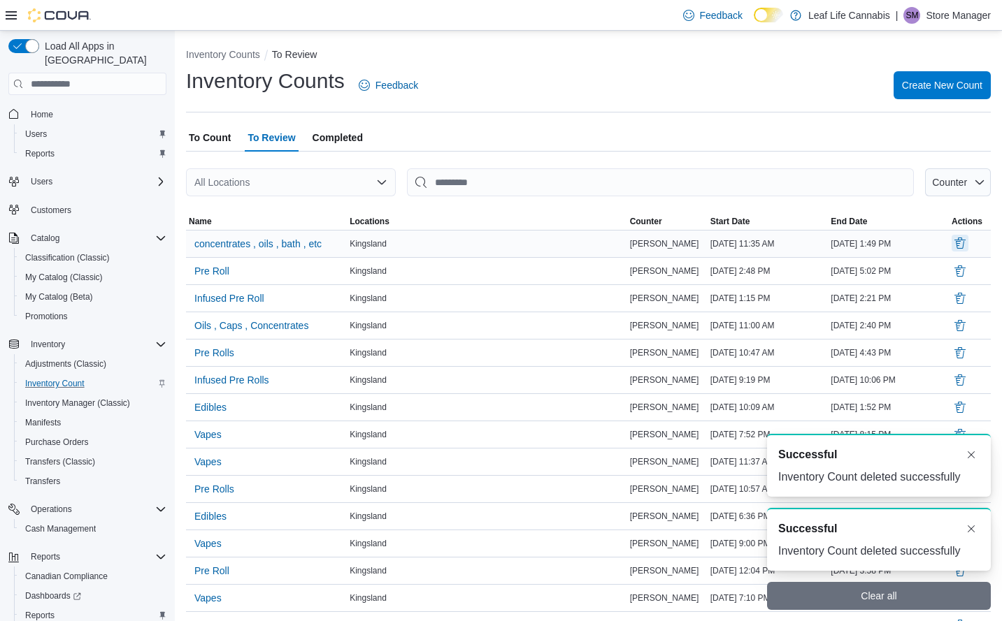
click at [968, 245] on button "Delete" at bounding box center [959, 243] width 17 height 17
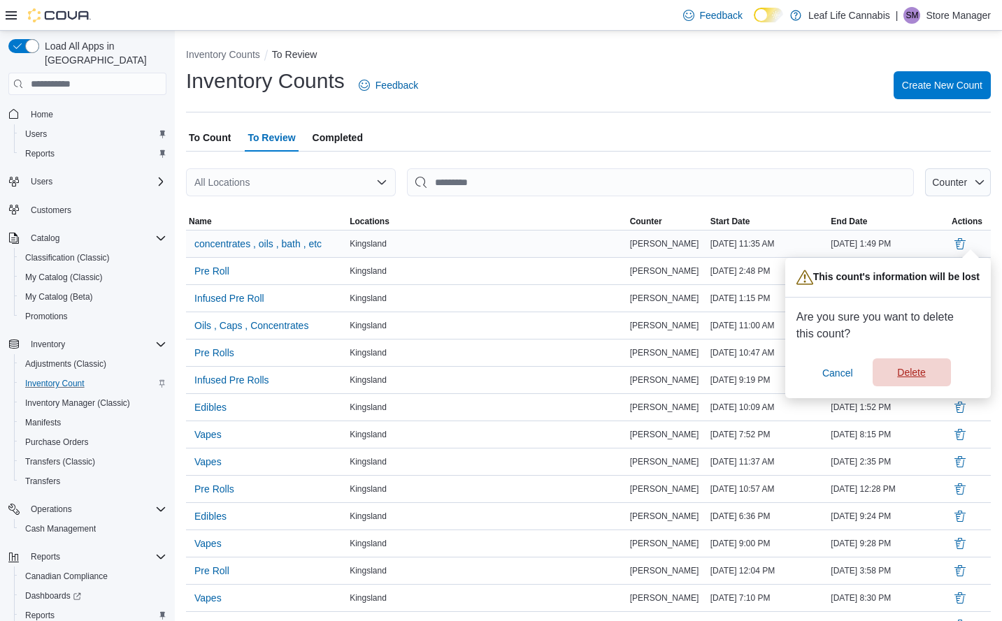
click at [916, 370] on span "Delete" at bounding box center [911, 373] width 28 height 14
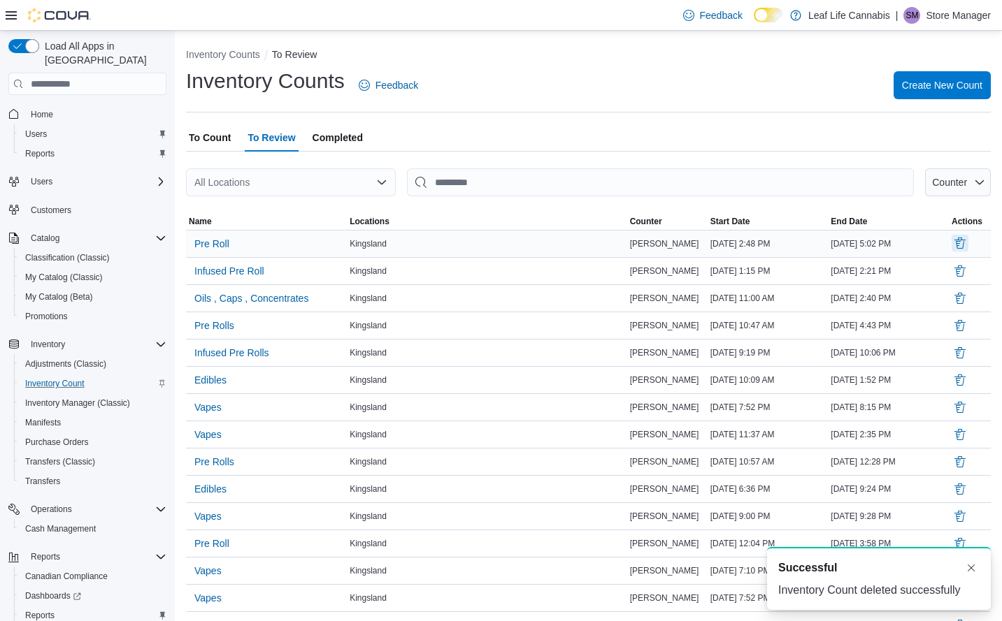
click at [968, 250] on button "Delete" at bounding box center [959, 243] width 17 height 17
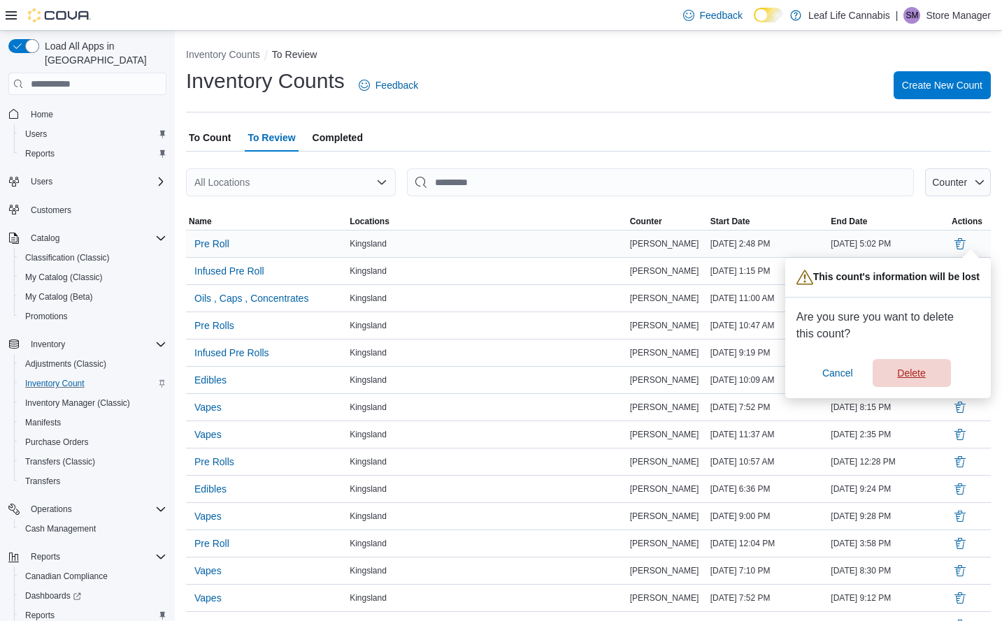
click at [922, 374] on span "Delete" at bounding box center [911, 373] width 28 height 14
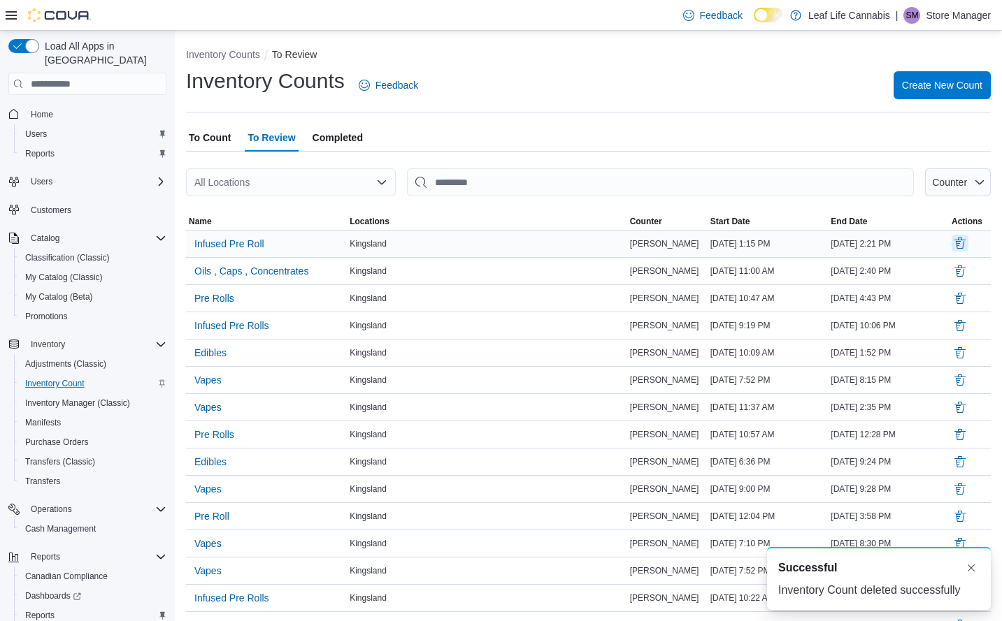
click at [968, 244] on button "Delete" at bounding box center [959, 243] width 17 height 17
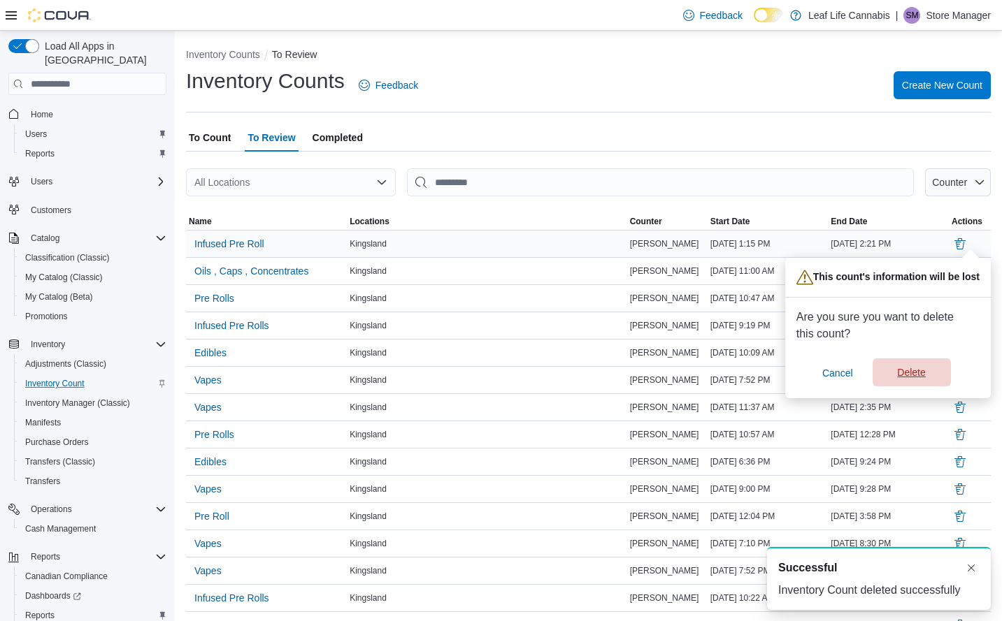
click at [921, 372] on span "Delete" at bounding box center [911, 373] width 28 height 14
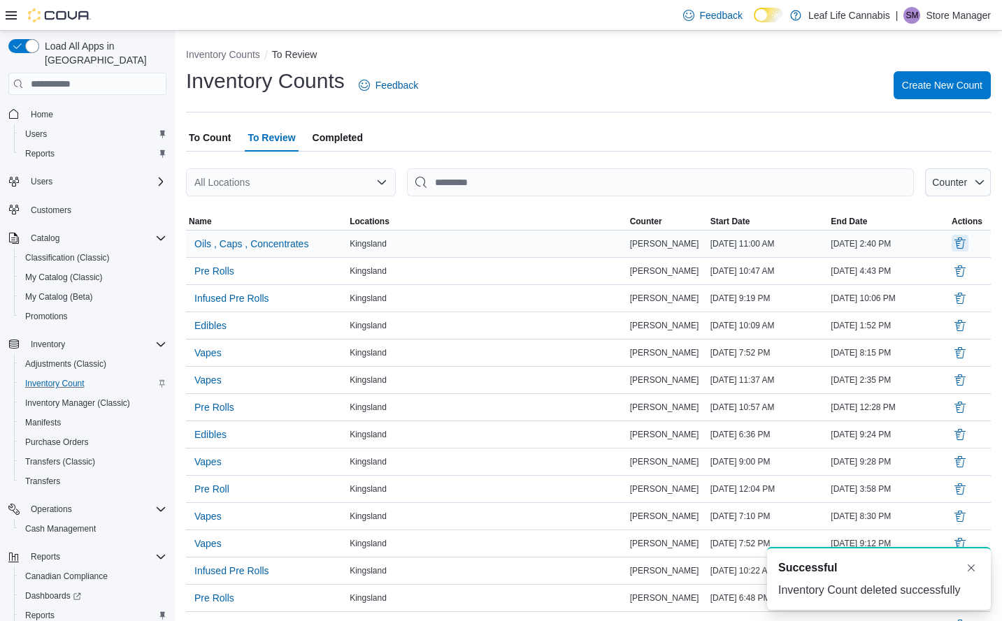
click at [966, 243] on button "Delete" at bounding box center [959, 243] width 17 height 17
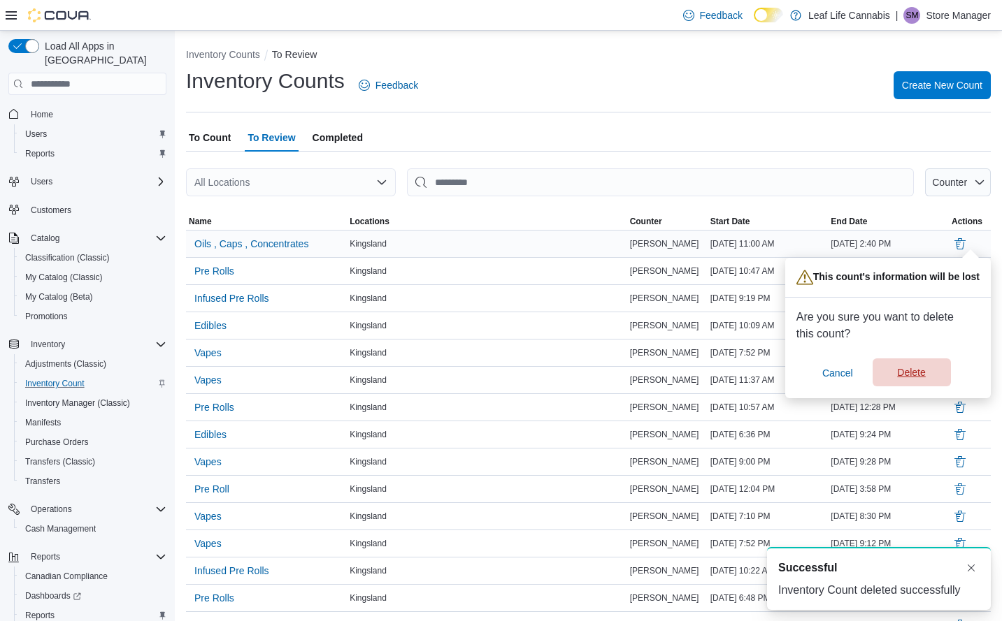
click at [925, 360] on span "Delete" at bounding box center [912, 373] width 62 height 28
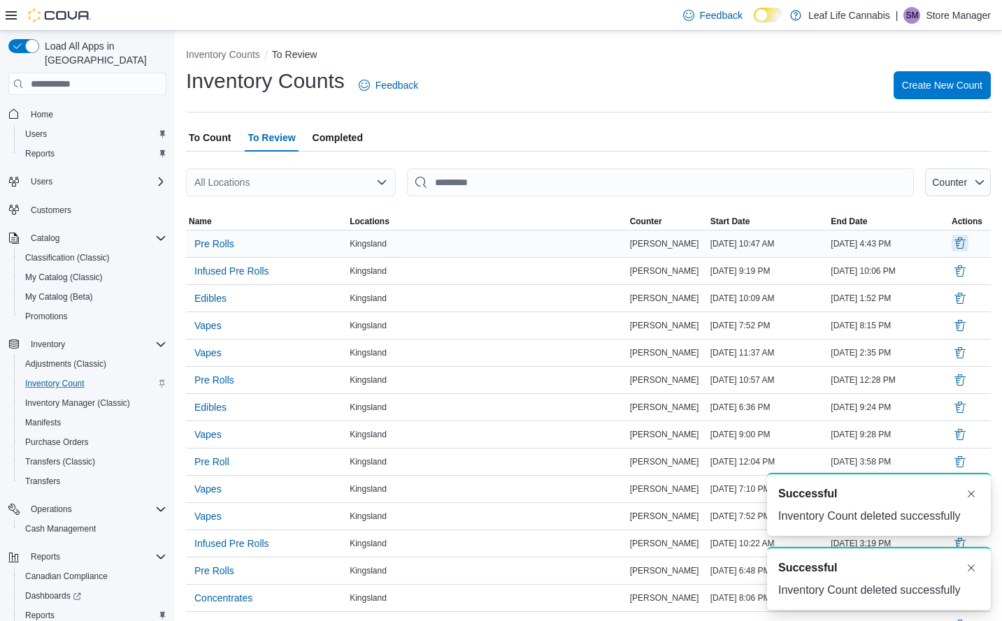
click at [968, 246] on button "Delete" at bounding box center [959, 243] width 17 height 17
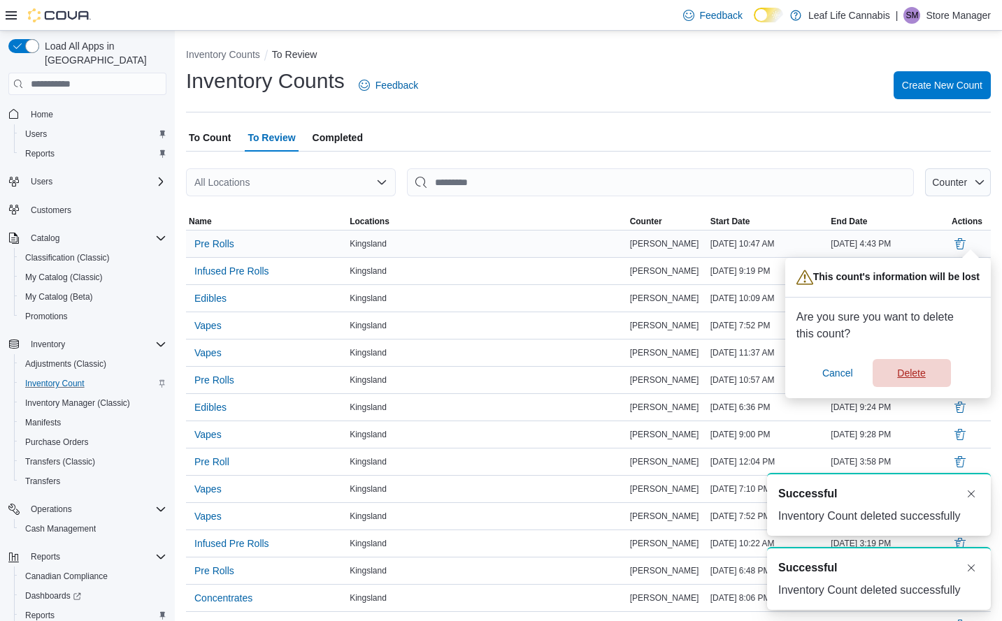
drag, startPoint x: 917, startPoint y: 373, endPoint x: 946, endPoint y: 312, distance: 67.5
click at [916, 373] on span "Delete" at bounding box center [911, 373] width 28 height 14
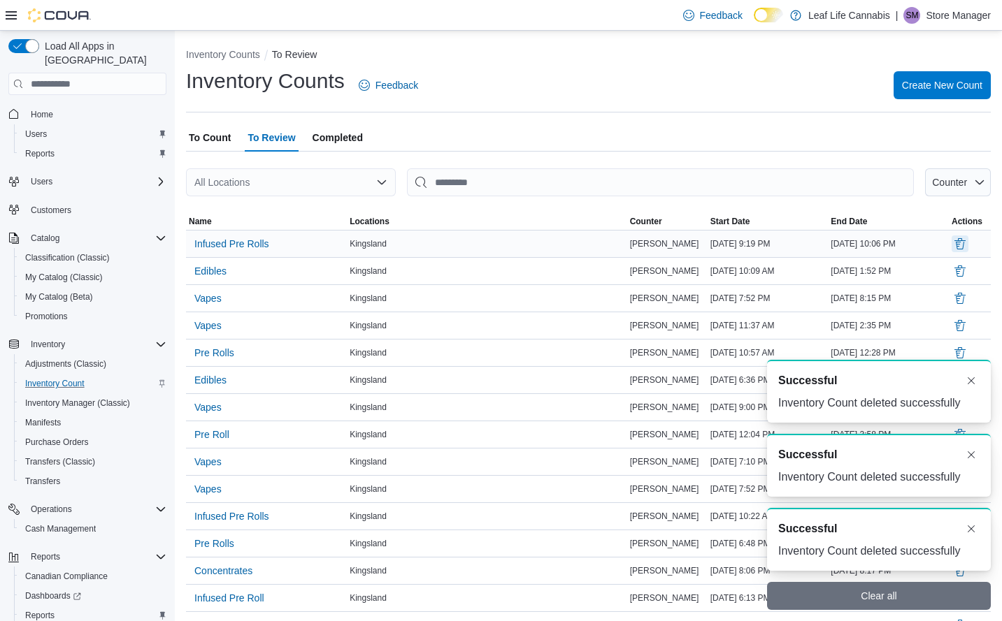
click at [968, 241] on button "Delete" at bounding box center [959, 244] width 17 height 17
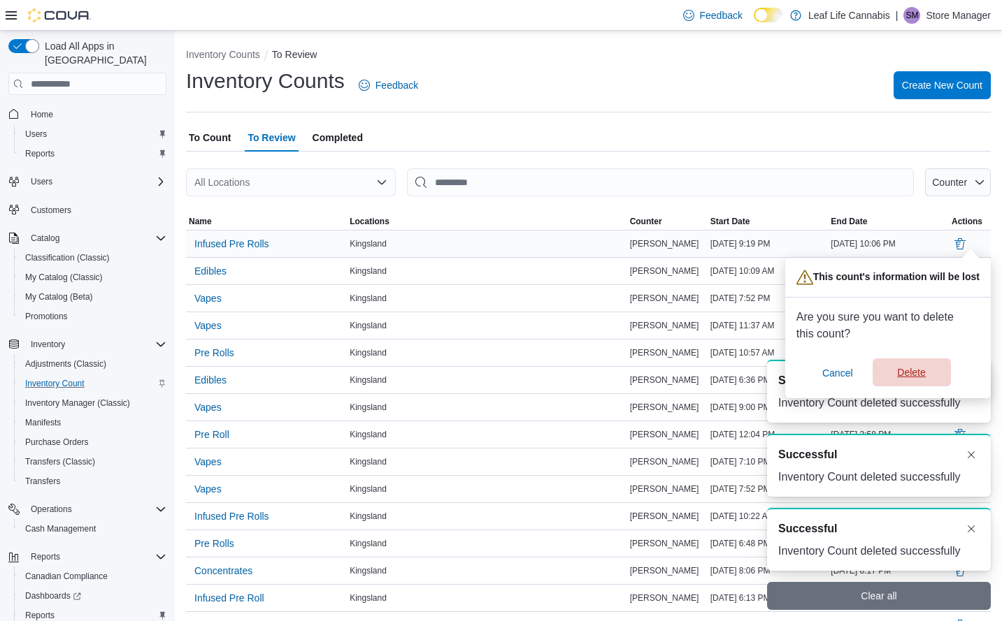
click at [930, 370] on span "Delete" at bounding box center [912, 373] width 62 height 28
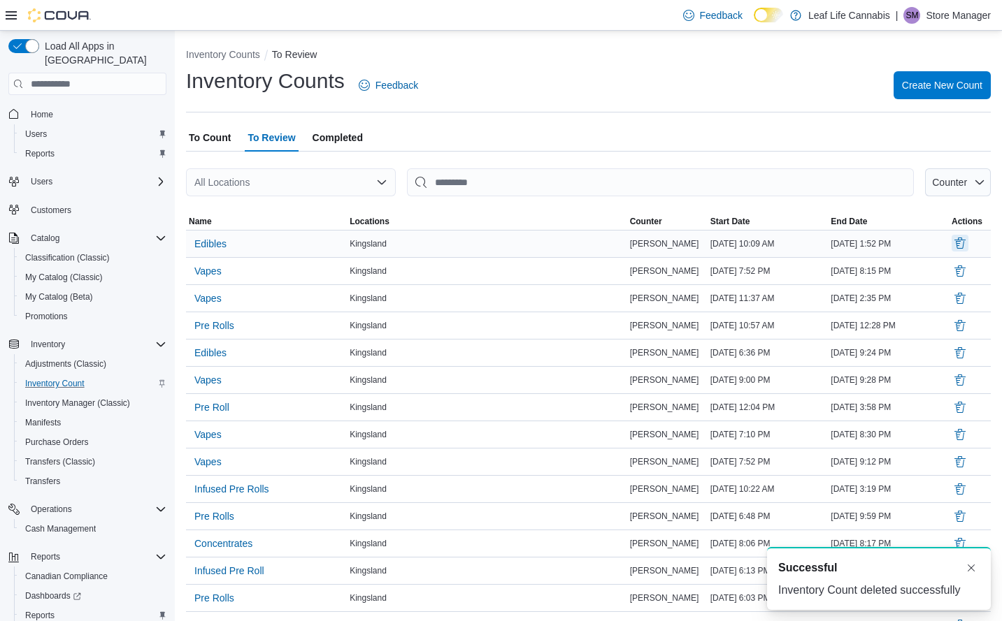
click at [968, 238] on button "Delete" at bounding box center [959, 243] width 17 height 17
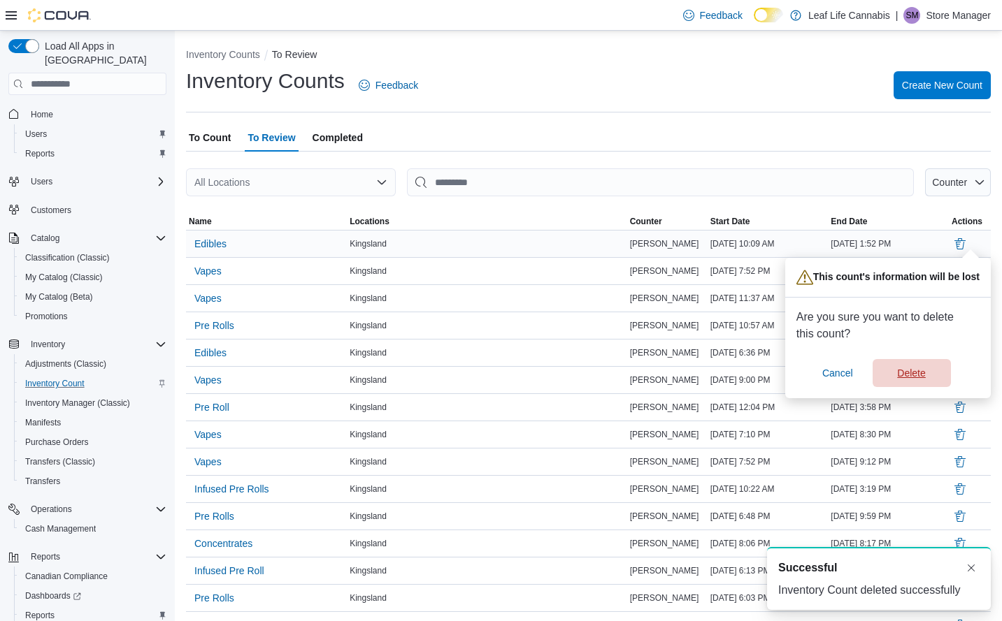
drag, startPoint x: 925, startPoint y: 366, endPoint x: 956, endPoint y: 271, distance: 99.9
click at [925, 365] on span "Delete" at bounding box center [912, 373] width 62 height 28
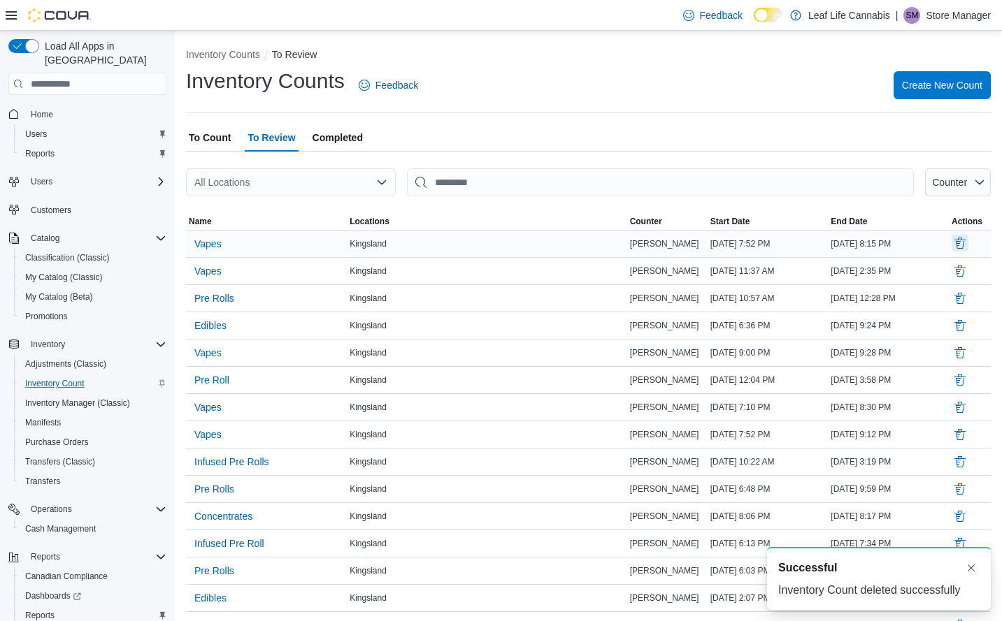
click at [966, 245] on button "Delete" at bounding box center [959, 243] width 17 height 17
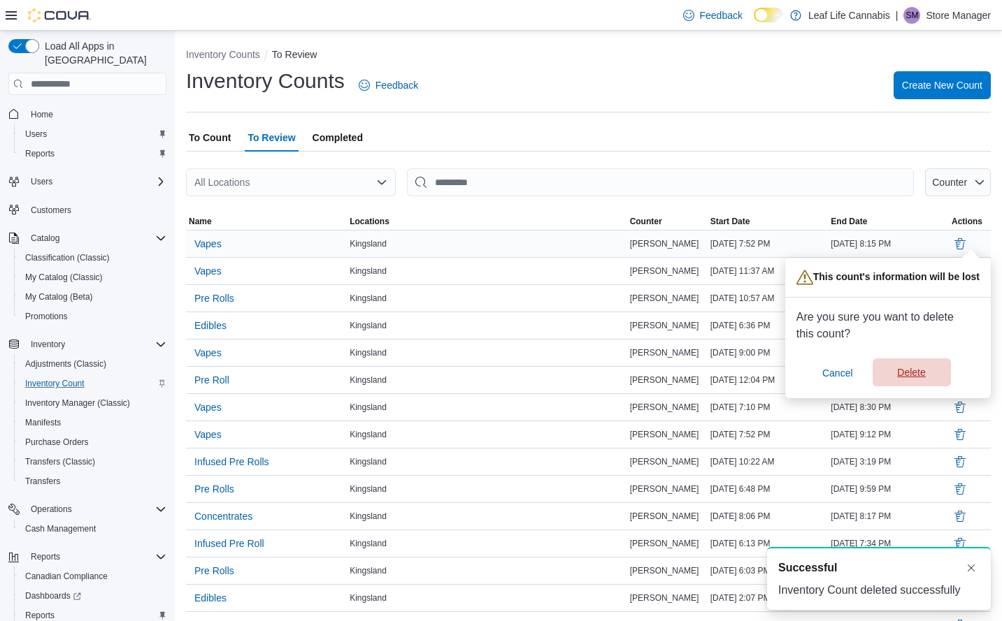
drag, startPoint x: 920, startPoint y: 373, endPoint x: 949, endPoint y: 299, distance: 79.7
click at [919, 373] on span "Delete" at bounding box center [911, 373] width 28 height 14
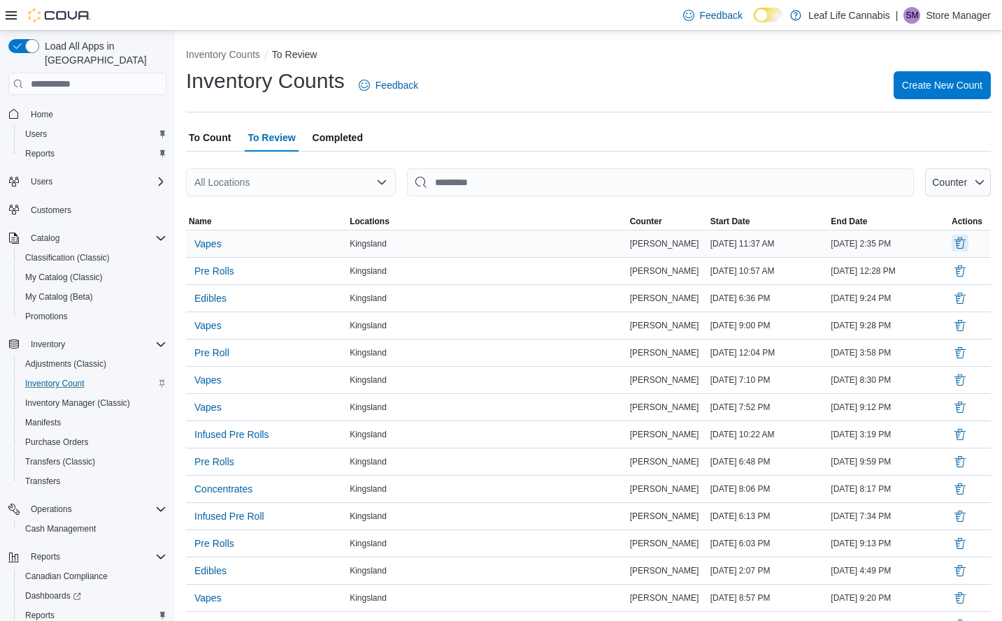
click at [968, 240] on button "Delete" at bounding box center [959, 243] width 17 height 17
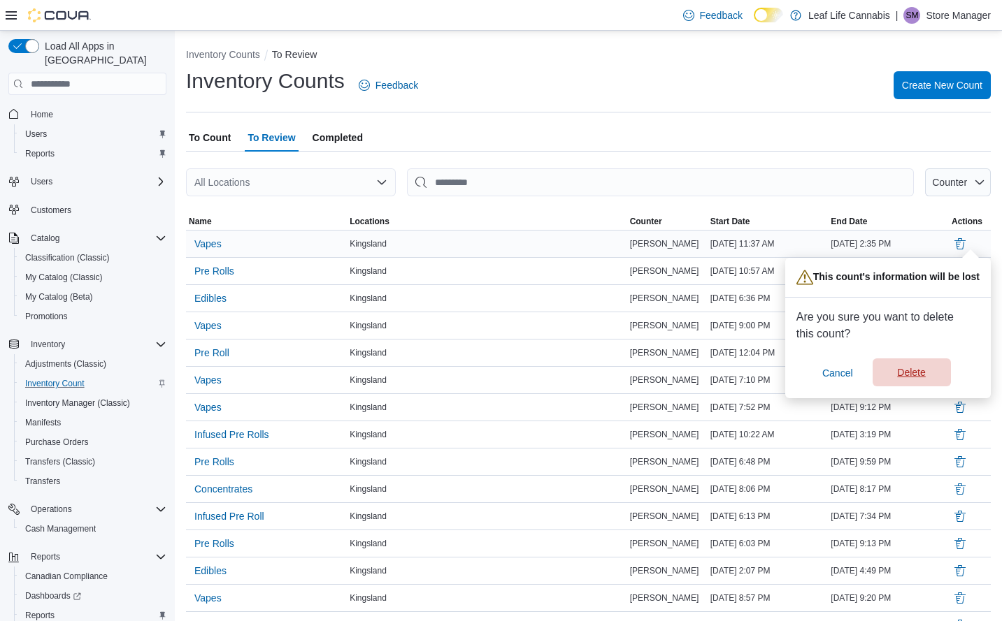
drag, startPoint x: 926, startPoint y: 369, endPoint x: 928, endPoint y: 361, distance: 8.6
click at [926, 368] on span "Delete" at bounding box center [912, 373] width 62 height 28
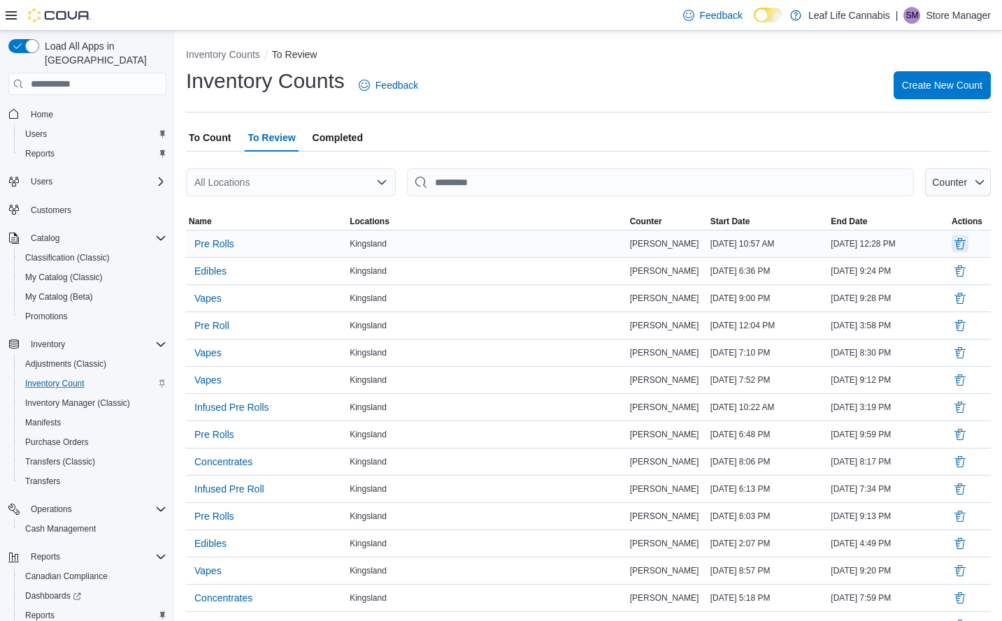
click at [967, 243] on button "Delete" at bounding box center [959, 244] width 17 height 17
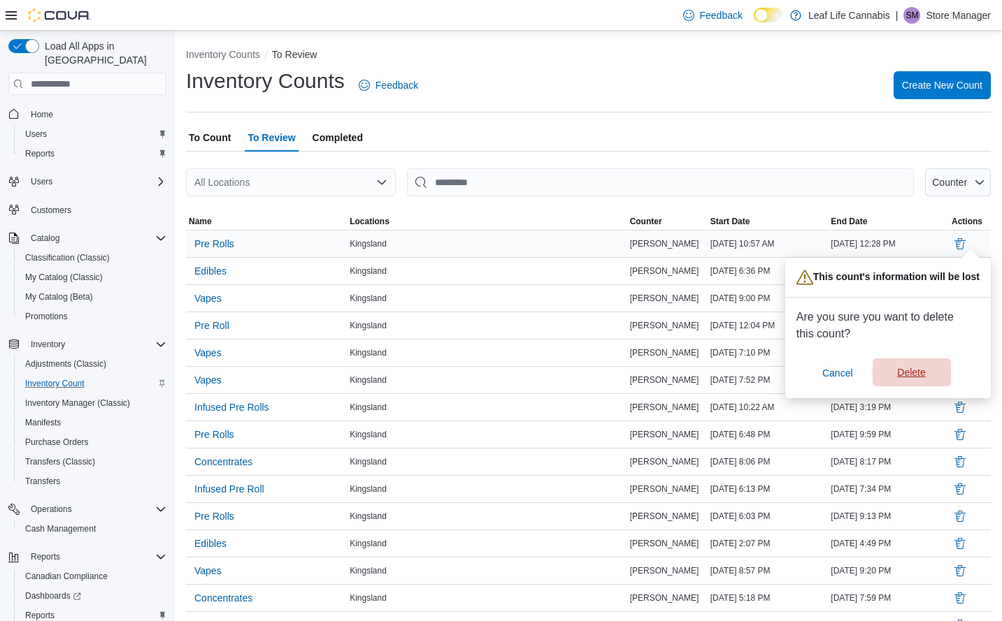
drag, startPoint x: 924, startPoint y: 377, endPoint x: 929, endPoint y: 323, distance: 54.7
click at [923, 377] on span "Delete" at bounding box center [911, 373] width 28 height 14
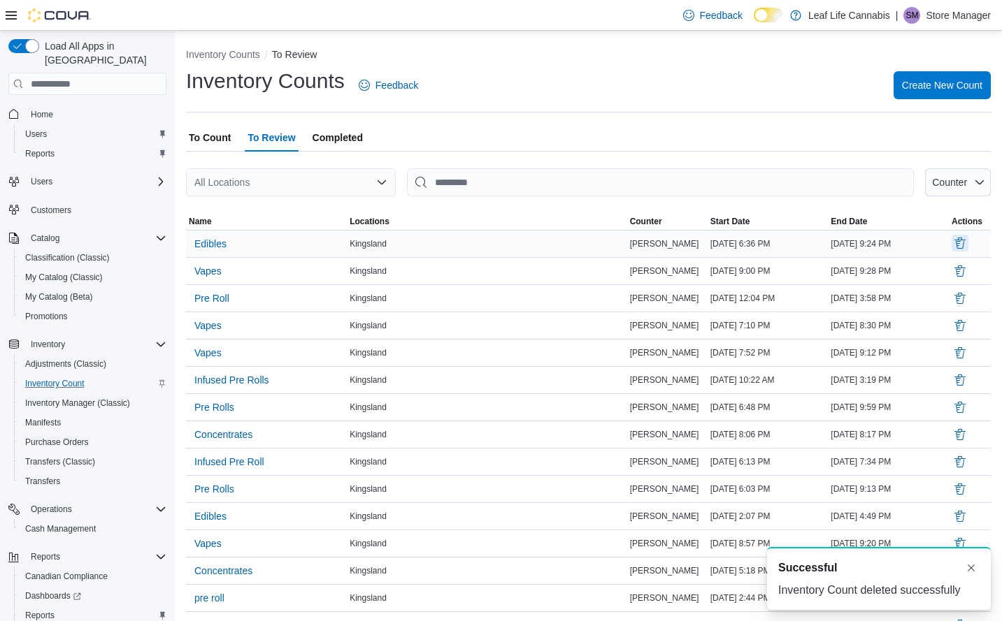
click at [966, 242] on button "Delete" at bounding box center [959, 243] width 17 height 17
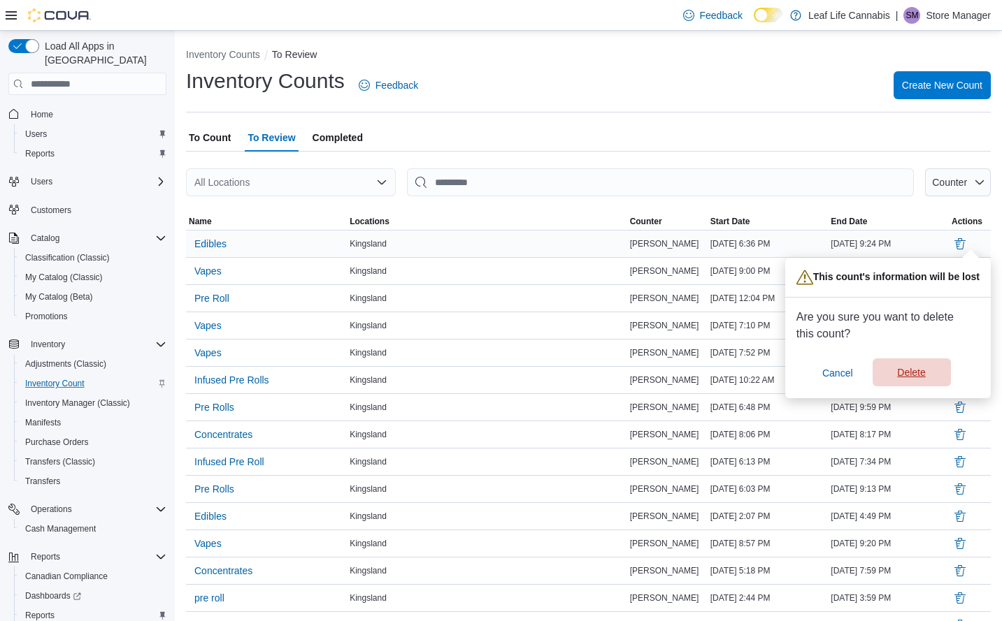
drag, startPoint x: 910, startPoint y: 370, endPoint x: 923, endPoint y: 347, distance: 25.7
click at [910, 369] on span "Delete" at bounding box center [911, 373] width 28 height 14
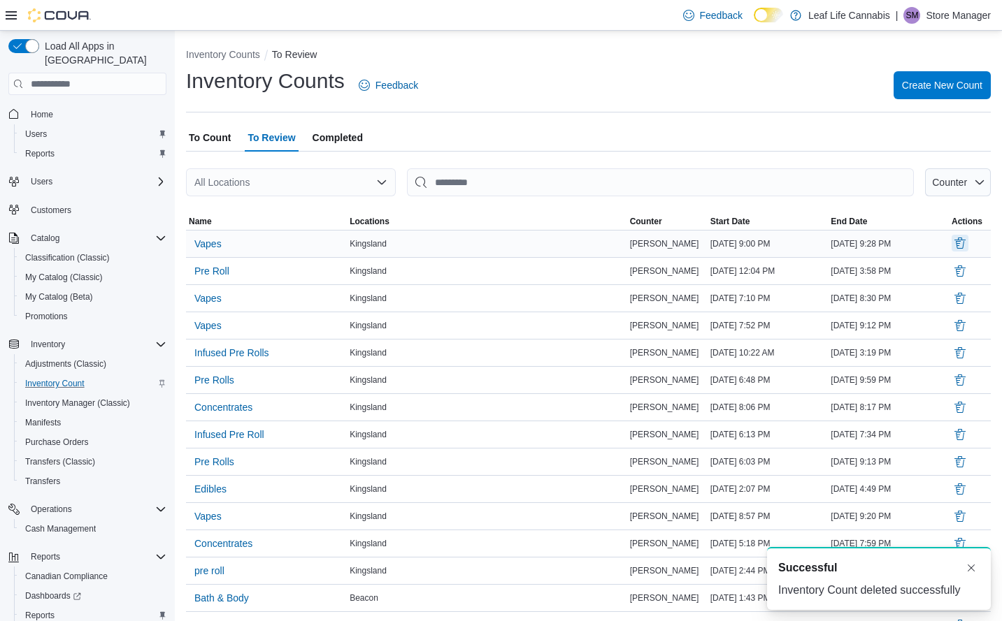
click at [968, 242] on button "Delete" at bounding box center [959, 243] width 17 height 17
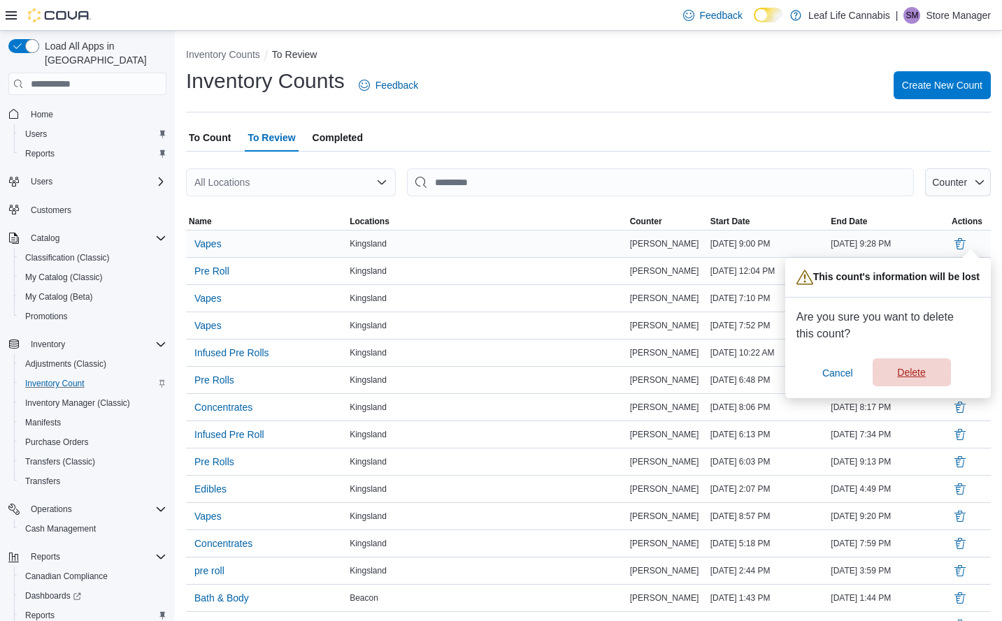
click at [928, 379] on span "Delete" at bounding box center [912, 373] width 62 height 28
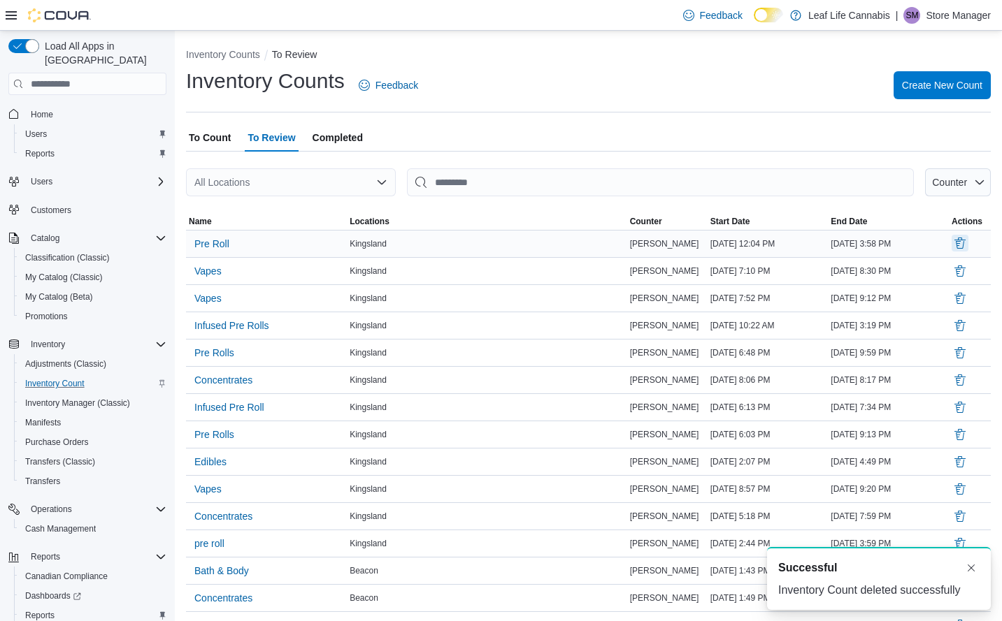
click at [968, 249] on button "Delete" at bounding box center [959, 243] width 17 height 17
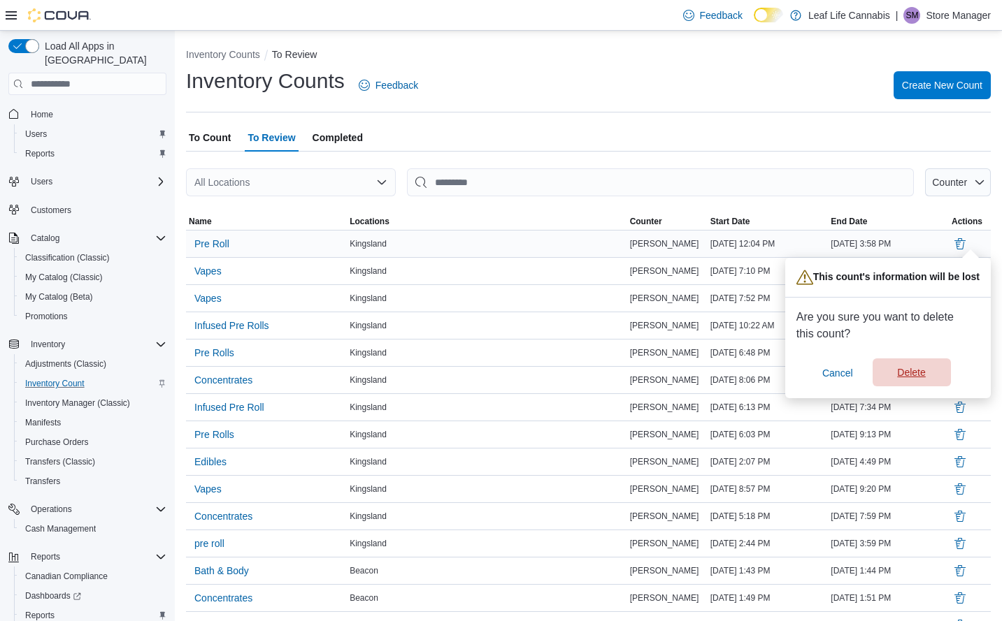
click at [918, 368] on span "Delete" at bounding box center [911, 373] width 28 height 14
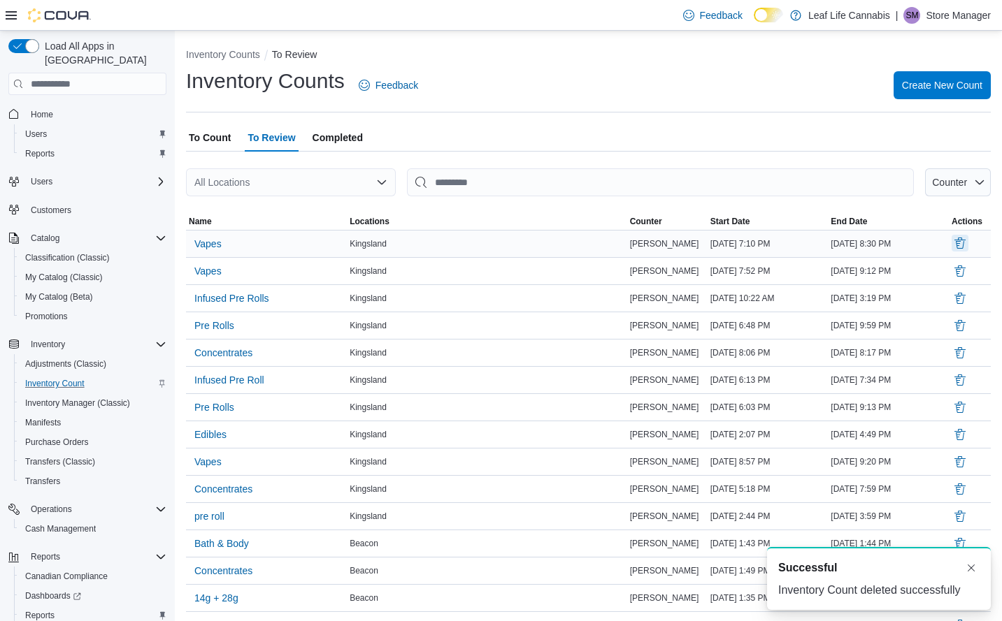
click at [965, 243] on button "Delete" at bounding box center [959, 243] width 17 height 17
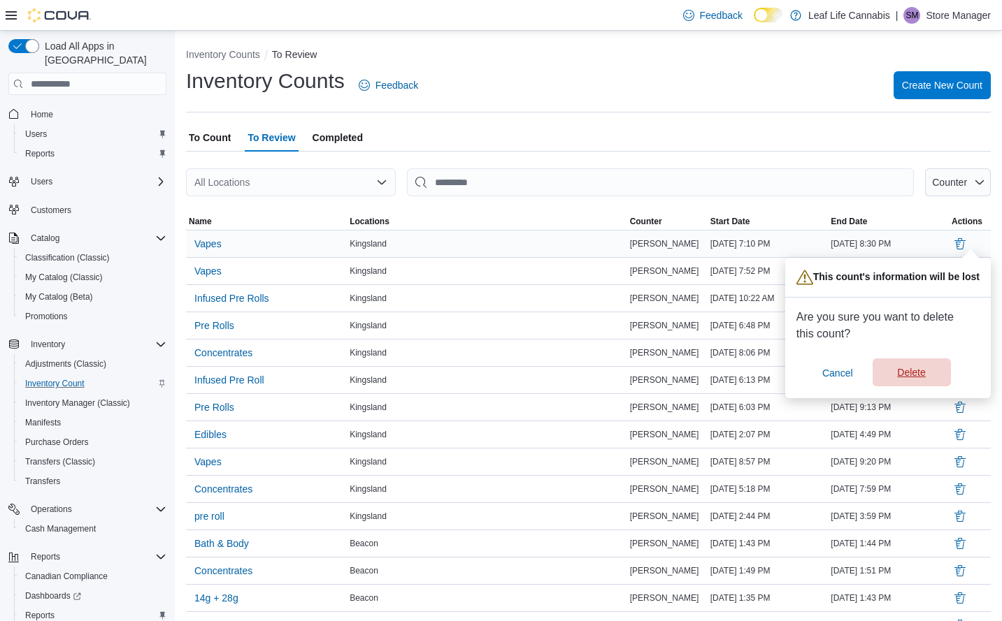
click at [923, 377] on span "Delete" at bounding box center [911, 373] width 28 height 14
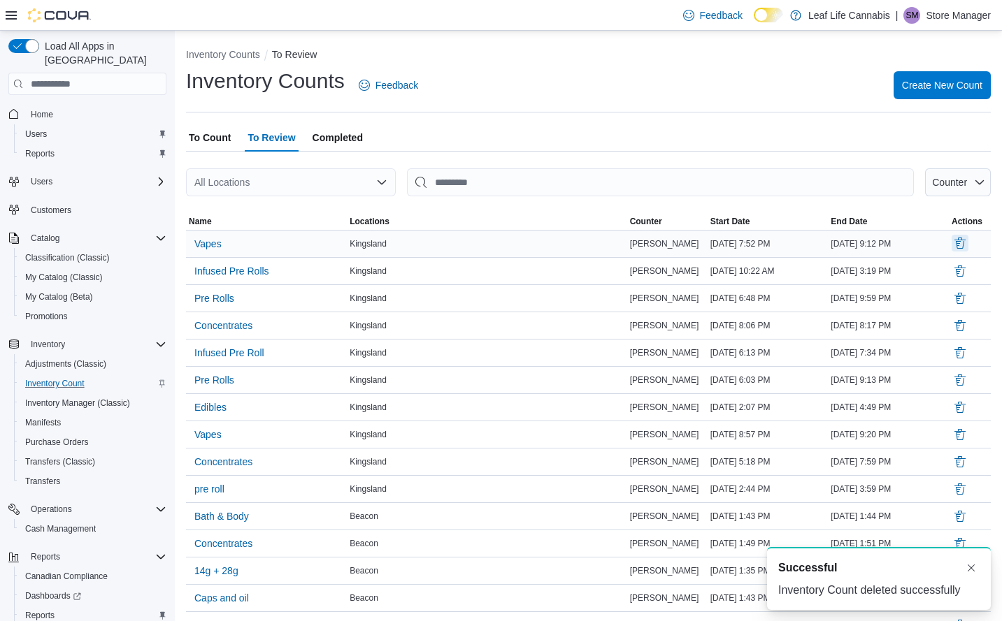
click at [967, 242] on button "Delete" at bounding box center [959, 243] width 17 height 17
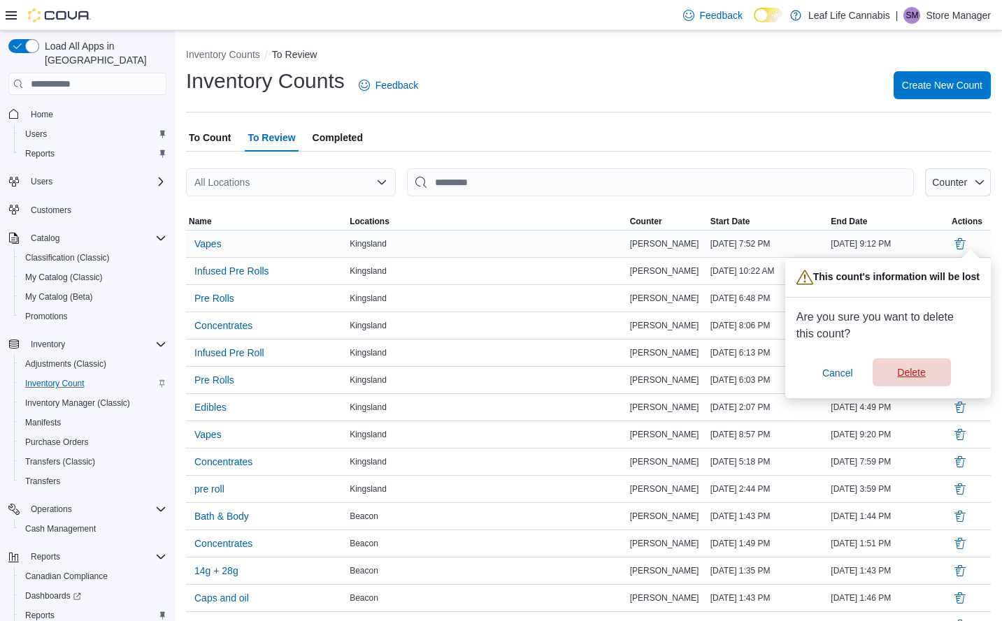
click at [926, 371] on span "Delete" at bounding box center [912, 373] width 62 height 28
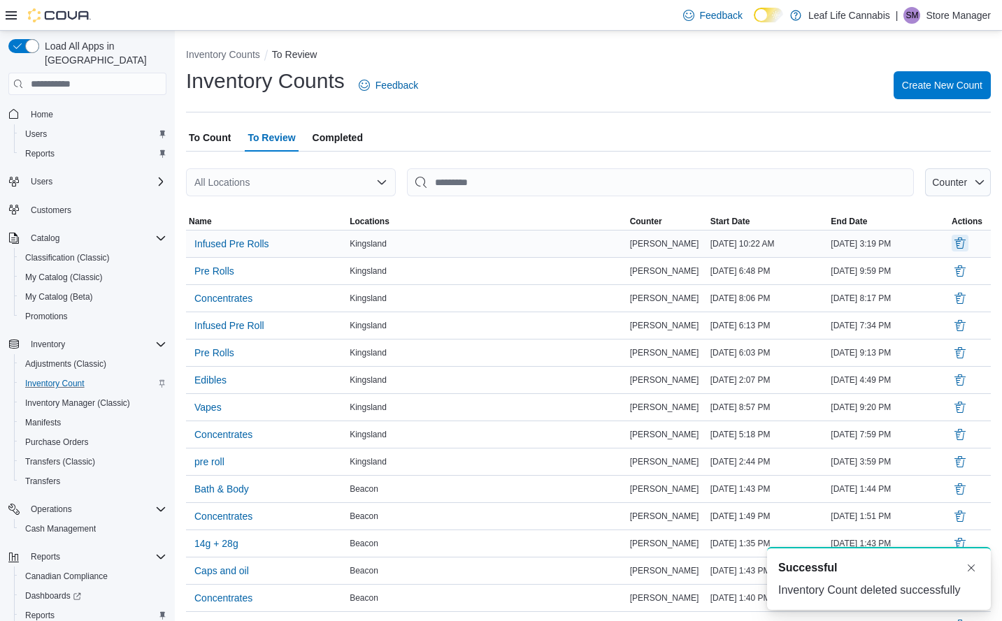
click at [968, 244] on button "Delete" at bounding box center [959, 243] width 17 height 17
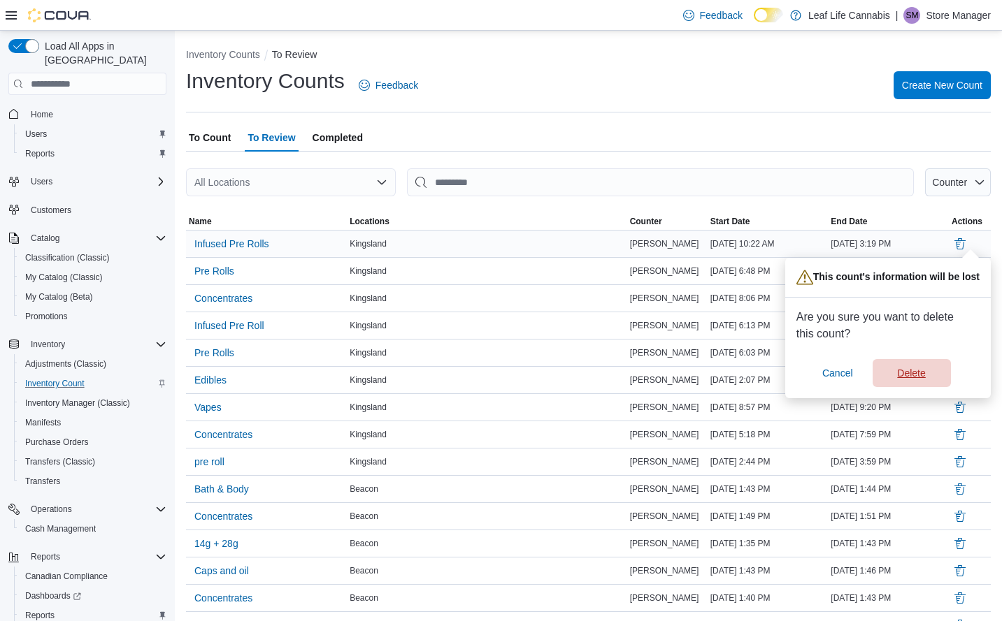
drag, startPoint x: 918, startPoint y: 370, endPoint x: 951, endPoint y: 286, distance: 91.0
click at [918, 368] on span "Delete" at bounding box center [911, 373] width 28 height 14
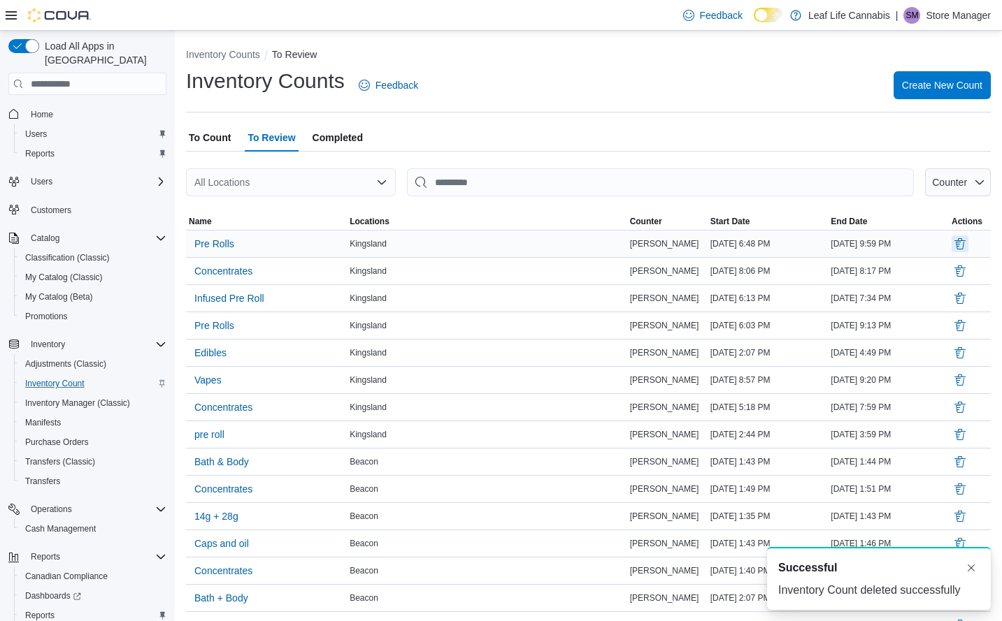
click at [968, 244] on button "Delete" at bounding box center [959, 244] width 17 height 17
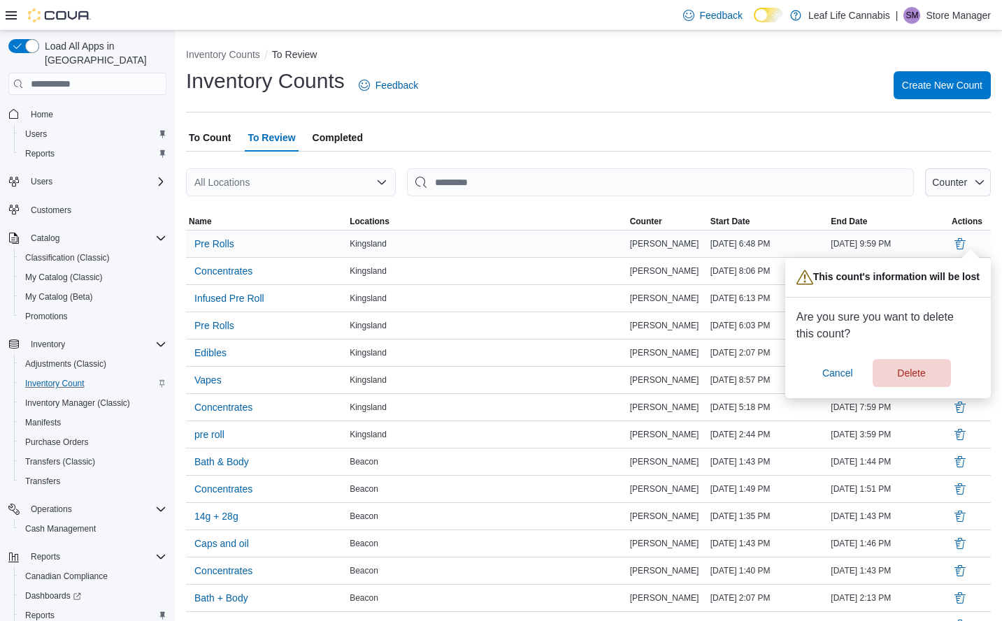
click at [932, 357] on div "Are you sure you want to delete this count? Cancel Delete" at bounding box center [883, 348] width 175 height 78
drag, startPoint x: 916, startPoint y: 367, endPoint x: 929, endPoint y: 342, distance: 27.8
click at [915, 367] on span "Delete" at bounding box center [911, 373] width 28 height 14
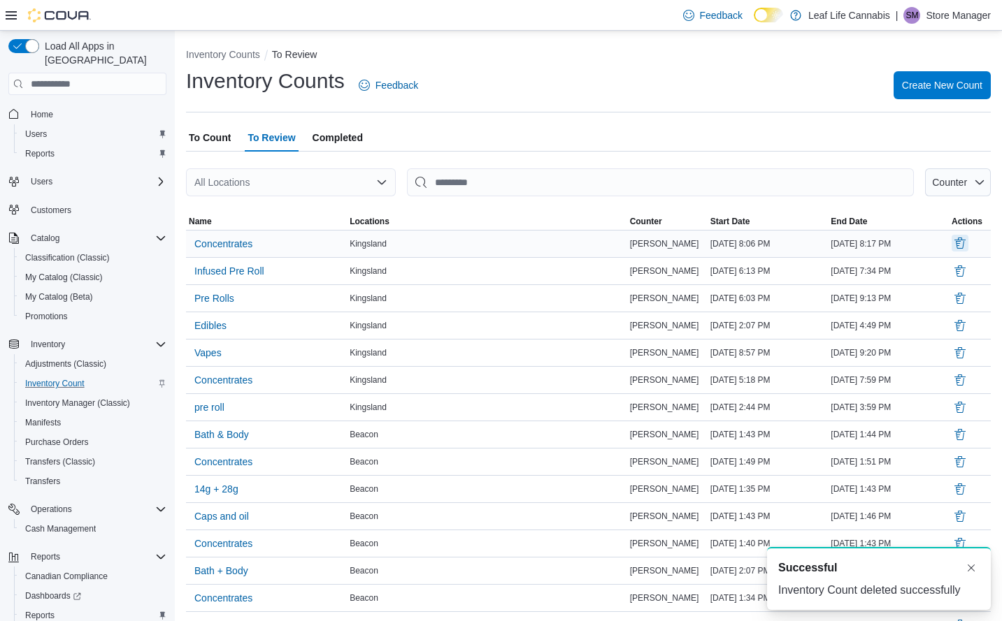
click at [968, 244] on button "Delete" at bounding box center [959, 243] width 17 height 17
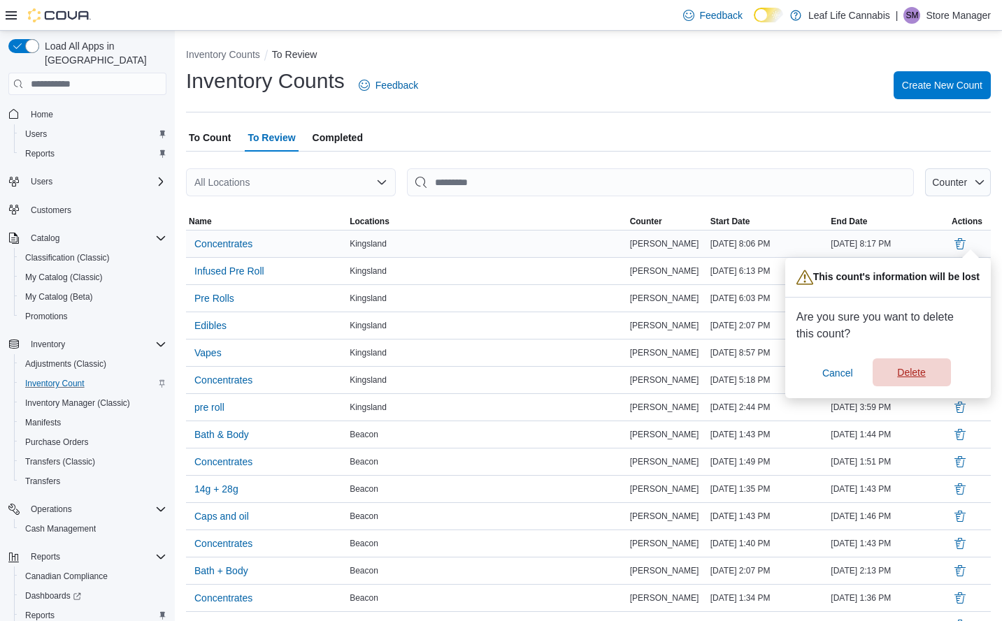
click at [927, 369] on span "Delete" at bounding box center [912, 373] width 62 height 28
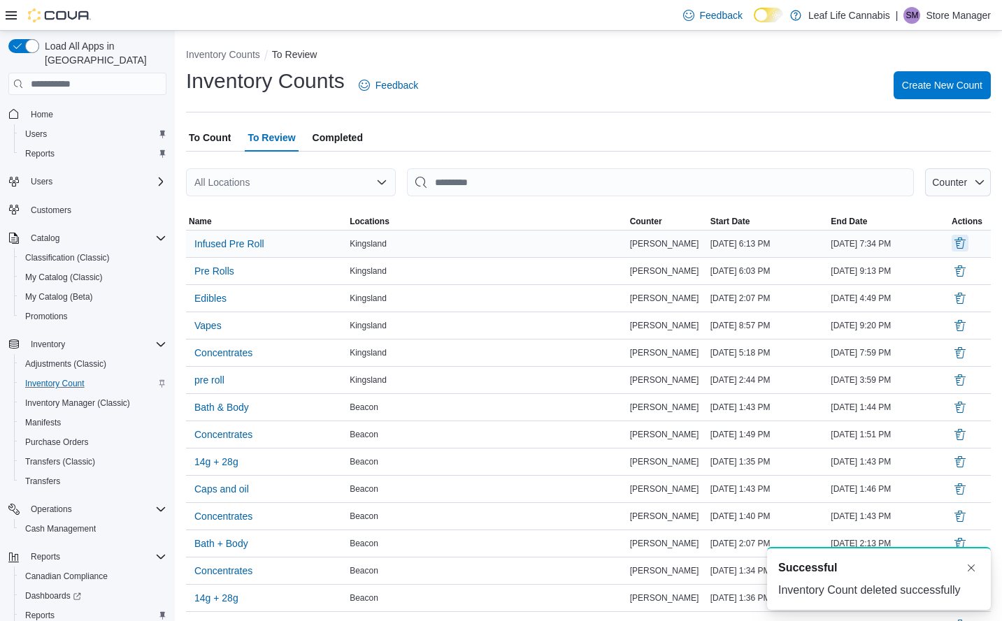
click at [968, 244] on button "Delete" at bounding box center [959, 243] width 17 height 17
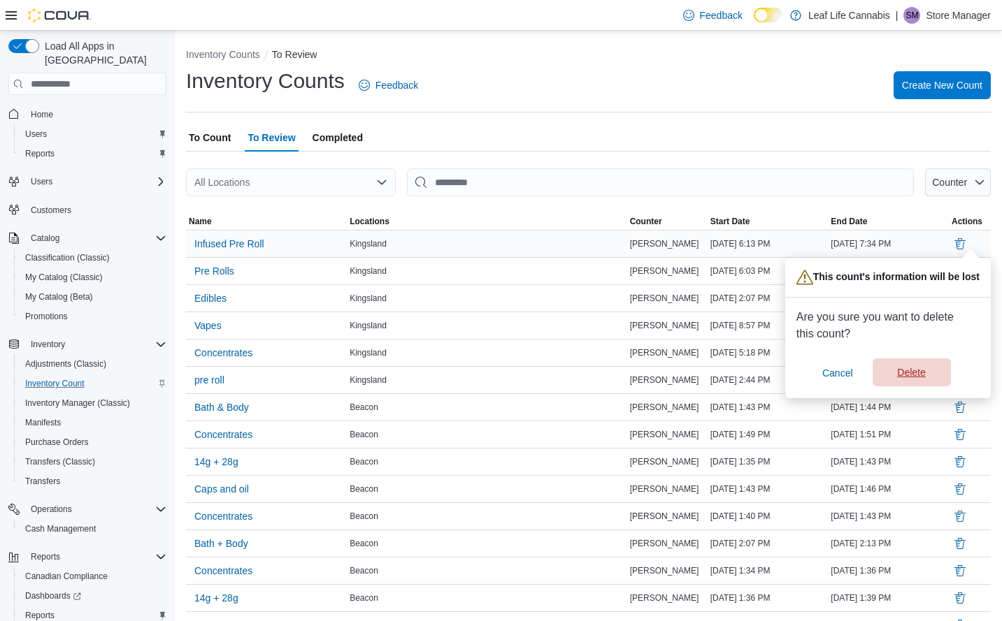
click at [921, 375] on span "Delete" at bounding box center [911, 373] width 28 height 14
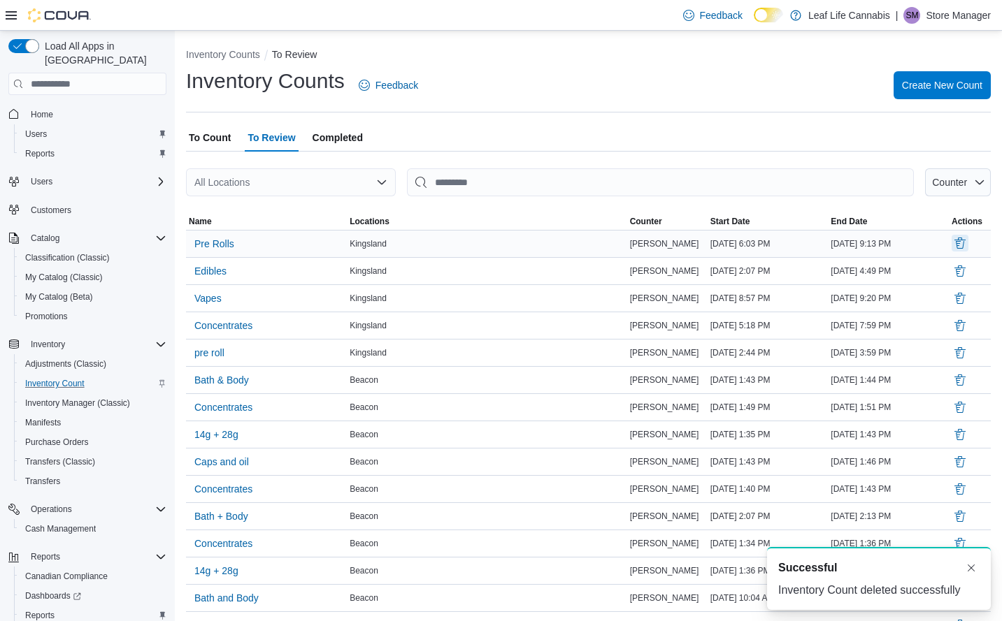
click at [968, 245] on button "Delete" at bounding box center [959, 243] width 17 height 17
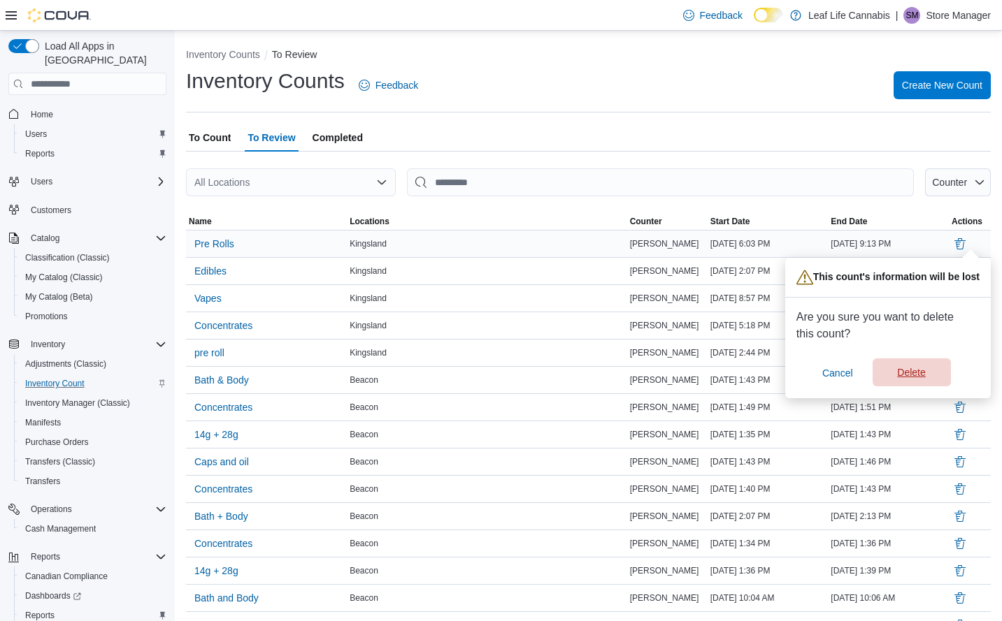
drag, startPoint x: 911, startPoint y: 374, endPoint x: 943, endPoint y: 292, distance: 87.6
click at [911, 370] on span "Delete" at bounding box center [911, 373] width 28 height 14
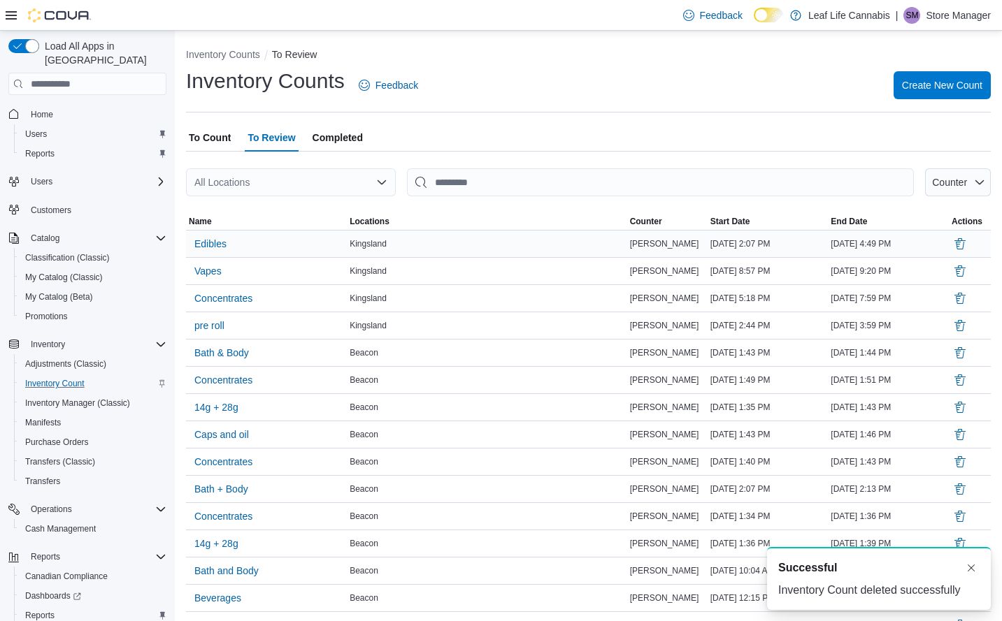
click at [966, 245] on button "Delete" at bounding box center [959, 244] width 17 height 17
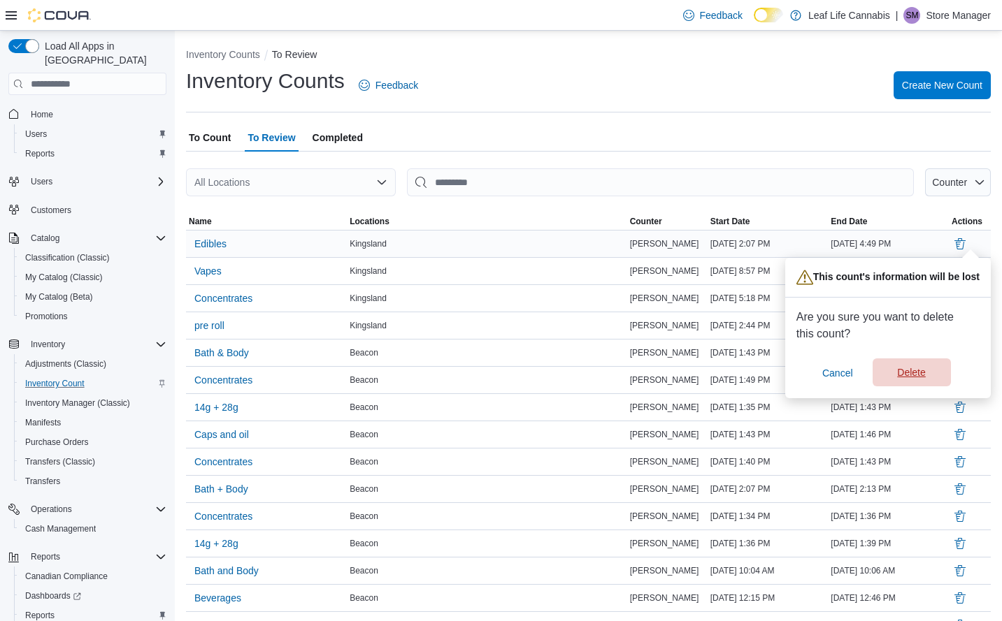
click at [918, 371] on span "Delete" at bounding box center [911, 373] width 28 height 14
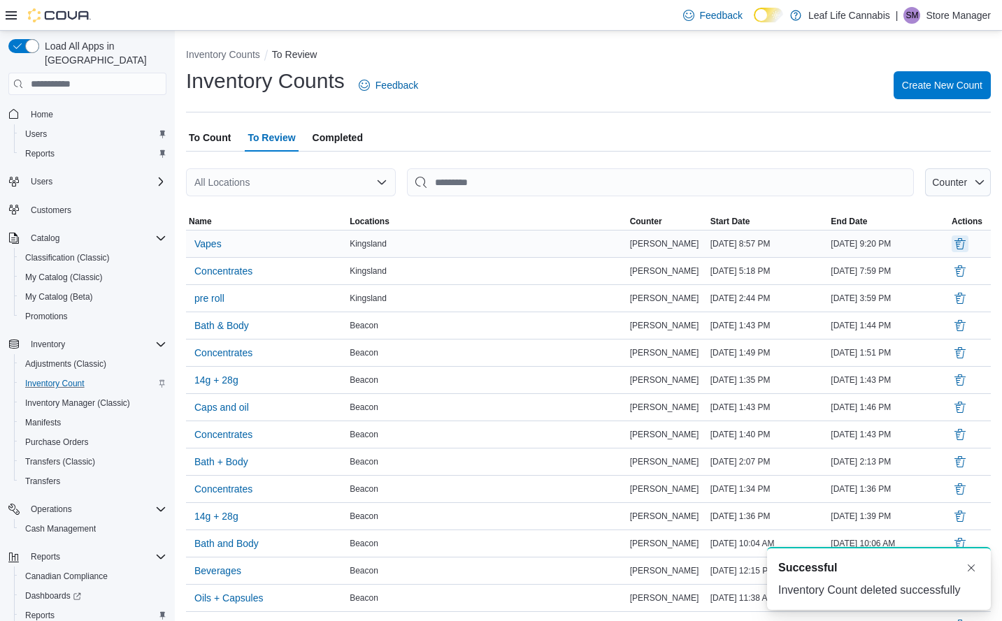
click at [967, 237] on button "Delete" at bounding box center [959, 244] width 17 height 17
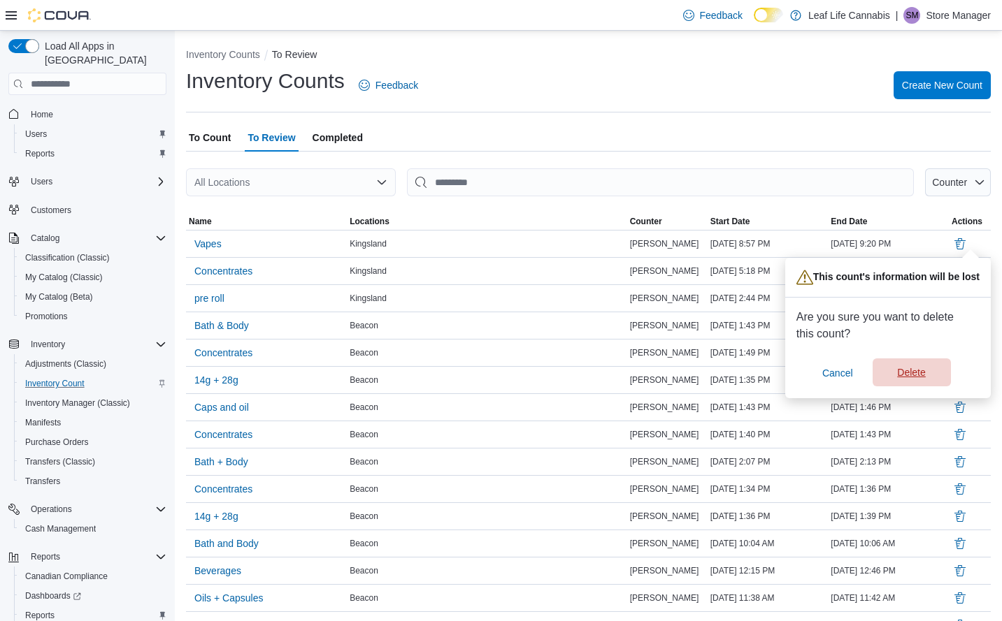
click at [912, 368] on span "Delete" at bounding box center [911, 373] width 28 height 14
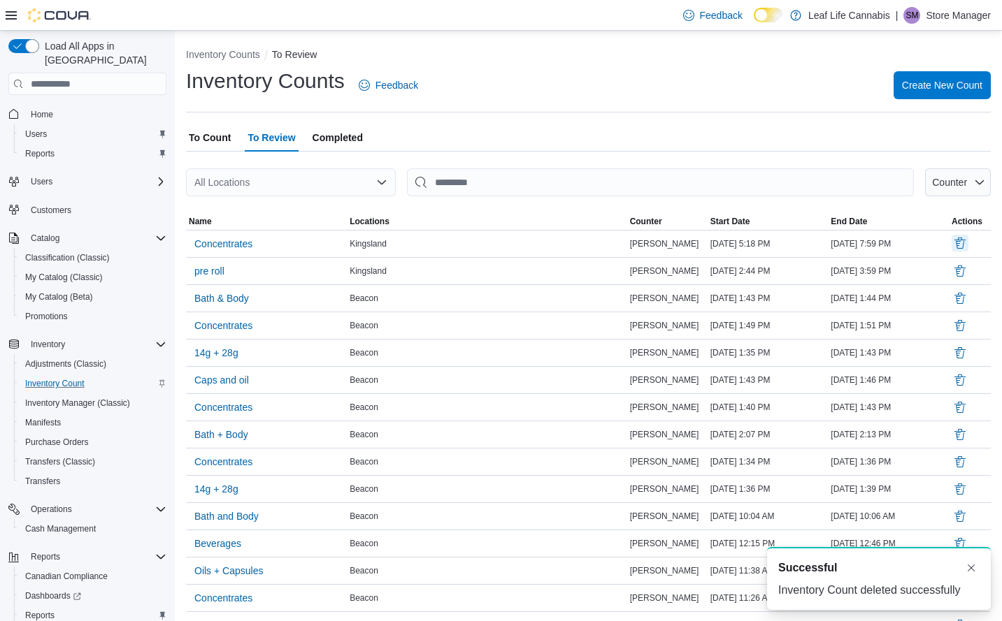
click at [968, 245] on button "Delete" at bounding box center [959, 243] width 17 height 17
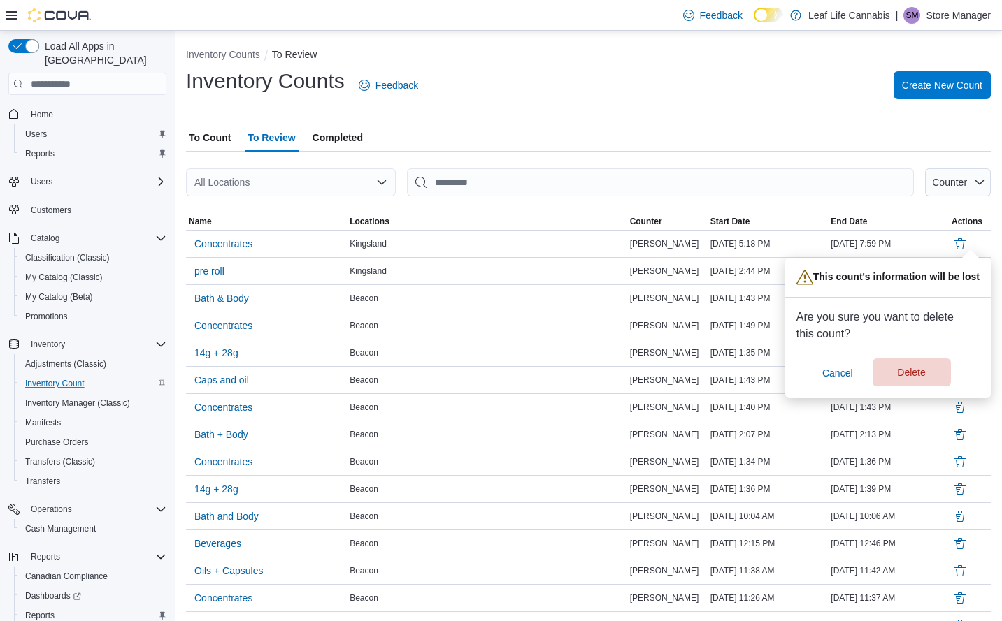
click at [907, 366] on span "Delete" at bounding box center [912, 373] width 62 height 28
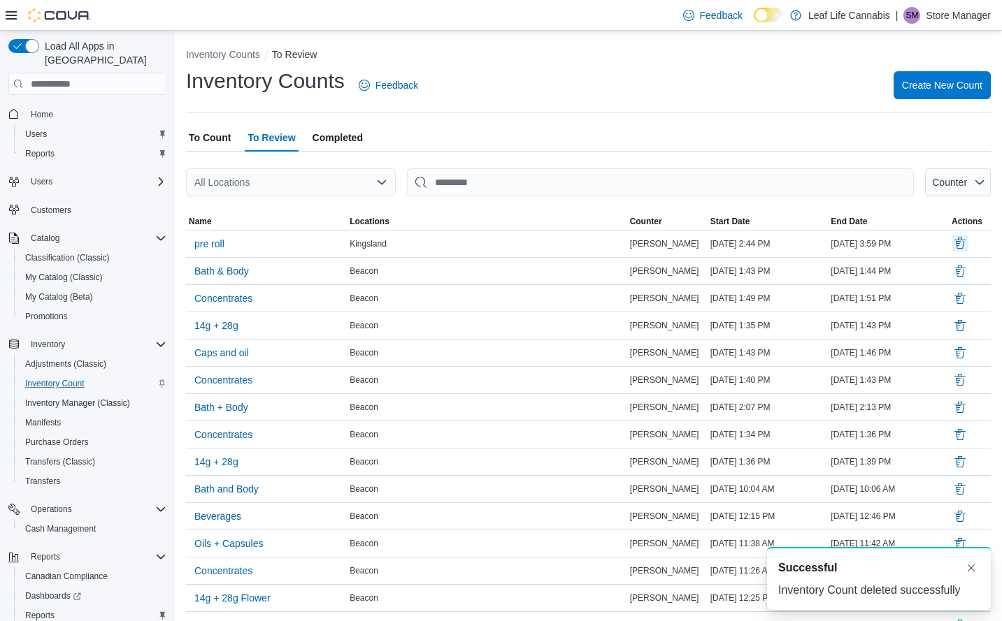
click at [968, 240] on button "Delete" at bounding box center [959, 243] width 17 height 17
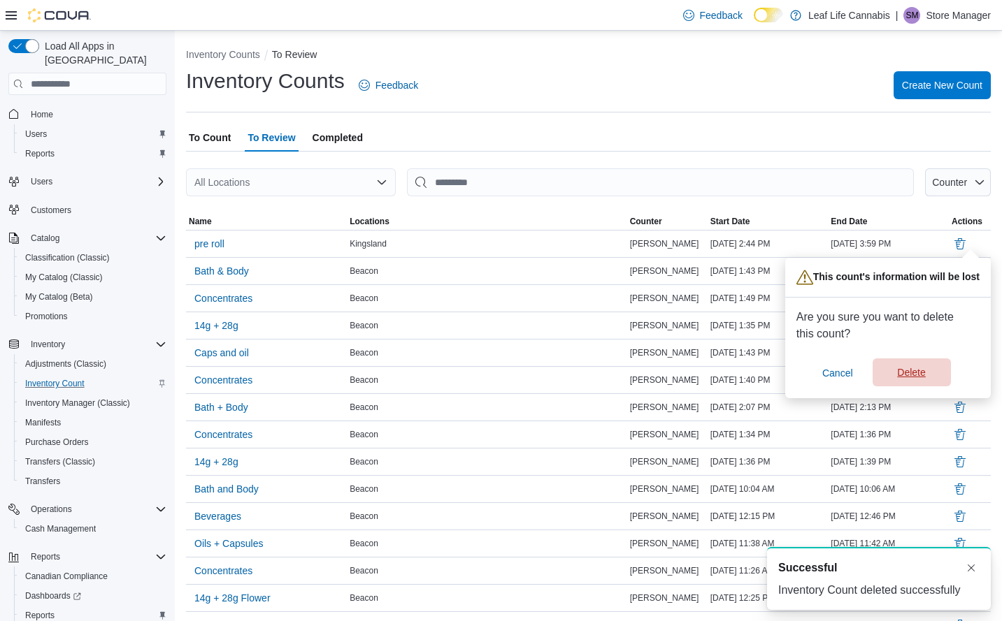
click at [918, 371] on span "Delete" at bounding box center [911, 373] width 28 height 14
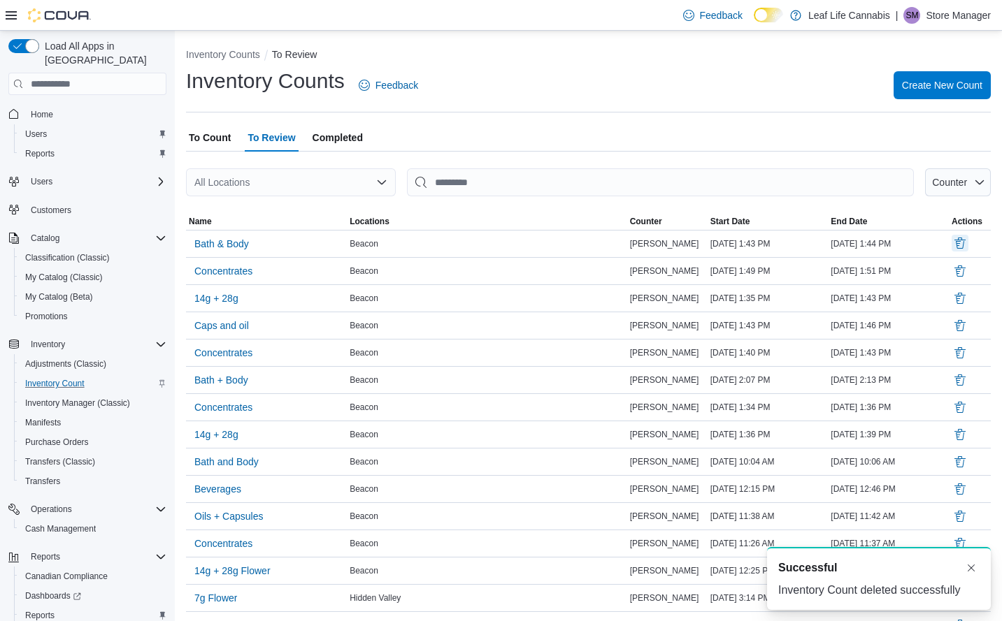
click at [968, 244] on button "Delete" at bounding box center [959, 243] width 17 height 17
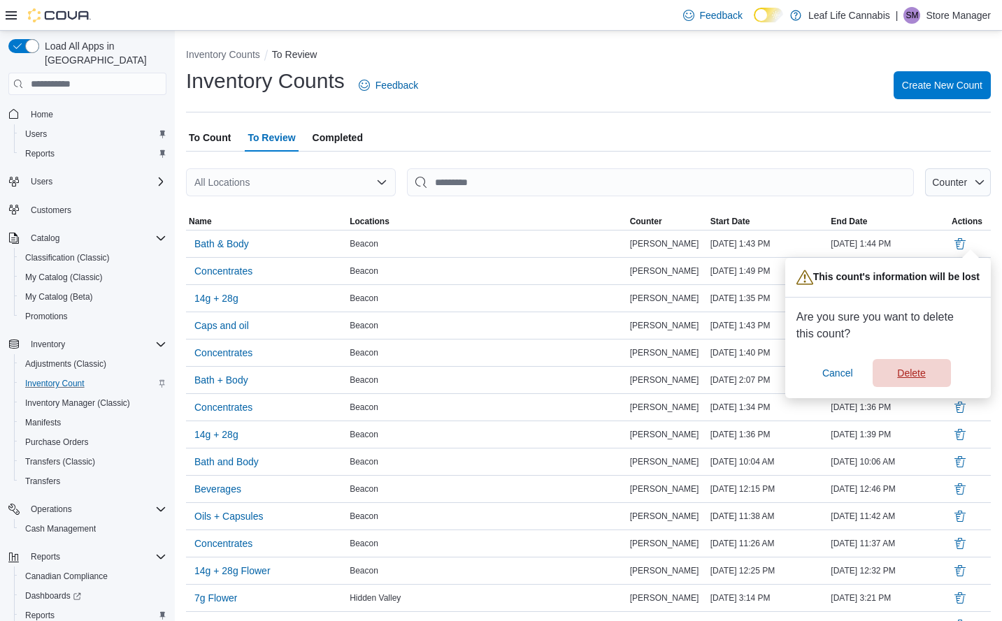
drag, startPoint x: 921, startPoint y: 367, endPoint x: 925, endPoint y: 357, distance: 10.6
click at [922, 366] on span "Delete" at bounding box center [912, 373] width 62 height 28
click at [968, 245] on button "Delete" at bounding box center [959, 243] width 17 height 17
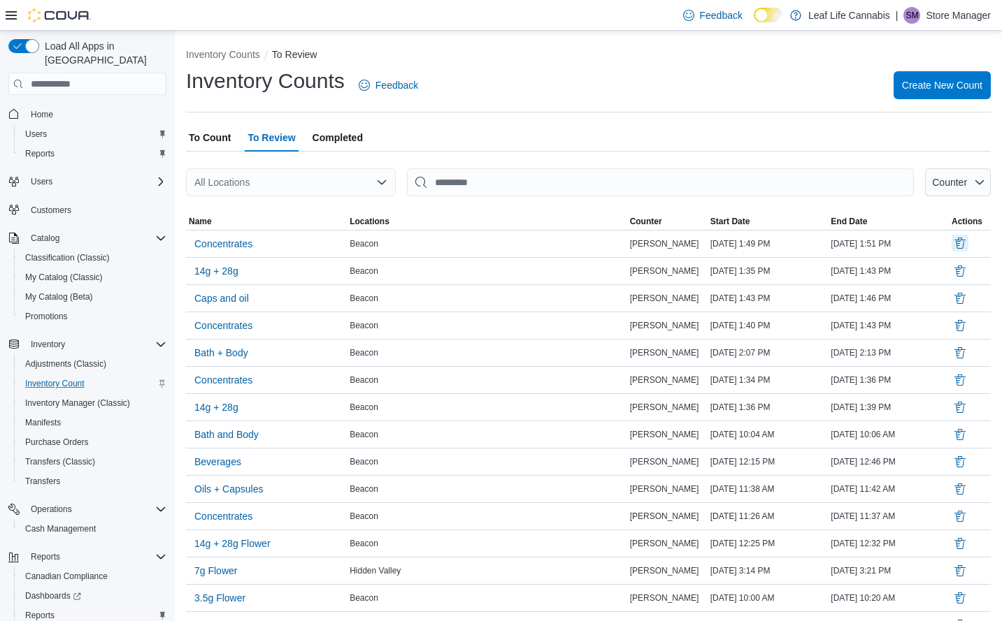
click at [968, 241] on button "Delete" at bounding box center [959, 243] width 17 height 17
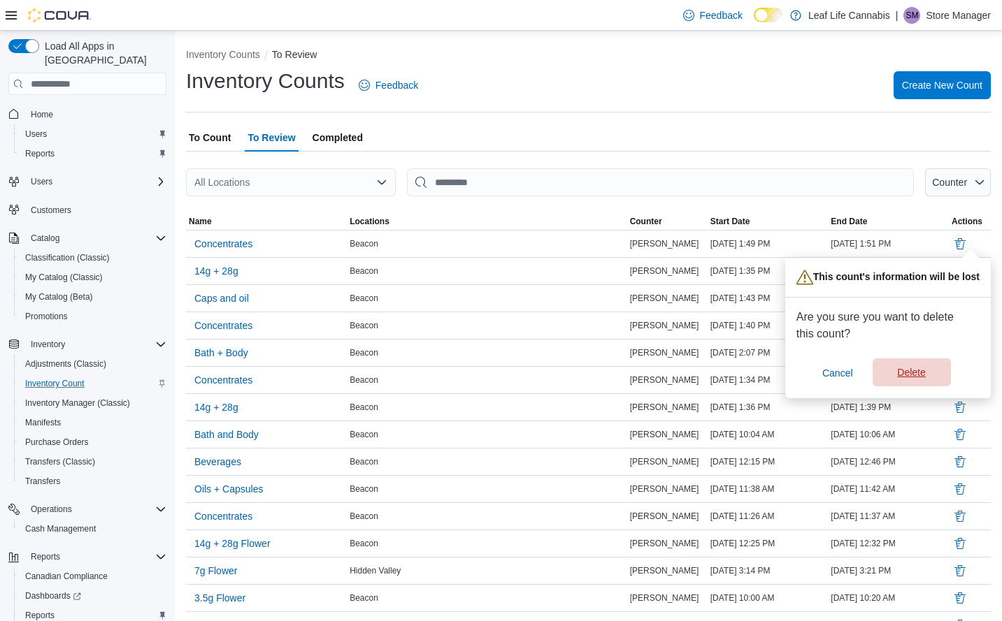
click at [907, 377] on span "Delete" at bounding box center [911, 373] width 28 height 14
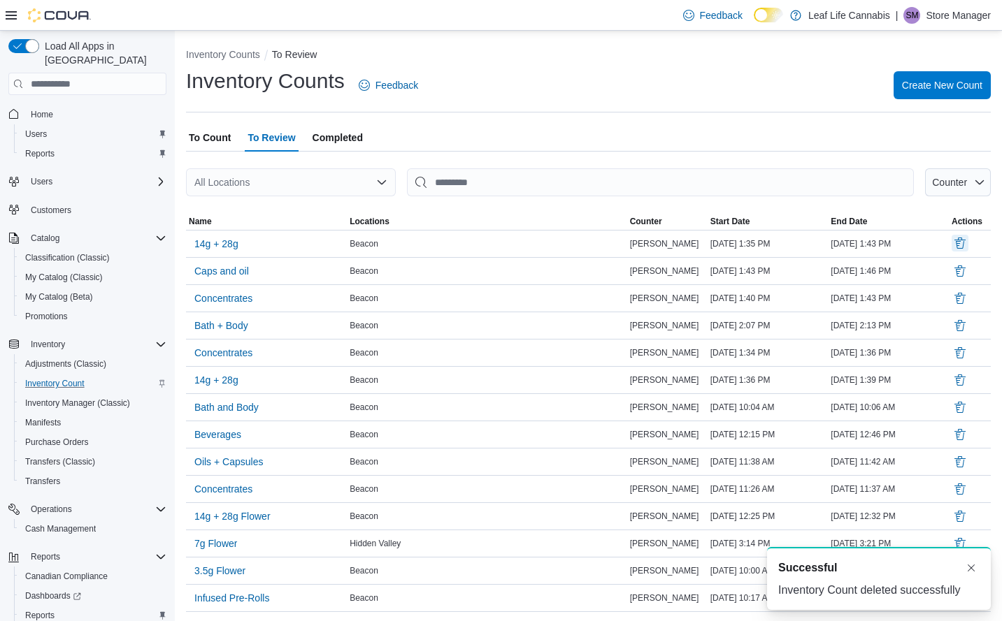
click at [968, 245] on button "Delete" at bounding box center [959, 243] width 17 height 17
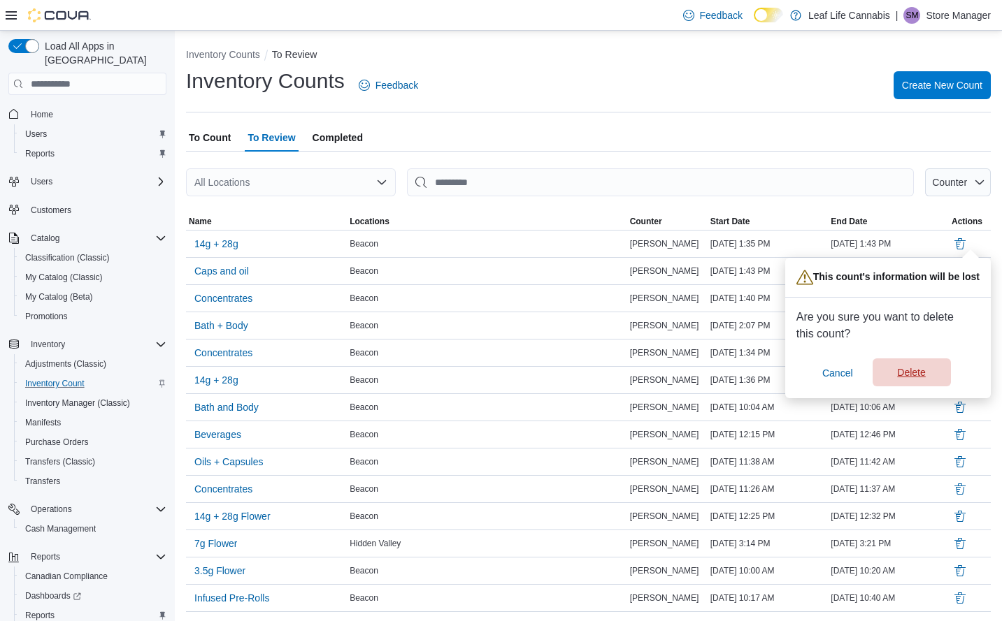
click at [902, 378] on span "Delete" at bounding box center [911, 373] width 28 height 14
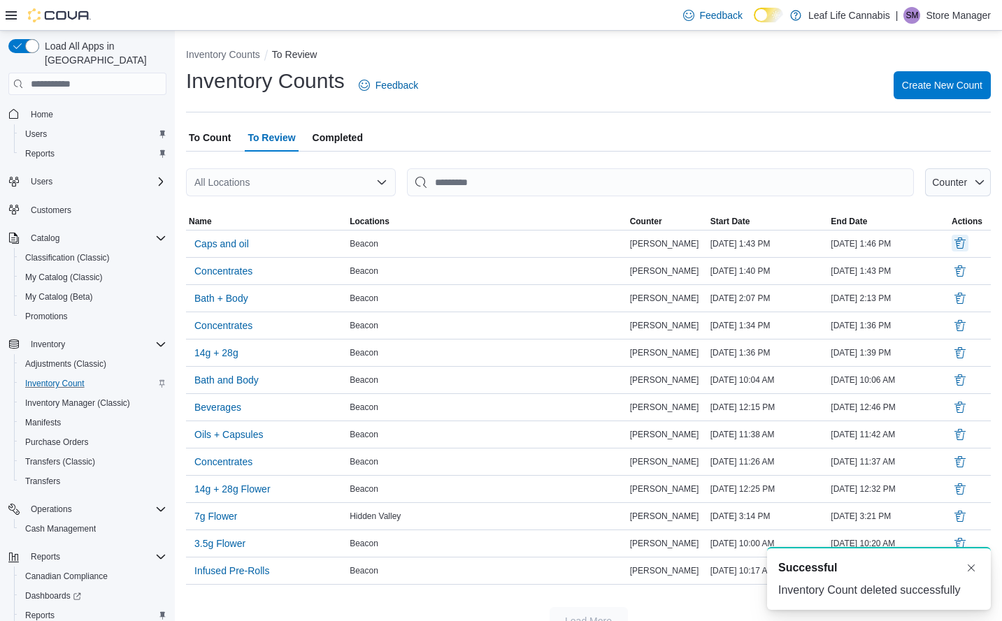
click at [968, 247] on button "Delete" at bounding box center [959, 243] width 17 height 17
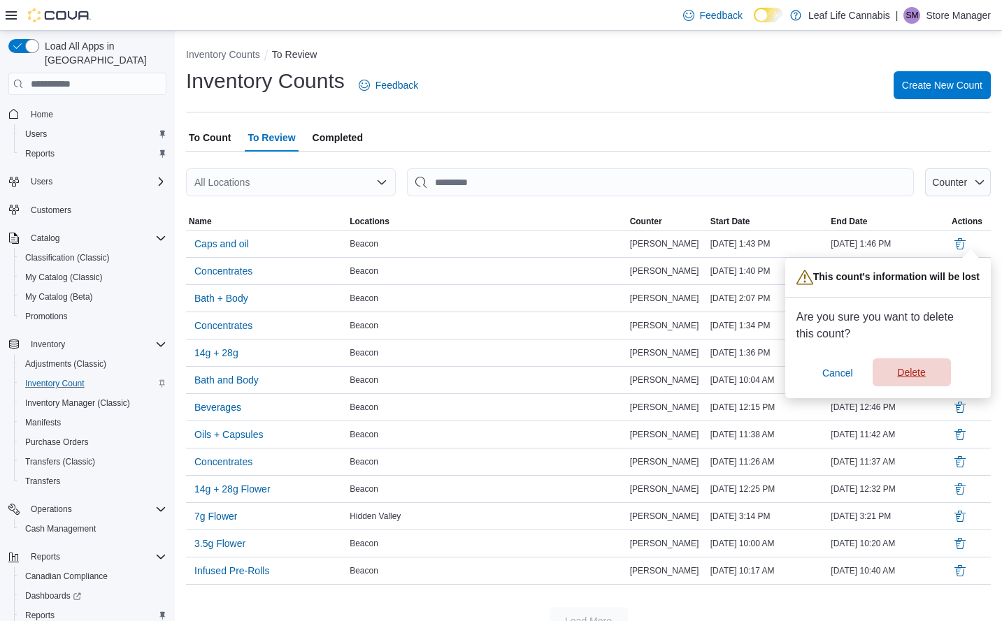
drag, startPoint x: 908, startPoint y: 370, endPoint x: 932, endPoint y: 333, distance: 45.0
click at [908, 370] on span "Delete" at bounding box center [911, 373] width 28 height 14
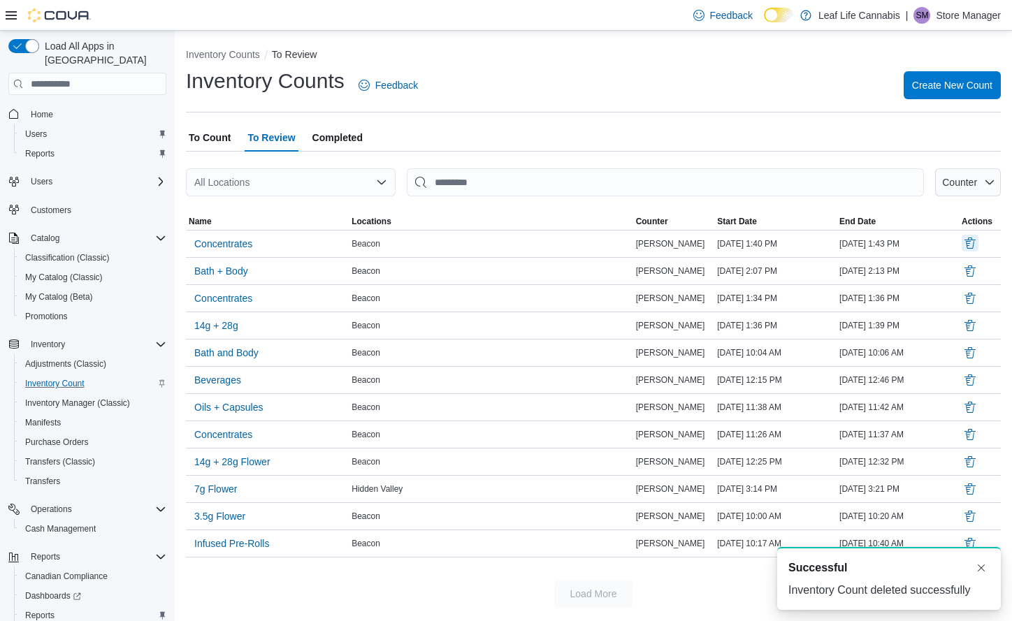
click at [969, 239] on button "Delete" at bounding box center [970, 243] width 17 height 17
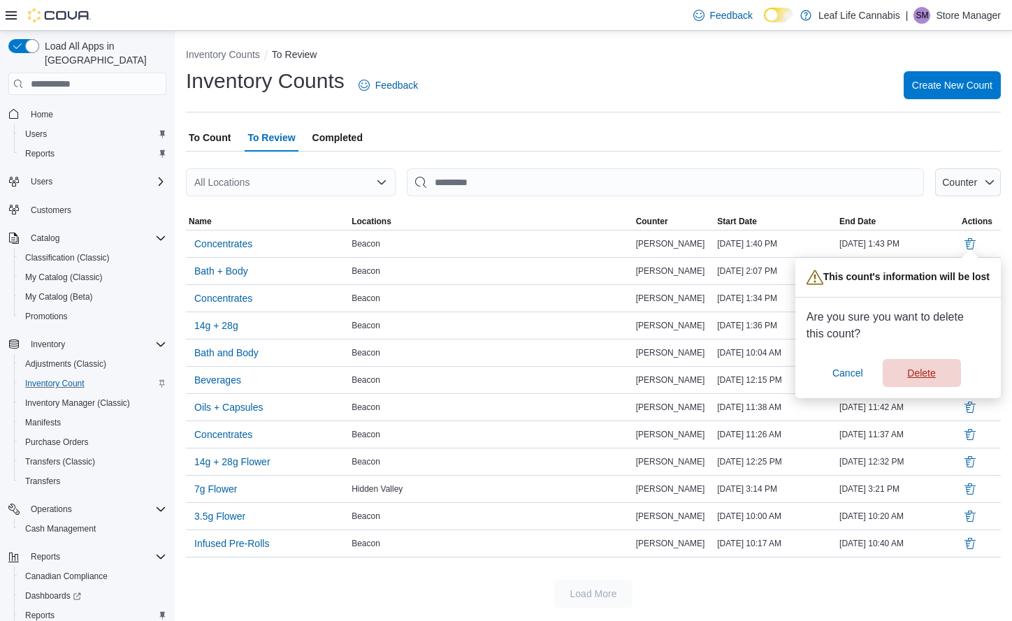
drag, startPoint x: 909, startPoint y: 374, endPoint x: 941, endPoint y: 293, distance: 87.5
click at [909, 373] on span "Delete" at bounding box center [921, 373] width 28 height 14
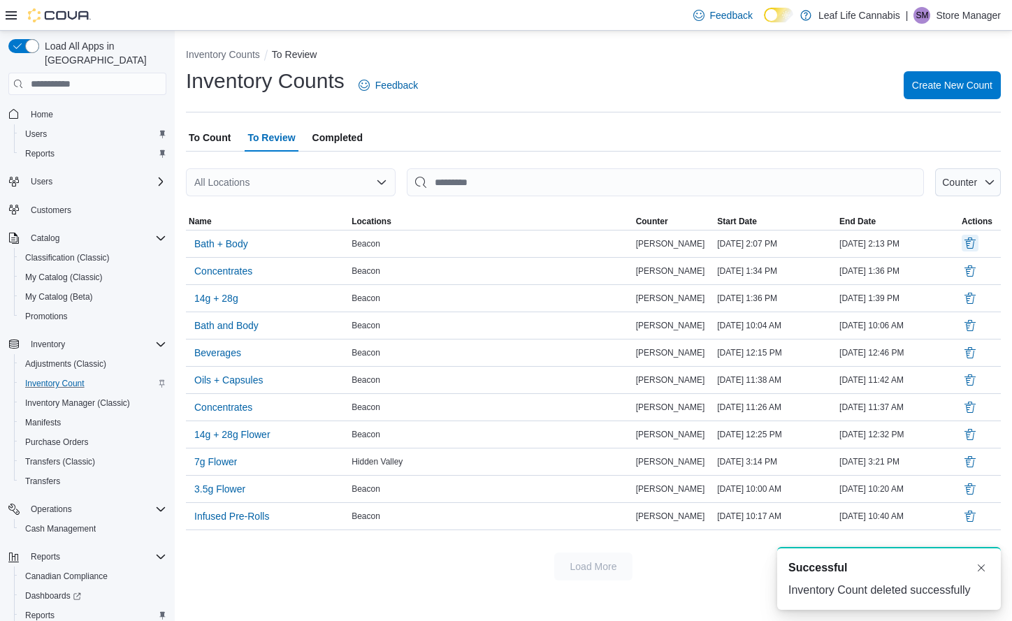
click at [969, 241] on button "Delete" at bounding box center [970, 243] width 17 height 17
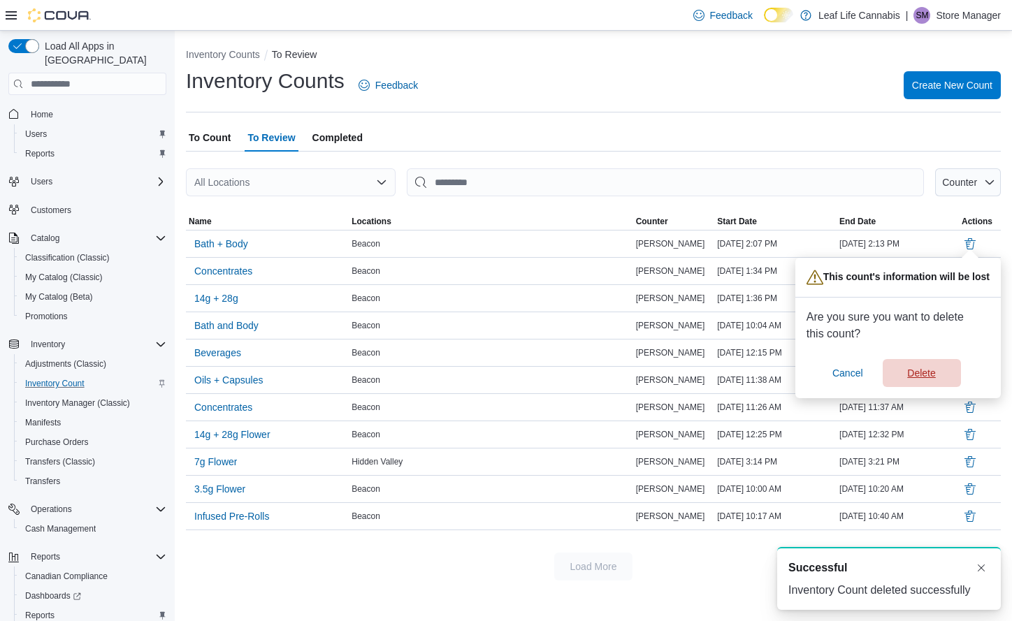
drag, startPoint x: 918, startPoint y: 366, endPoint x: 938, endPoint y: 338, distance: 34.1
click at [920, 366] on span "Delete" at bounding box center [922, 373] width 62 height 28
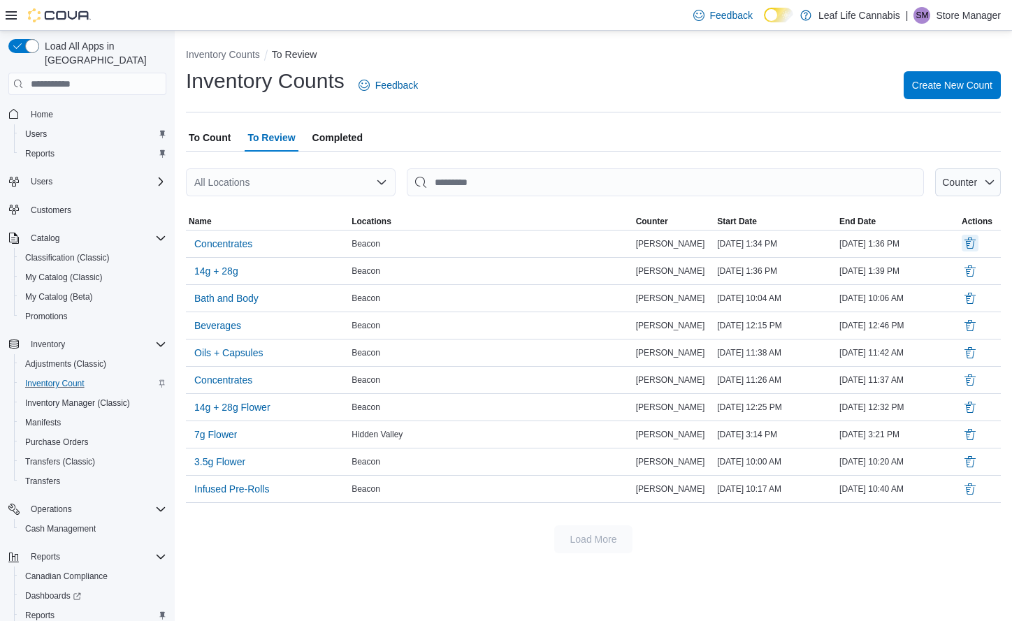
click at [969, 238] on button "Delete" at bounding box center [970, 243] width 17 height 17
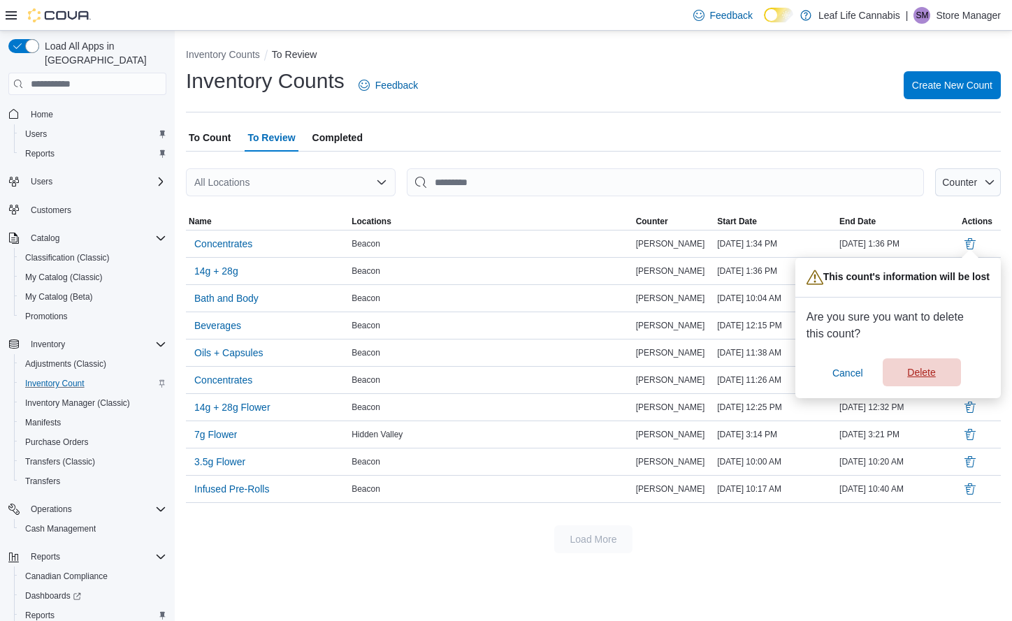
click at [921, 375] on span "Delete" at bounding box center [921, 373] width 28 height 14
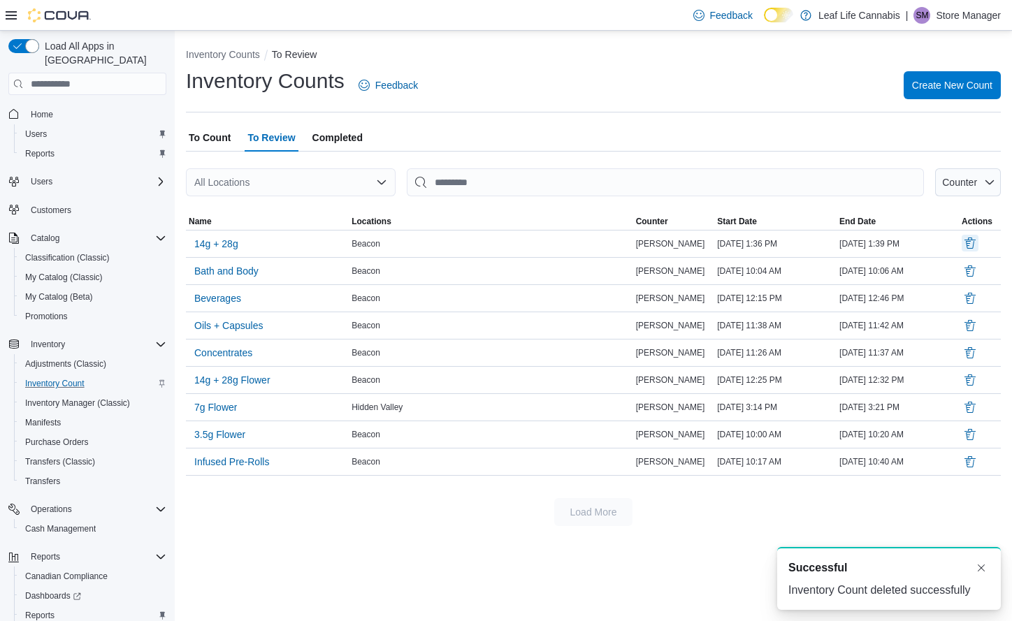
click at [967, 243] on button "Delete" at bounding box center [970, 243] width 17 height 17
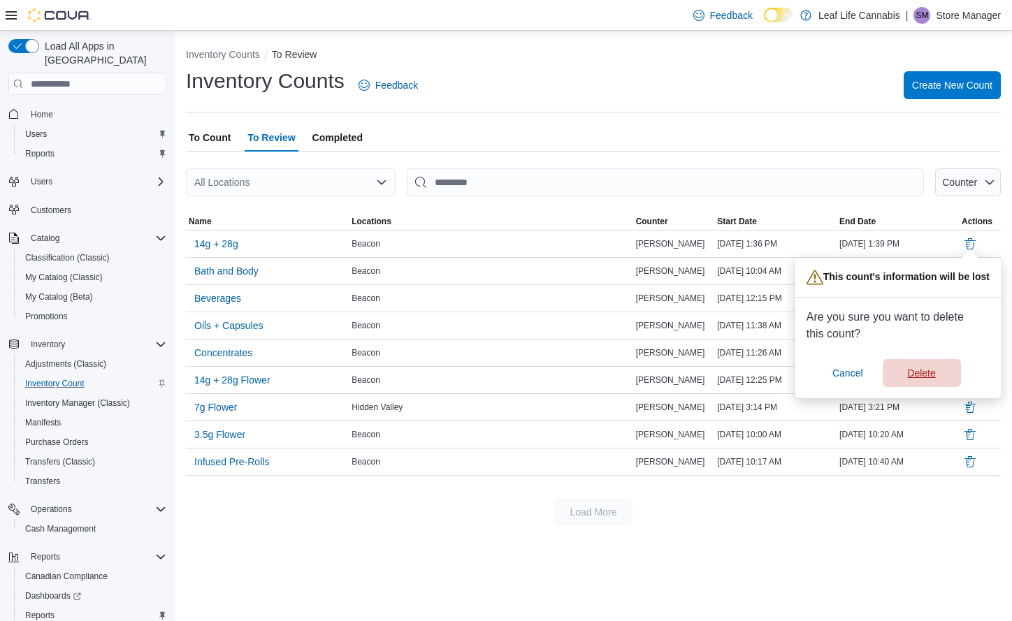
drag, startPoint x: 909, startPoint y: 367, endPoint x: 936, endPoint y: 324, distance: 50.2
click at [909, 365] on span "Delete" at bounding box center [922, 373] width 62 height 28
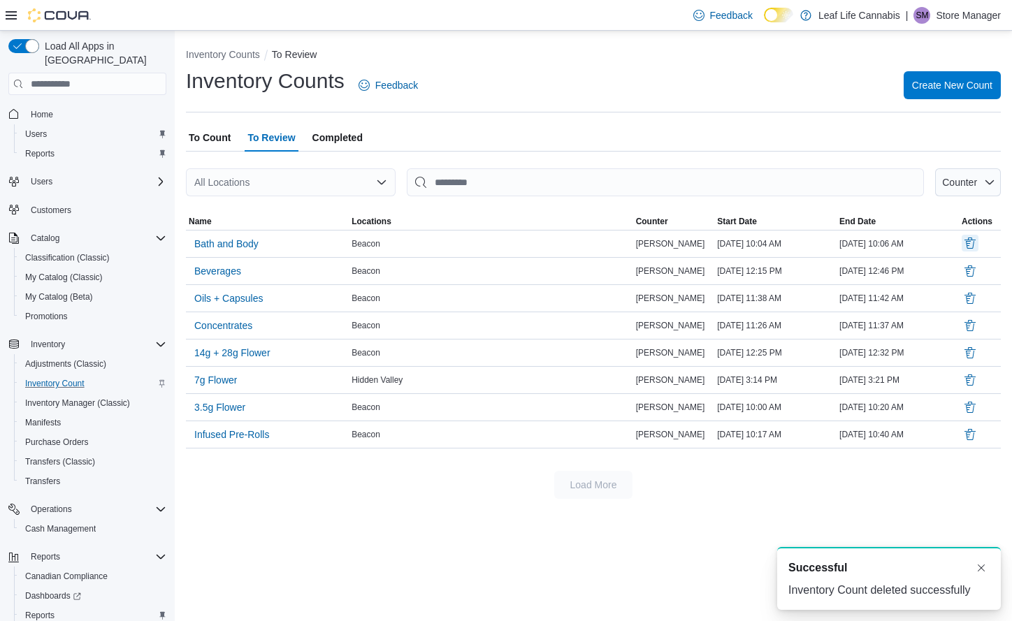
click at [972, 243] on button "Delete" at bounding box center [970, 243] width 17 height 17
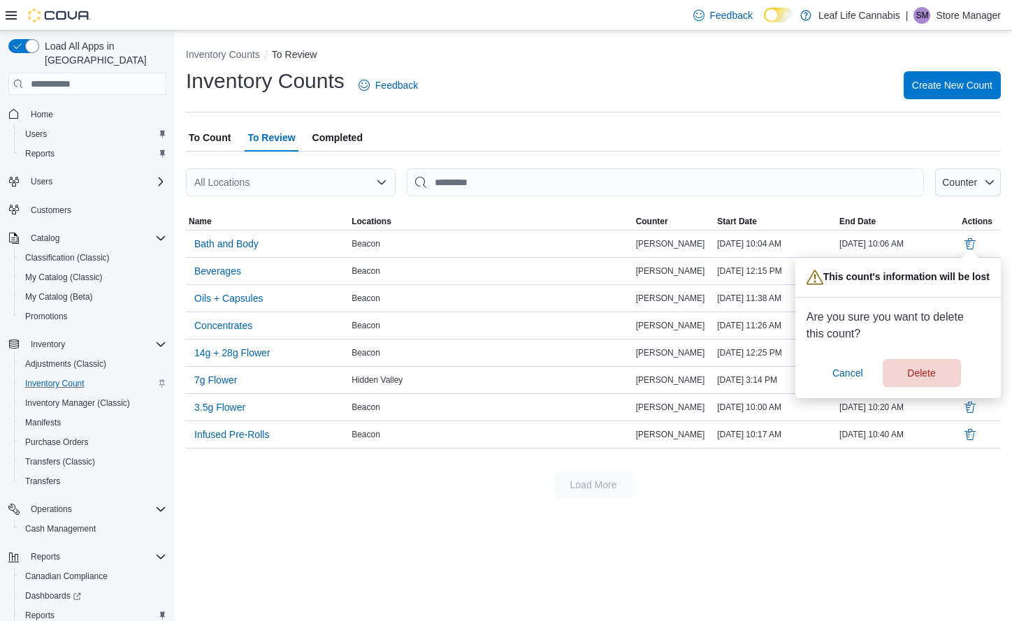
click at [928, 345] on div "Are you sure you want to delete this count? Cancel Delete" at bounding box center [894, 348] width 175 height 78
click at [918, 369] on span "Delete" at bounding box center [921, 373] width 28 height 14
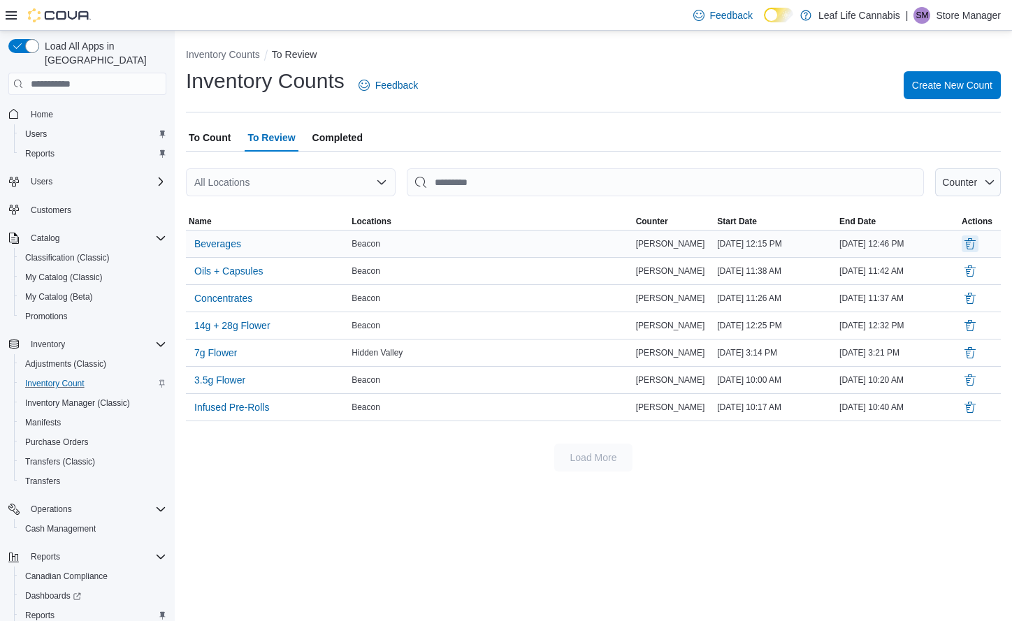
click at [969, 247] on button "Delete" at bounding box center [970, 244] width 17 height 17
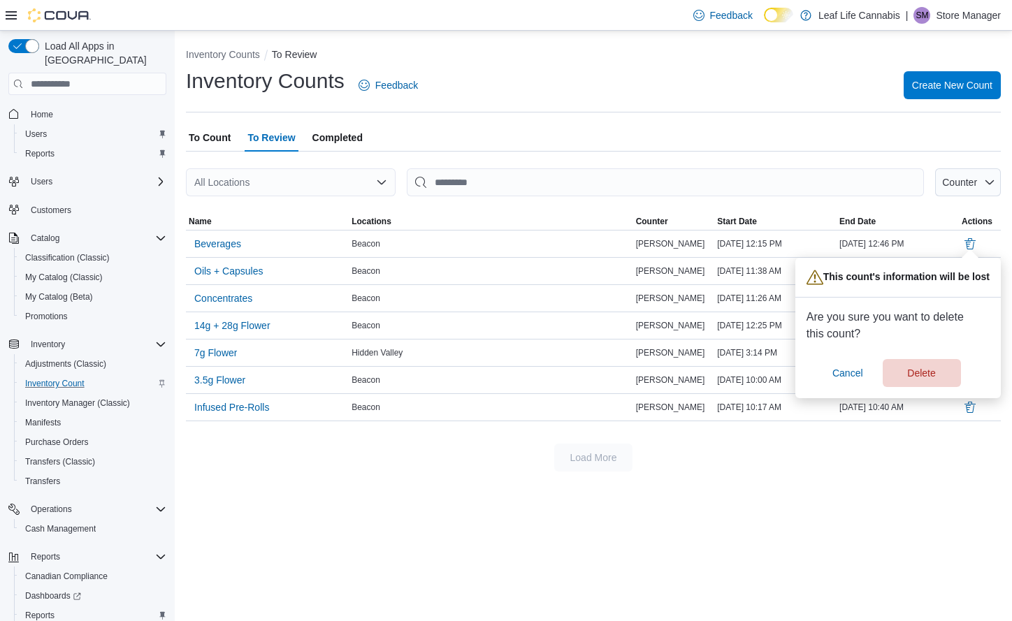
click at [923, 357] on div "Are you sure you want to delete this count? Cancel Delete" at bounding box center [894, 348] width 175 height 78
click at [921, 367] on span "Delete" at bounding box center [921, 373] width 28 height 14
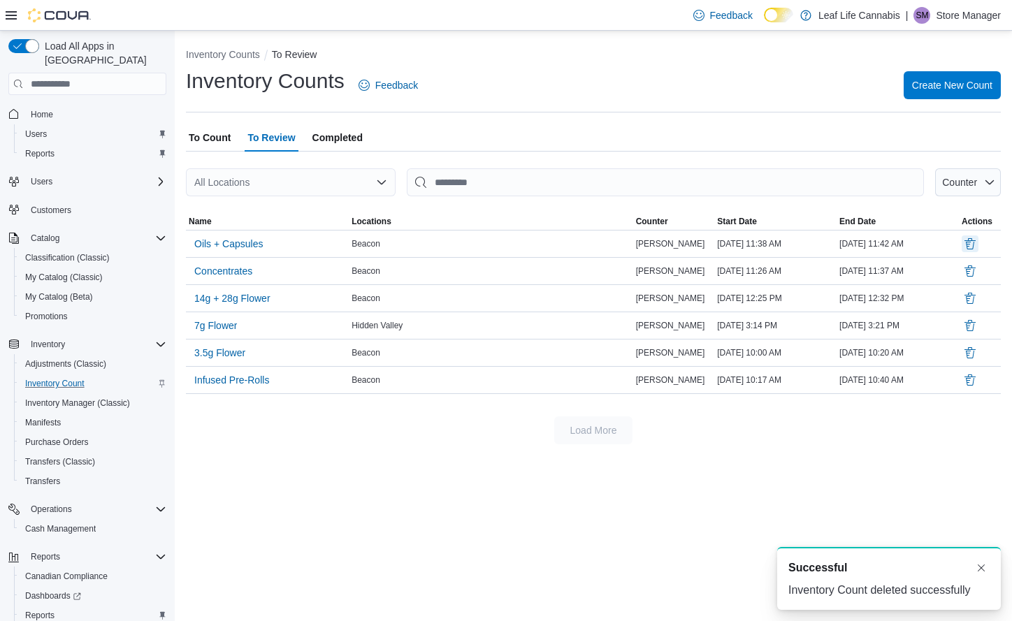
click at [967, 243] on button "Delete" at bounding box center [970, 244] width 17 height 17
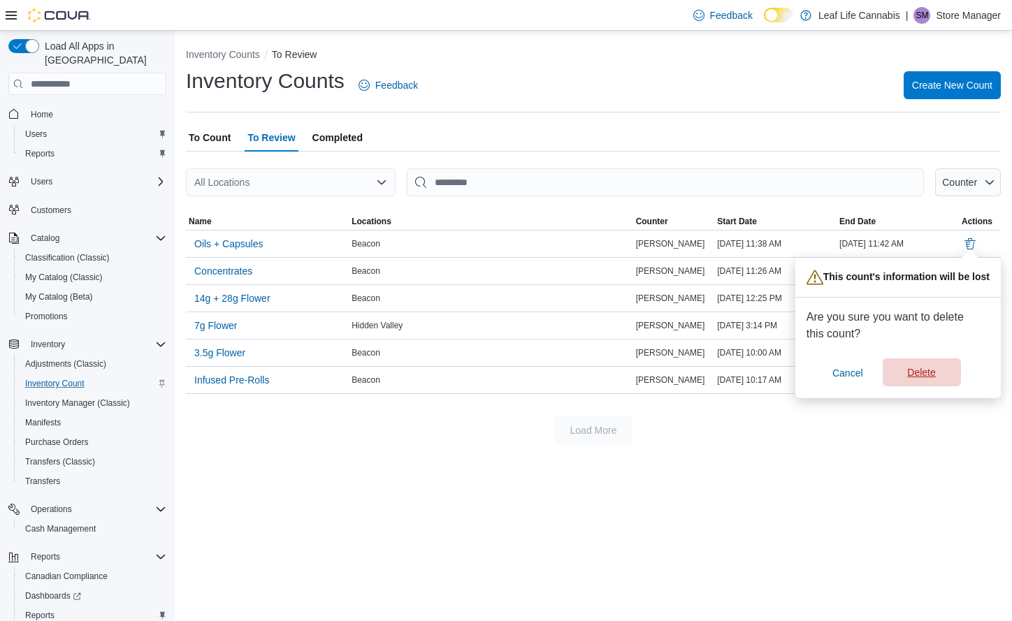
click at [918, 373] on span "Delete" at bounding box center [921, 373] width 28 height 14
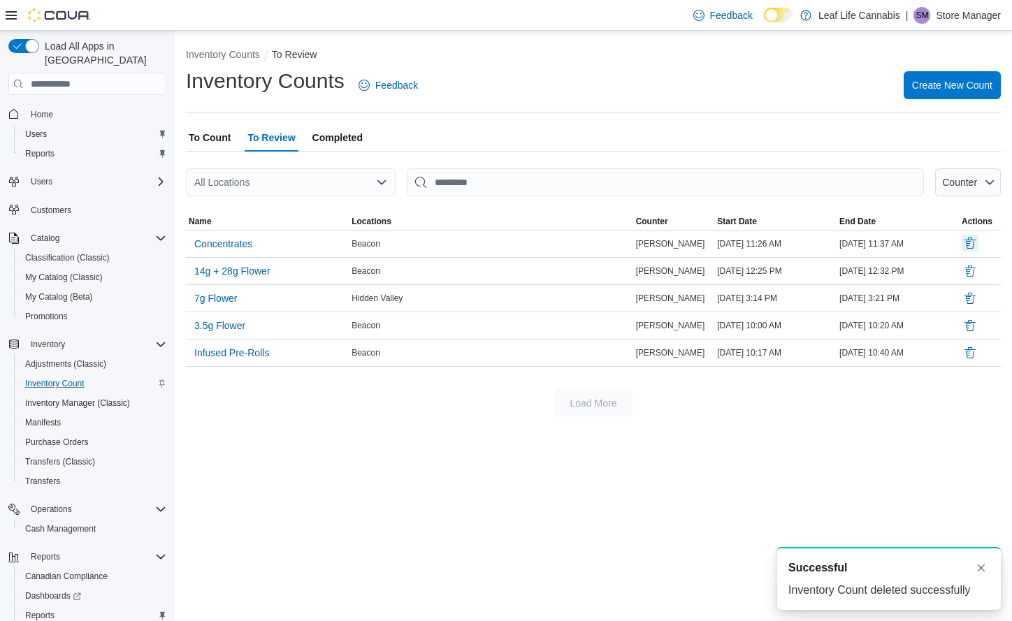
click at [975, 243] on button "Delete" at bounding box center [970, 243] width 17 height 17
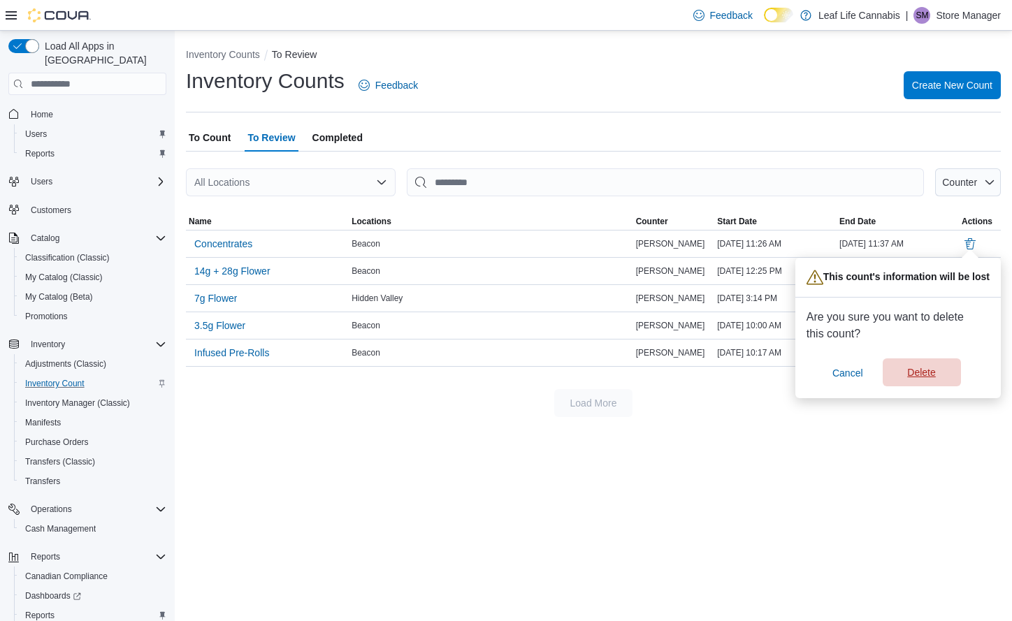
click at [927, 380] on span "Delete" at bounding box center [921, 373] width 28 height 14
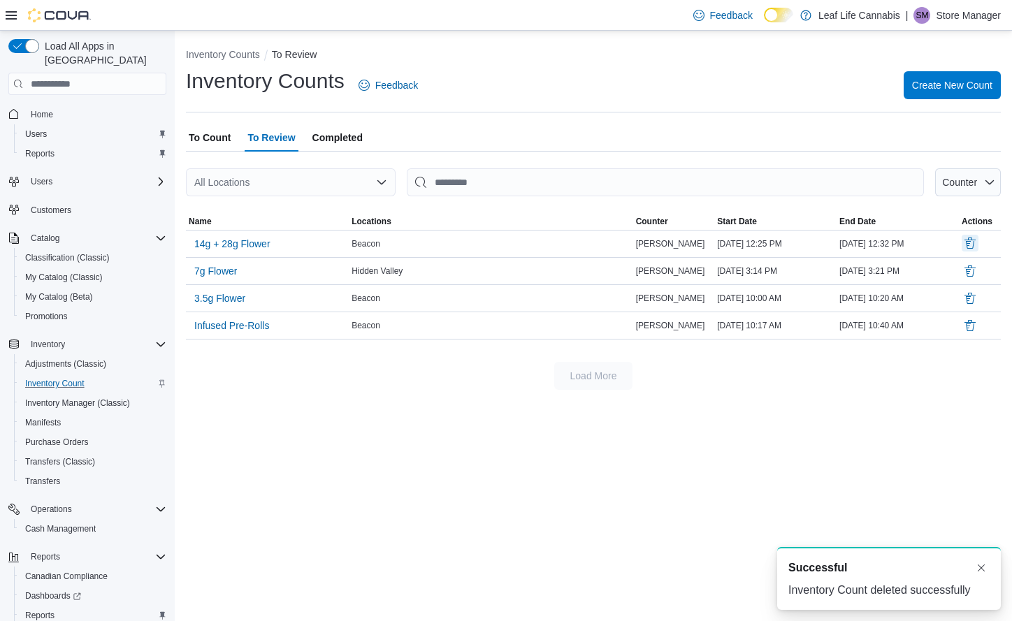
click at [971, 246] on button "Delete" at bounding box center [970, 243] width 17 height 17
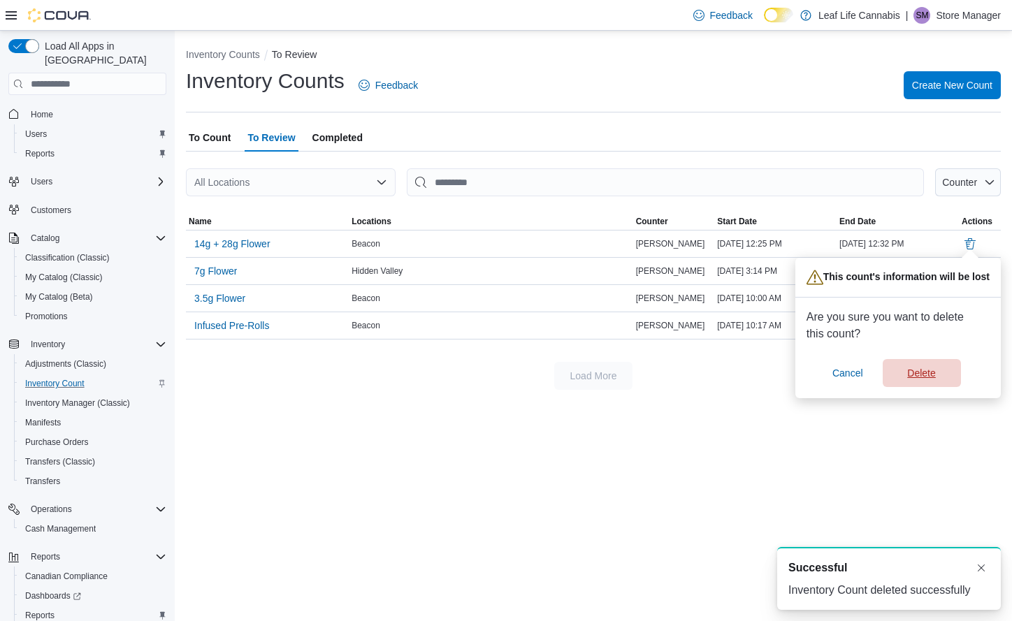
drag, startPoint x: 918, startPoint y: 376, endPoint x: 940, endPoint y: 301, distance: 77.9
click at [918, 374] on span "Delete" at bounding box center [921, 373] width 28 height 14
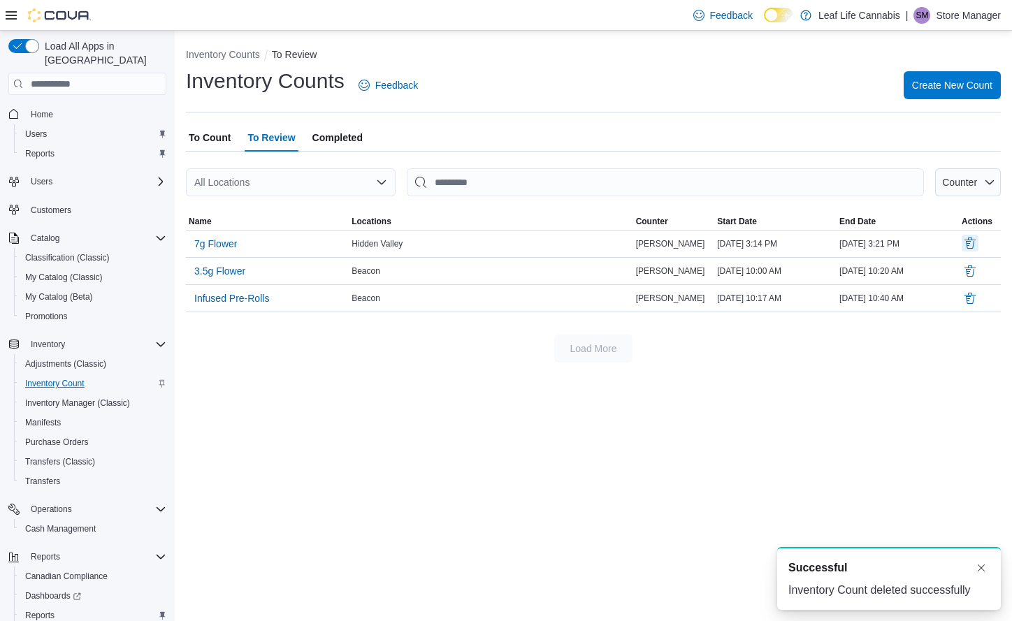
click at [970, 243] on button "Delete" at bounding box center [970, 243] width 17 height 17
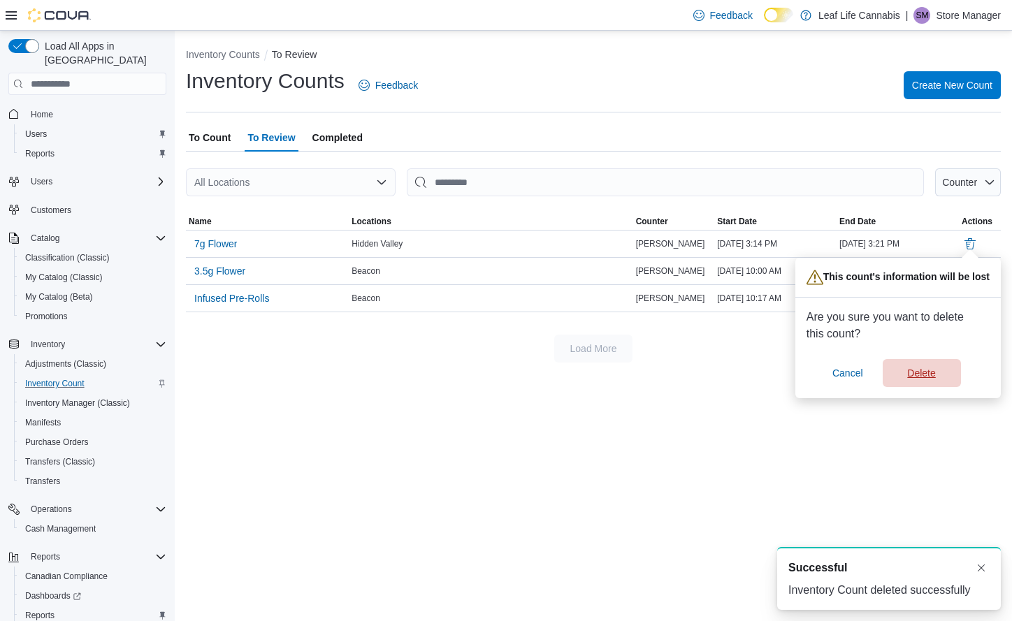
drag, startPoint x: 923, startPoint y: 372, endPoint x: 944, endPoint y: 320, distance: 56.1
click at [923, 371] on span "Delete" at bounding box center [921, 373] width 28 height 14
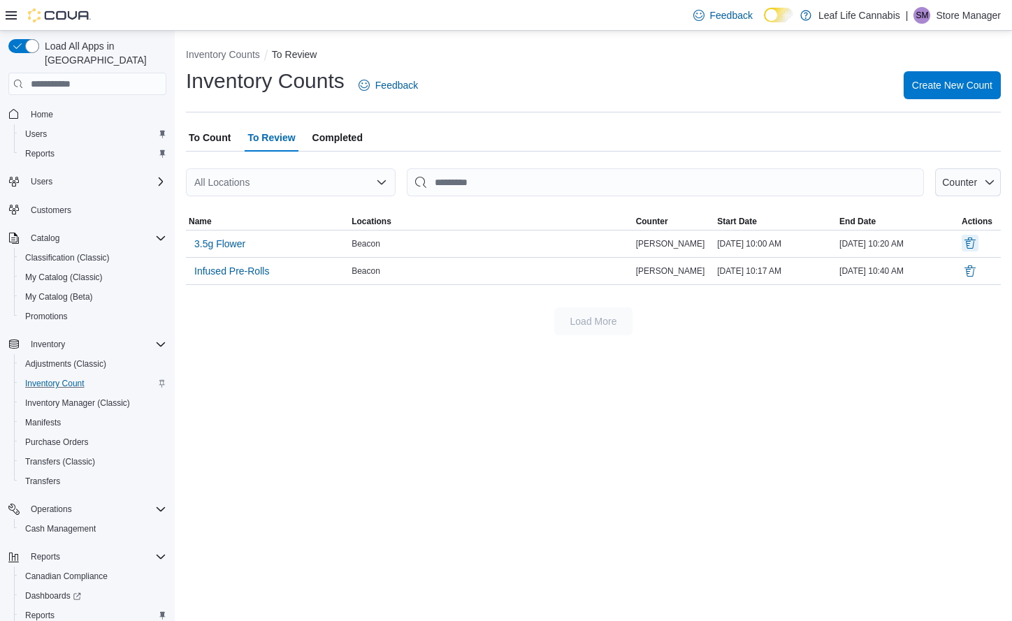
click at [964, 240] on button "Delete" at bounding box center [970, 243] width 17 height 17
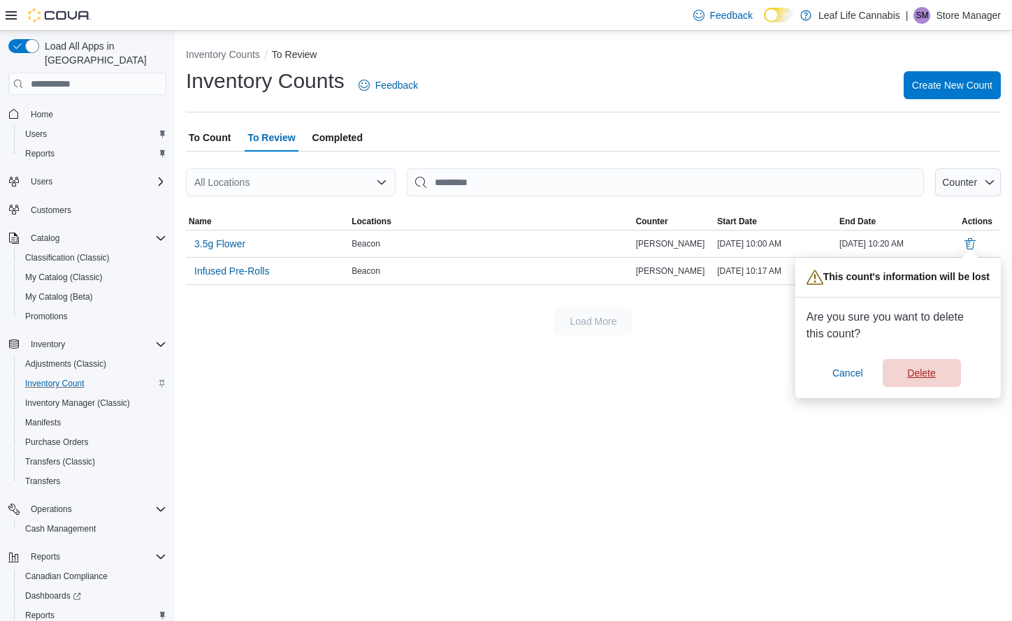
drag, startPoint x: 918, startPoint y: 370, endPoint x: 952, endPoint y: 287, distance: 89.7
click at [918, 370] on span "Delete" at bounding box center [921, 373] width 28 height 14
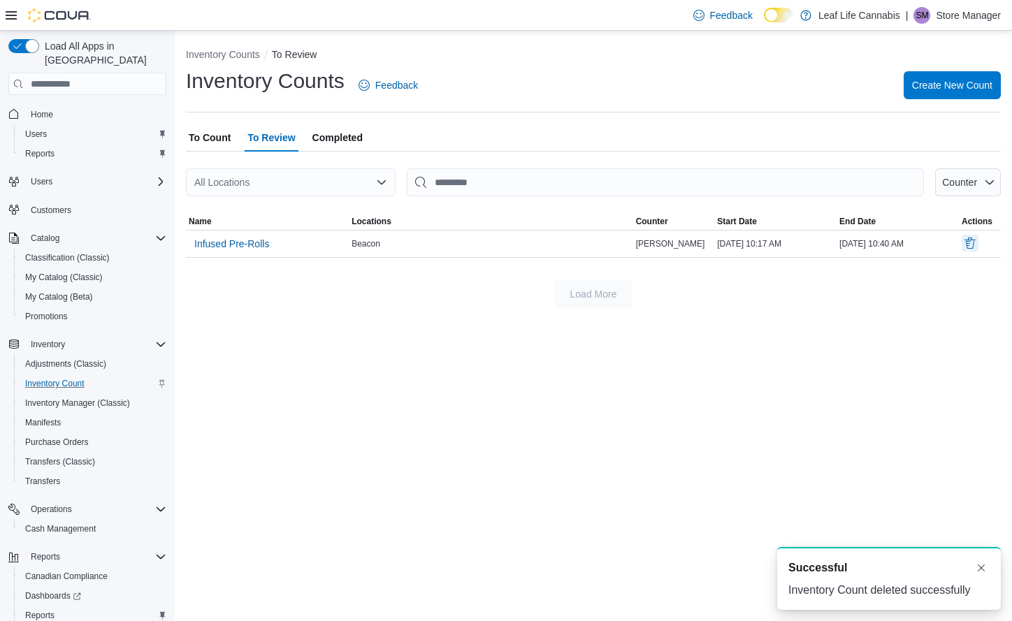
click at [967, 241] on button "Delete" at bounding box center [970, 243] width 17 height 17
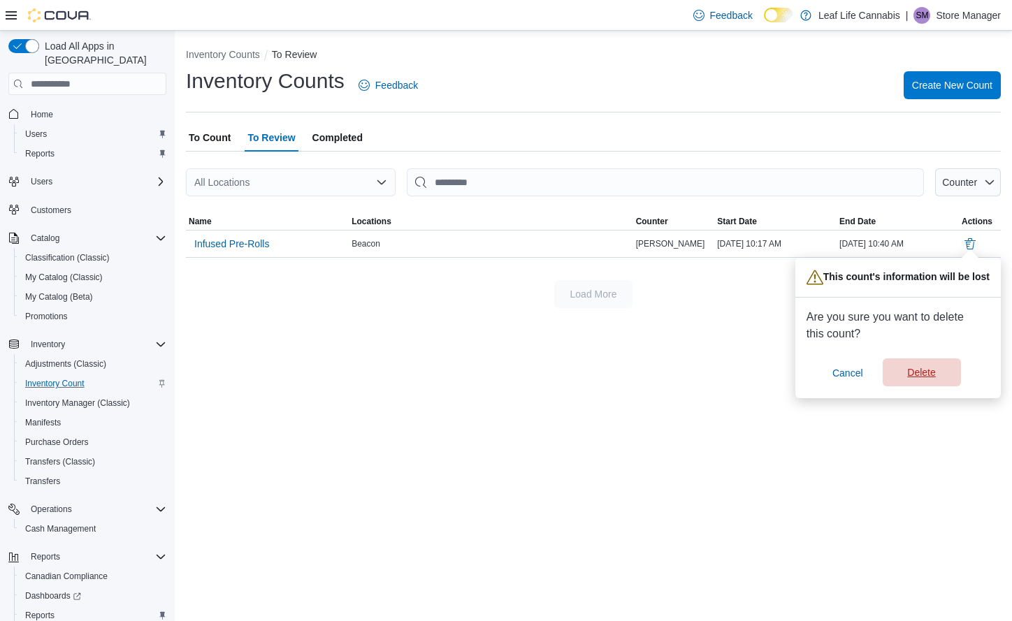
click at [920, 381] on span "Delete" at bounding box center [922, 373] width 62 height 28
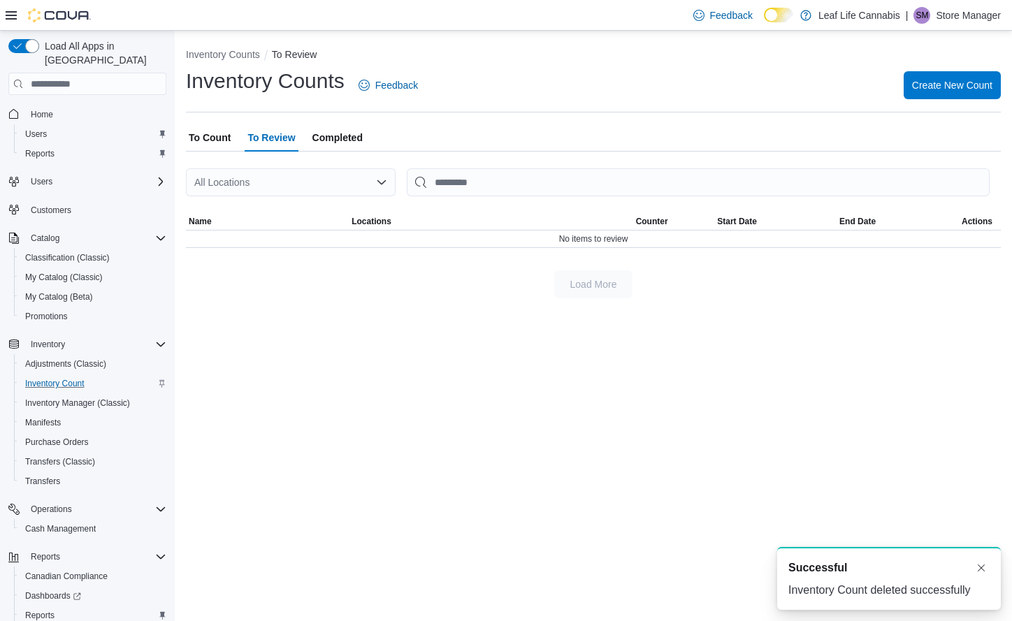
click at [889, 327] on div "Inventory Counts To Review Inventory Counts Feedback Create New Count To Count …" at bounding box center [593, 326] width 837 height 591
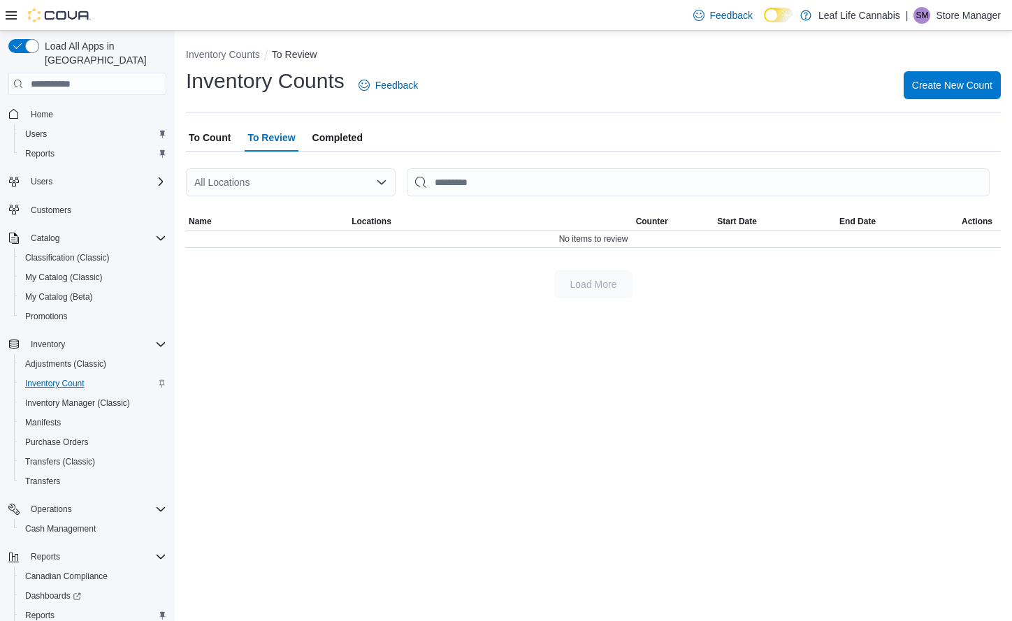
click at [216, 140] on span "To Count" at bounding box center [210, 138] width 42 height 28
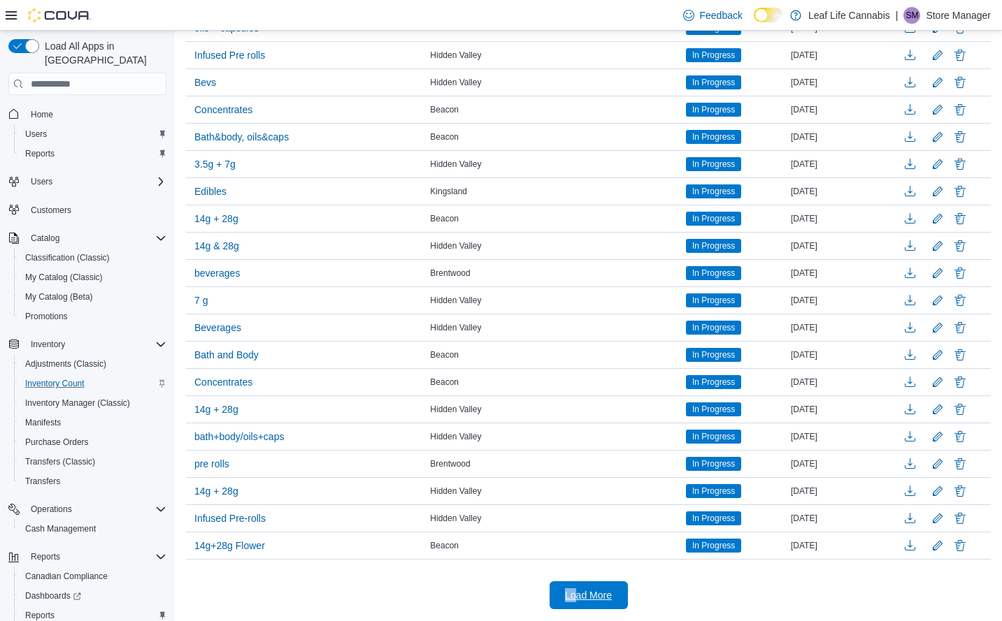
click at [572, 606] on span "Load More" at bounding box center [589, 596] width 62 height 28
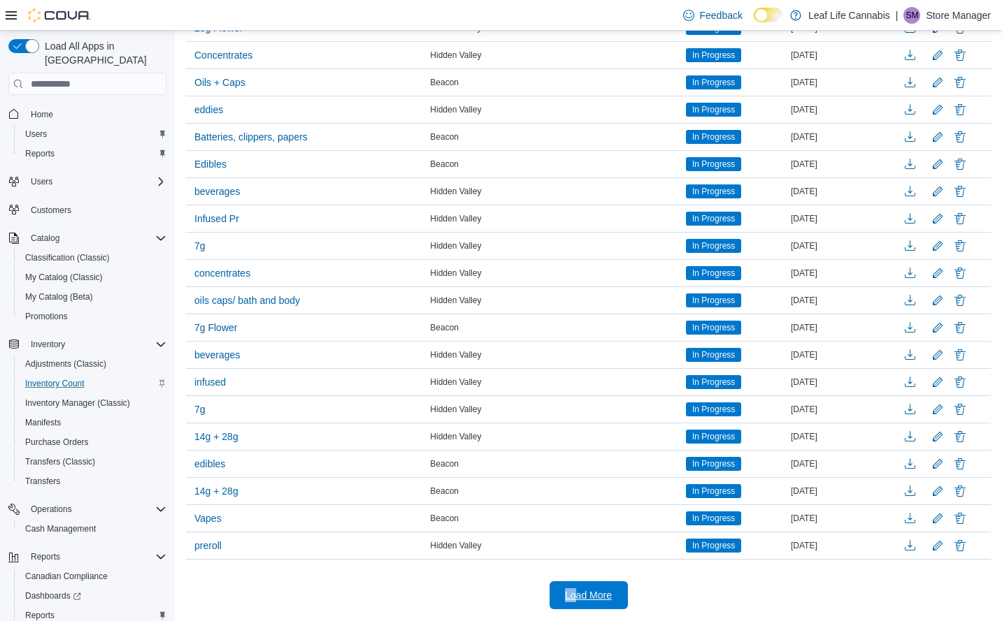
click at [591, 597] on span "Load More" at bounding box center [588, 596] width 47 height 14
click at [979, 547] on div at bounding box center [941, 545] width 92 height 21
click at [968, 548] on button "Delete" at bounding box center [959, 545] width 17 height 17
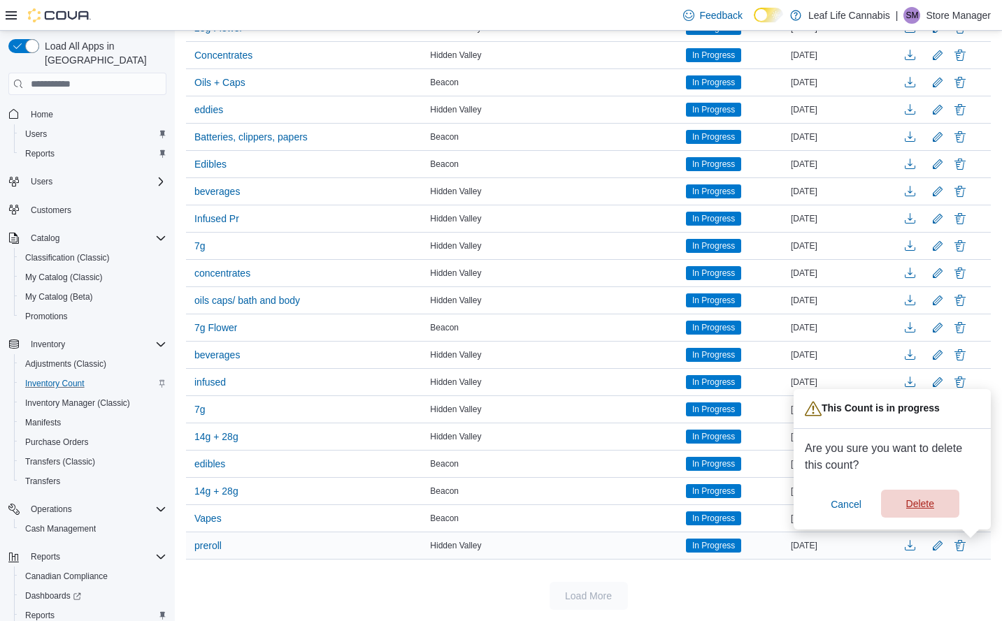
click at [937, 506] on span "Delete" at bounding box center [920, 504] width 62 height 28
click at [280, 621] on div at bounding box center [140, 621] width 280 height 0
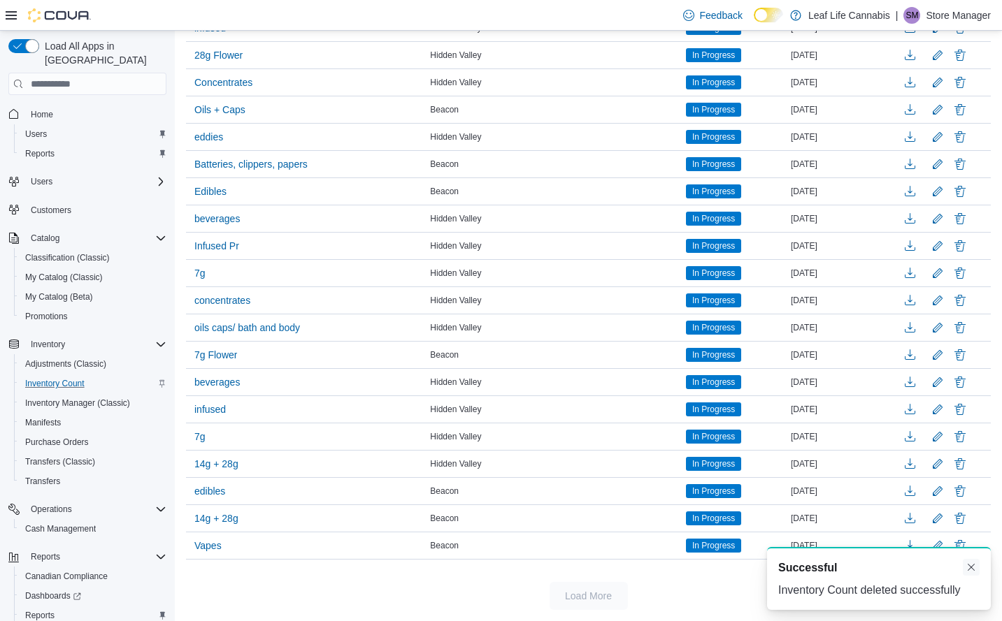
click at [967, 566] on button "Dismiss toast" at bounding box center [970, 567] width 17 height 17
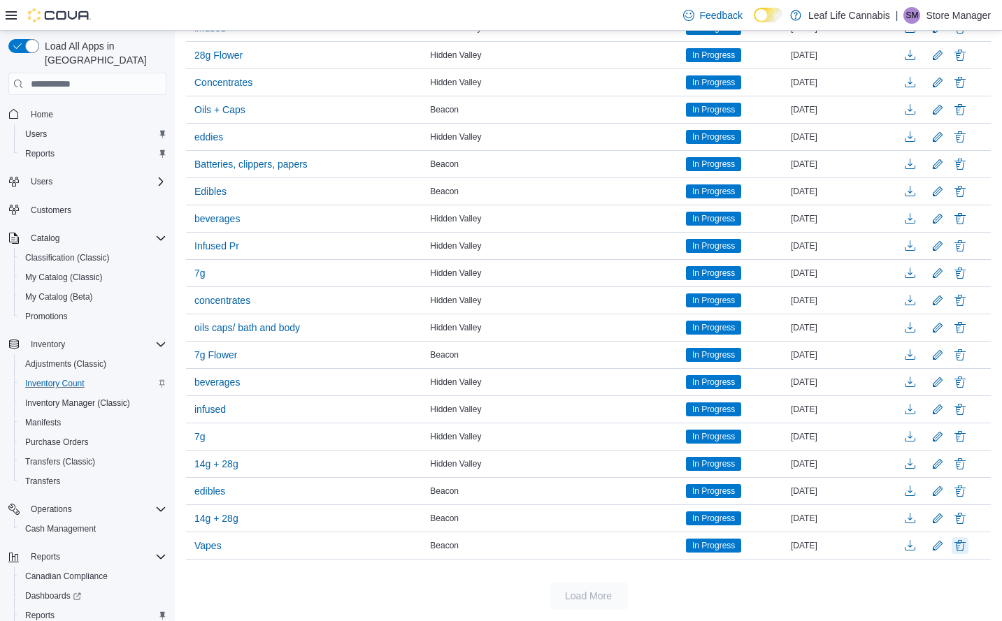
click at [968, 543] on button "Delete" at bounding box center [959, 545] width 17 height 17
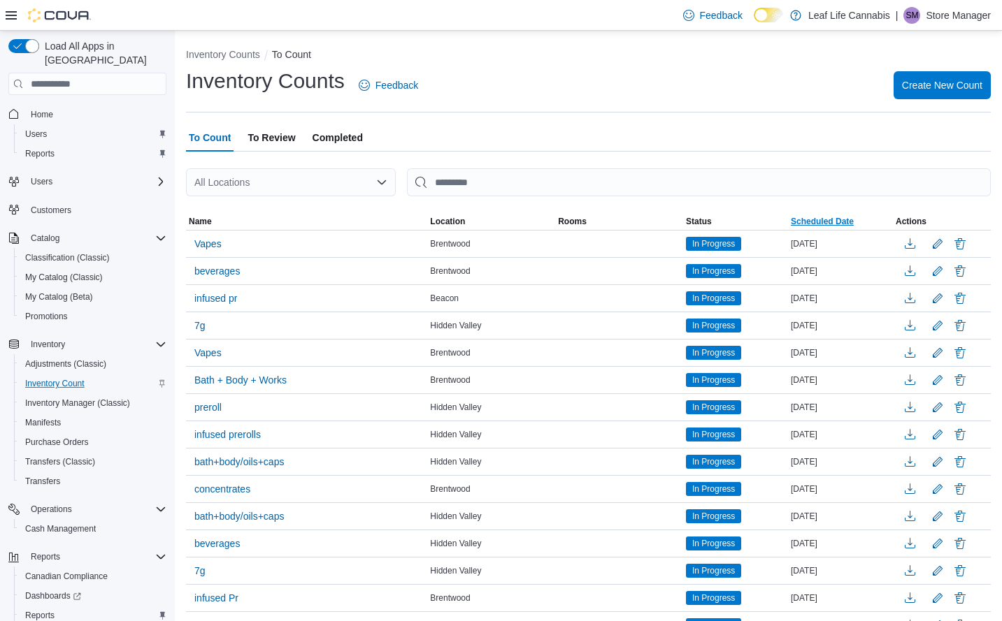
click at [837, 225] on span "Scheduled Date" at bounding box center [821, 221] width 63 height 11
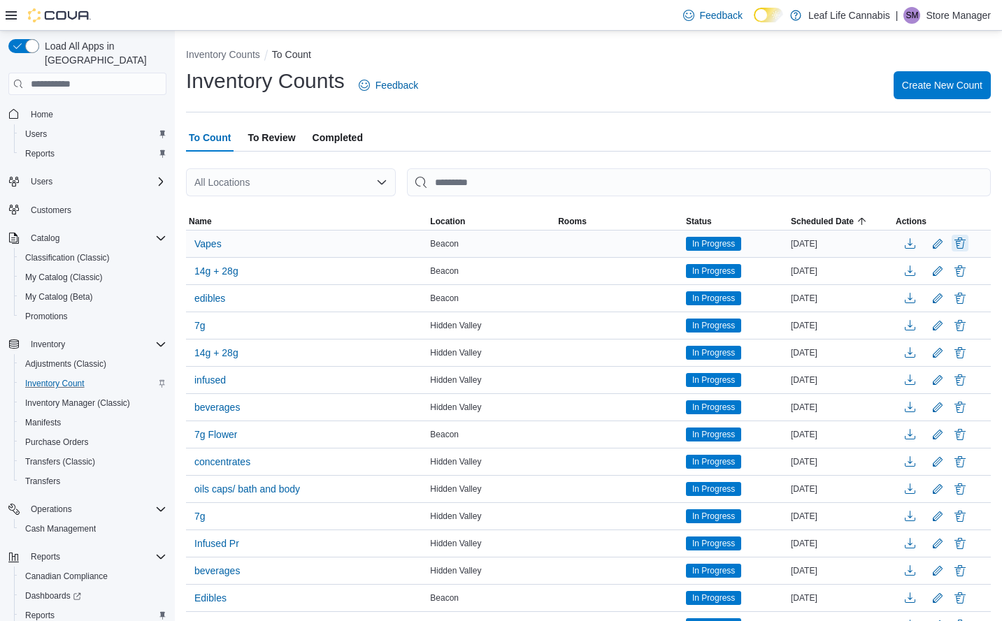
click at [968, 242] on button "Delete" at bounding box center [959, 243] width 17 height 17
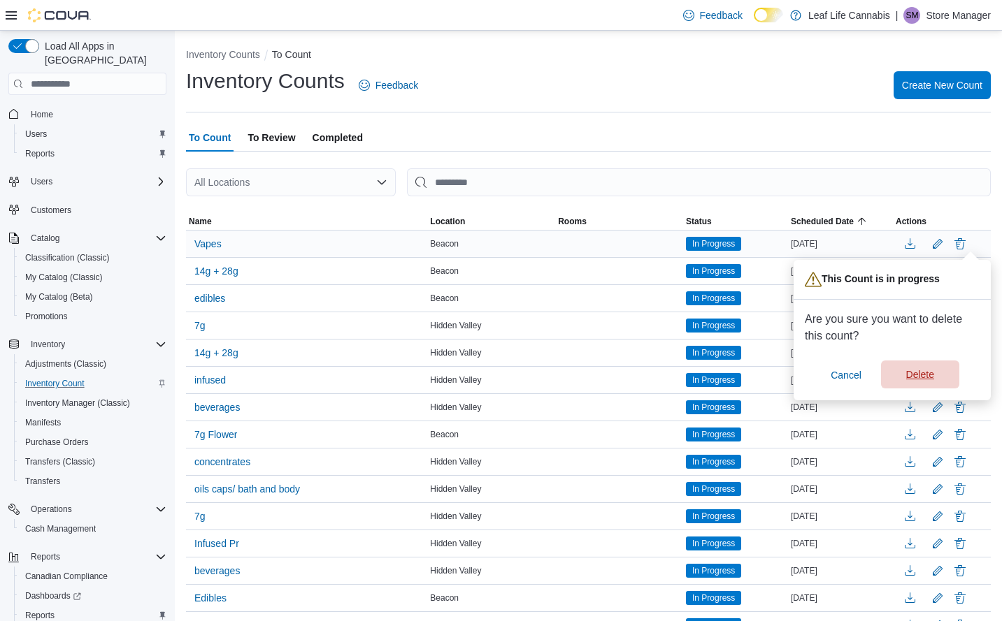
click at [925, 374] on span "Delete" at bounding box center [920, 375] width 28 height 14
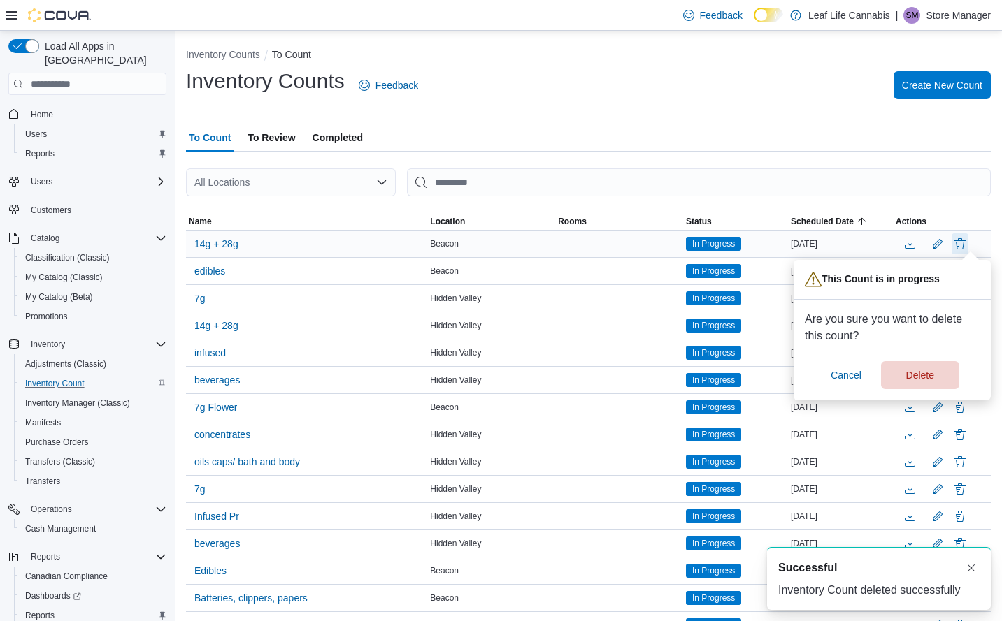
click at [968, 244] on button "Delete count" at bounding box center [959, 243] width 17 height 21
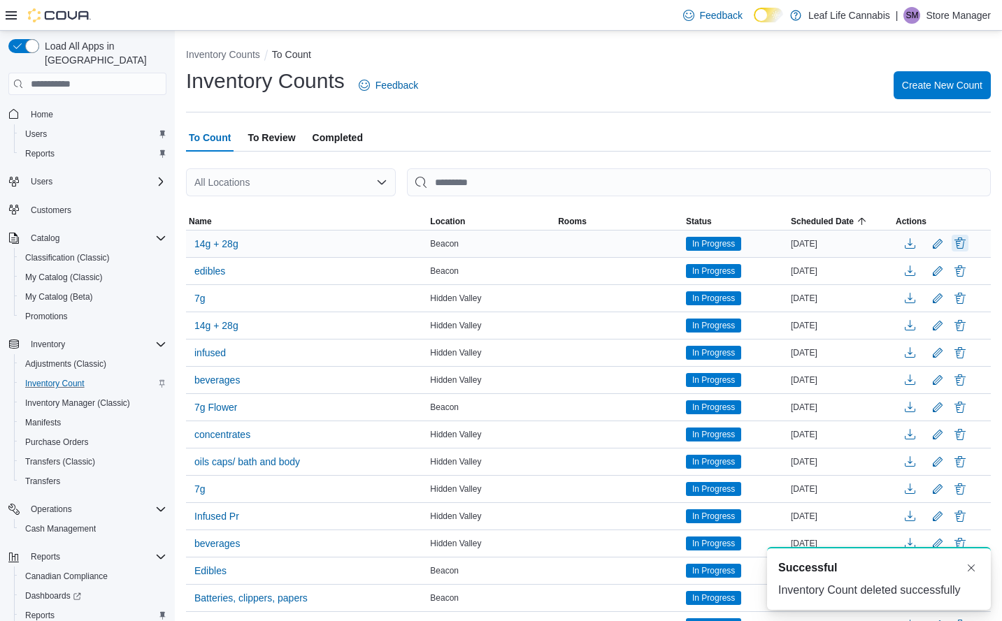
click at [968, 245] on button "Delete" at bounding box center [959, 243] width 17 height 17
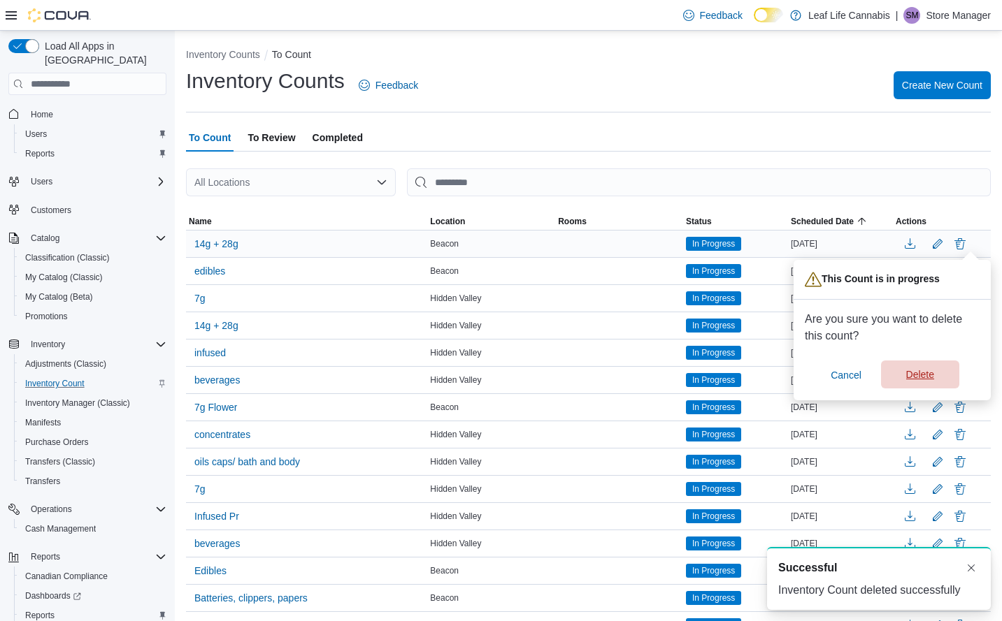
click at [925, 366] on span "Delete" at bounding box center [920, 375] width 62 height 28
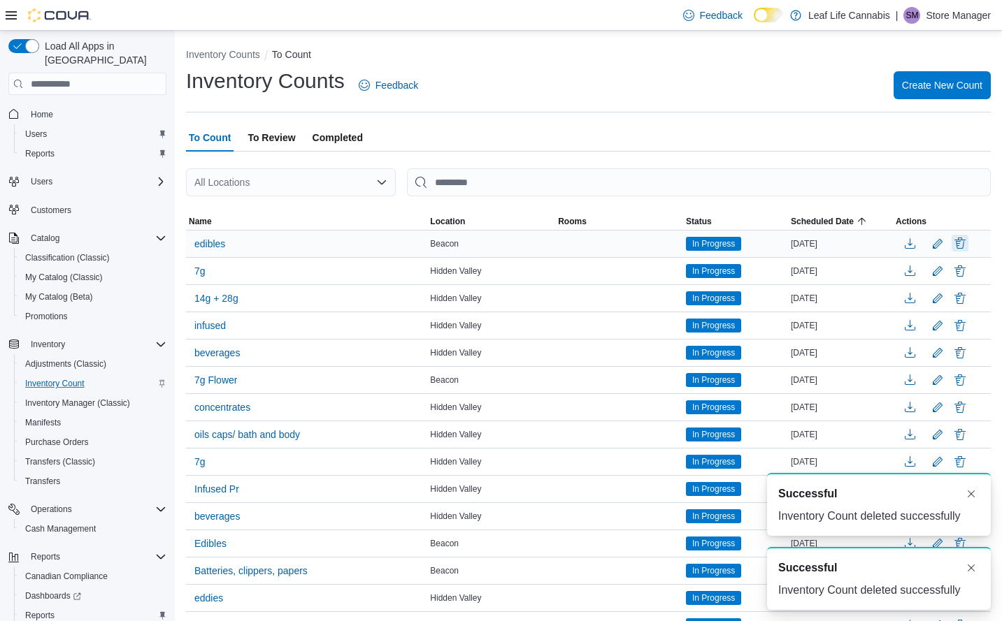
click at [968, 245] on button "Delete" at bounding box center [959, 243] width 17 height 17
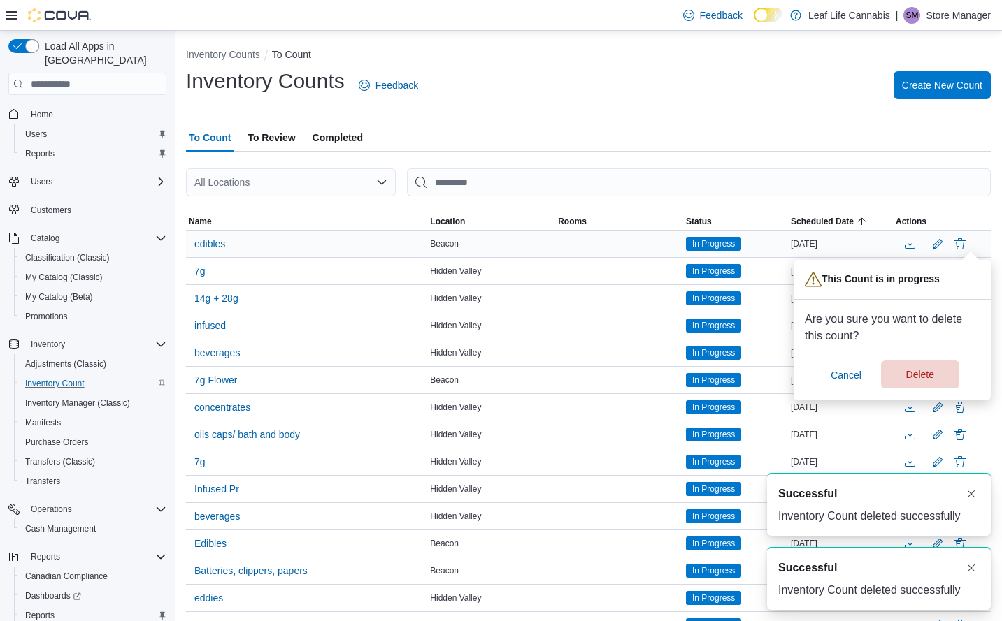
click at [923, 377] on span "Delete" at bounding box center [920, 375] width 28 height 14
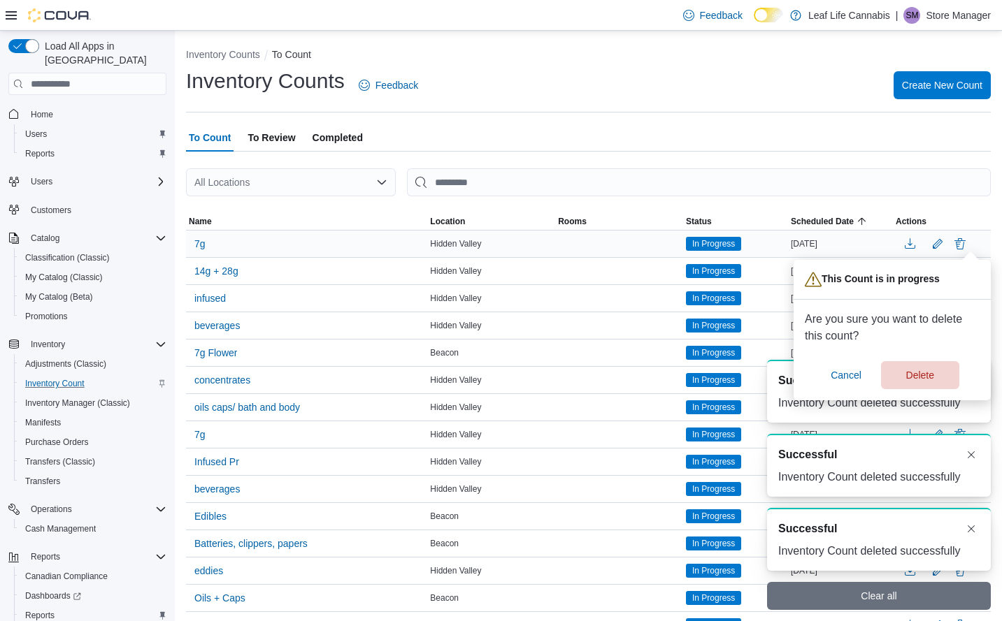
click at [968, 245] on button "Delete count" at bounding box center [959, 243] width 17 height 21
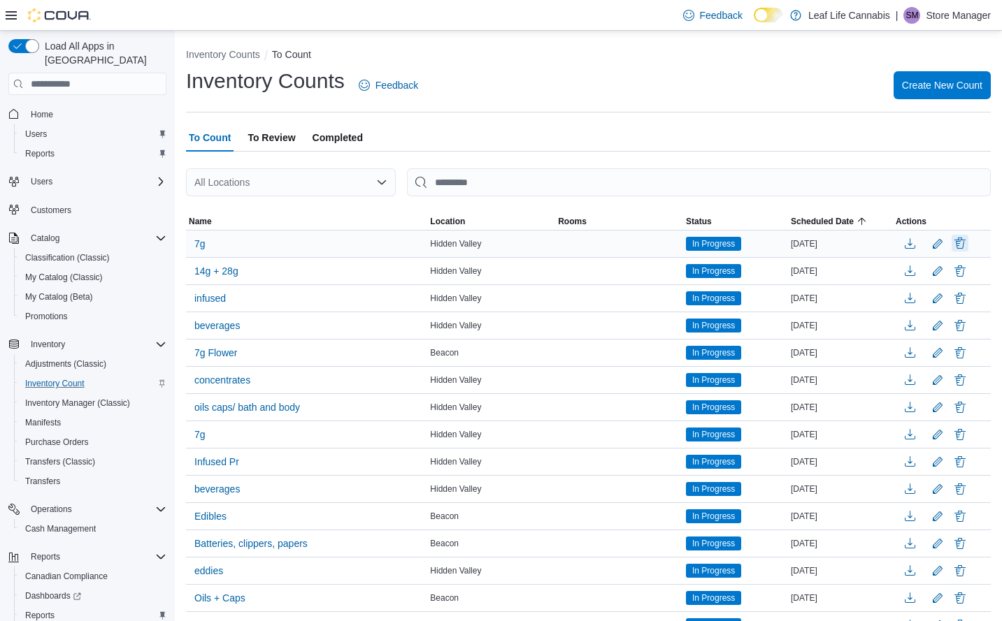
click at [968, 246] on button "Delete" at bounding box center [959, 243] width 17 height 17
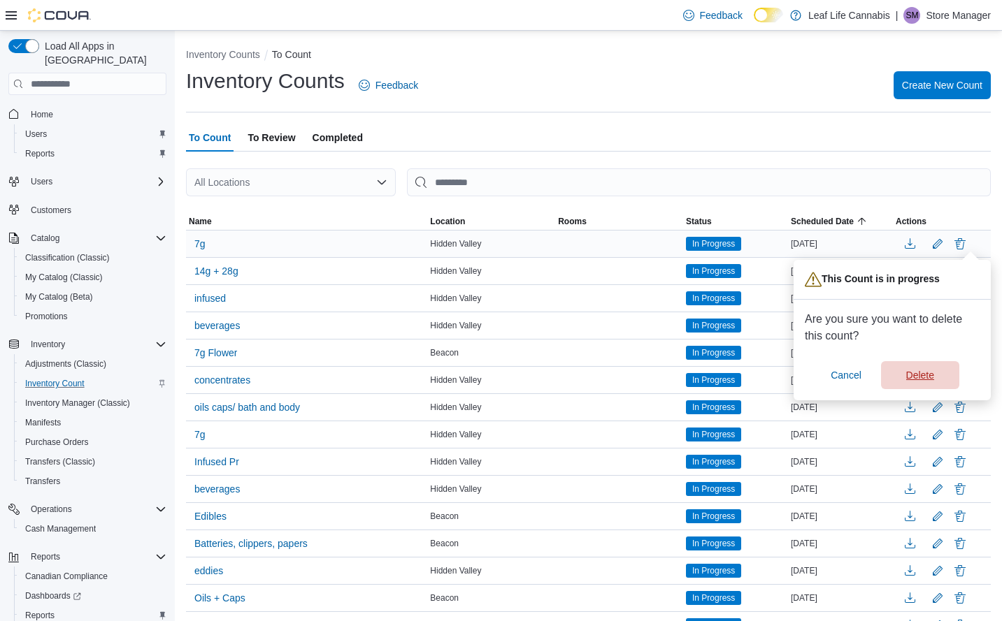
drag, startPoint x: 917, startPoint y: 372, endPoint x: 936, endPoint y: 355, distance: 25.2
click at [918, 370] on span "Delete" at bounding box center [920, 375] width 28 height 14
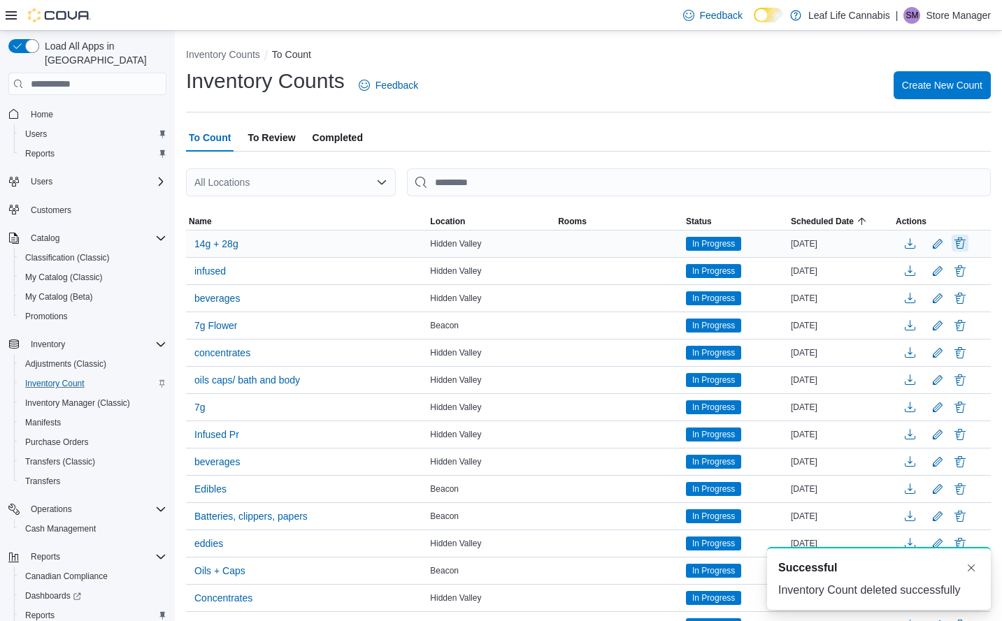
click at [968, 242] on button "Delete" at bounding box center [959, 243] width 17 height 17
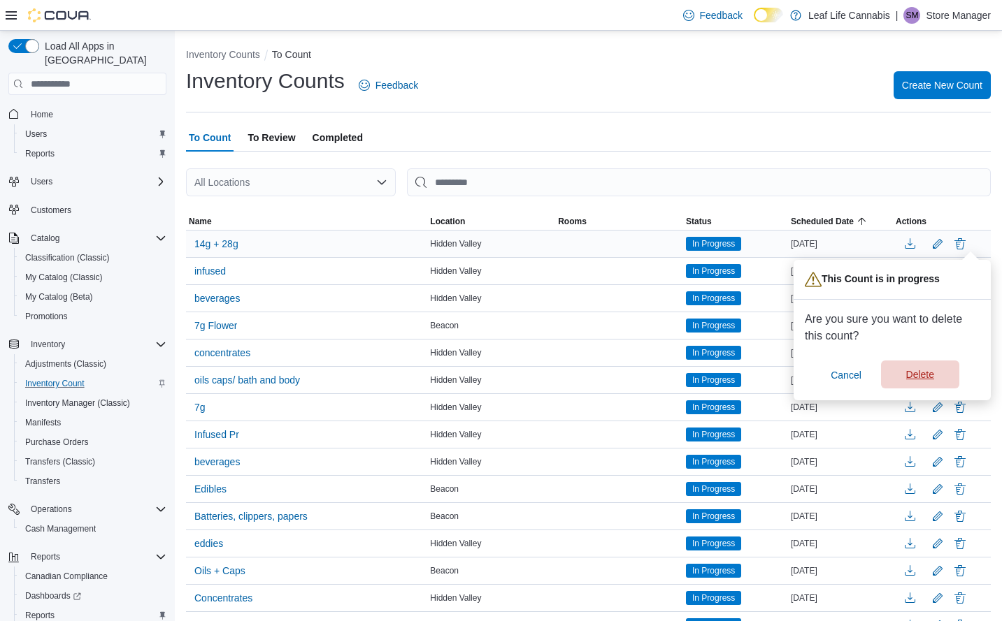
click at [921, 373] on span "Delete" at bounding box center [920, 375] width 28 height 14
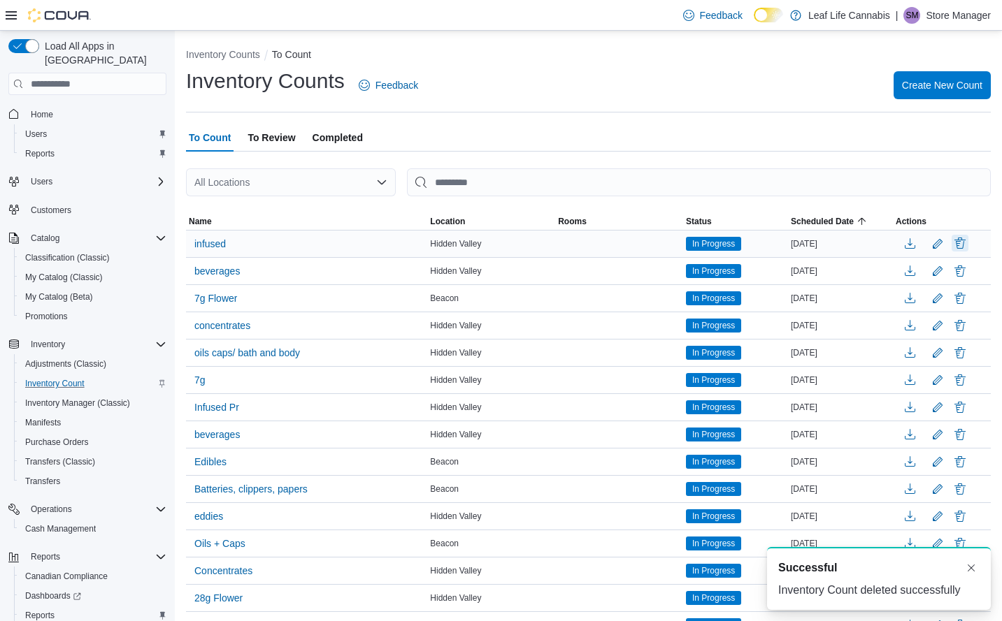
click at [968, 246] on button "Delete" at bounding box center [959, 243] width 17 height 17
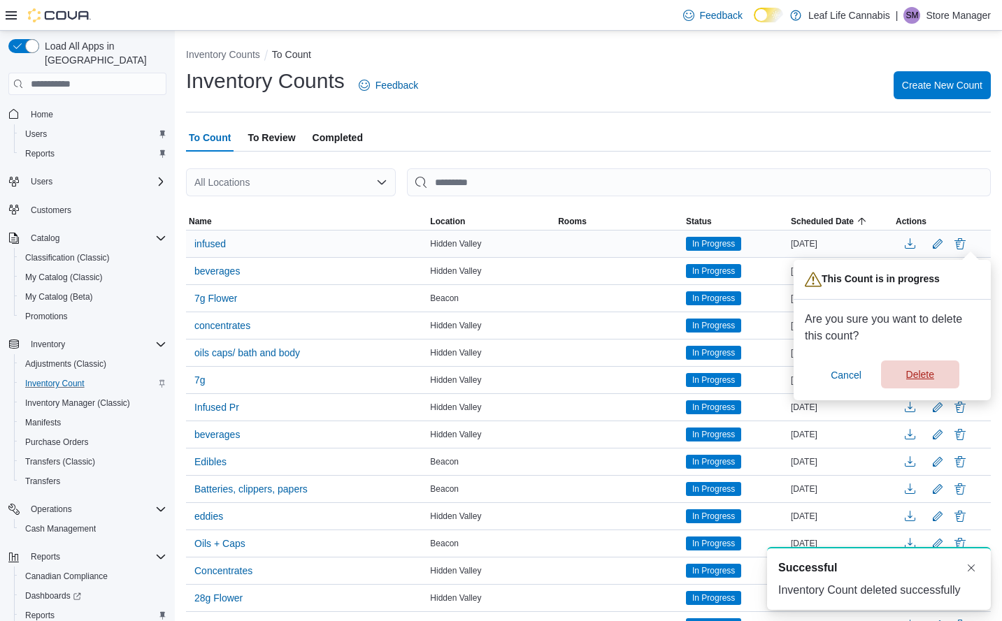
click at [918, 377] on span "Delete" at bounding box center [920, 375] width 28 height 14
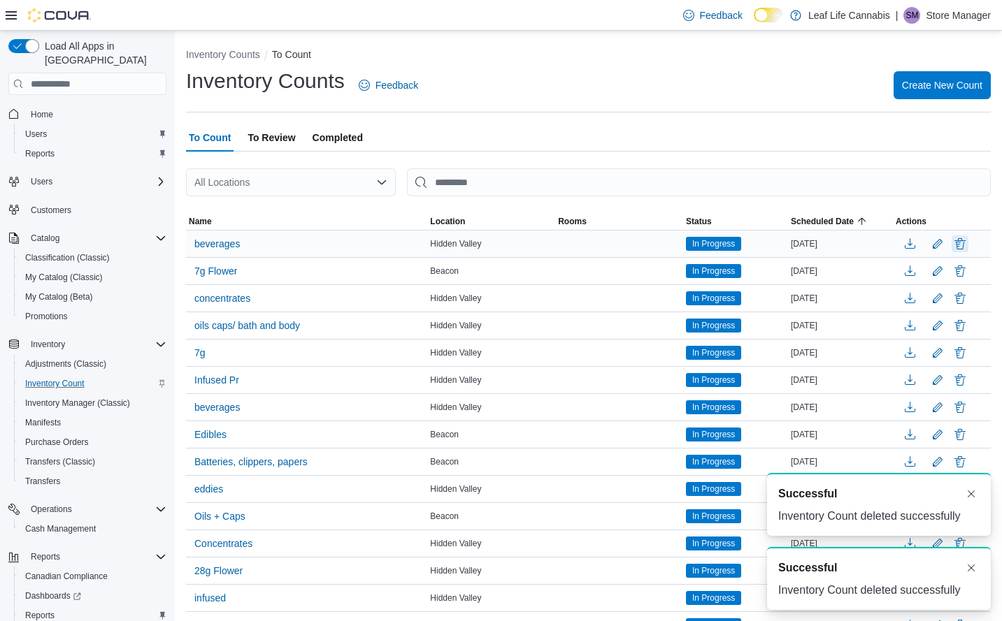
click at [968, 243] on button "Delete" at bounding box center [959, 244] width 17 height 17
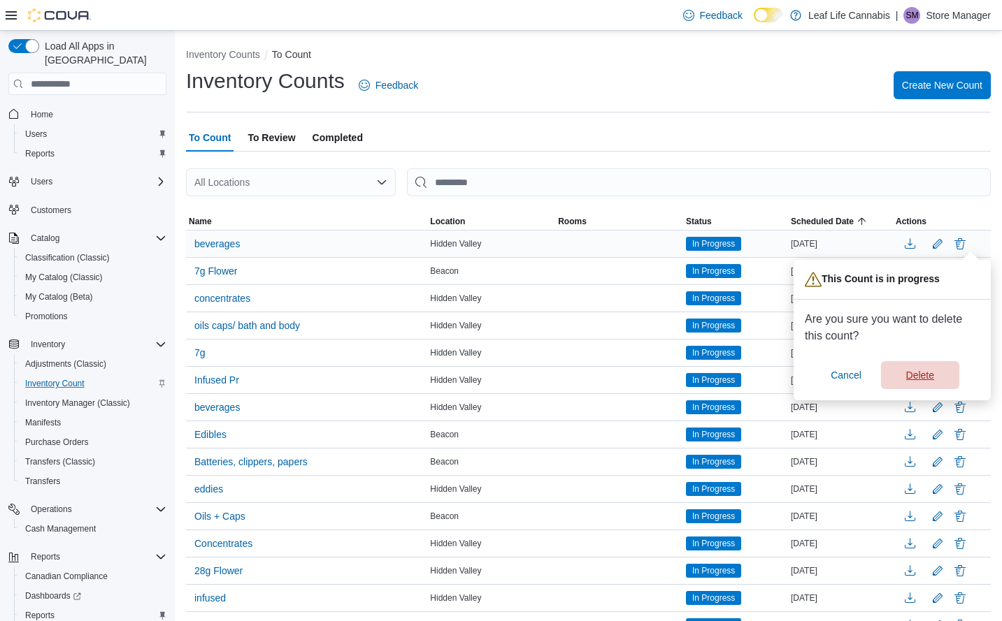
drag, startPoint x: 913, startPoint y: 367, endPoint x: 931, endPoint y: 352, distance: 23.4
click at [914, 367] on span "Delete" at bounding box center [920, 375] width 62 height 28
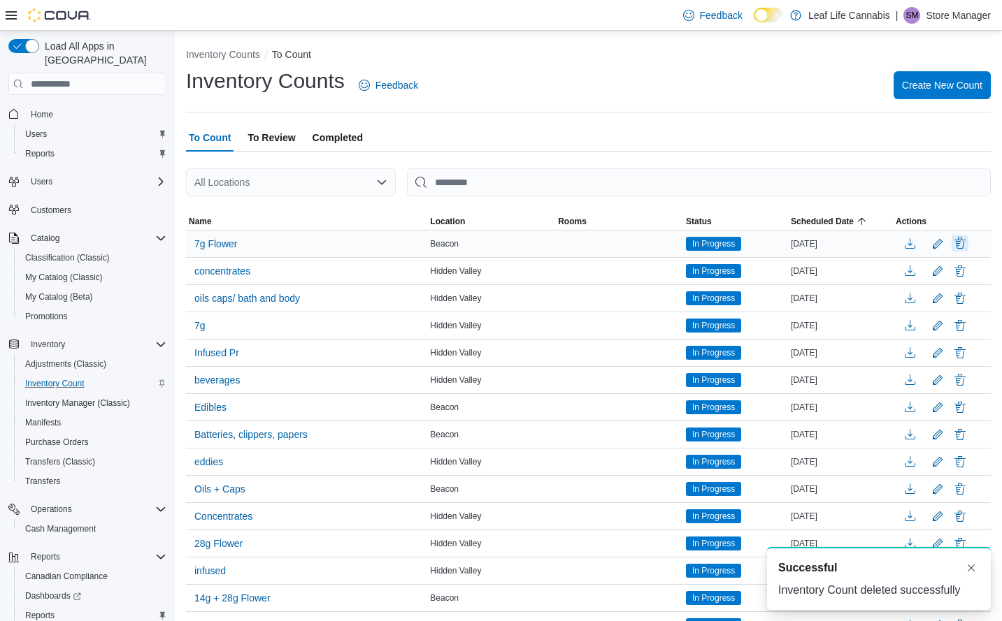
click at [968, 245] on button "Delete" at bounding box center [959, 243] width 17 height 17
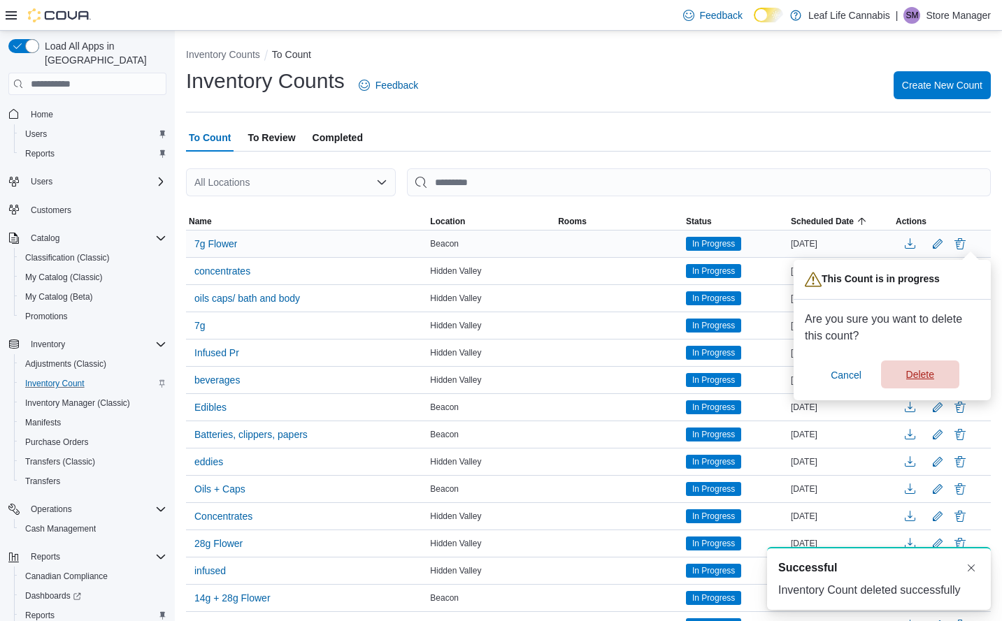
click at [934, 377] on span "Delete" at bounding box center [920, 375] width 28 height 14
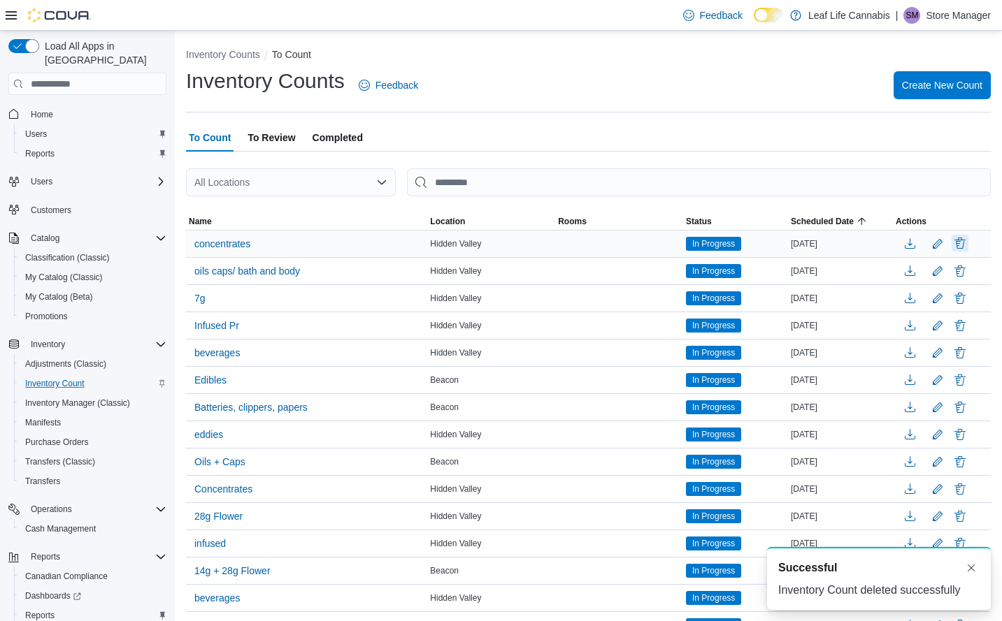
click at [968, 243] on button "Delete" at bounding box center [959, 243] width 17 height 17
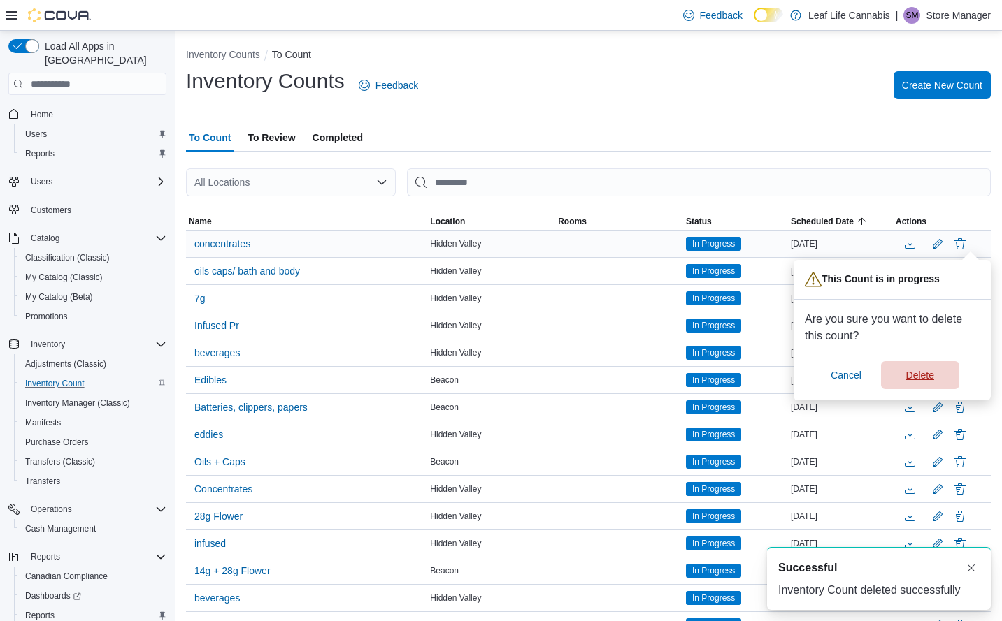
click at [930, 373] on span "Delete" at bounding box center [920, 375] width 28 height 14
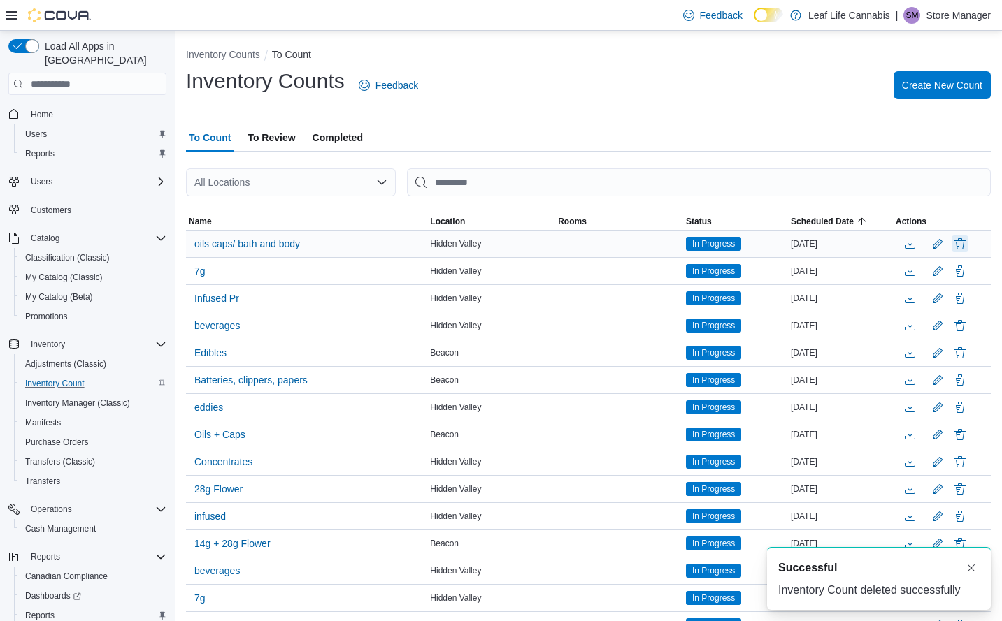
click at [968, 241] on button "Delete" at bounding box center [959, 244] width 17 height 17
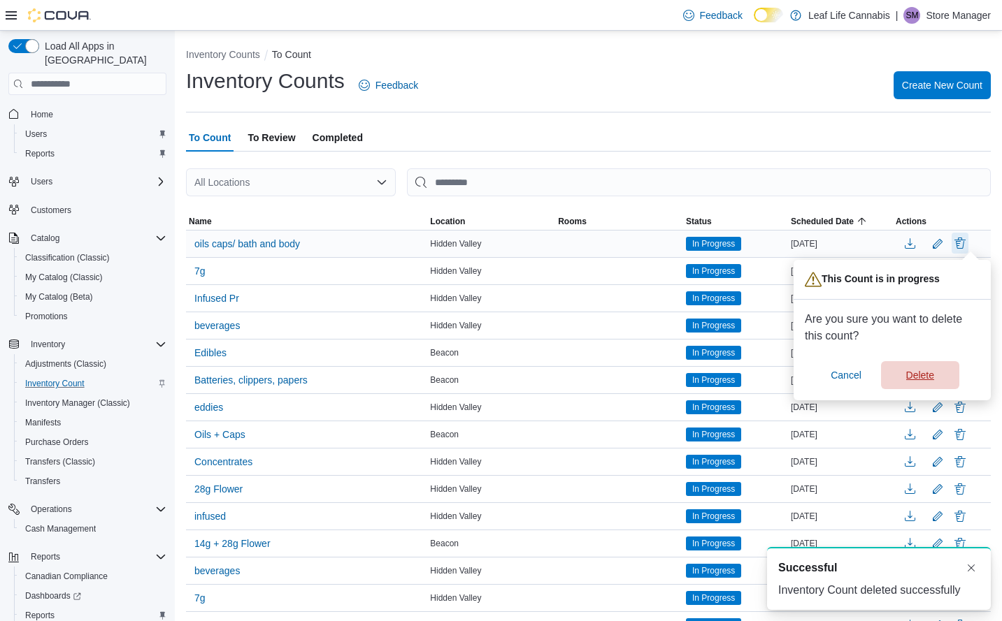
click at [933, 381] on span "Delete" at bounding box center [920, 375] width 28 height 14
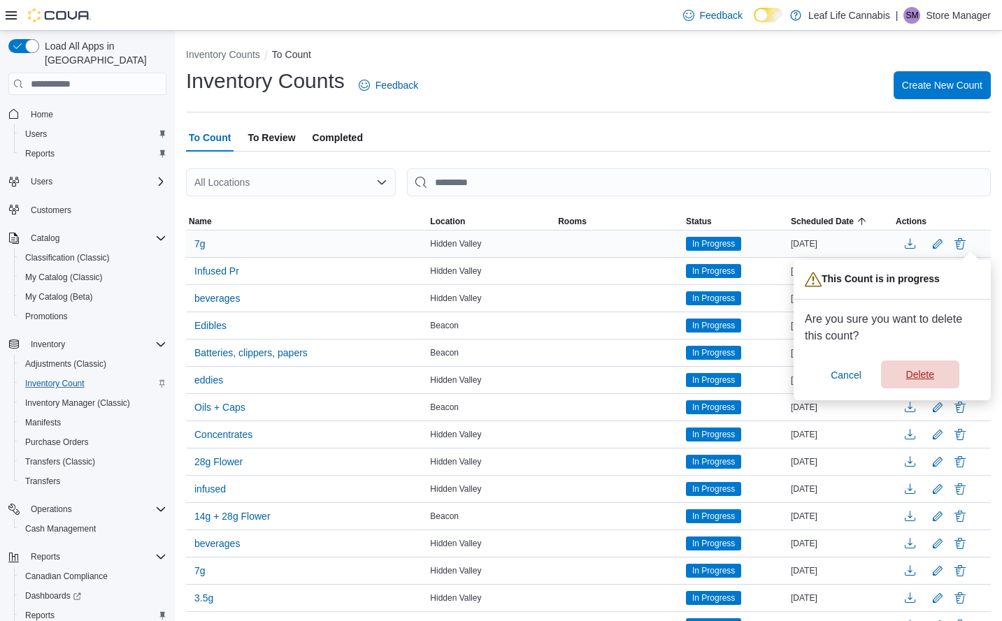
click at [919, 372] on span "Delete" at bounding box center [920, 375] width 28 height 14
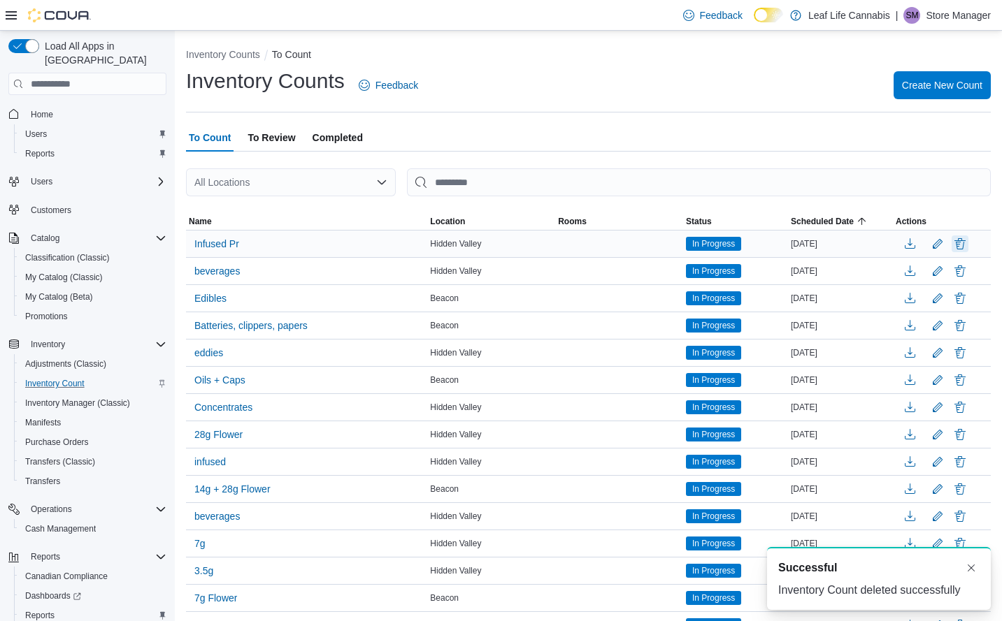
click at [968, 240] on button "Delete" at bounding box center [959, 244] width 17 height 17
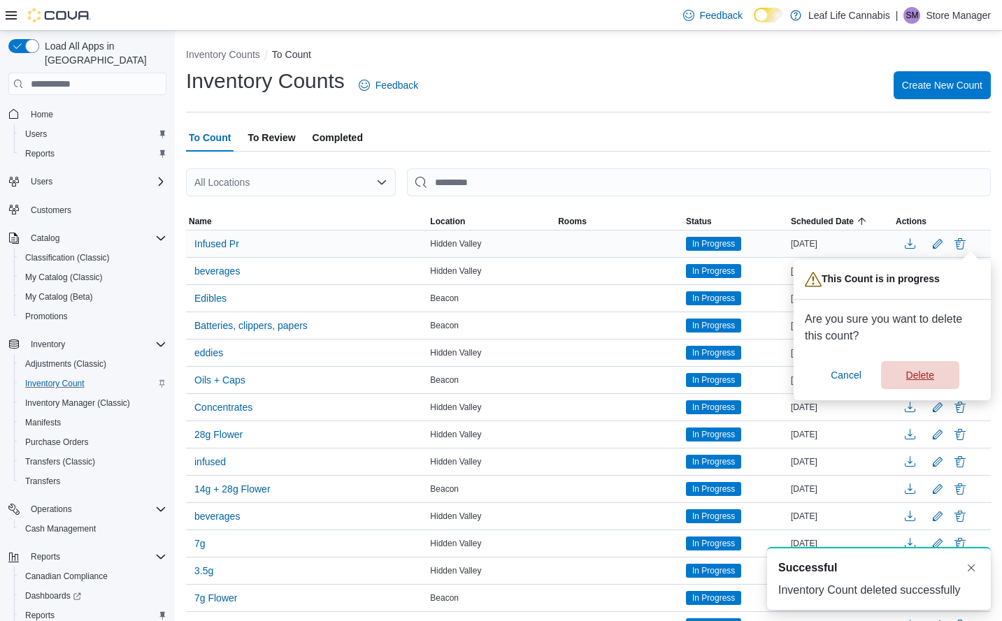
click at [922, 374] on span "Delete" at bounding box center [920, 375] width 28 height 14
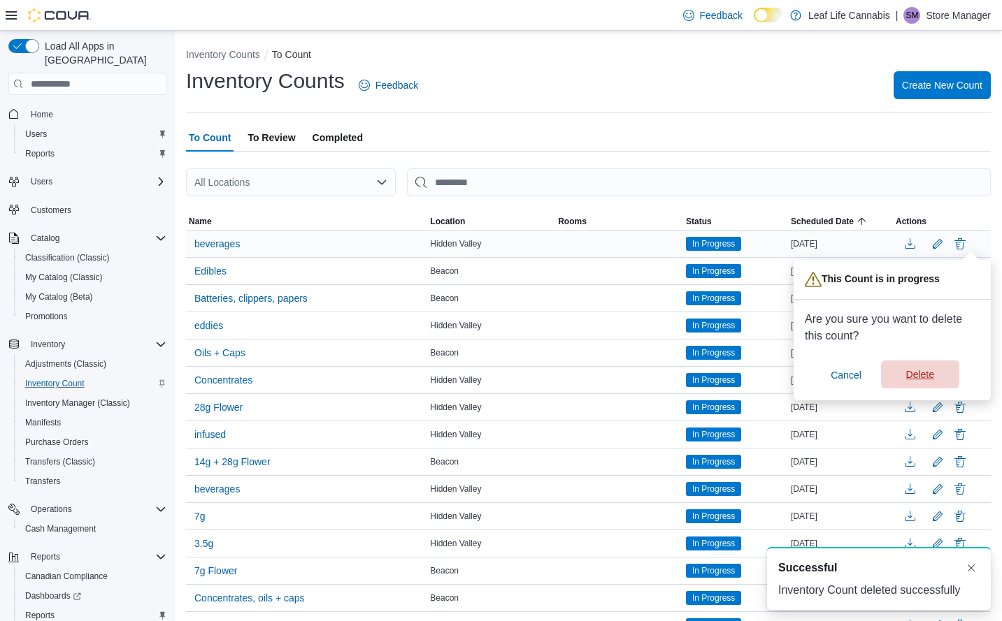
click at [937, 370] on span "Delete" at bounding box center [920, 375] width 62 height 28
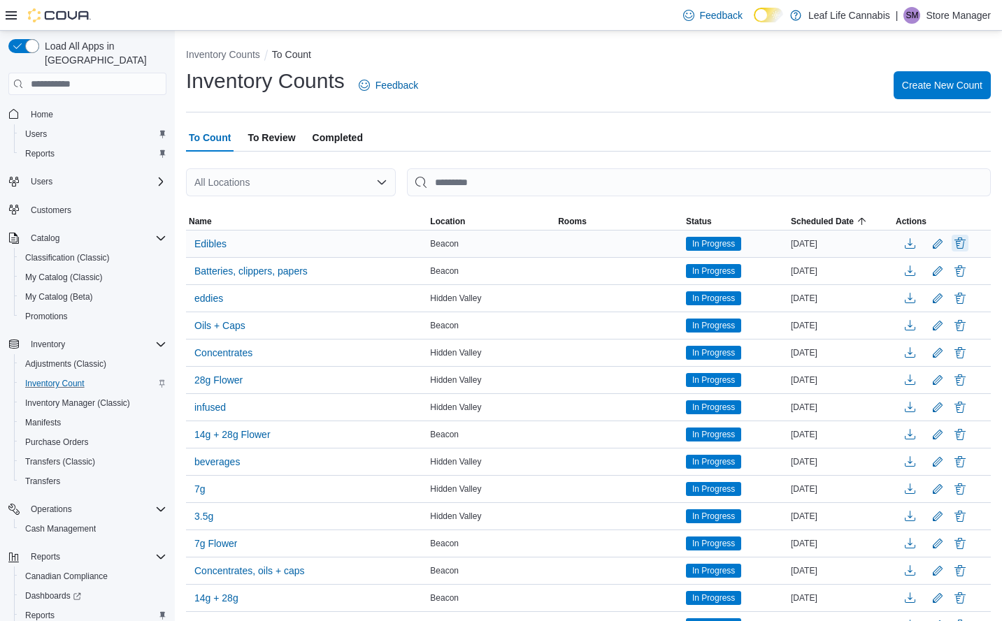
click at [968, 243] on button "Delete" at bounding box center [959, 243] width 17 height 17
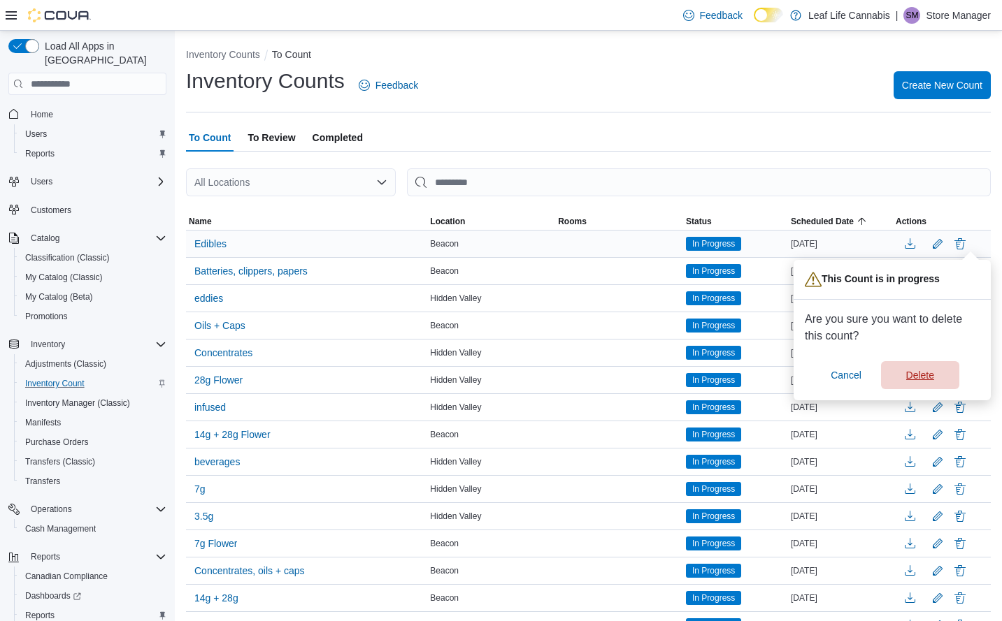
drag, startPoint x: 935, startPoint y: 376, endPoint x: 965, endPoint y: 232, distance: 147.1
click at [936, 376] on span "Delete" at bounding box center [920, 375] width 62 height 28
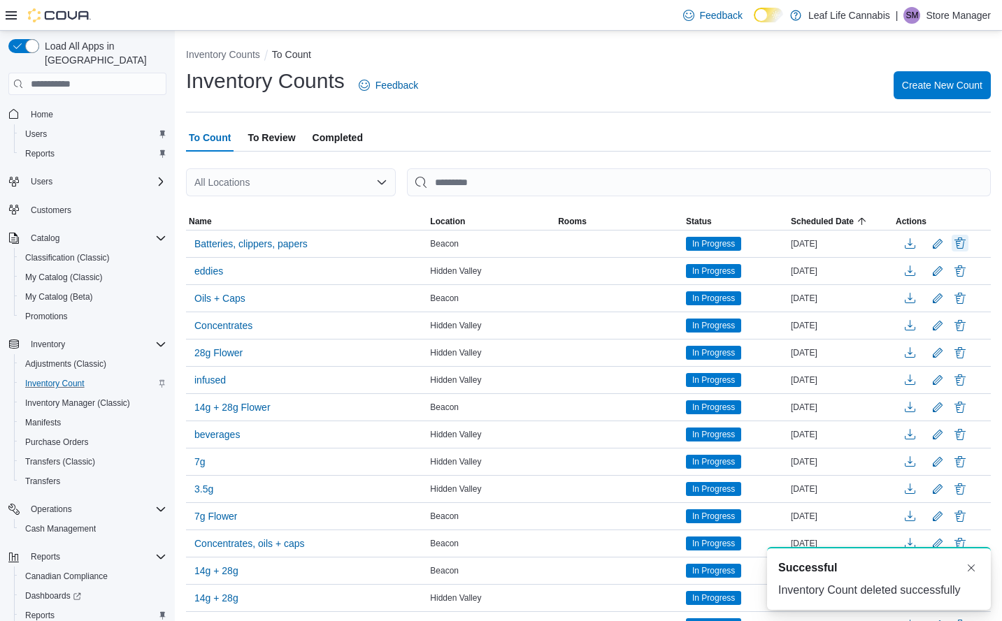
click at [968, 246] on button "Delete" at bounding box center [959, 243] width 17 height 17
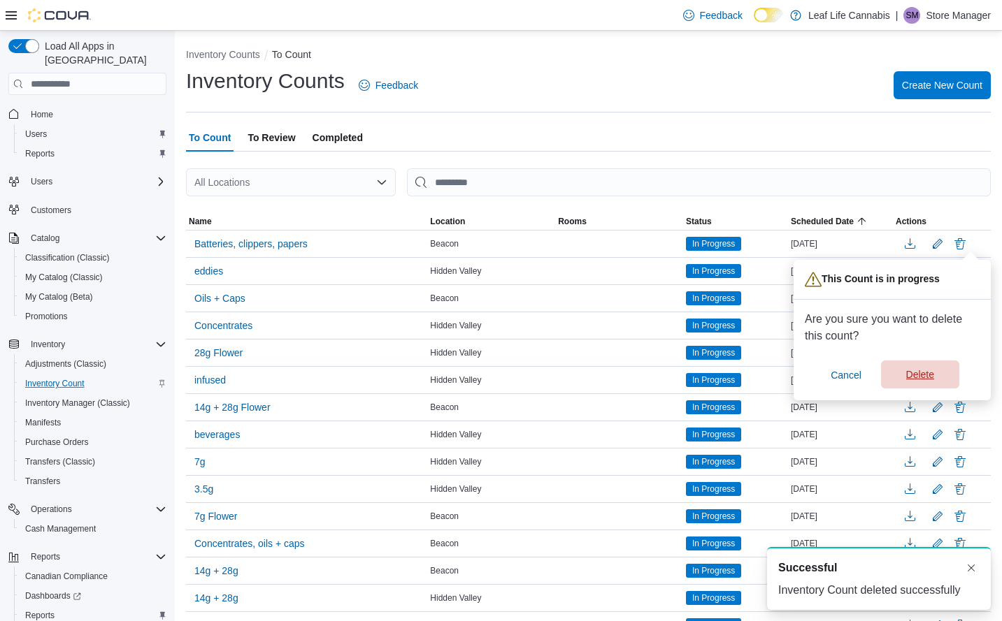
click at [930, 382] on span "Delete" at bounding box center [920, 375] width 28 height 14
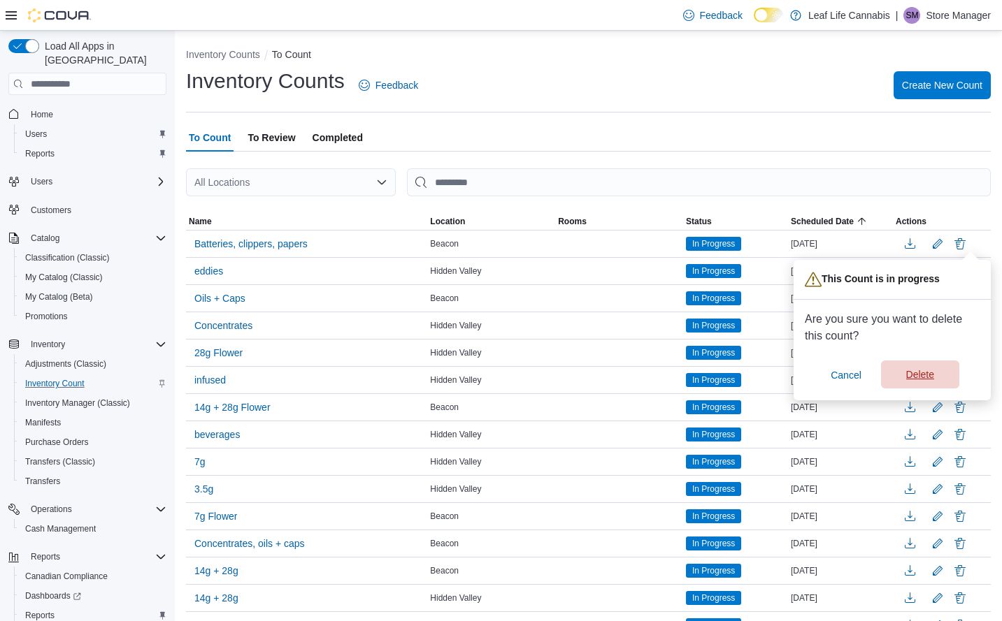
click at [923, 373] on button "button" at bounding box center [909, 380] width 28 height 21
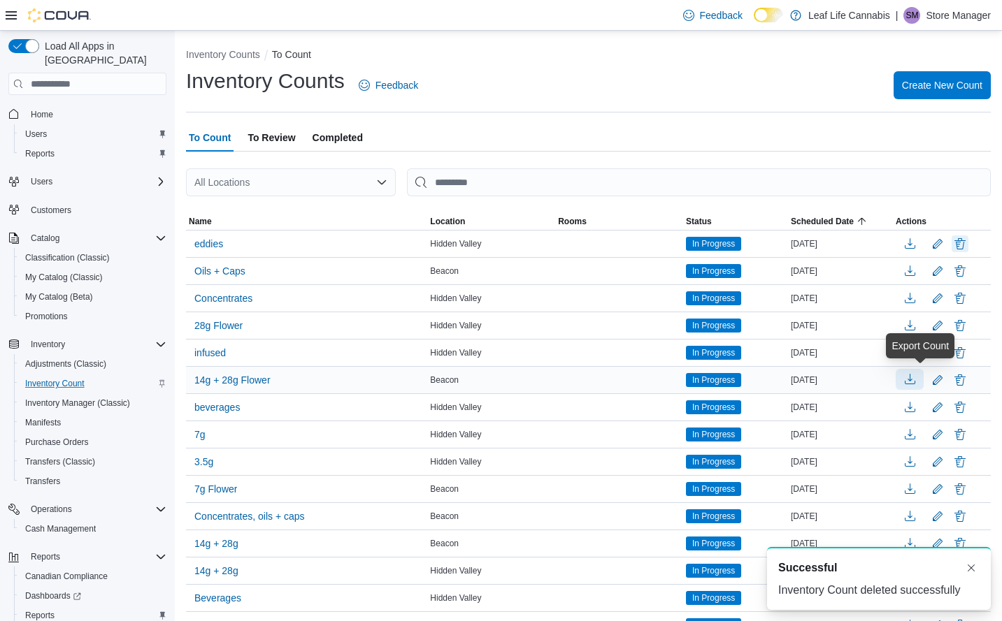
click at [968, 245] on button "Delete" at bounding box center [959, 244] width 17 height 17
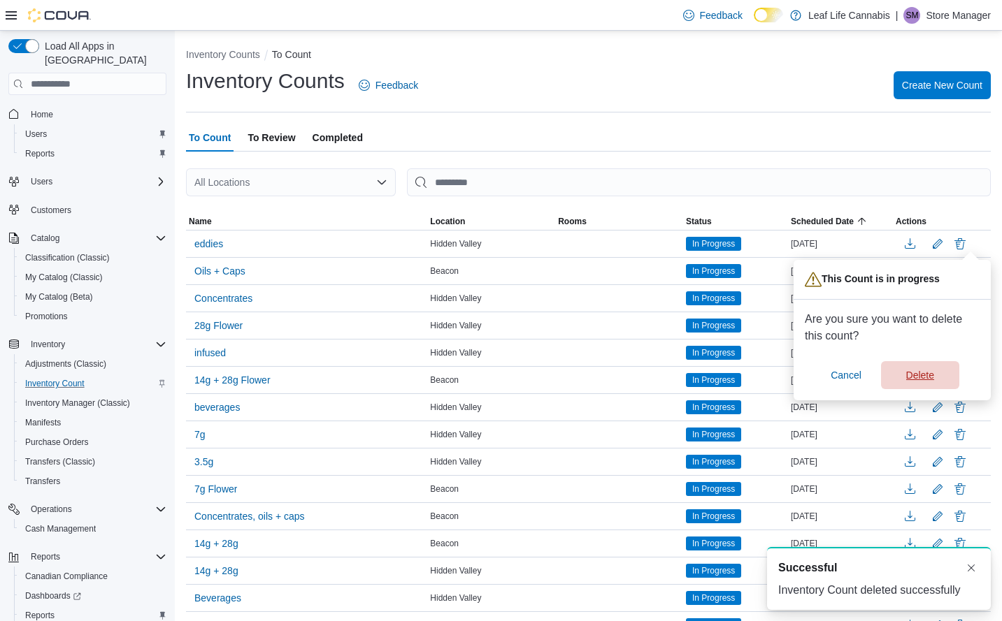
drag, startPoint x: 930, startPoint y: 377, endPoint x: 931, endPoint y: 354, distance: 23.1
click at [930, 377] on span "Delete" at bounding box center [920, 375] width 28 height 14
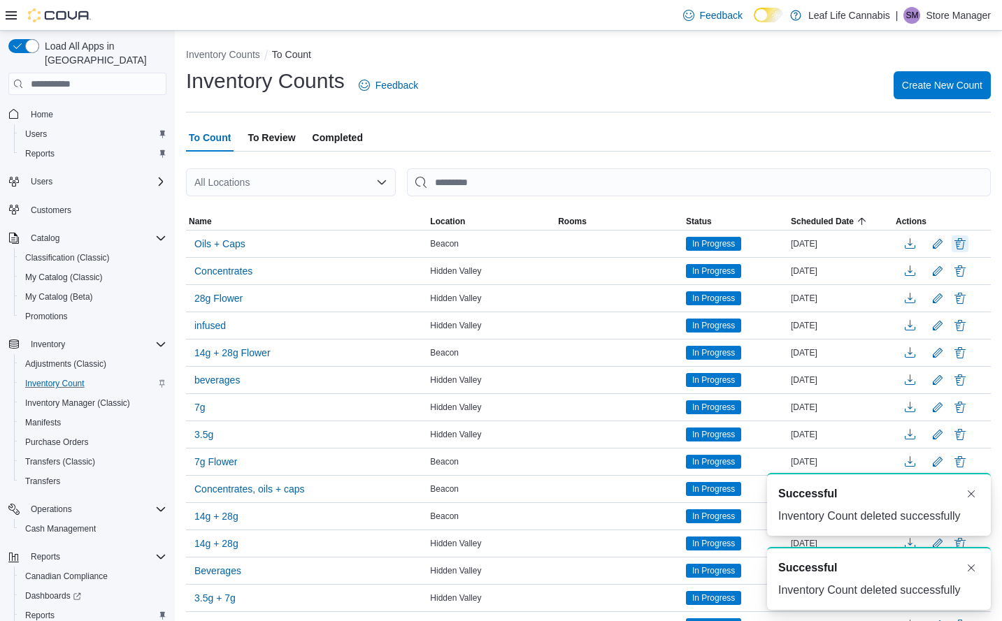
click at [968, 246] on button "Delete" at bounding box center [959, 244] width 17 height 17
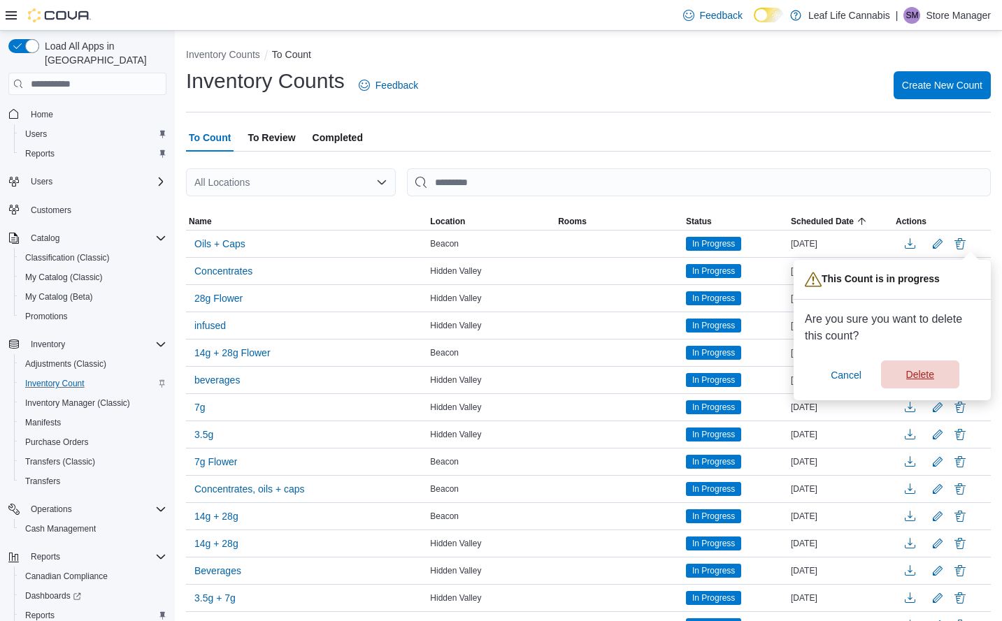
click at [917, 371] on span "Delete" at bounding box center [920, 375] width 28 height 14
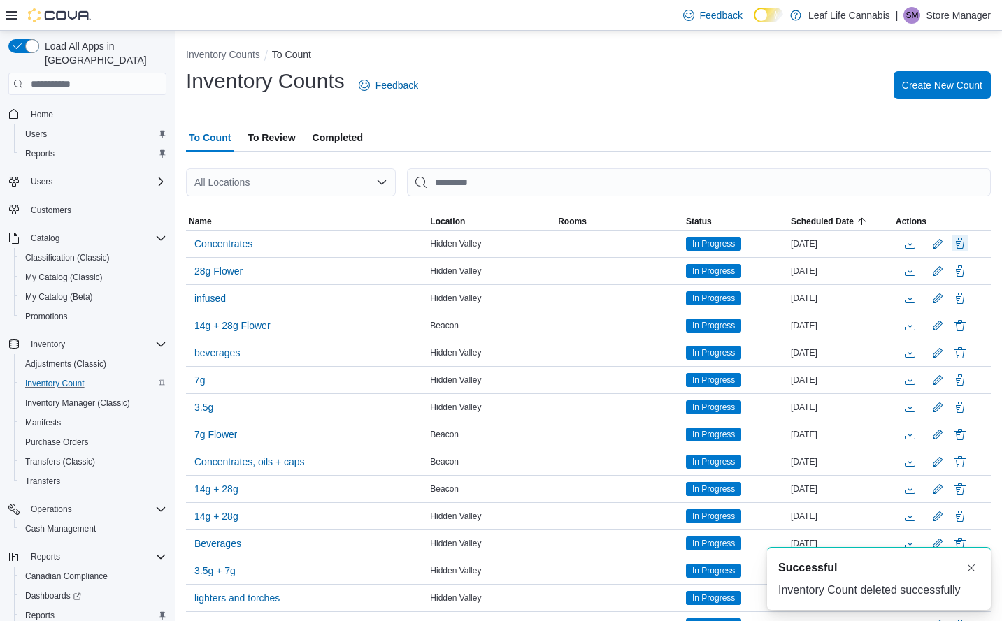
click at [968, 241] on button "Delete" at bounding box center [959, 243] width 17 height 17
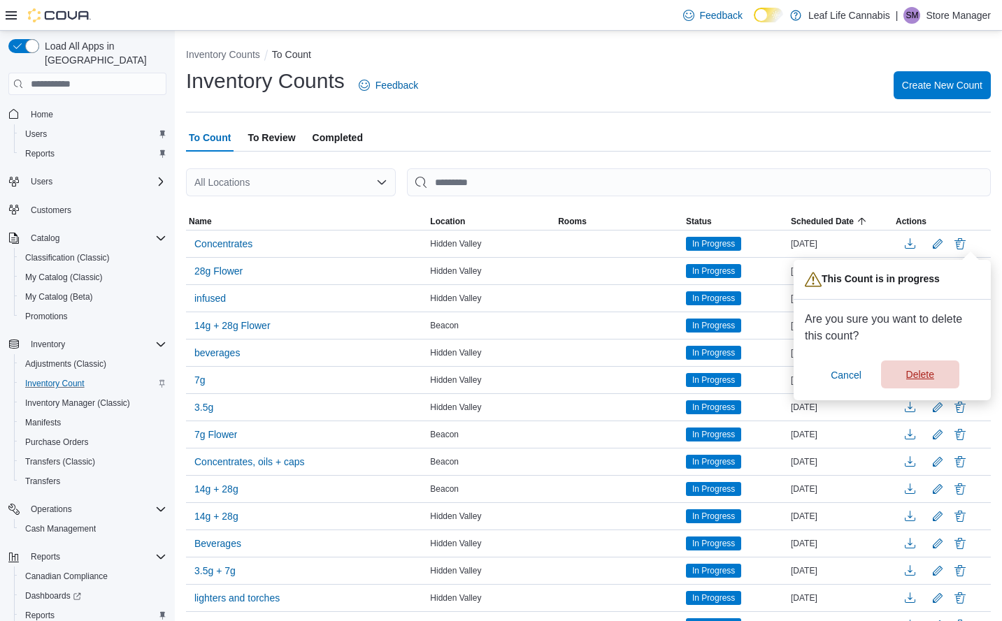
click at [933, 376] on span "Delete" at bounding box center [920, 375] width 28 height 14
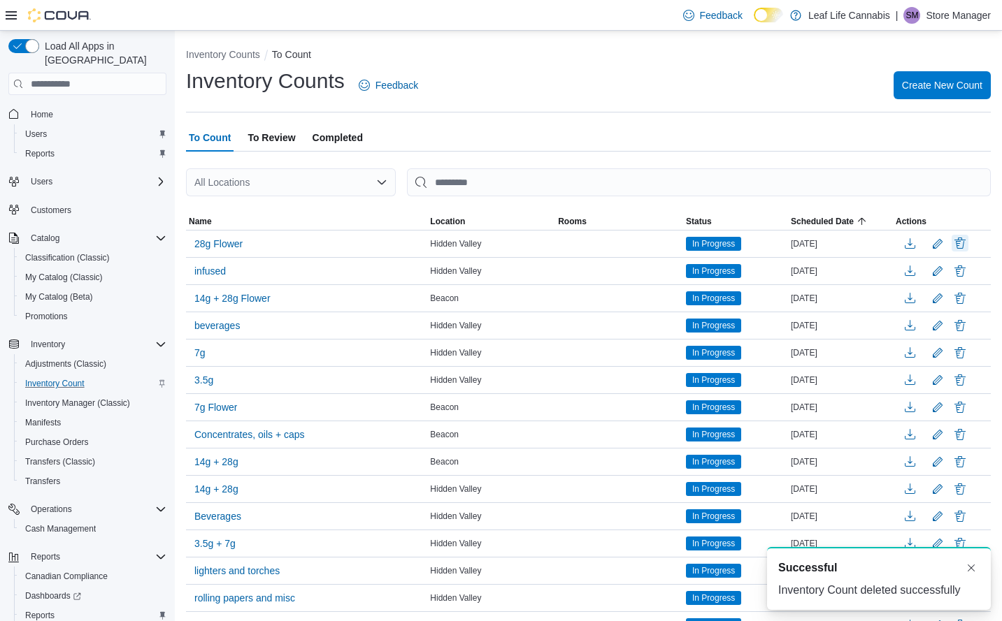
click at [968, 242] on button "Delete" at bounding box center [959, 243] width 17 height 17
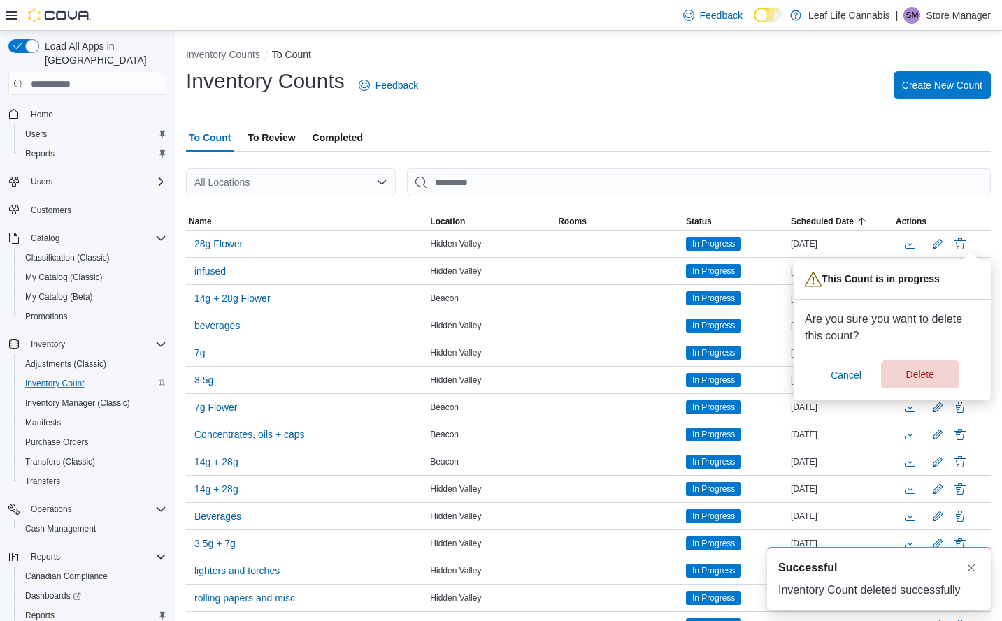
click at [914, 371] on span "Delete" at bounding box center [920, 375] width 28 height 14
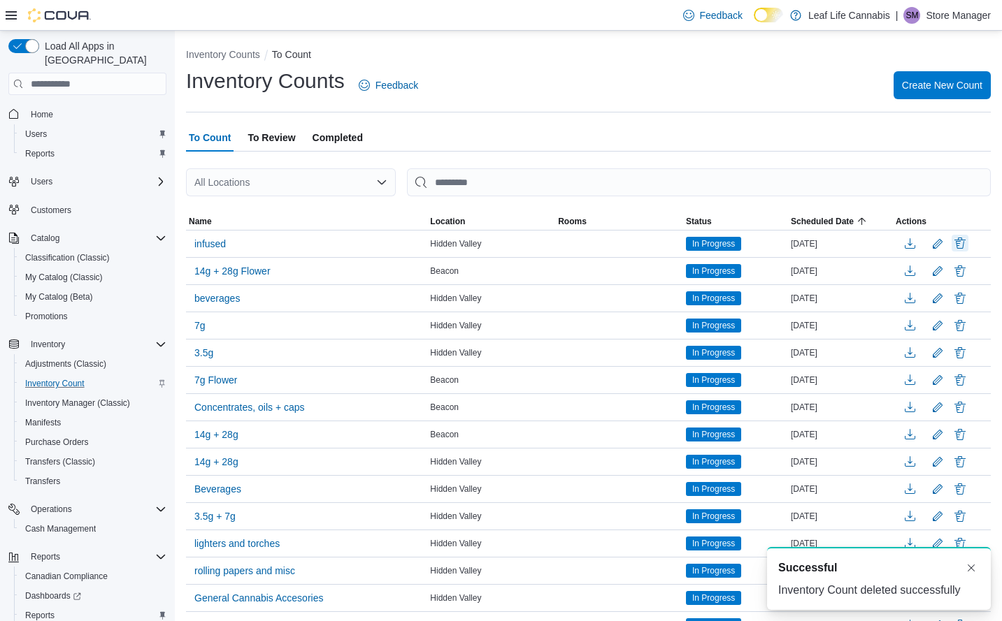
click at [968, 242] on button "Delete" at bounding box center [959, 243] width 17 height 17
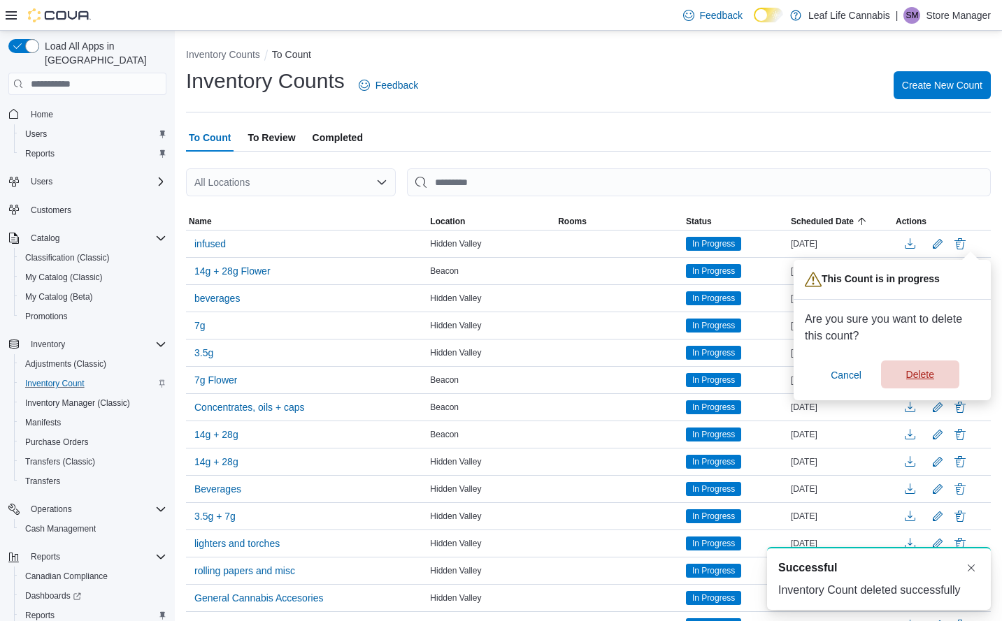
click at [927, 378] on span "Delete" at bounding box center [920, 375] width 28 height 14
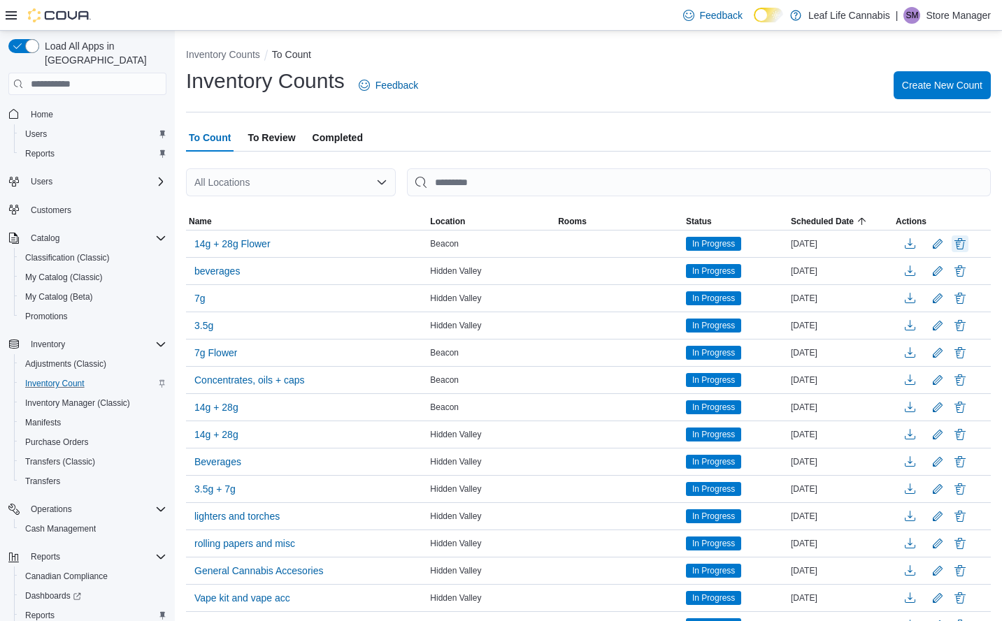
click at [968, 242] on button "Delete" at bounding box center [959, 244] width 17 height 17
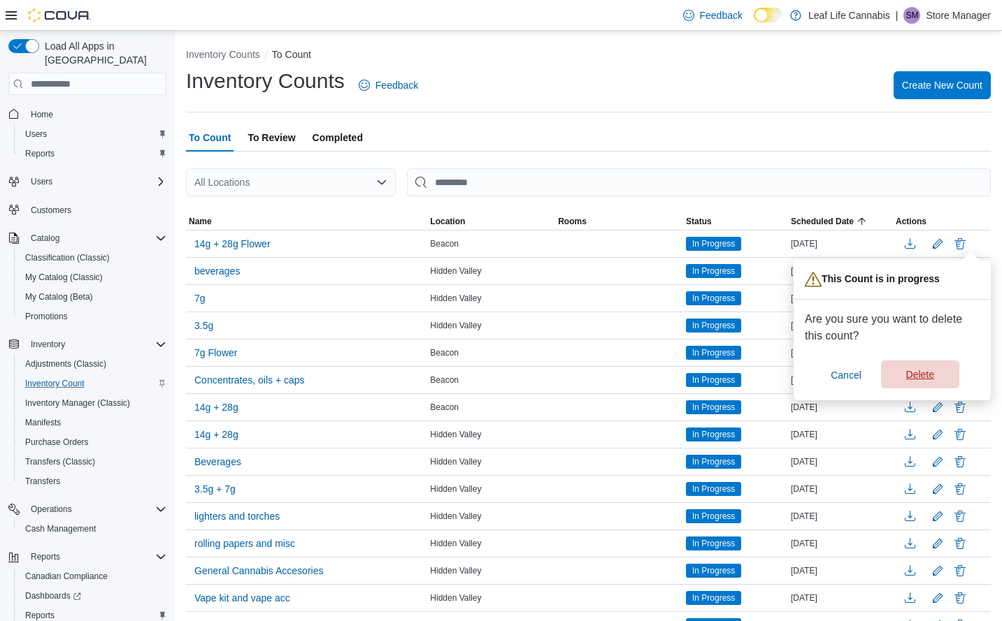
click at [925, 374] on span "Delete" at bounding box center [920, 375] width 28 height 14
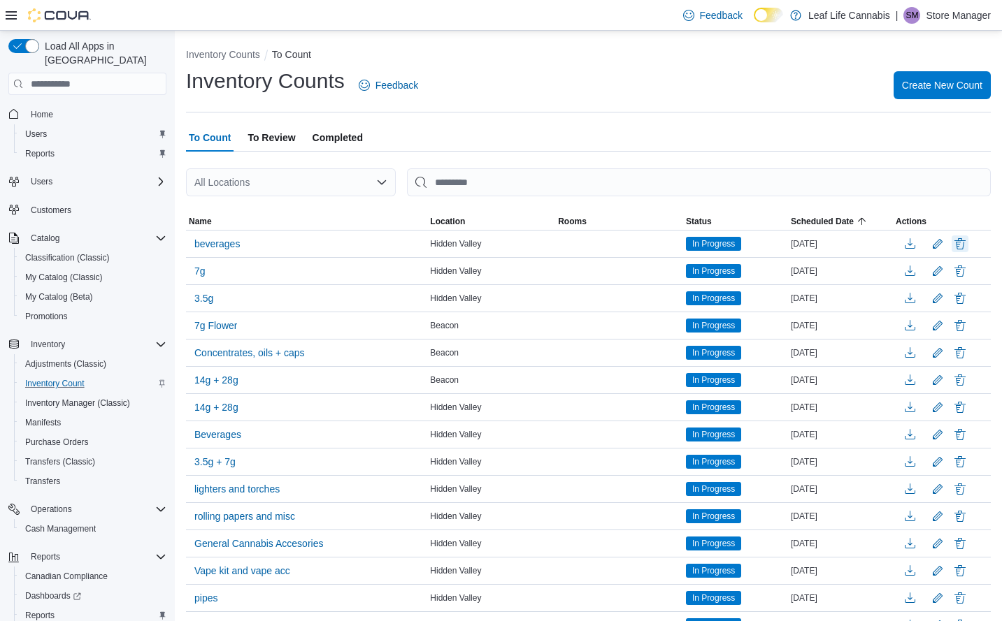
drag, startPoint x: 972, startPoint y: 245, endPoint x: 968, endPoint y: 257, distance: 11.9
click at [968, 245] on button "Delete" at bounding box center [959, 244] width 17 height 17
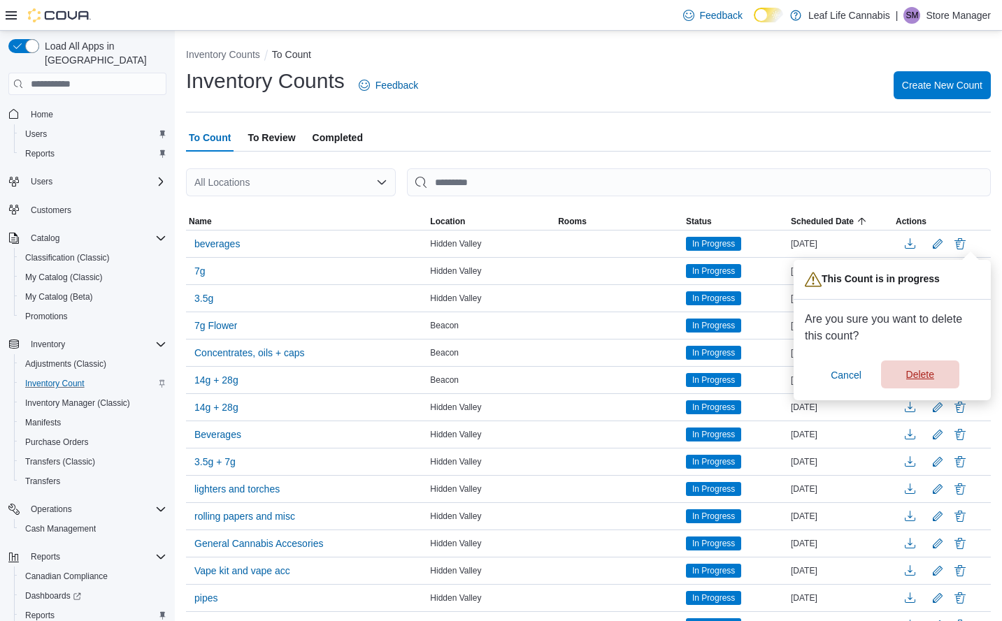
click at [925, 368] on span "Delete" at bounding box center [920, 375] width 62 height 28
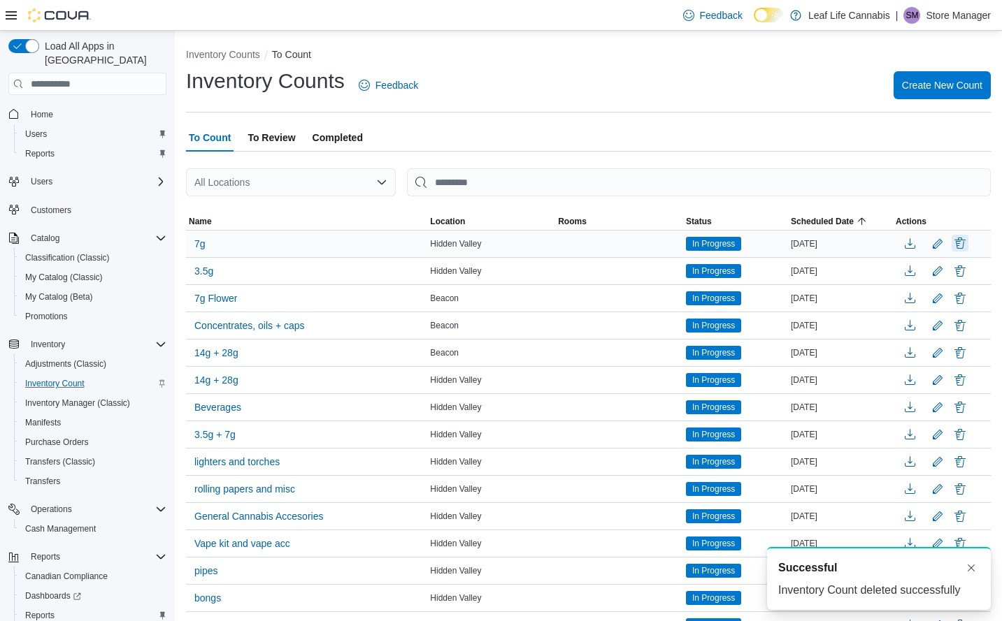
click at [968, 244] on button "Delete" at bounding box center [959, 243] width 17 height 17
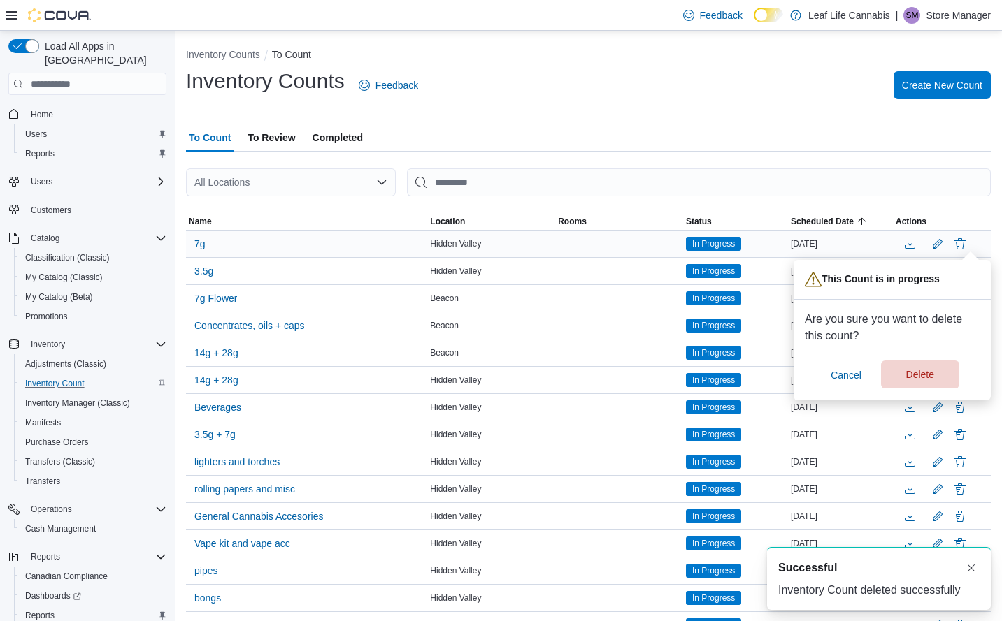
click at [924, 382] on span "Delete" at bounding box center [920, 375] width 62 height 28
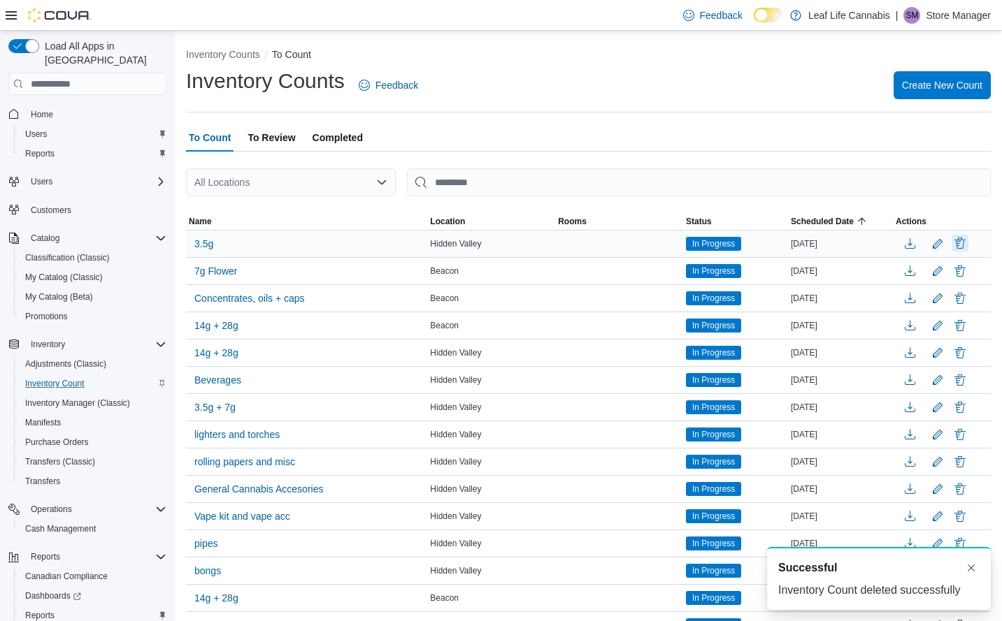
click at [968, 243] on button "Delete" at bounding box center [959, 243] width 17 height 17
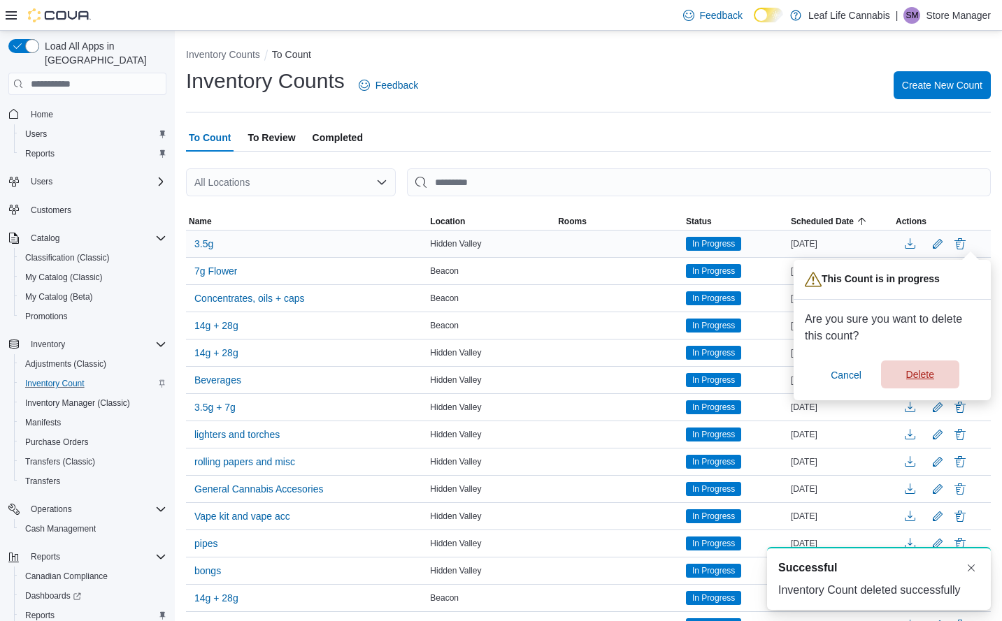
click at [923, 362] on div "Are you sure you want to delete this count? Cancel Delete" at bounding box center [891, 350] width 175 height 78
click at [921, 368] on span "Delete" at bounding box center [920, 375] width 62 height 28
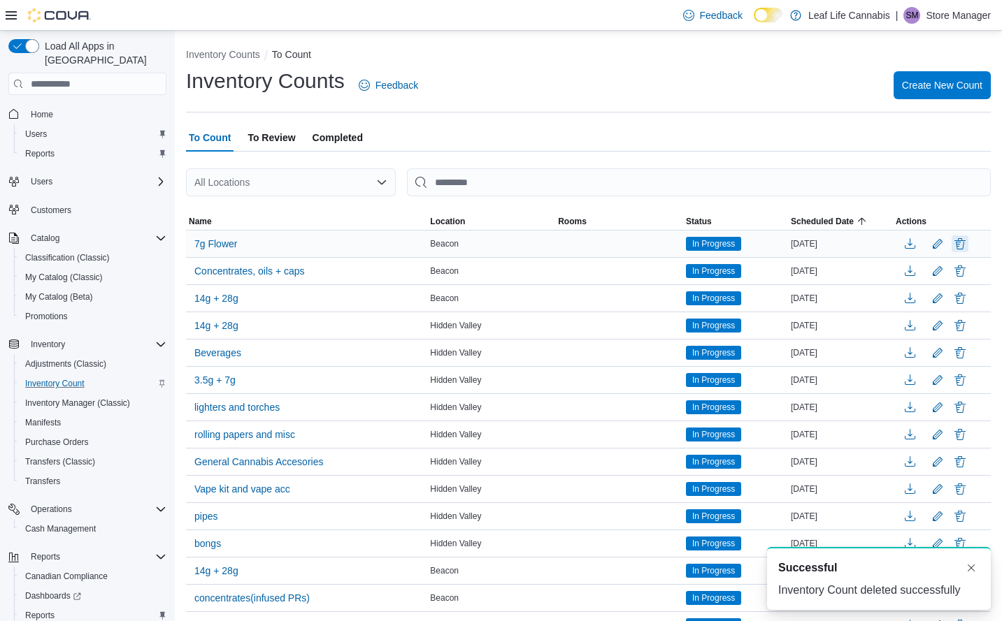
click at [967, 242] on button "Delete" at bounding box center [959, 244] width 17 height 17
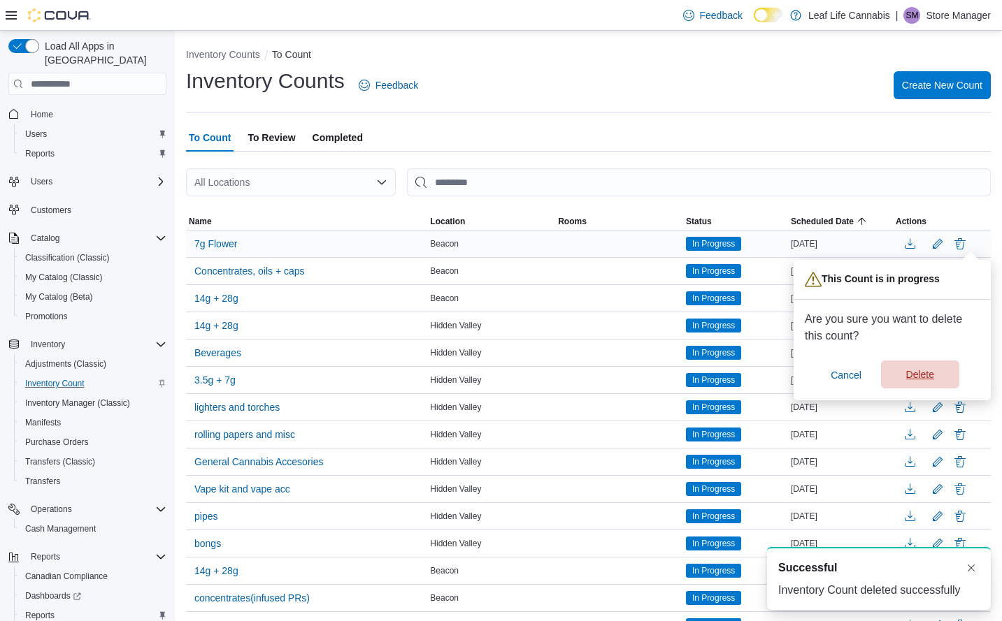
click at [915, 378] on span "Delete" at bounding box center [920, 375] width 28 height 14
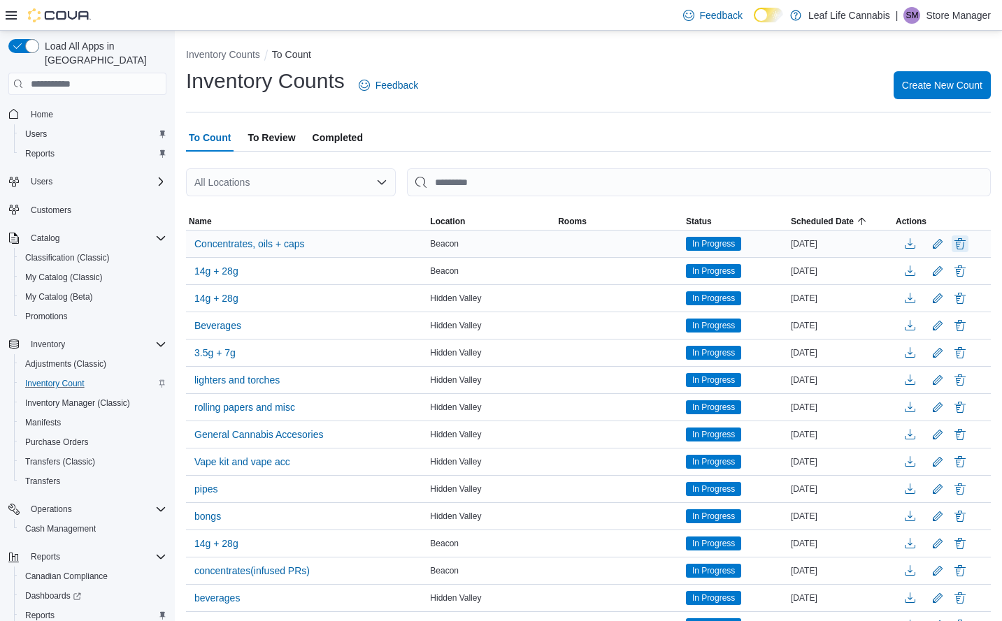
click at [968, 241] on button "Delete" at bounding box center [959, 244] width 17 height 17
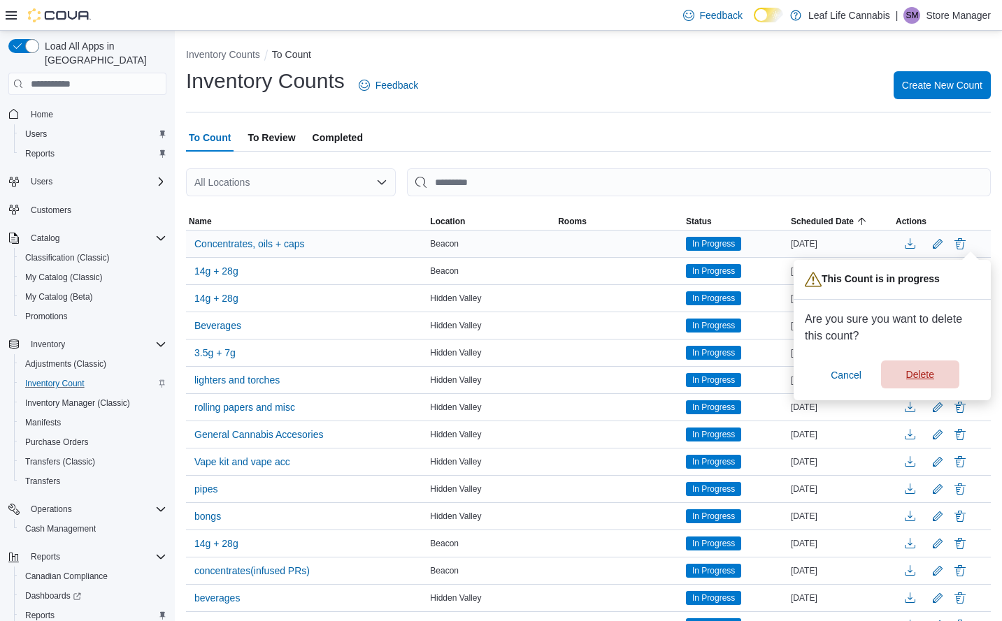
click at [932, 368] on span "Delete" at bounding box center [920, 375] width 62 height 28
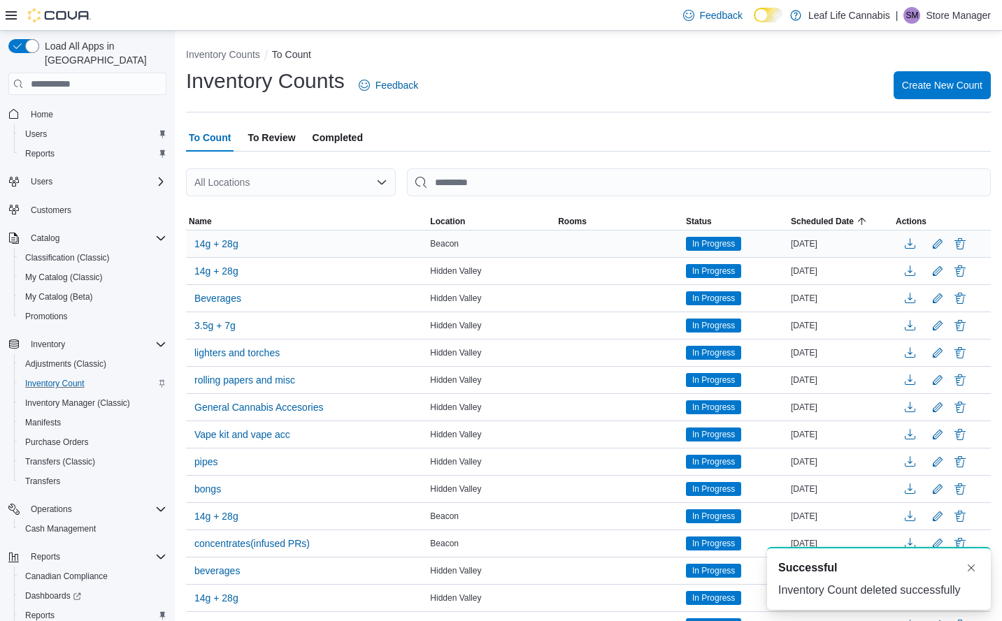
click at [968, 243] on button "Delete" at bounding box center [959, 244] width 17 height 17
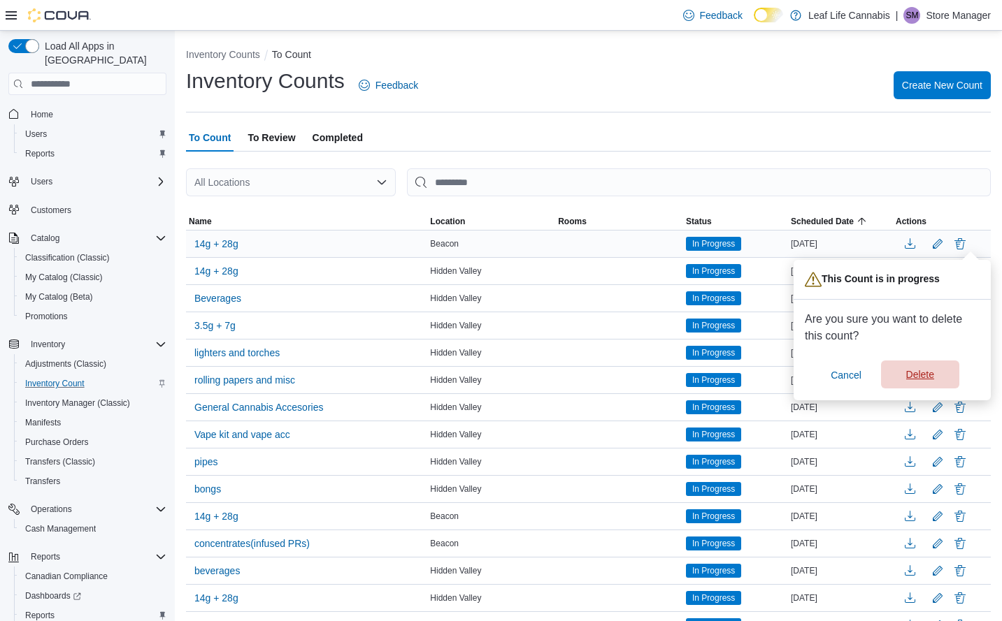
click at [920, 387] on span "Delete" at bounding box center [920, 375] width 62 height 28
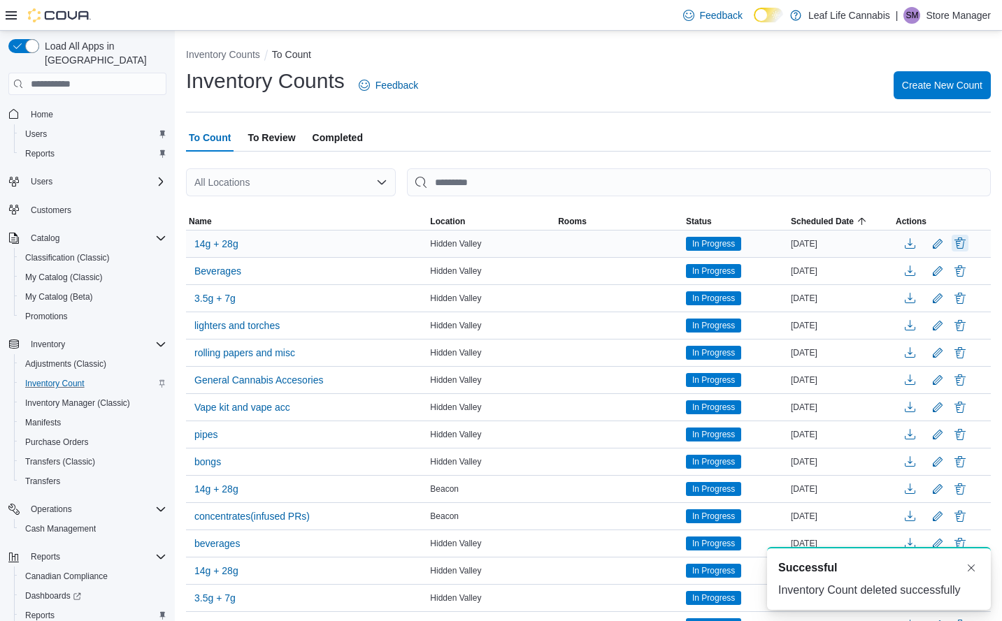
click at [968, 239] on button "Delete" at bounding box center [959, 243] width 17 height 17
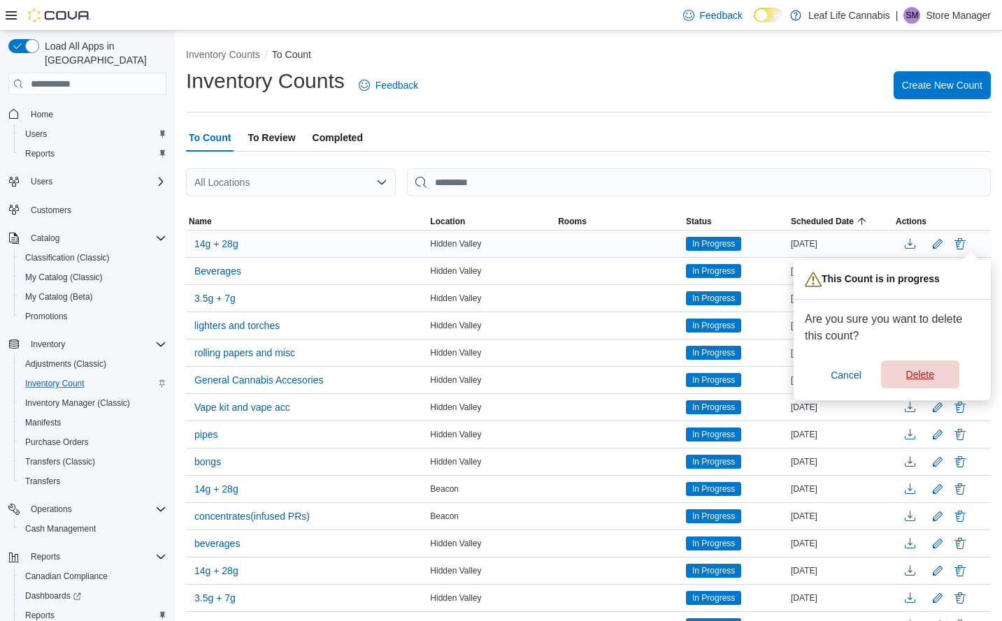
click at [918, 375] on span "Delete" at bounding box center [920, 375] width 28 height 14
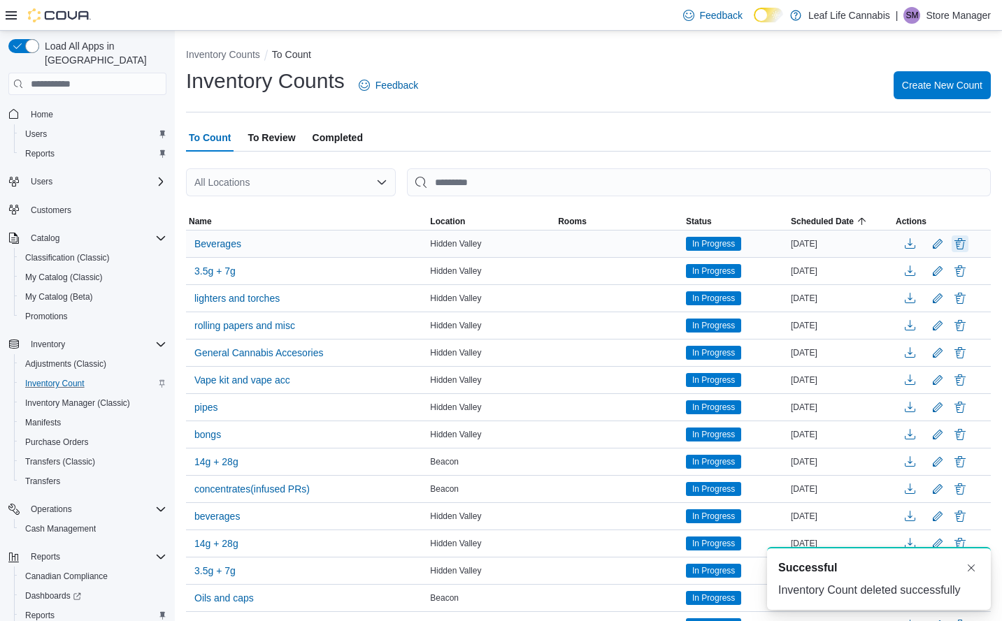
click at [968, 240] on button "Delete" at bounding box center [959, 244] width 17 height 17
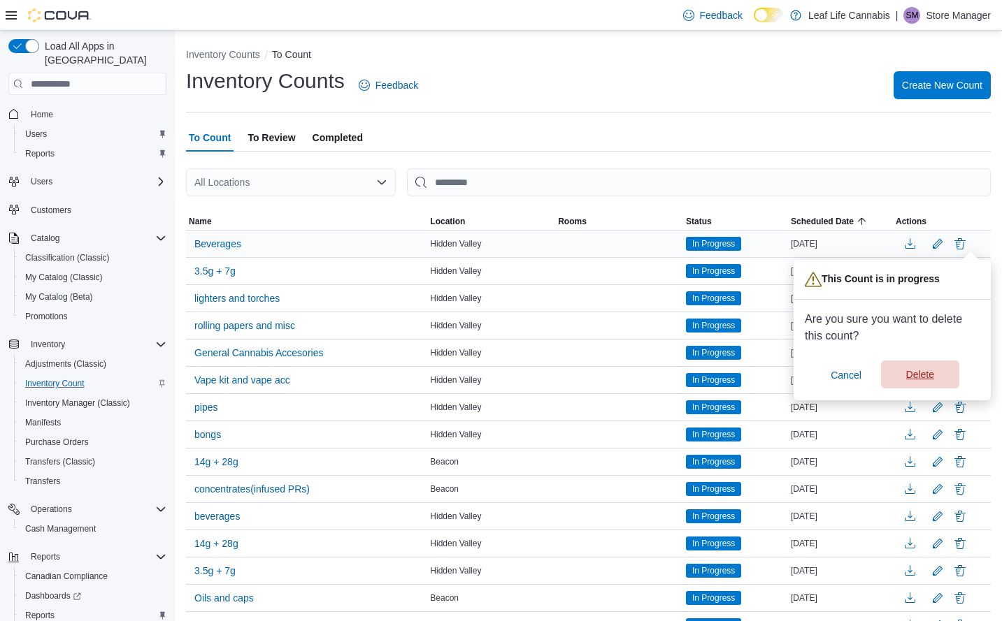
click at [920, 369] on span "Delete" at bounding box center [920, 375] width 28 height 14
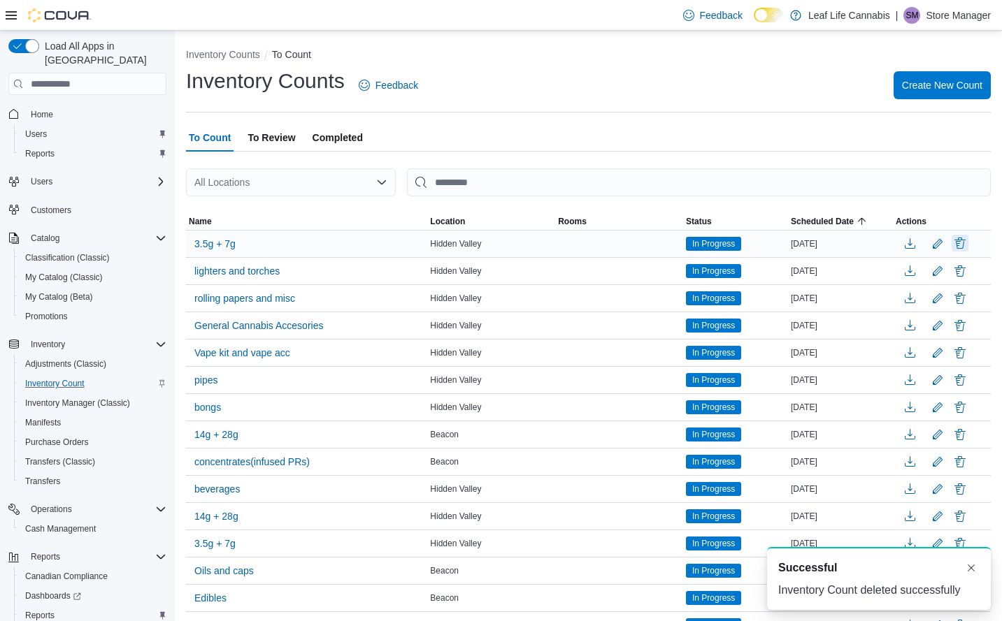
click at [968, 243] on button "Delete" at bounding box center [959, 243] width 17 height 17
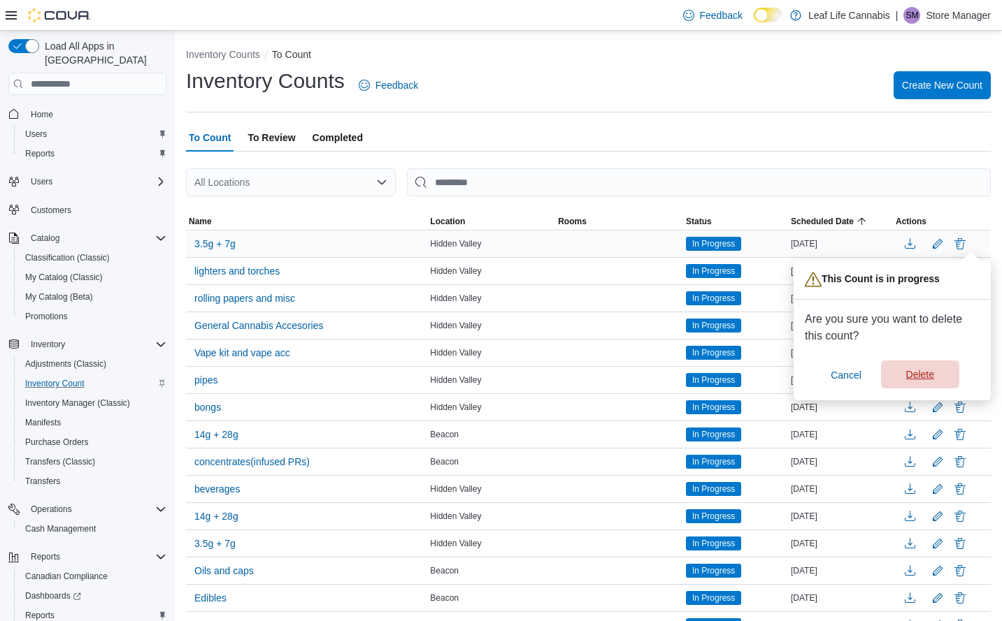
click at [927, 375] on span "Delete" at bounding box center [920, 375] width 28 height 14
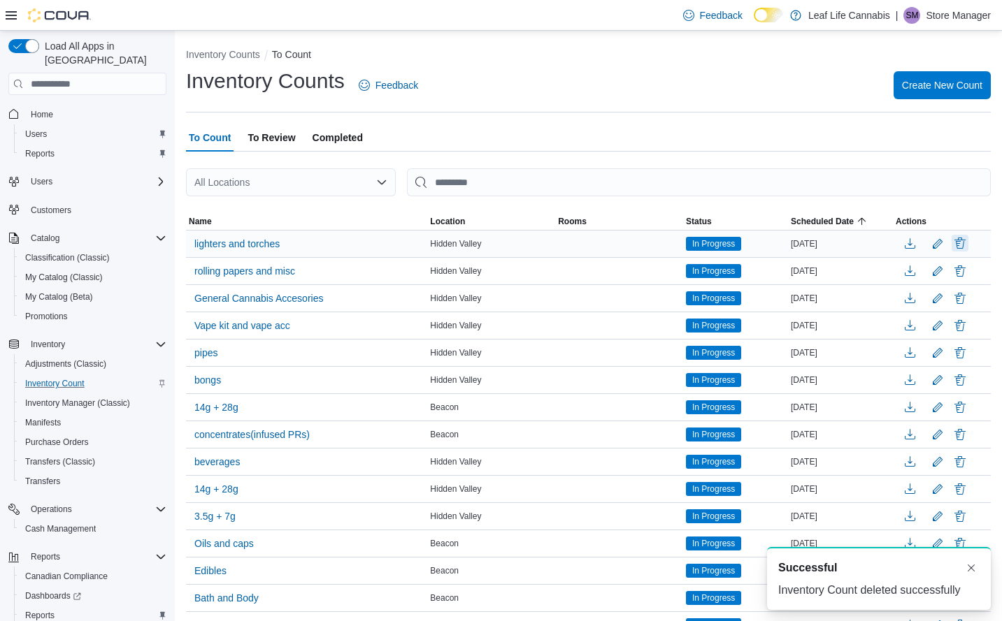
click at [968, 243] on button "Delete" at bounding box center [959, 243] width 17 height 17
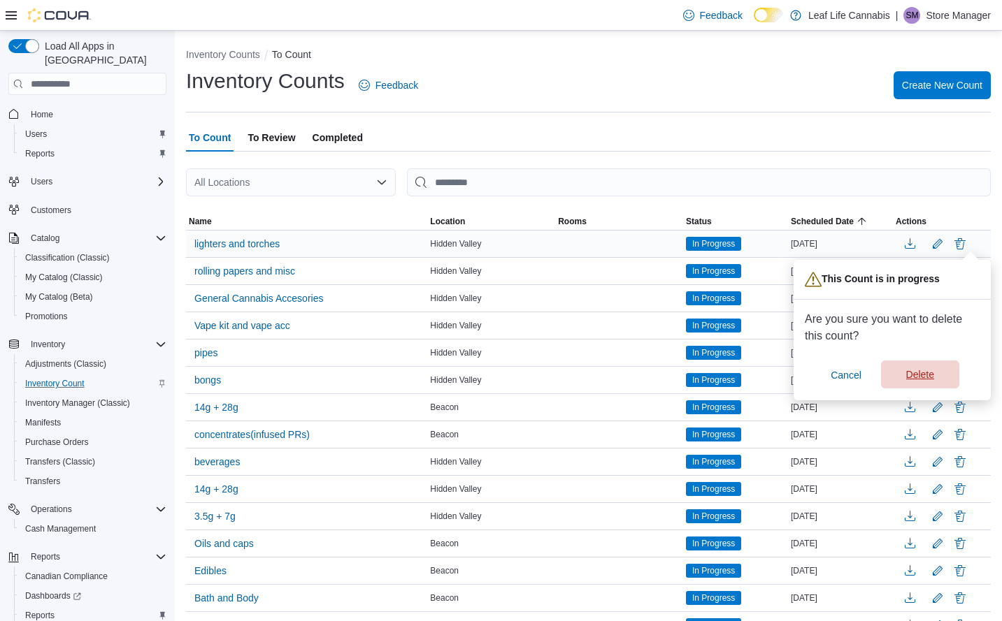
click at [930, 366] on span "Delete" at bounding box center [920, 375] width 62 height 28
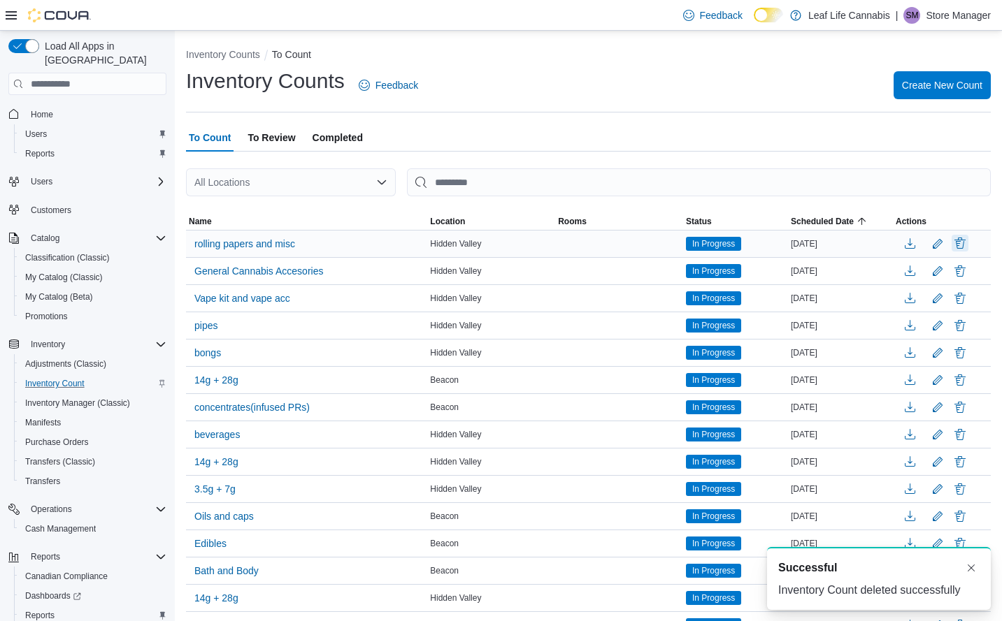
click at [968, 240] on button "Delete" at bounding box center [959, 243] width 17 height 17
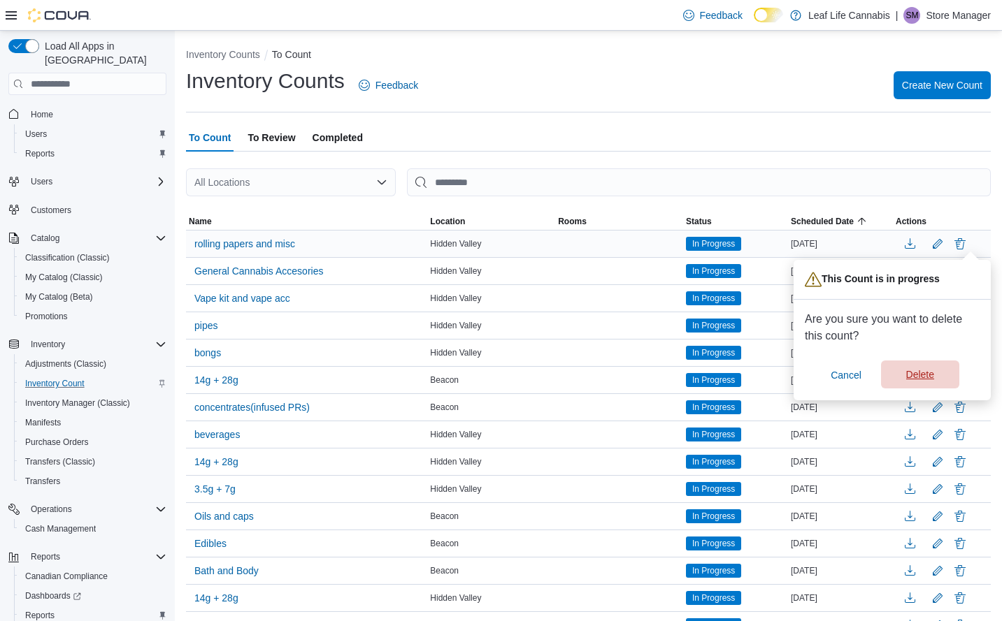
click at [923, 380] on span "Delete" at bounding box center [920, 375] width 28 height 14
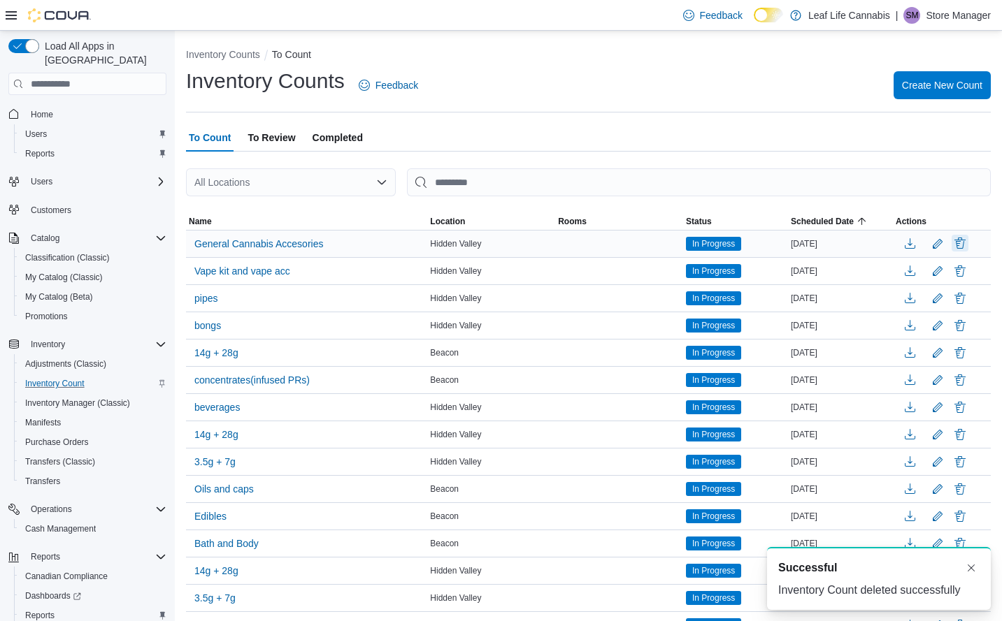
click at [968, 242] on button "Delete" at bounding box center [959, 243] width 17 height 17
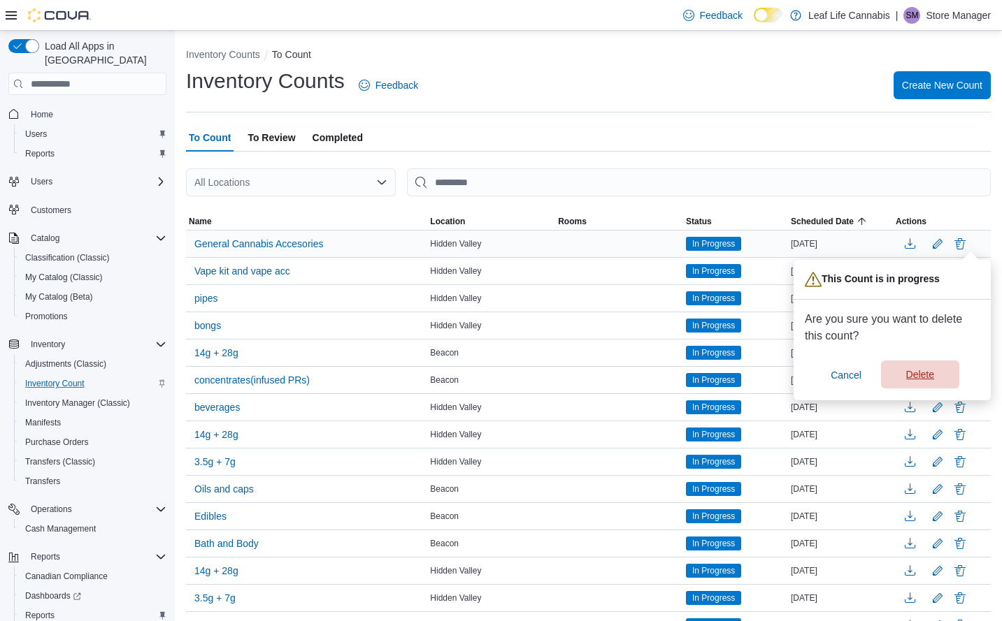
click at [928, 373] on span "Delete" at bounding box center [920, 375] width 28 height 14
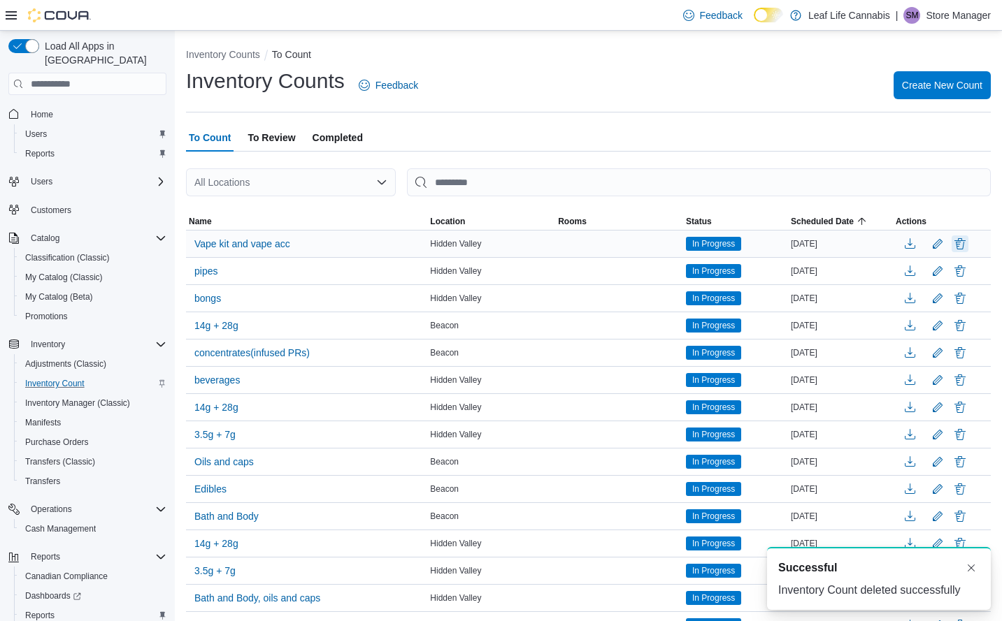
click at [968, 243] on button "Delete" at bounding box center [959, 244] width 17 height 17
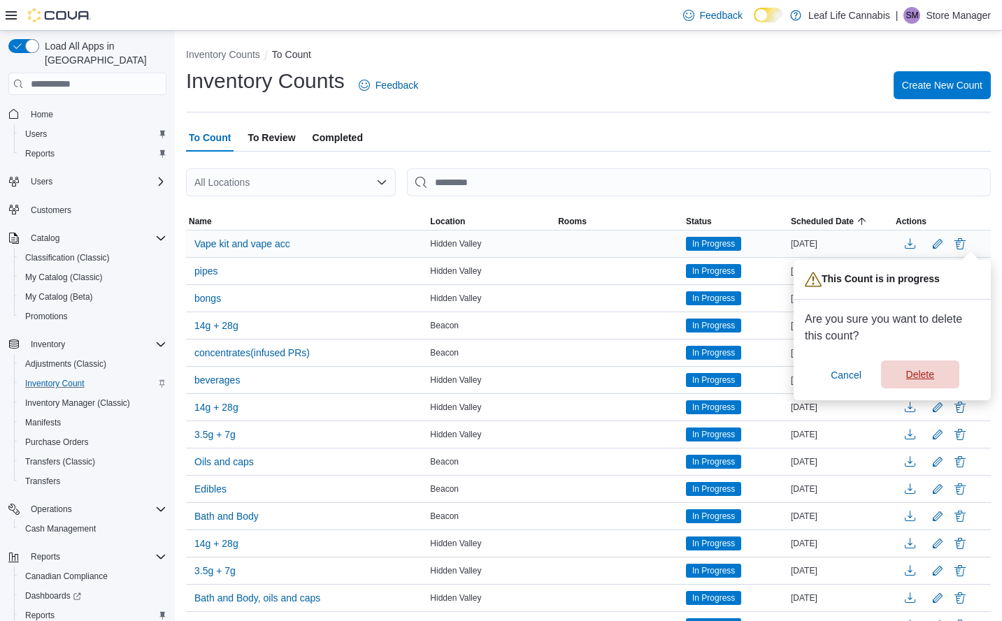
click at [924, 371] on span "Delete" at bounding box center [920, 375] width 28 height 14
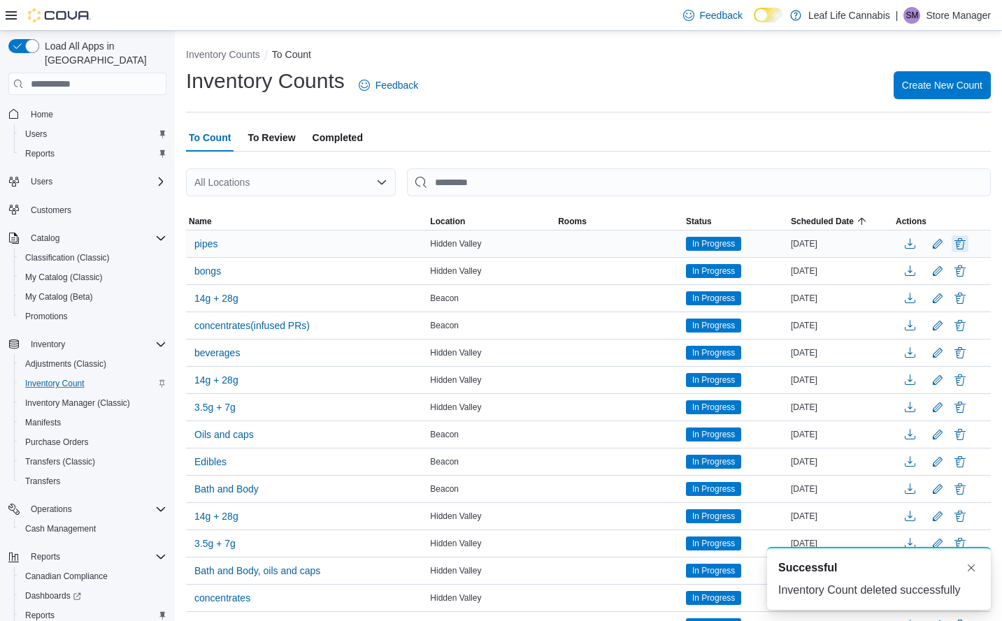
click at [967, 240] on button "Delete" at bounding box center [959, 244] width 17 height 17
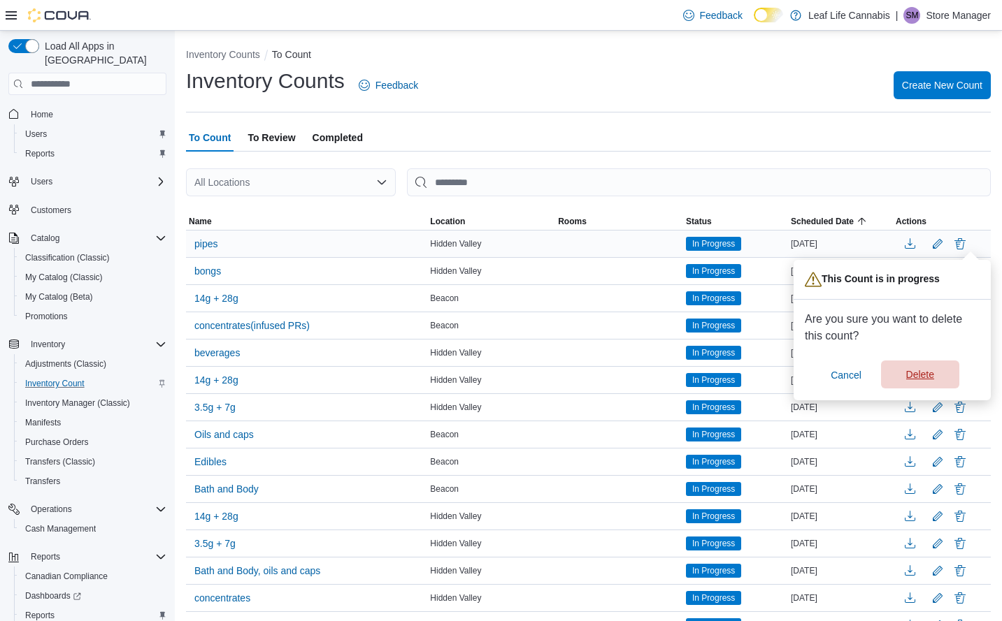
click at [926, 370] on span "Delete" at bounding box center [920, 375] width 28 height 14
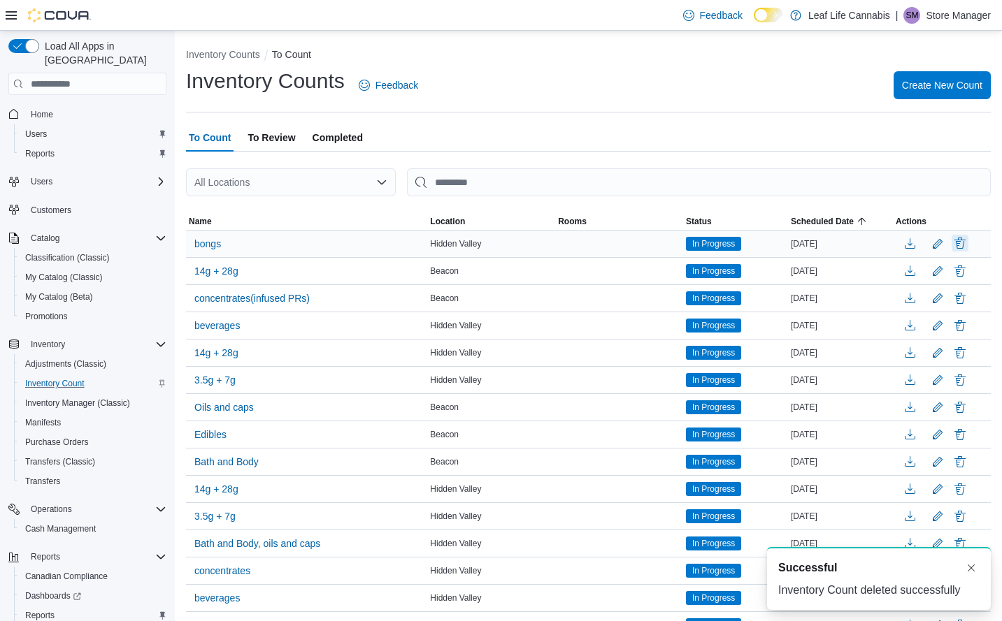
click at [968, 242] on button "Delete" at bounding box center [959, 243] width 17 height 17
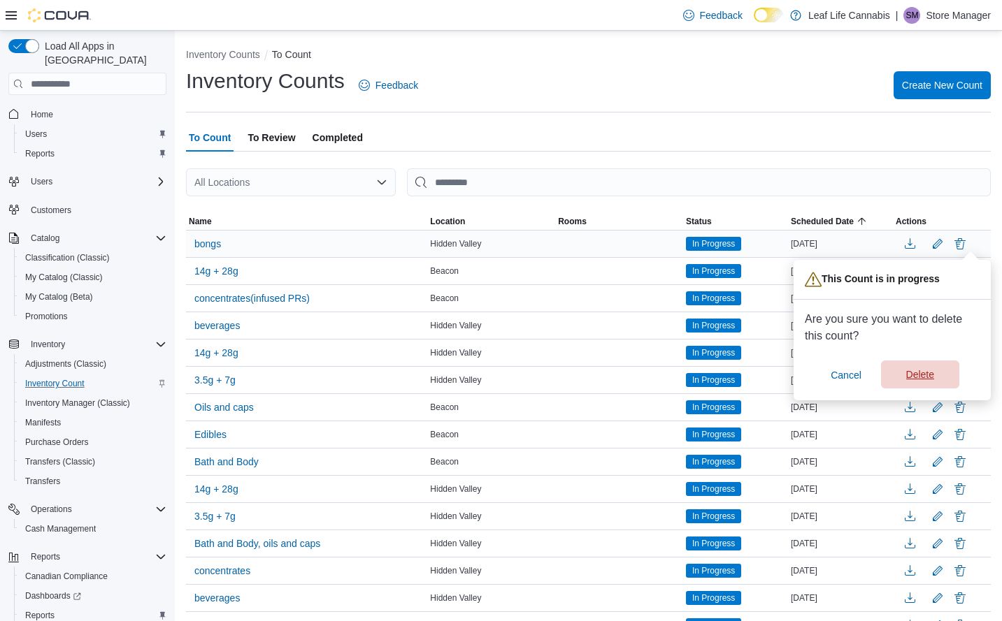
click at [924, 372] on span "Delete" at bounding box center [920, 375] width 28 height 14
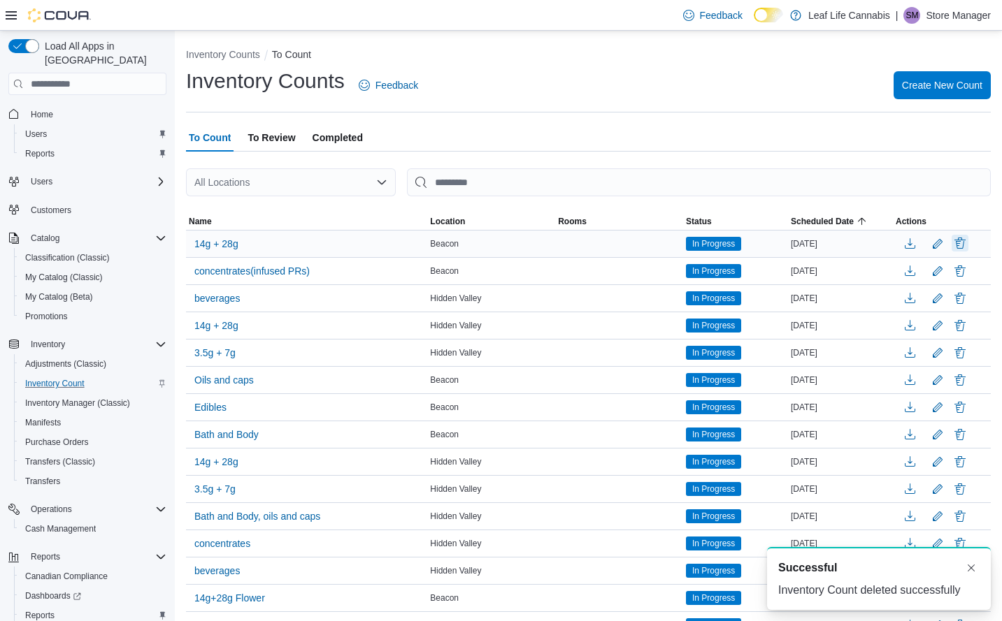
click at [968, 245] on button "Delete" at bounding box center [959, 243] width 17 height 17
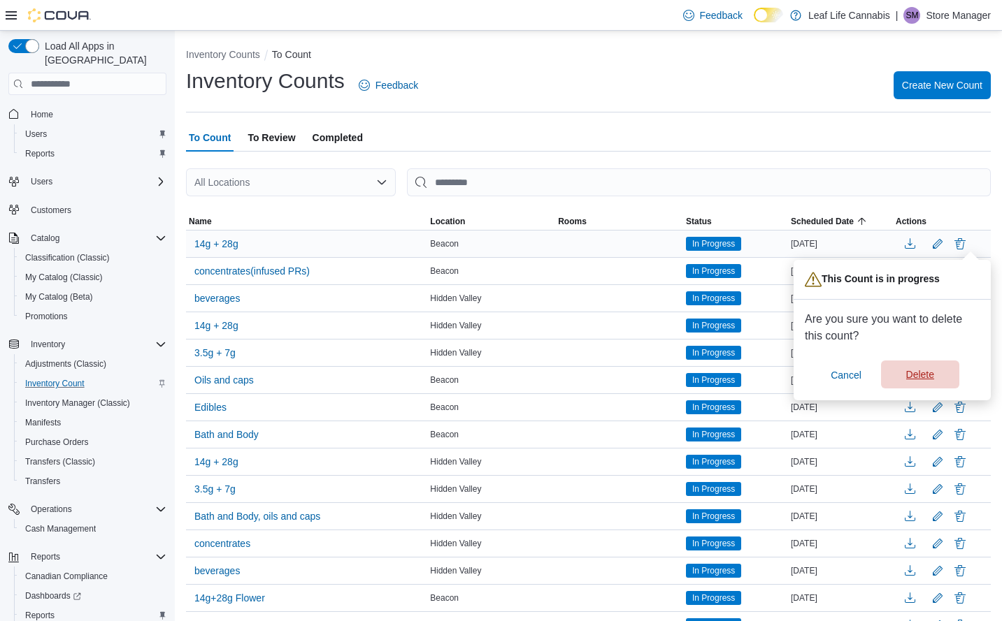
click at [916, 375] on span "Delete" at bounding box center [920, 375] width 28 height 14
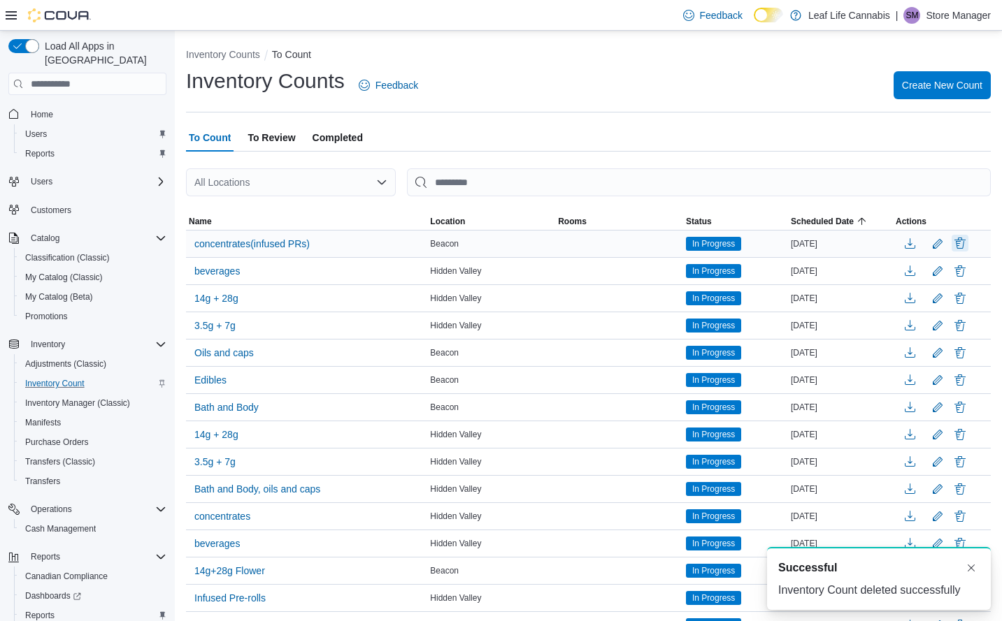
click at [968, 240] on button "Delete" at bounding box center [959, 243] width 17 height 17
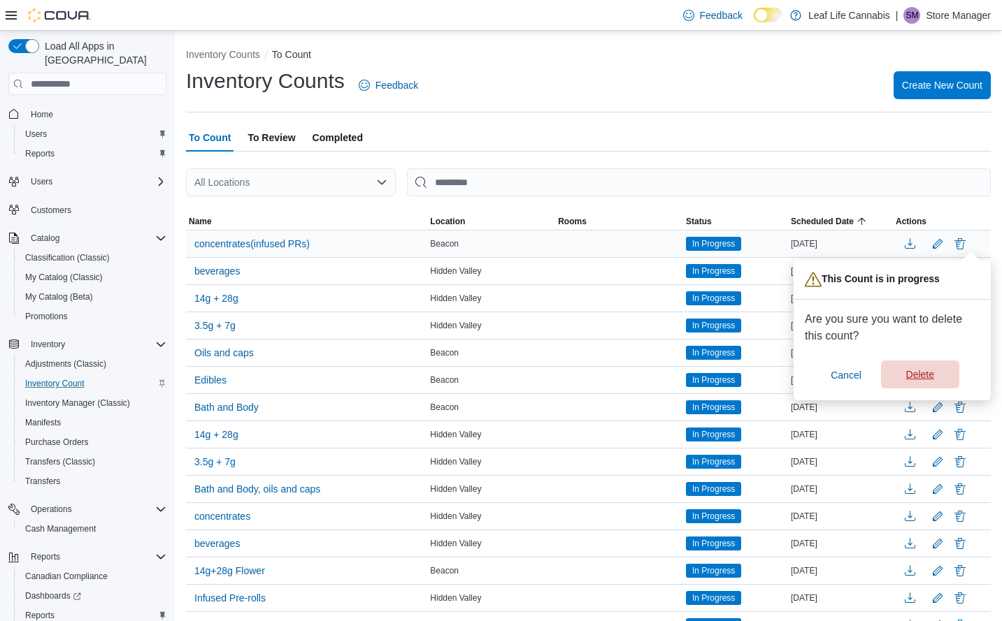
click at [923, 373] on span "Delete" at bounding box center [920, 375] width 28 height 14
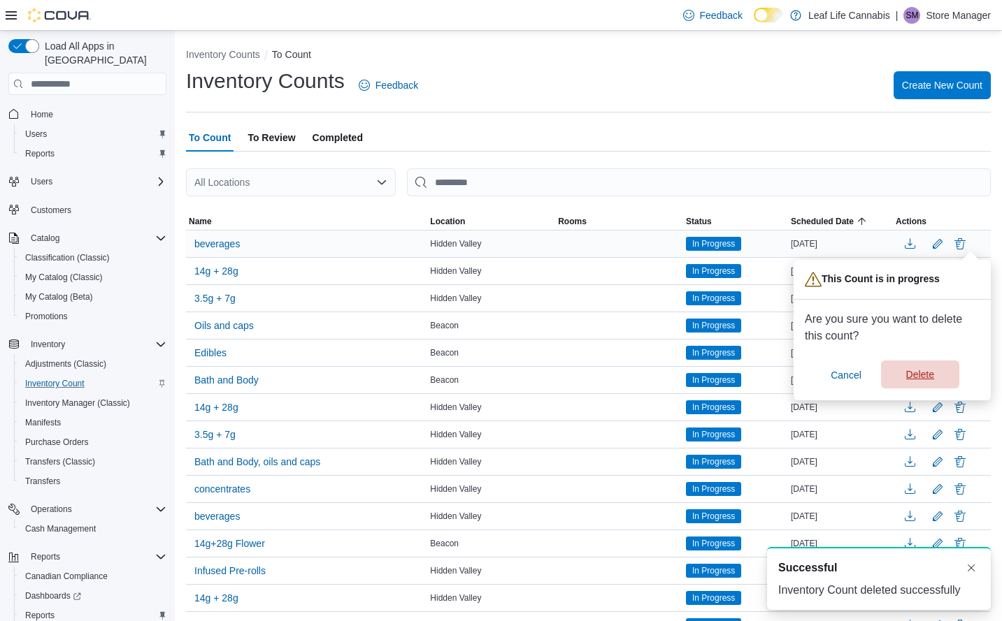
click at [914, 382] on span "Delete" at bounding box center [920, 375] width 62 height 28
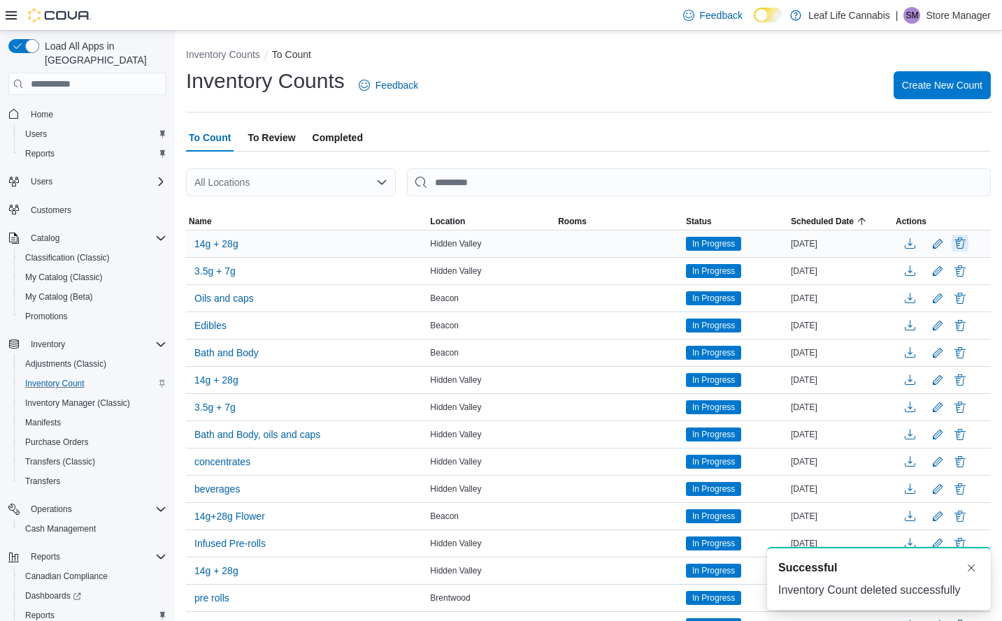
click at [968, 239] on button "Delete" at bounding box center [959, 243] width 17 height 17
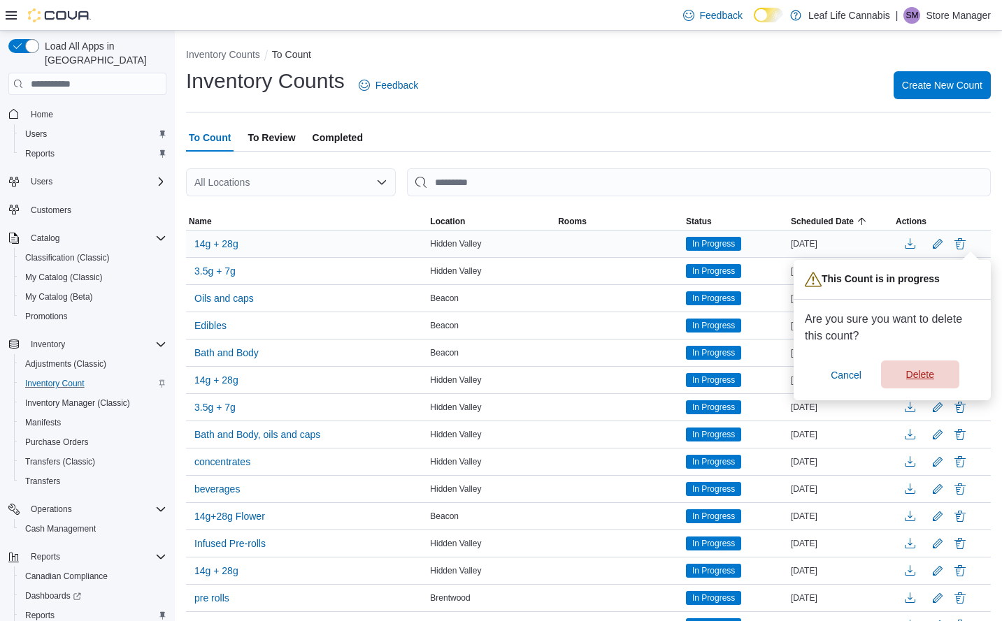
click at [911, 377] on span "Delete" at bounding box center [920, 375] width 28 height 14
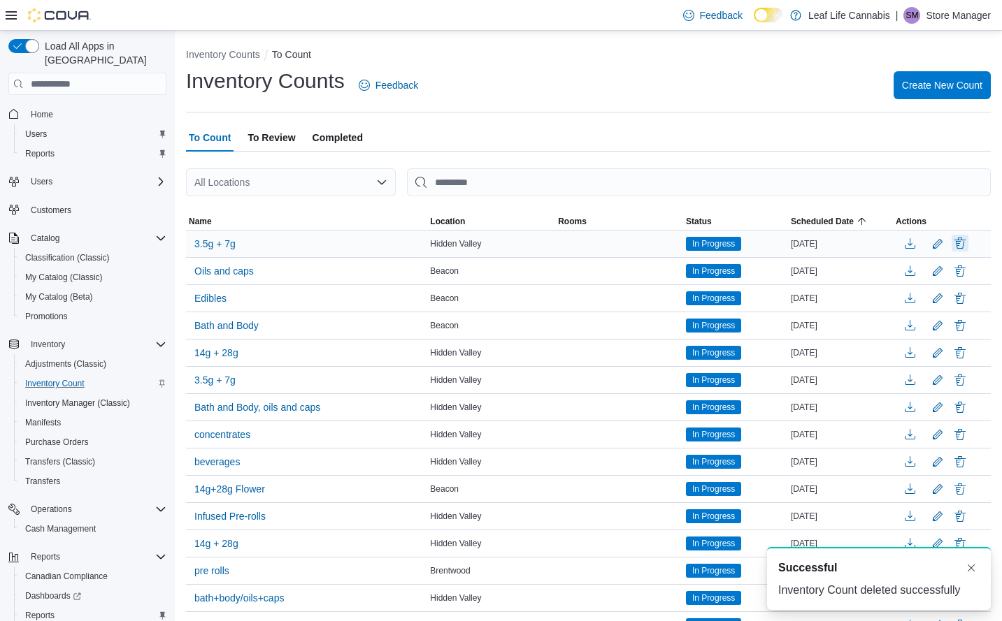
click at [968, 241] on button "Delete" at bounding box center [959, 243] width 17 height 17
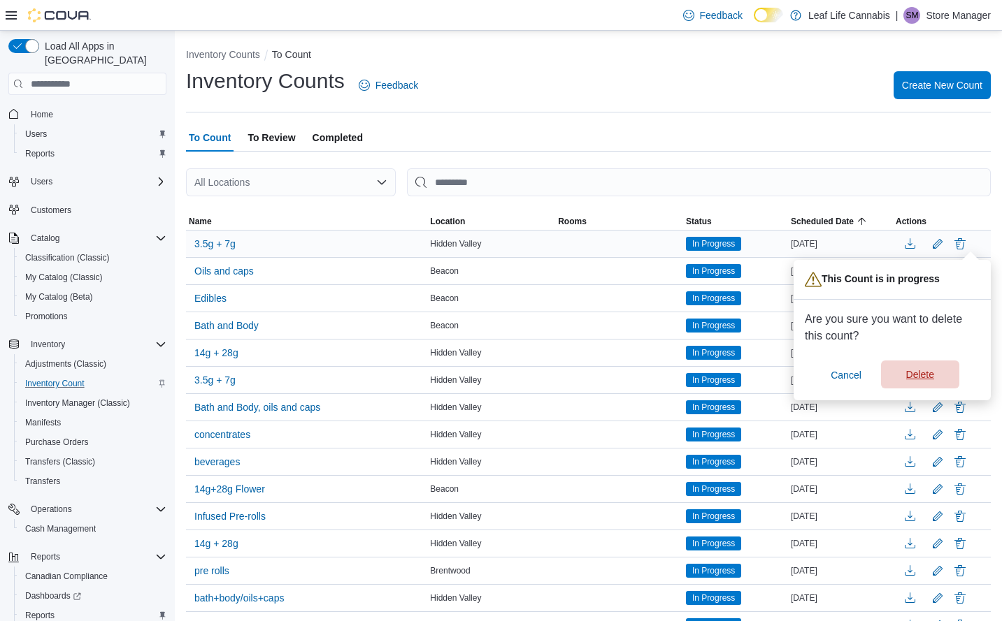
click at [916, 375] on span "Delete" at bounding box center [920, 375] width 28 height 14
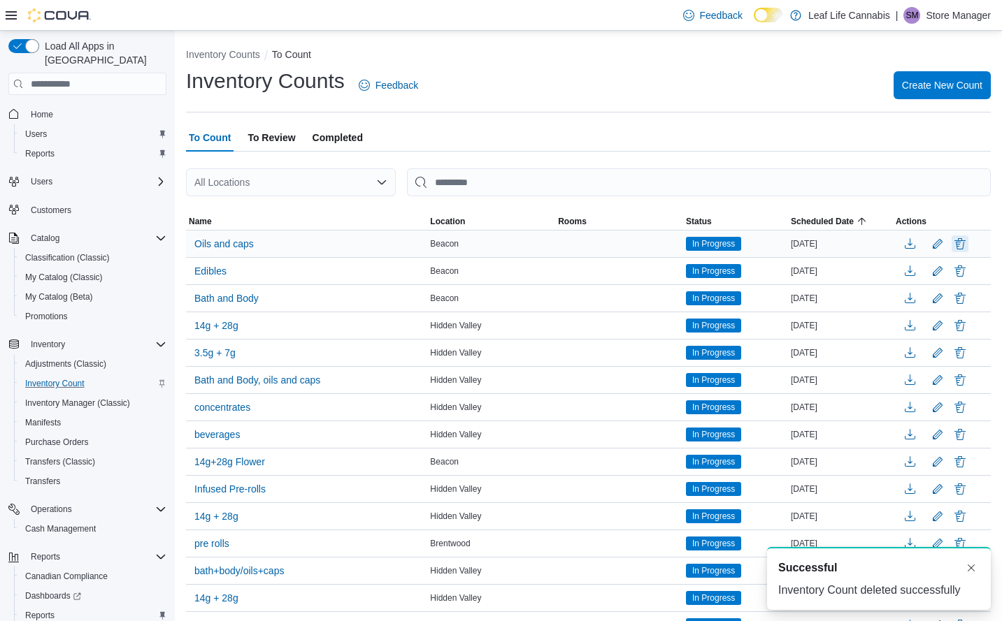
click at [968, 240] on button "Delete" at bounding box center [959, 244] width 17 height 17
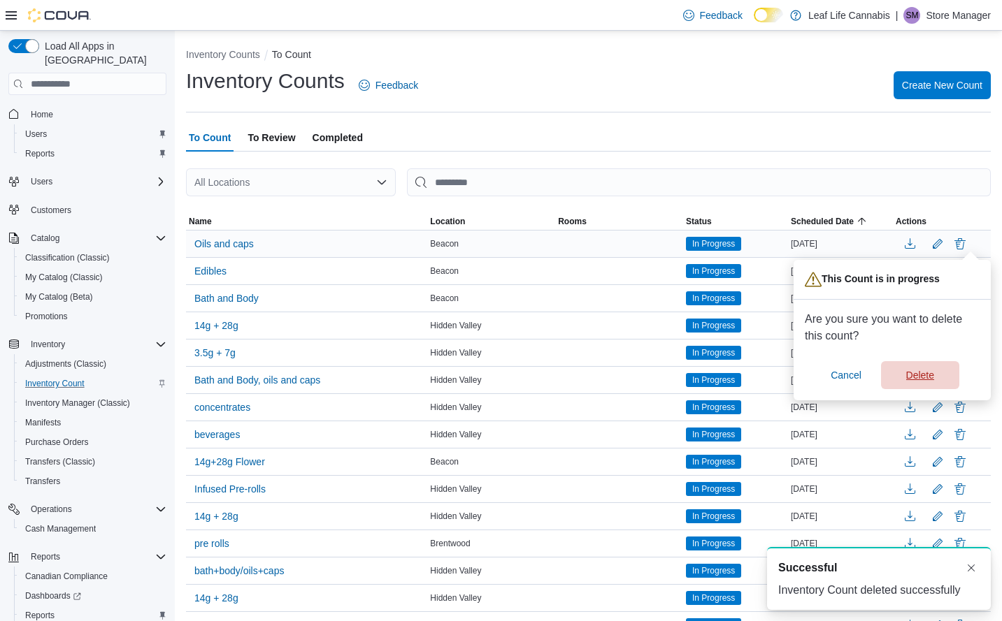
click at [930, 374] on span "Delete" at bounding box center [920, 375] width 28 height 14
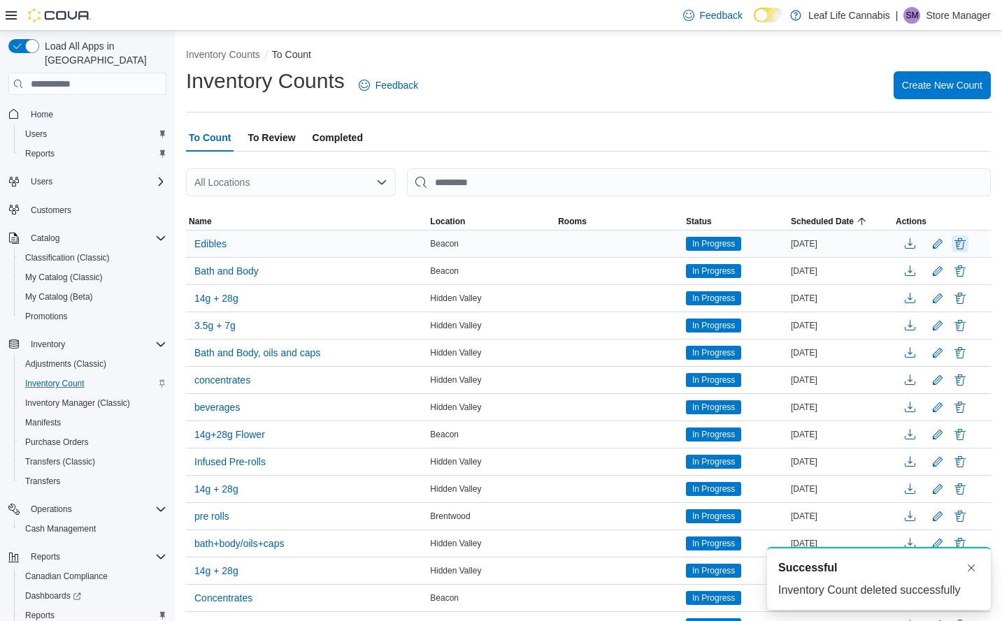
click at [968, 243] on button "Delete" at bounding box center [959, 244] width 17 height 17
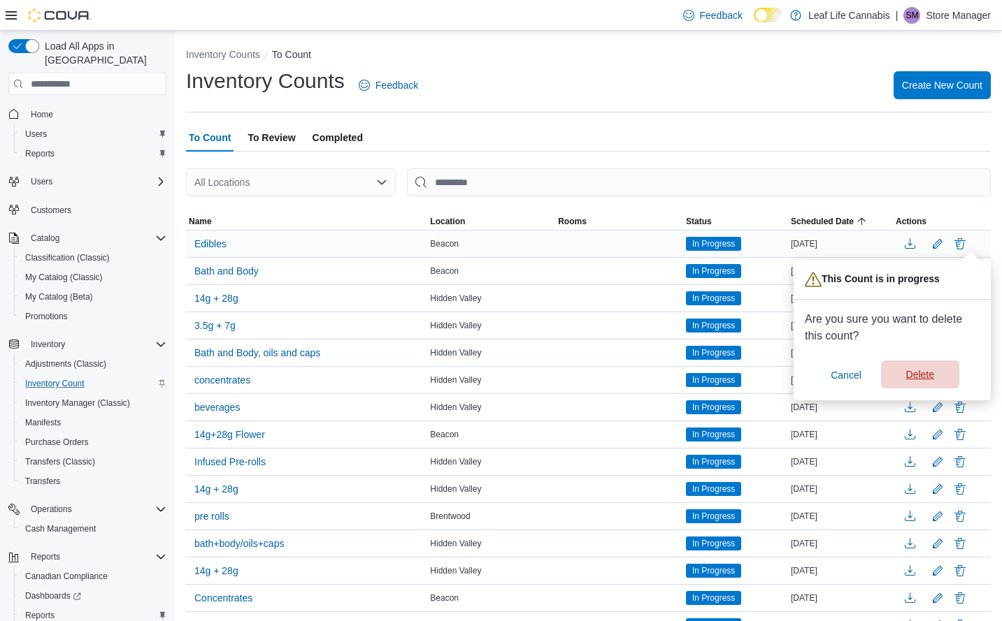
click at [929, 380] on span "Delete" at bounding box center [920, 375] width 28 height 14
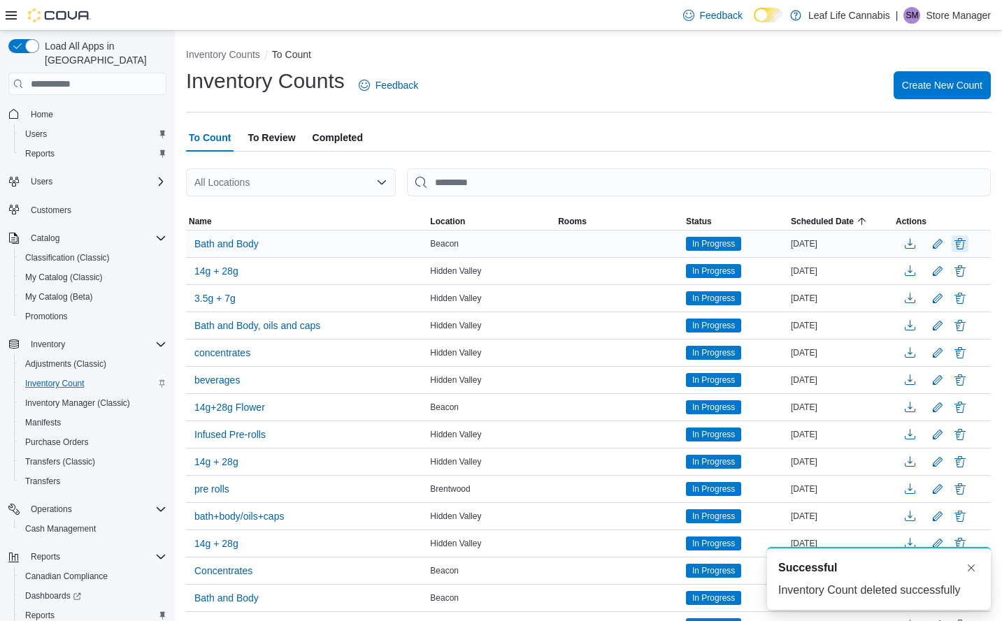
click at [968, 242] on button "Delete" at bounding box center [959, 244] width 17 height 17
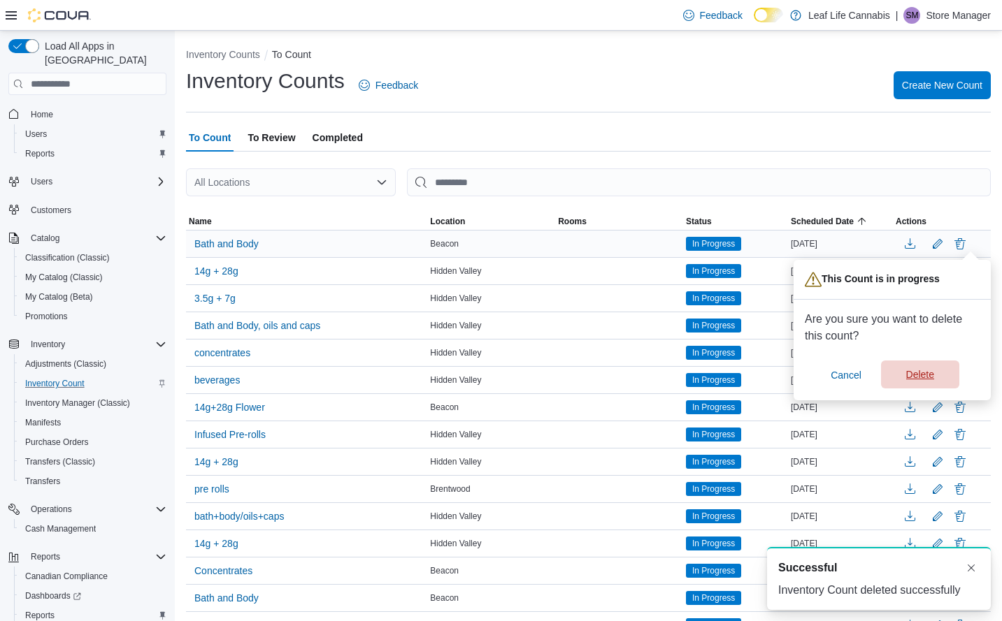
drag, startPoint x: 927, startPoint y: 374, endPoint x: 934, endPoint y: 366, distance: 10.4
click at [928, 374] on span "Delete" at bounding box center [920, 375] width 28 height 14
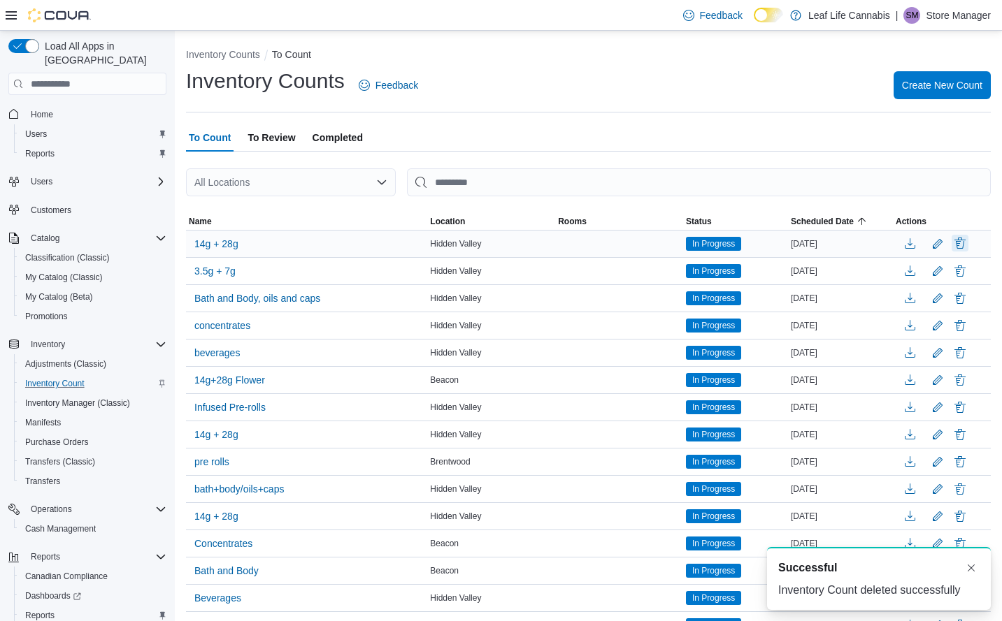
click at [966, 248] on button "Delete" at bounding box center [959, 243] width 17 height 17
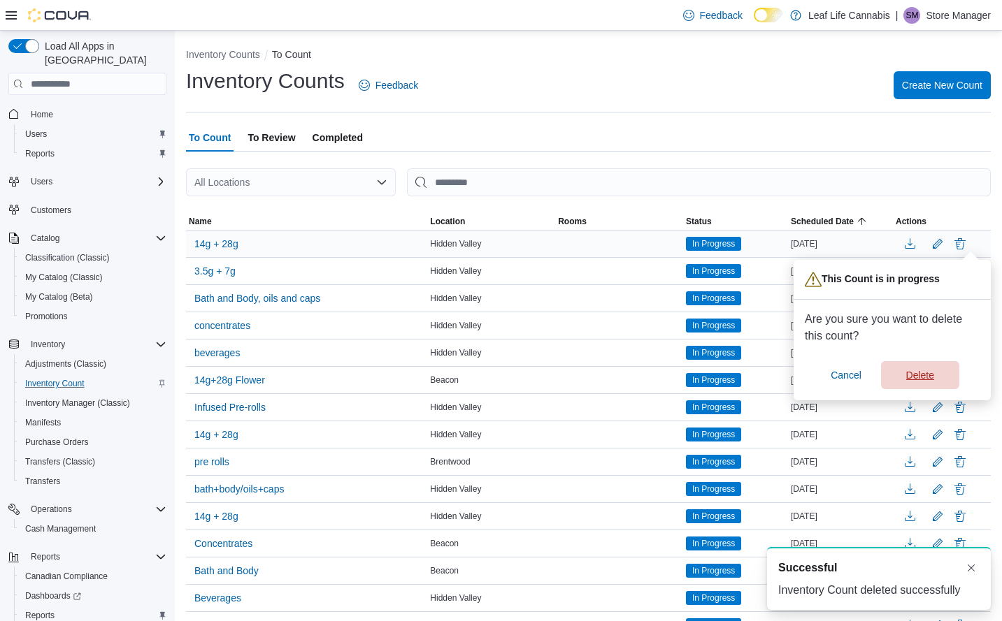
click at [932, 371] on span "Delete" at bounding box center [920, 375] width 28 height 14
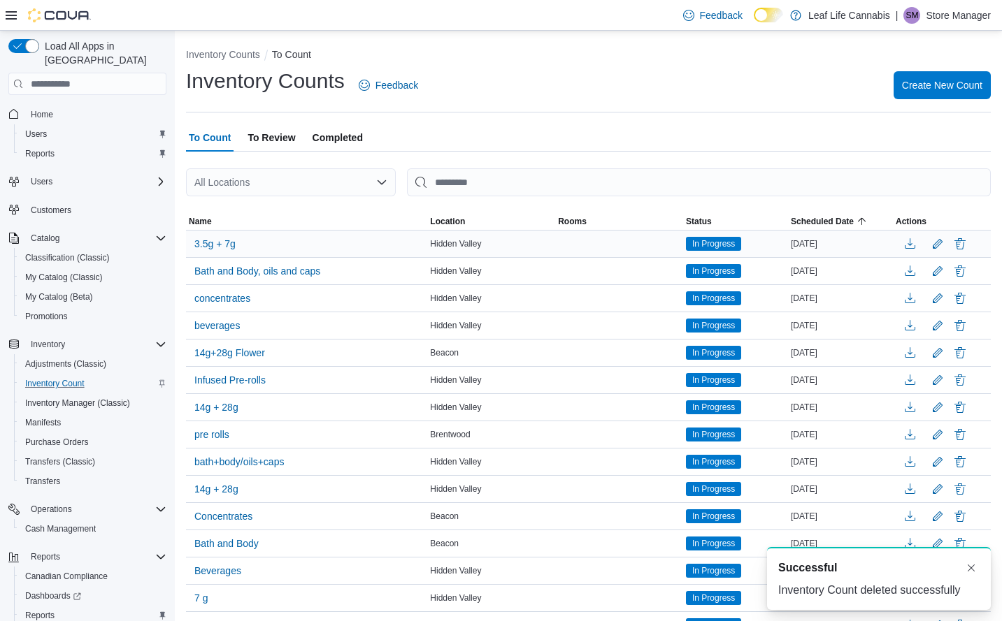
click at [968, 245] on button "Delete" at bounding box center [959, 244] width 17 height 17
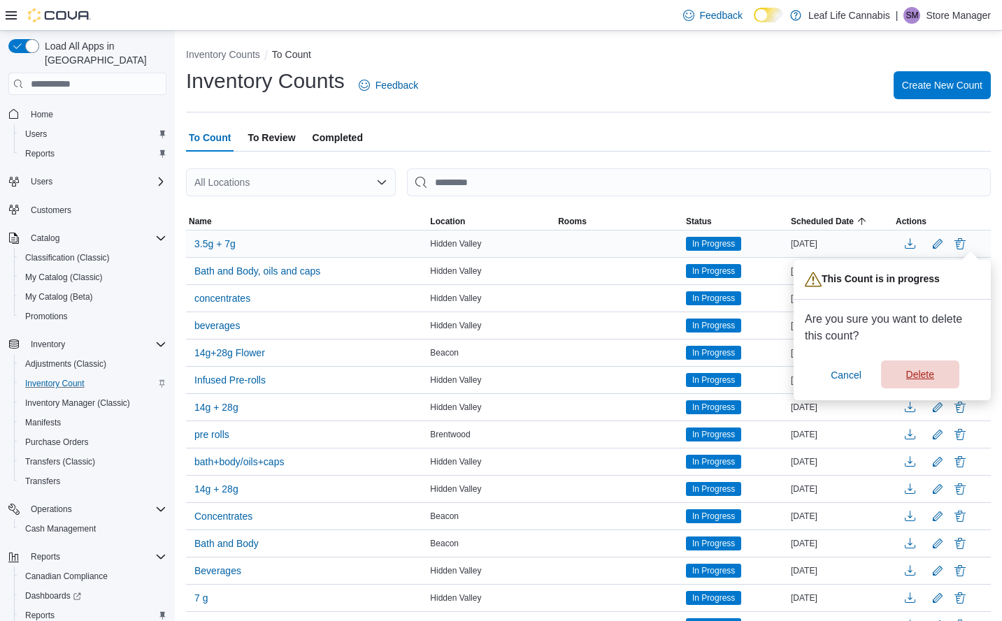
click at [925, 371] on span "Delete" at bounding box center [920, 375] width 28 height 14
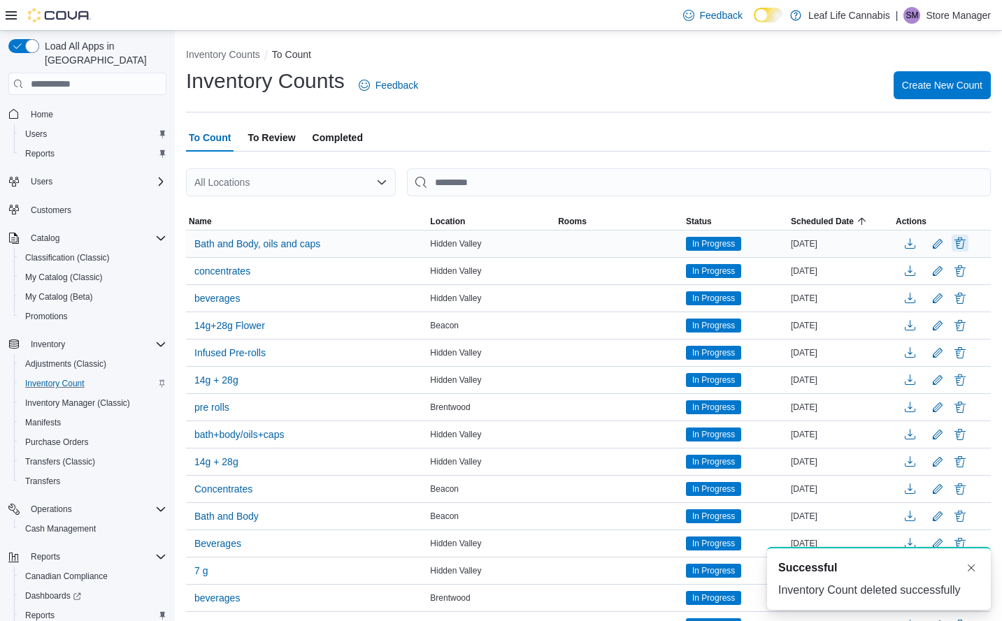
click at [968, 247] on button "Delete" at bounding box center [959, 243] width 17 height 17
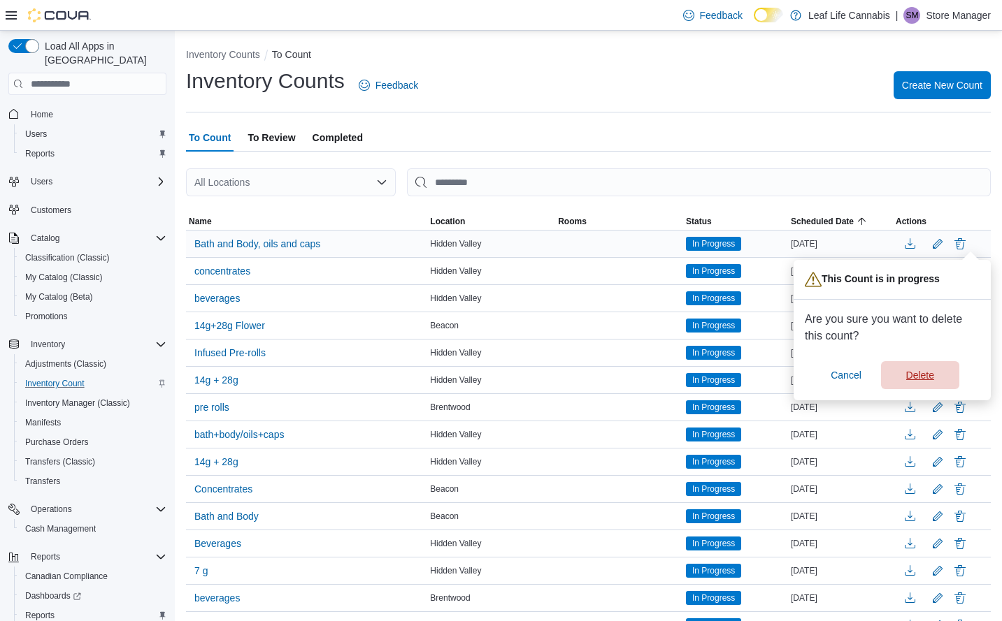
drag, startPoint x: 933, startPoint y: 375, endPoint x: 949, endPoint y: 308, distance: 68.3
click at [932, 375] on span "Delete" at bounding box center [920, 375] width 28 height 14
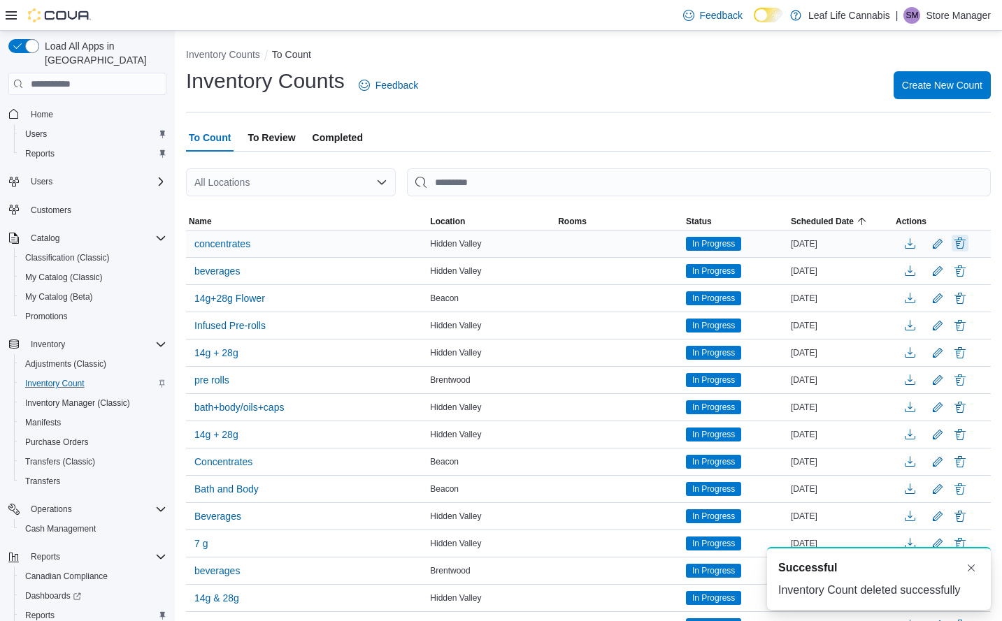
click at [968, 244] on button "Delete" at bounding box center [959, 243] width 17 height 17
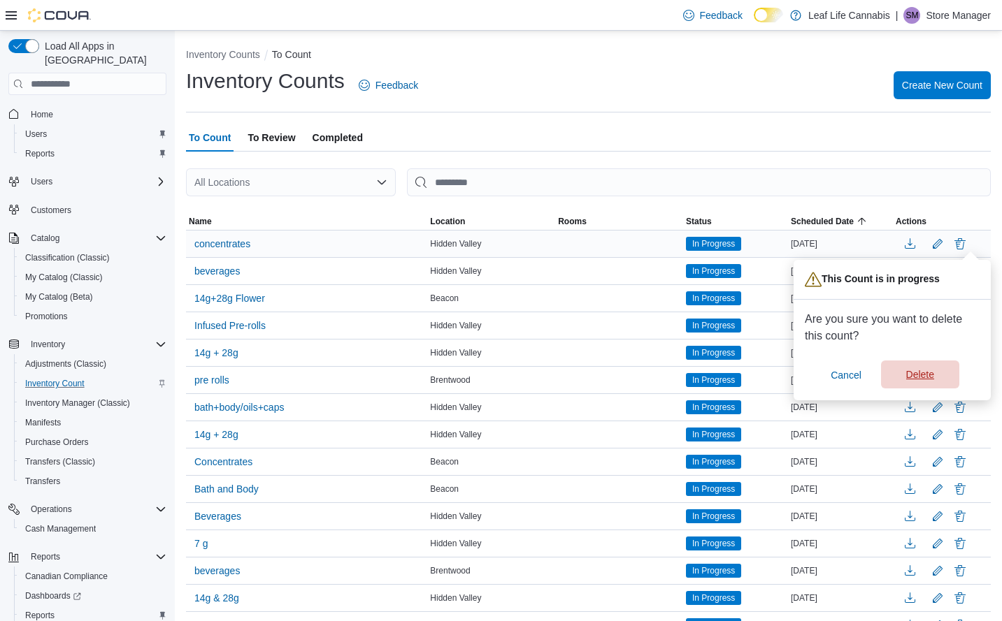
click at [925, 378] on span "Delete" at bounding box center [920, 375] width 28 height 14
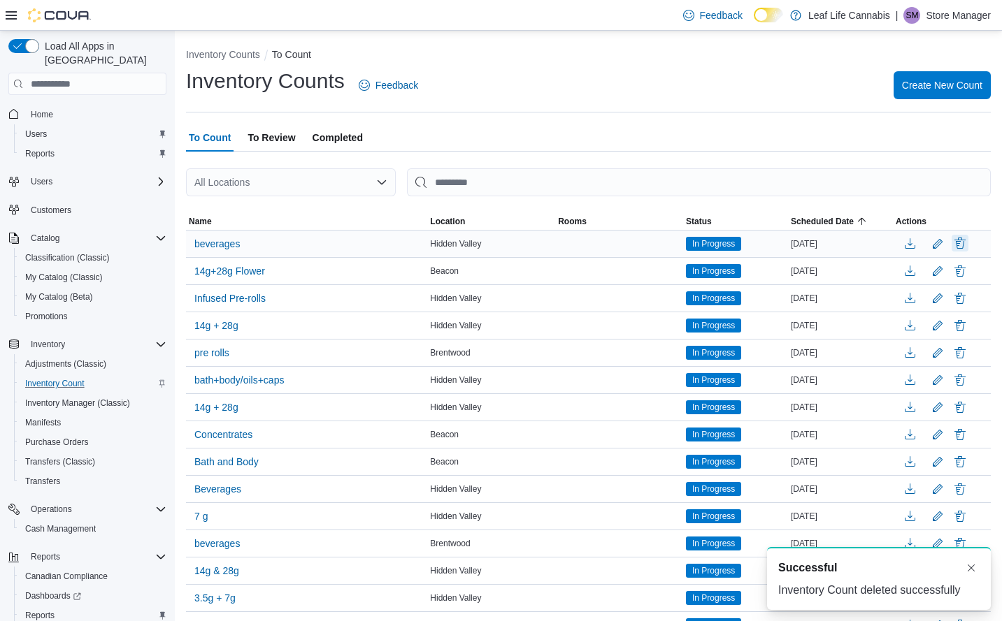
click at [963, 246] on button "Delete" at bounding box center [959, 243] width 17 height 17
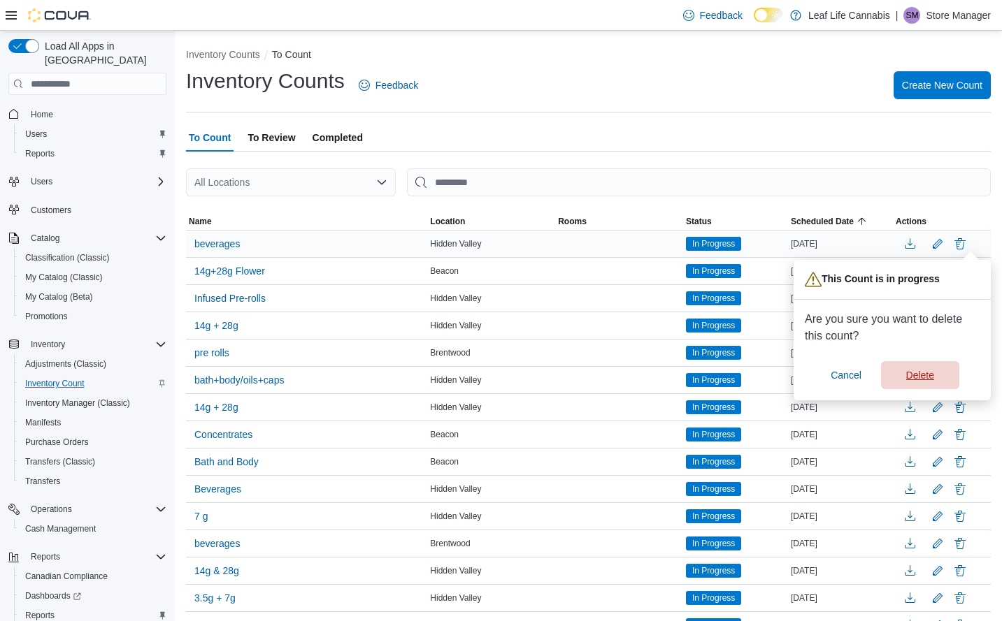
drag, startPoint x: 927, startPoint y: 373, endPoint x: 948, endPoint y: 331, distance: 47.2
click at [930, 370] on span "Delete" at bounding box center [920, 375] width 28 height 14
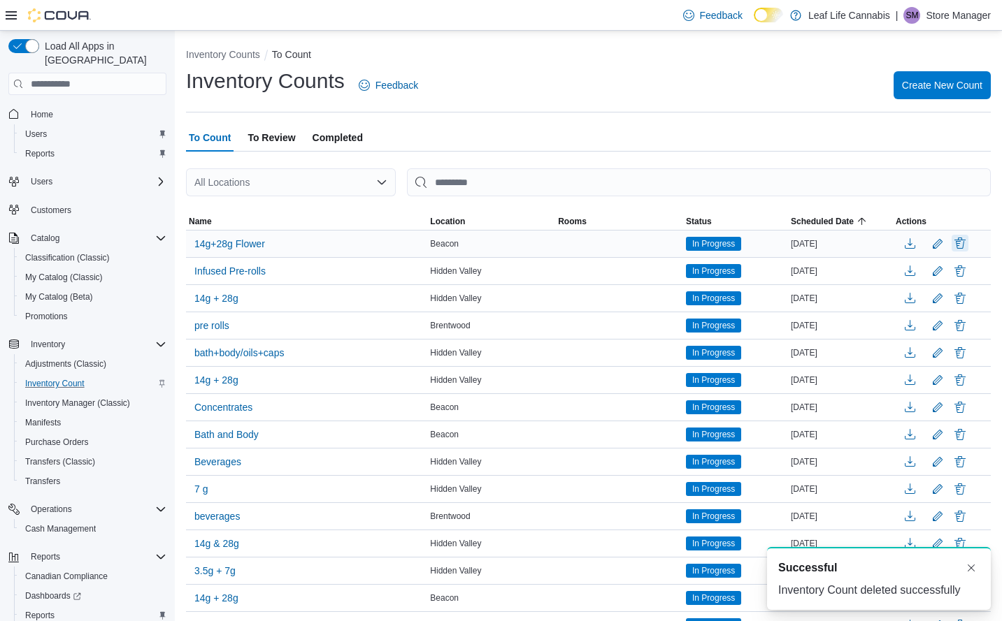
click at [968, 243] on button "Delete" at bounding box center [959, 243] width 17 height 17
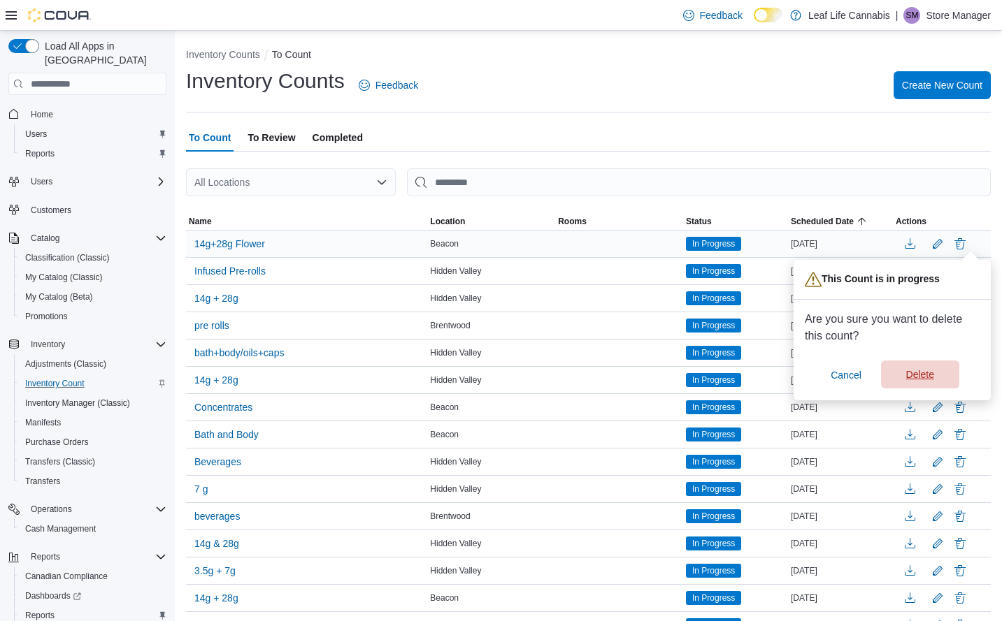
click at [917, 367] on span "Delete" at bounding box center [920, 375] width 62 height 28
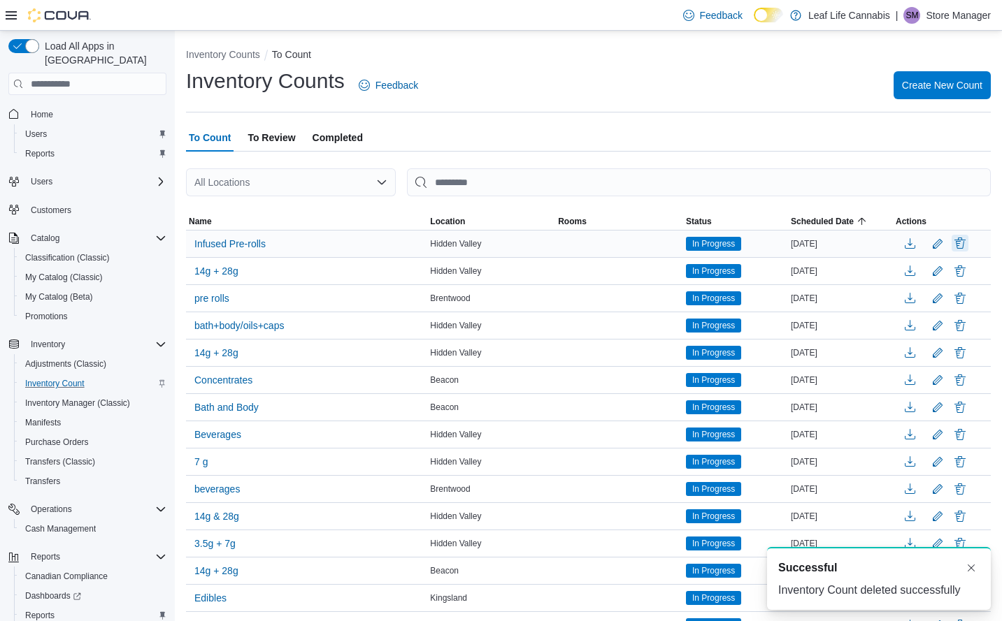
click at [968, 243] on button "Delete" at bounding box center [959, 243] width 17 height 17
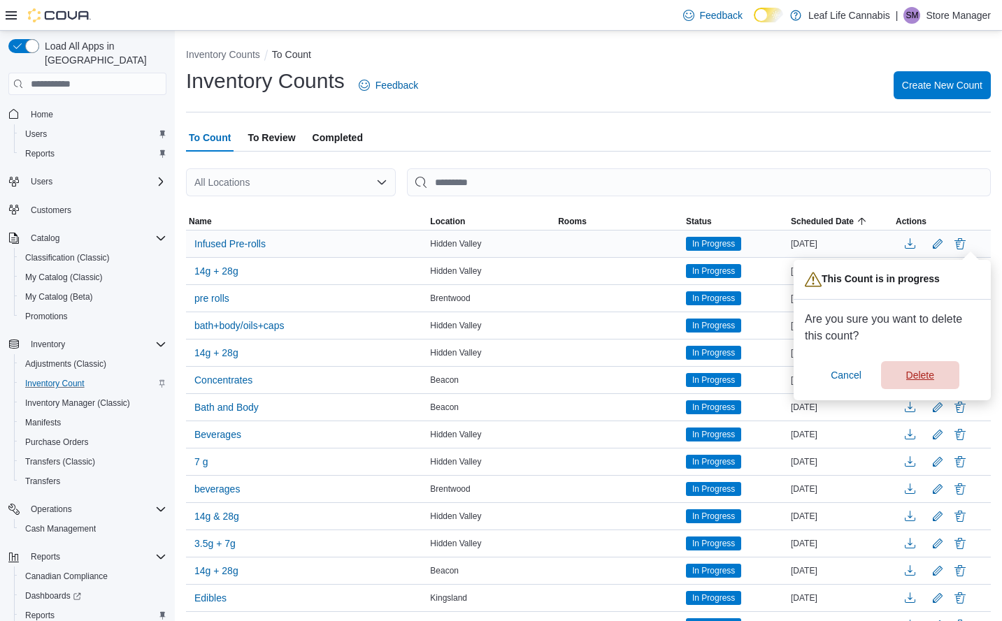
drag, startPoint x: 907, startPoint y: 370, endPoint x: 915, endPoint y: 361, distance: 11.4
click at [907, 369] on span "Delete" at bounding box center [920, 375] width 28 height 14
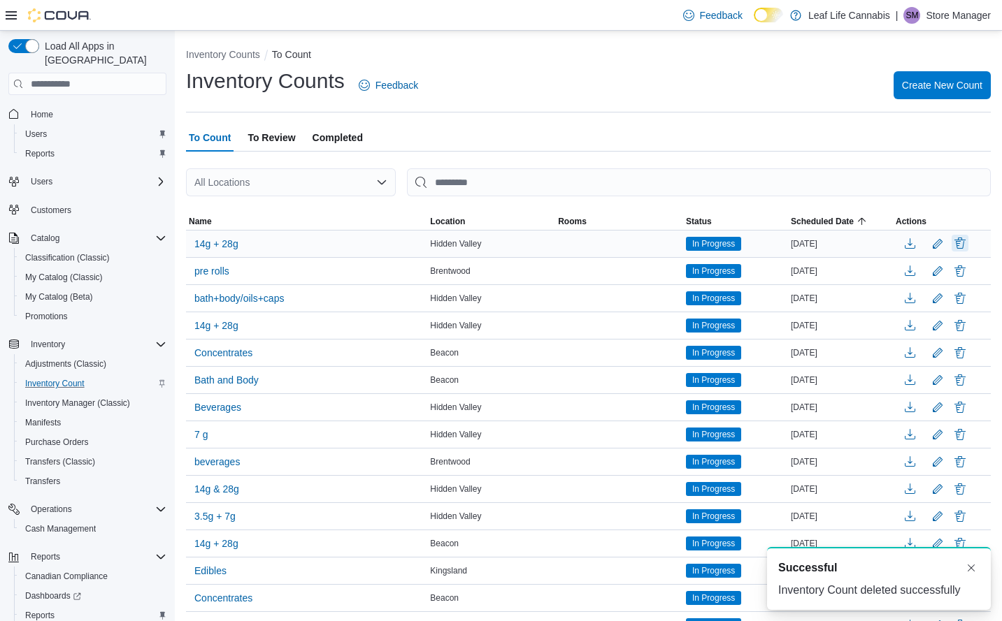
click at [968, 244] on button "Delete" at bounding box center [959, 243] width 17 height 17
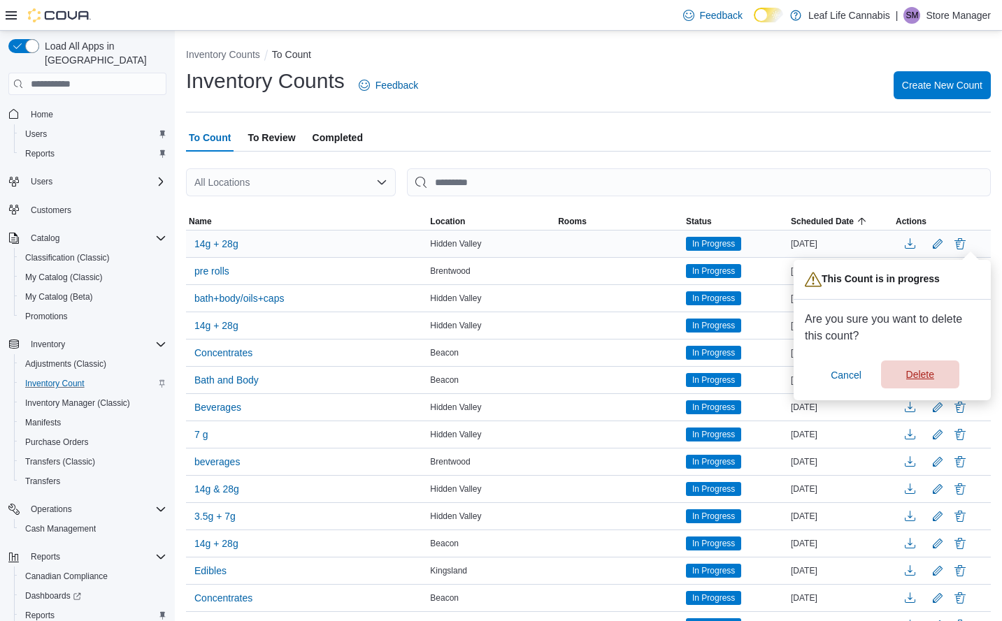
click at [905, 363] on span "Delete" at bounding box center [920, 375] width 62 height 28
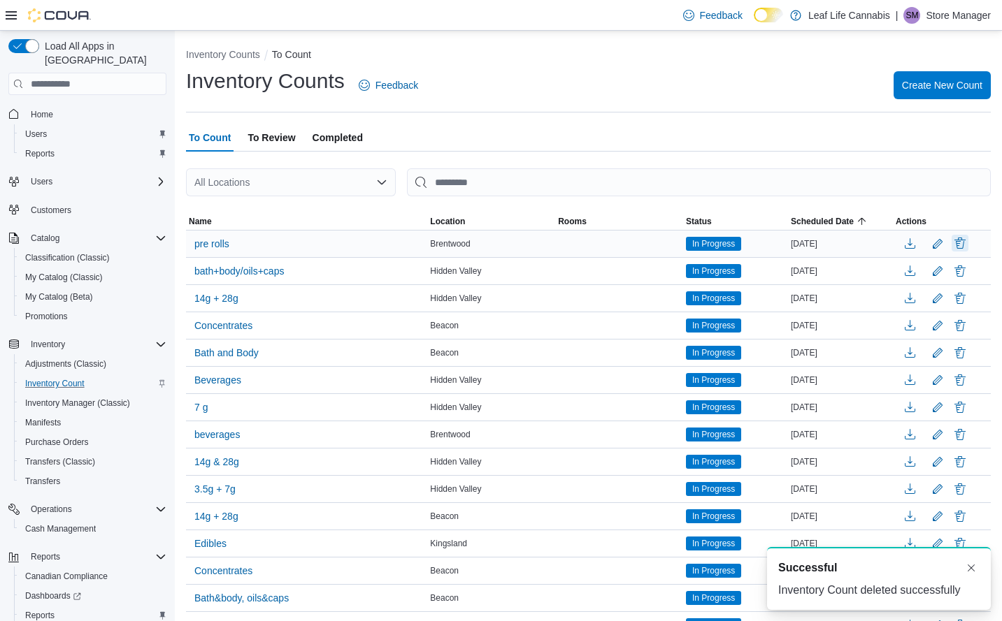
click at [968, 236] on button "Delete" at bounding box center [959, 243] width 17 height 17
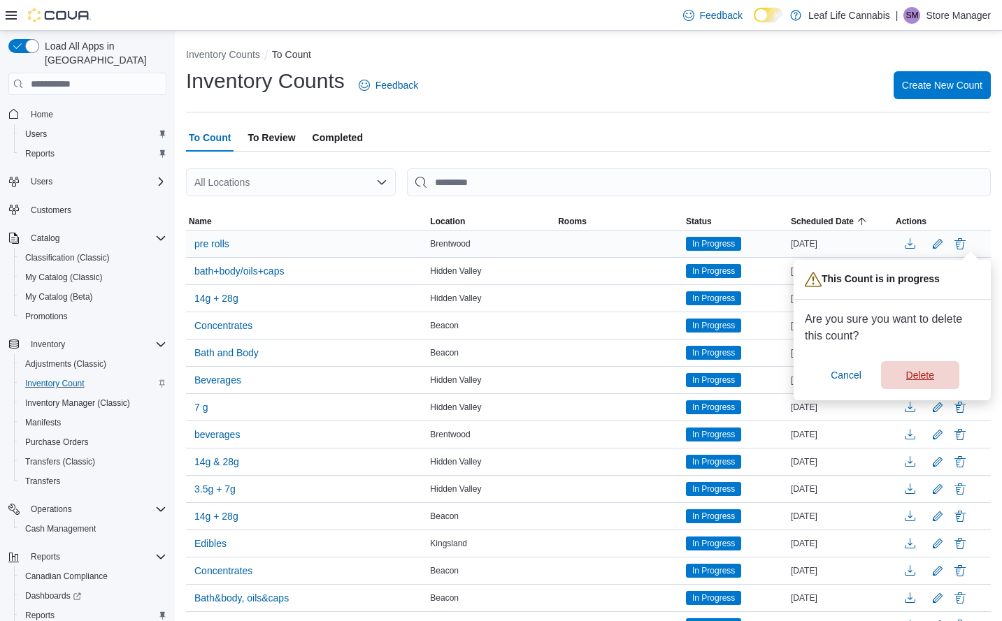
drag, startPoint x: 923, startPoint y: 380, endPoint x: 937, endPoint y: 350, distance: 32.8
click at [923, 379] on span "Delete" at bounding box center [920, 375] width 28 height 14
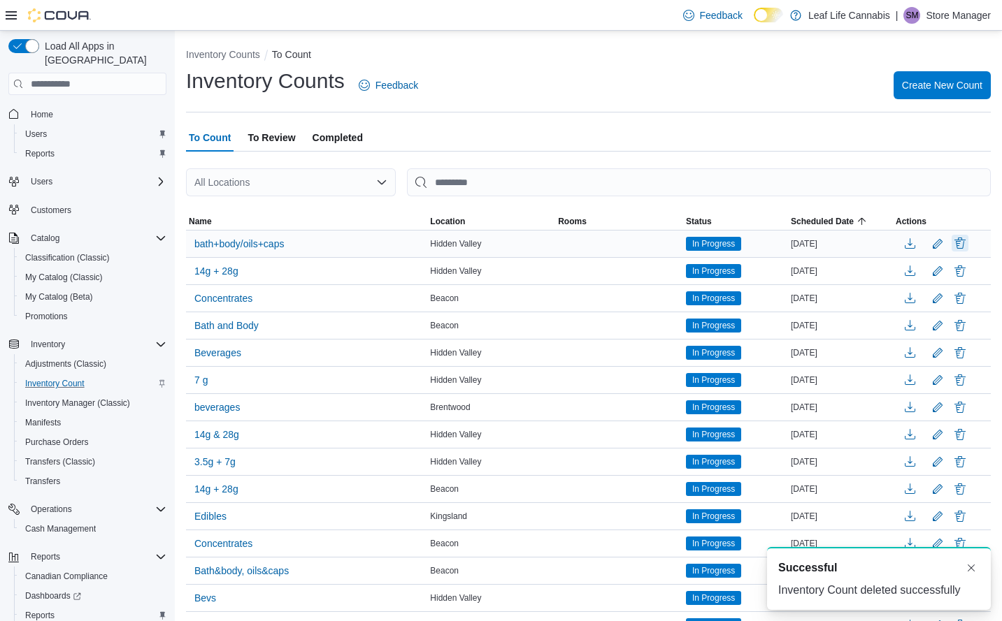
click at [968, 243] on button "Delete" at bounding box center [959, 243] width 17 height 17
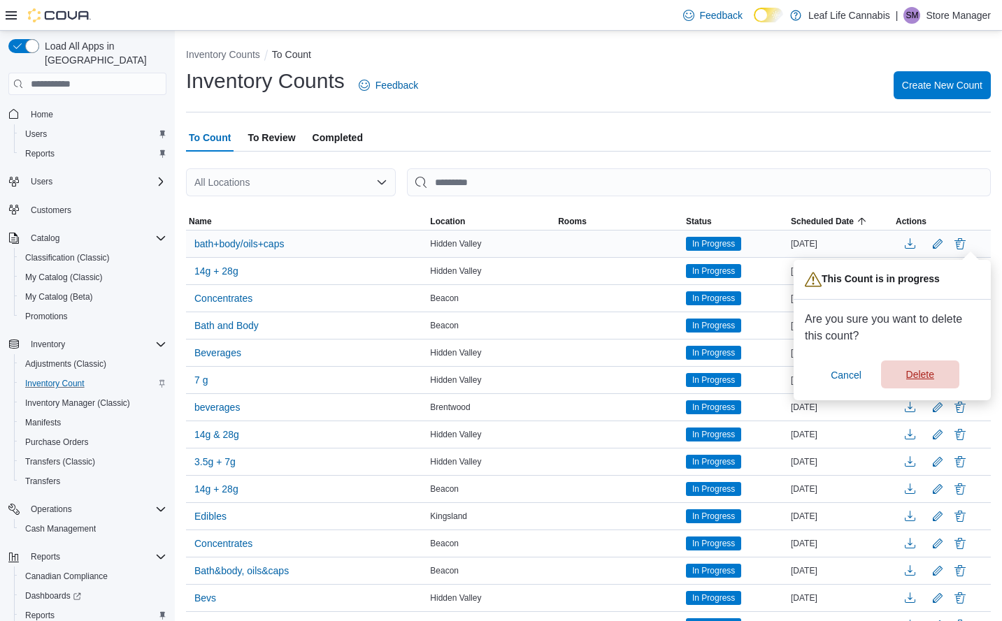
click at [935, 375] on span "Delete" at bounding box center [920, 375] width 62 height 28
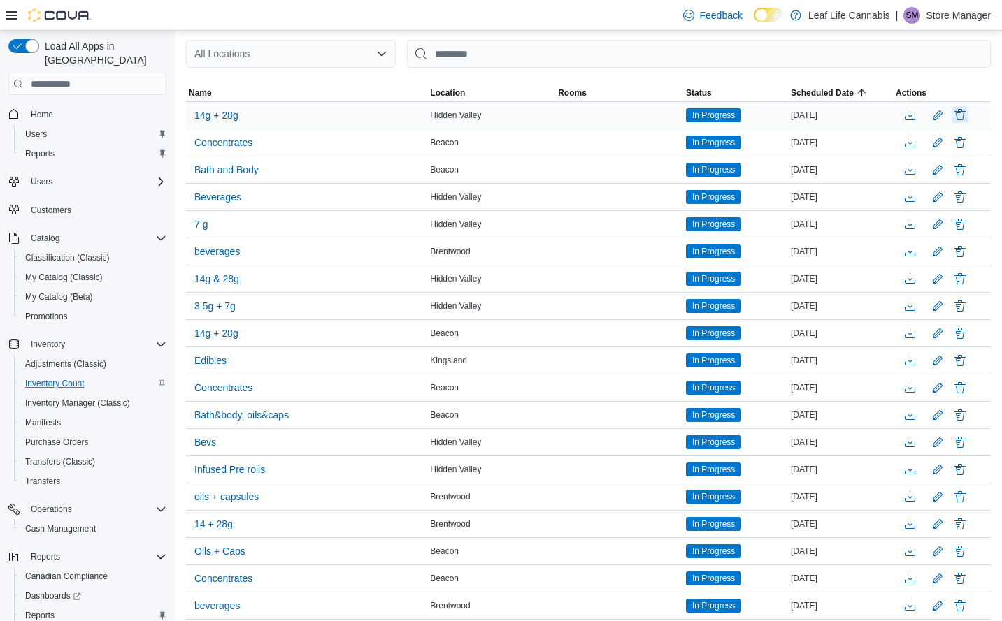
click at [968, 118] on button "Delete" at bounding box center [959, 114] width 17 height 17
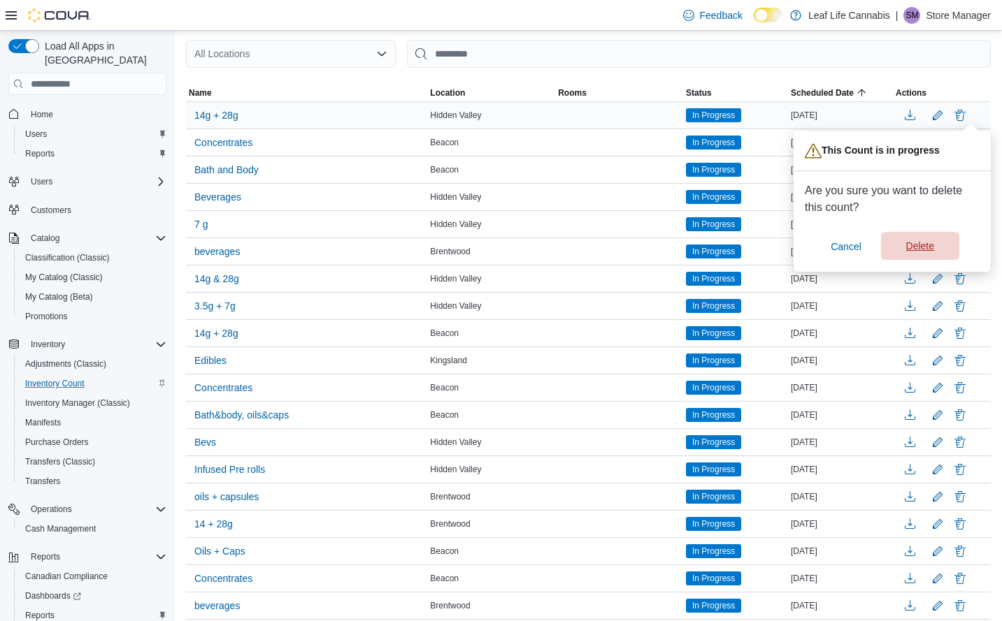
click at [926, 245] on span "Delete" at bounding box center [920, 246] width 28 height 14
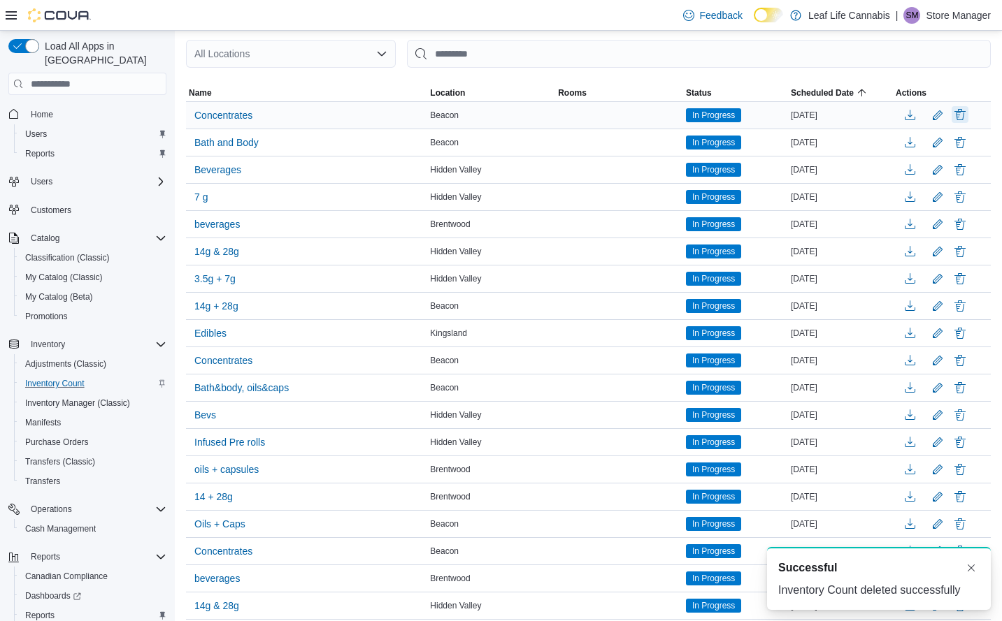
click at [968, 113] on button "Delete" at bounding box center [959, 114] width 17 height 17
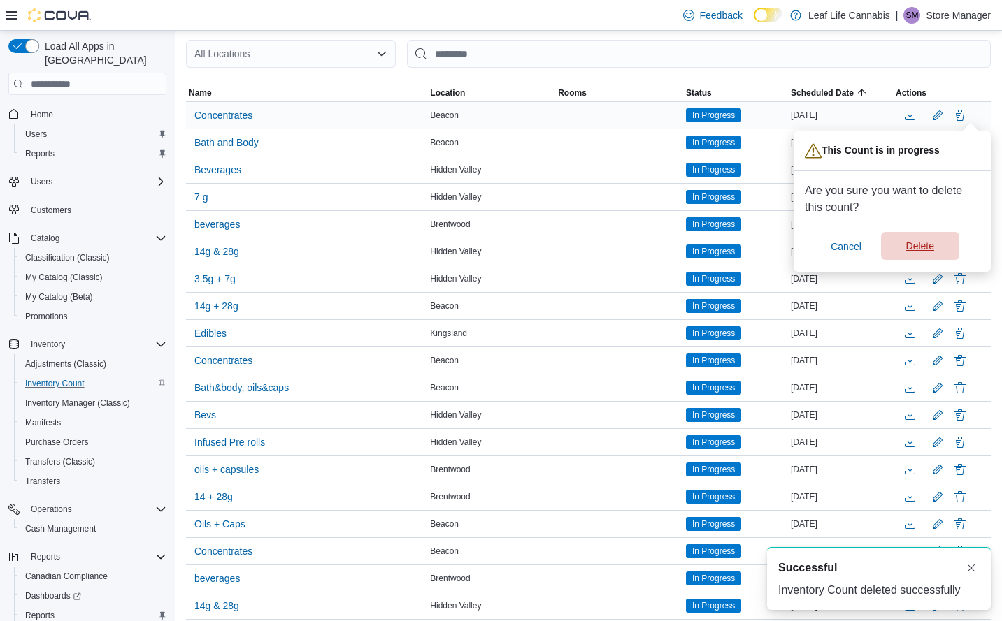
click at [918, 236] on span "Delete" at bounding box center [920, 246] width 62 height 28
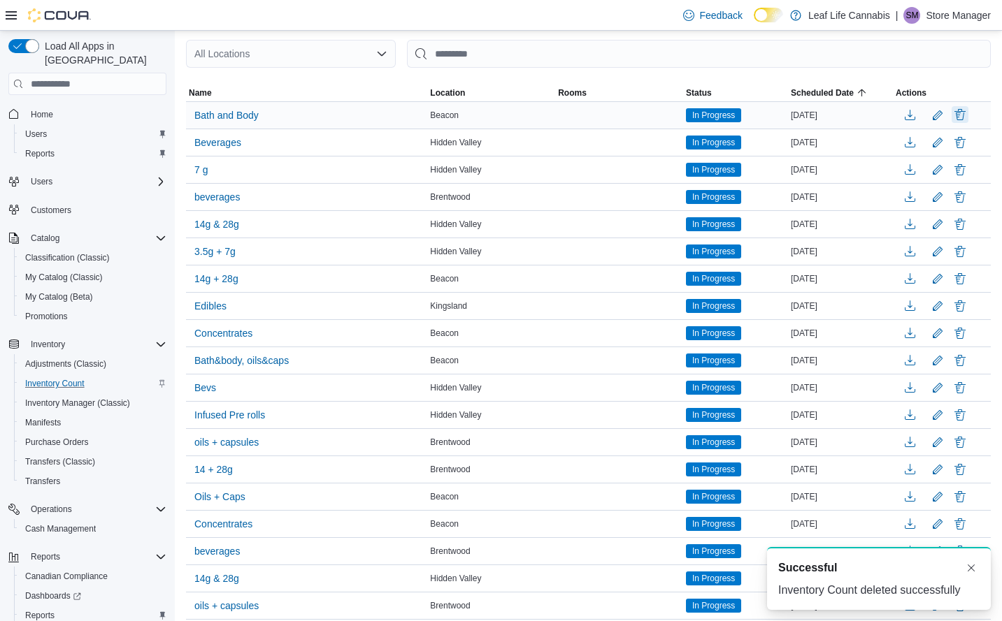
click at [968, 112] on button "Delete" at bounding box center [959, 114] width 17 height 17
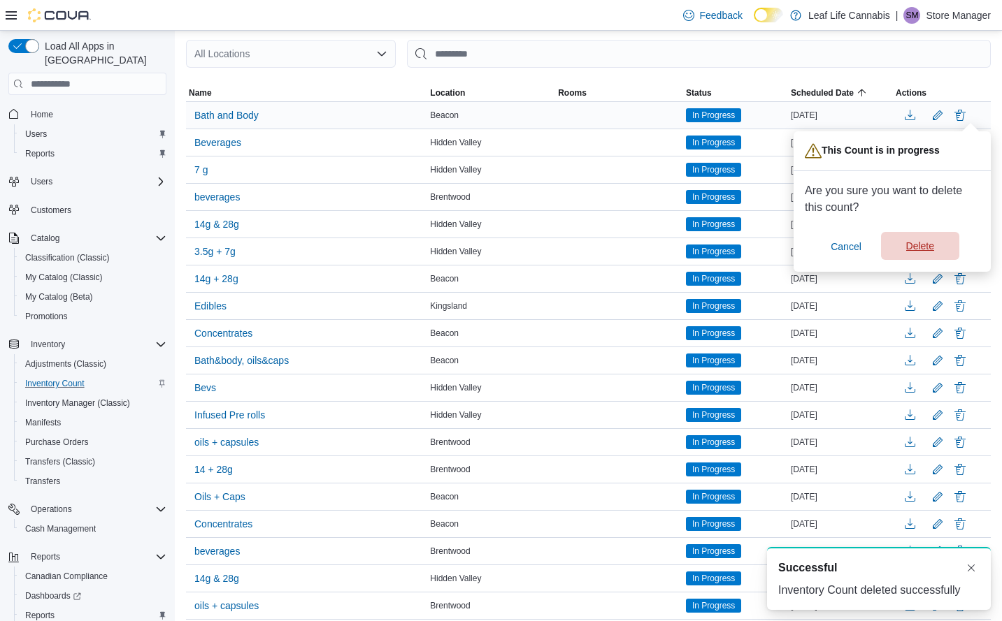
click at [932, 254] on span "Delete" at bounding box center [920, 246] width 62 height 28
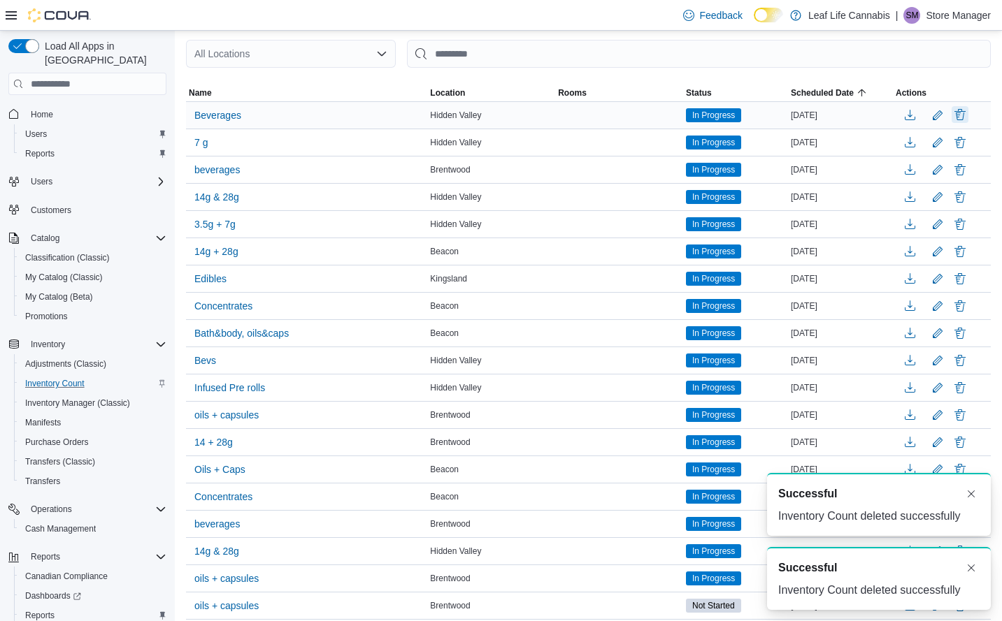
click at [968, 119] on button "Delete" at bounding box center [959, 114] width 17 height 17
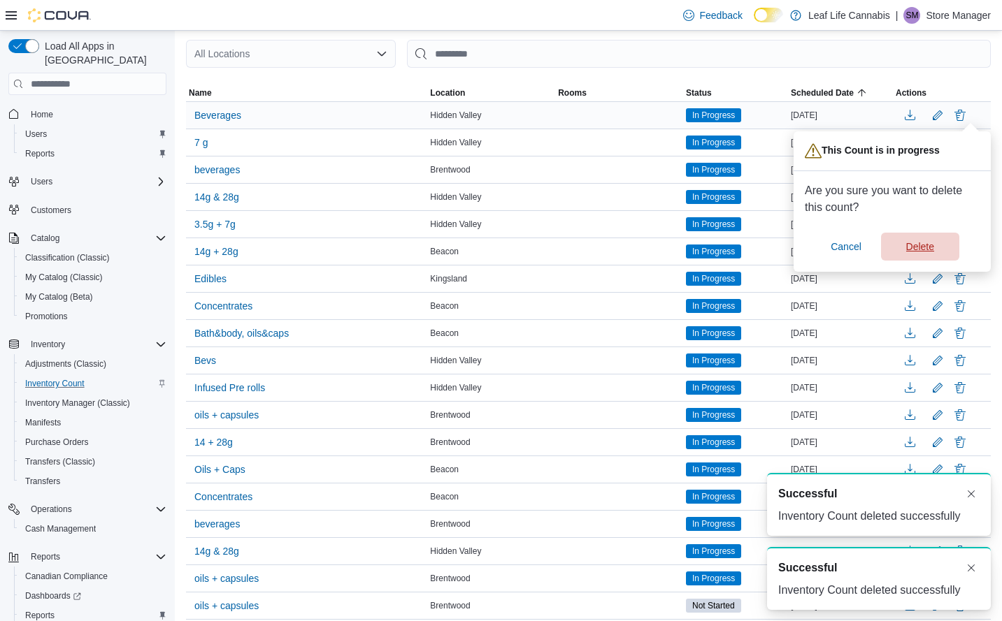
drag, startPoint x: 917, startPoint y: 247, endPoint x: 922, endPoint y: 219, distance: 28.4
click at [918, 247] on span "Delete" at bounding box center [920, 247] width 28 height 14
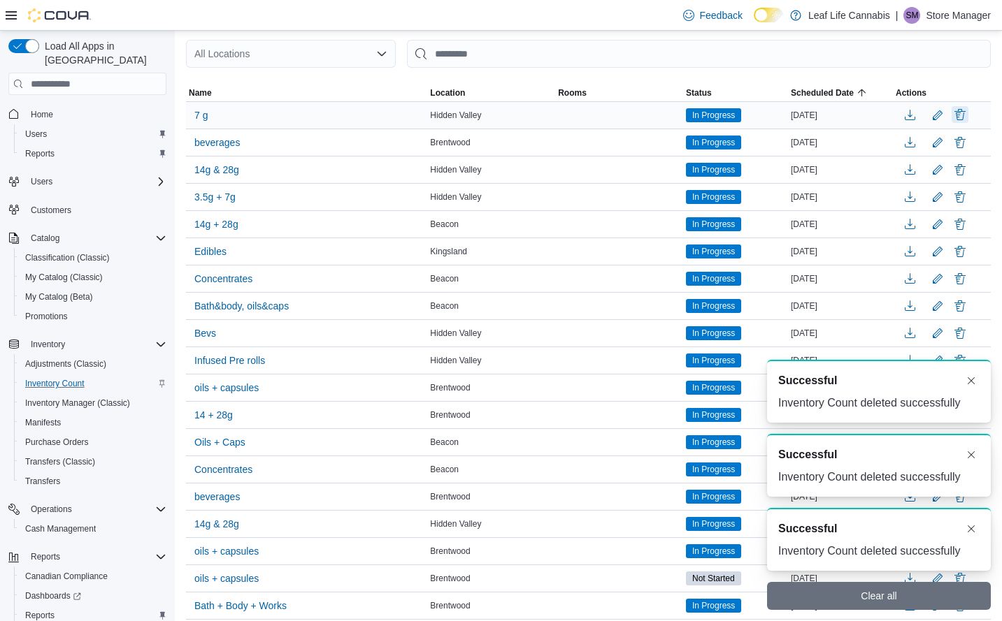
click at [968, 117] on button "Delete" at bounding box center [959, 114] width 17 height 17
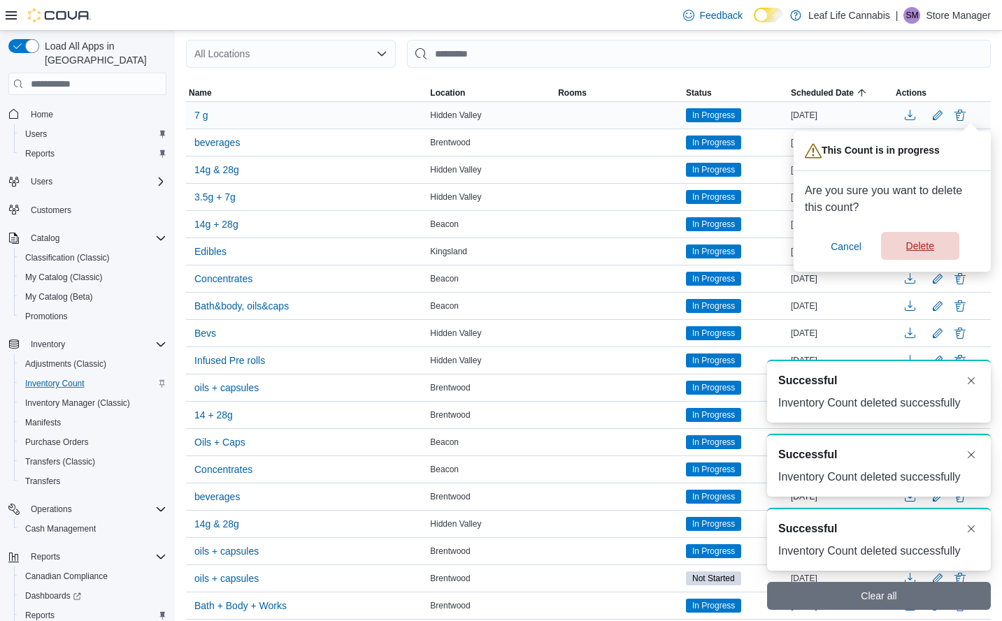
click at [919, 240] on span "Delete" at bounding box center [920, 246] width 28 height 14
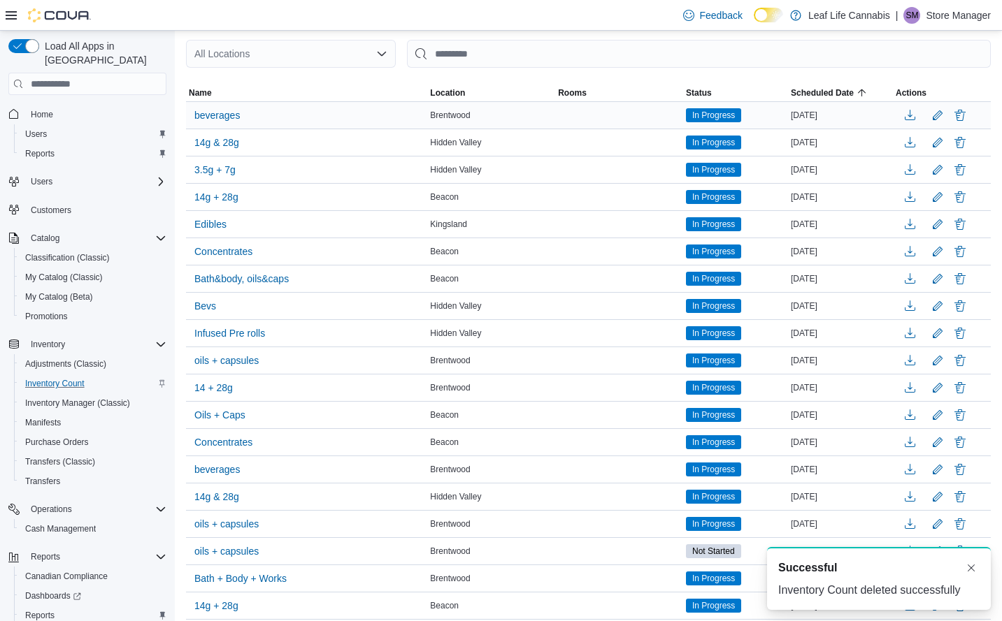
click at [968, 116] on button "Delete" at bounding box center [959, 115] width 17 height 17
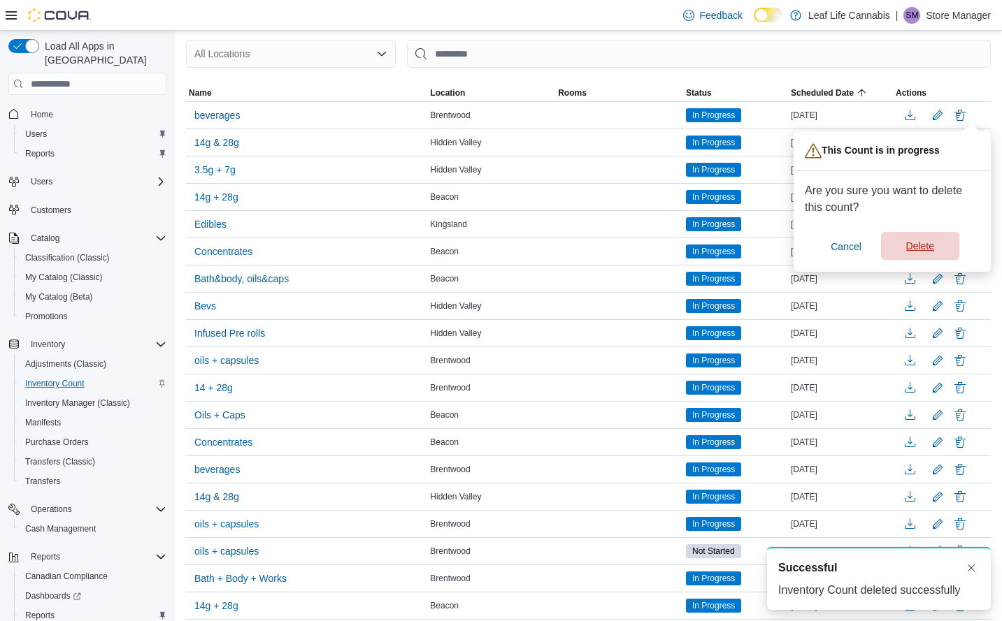
click at [935, 245] on span "Delete" at bounding box center [920, 246] width 62 height 28
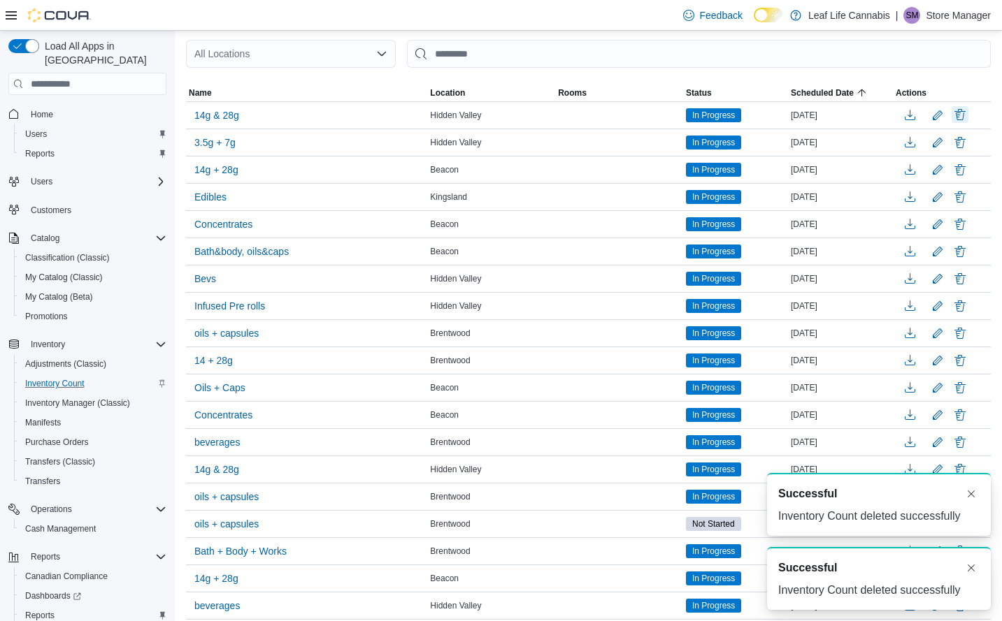
click at [968, 115] on button "Delete" at bounding box center [959, 114] width 17 height 17
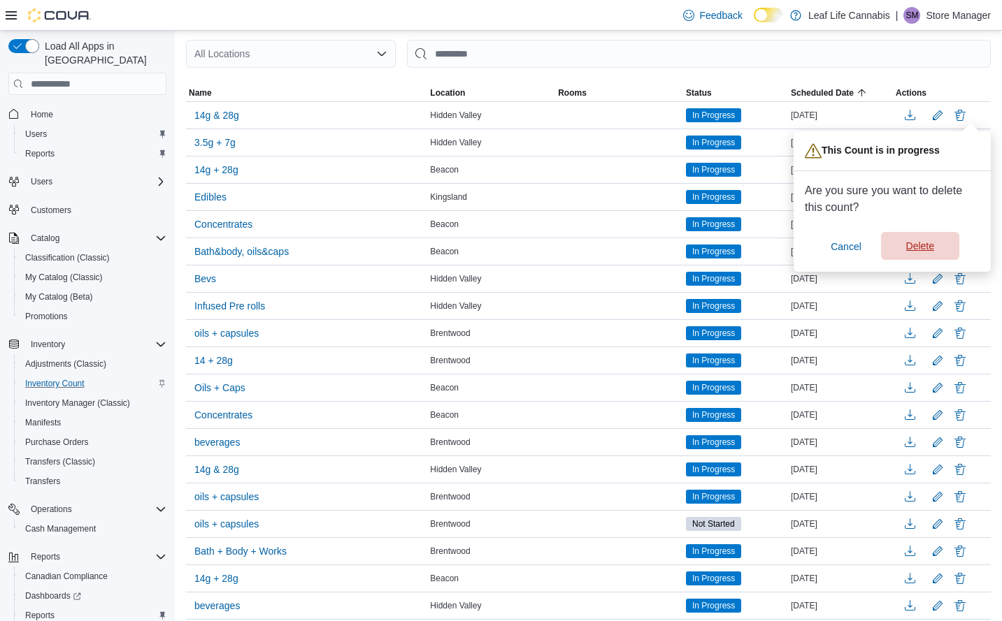
click at [924, 247] on span "Delete" at bounding box center [920, 246] width 28 height 14
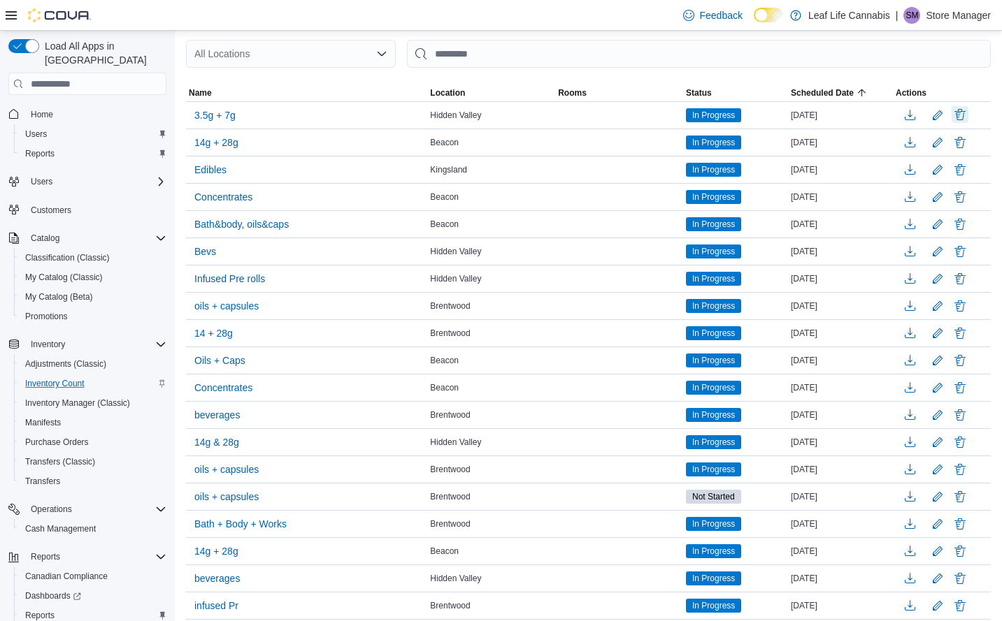
click at [968, 116] on button "Delete" at bounding box center [959, 114] width 17 height 17
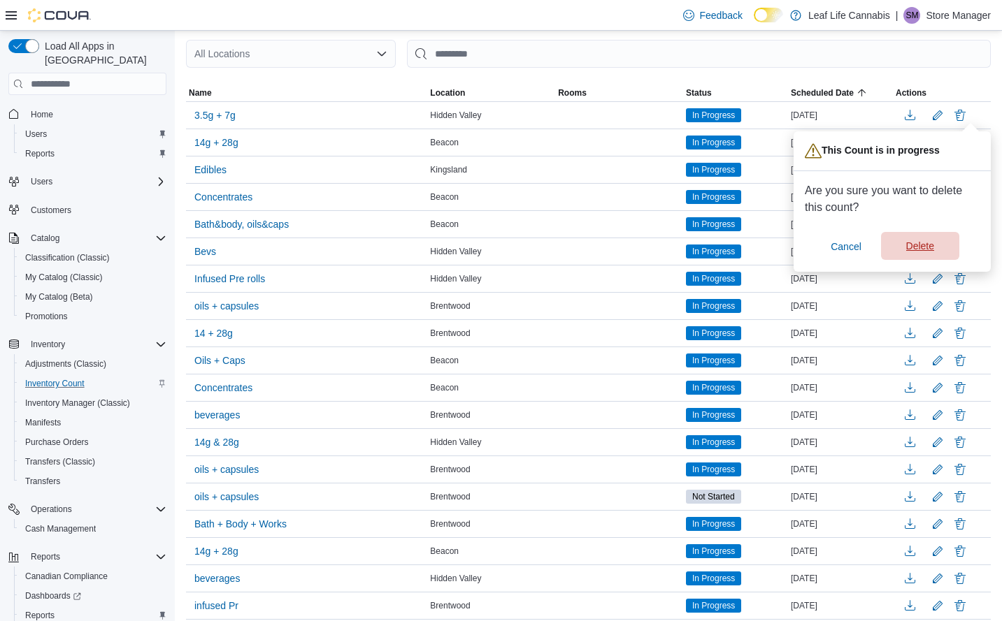
click at [920, 243] on span "Delete" at bounding box center [920, 246] width 28 height 14
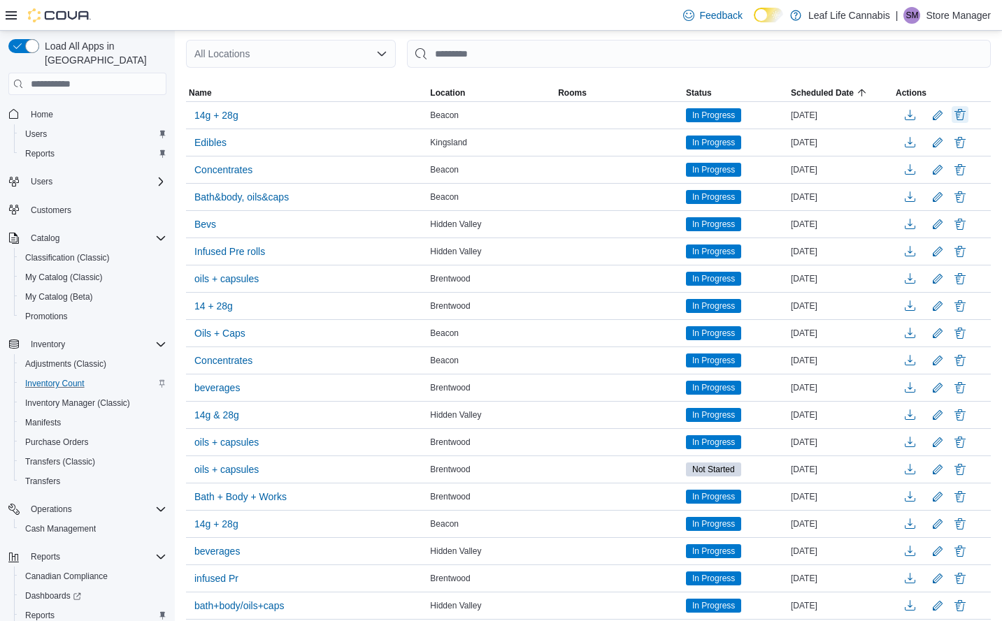
click at [968, 113] on button "Delete" at bounding box center [959, 114] width 17 height 17
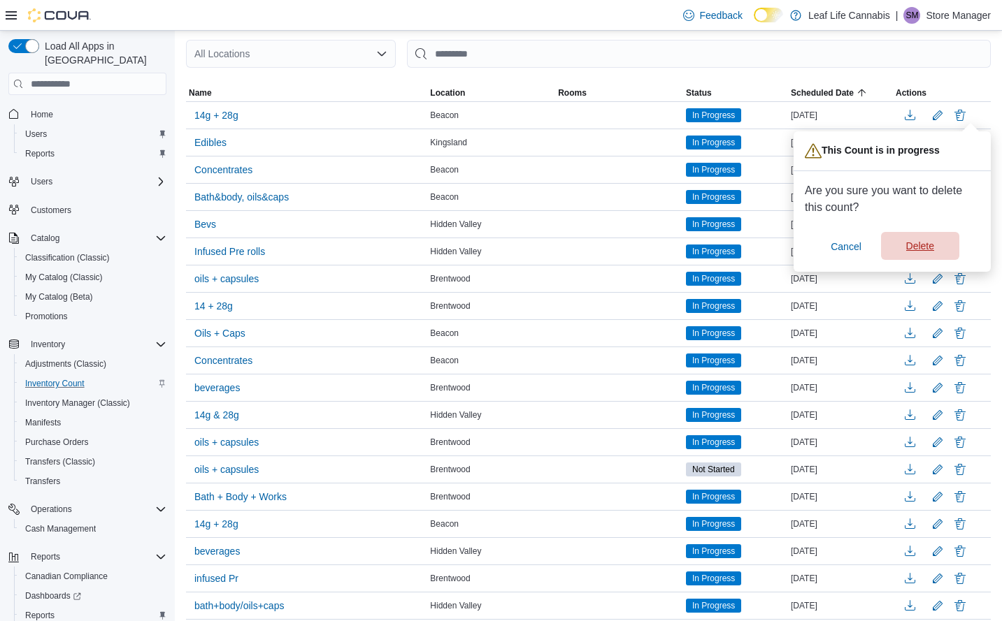
click at [930, 254] on span "Delete" at bounding box center [920, 246] width 62 height 28
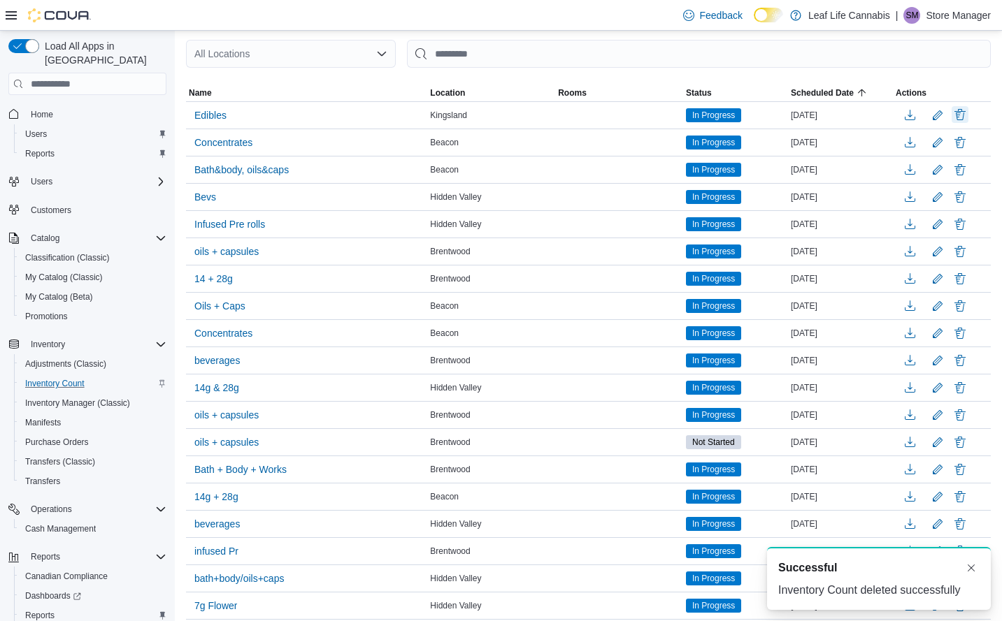
click at [968, 117] on button "Delete" at bounding box center [959, 114] width 17 height 17
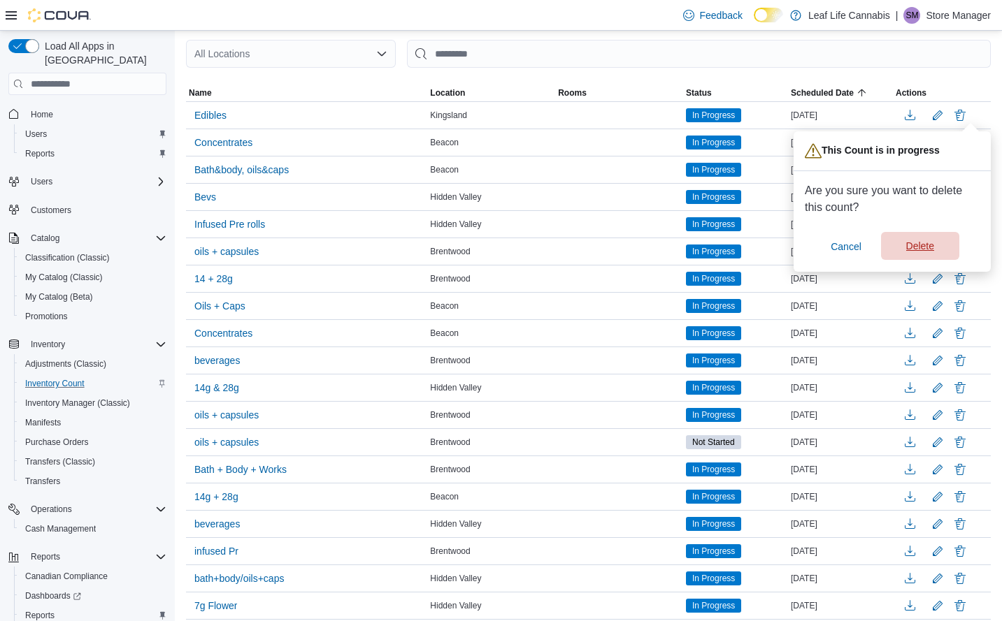
click at [921, 253] on span "Delete" at bounding box center [920, 246] width 28 height 14
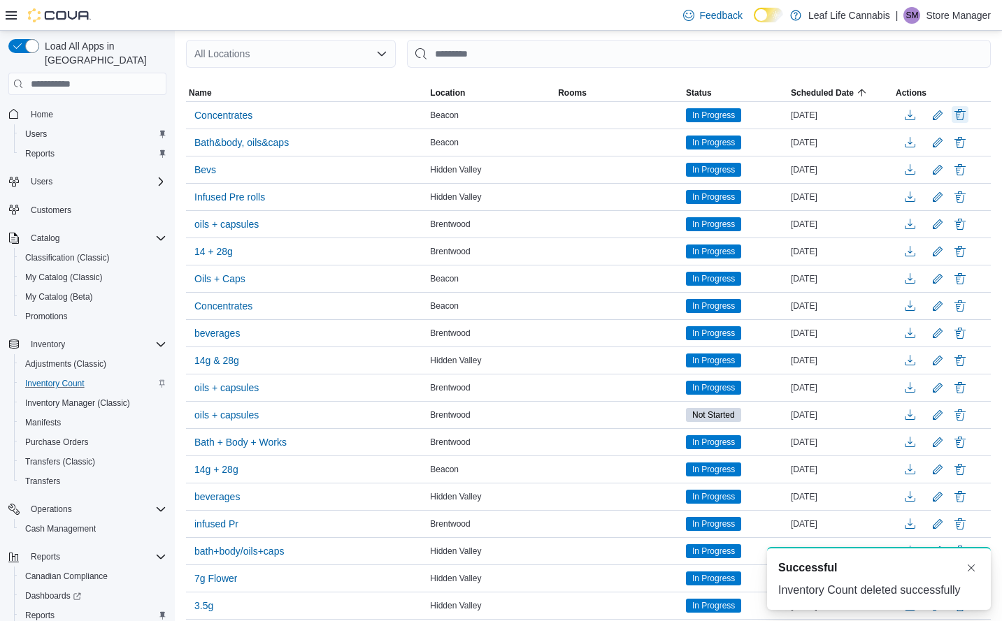
click at [968, 115] on button "Delete" at bounding box center [959, 114] width 17 height 17
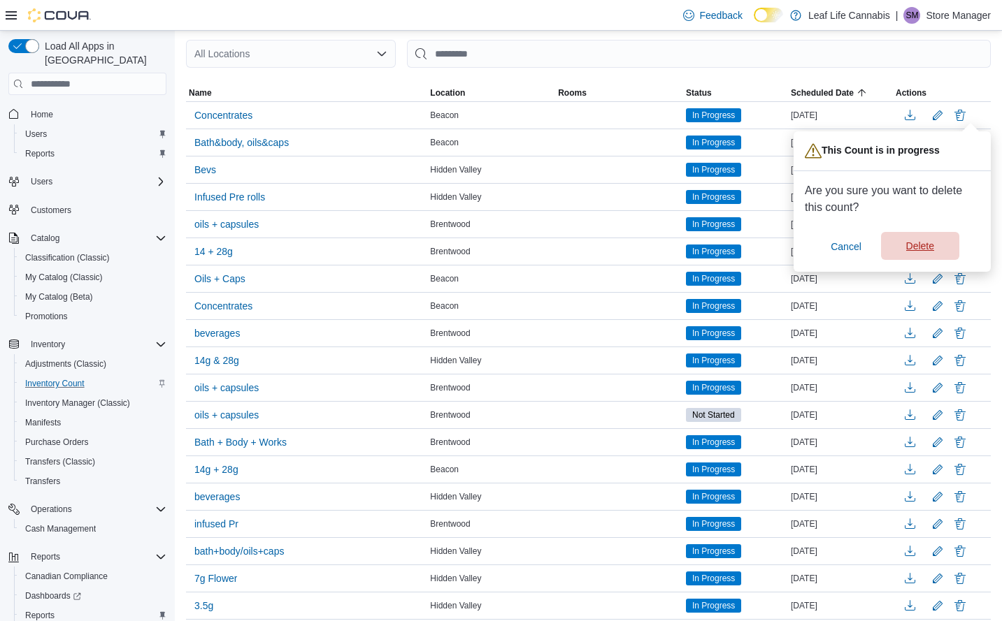
click at [935, 248] on span "Delete" at bounding box center [920, 246] width 62 height 28
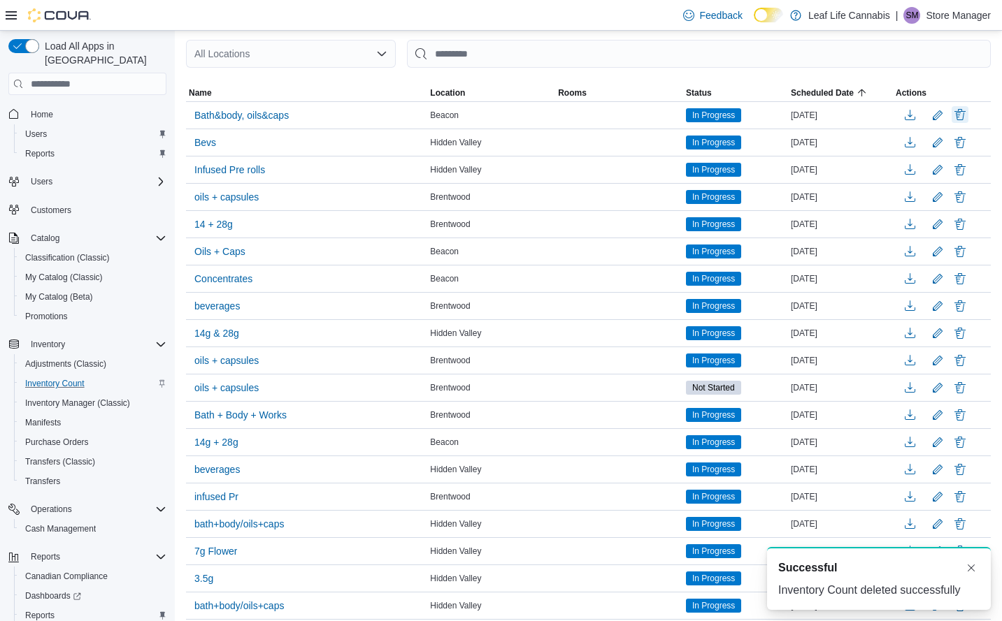
click at [968, 117] on button "Delete" at bounding box center [959, 114] width 17 height 17
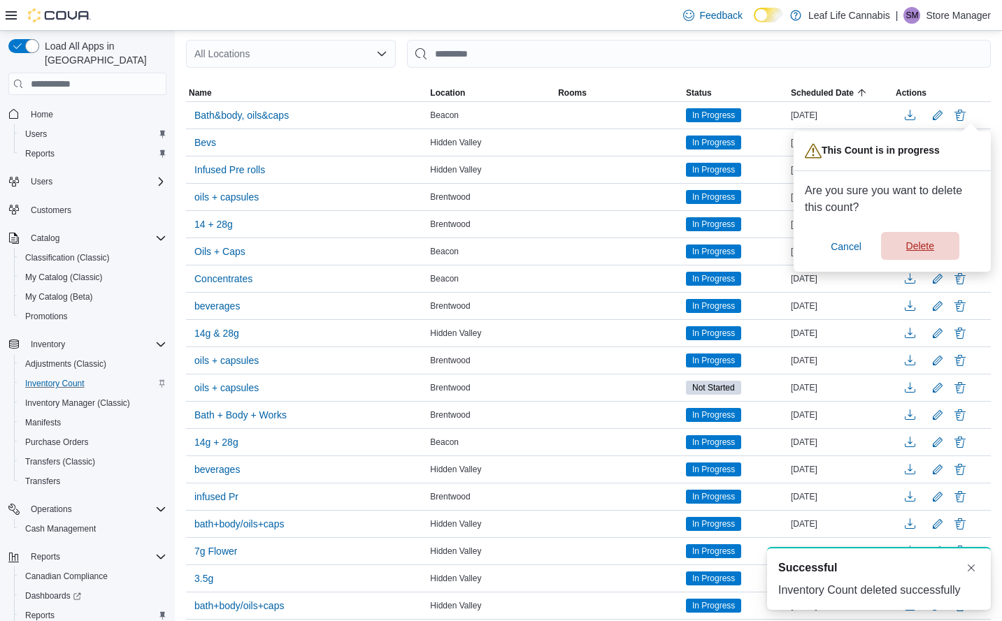
click at [926, 240] on span "Delete" at bounding box center [920, 246] width 62 height 28
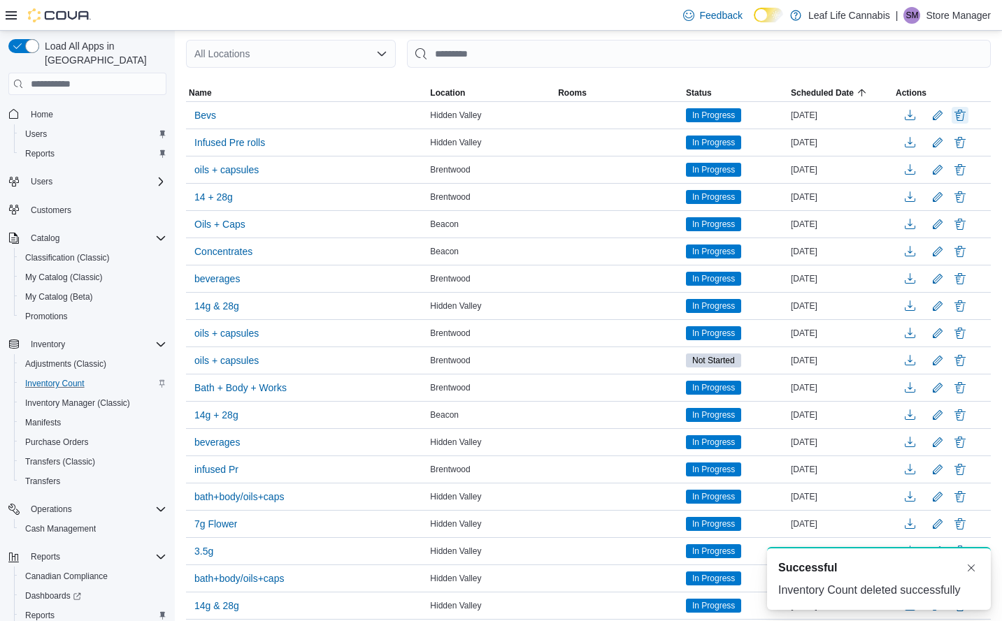
click at [968, 112] on button "Delete" at bounding box center [959, 115] width 17 height 17
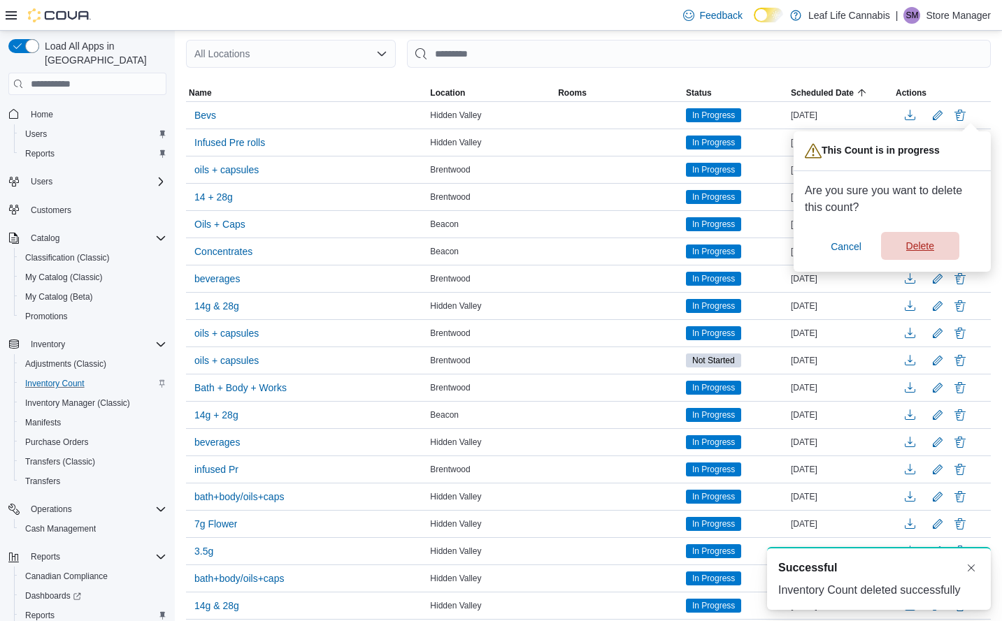
click at [932, 244] on span "Delete" at bounding box center [920, 246] width 28 height 14
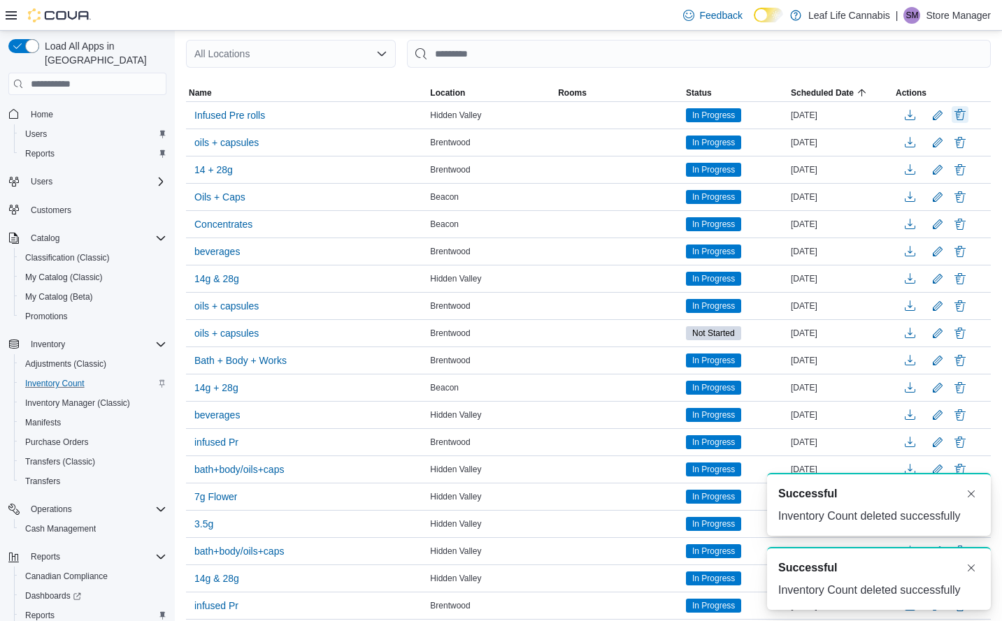
click at [968, 113] on button "Delete" at bounding box center [959, 114] width 17 height 17
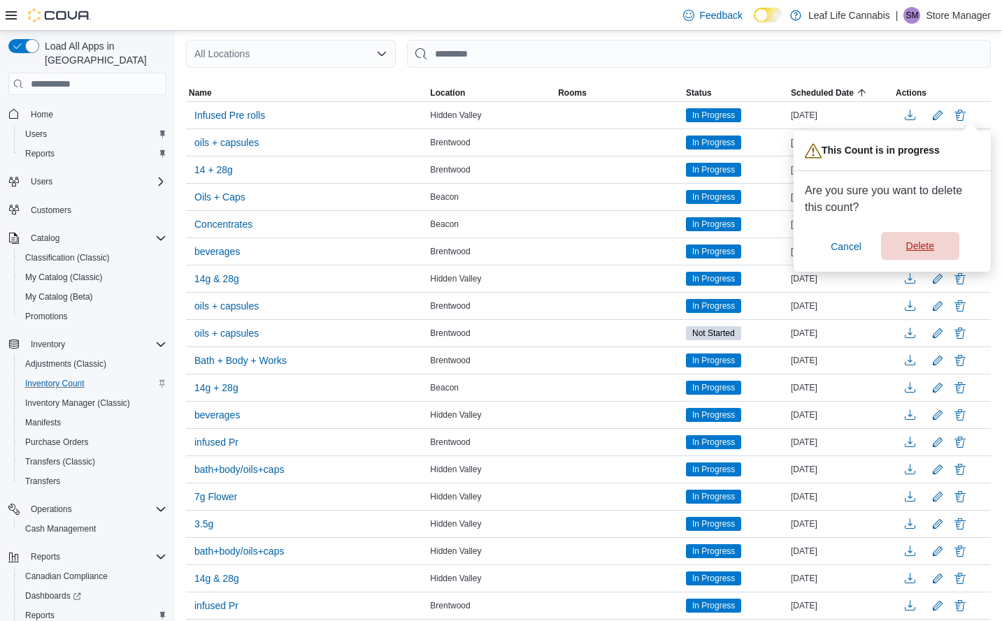
click at [924, 243] on span "Delete" at bounding box center [920, 246] width 28 height 14
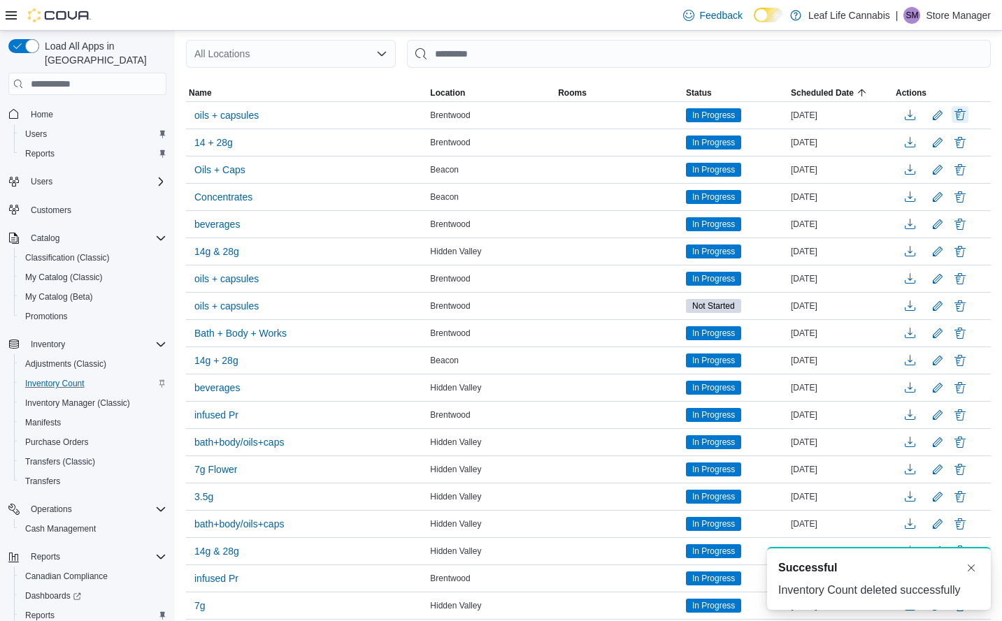
click at [968, 116] on button "Delete" at bounding box center [959, 114] width 17 height 17
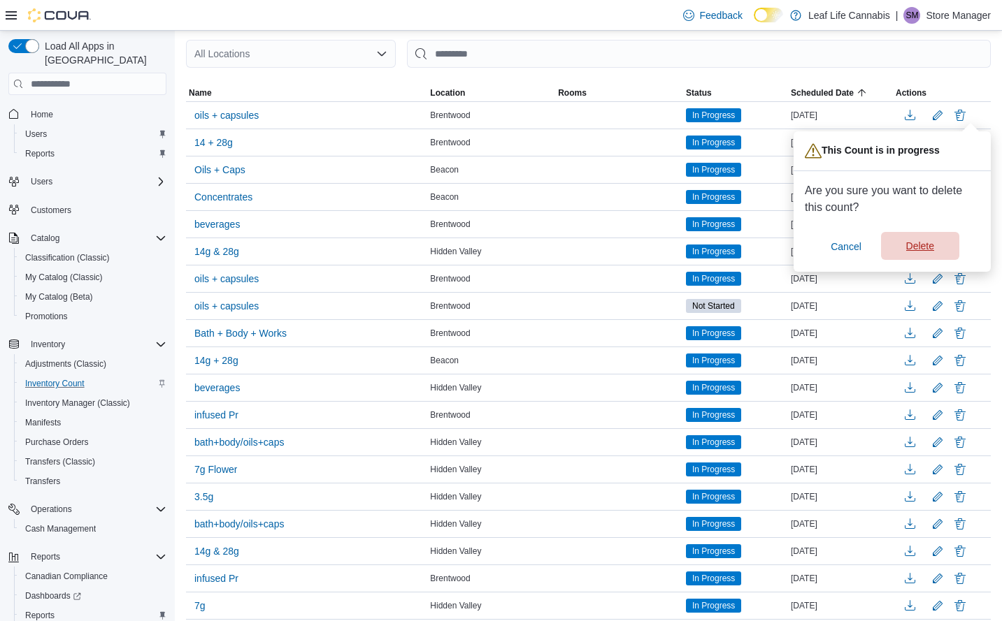
click at [918, 238] on span "Delete" at bounding box center [920, 246] width 62 height 28
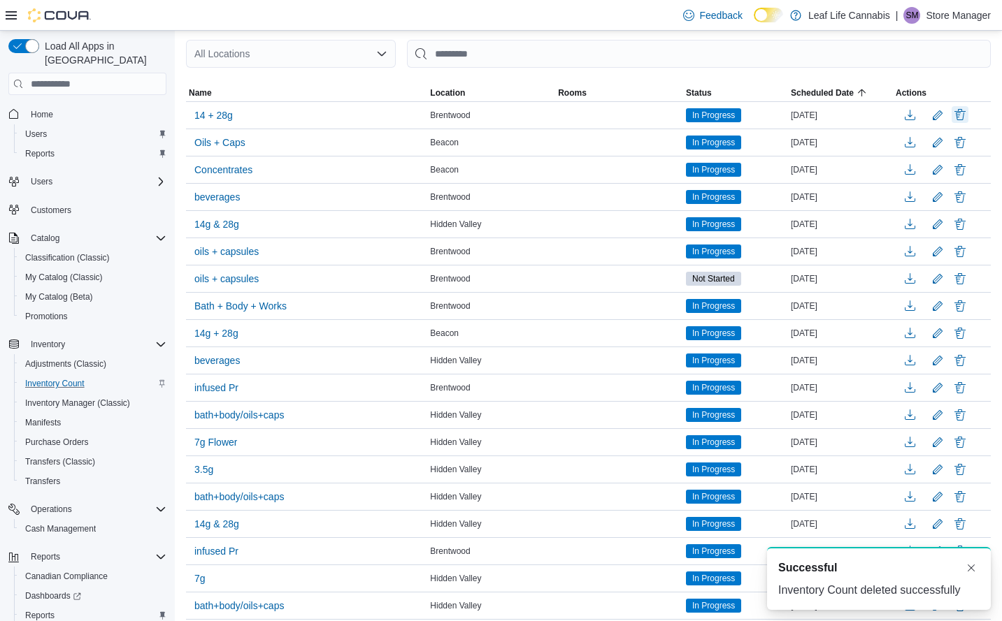
click at [968, 114] on button "Delete" at bounding box center [959, 114] width 17 height 17
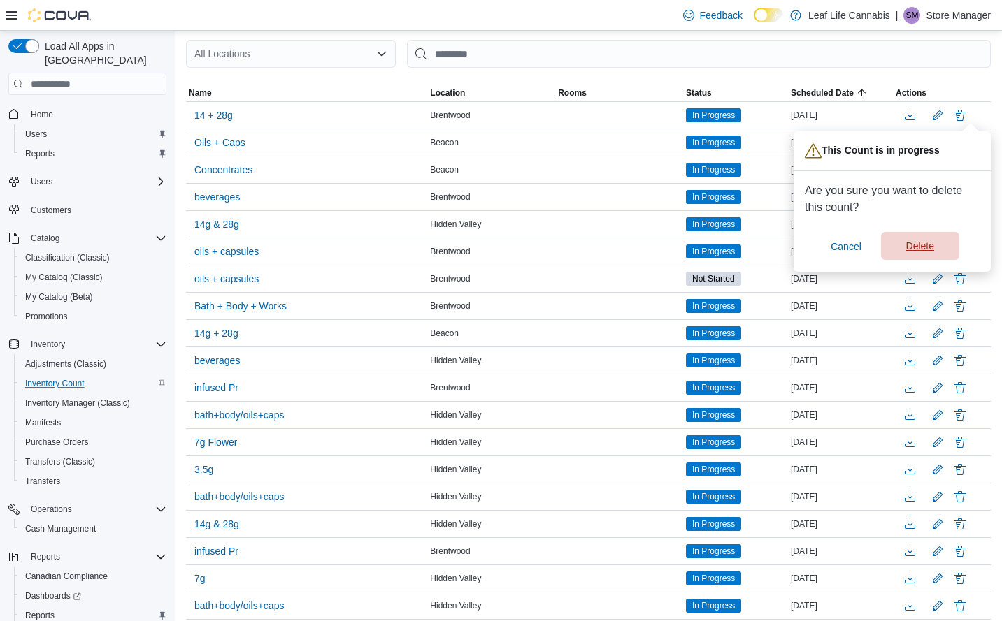
drag, startPoint x: 912, startPoint y: 243, endPoint x: 922, endPoint y: 233, distance: 13.8
click at [912, 244] on span "Delete" at bounding box center [920, 246] width 28 height 14
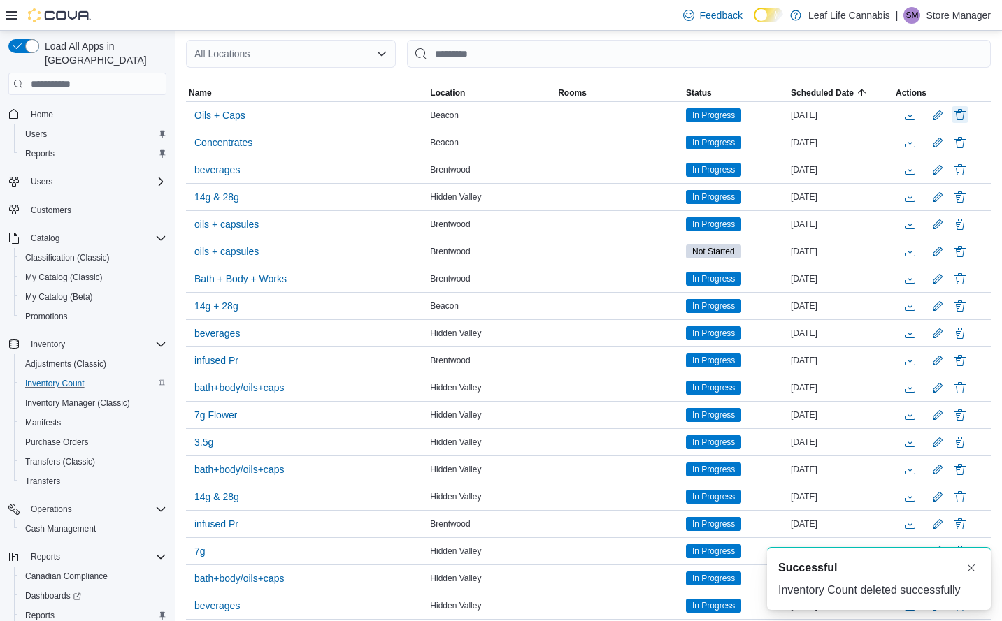
click at [968, 115] on button "Delete" at bounding box center [959, 114] width 17 height 17
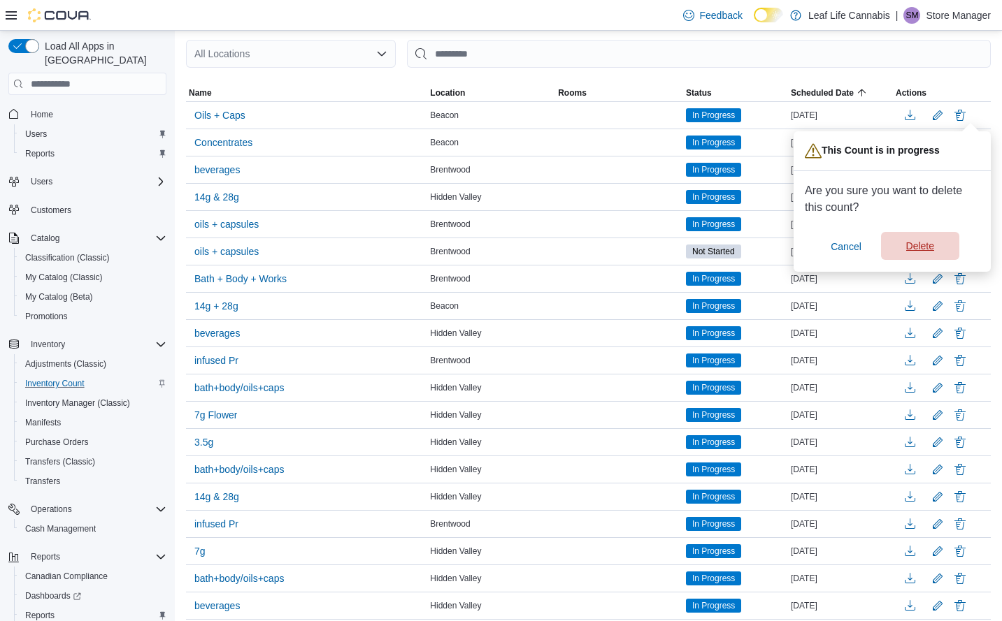
click at [921, 248] on span "Delete" at bounding box center [920, 246] width 28 height 14
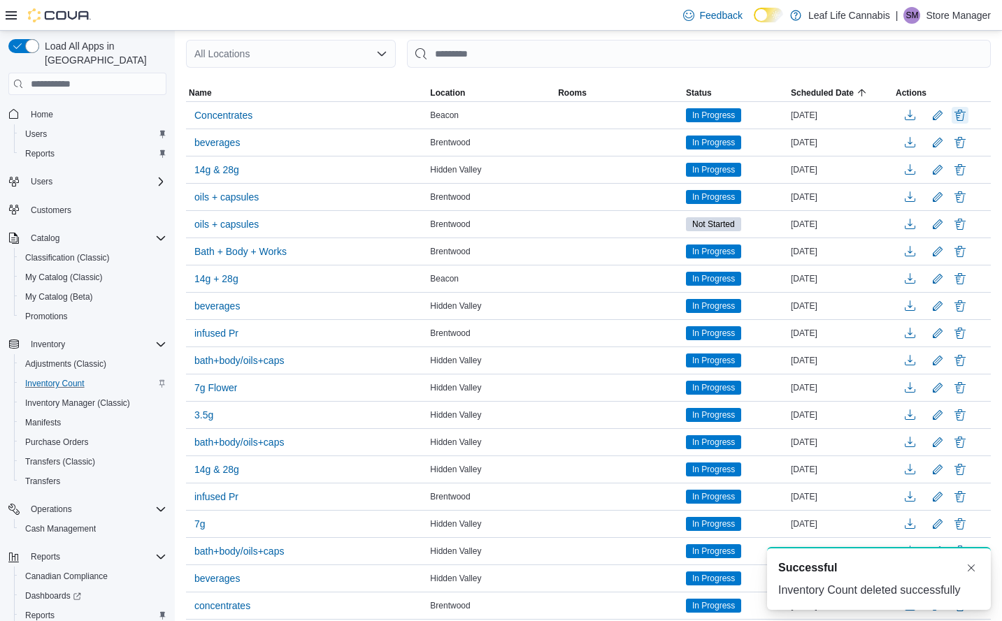
click at [968, 113] on button "Delete" at bounding box center [959, 115] width 17 height 17
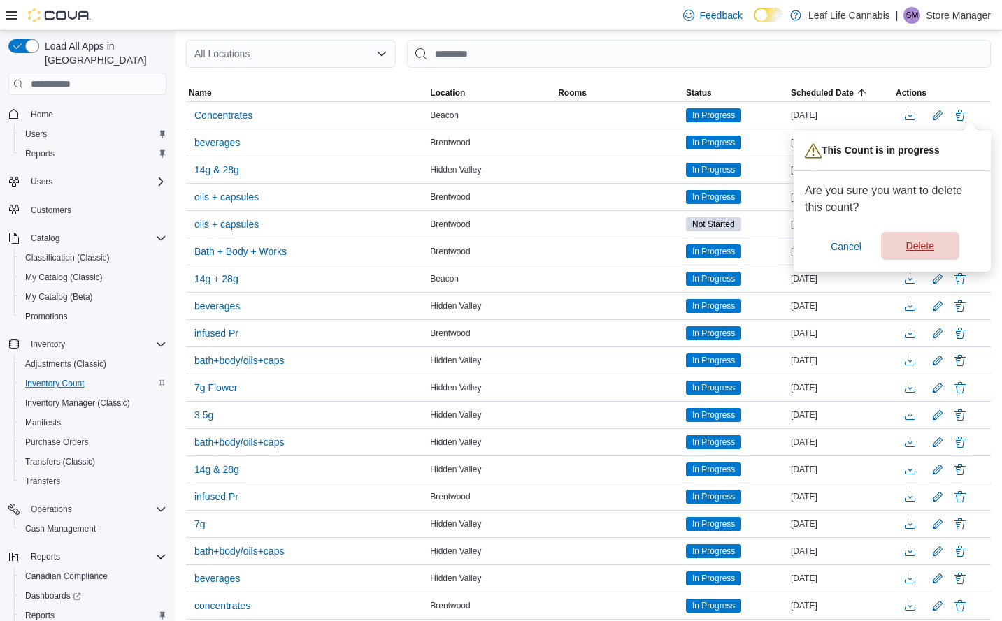
click at [926, 247] on span "Delete" at bounding box center [920, 246] width 28 height 14
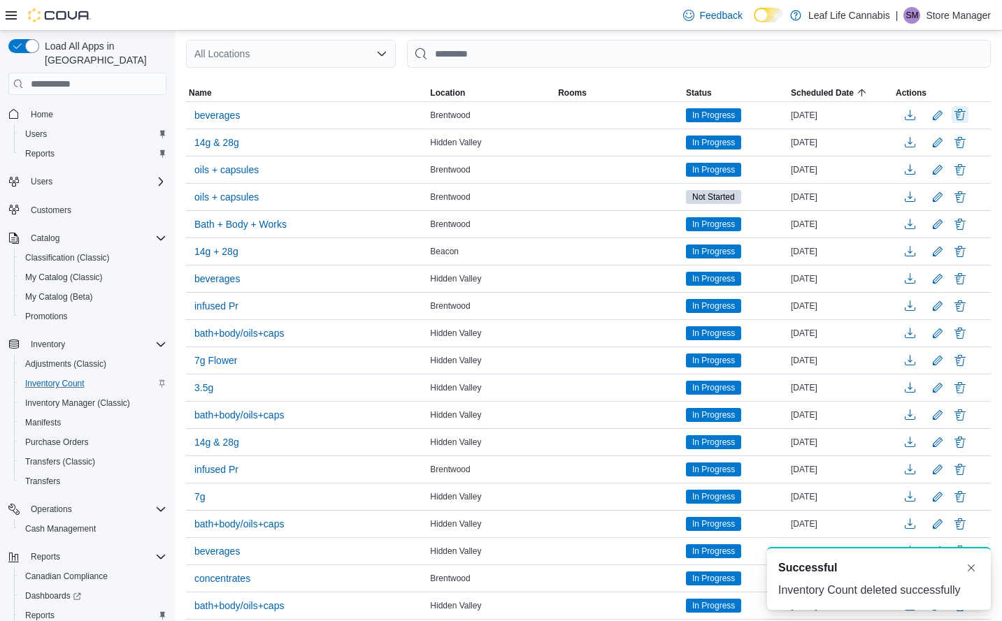
click at [967, 115] on button "Delete" at bounding box center [959, 114] width 17 height 17
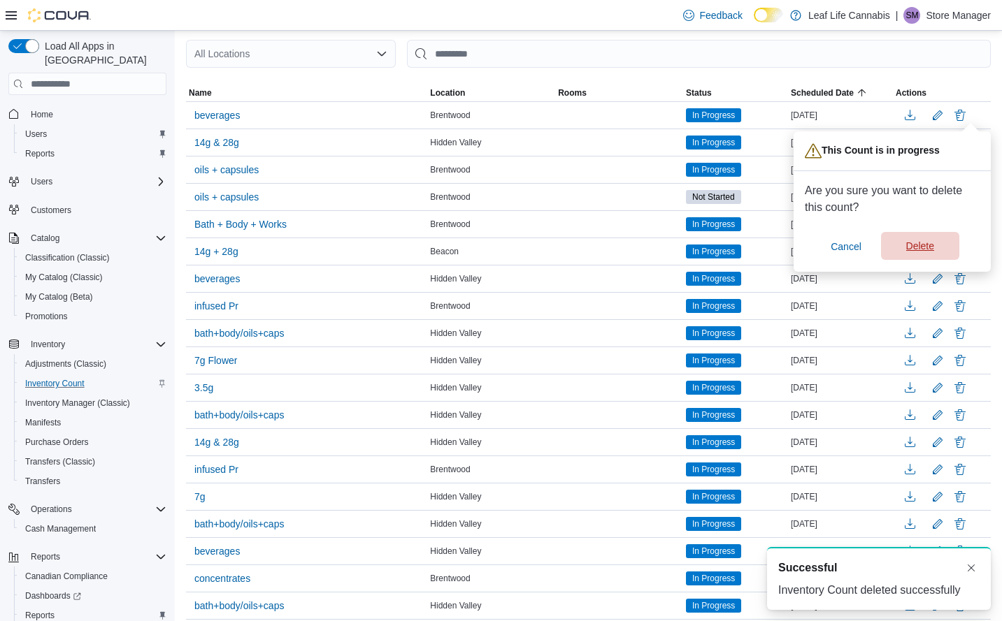
click at [930, 244] on span "Delete" at bounding box center [920, 246] width 28 height 14
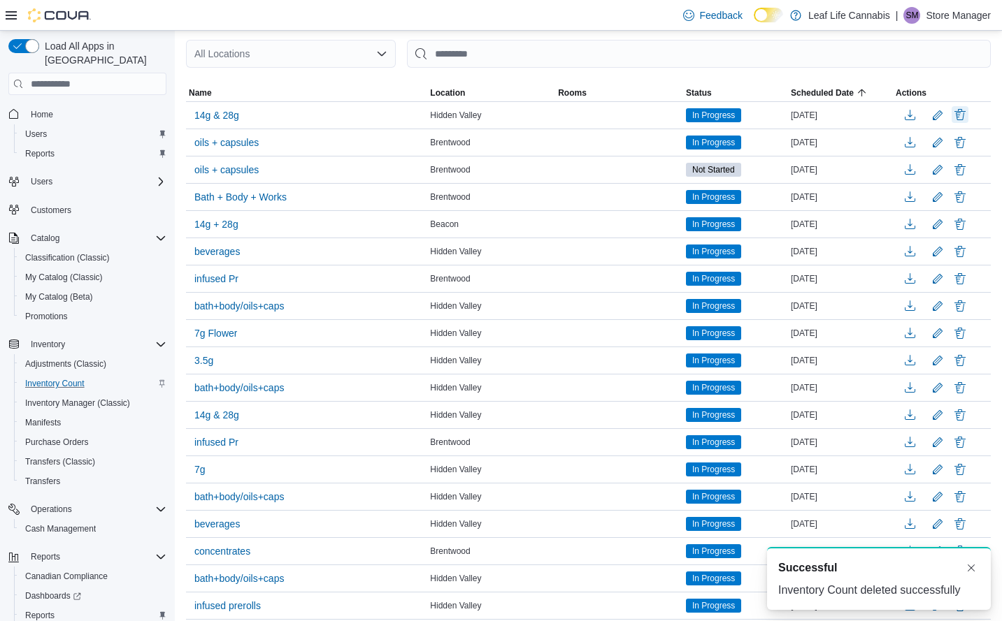
click at [968, 115] on button "Delete" at bounding box center [959, 114] width 17 height 17
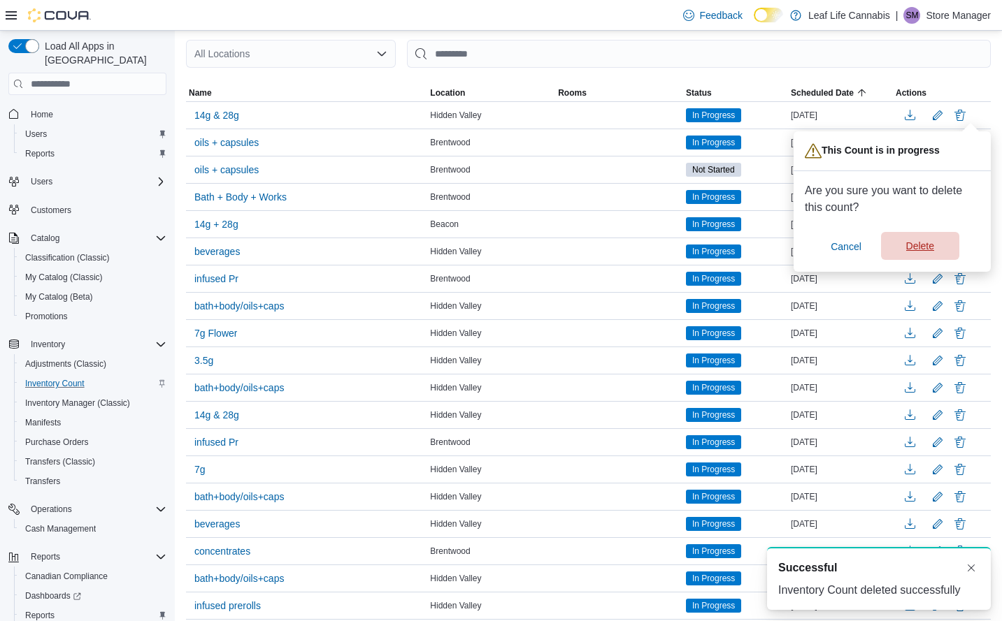
click at [920, 252] on span "Delete" at bounding box center [920, 246] width 28 height 14
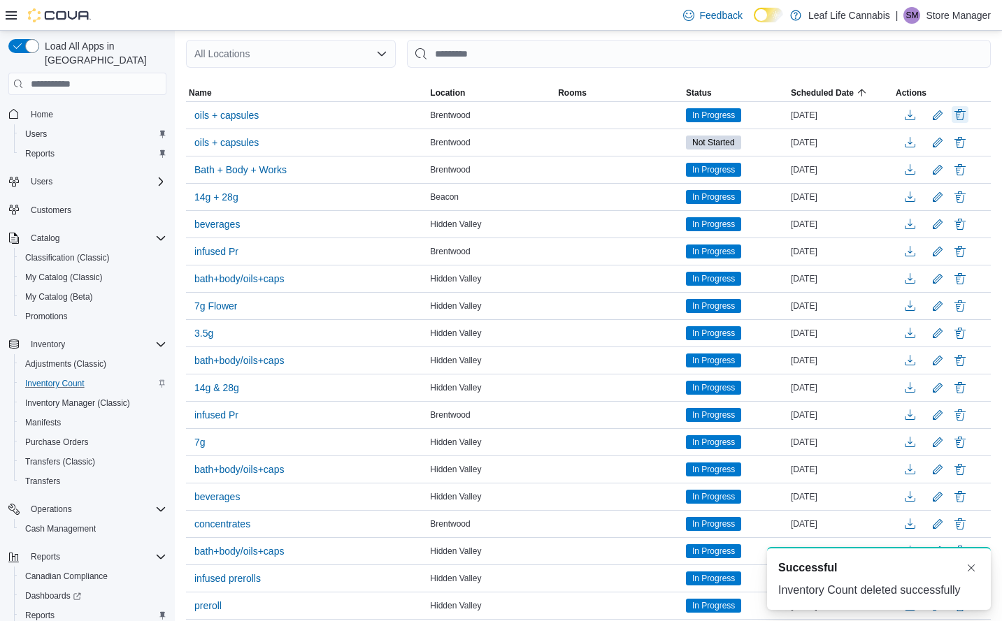
click at [968, 115] on button "Delete" at bounding box center [959, 114] width 17 height 17
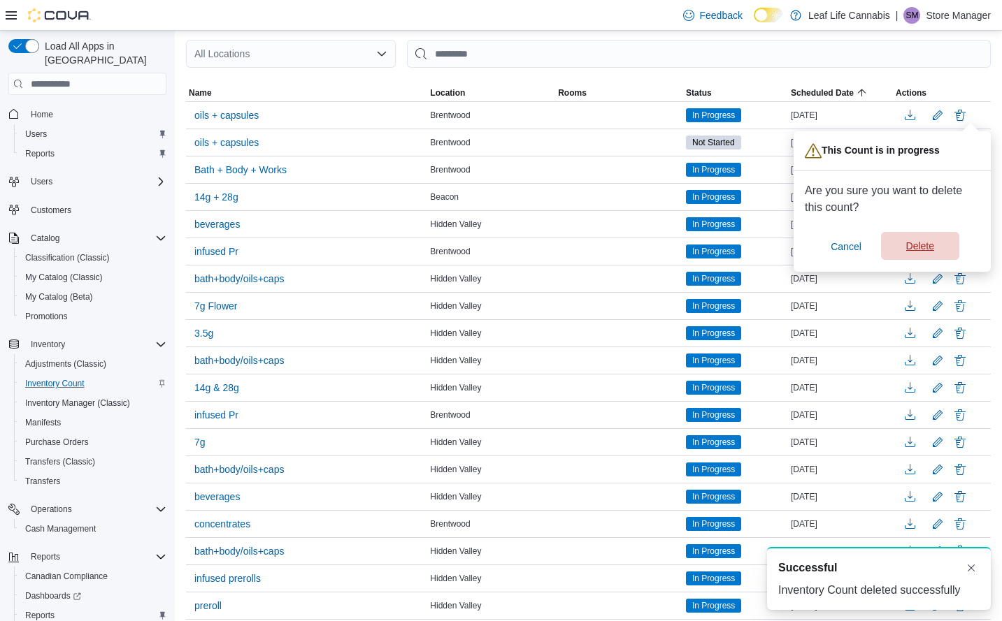
click at [921, 253] on span "Delete" at bounding box center [920, 246] width 28 height 14
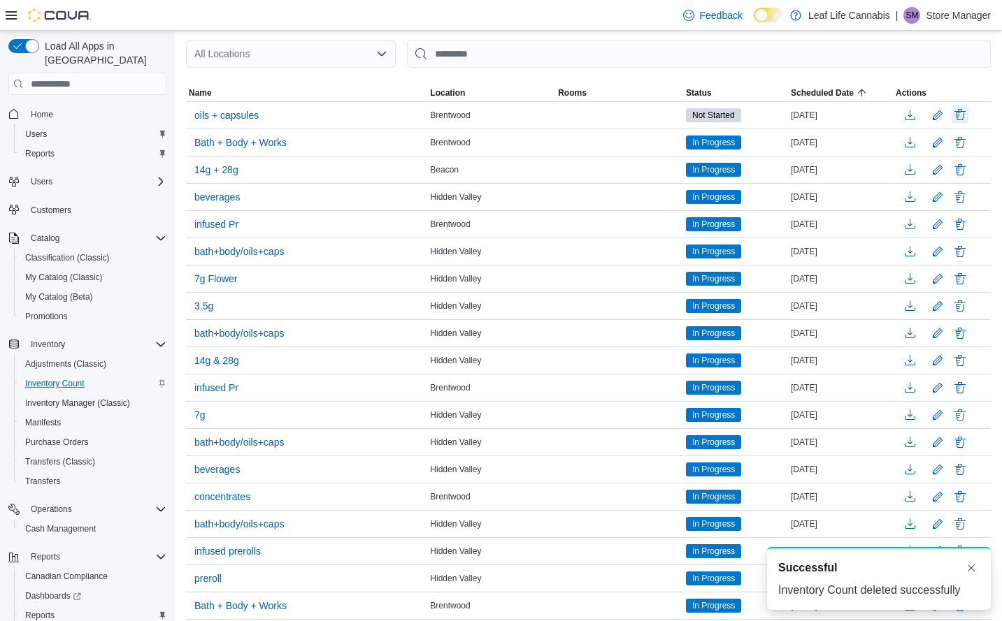
click at [965, 117] on button "Delete" at bounding box center [959, 114] width 17 height 17
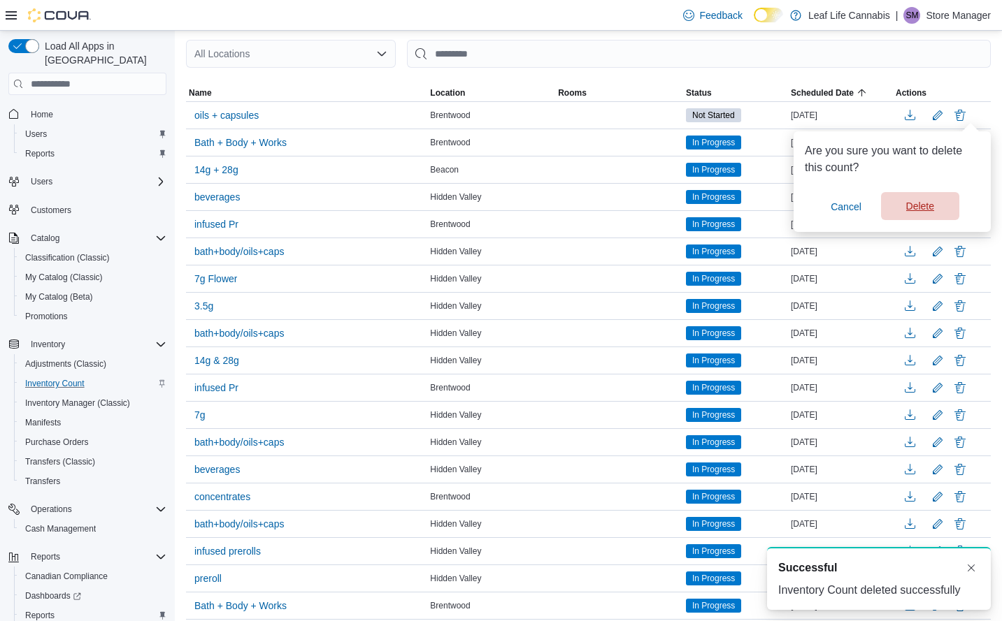
click at [918, 210] on span "Delete" at bounding box center [920, 206] width 28 height 14
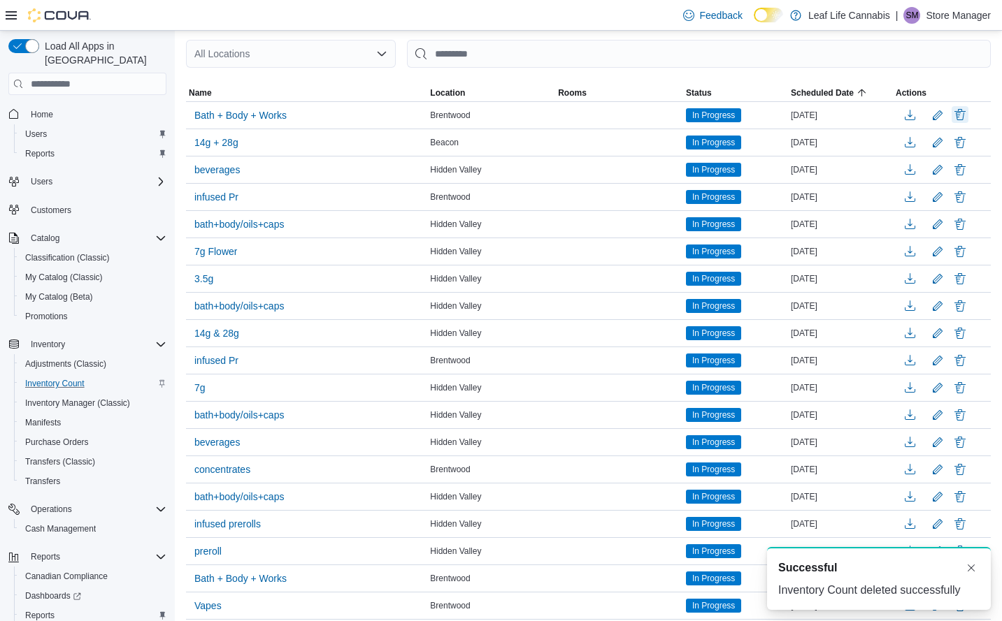
click at [968, 115] on button "Delete" at bounding box center [959, 114] width 17 height 17
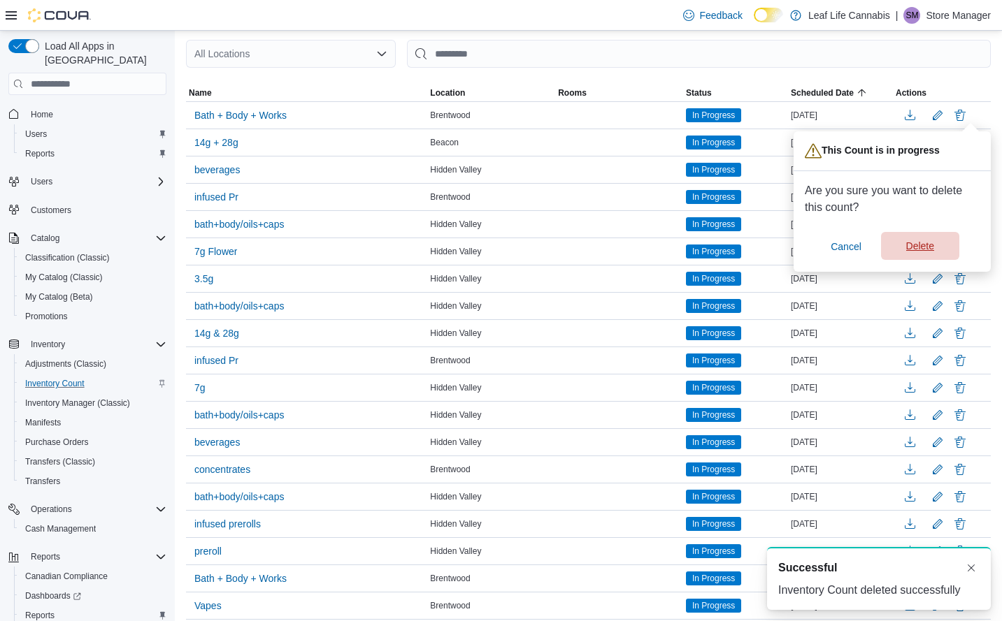
click at [922, 252] on span "Delete" at bounding box center [920, 246] width 28 height 14
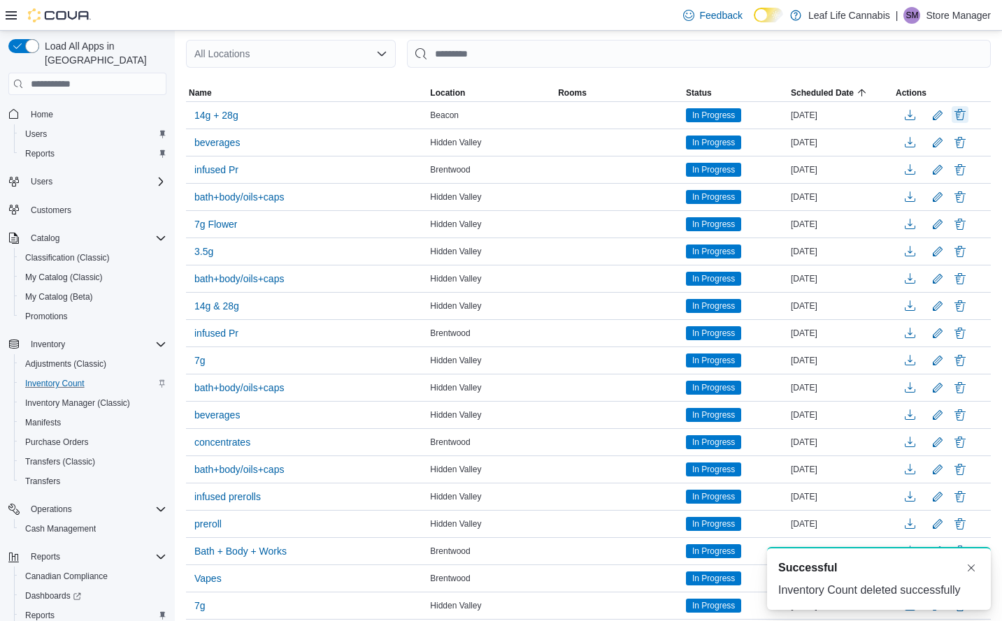
click at [968, 113] on button "Delete" at bounding box center [959, 114] width 17 height 17
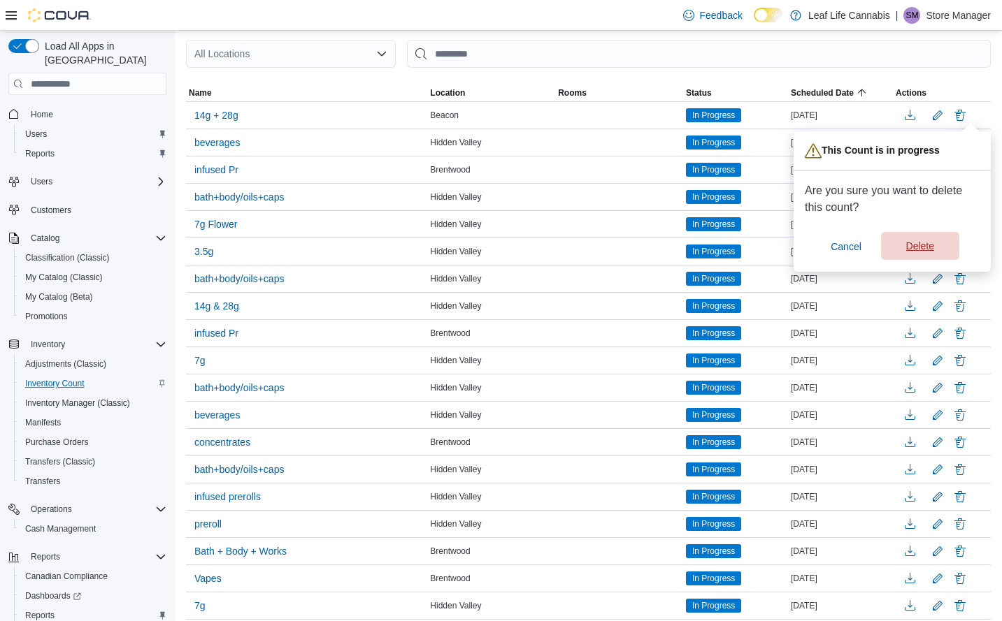
click at [921, 233] on span "Delete" at bounding box center [920, 246] width 62 height 28
click at [918, 243] on button "button" at bounding box center [909, 250] width 28 height 21
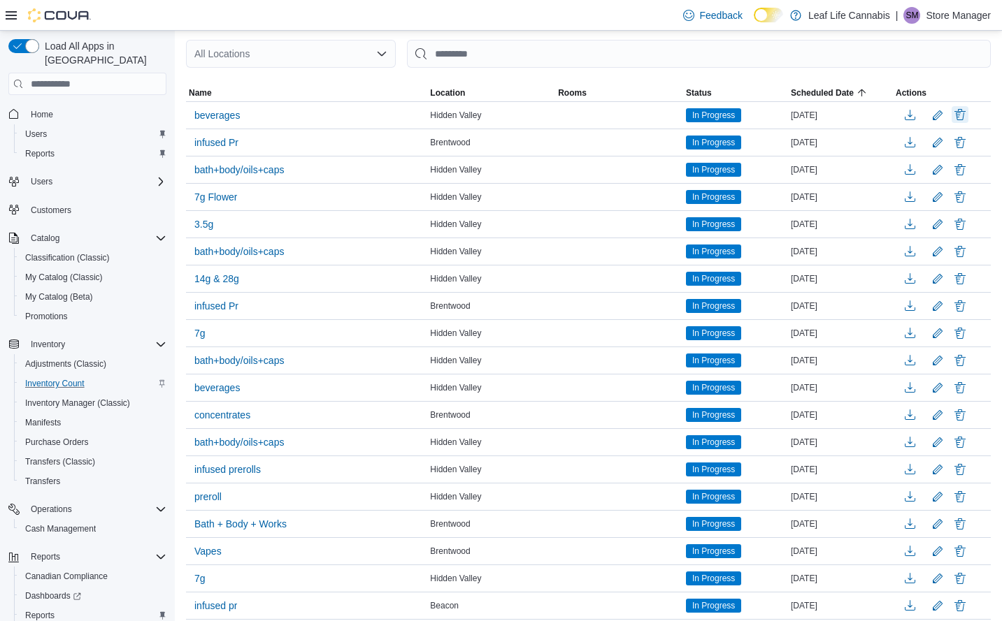
click at [966, 112] on button "Delete" at bounding box center [959, 114] width 17 height 17
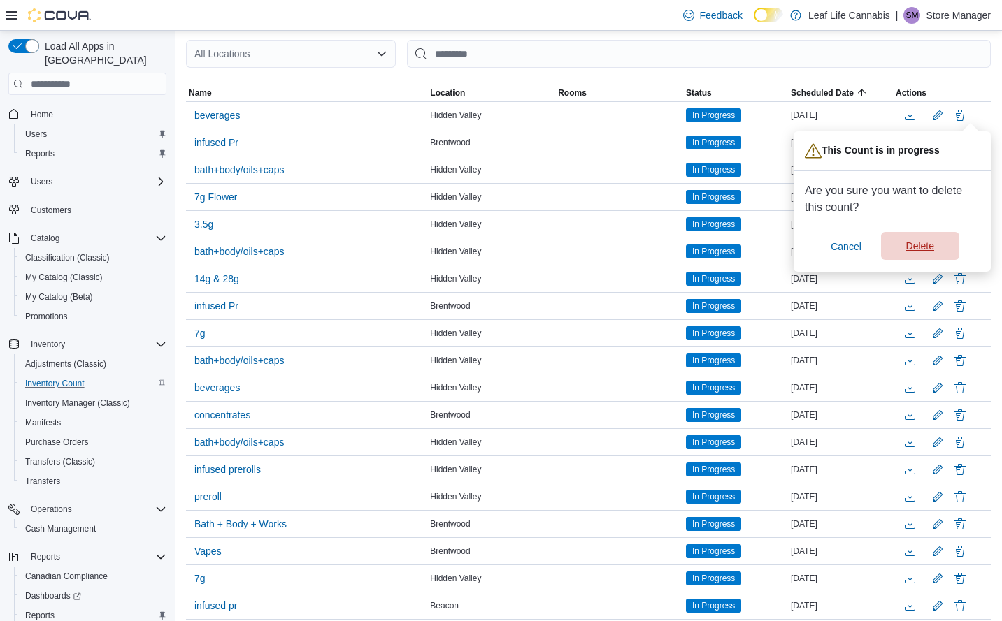
click at [915, 250] on span "Delete" at bounding box center [920, 246] width 28 height 14
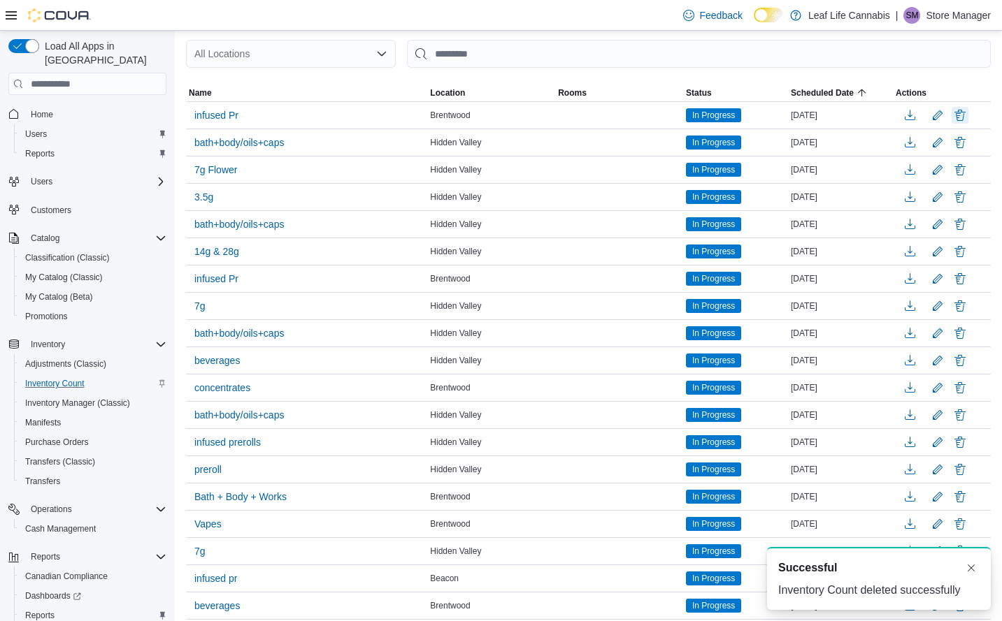
click at [968, 115] on button "Delete" at bounding box center [959, 115] width 17 height 17
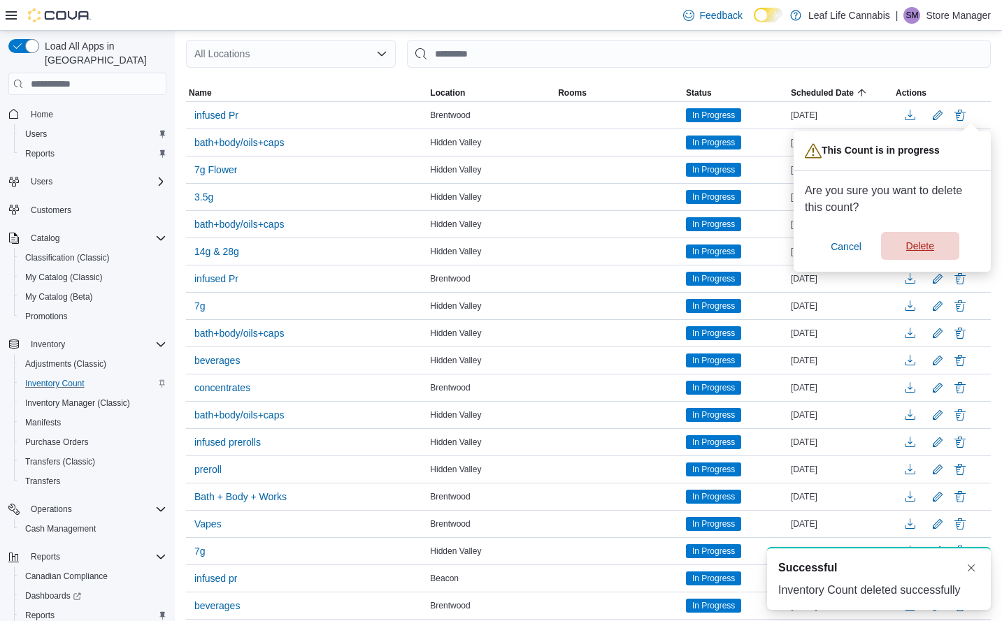
click at [911, 246] on span "Delete" at bounding box center [920, 246] width 28 height 14
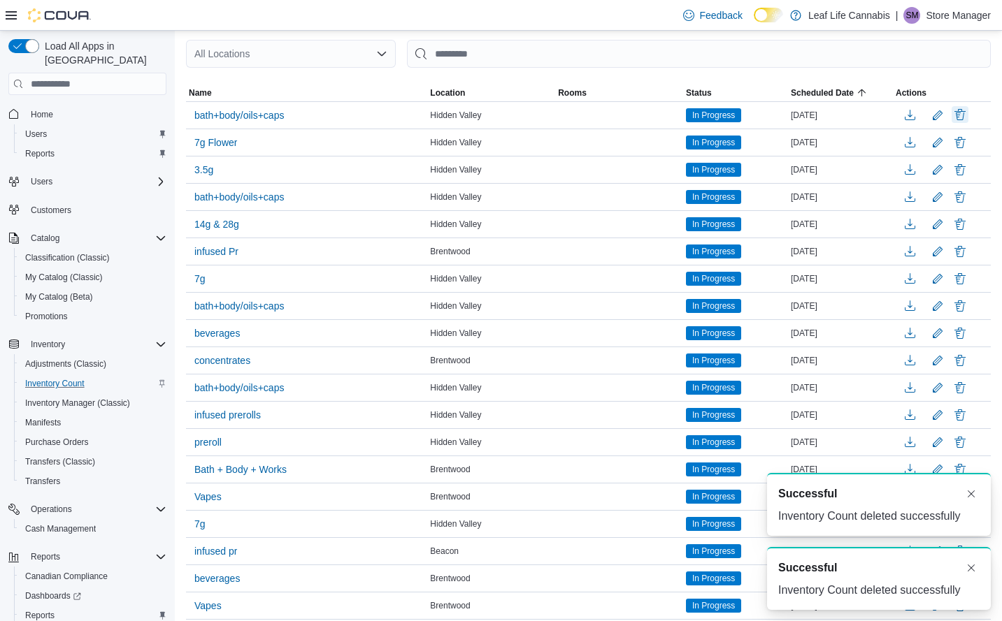
click at [968, 117] on button "Delete" at bounding box center [959, 114] width 17 height 17
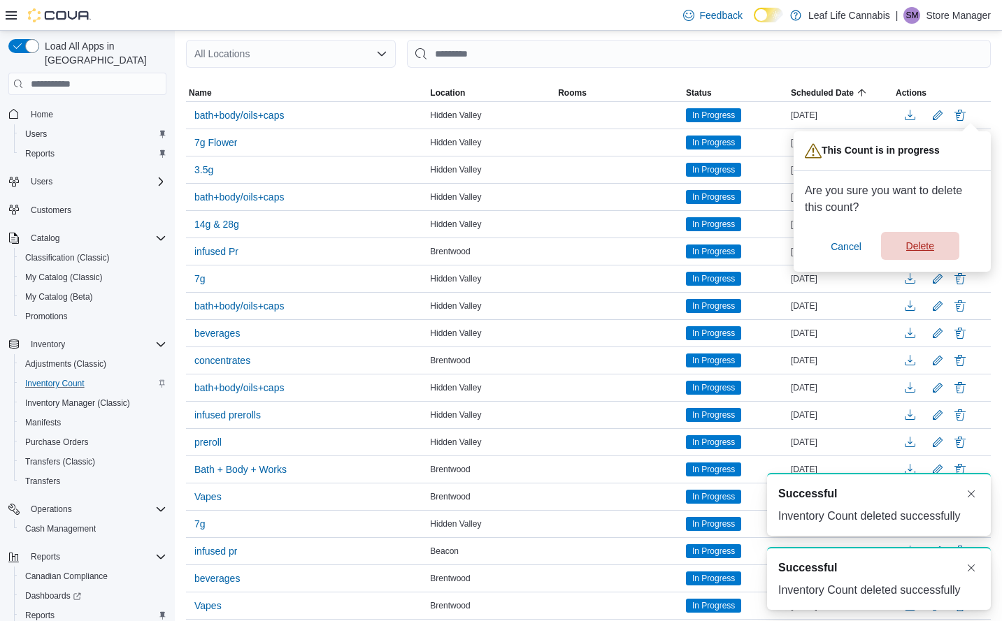
drag, startPoint x: 904, startPoint y: 240, endPoint x: 911, endPoint y: 234, distance: 9.4
click at [907, 240] on span "Delete" at bounding box center [920, 246] width 62 height 28
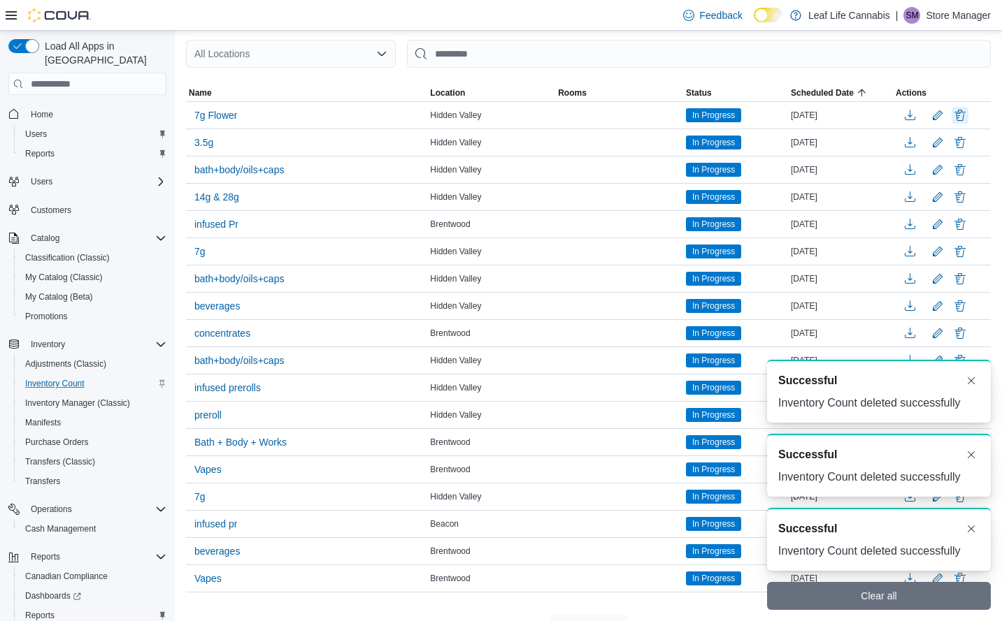
click at [968, 112] on button "Delete" at bounding box center [959, 115] width 17 height 17
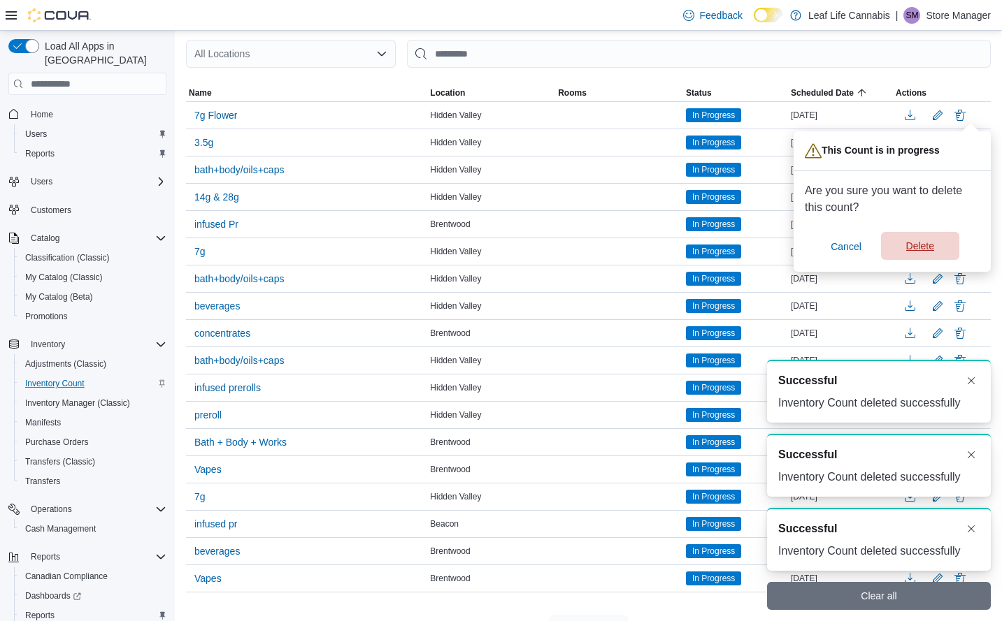
click at [925, 252] on span "Delete" at bounding box center [920, 246] width 28 height 14
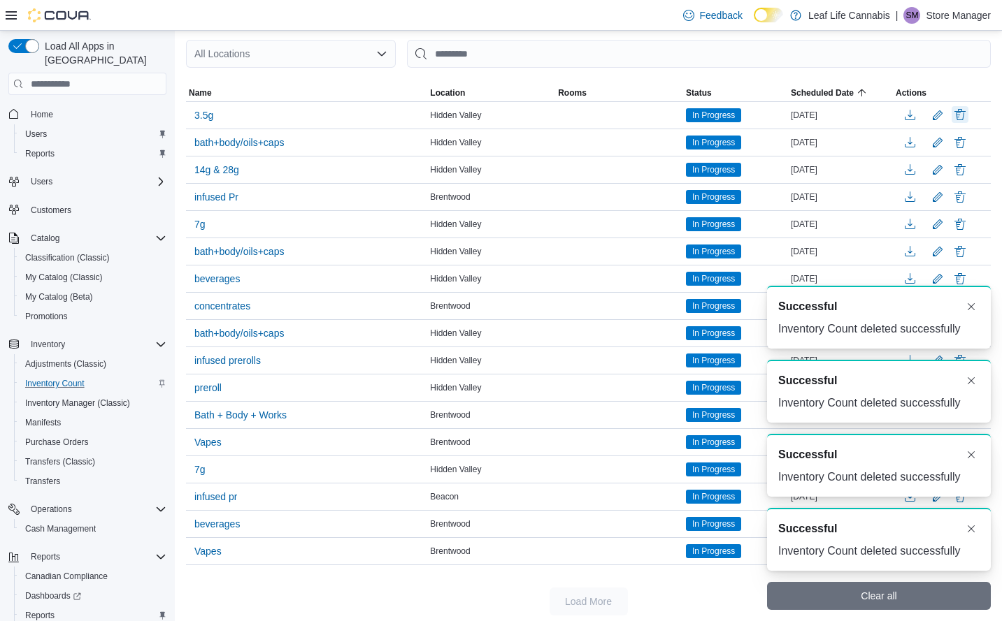
click at [968, 110] on button "Delete" at bounding box center [959, 114] width 17 height 17
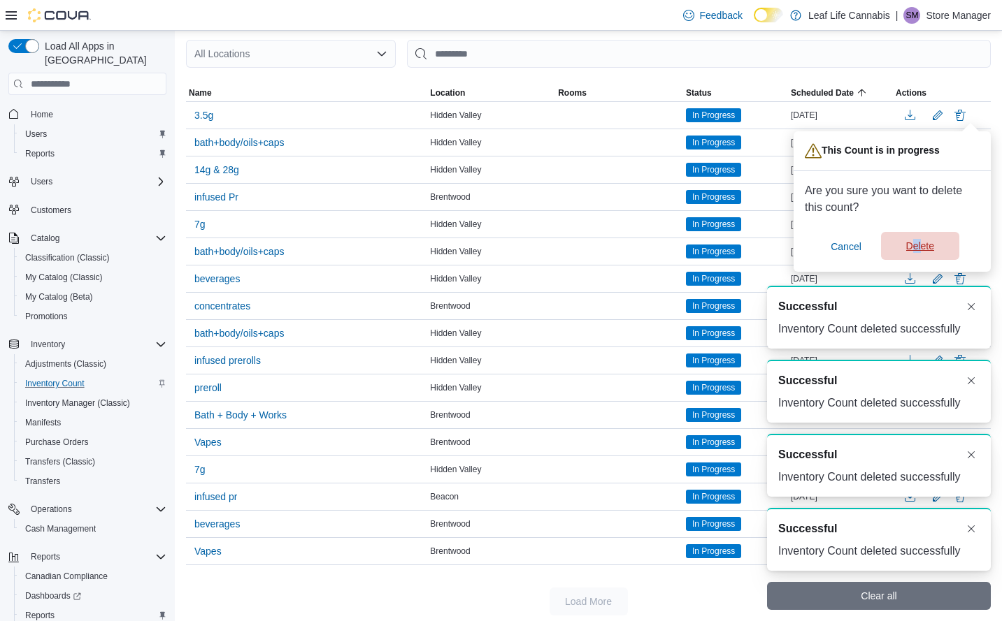
drag, startPoint x: 920, startPoint y: 233, endPoint x: 914, endPoint y: 247, distance: 15.7
click at [914, 247] on div "Are you sure you want to delete this count? Cancel Delete" at bounding box center [891, 221] width 175 height 78
click at [921, 241] on span "Delete" at bounding box center [920, 246] width 28 height 14
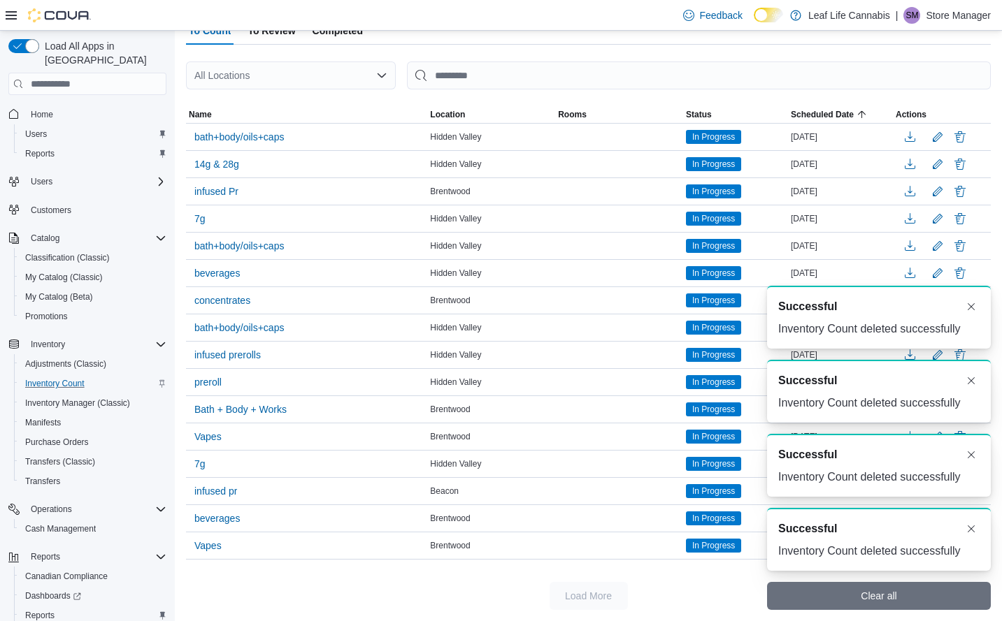
click at [969, 115] on span "Actions" at bounding box center [942, 114] width 98 height 17
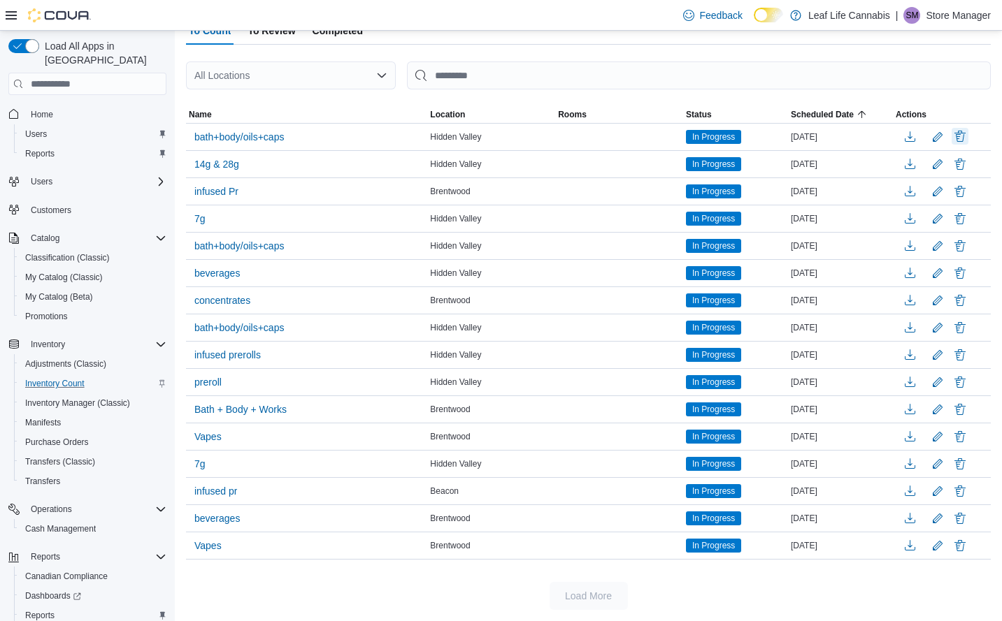
click at [968, 138] on button "Delete" at bounding box center [959, 136] width 17 height 17
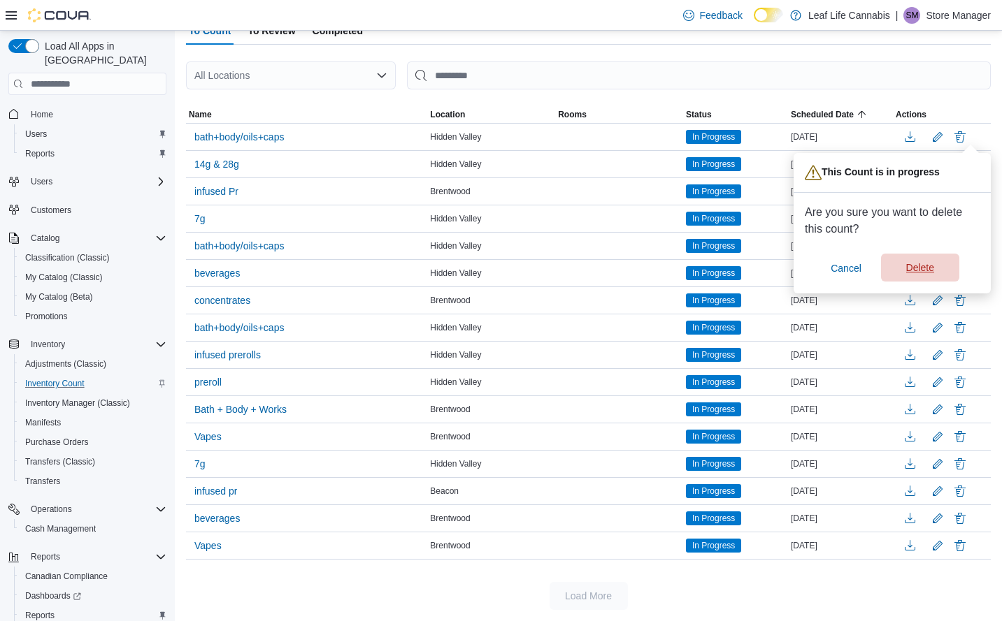
click at [918, 270] on span "Delete" at bounding box center [920, 268] width 28 height 14
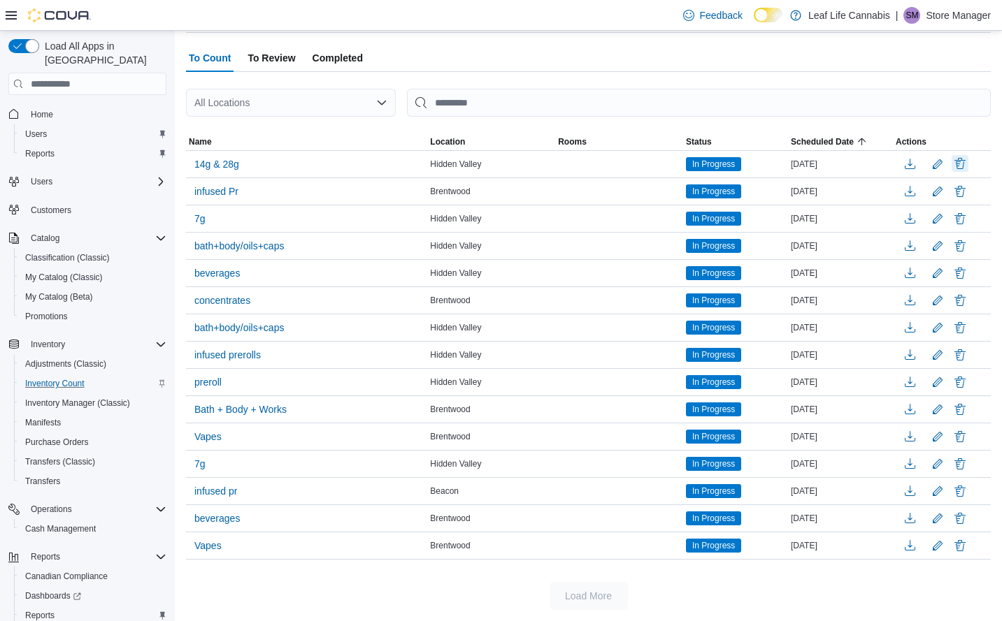
click at [968, 158] on button "Delete" at bounding box center [959, 163] width 17 height 17
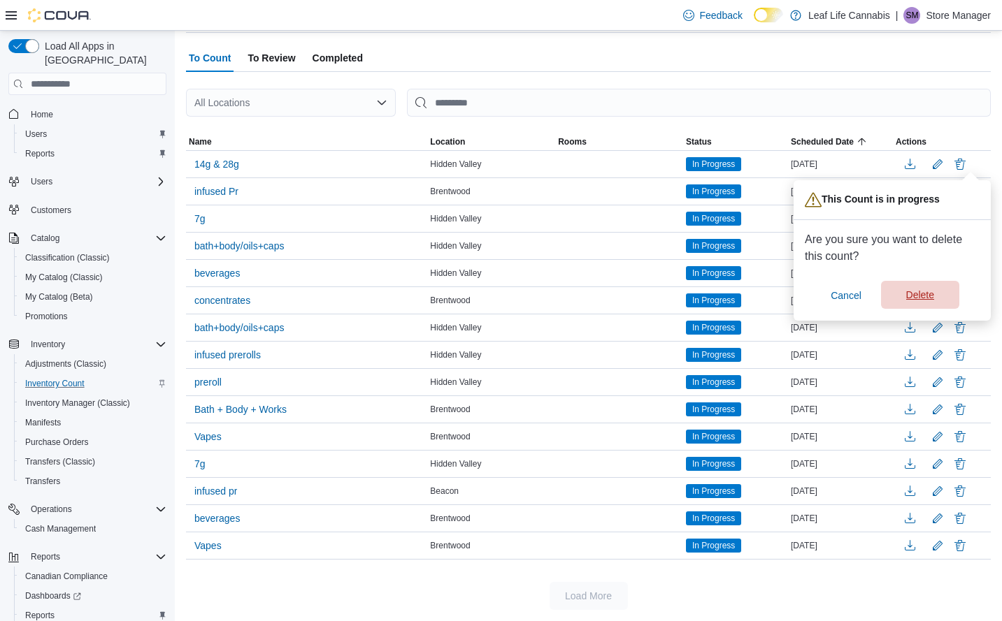
click at [918, 299] on span "Delete" at bounding box center [920, 295] width 28 height 14
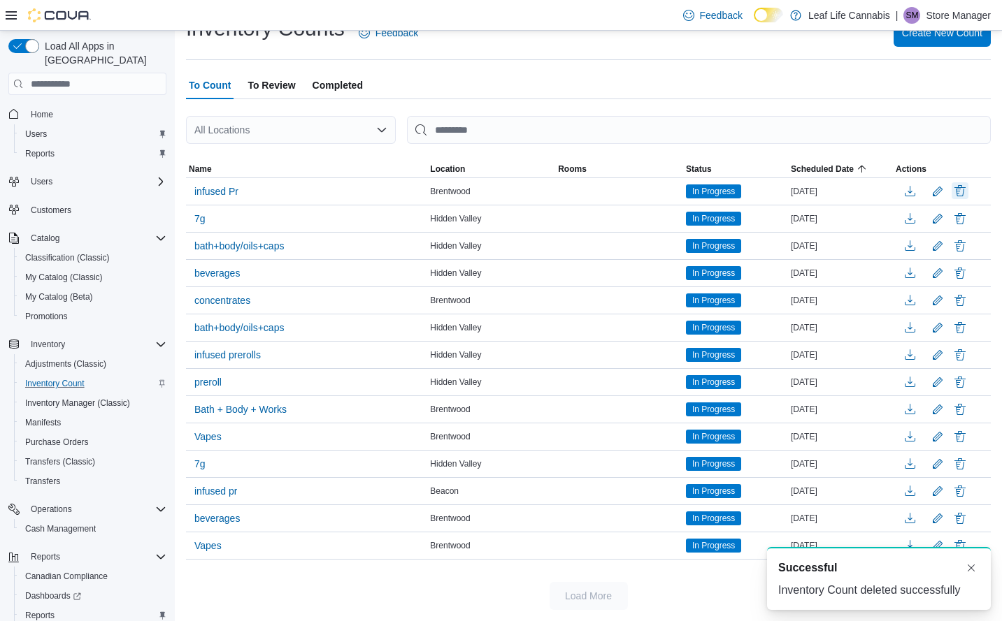
click at [968, 192] on button "Delete" at bounding box center [959, 190] width 17 height 17
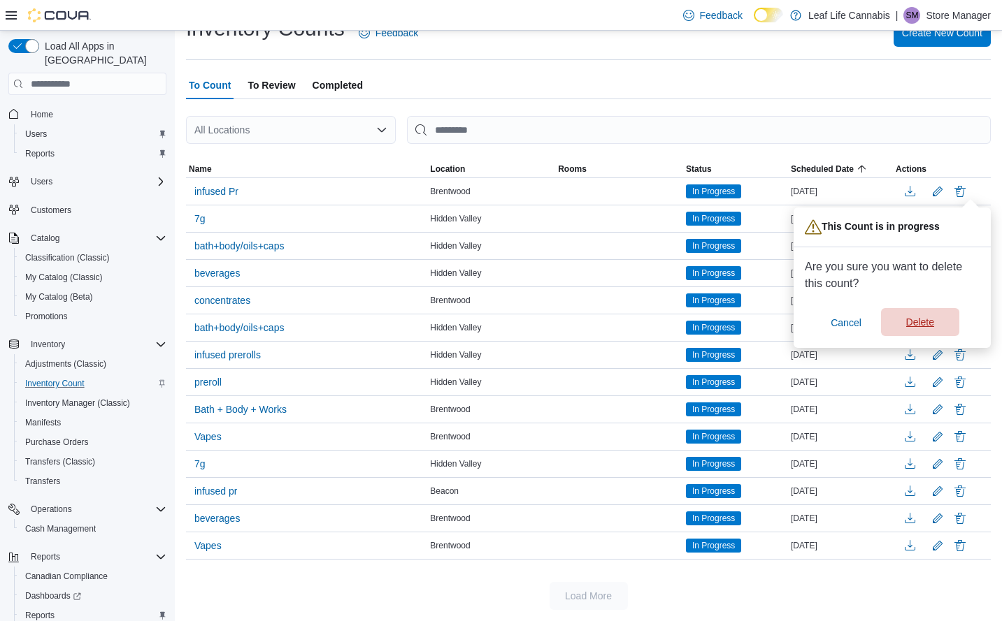
click at [911, 318] on span "Delete" at bounding box center [920, 322] width 28 height 14
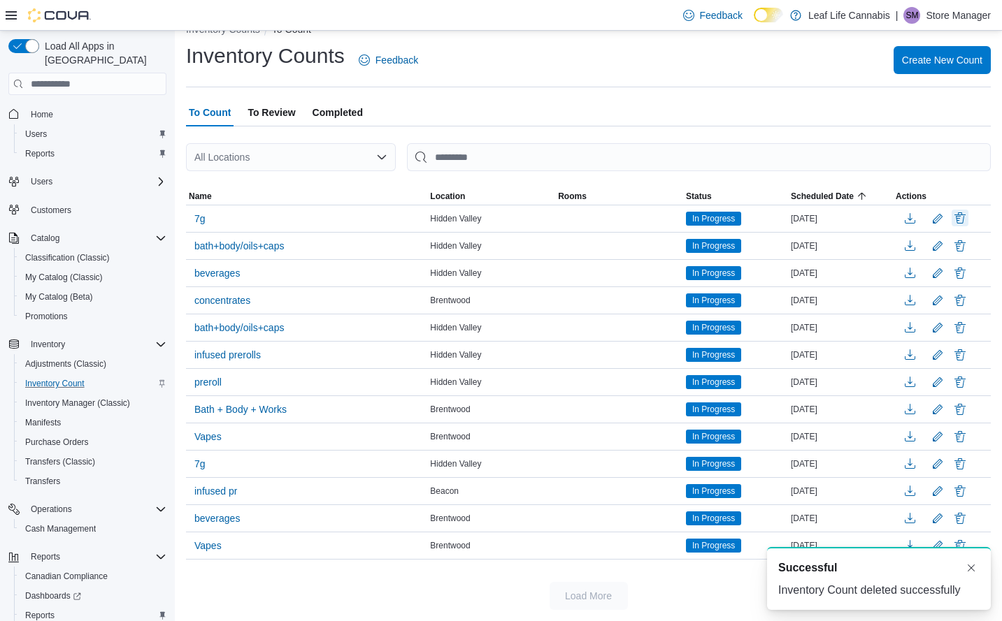
click at [968, 216] on button "Delete" at bounding box center [959, 218] width 17 height 17
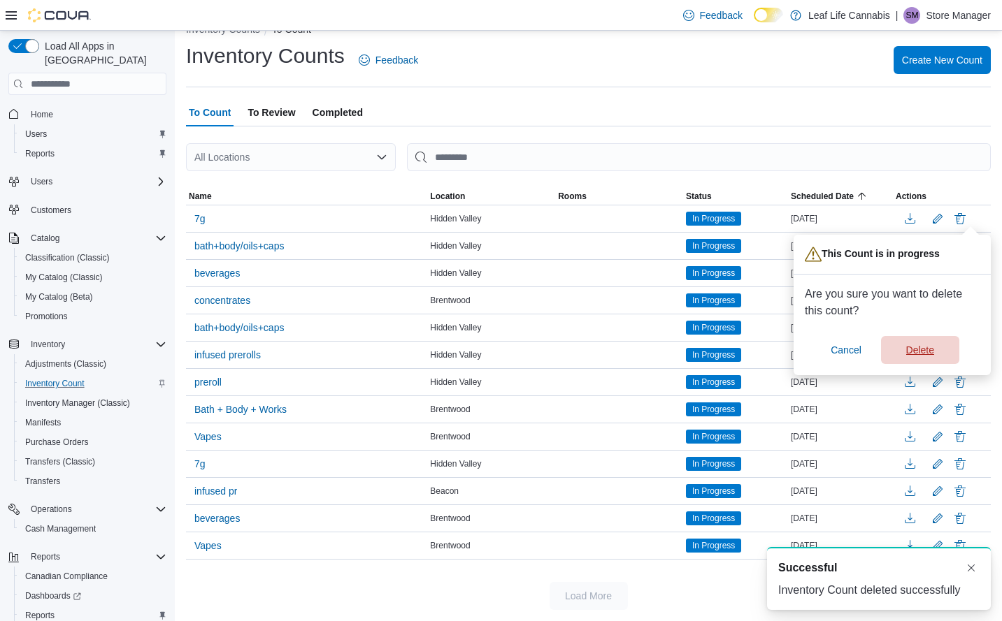
drag, startPoint x: 927, startPoint y: 345, endPoint x: 961, endPoint y: 281, distance: 72.2
click at [926, 345] on span "Delete" at bounding box center [920, 350] width 28 height 14
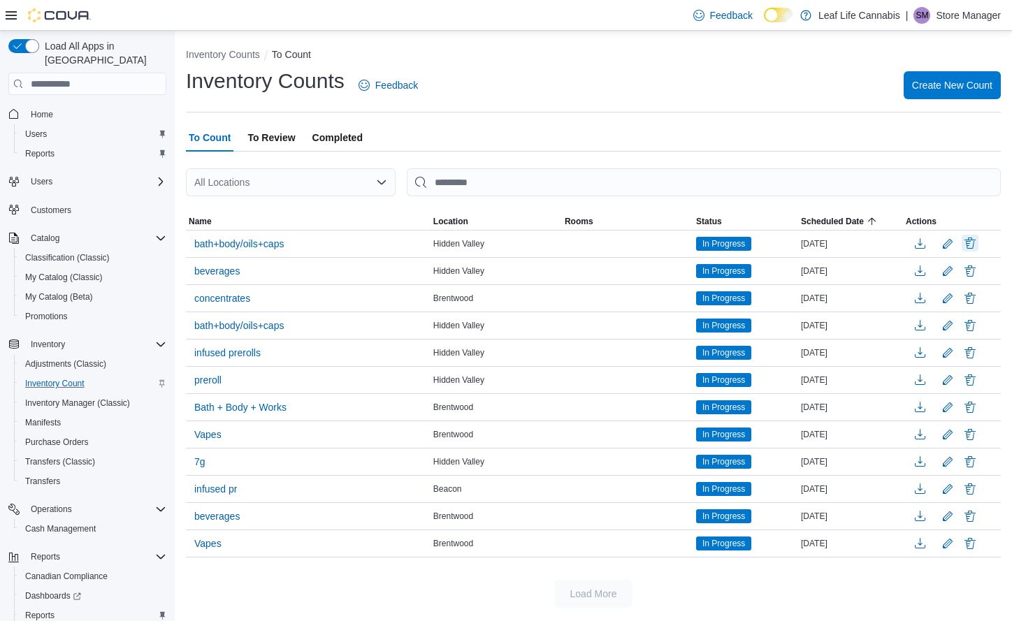
click at [971, 247] on button "Delete" at bounding box center [970, 243] width 17 height 17
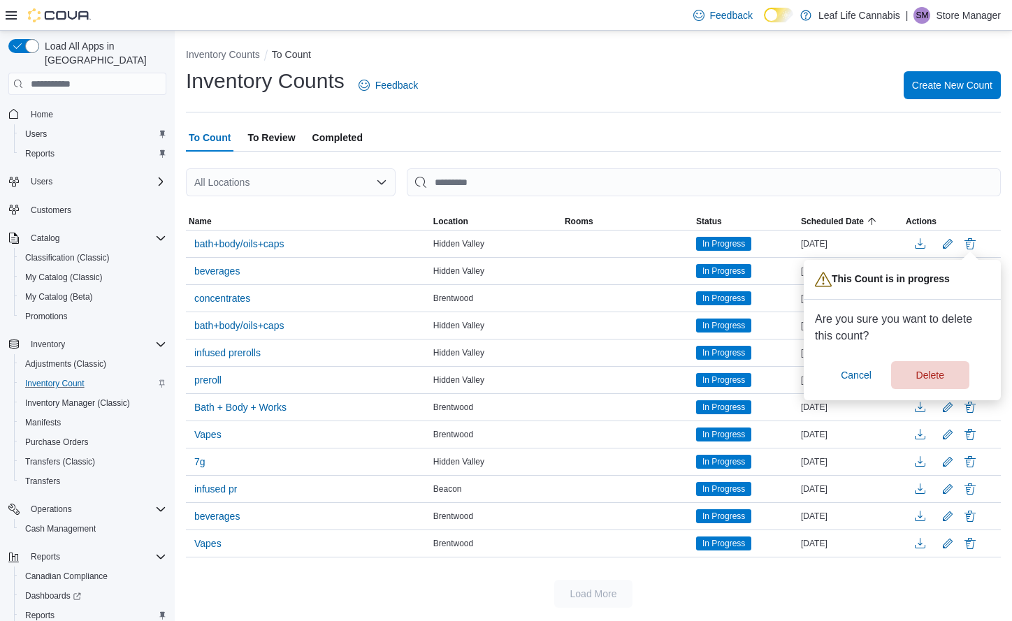
click at [921, 360] on div "Are you sure you want to delete this count? Cancel Delete" at bounding box center [902, 350] width 175 height 78
click at [921, 366] on span "Delete" at bounding box center [931, 375] width 62 height 28
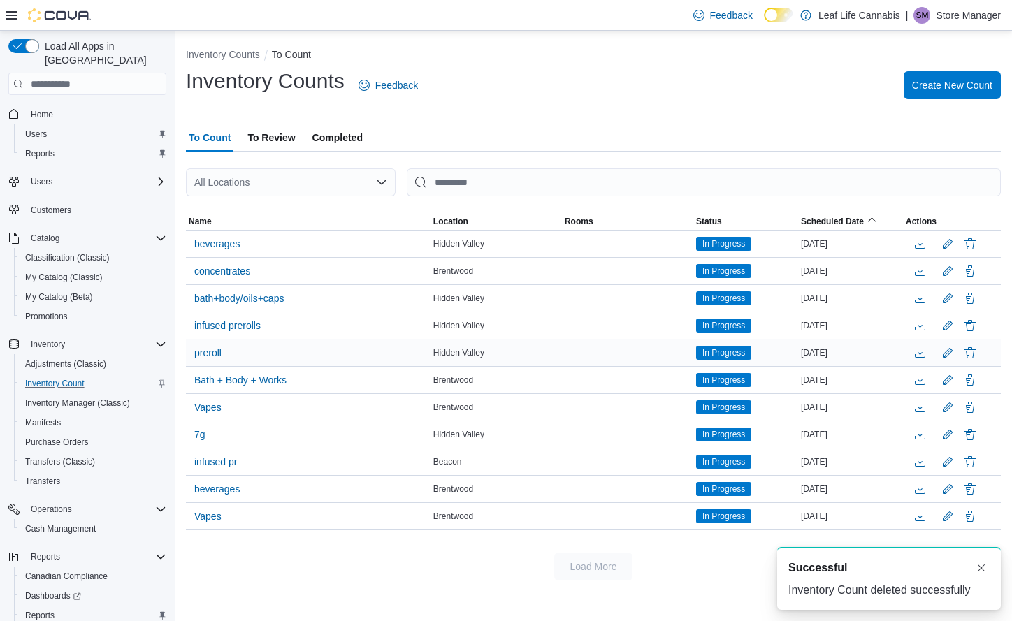
click at [935, 367] on td at bounding box center [952, 380] width 98 height 27
click at [973, 242] on button "Delete" at bounding box center [970, 243] width 17 height 17
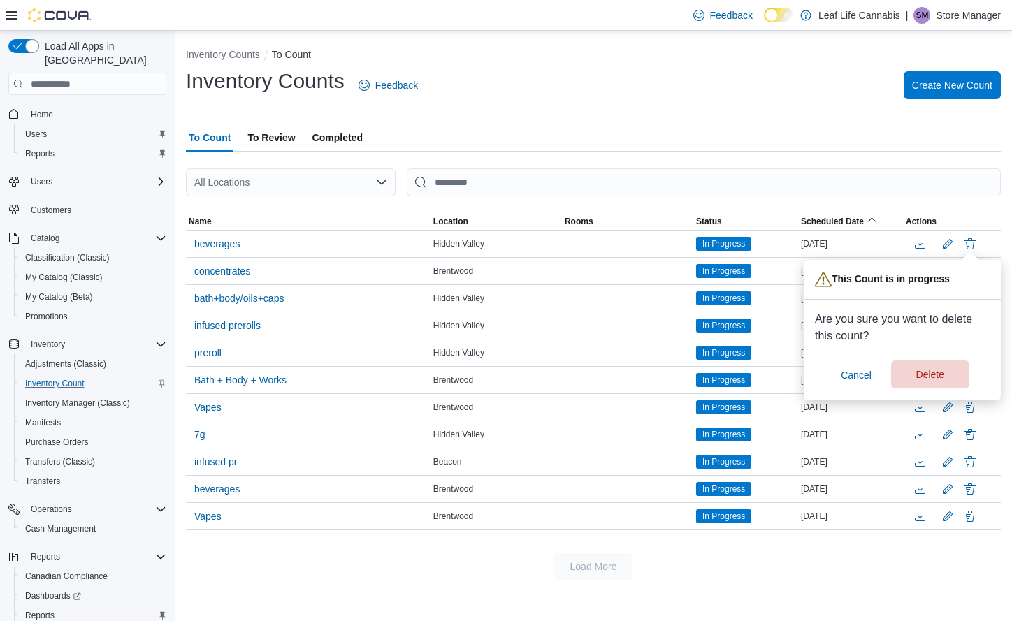
click at [929, 371] on span "Delete" at bounding box center [930, 375] width 28 height 14
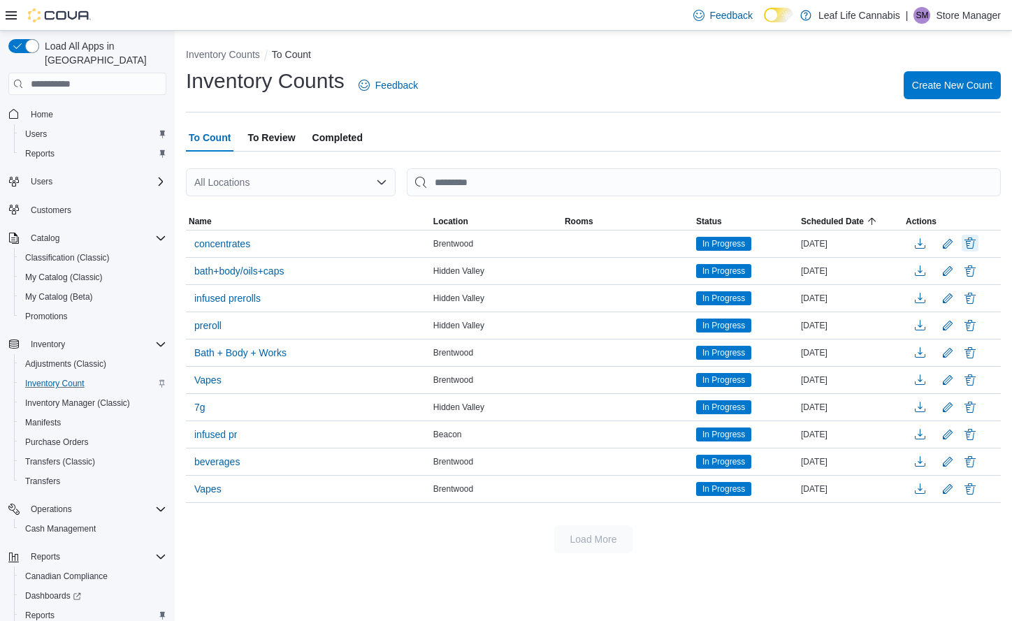
click at [973, 243] on button "Delete" at bounding box center [970, 243] width 17 height 17
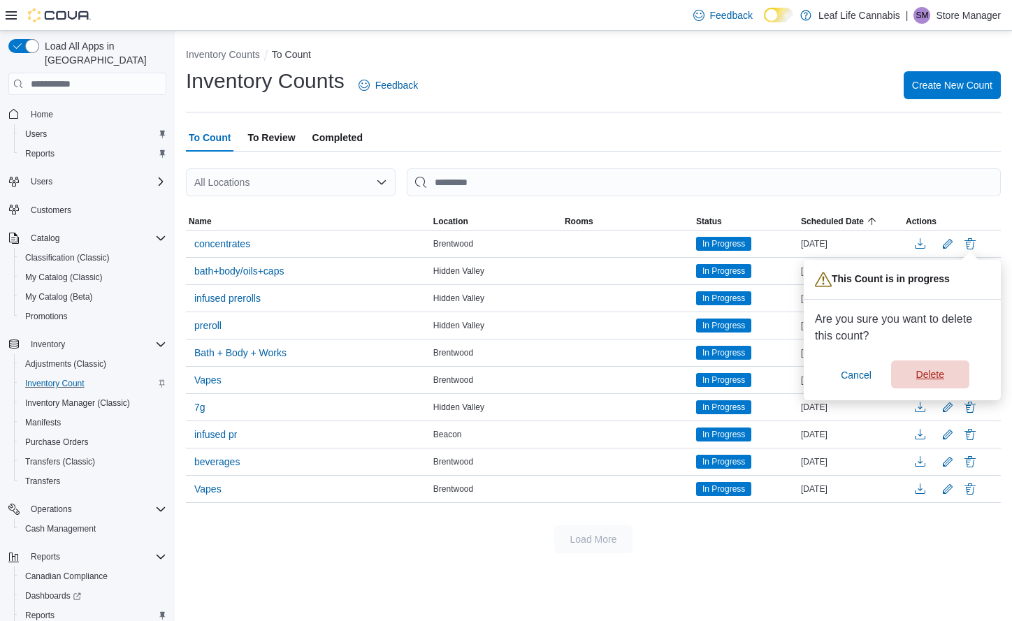
click at [925, 380] on span "Delete" at bounding box center [930, 375] width 28 height 14
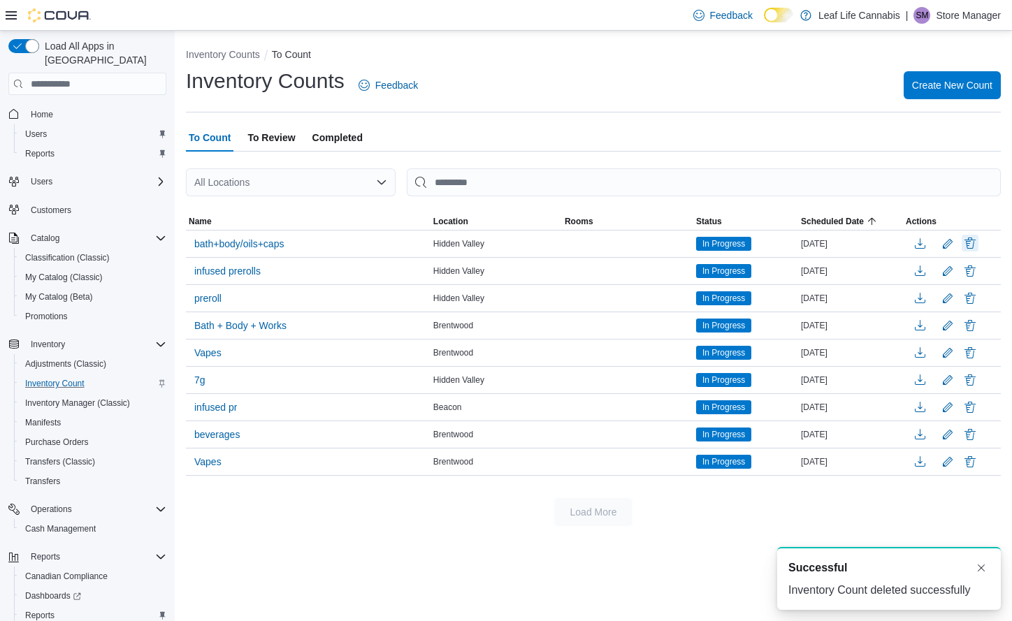
click at [972, 246] on button "Delete" at bounding box center [970, 243] width 17 height 17
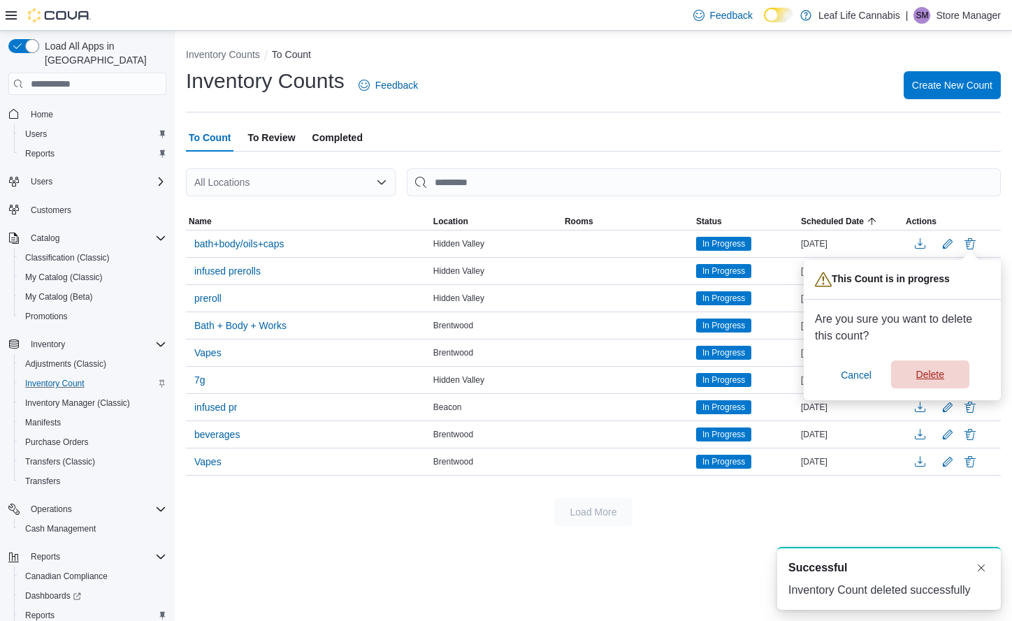
click at [938, 372] on span "Delete" at bounding box center [930, 375] width 28 height 14
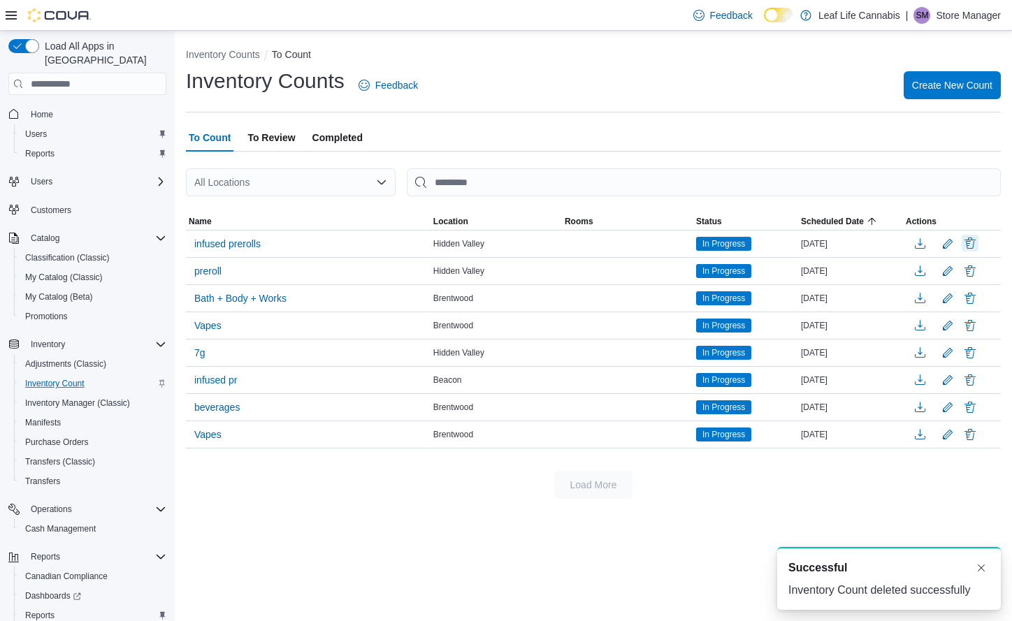
click at [976, 246] on button "Delete" at bounding box center [970, 243] width 17 height 17
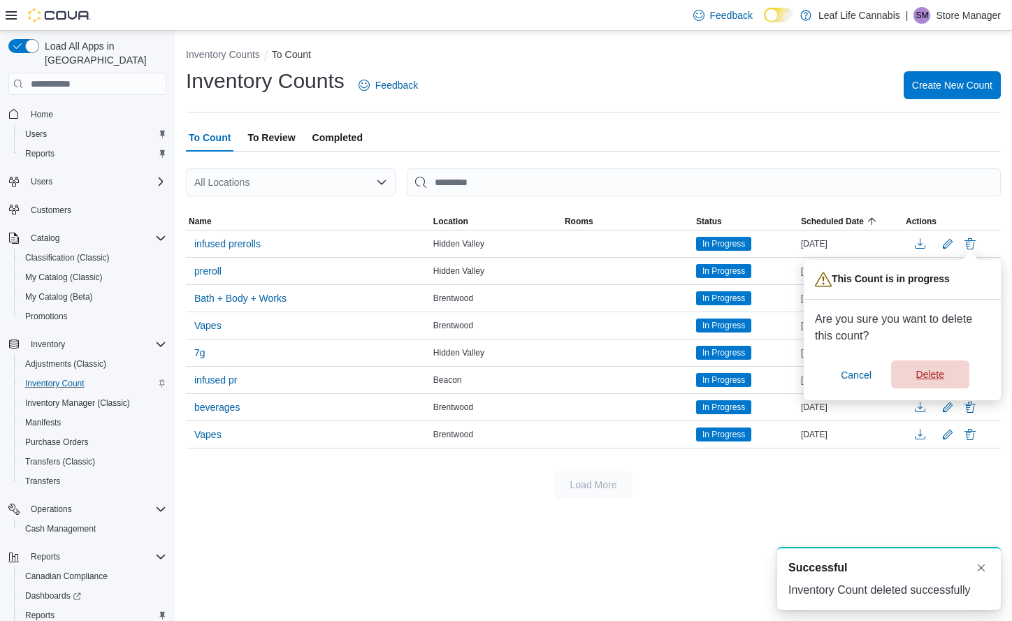
click at [941, 363] on span "Delete" at bounding box center [931, 375] width 62 height 28
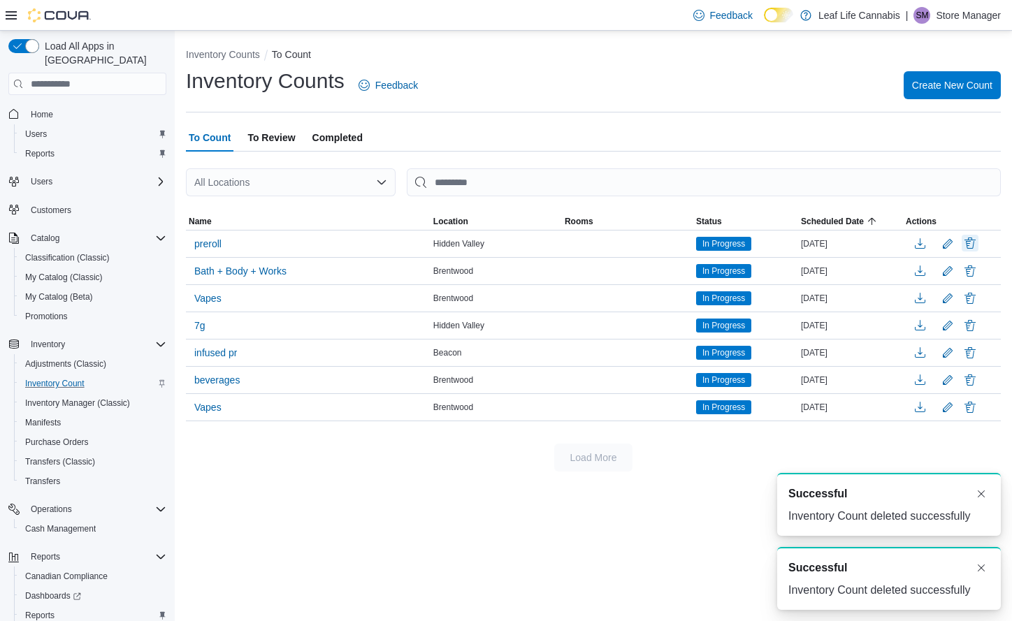
click at [971, 239] on button "Delete" at bounding box center [970, 243] width 17 height 17
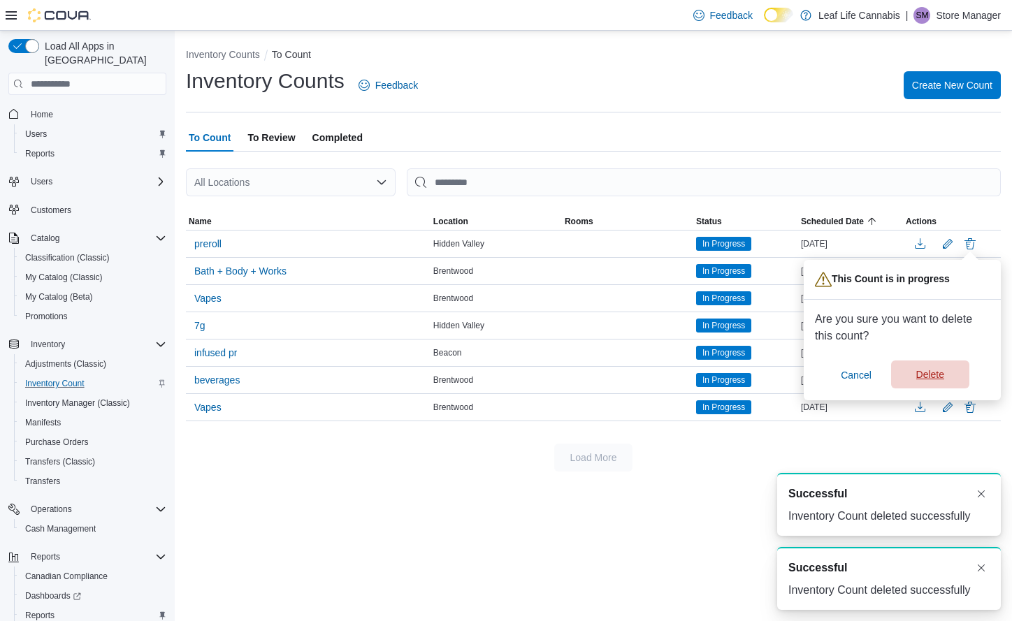
click at [929, 366] on span "Delete" at bounding box center [931, 375] width 62 height 28
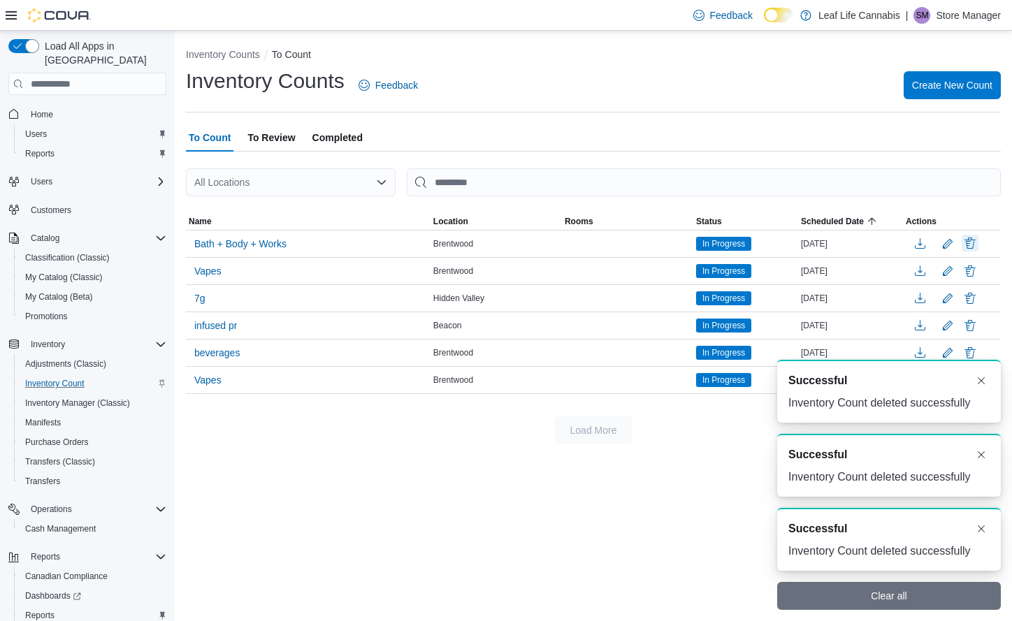
click at [975, 241] on button "Delete" at bounding box center [970, 243] width 17 height 17
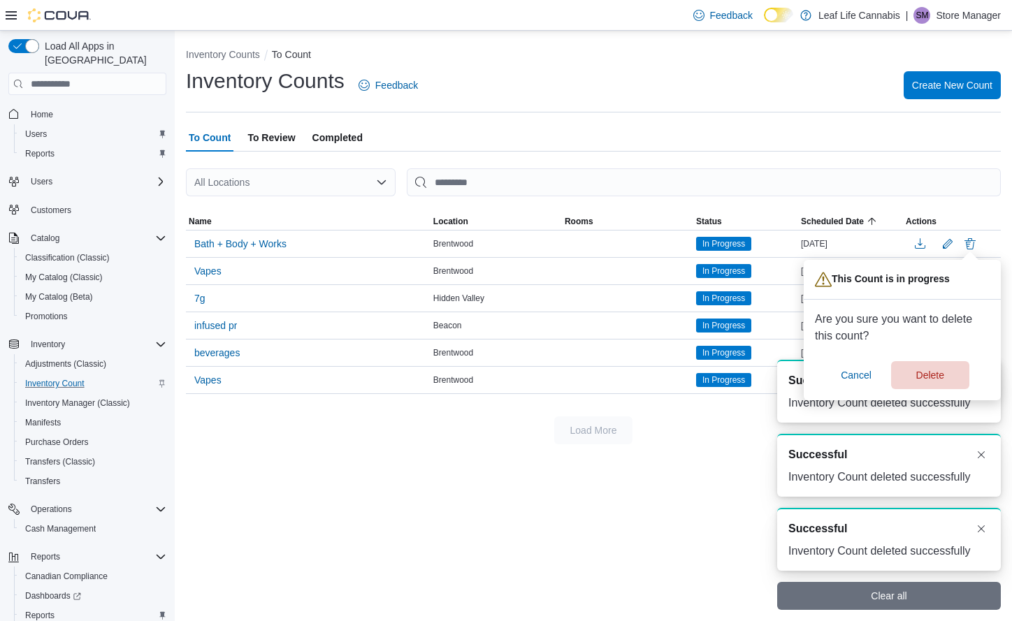
drag, startPoint x: 938, startPoint y: 358, endPoint x: 947, endPoint y: 352, distance: 10.7
click at [939, 358] on div "Are you sure you want to delete this count? Cancel Delete" at bounding box center [902, 350] width 175 height 78
click at [917, 384] on span "Delete" at bounding box center [931, 375] width 62 height 28
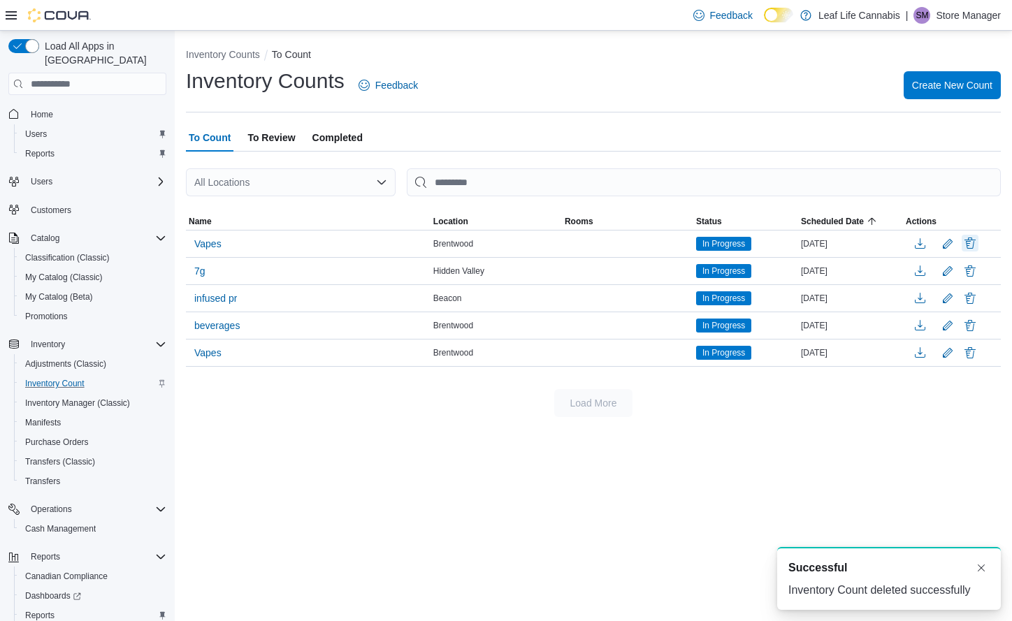
click at [970, 244] on button "Delete" at bounding box center [970, 243] width 17 height 17
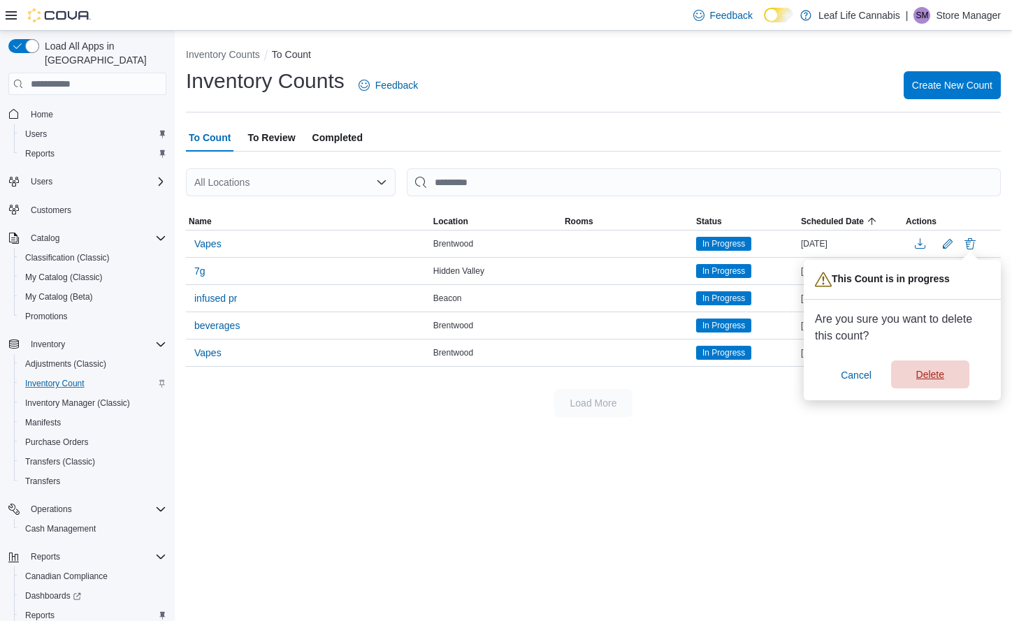
click at [927, 368] on span "Delete" at bounding box center [931, 375] width 62 height 28
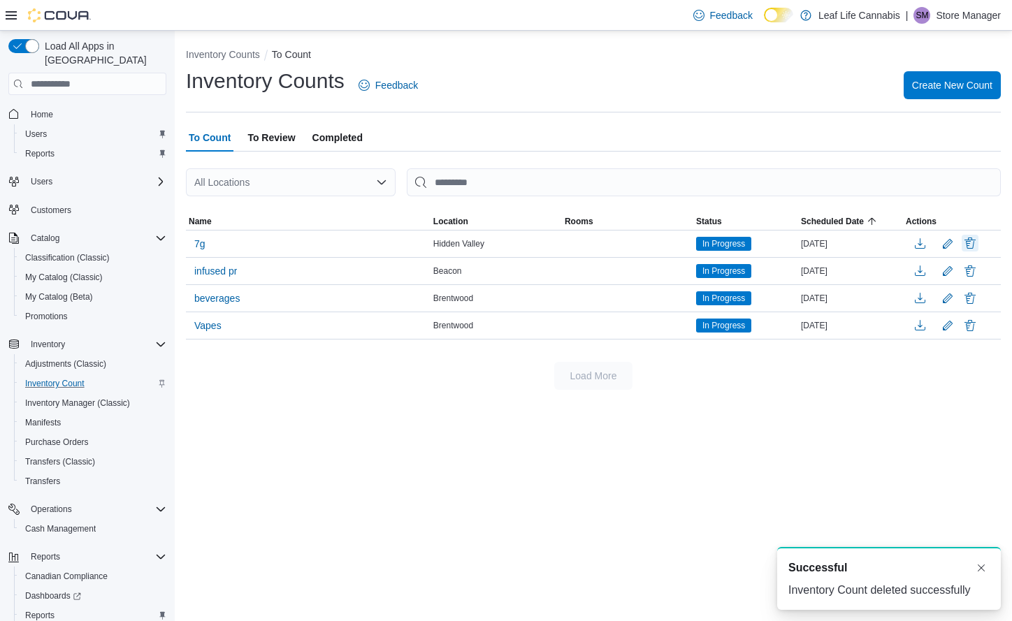
click at [970, 243] on button "Delete" at bounding box center [970, 243] width 17 height 17
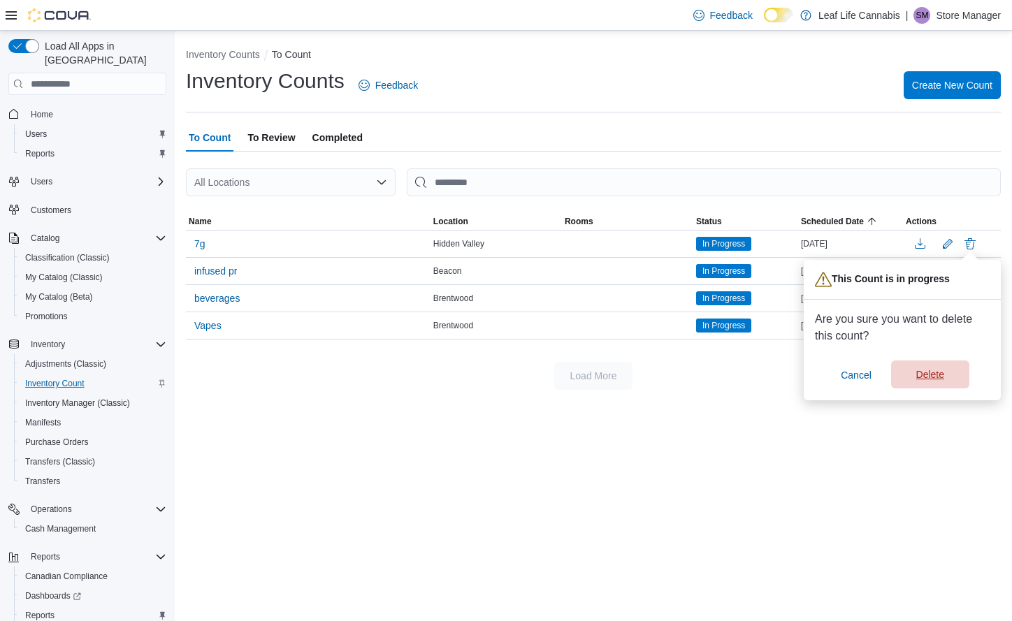
click at [930, 372] on span "Delete" at bounding box center [930, 375] width 28 height 14
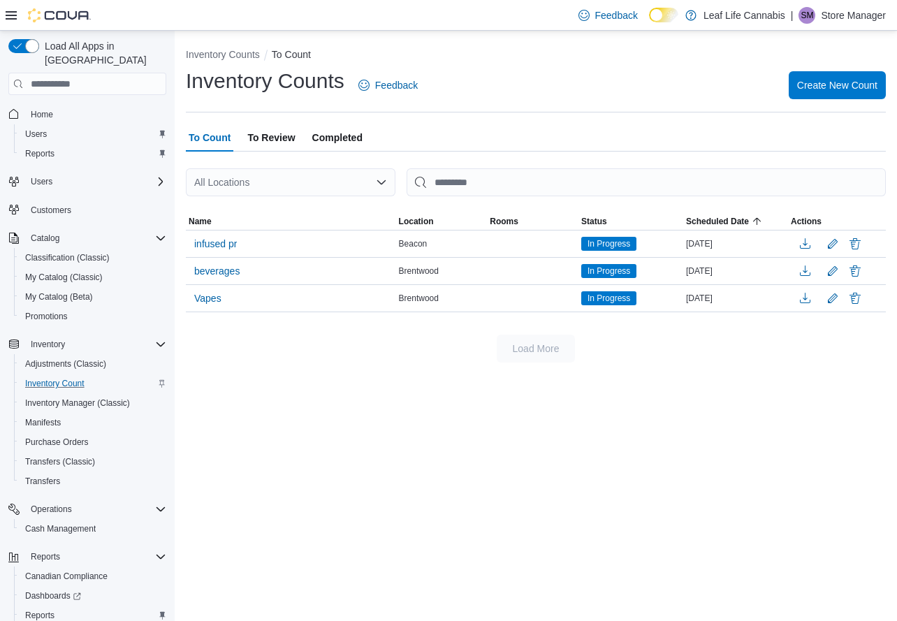
click at [286, 148] on span "To Review" at bounding box center [271, 138] width 48 height 28
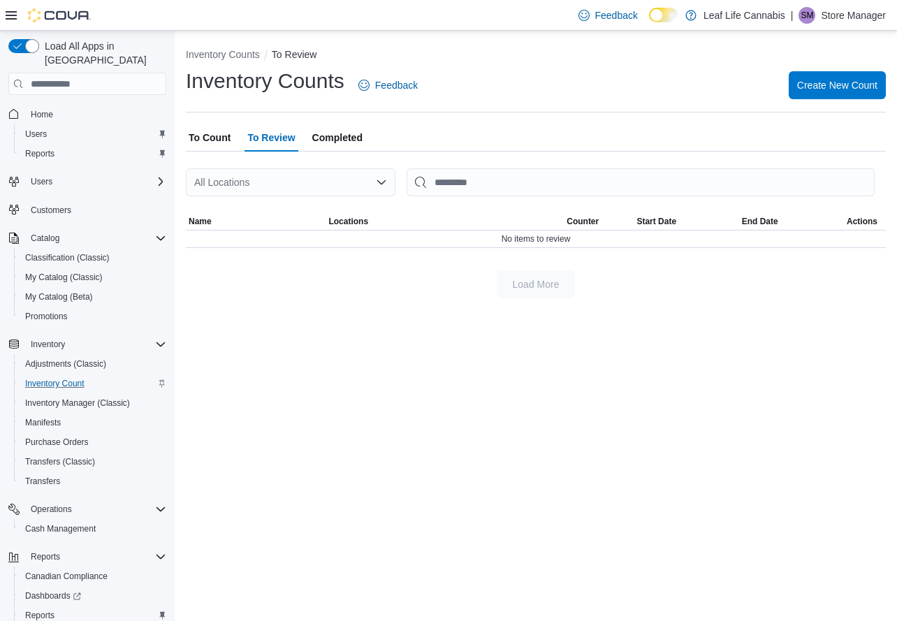
click at [318, 137] on span "Completed" at bounding box center [337, 138] width 50 height 28
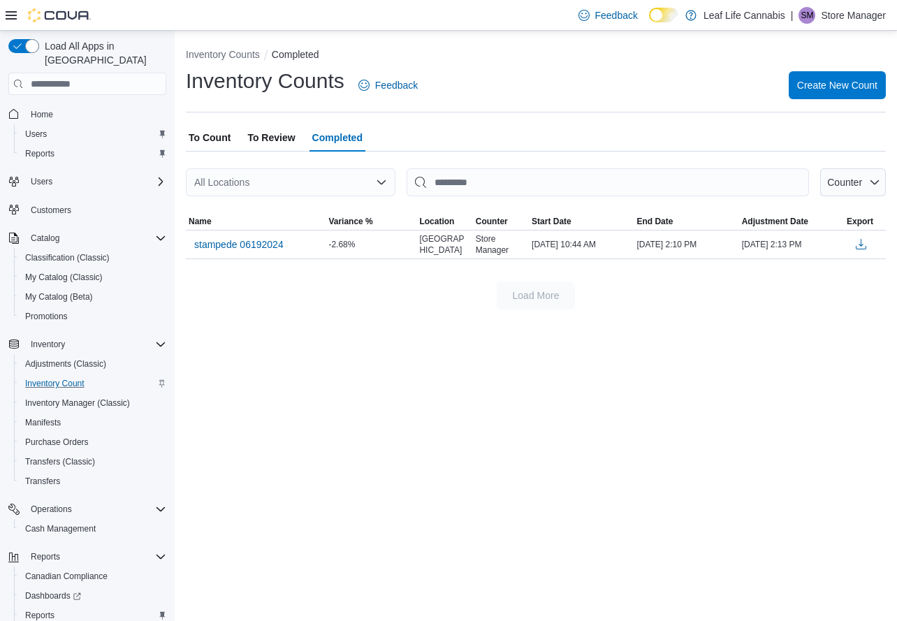
click at [233, 138] on button "To Count" at bounding box center [210, 138] width 48 height 28
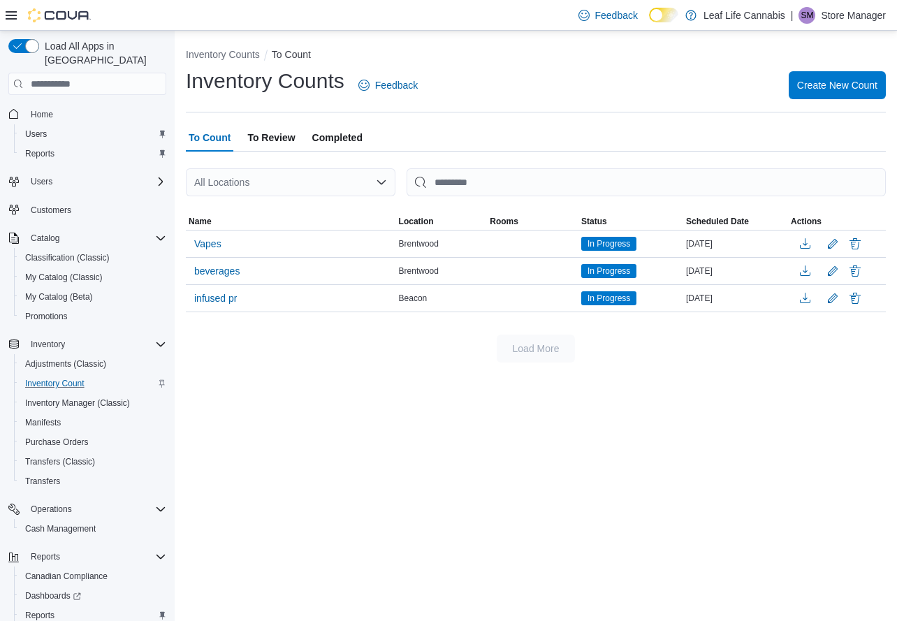
click at [258, 135] on span "To Review" at bounding box center [271, 138] width 48 height 28
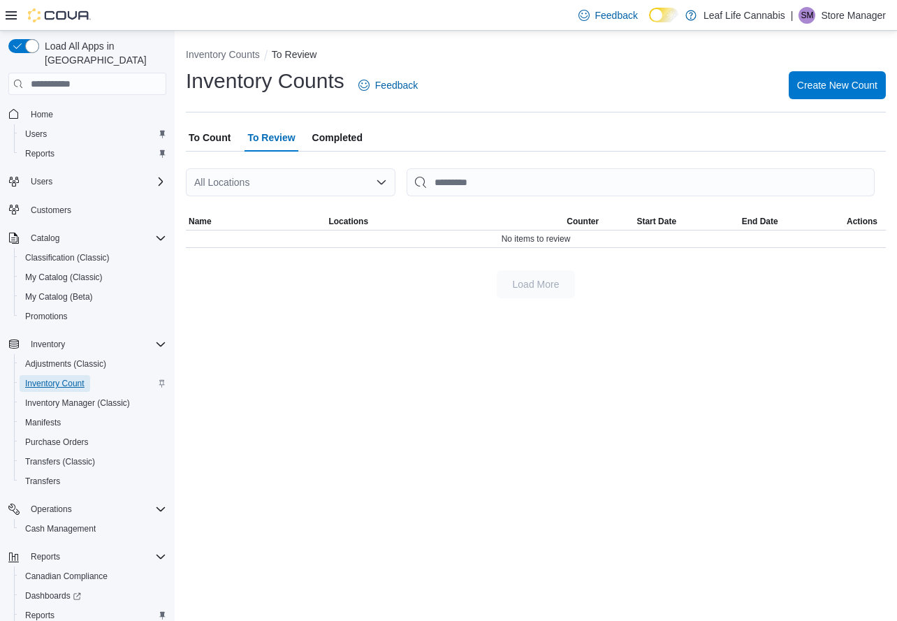
click at [61, 378] on span "Inventory Count" at bounding box center [54, 383] width 59 height 11
click at [55, 378] on span "Inventory Count" at bounding box center [54, 383] width 59 height 11
click at [53, 378] on span "Inventory Count" at bounding box center [54, 383] width 59 height 11
click at [220, 57] on button "Inventory Counts" at bounding box center [223, 54] width 74 height 11
click at [57, 359] on span "Adjustments (Classic)" at bounding box center [65, 364] width 81 height 11
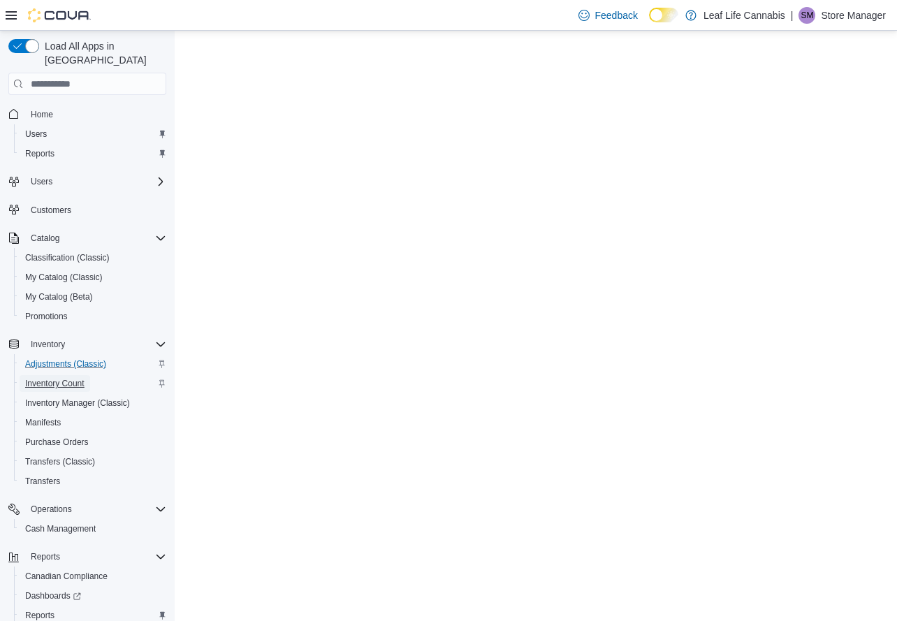
click at [54, 378] on span "Inventory Count" at bounding box center [54, 383] width 59 height 11
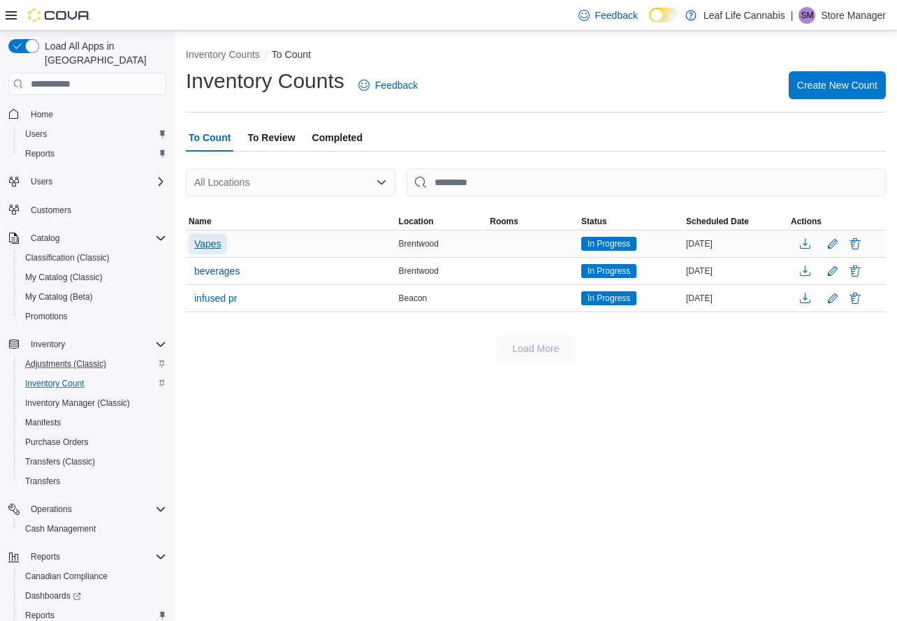
click at [215, 241] on span "Vapes" at bounding box center [207, 244] width 27 height 14
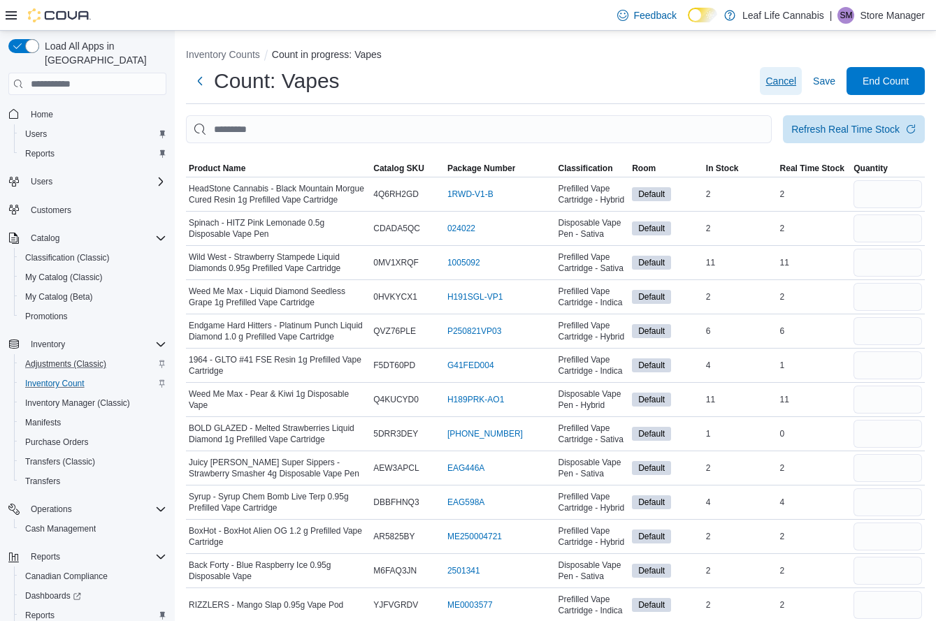
click at [793, 84] on span "Cancel" at bounding box center [780, 81] width 31 height 14
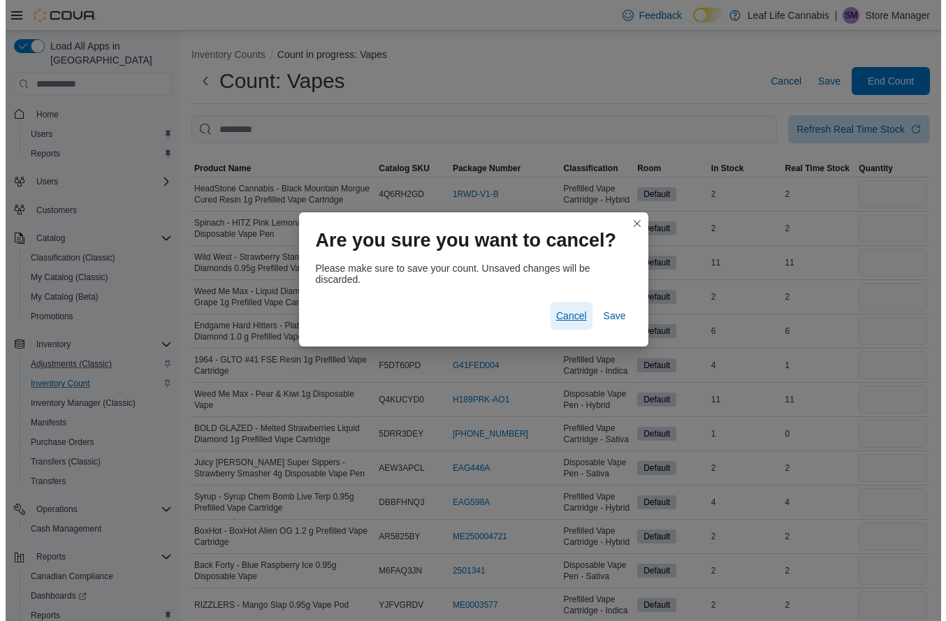
click
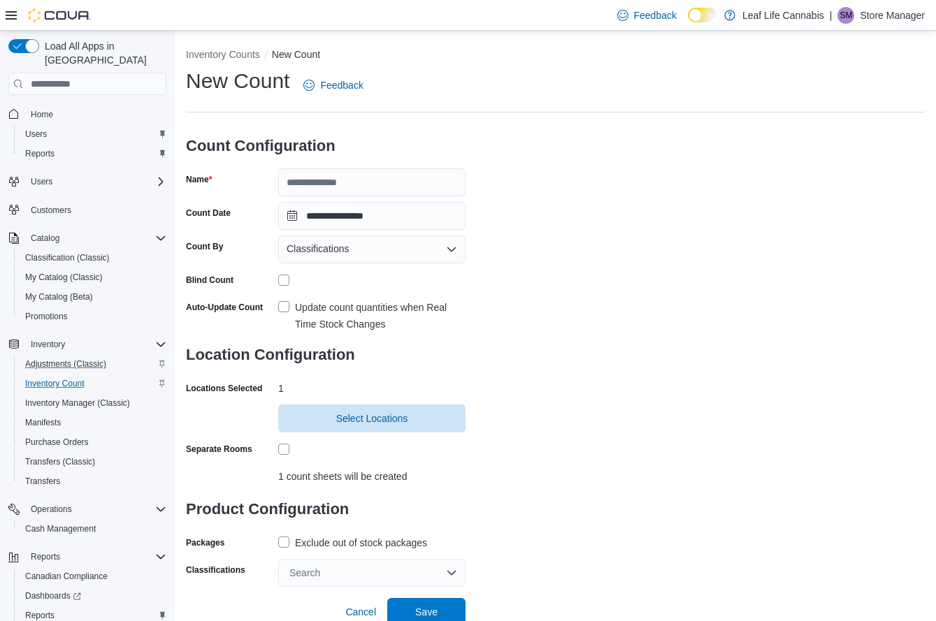
scroll to position [5, 0]
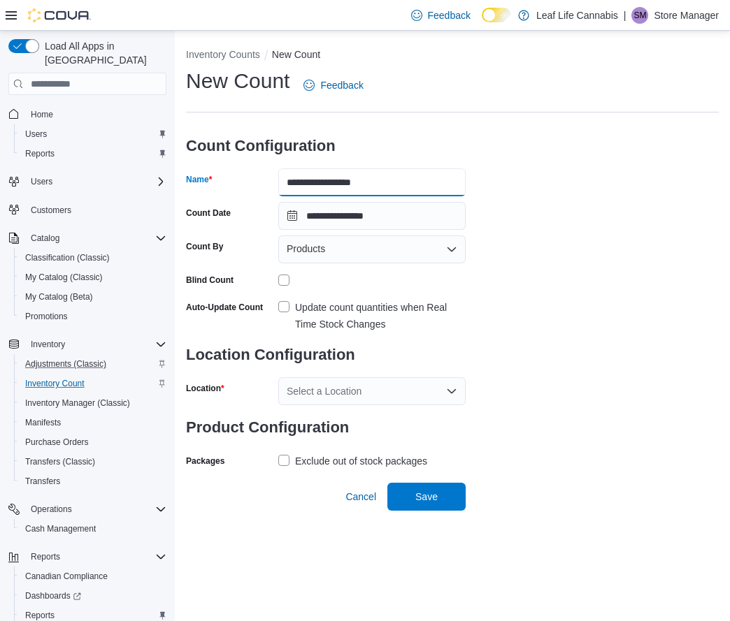
type input "**********"
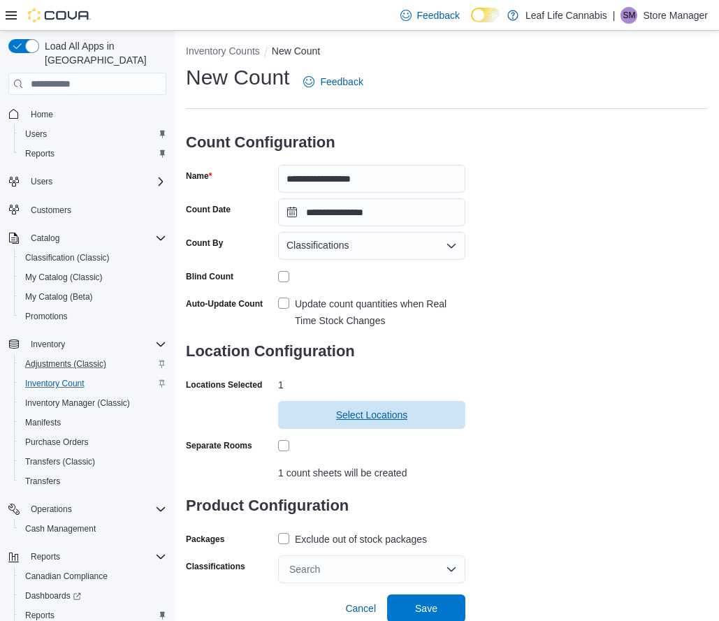
scroll to position [5, 0]
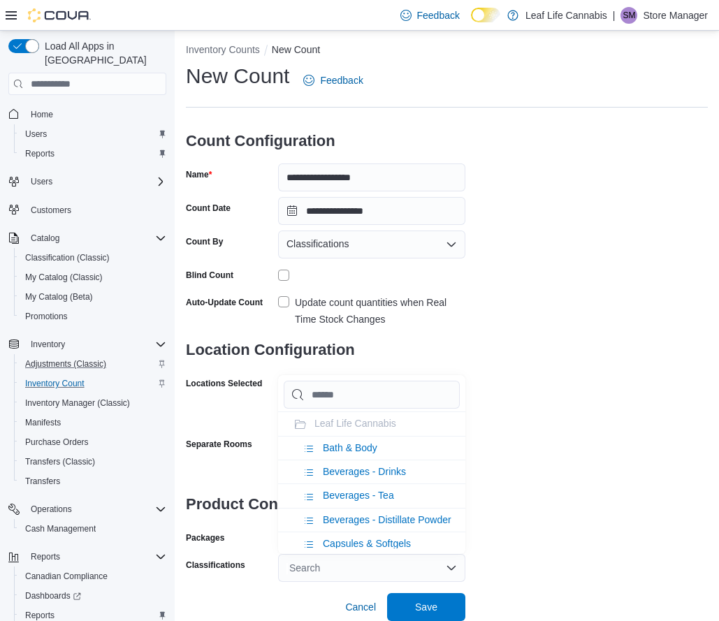
type input "*"
type input "**"
type input "***"
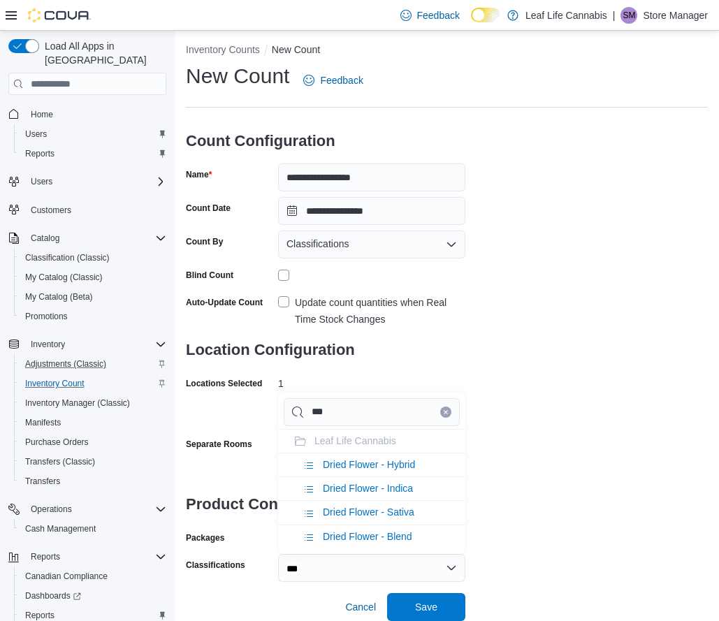
type input "****"
type input "*****"
type input "******"
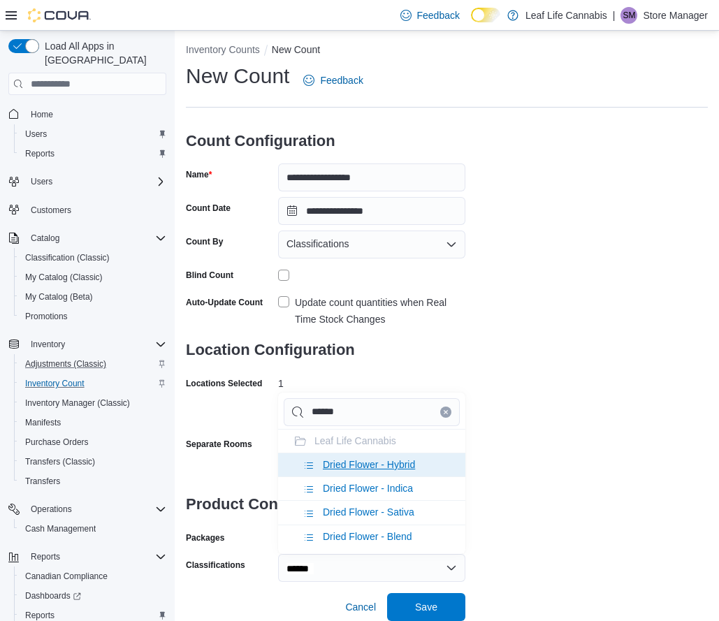
type input "******"
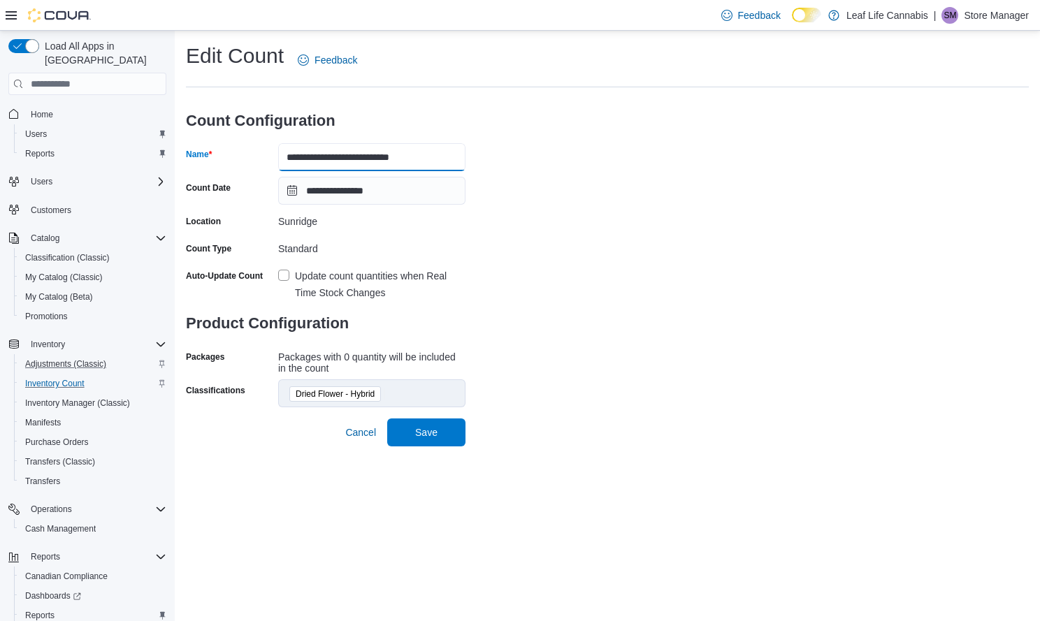
drag, startPoint x: 296, startPoint y: 158, endPoint x: 245, endPoint y: 159, distance: 51.7
type input "**********"
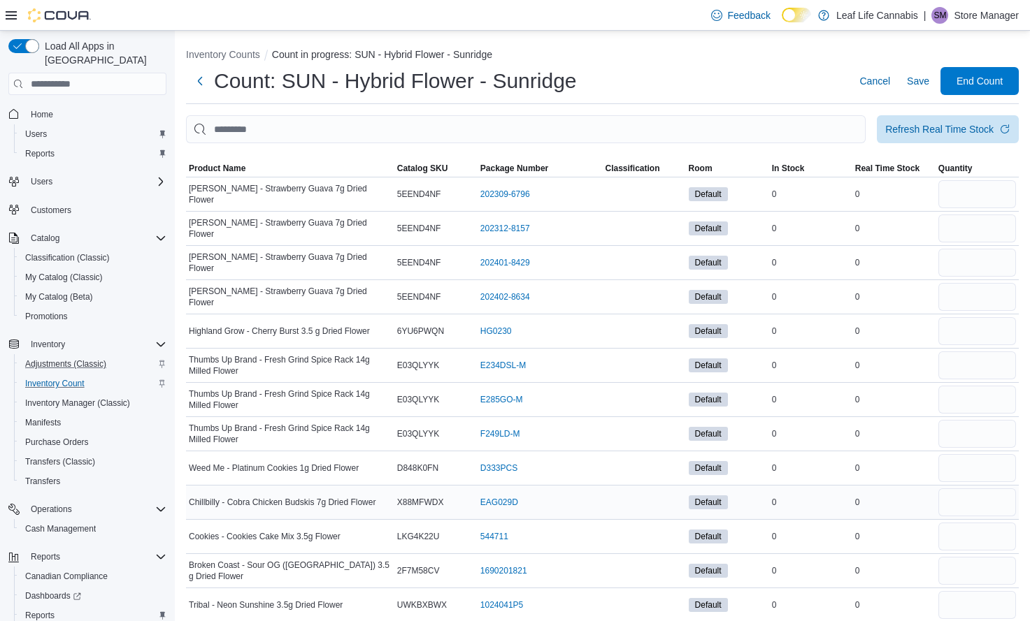
drag, startPoint x: 582, startPoint y: 382, endPoint x: 567, endPoint y: 245, distance: 137.1
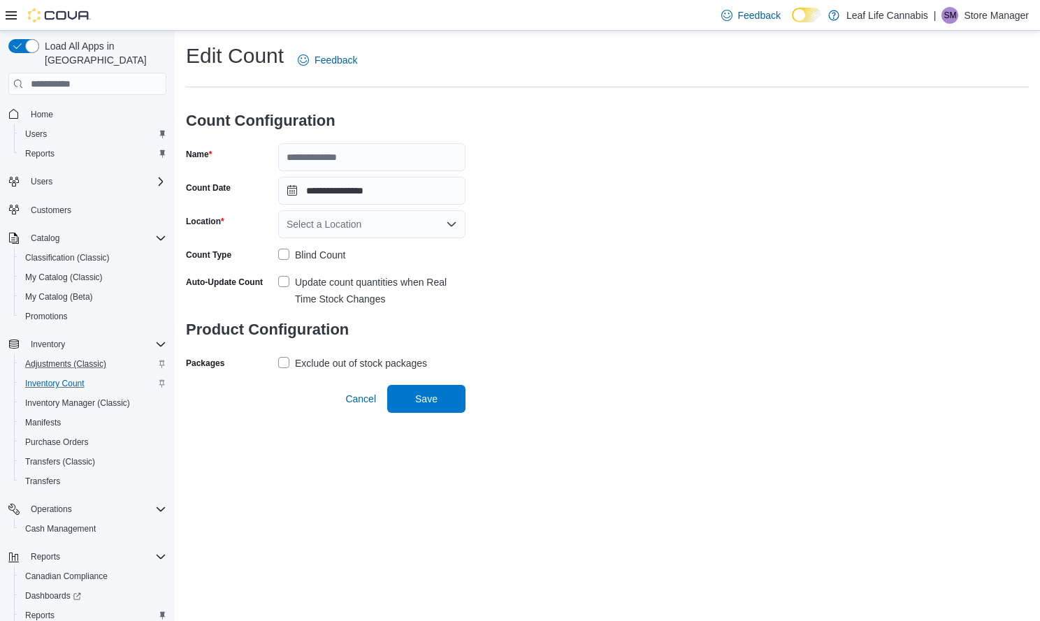
type input "**********"
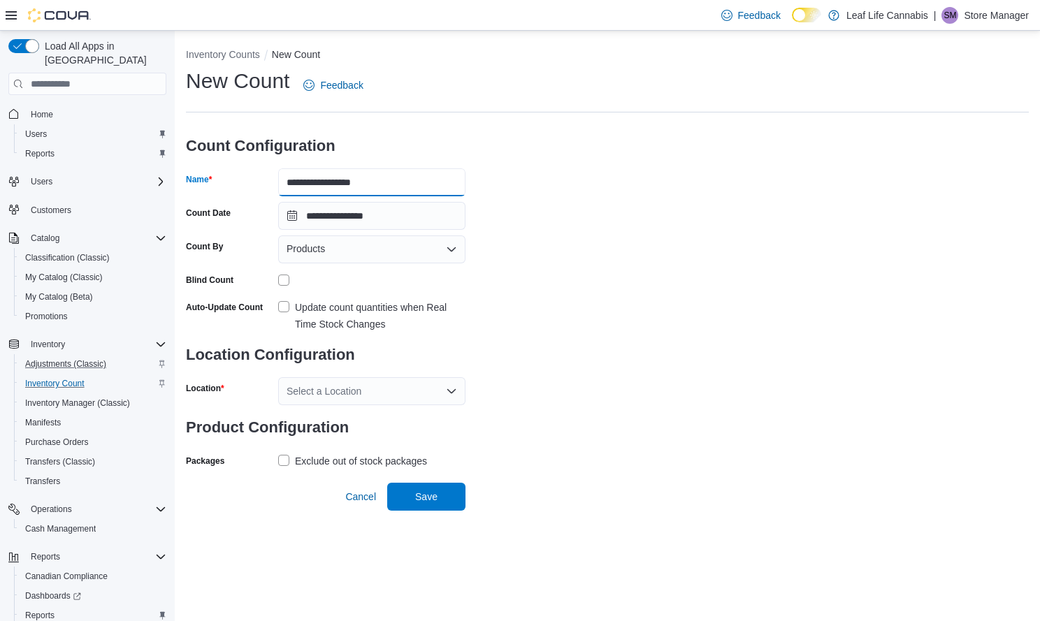
type input "**********"
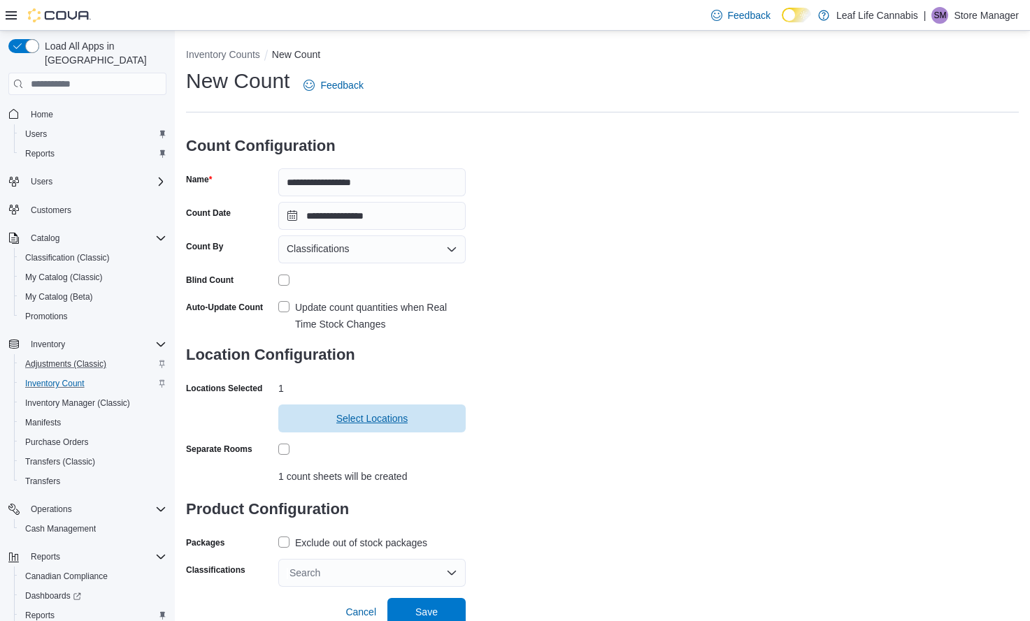
scroll to position [5, 0]
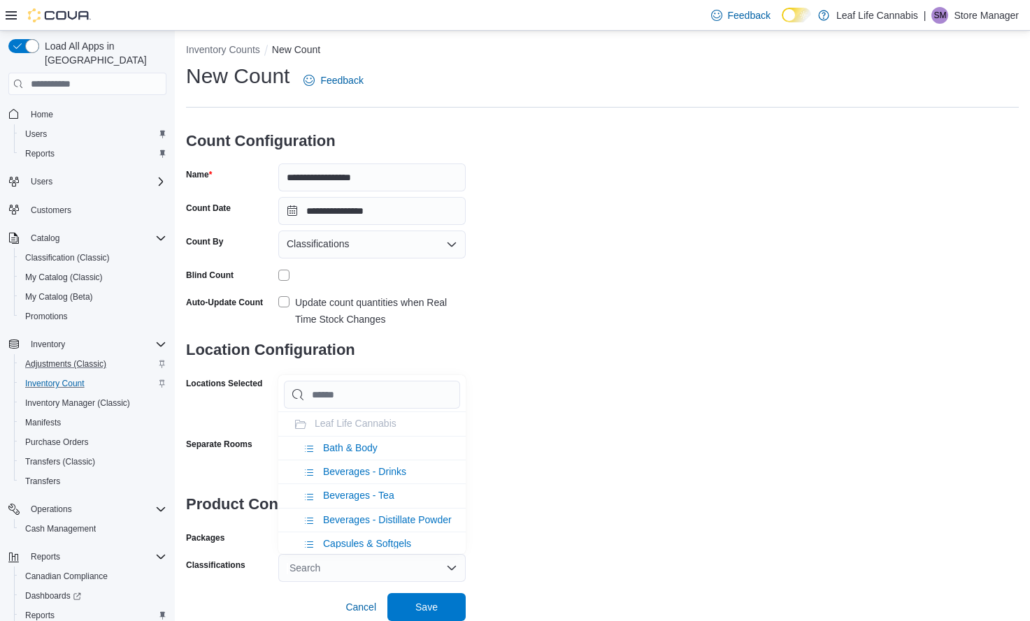
type input "*"
type input "**"
type input "***"
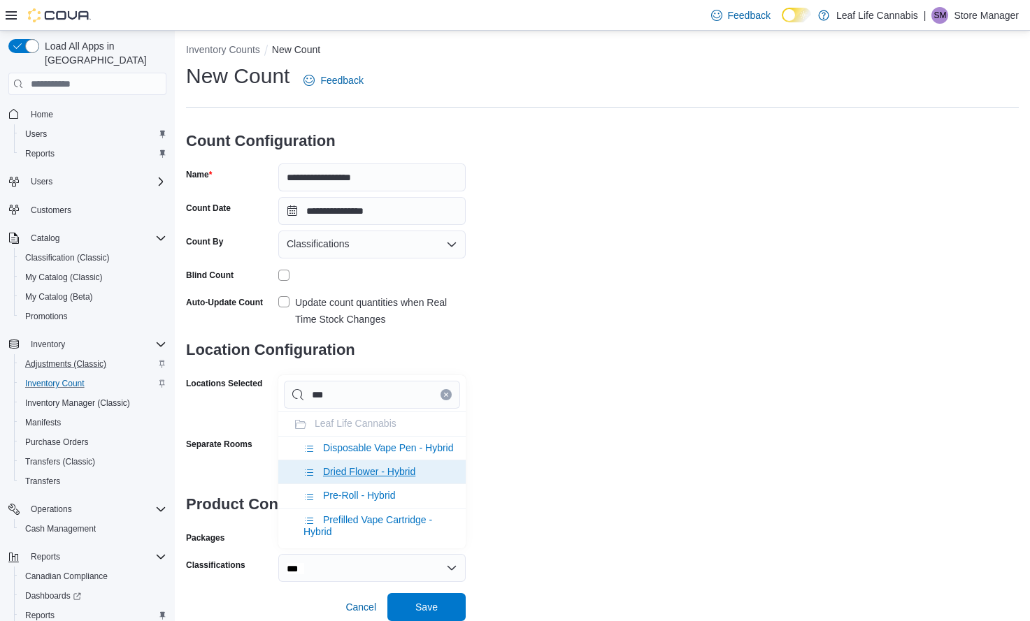
type input "***"
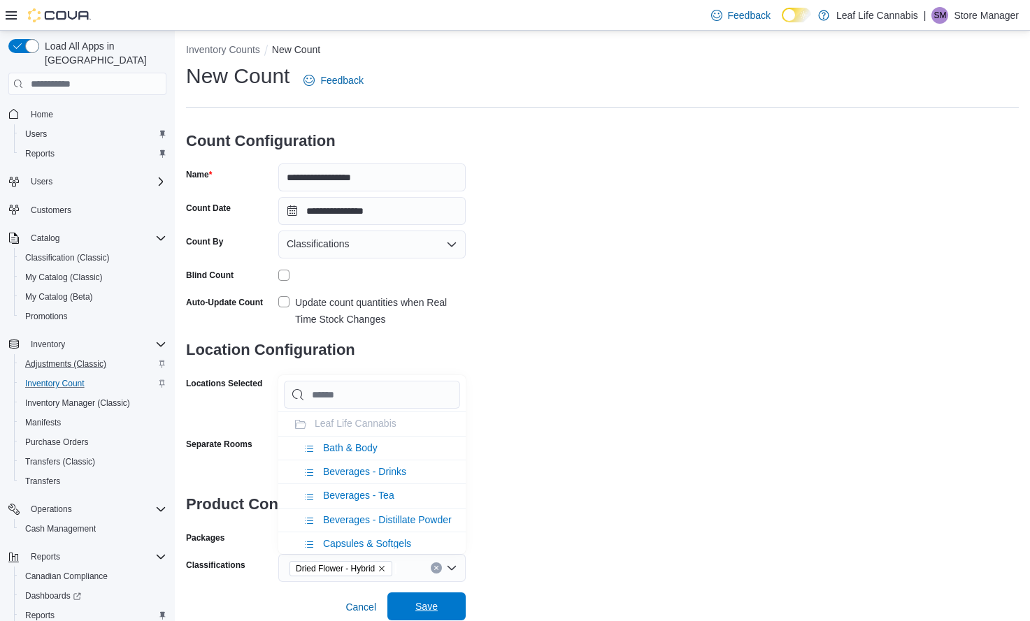
drag, startPoint x: 435, startPoint y: 601, endPoint x: 454, endPoint y: 600, distance: 18.2
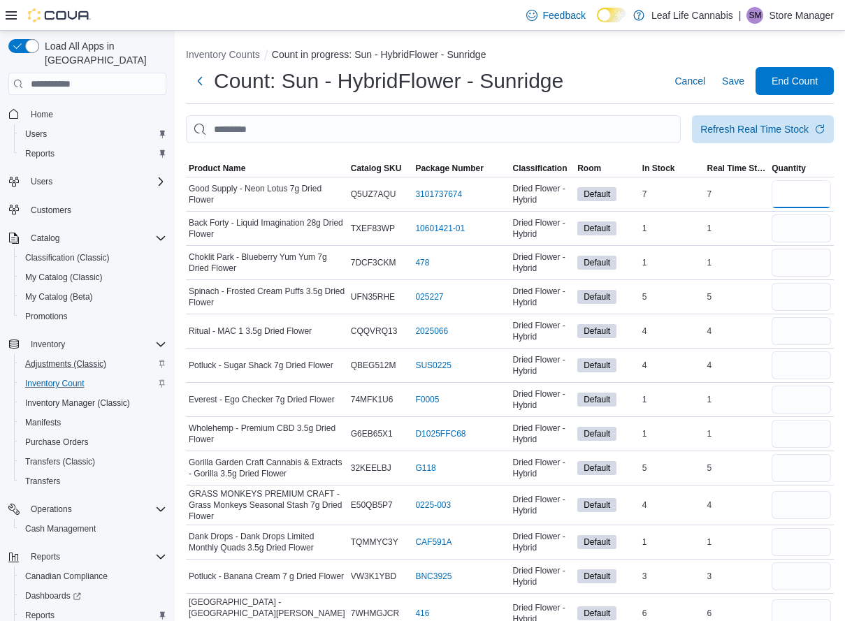
type input "*"
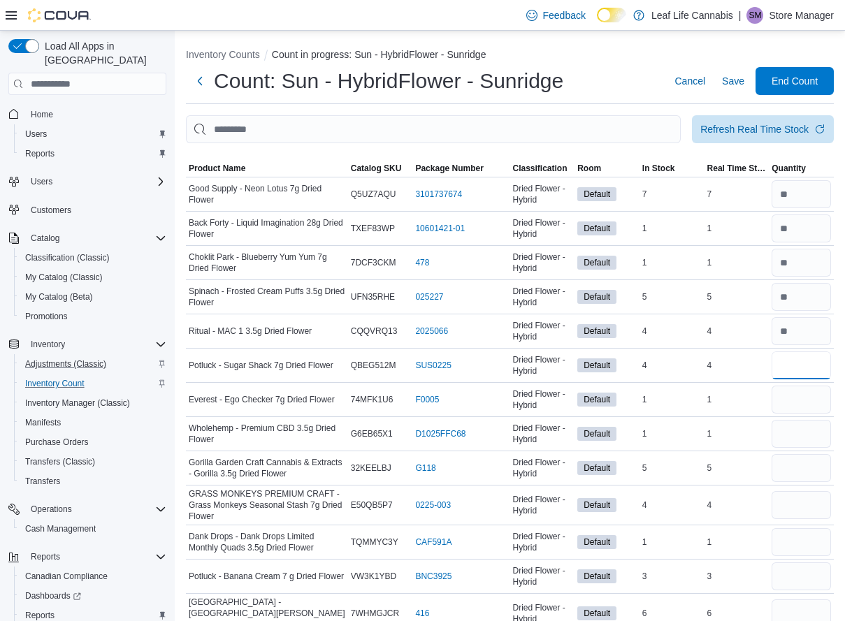
type input "*"
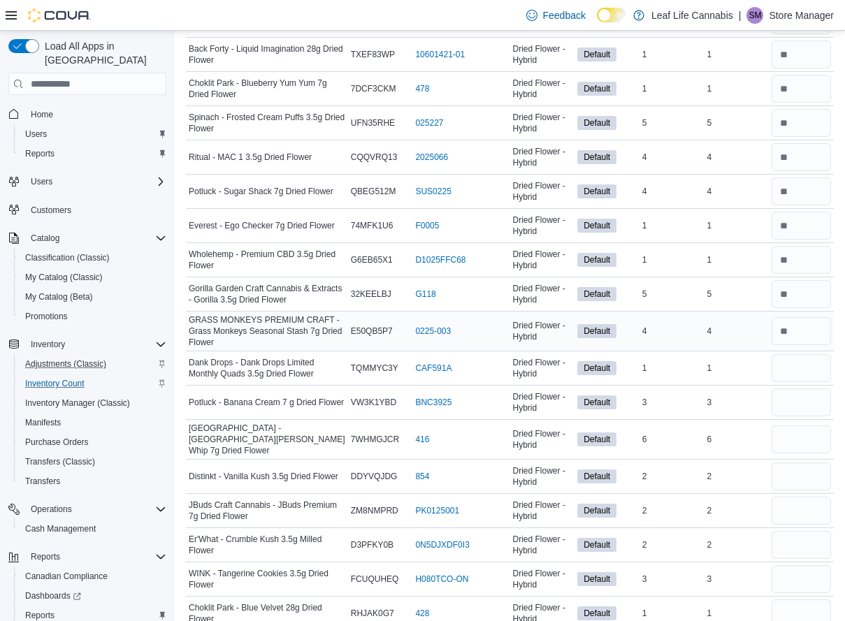
scroll to position [189, 0]
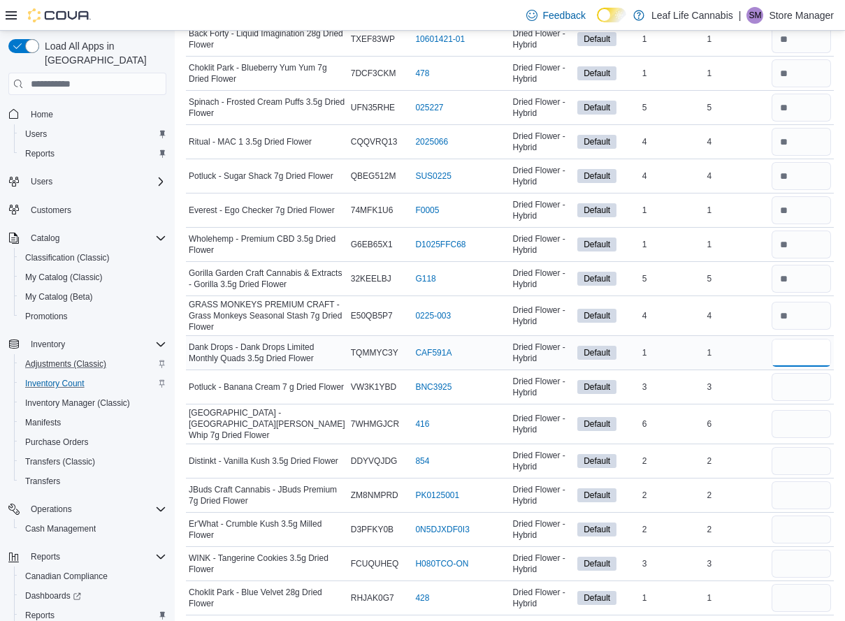
type input "*"
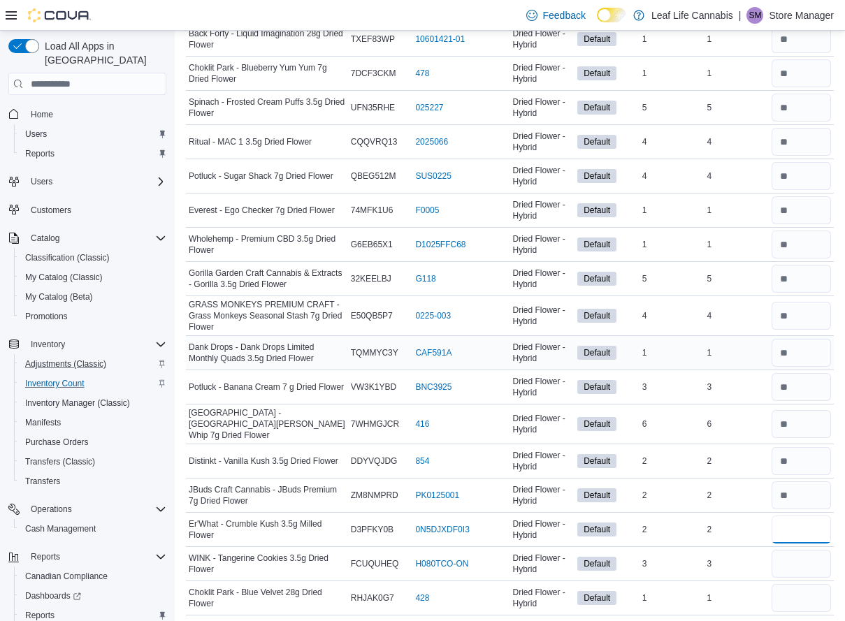
type input "*"
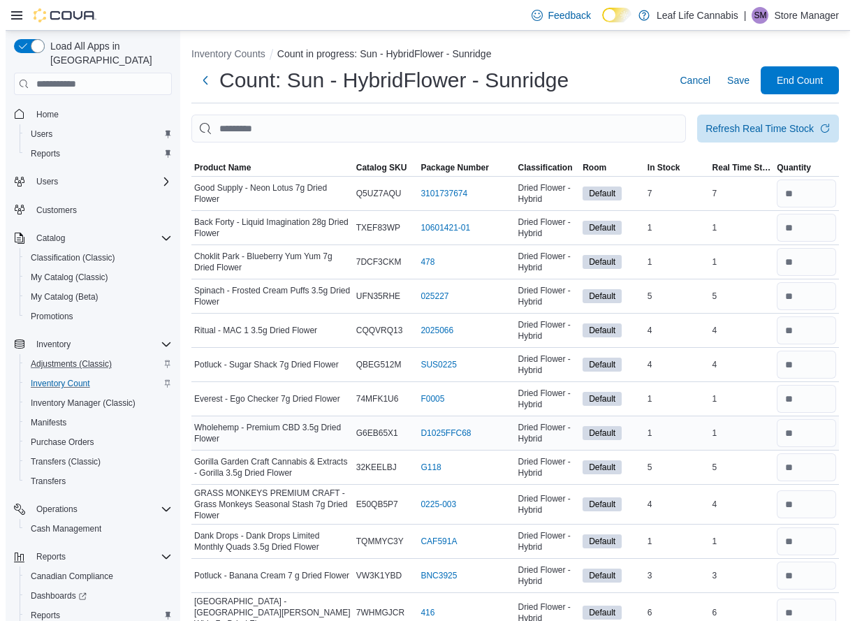
scroll to position [0, 0]
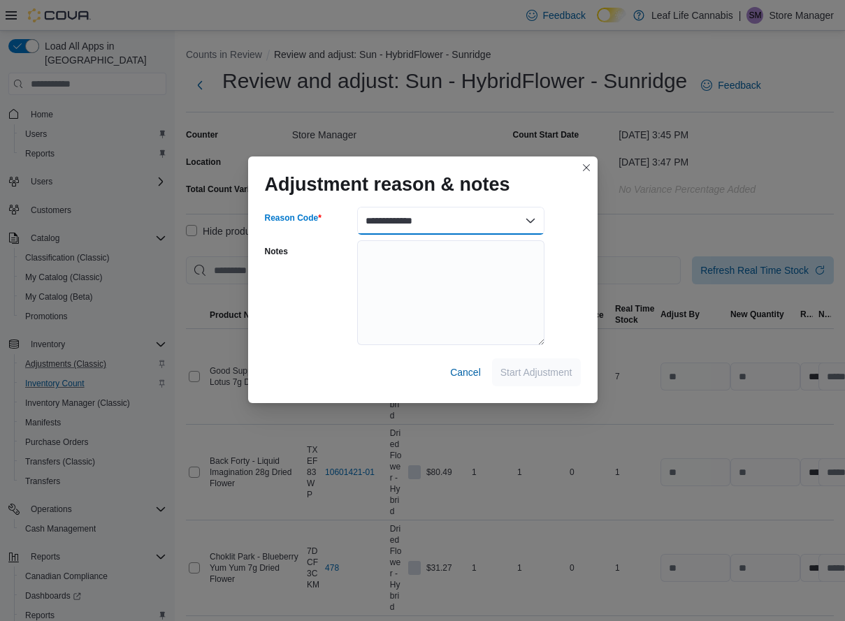
select select "**********"
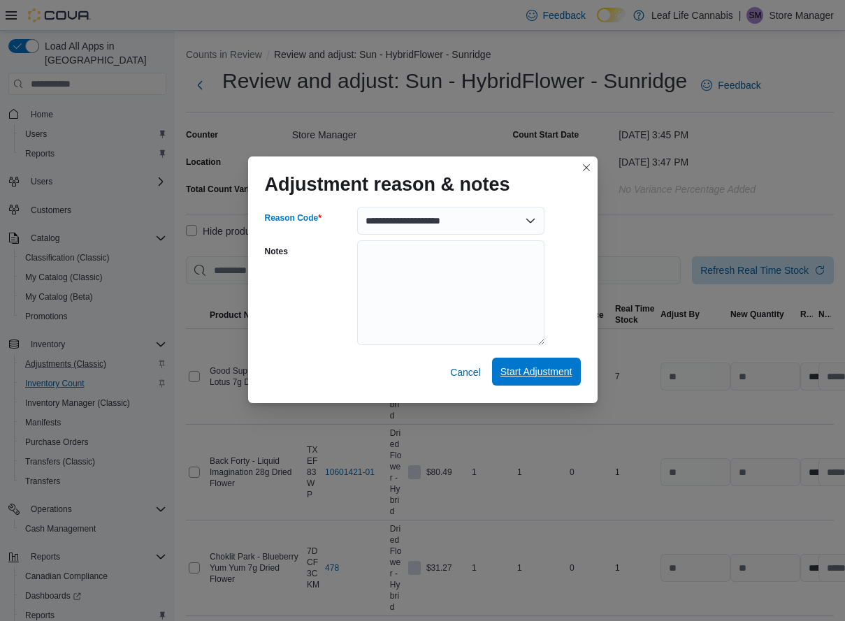
select select "**********"
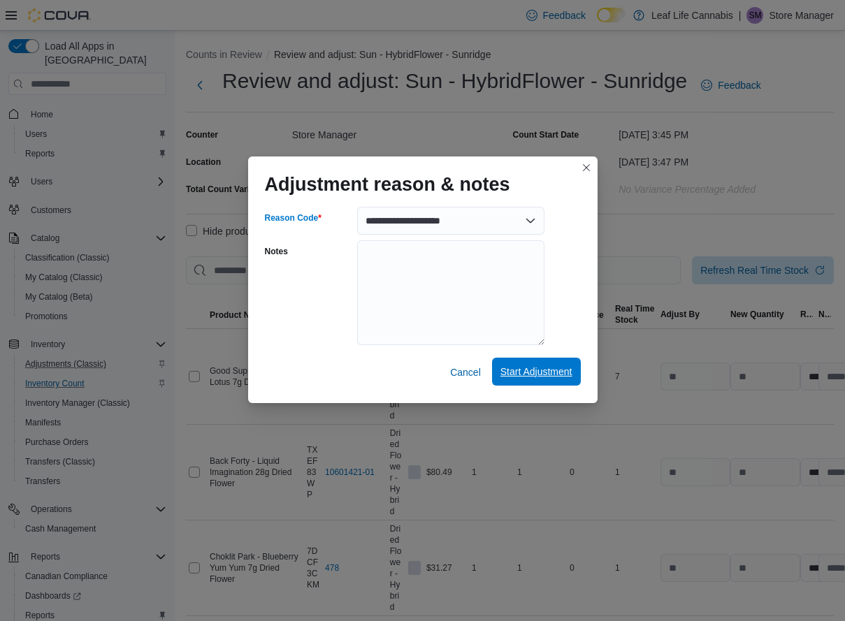
select select "**********"
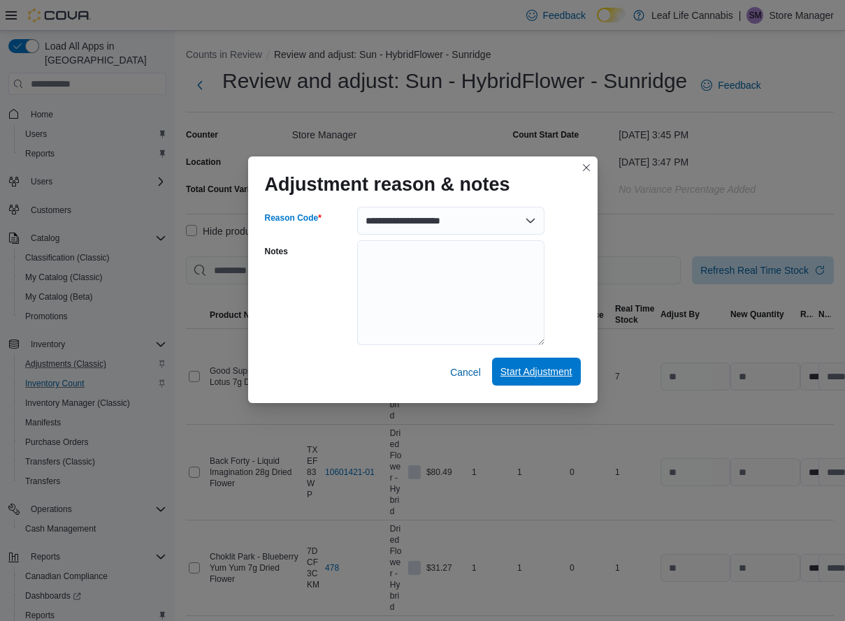
select select "**********"
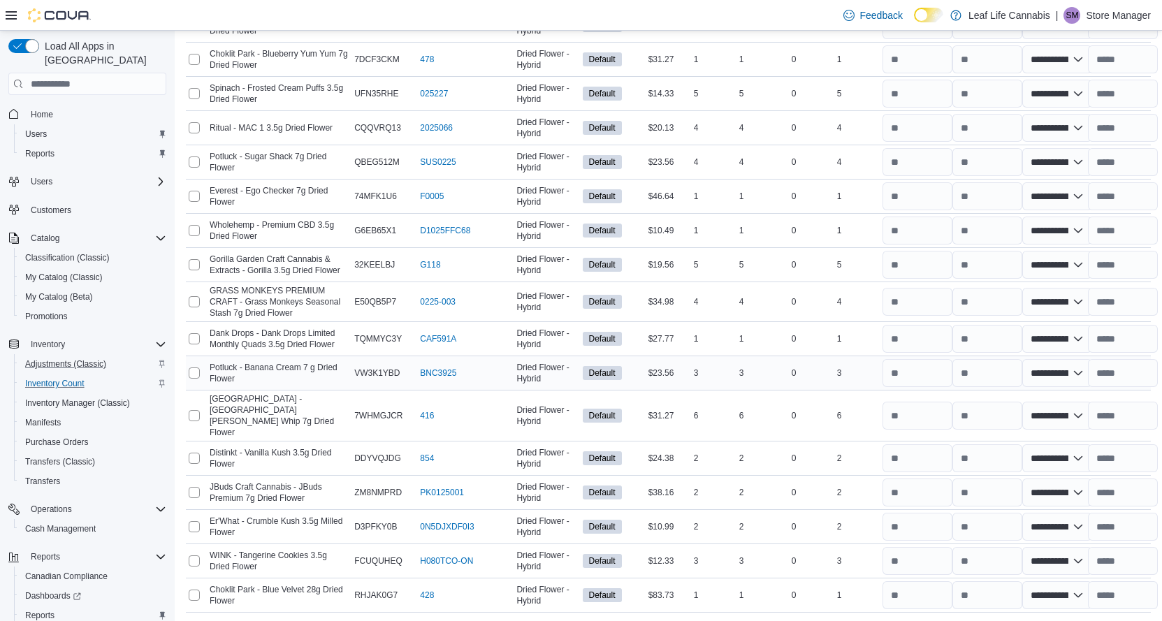
scroll to position [375, 0]
